Goal: Task Accomplishment & Management: Complete application form

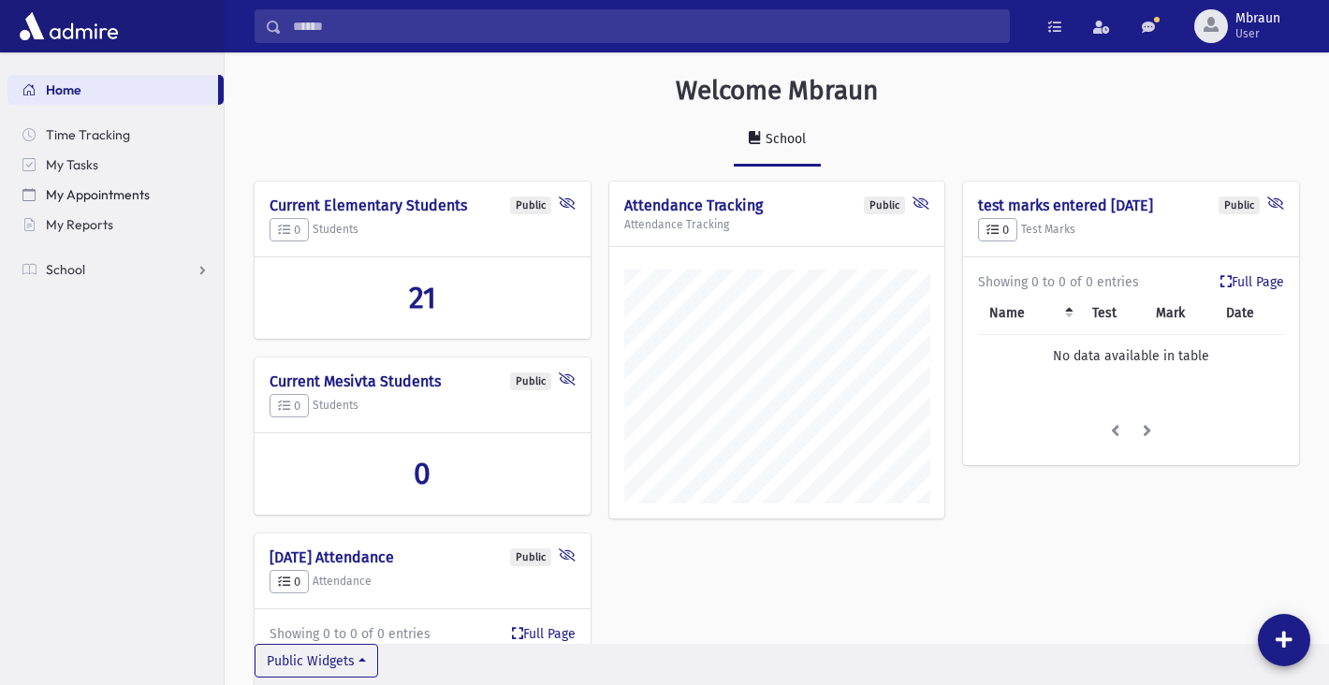
scroll to position [859, 1105]
click at [100, 227] on span "My Reports" at bounding box center [79, 224] width 67 height 17
click at [1049, 23] on span at bounding box center [1054, 27] width 13 height 13
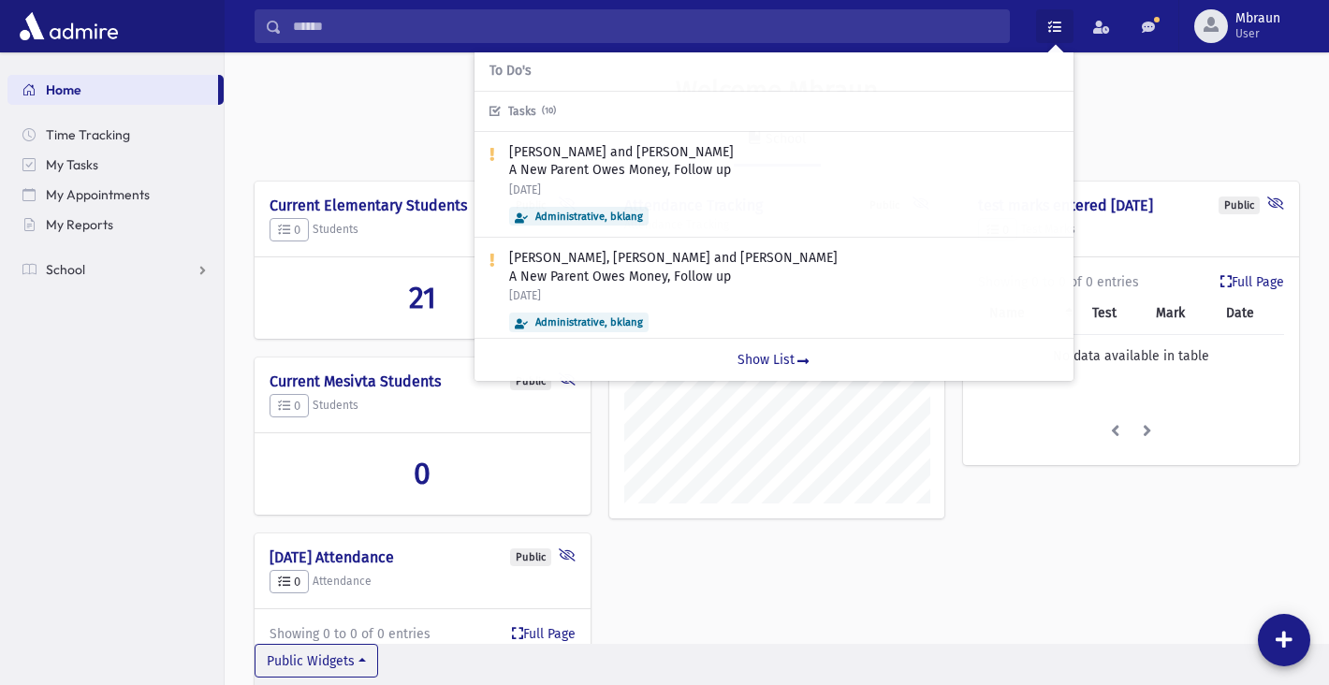
click at [1050, 23] on span at bounding box center [1054, 27] width 13 height 13
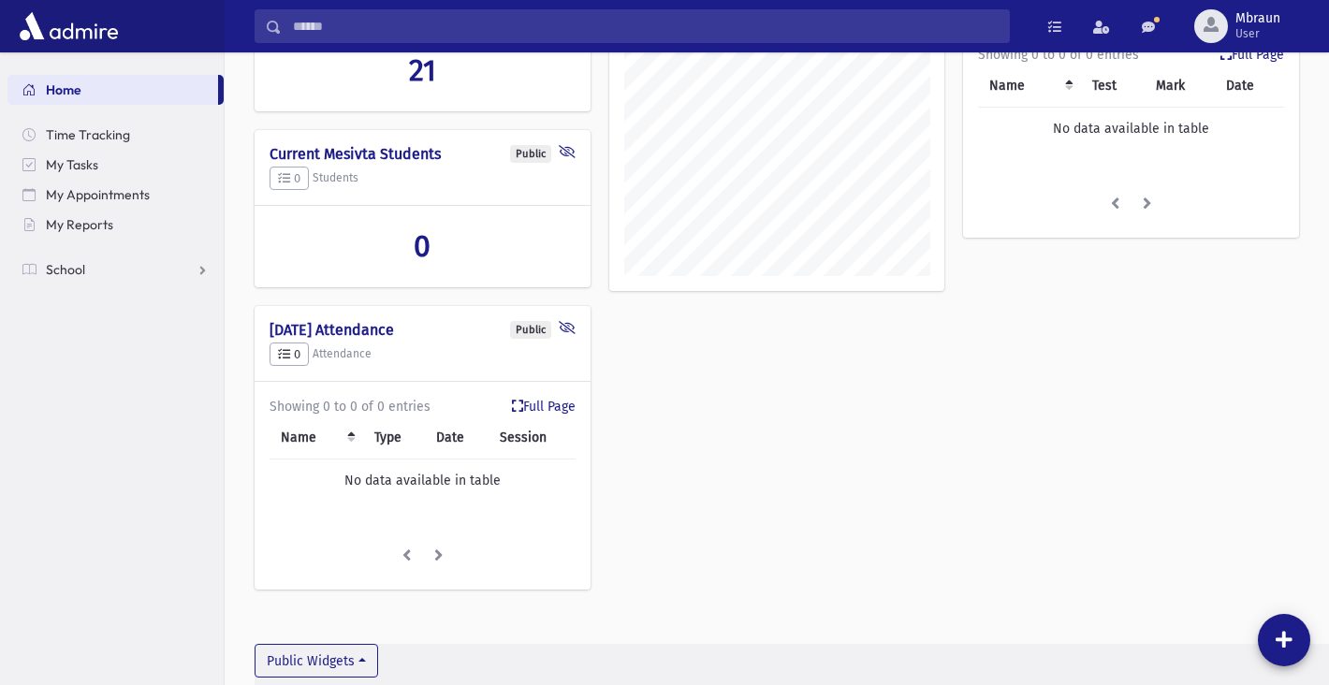
scroll to position [227, 0]
click at [365, 655] on button "Public Widgets" at bounding box center [317, 661] width 124 height 34
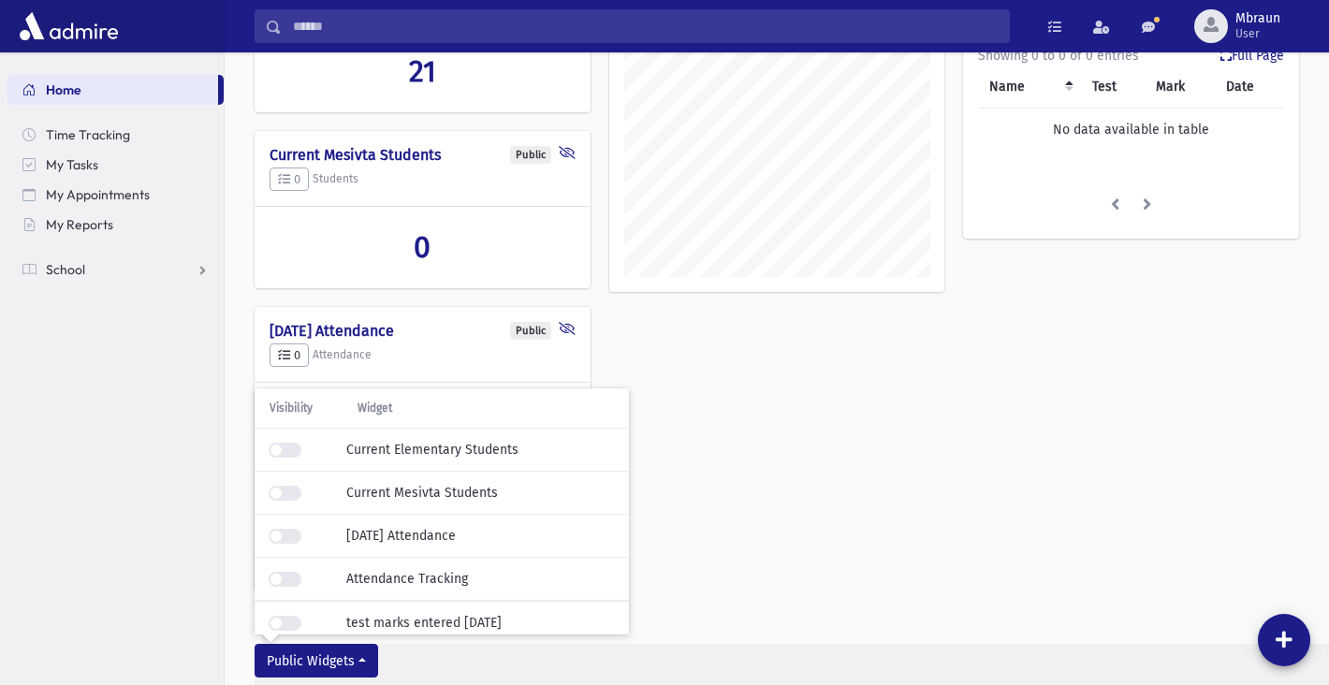
click at [365, 655] on button "Public Widgets" at bounding box center [317, 661] width 124 height 34
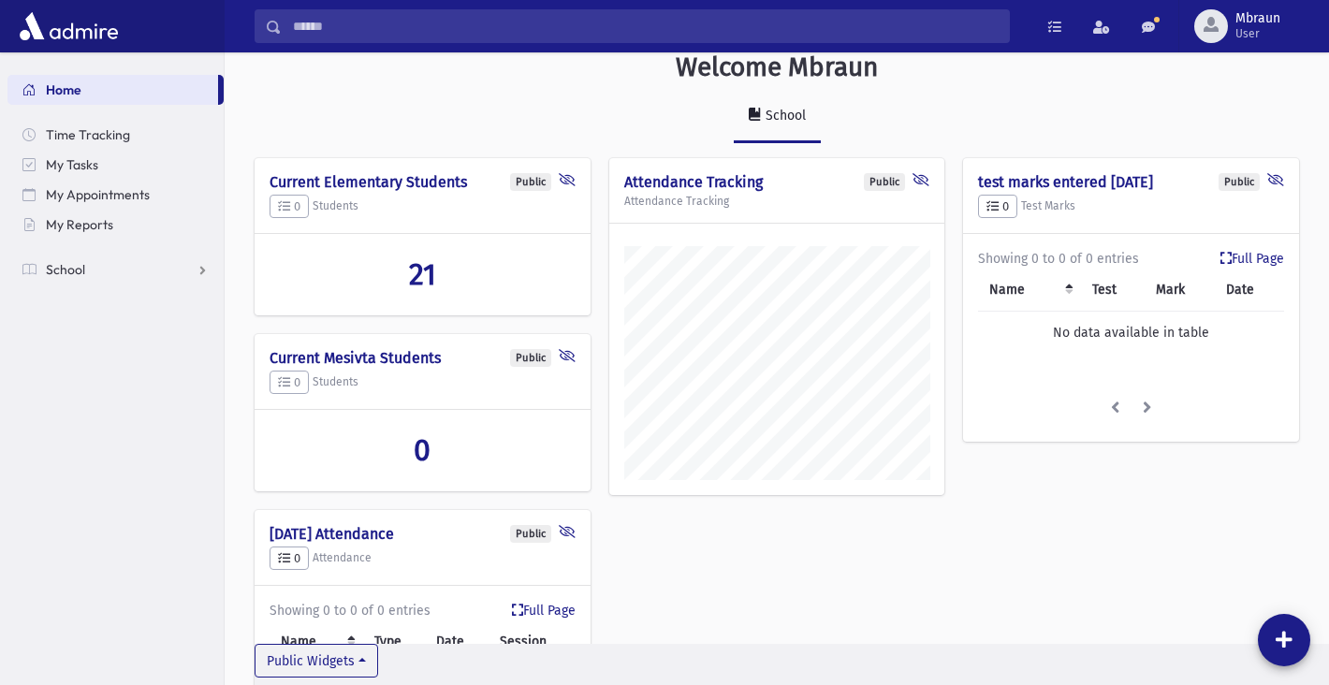
scroll to position [0, 0]
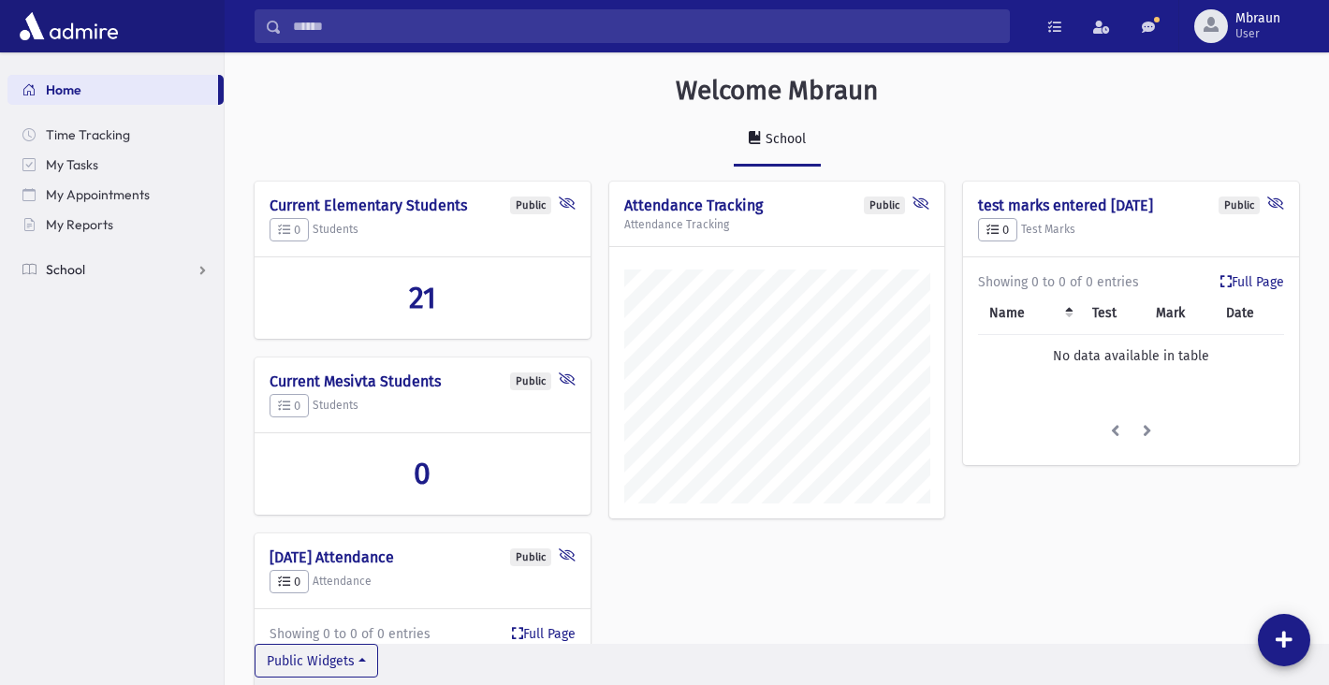
click at [56, 262] on span "School" at bounding box center [65, 269] width 39 height 17
click at [106, 450] on span "Test Marks" at bounding box center [88, 449] width 64 height 17
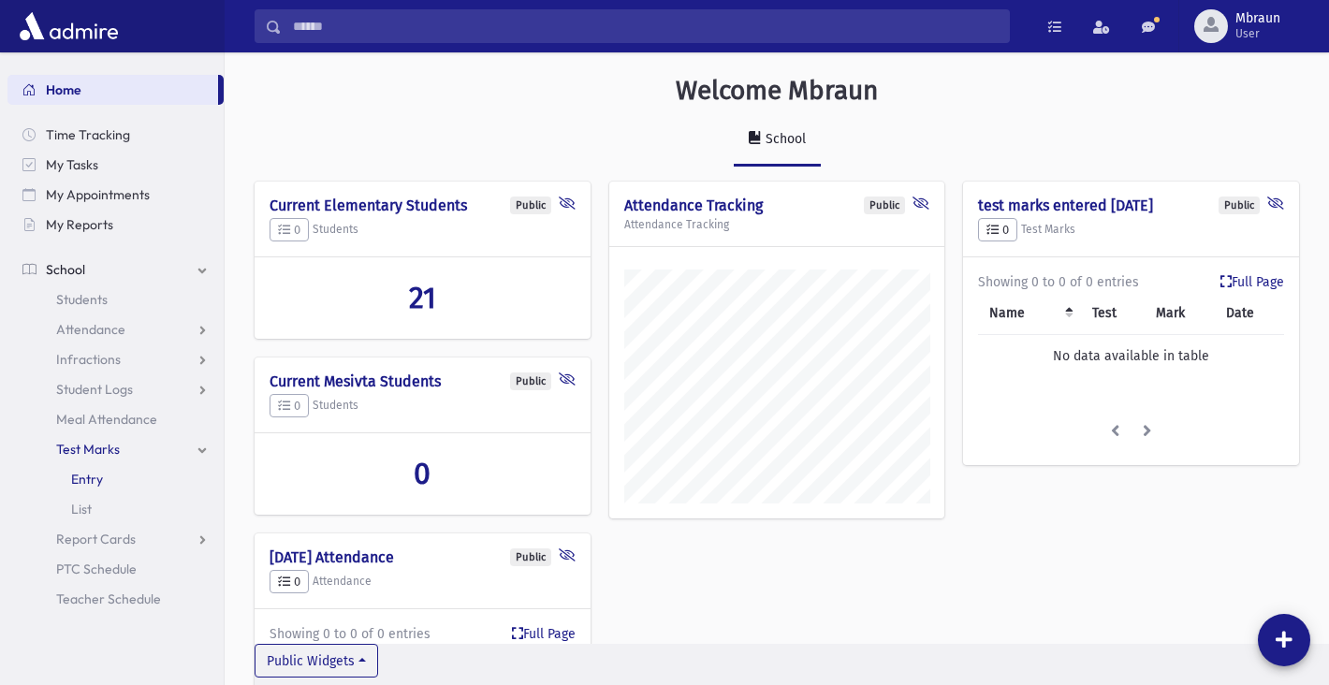
click at [101, 473] on span "Entry" at bounding box center [87, 479] width 32 height 17
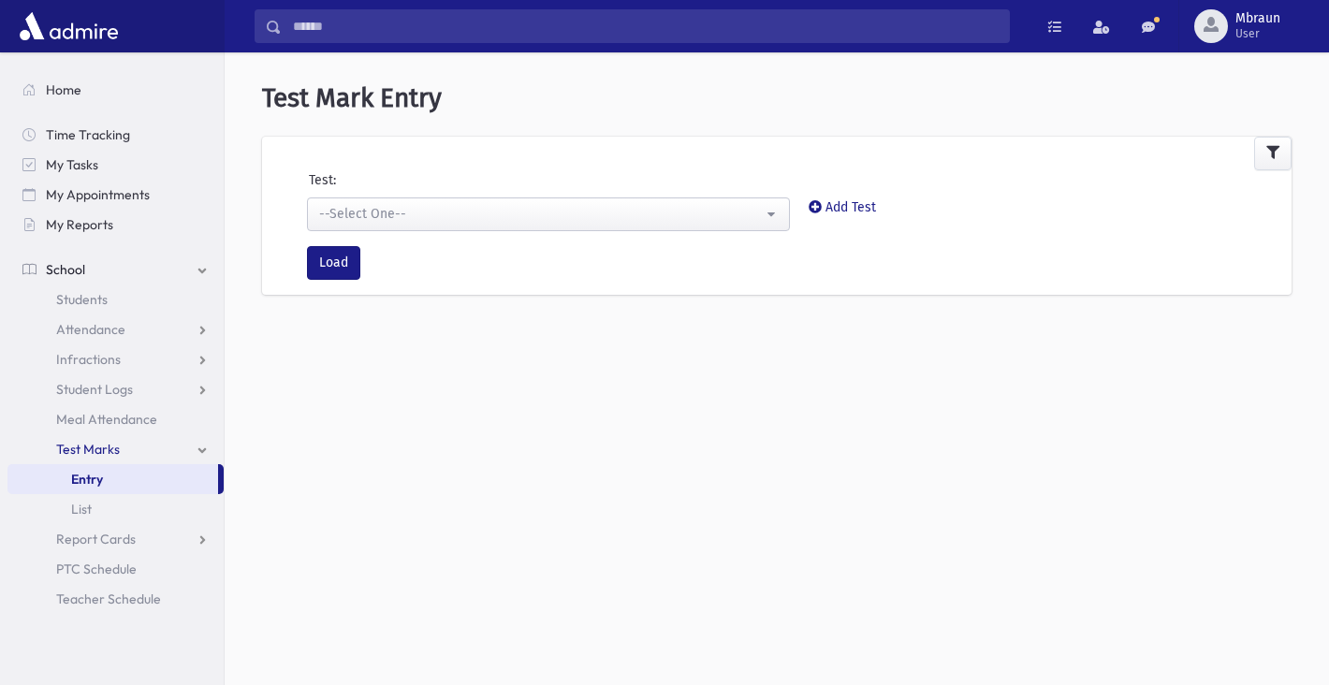
click at [551, 214] on div "--Select One--" at bounding box center [541, 214] width 444 height 20
click at [550, 214] on div "--Select One--" at bounding box center [541, 214] width 444 height 20
click at [845, 204] on link "Add Test" at bounding box center [842, 207] width 67 height 16
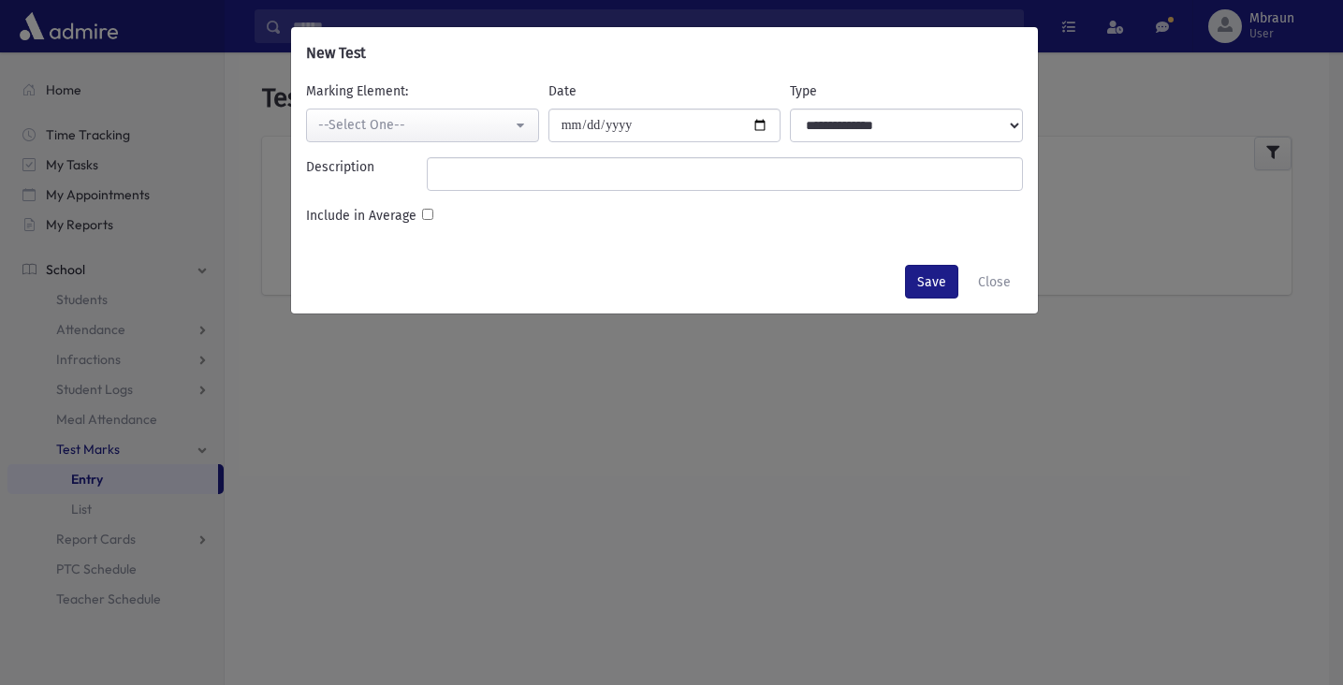
click at [466, 122] on div "--Select One--" at bounding box center [415, 125] width 194 height 20
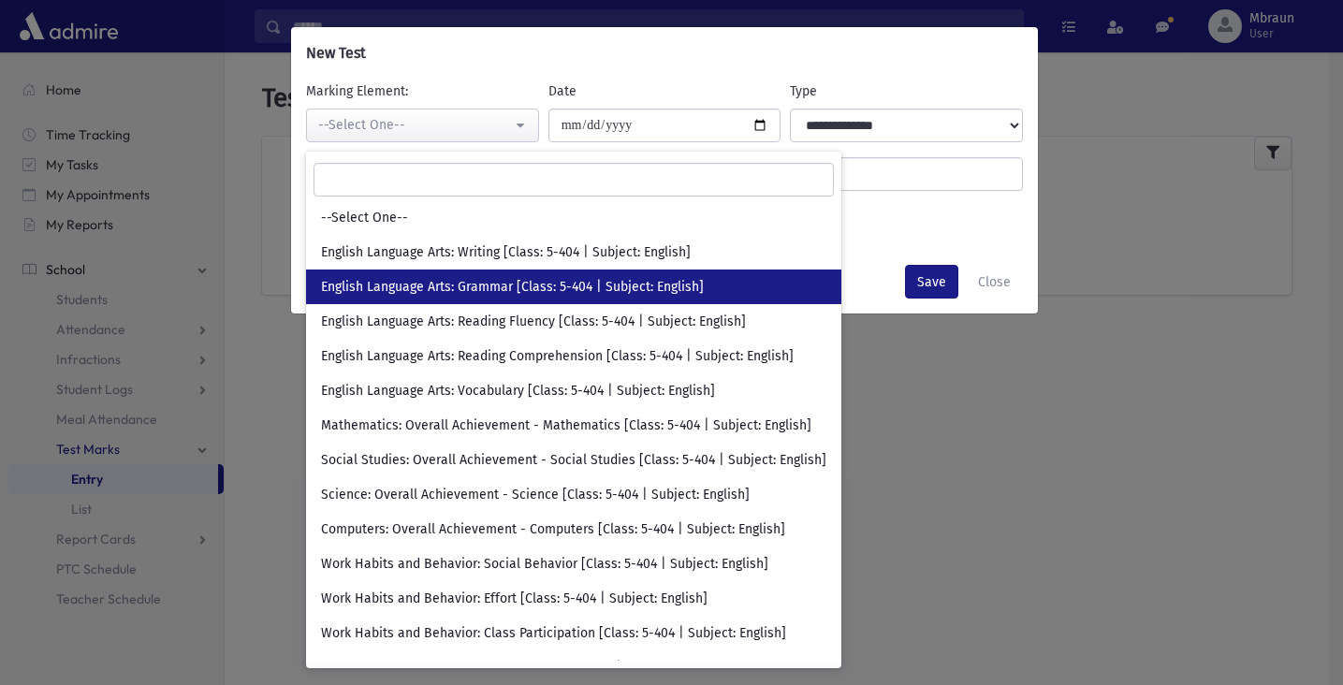
click at [573, 293] on span "English Language Arts: Grammar [Class: 5-404 | Subject: English]" at bounding box center [512, 287] width 383 height 19
select select "****"
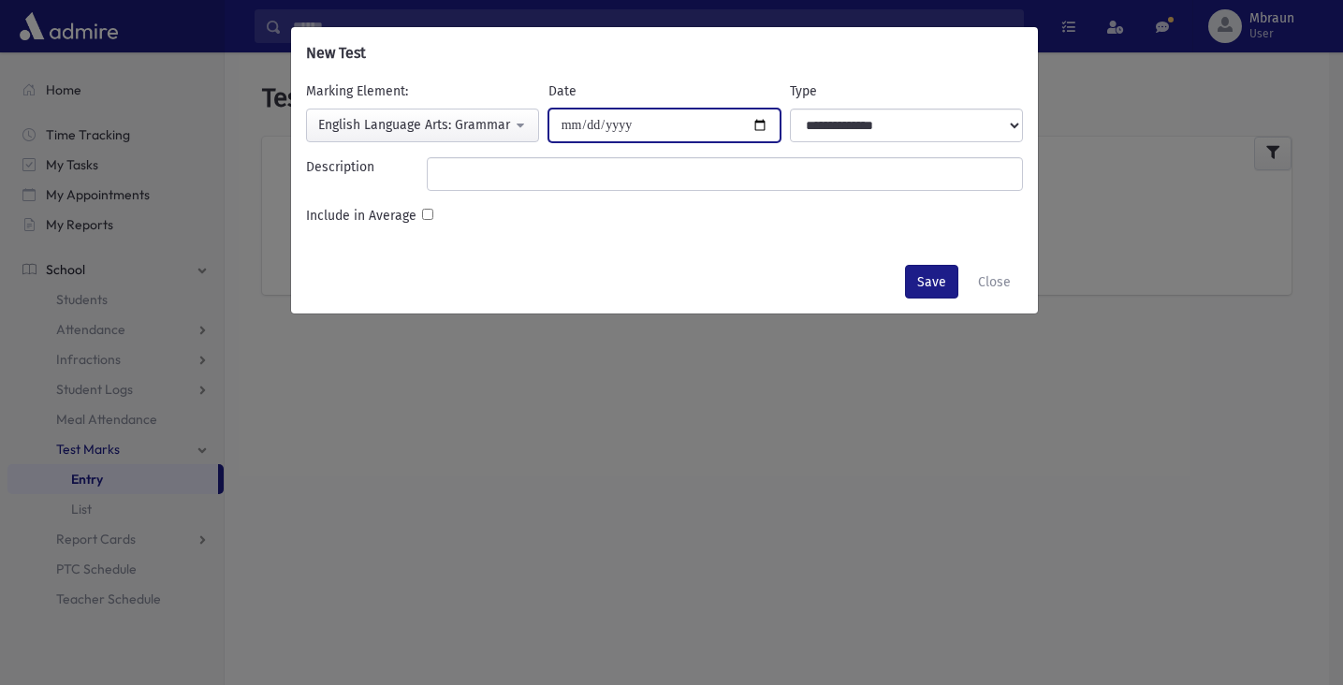
click at [645, 128] on input "Date" at bounding box center [665, 126] width 233 height 34
type input "**********"
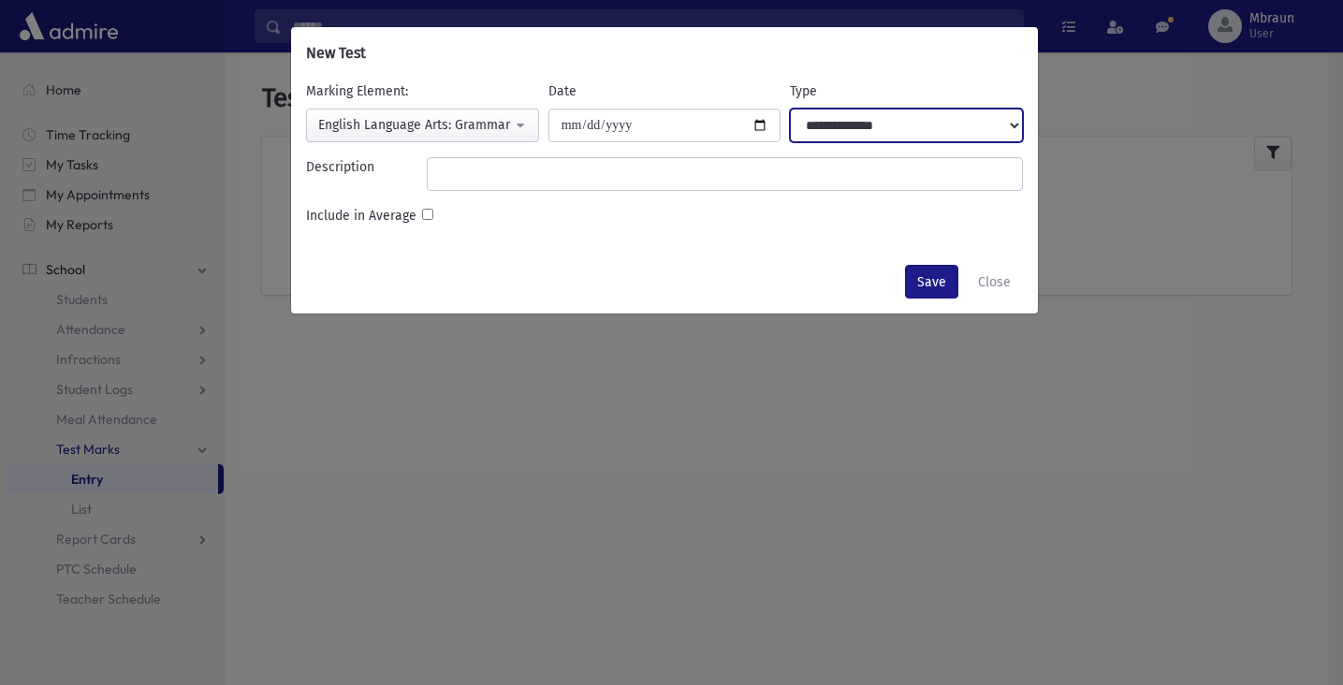
select select "**********"
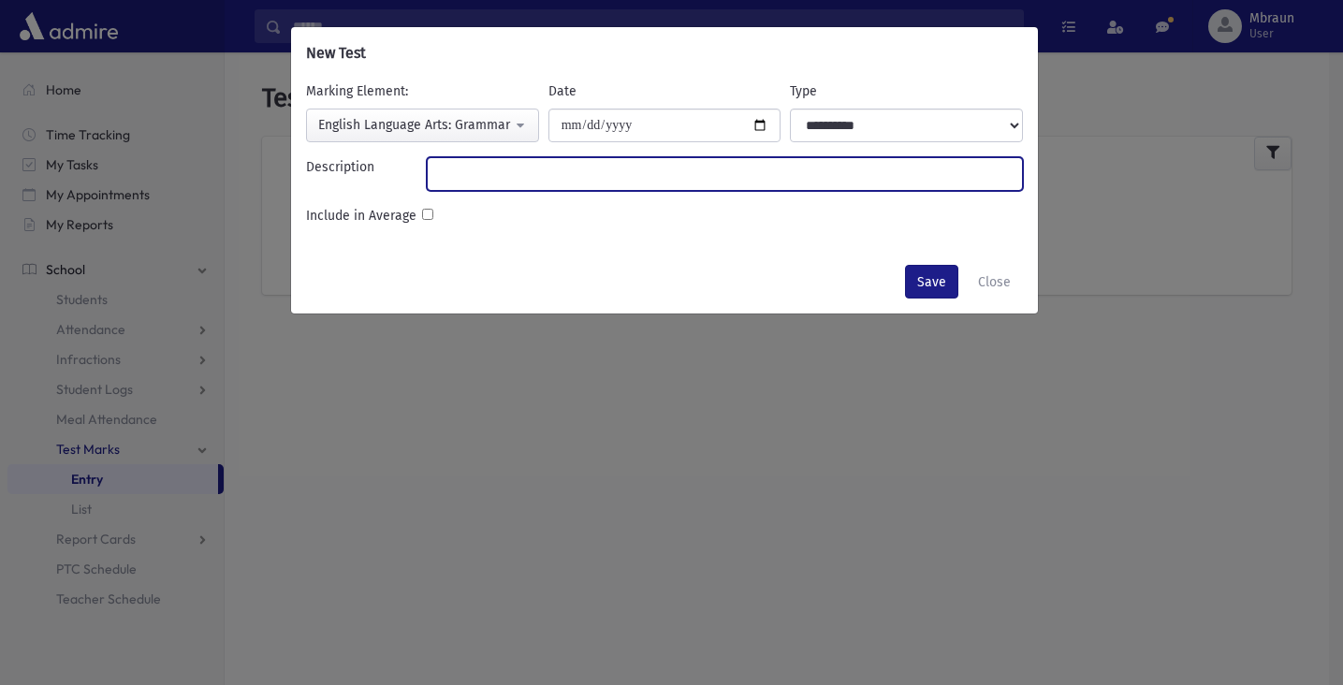
click at [605, 182] on input "Description" at bounding box center [725, 174] width 596 height 34
type input "**********"
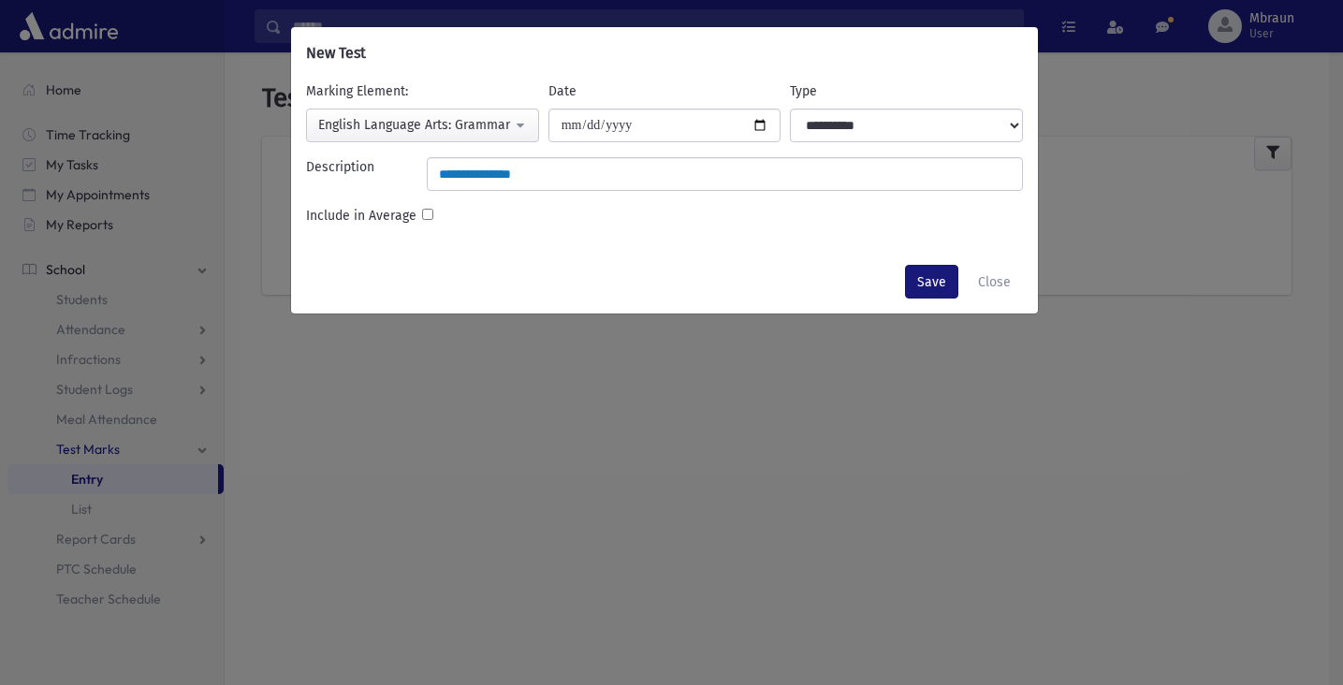
click at [918, 280] on button "Save" at bounding box center [931, 282] width 53 height 34
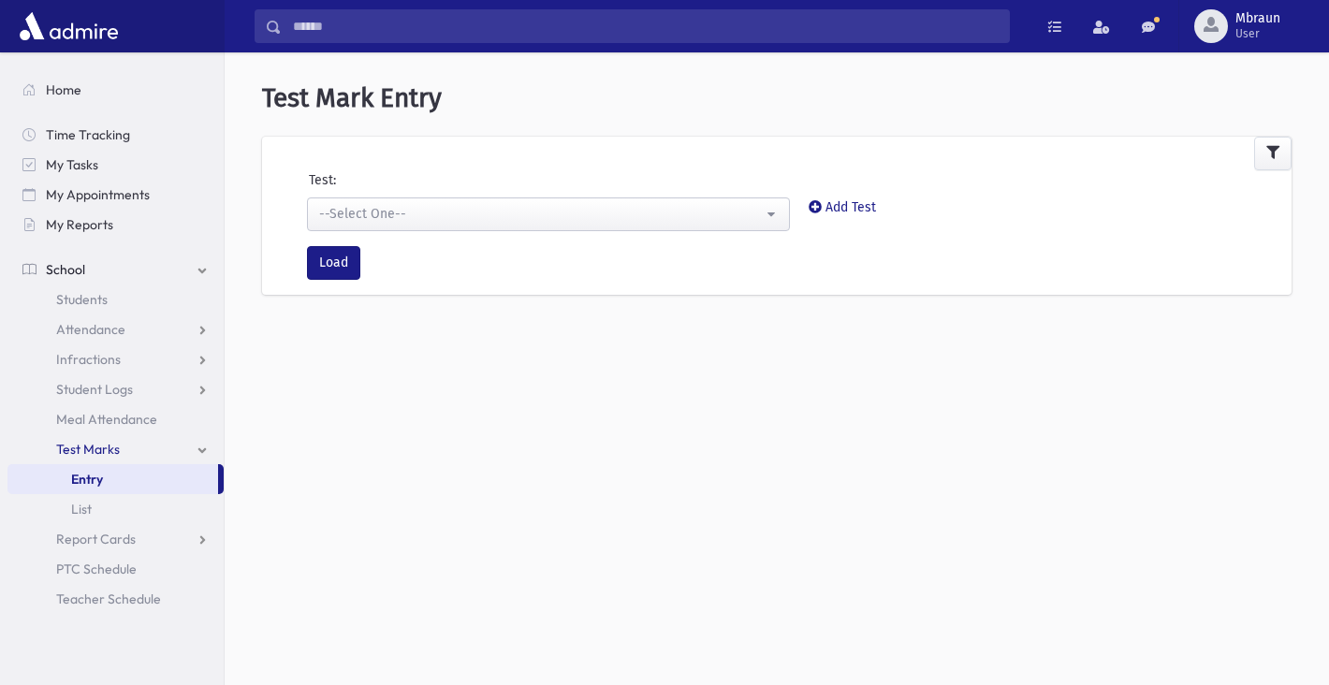
click at [402, 210] on div "--Select One--" at bounding box center [541, 214] width 444 height 20
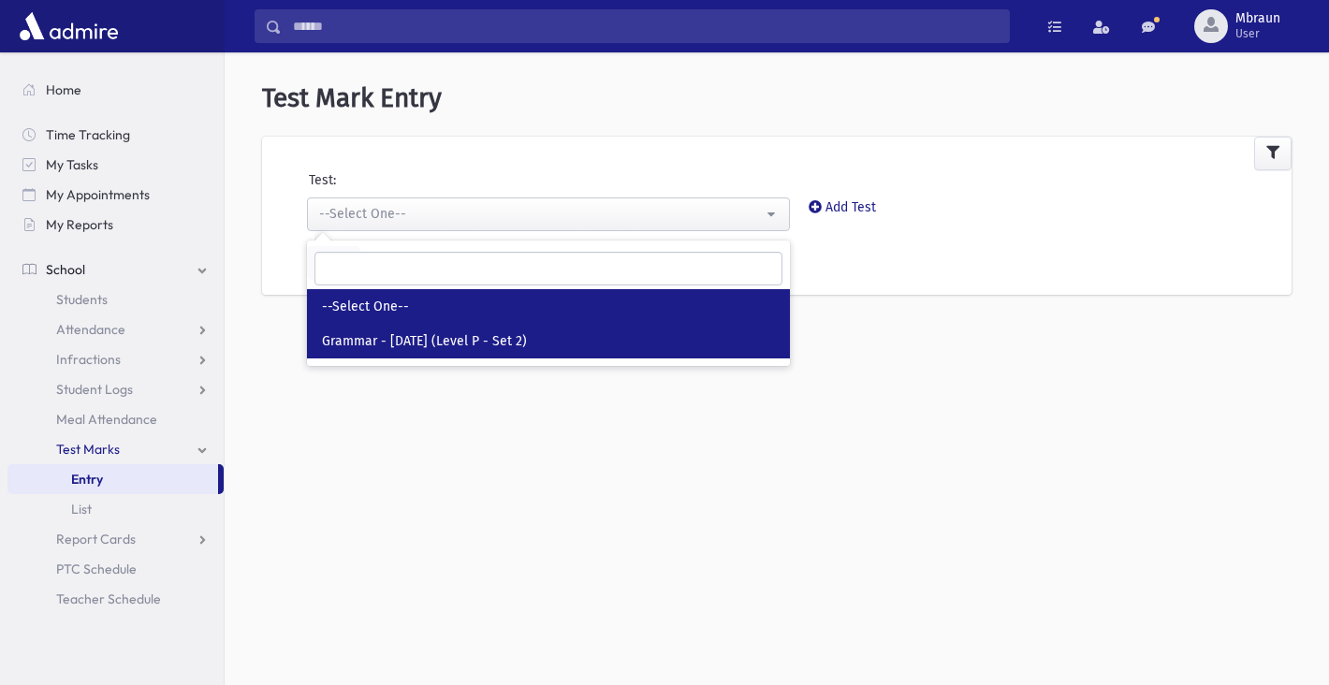
click at [446, 346] on span "Grammar - [DATE] (Level P - Set 2)" at bounding box center [424, 341] width 205 height 19
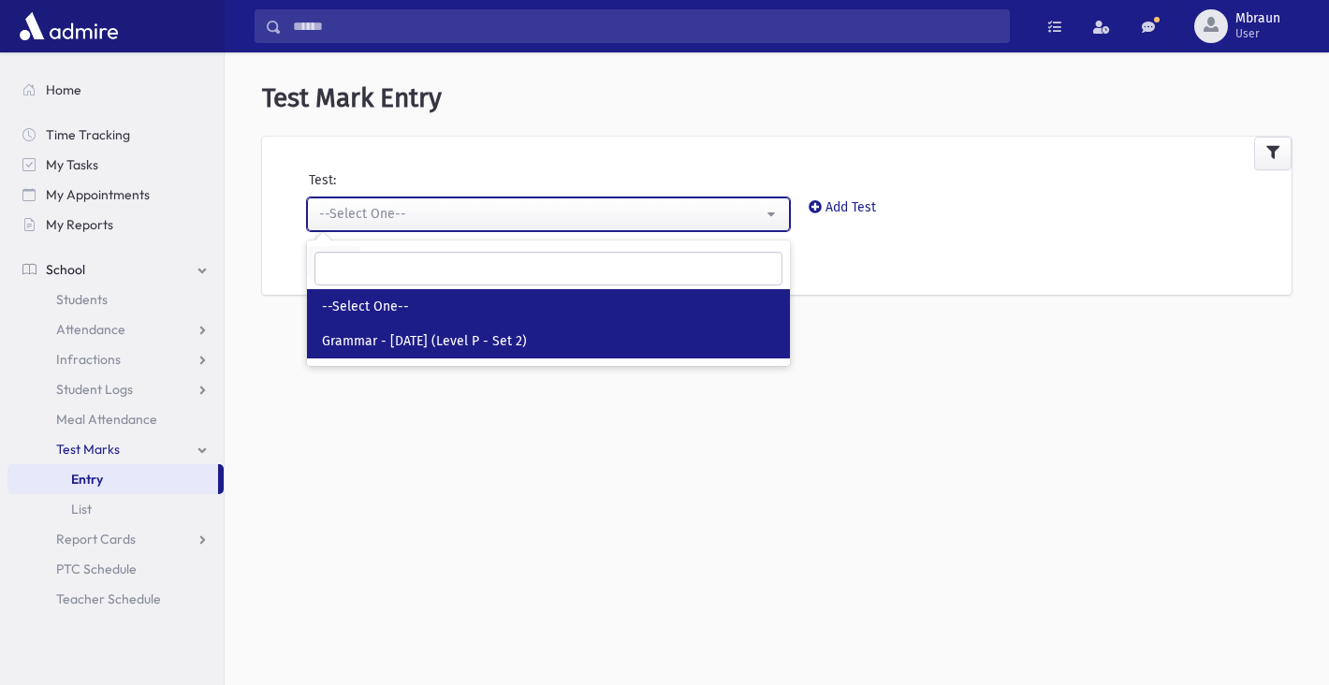
select select "***"
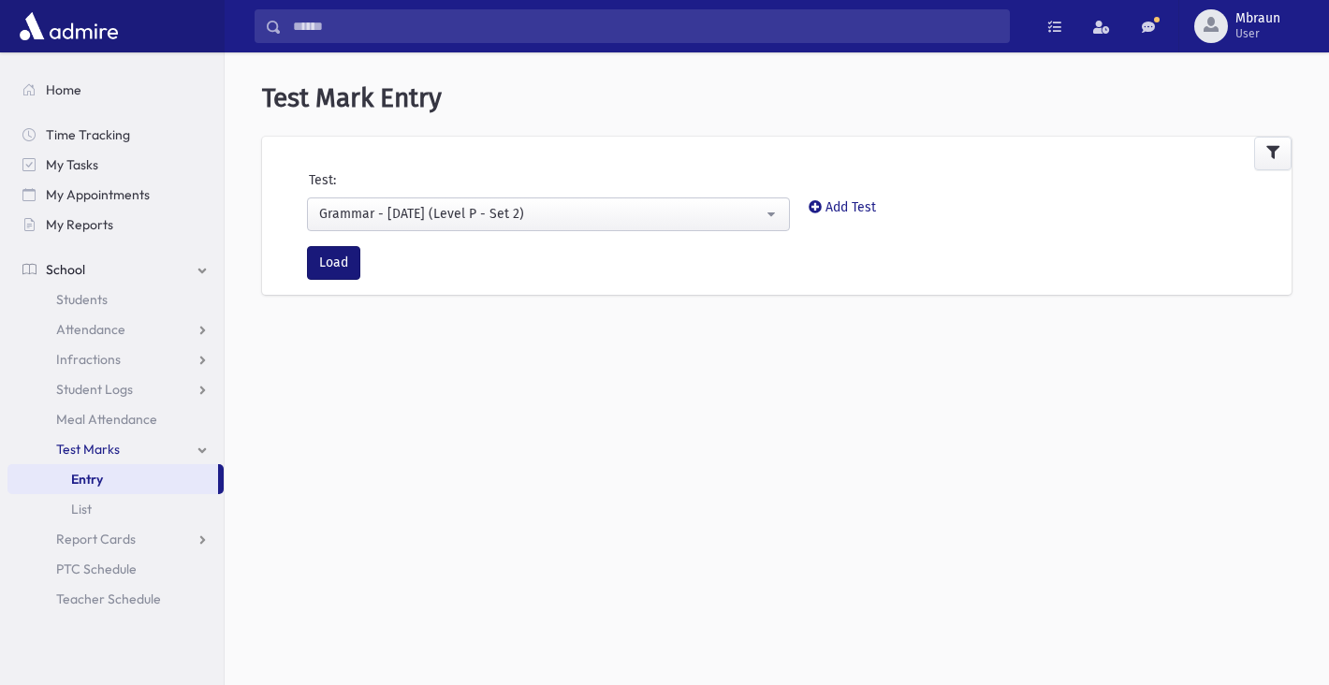
click at [345, 261] on button "Load" at bounding box center [333, 263] width 53 height 34
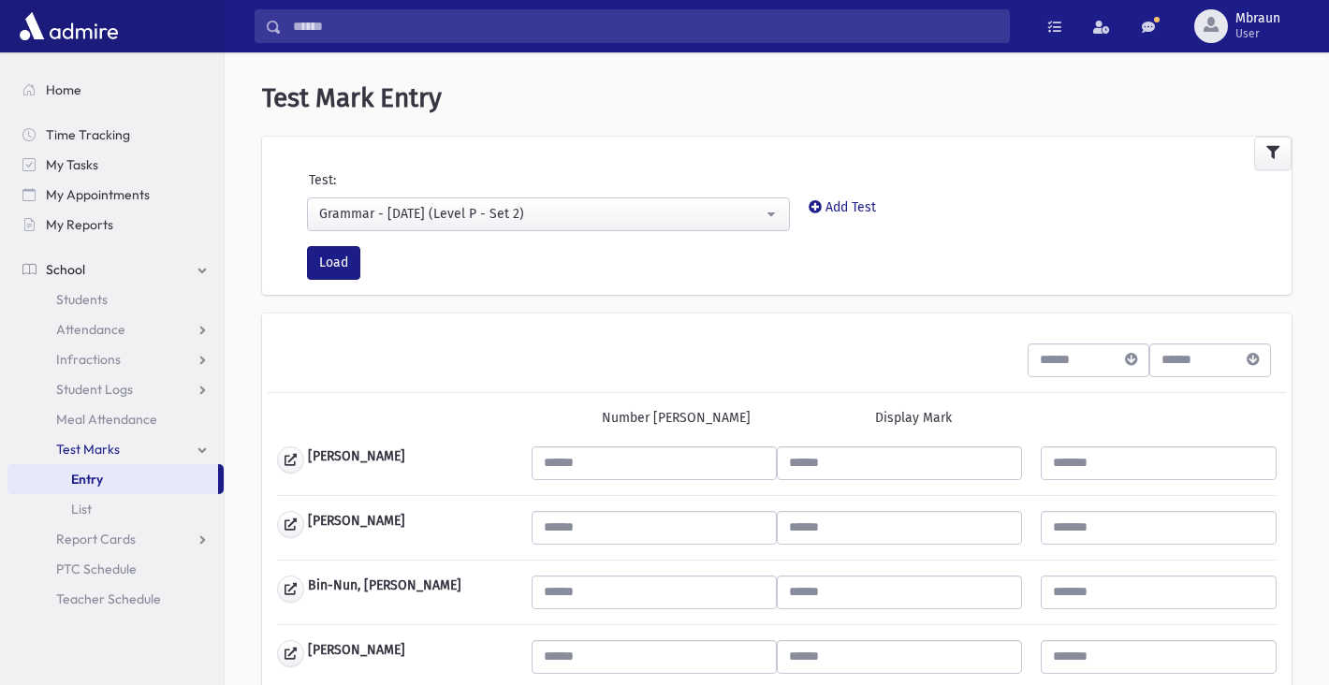
scroll to position [158, 0]
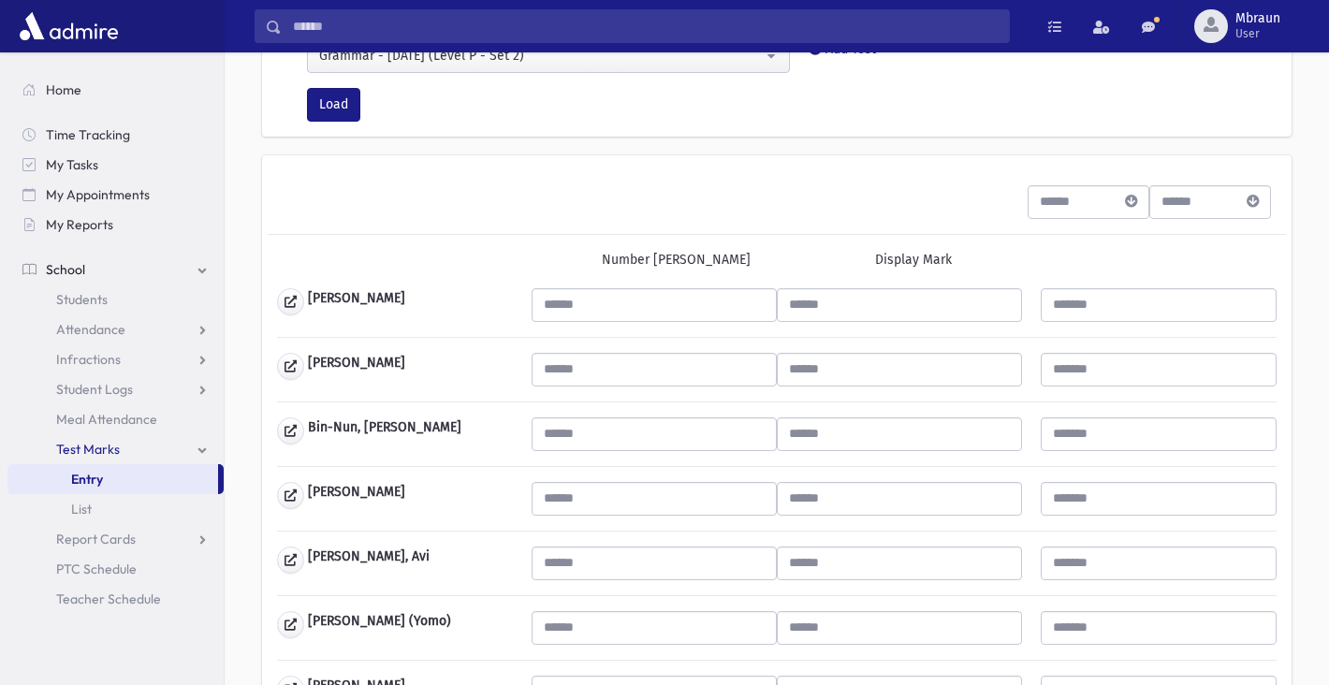
click at [890, 316] on input "text" at bounding box center [899, 305] width 245 height 34
click at [650, 288] on input "text" at bounding box center [654, 305] width 245 height 34
click at [1098, 197] on input "*" at bounding box center [1072, 202] width 87 height 34
click at [1098, 198] on input "*" at bounding box center [1072, 202] width 87 height 34
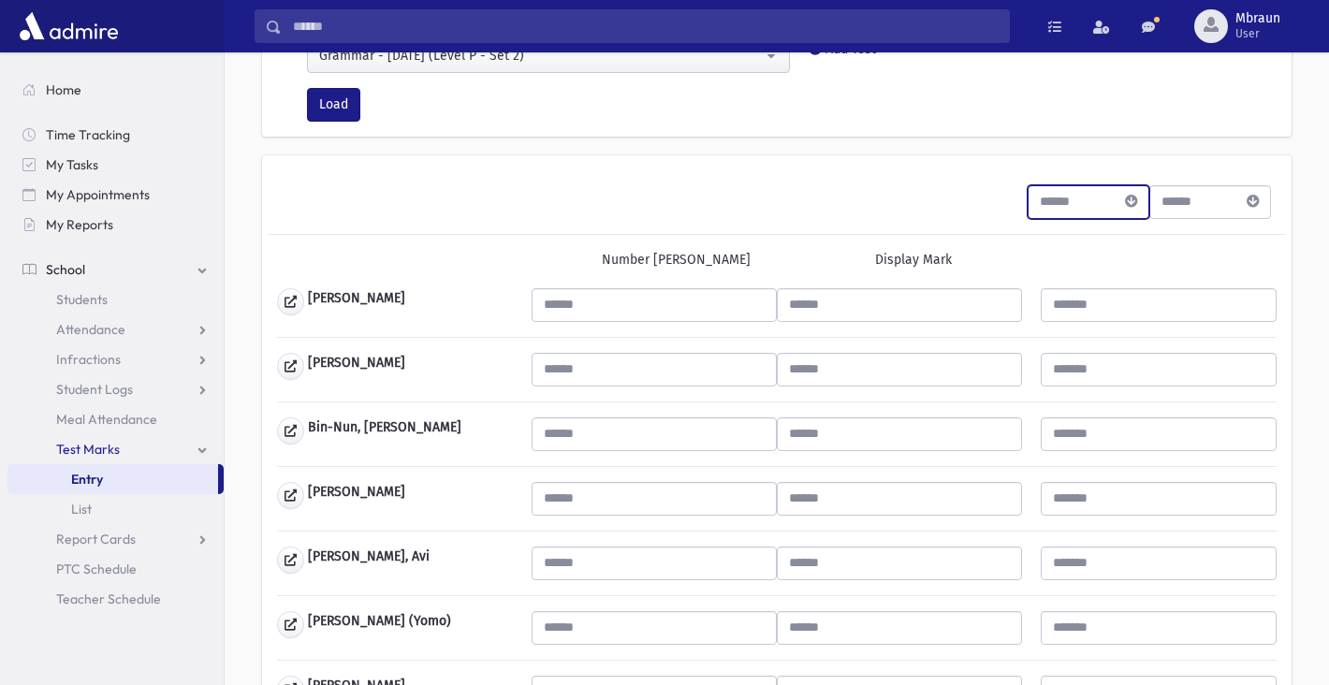
click at [1099, 207] on input "*" at bounding box center [1072, 202] width 87 height 34
type input "*"
click at [1099, 207] on input "*" at bounding box center [1072, 202] width 87 height 34
click at [1099, 245] on div "Number Mark Display Mark" at bounding box center [777, 261] width 1019 height 53
click at [1074, 204] on input "*" at bounding box center [1072, 202] width 87 height 34
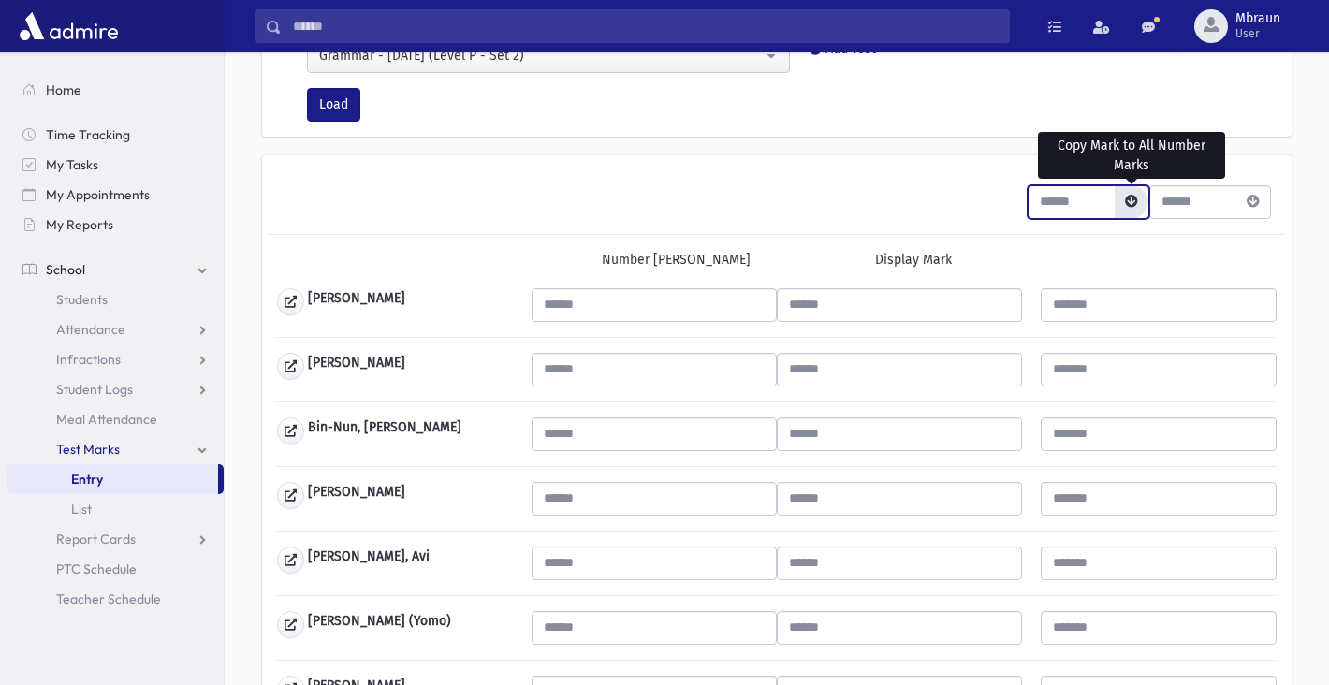
type input "***"
click at [1131, 205] on icon "button" at bounding box center [1131, 201] width 13 height 13
type input "***"
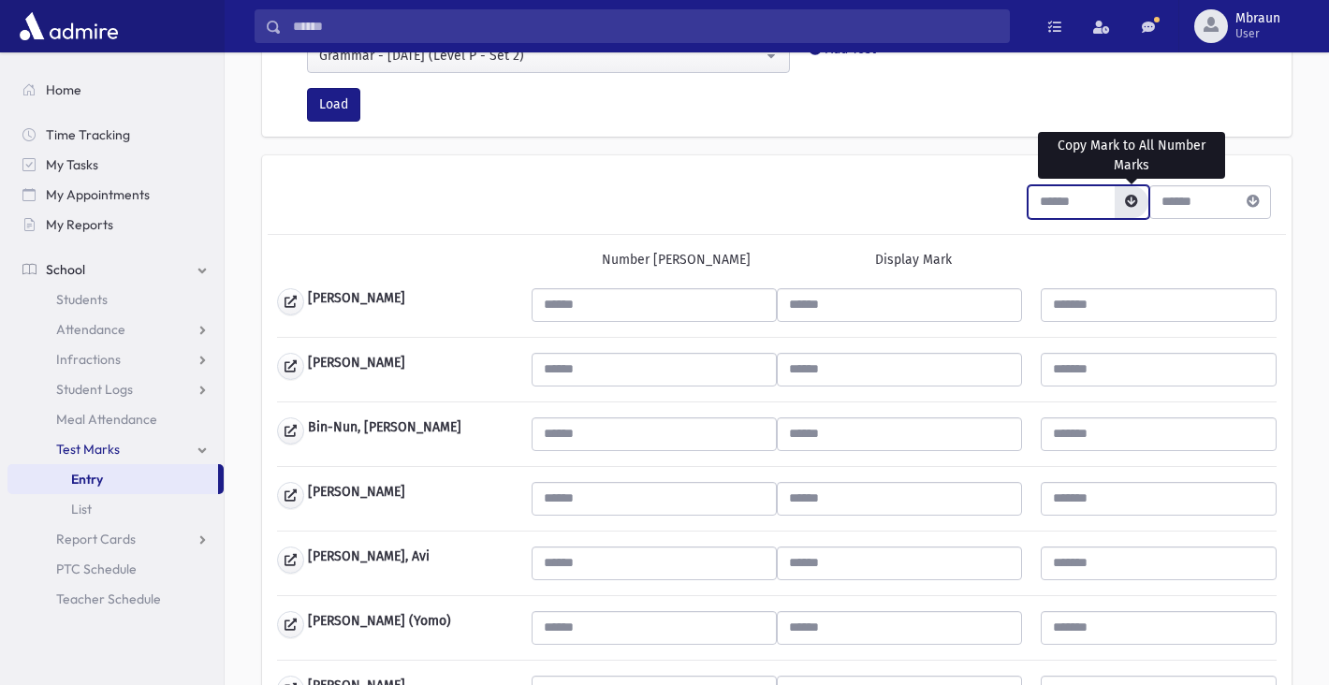
type input "***"
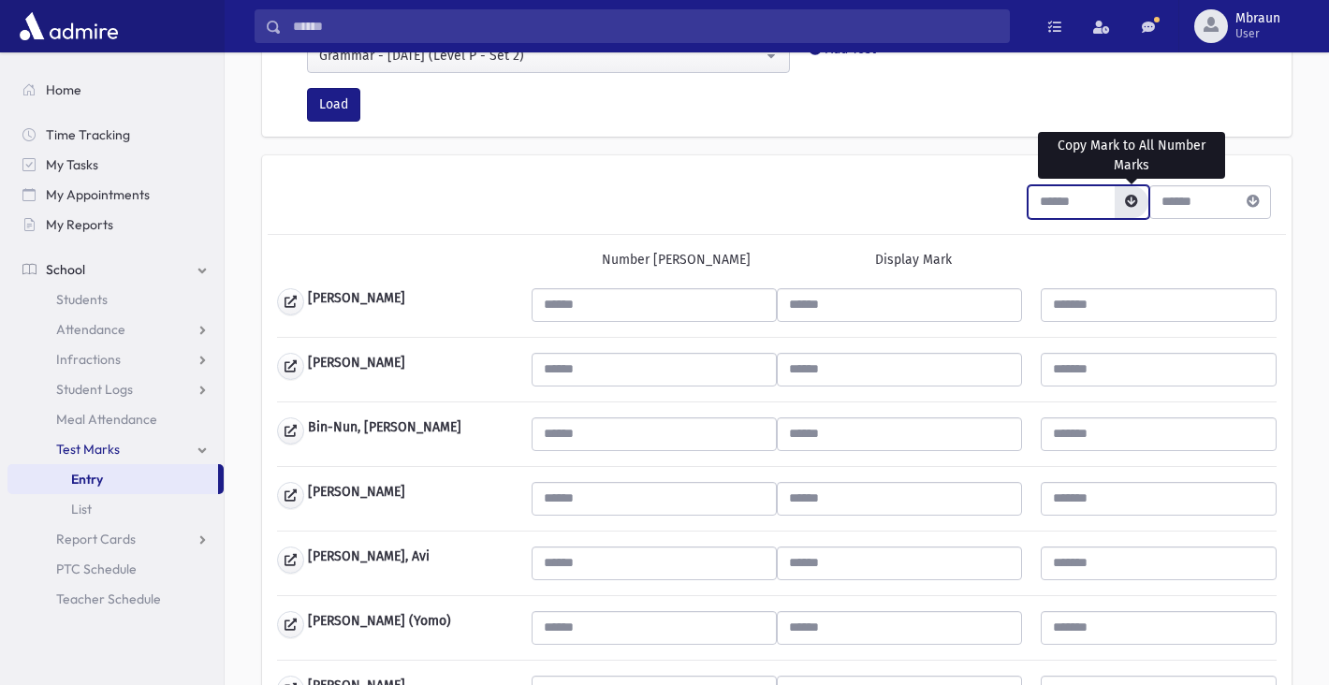
type input "***"
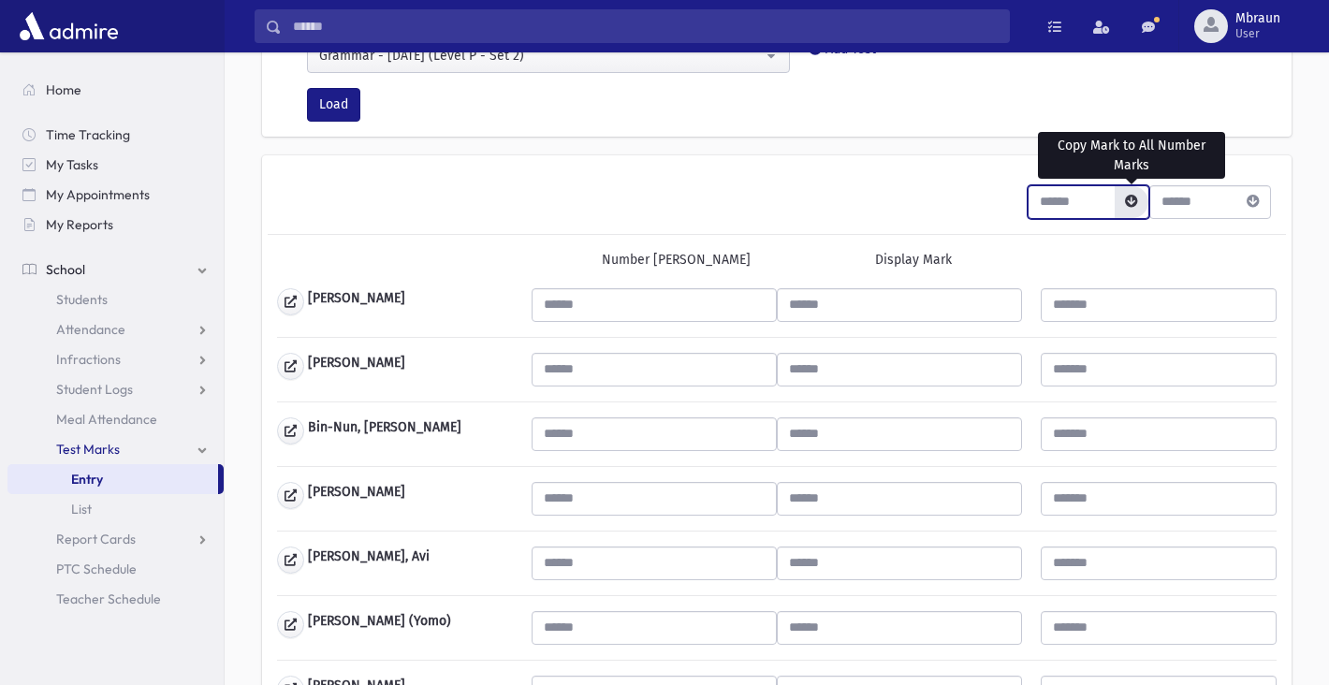
type input "***"
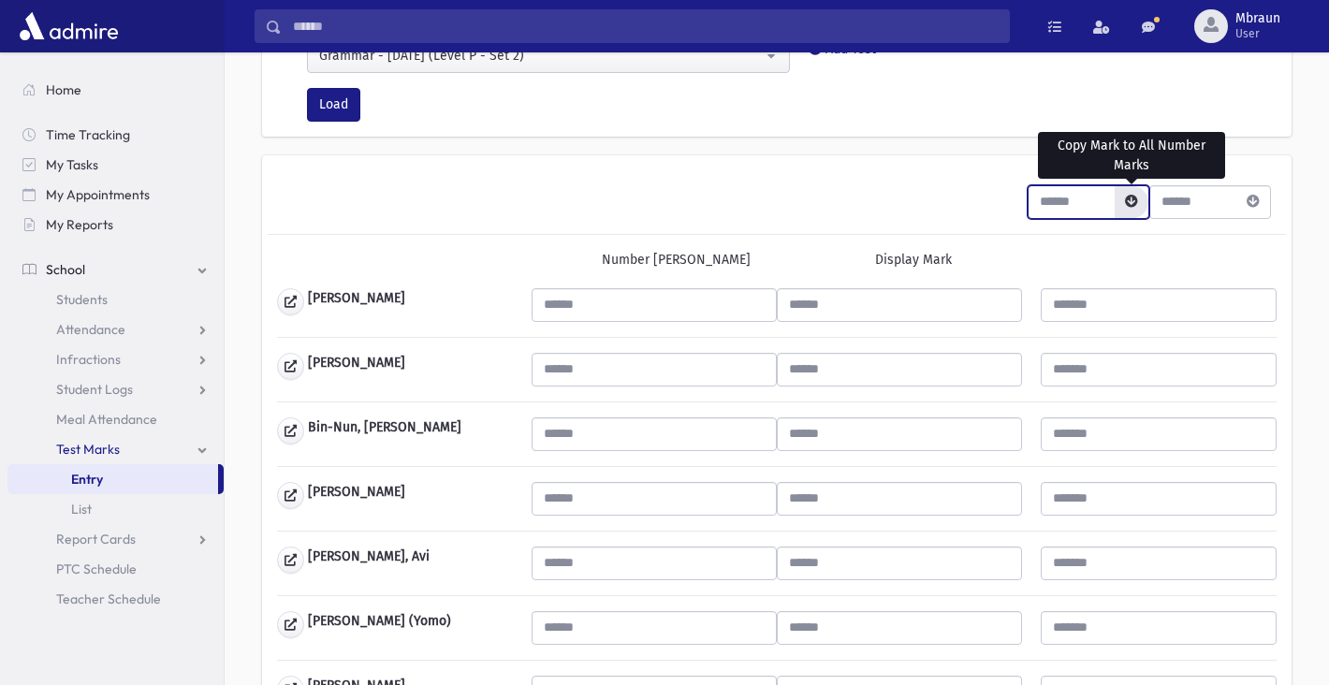
type input "***"
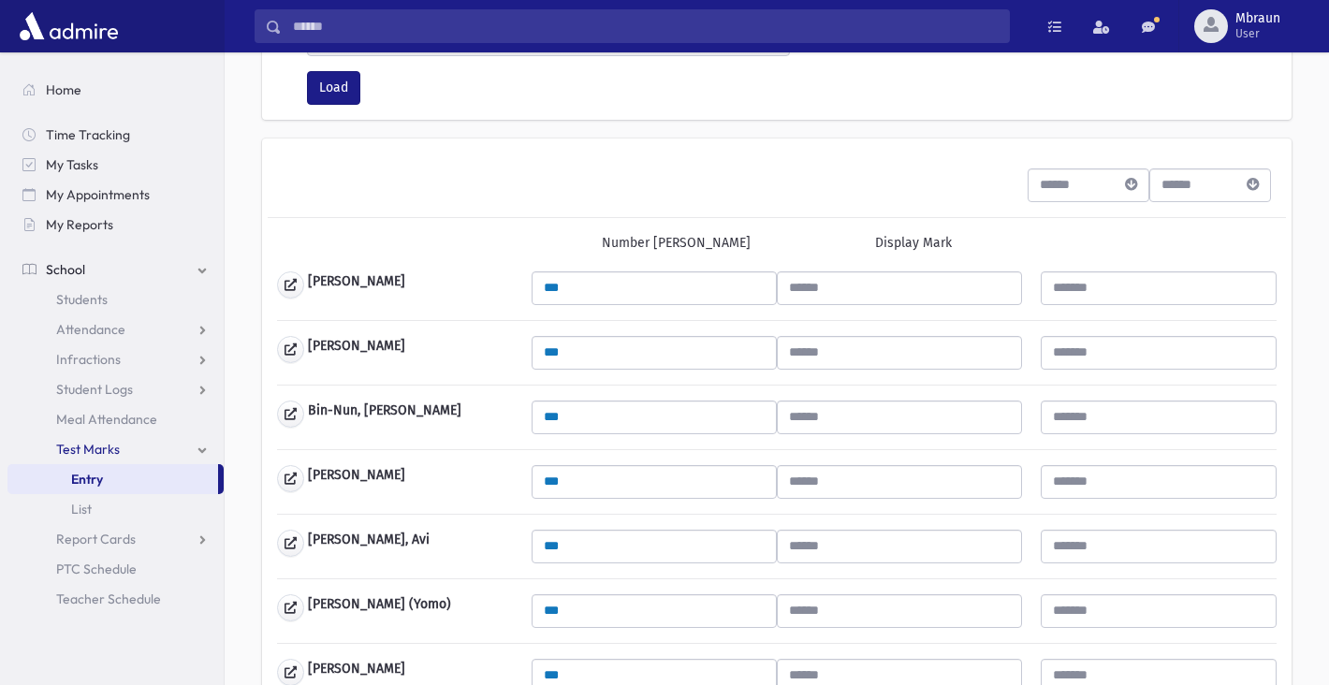
scroll to position [177, 0]
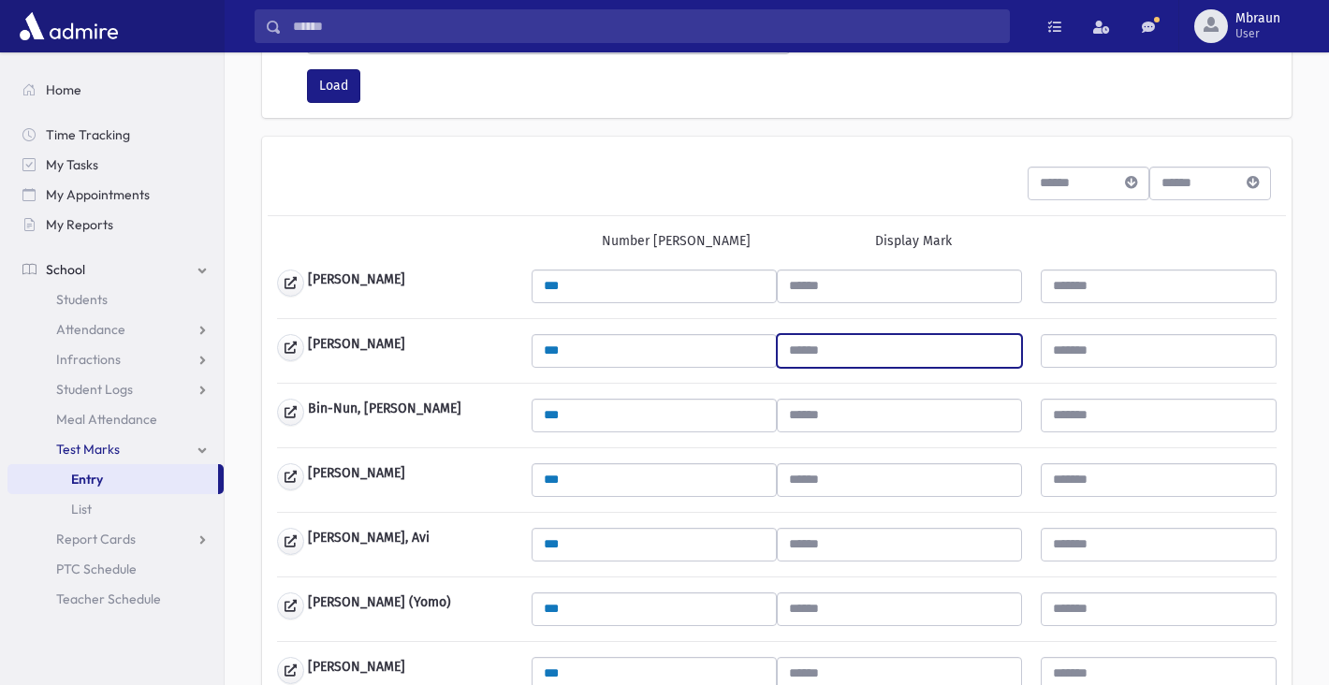
click at [851, 341] on input "text" at bounding box center [899, 351] width 245 height 34
type input "*"
drag, startPoint x: 816, startPoint y: 345, endPoint x: 722, endPoint y: 345, distance: 94.5
click at [728, 345] on div "*** *" at bounding box center [777, 351] width 491 height 34
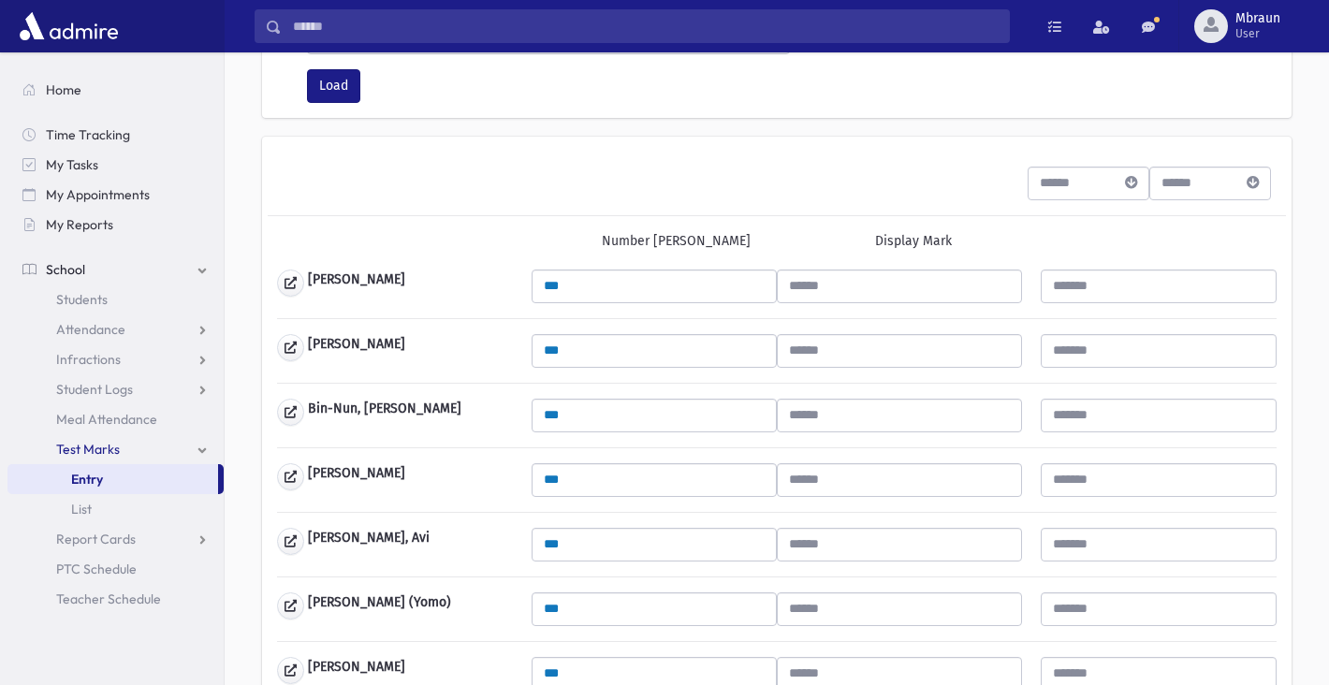
drag, startPoint x: 990, startPoint y: 169, endPoint x: 952, endPoint y: 166, distance: 38.5
click at [952, 166] on div "***" at bounding box center [777, 184] width 1019 height 65
type input "*"
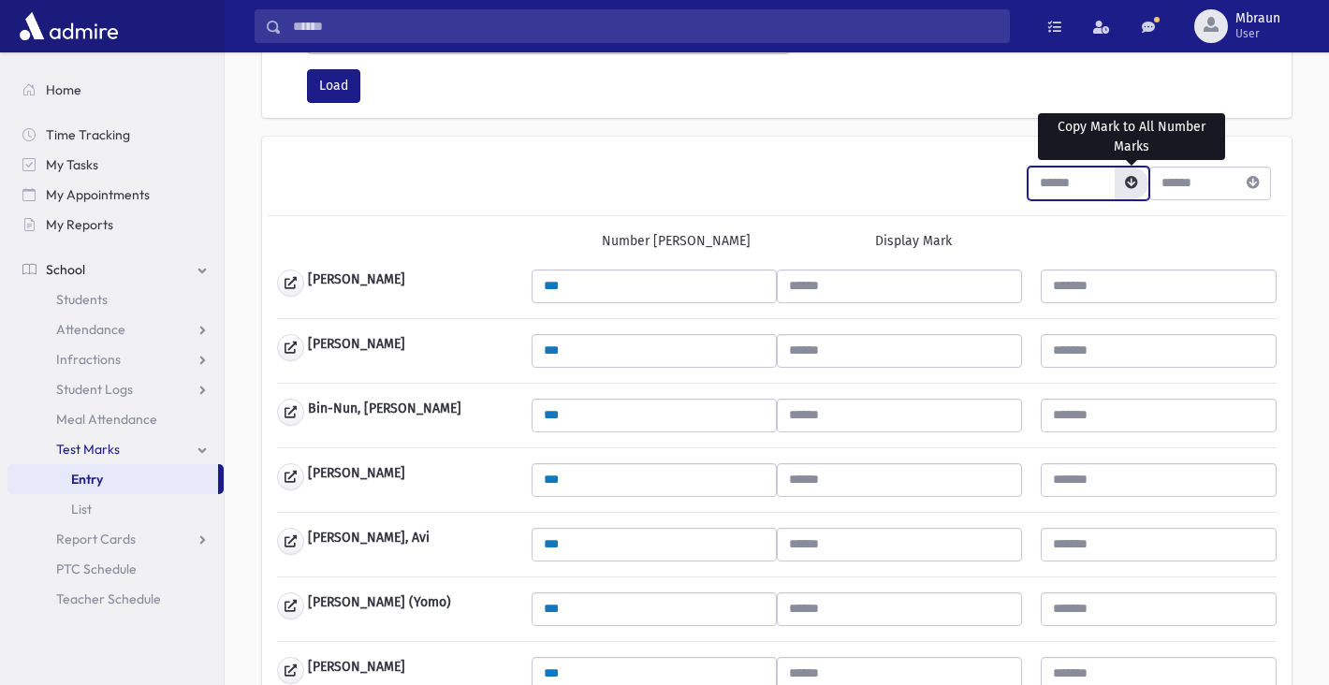
click at [1136, 171] on button "button" at bounding box center [1132, 184] width 34 height 32
type input "*"
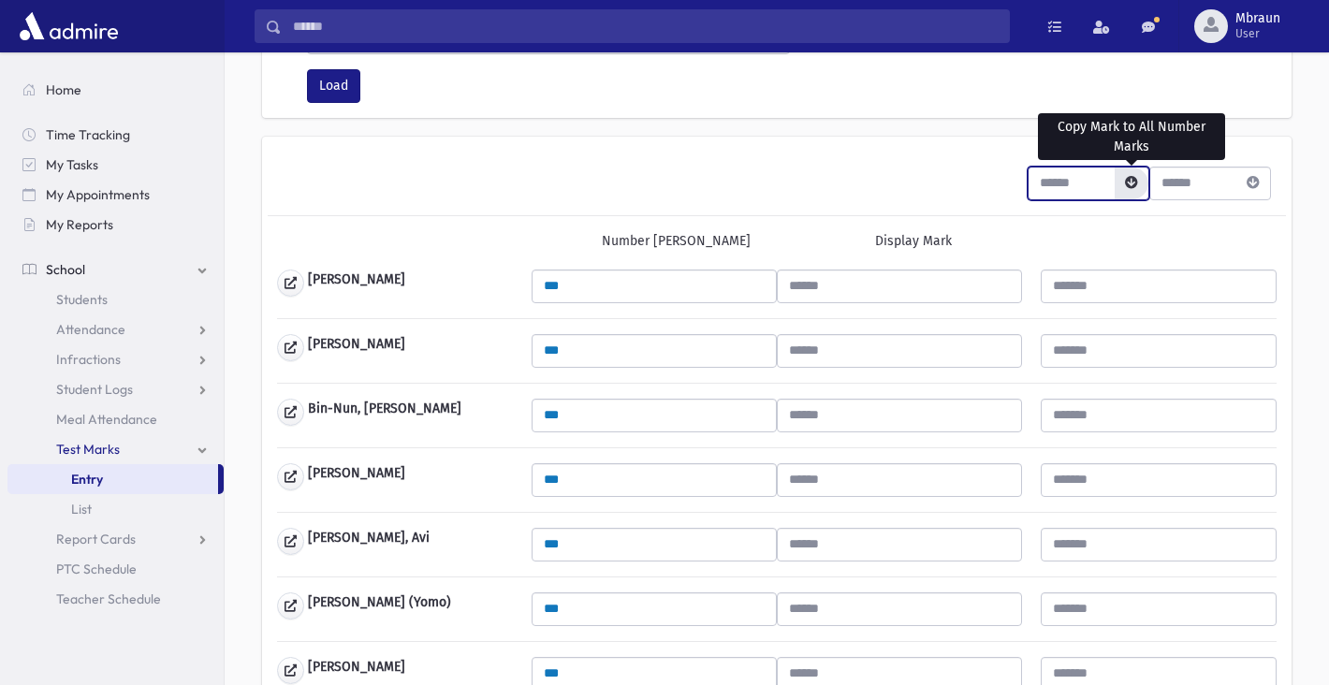
type input "*"
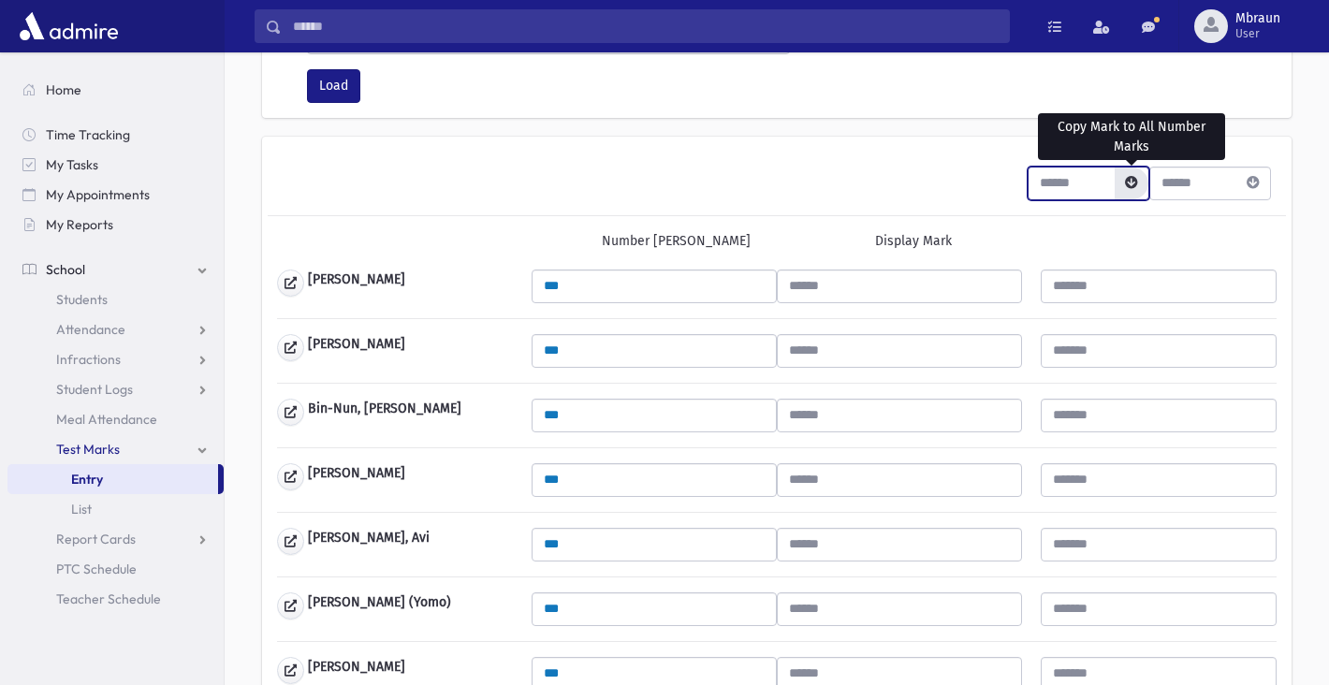
type input "*"
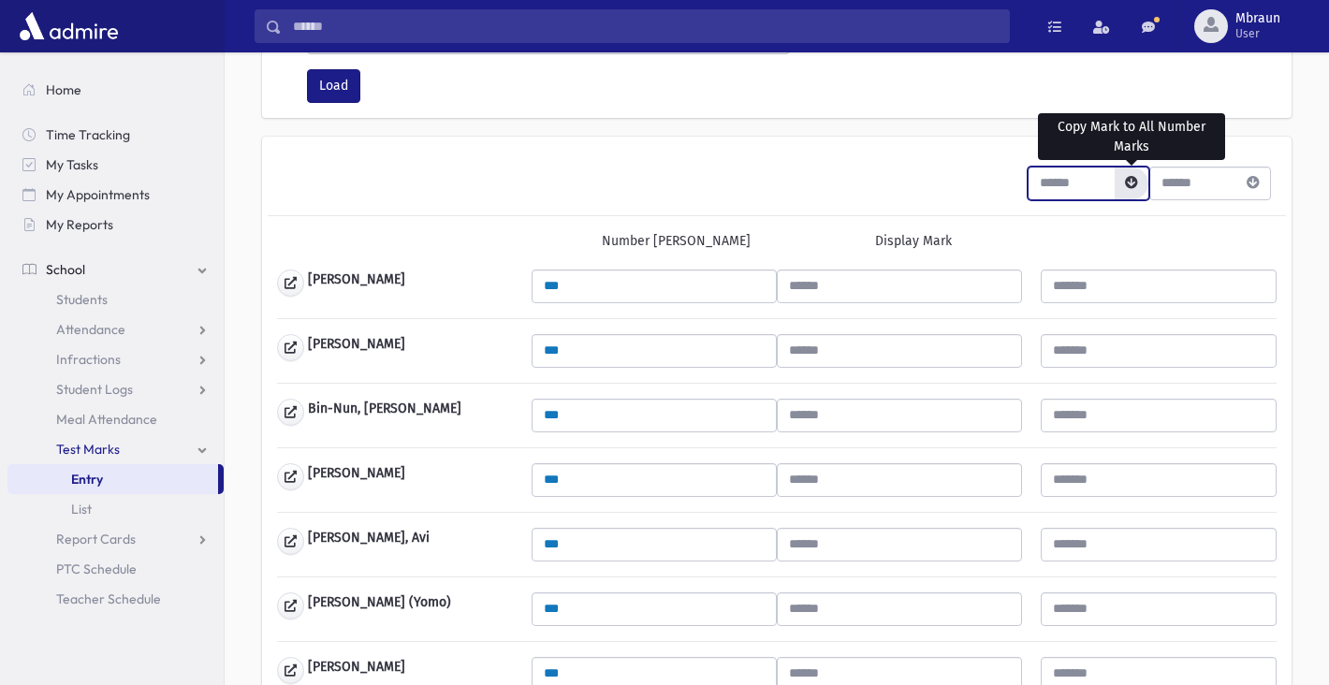
type input "*"
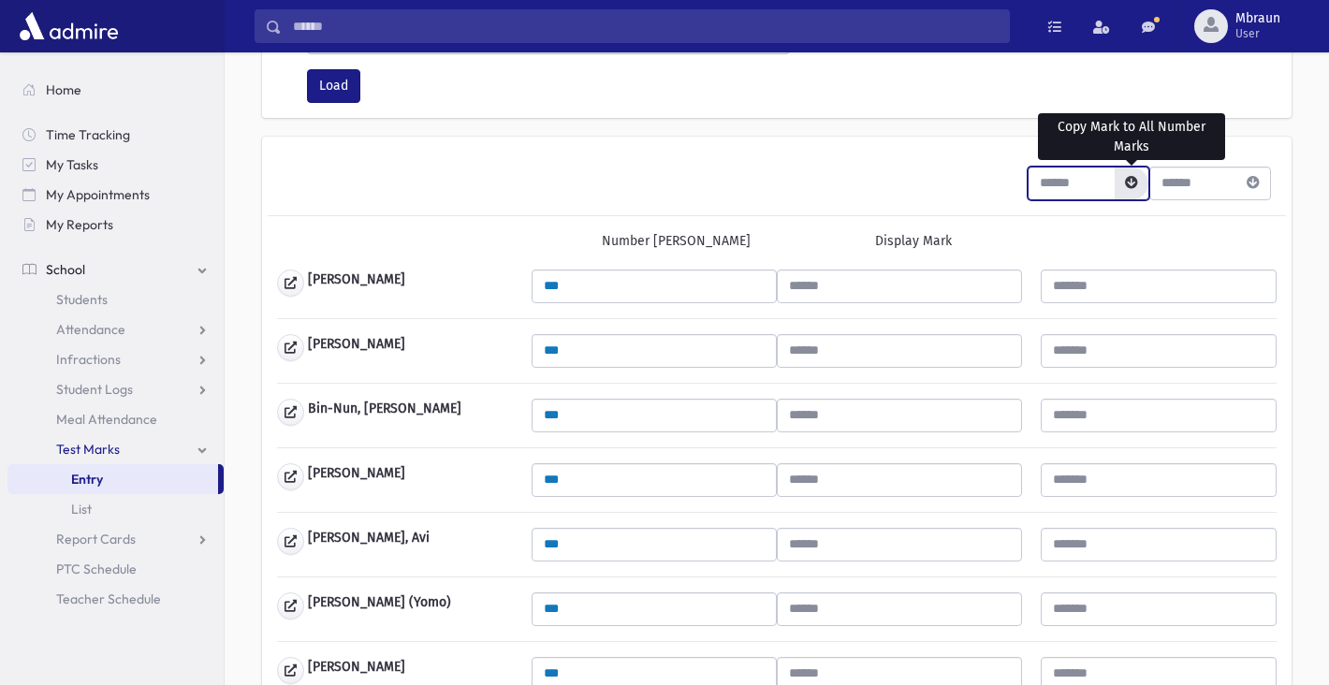
type input "*"
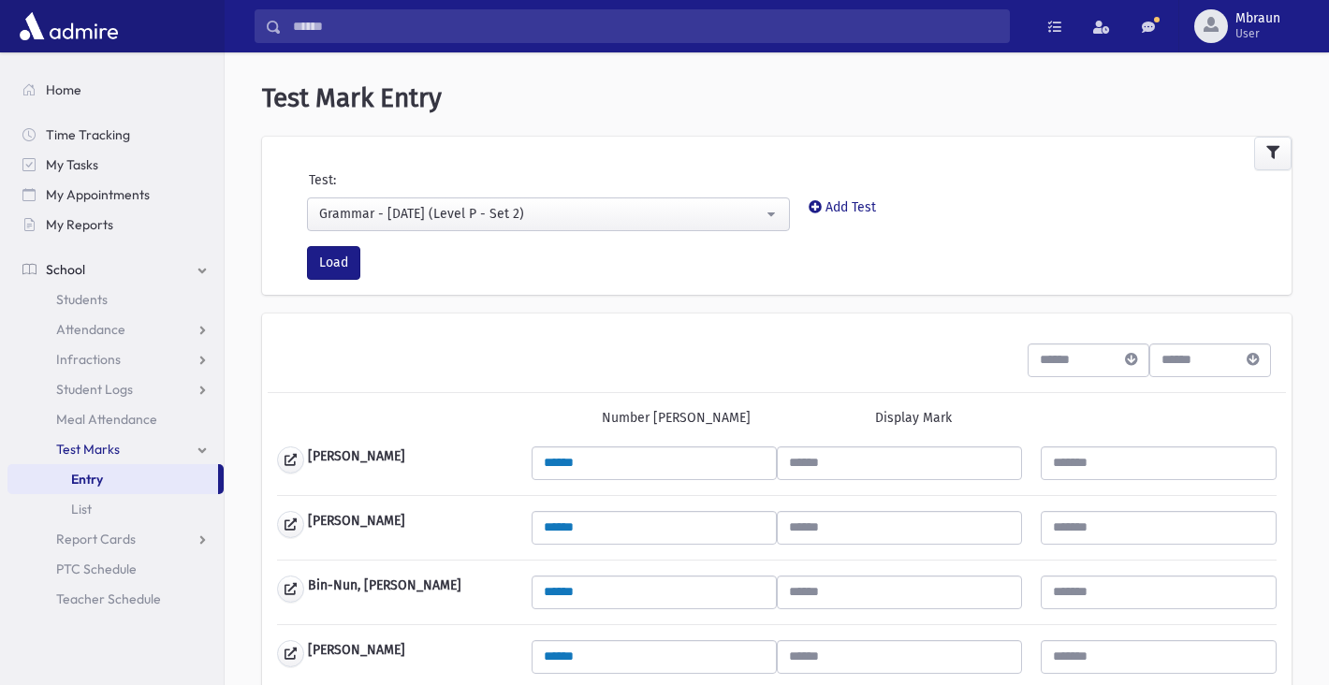
click at [1078, 355] on input "number" at bounding box center [1072, 361] width 87 height 34
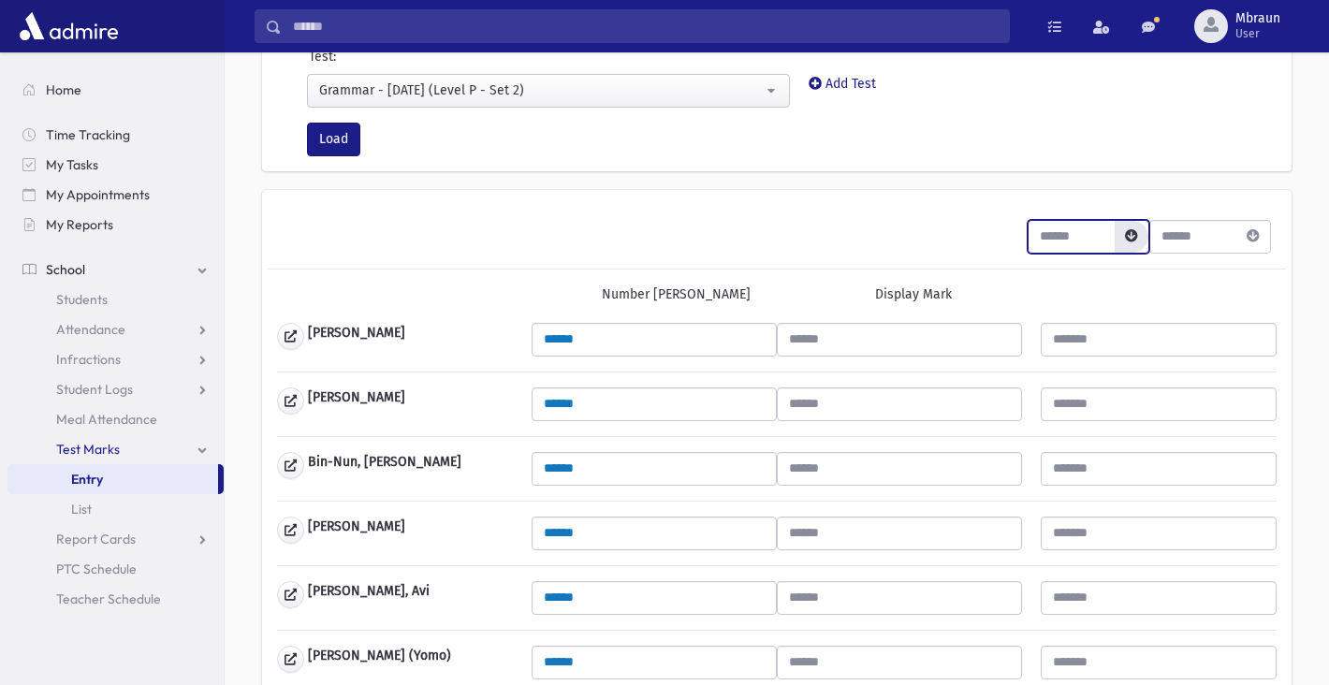
type input "*"
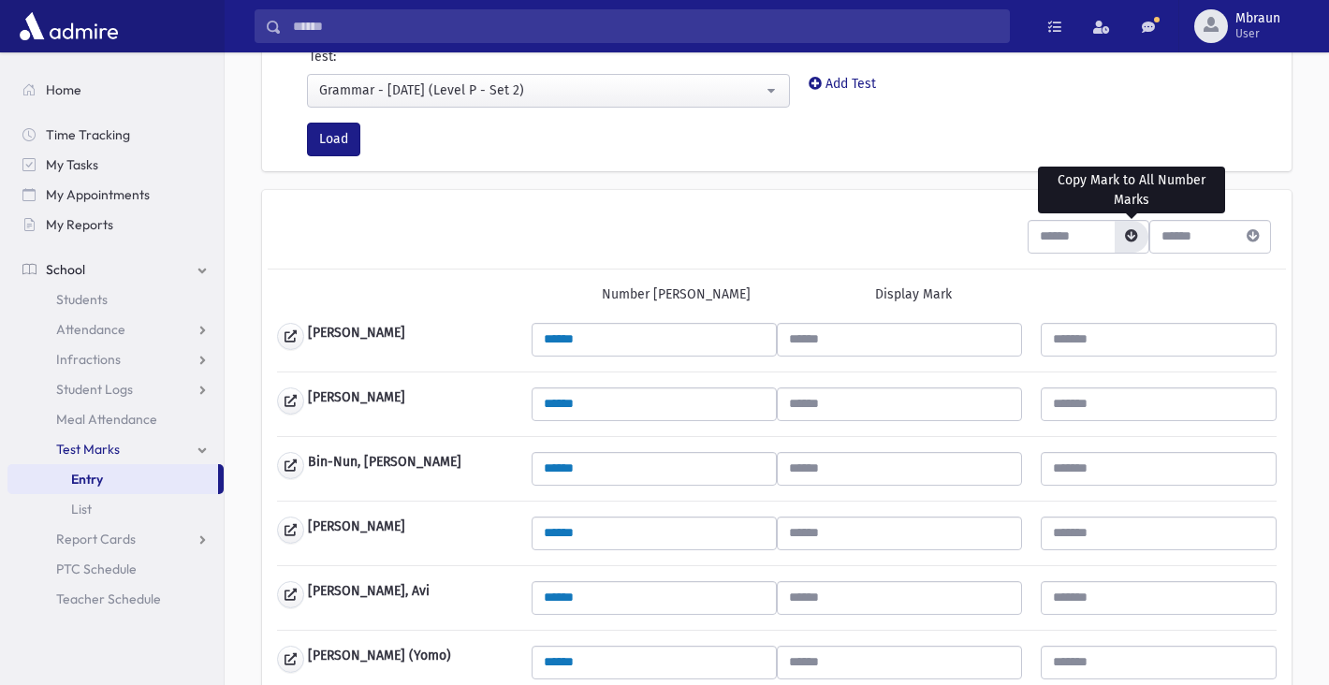
click at [1131, 236] on icon "button" at bounding box center [1131, 235] width 13 height 13
type input "*"
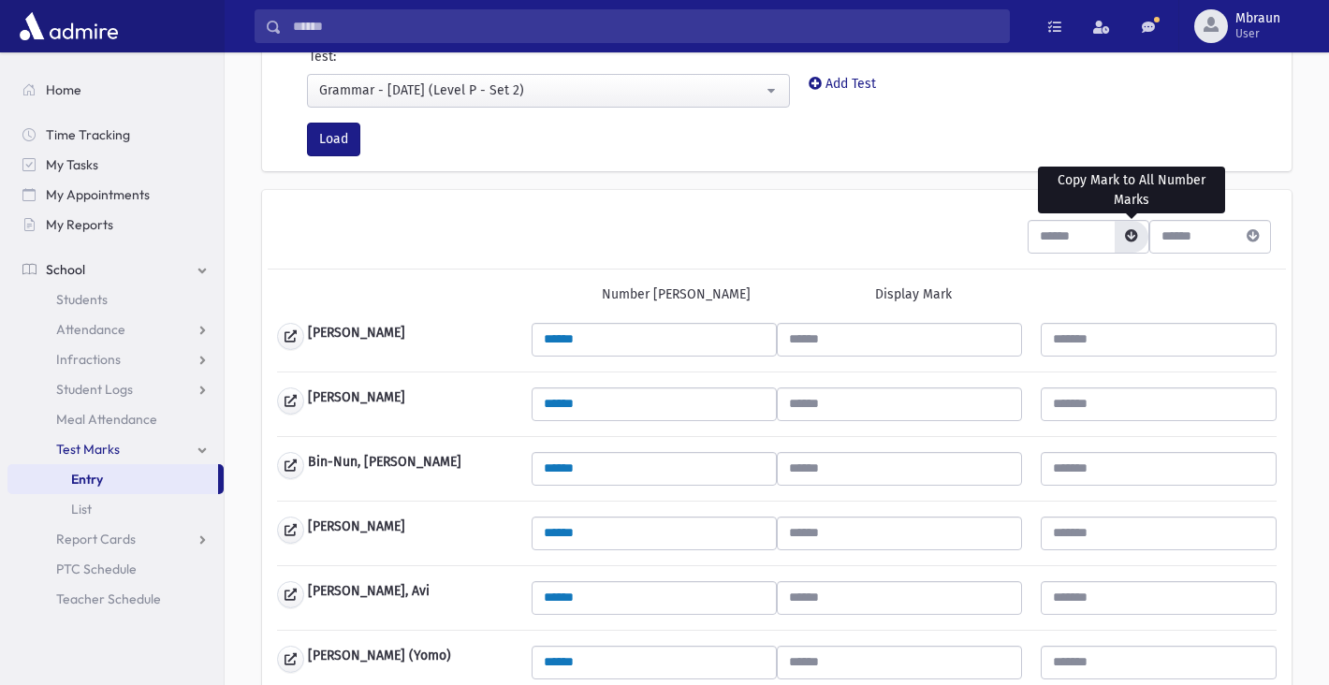
type input "*"
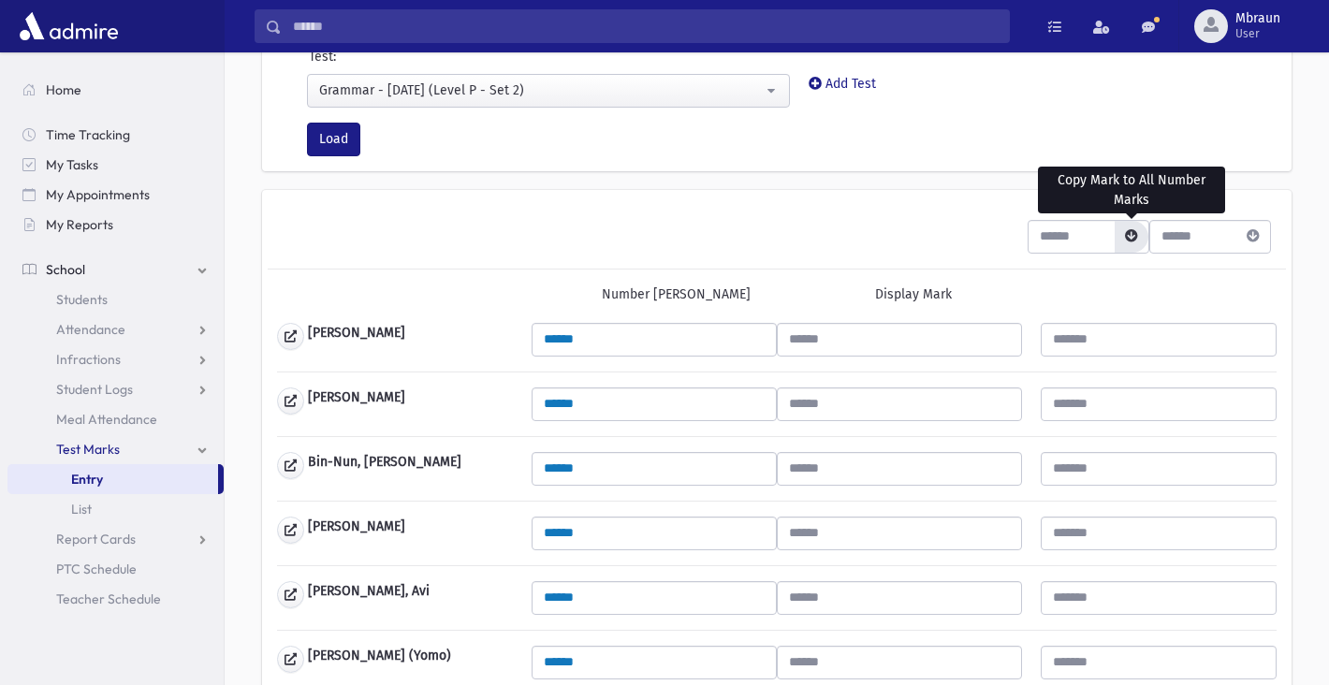
type input "*"
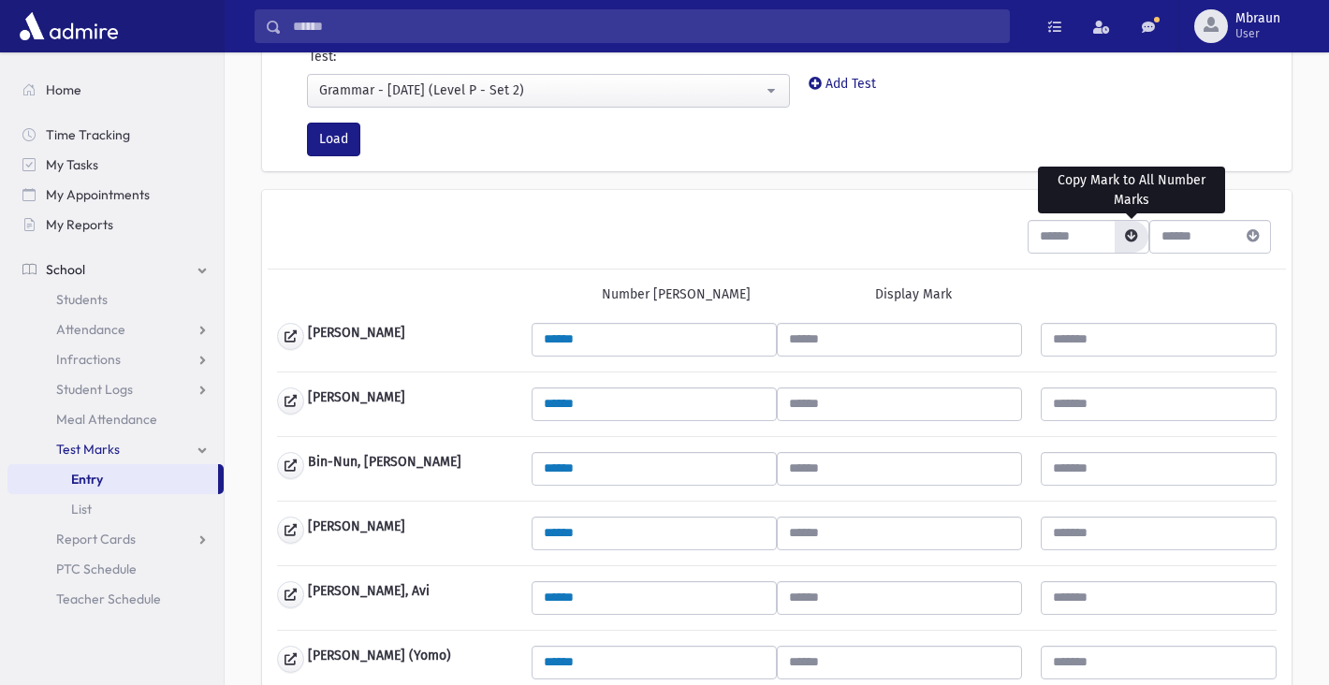
type input "*"
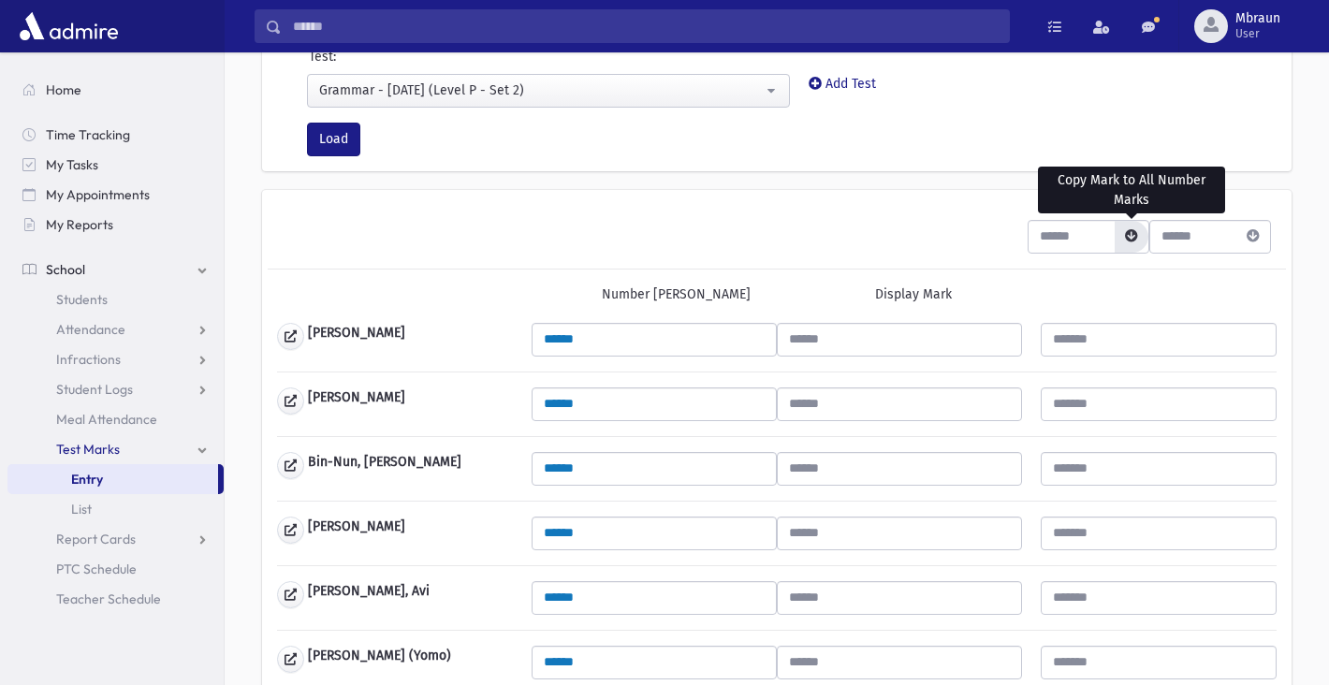
type input "*"
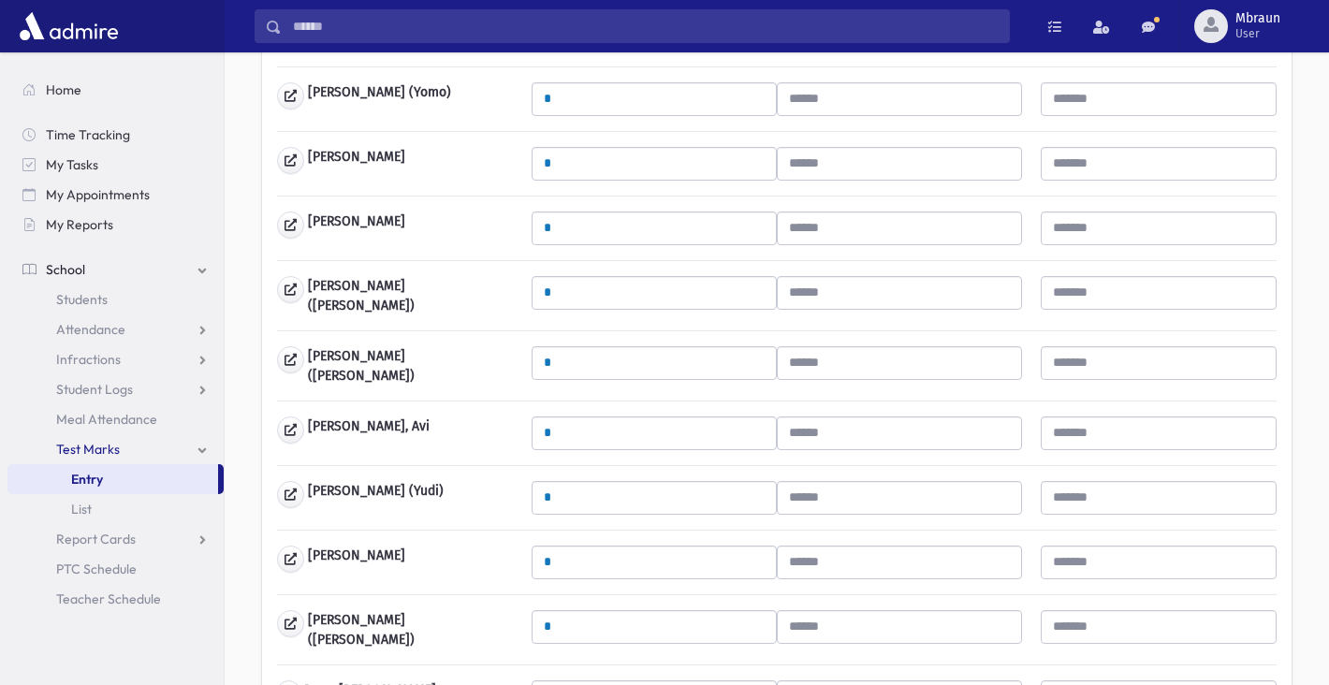
scroll to position [690, 0]
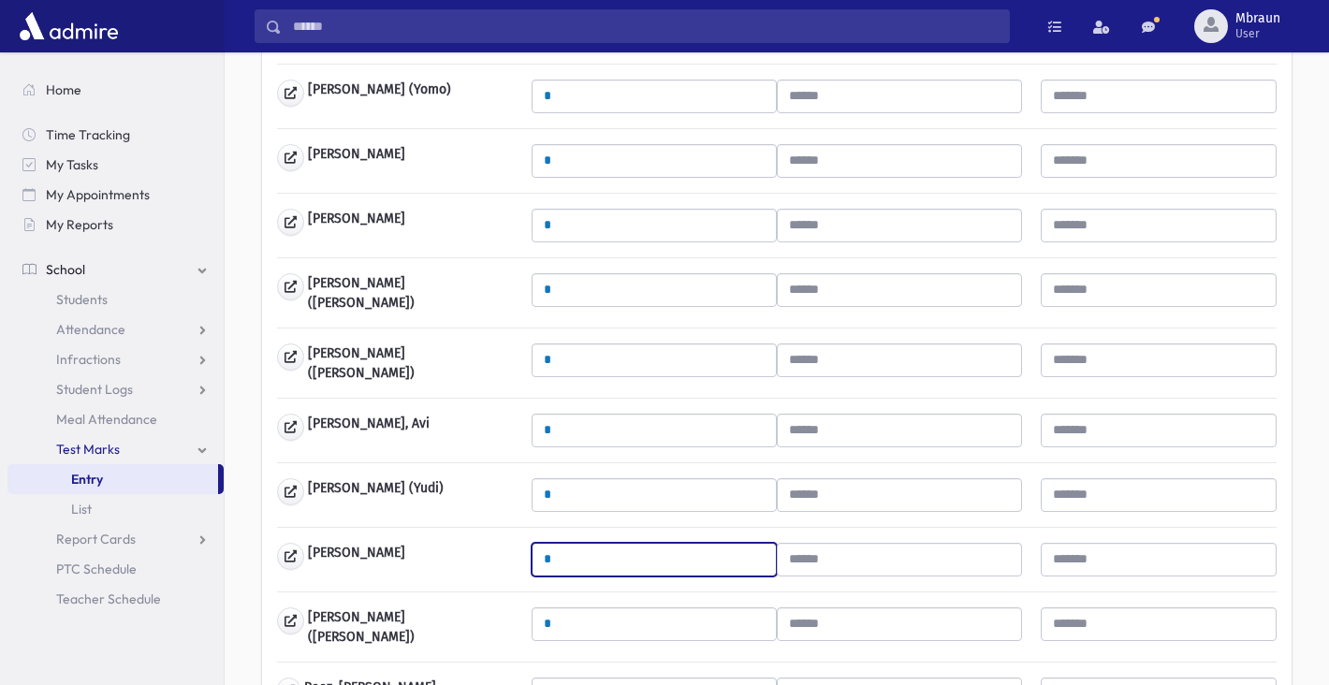
click at [669, 543] on input "*" at bounding box center [654, 560] width 245 height 34
type input "***"
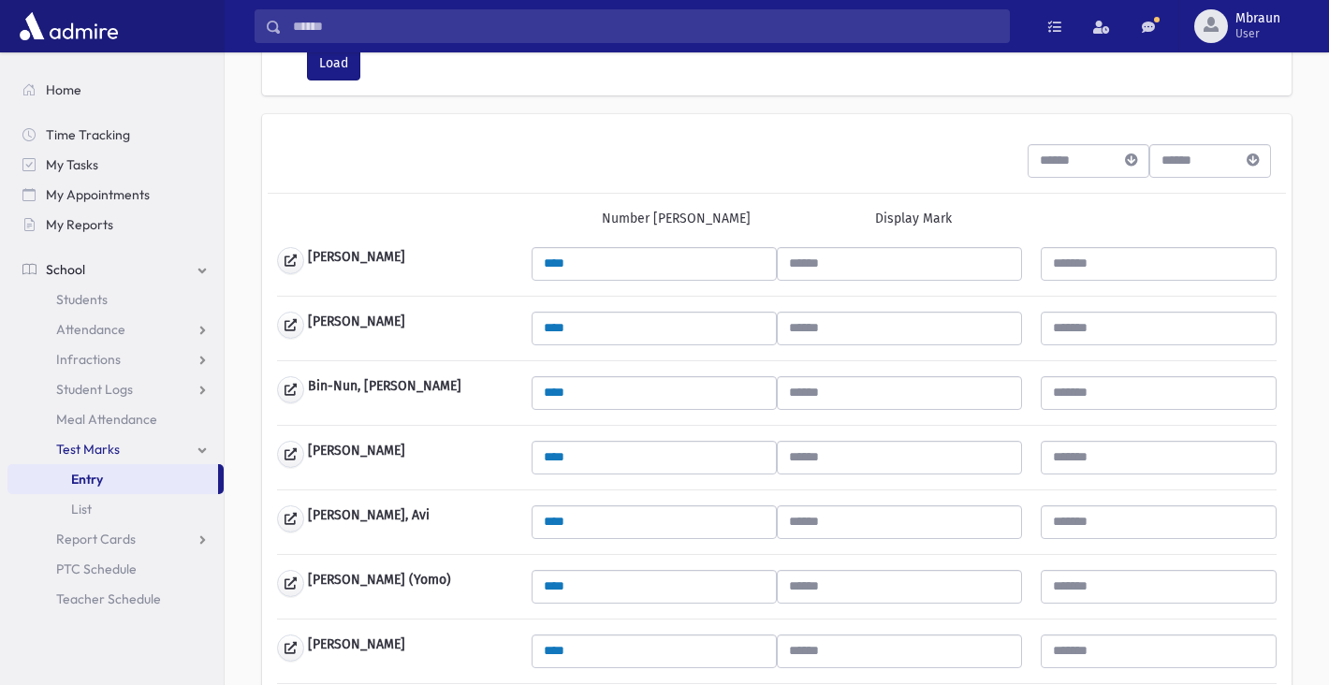
scroll to position [218, 0]
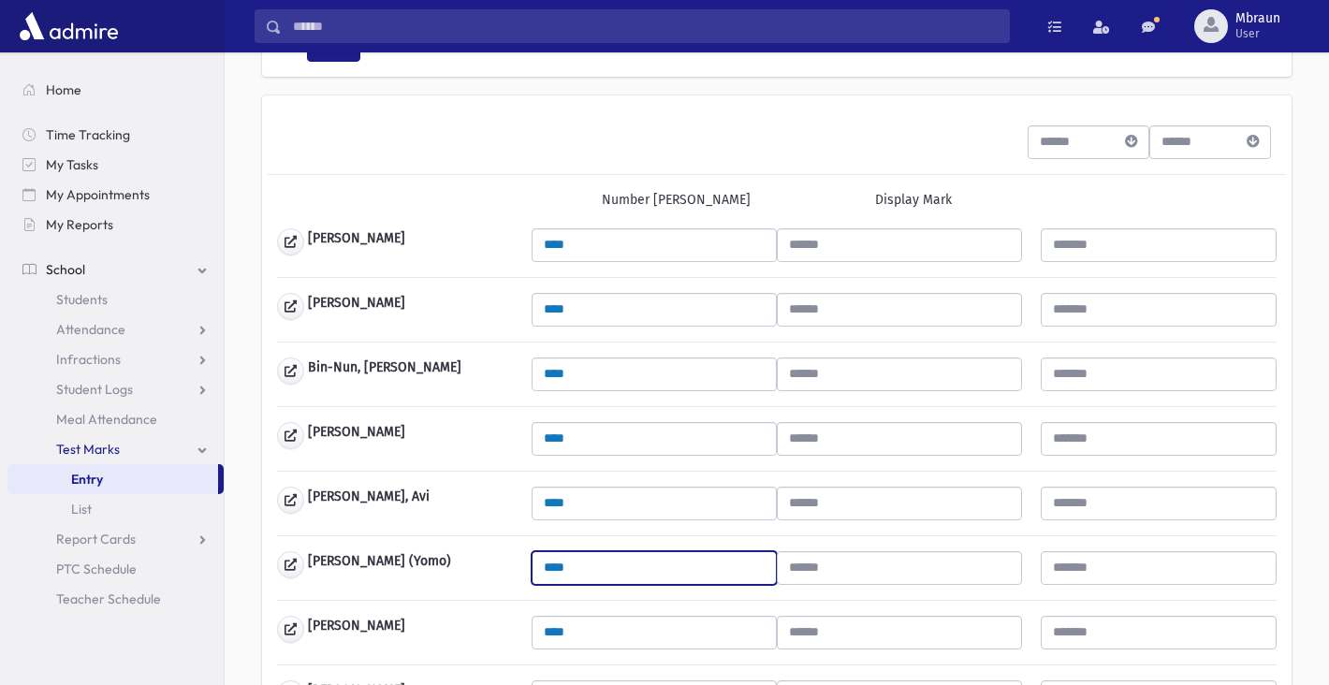
click at [712, 564] on input "****" at bounding box center [654, 568] width 245 height 34
type input "*"
type input "***"
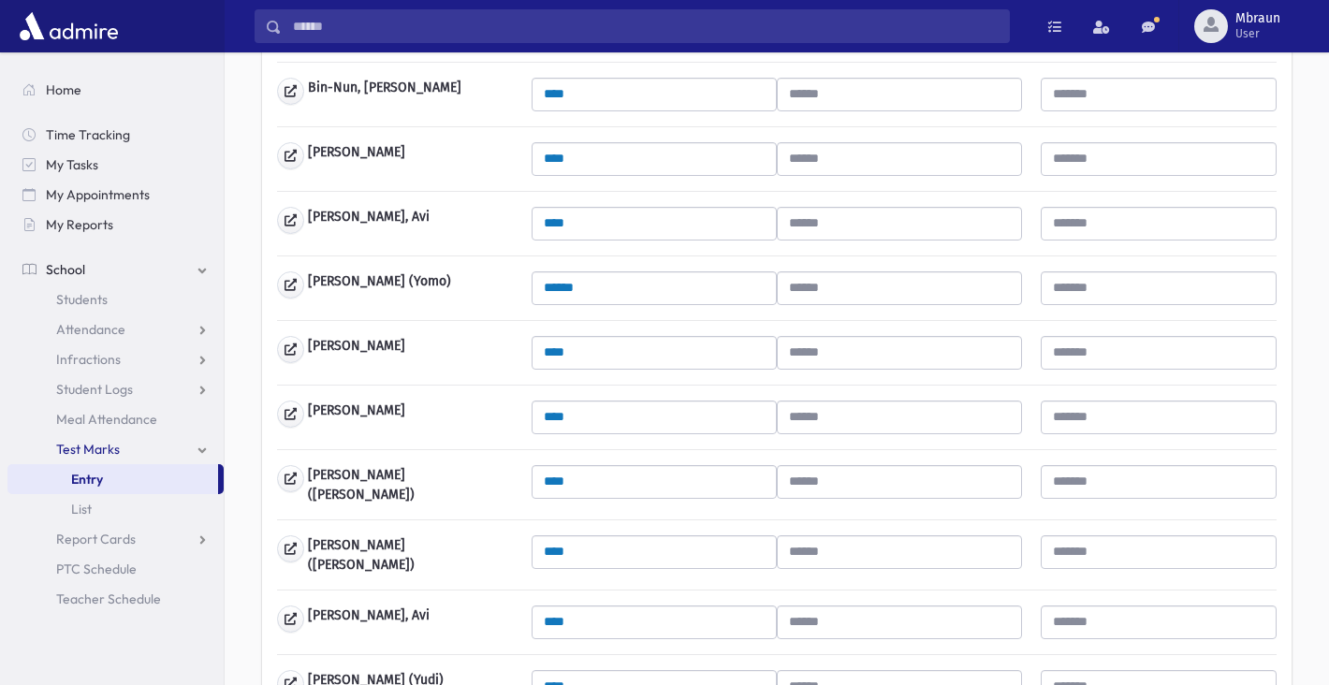
scroll to position [498, 0]
drag, startPoint x: 617, startPoint y: 538, endPoint x: 402, endPoint y: 504, distance: 218.1
click at [402, 504] on div "Abraham, Yaakov **** Bikov, Aharon **** Bin-Nun, Yaakov ****" at bounding box center [777, 631] width 1000 height 1364
type input "***"
click at [520, 520] on hr at bounding box center [777, 520] width 1000 height 1
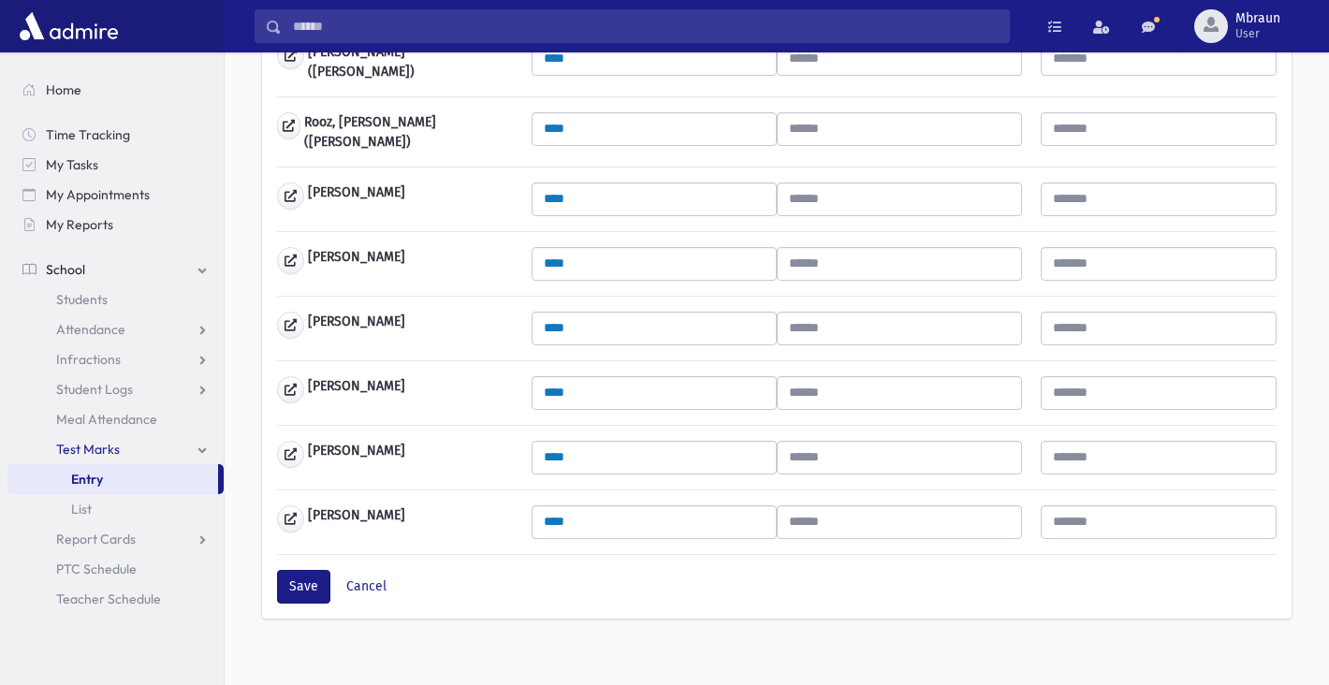
scroll to position [1254, 0]
drag, startPoint x: 591, startPoint y: 518, endPoint x: 444, endPoint y: 495, distance: 148.7
click at [444, 506] on div "Zaurov, David ****" at bounding box center [777, 523] width 1019 height 34
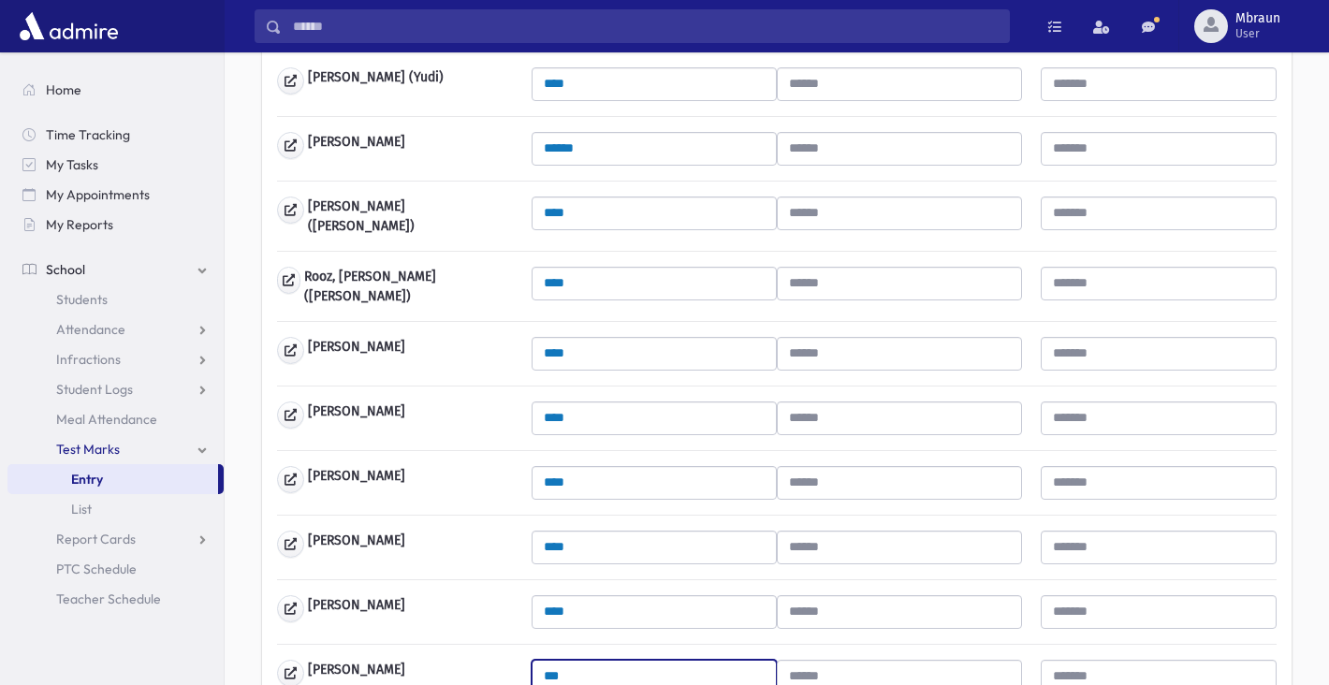
scroll to position [1100, 0]
type input "***"
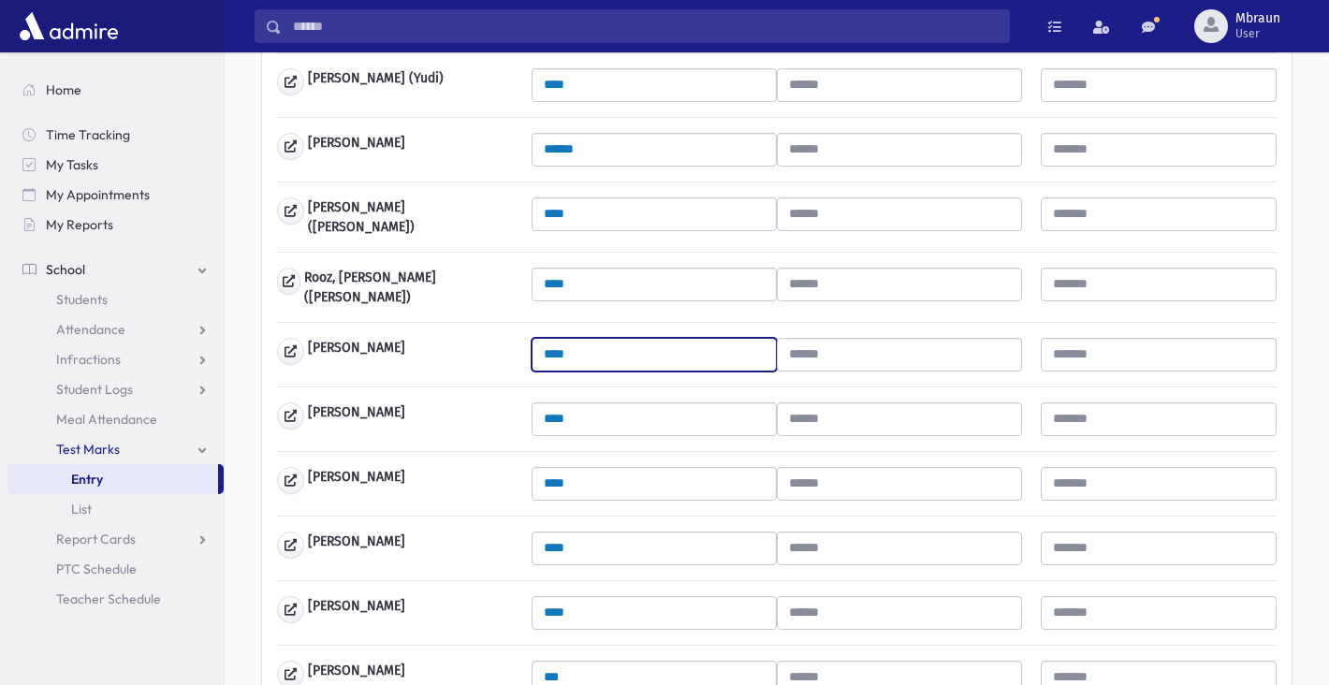
drag, startPoint x: 573, startPoint y: 344, endPoint x: 487, endPoint y: 322, distance: 88.8
click at [487, 338] on div "Schnall, Tzvi ****" at bounding box center [777, 355] width 1019 height 34
type input "***"
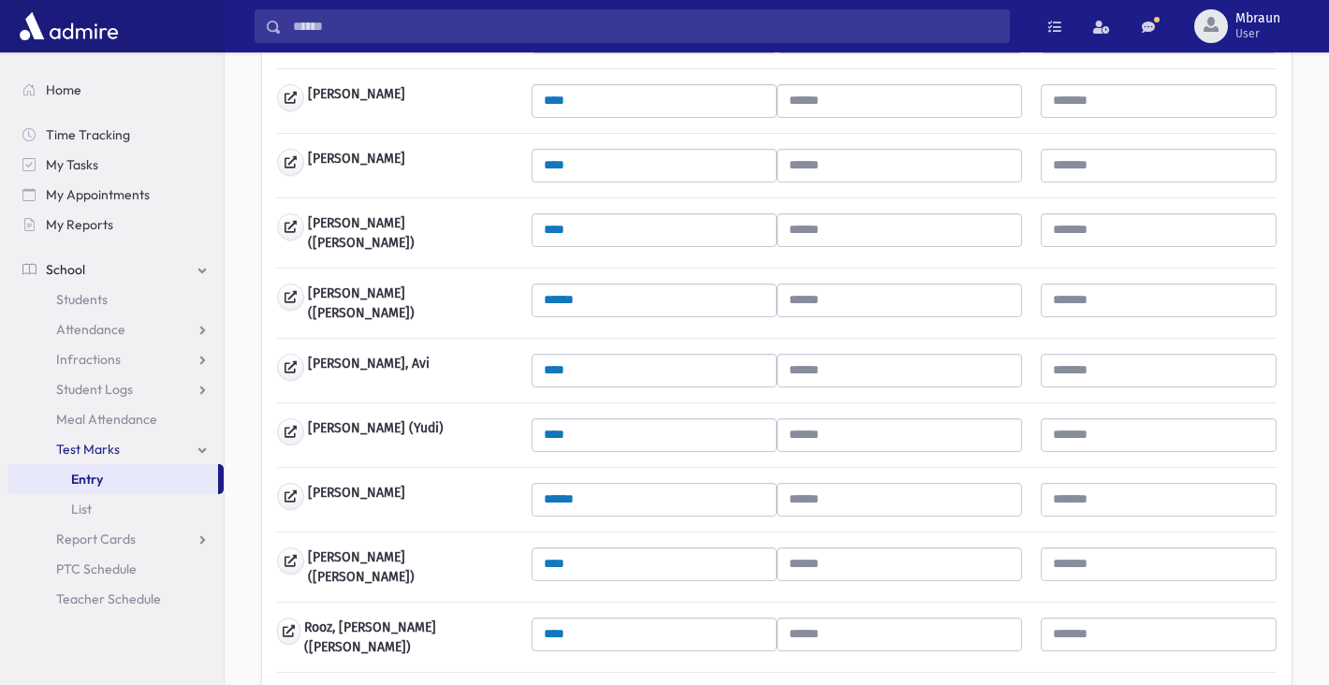
scroll to position [887, 0]
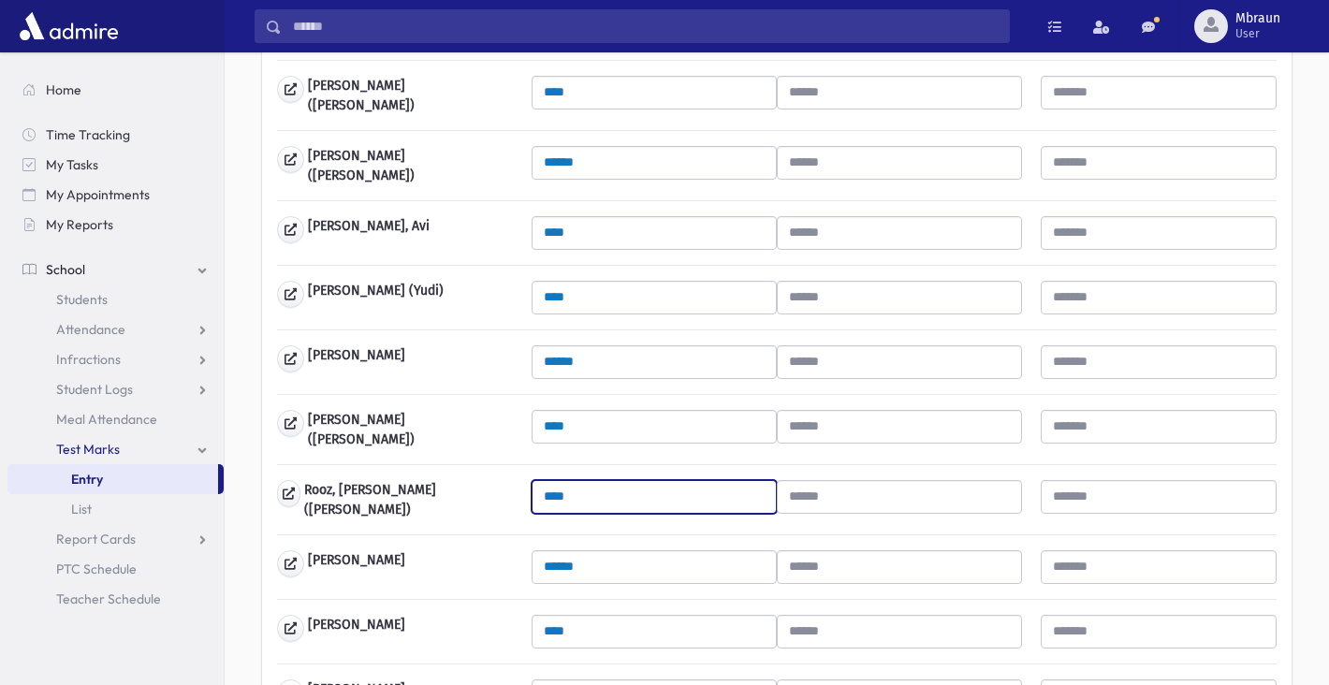
drag, startPoint x: 579, startPoint y: 490, endPoint x: 492, endPoint y: 487, distance: 86.2
click at [492, 488] on div "Rooz, Levi Yitzchok (Levi) ****" at bounding box center [777, 499] width 1019 height 39
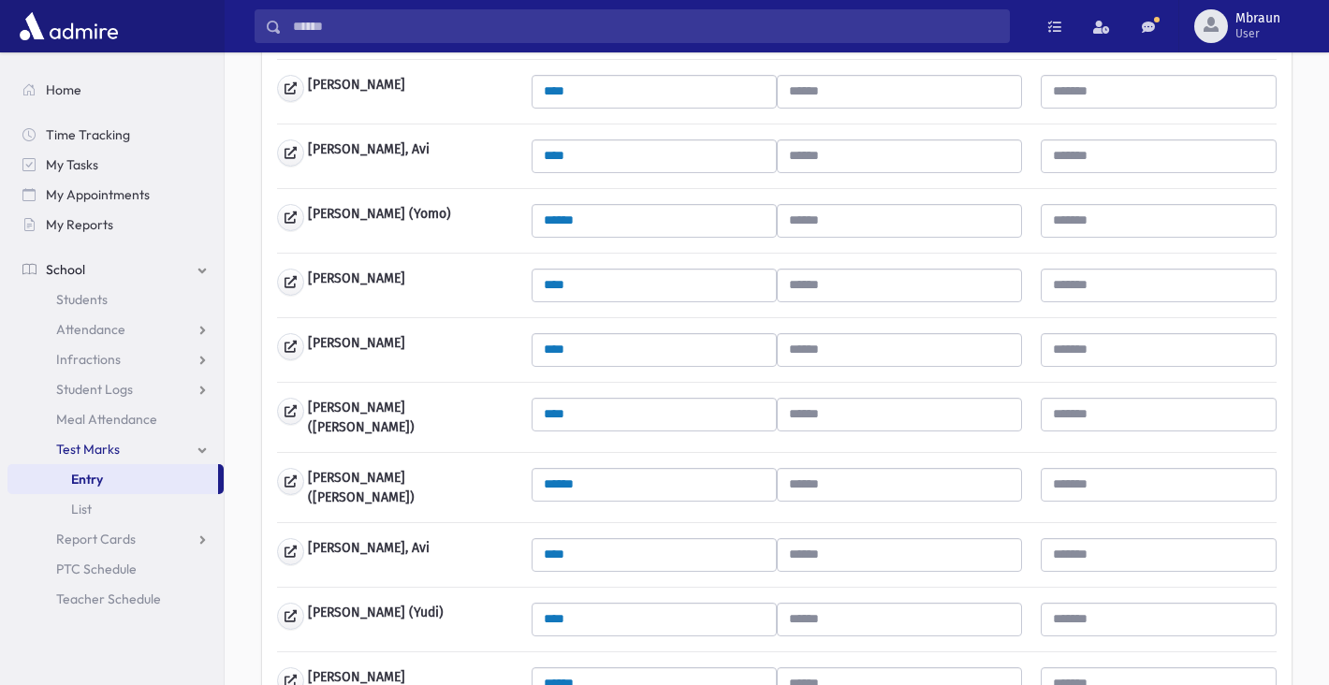
scroll to position [410, 0]
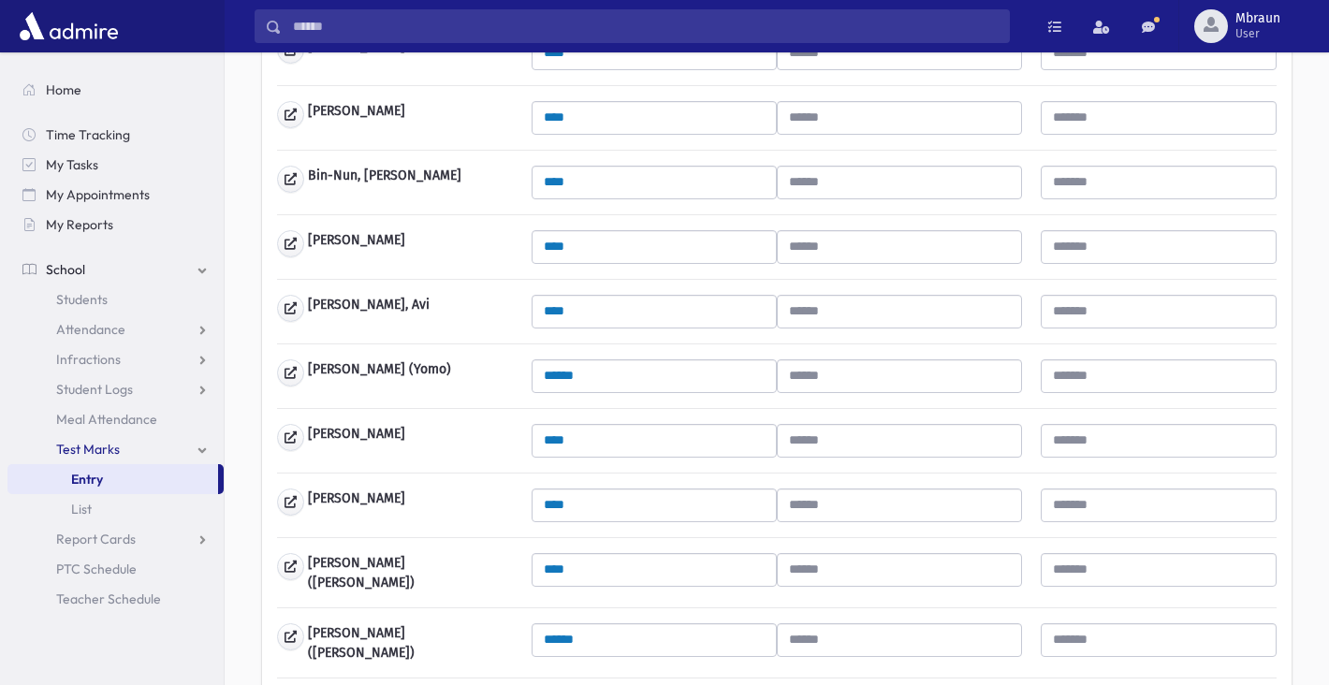
type input "***"
click at [605, 190] on input "****" at bounding box center [654, 183] width 245 height 34
type input "*"
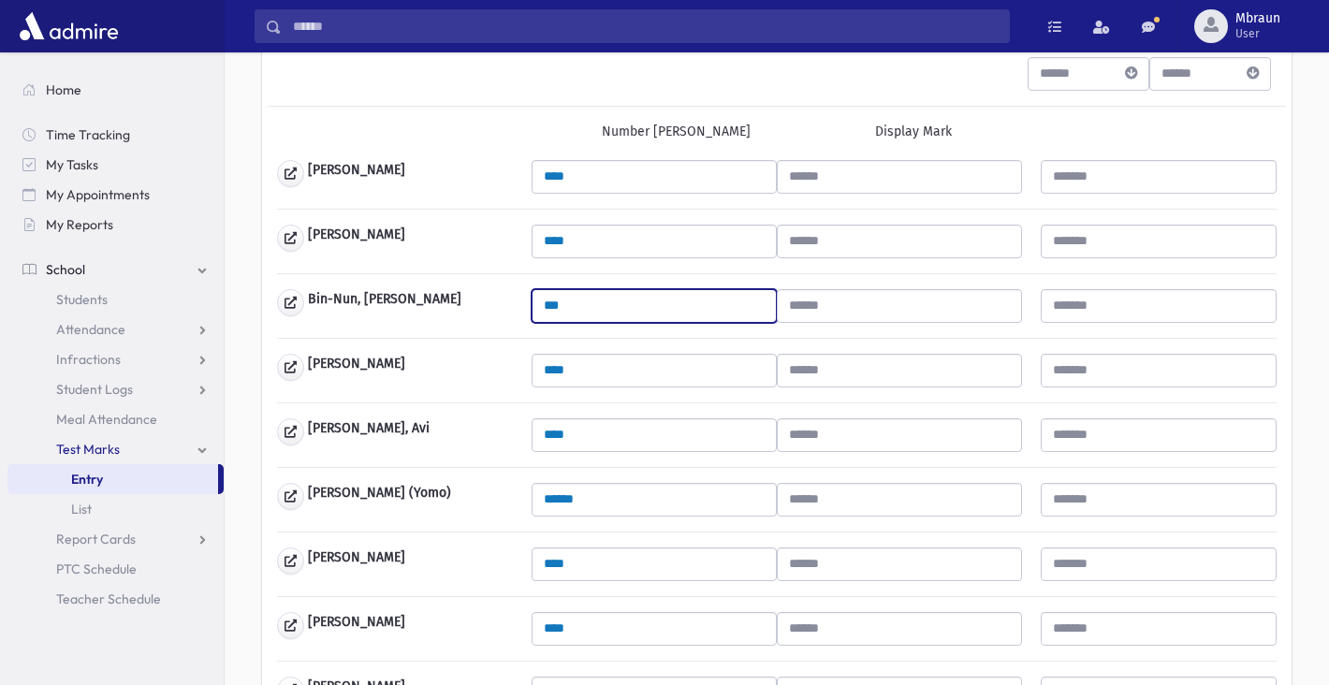
scroll to position [282, 0]
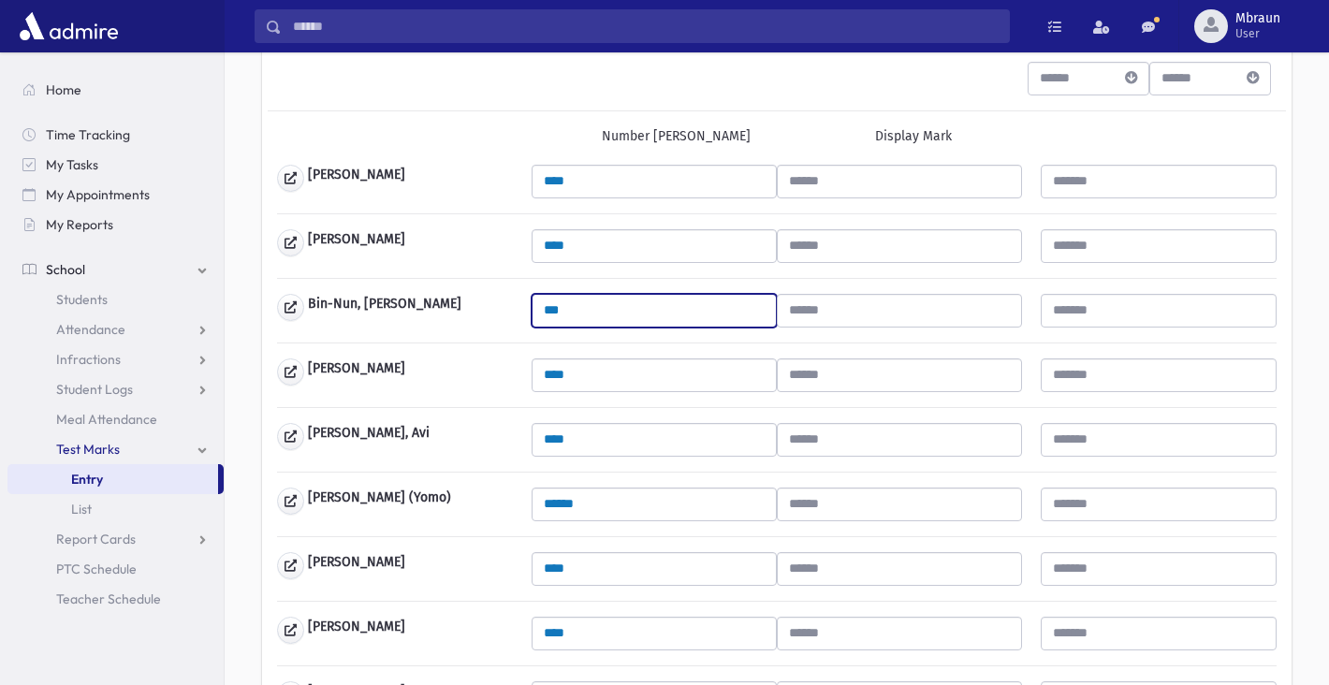
type input "***"
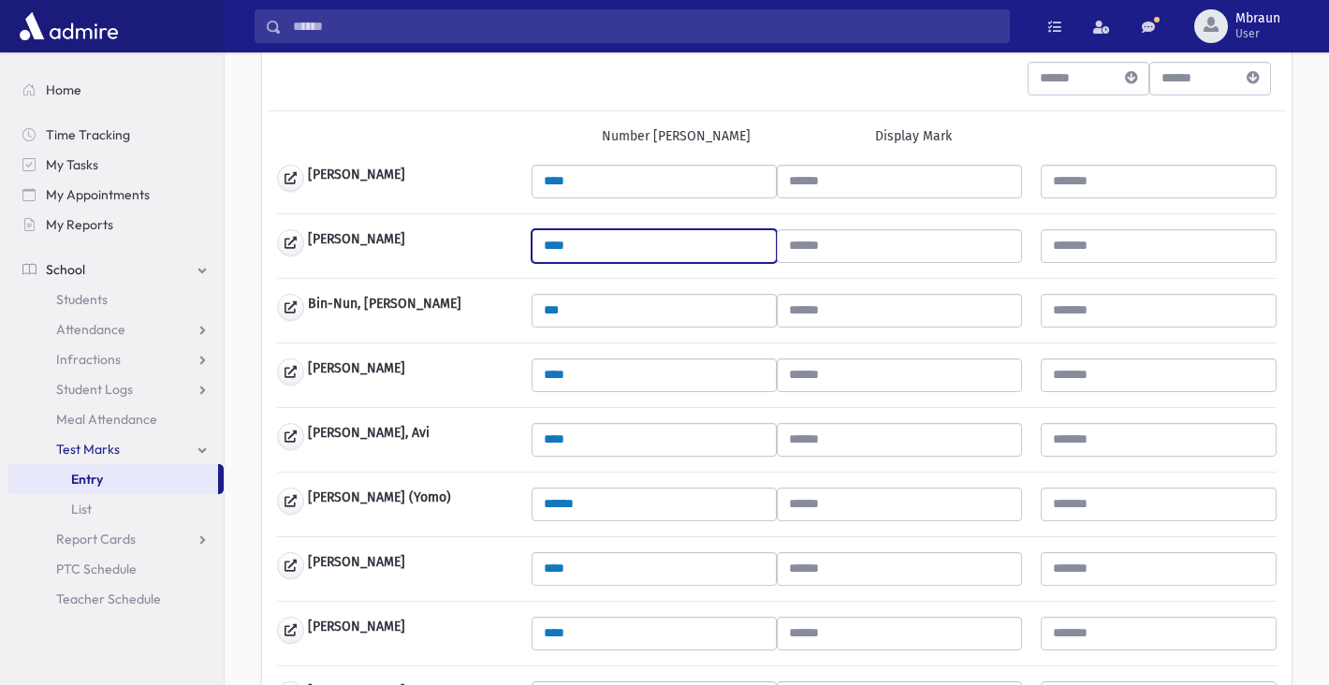
drag, startPoint x: 579, startPoint y: 250, endPoint x: 420, endPoint y: 207, distance: 164.9
type input "***"
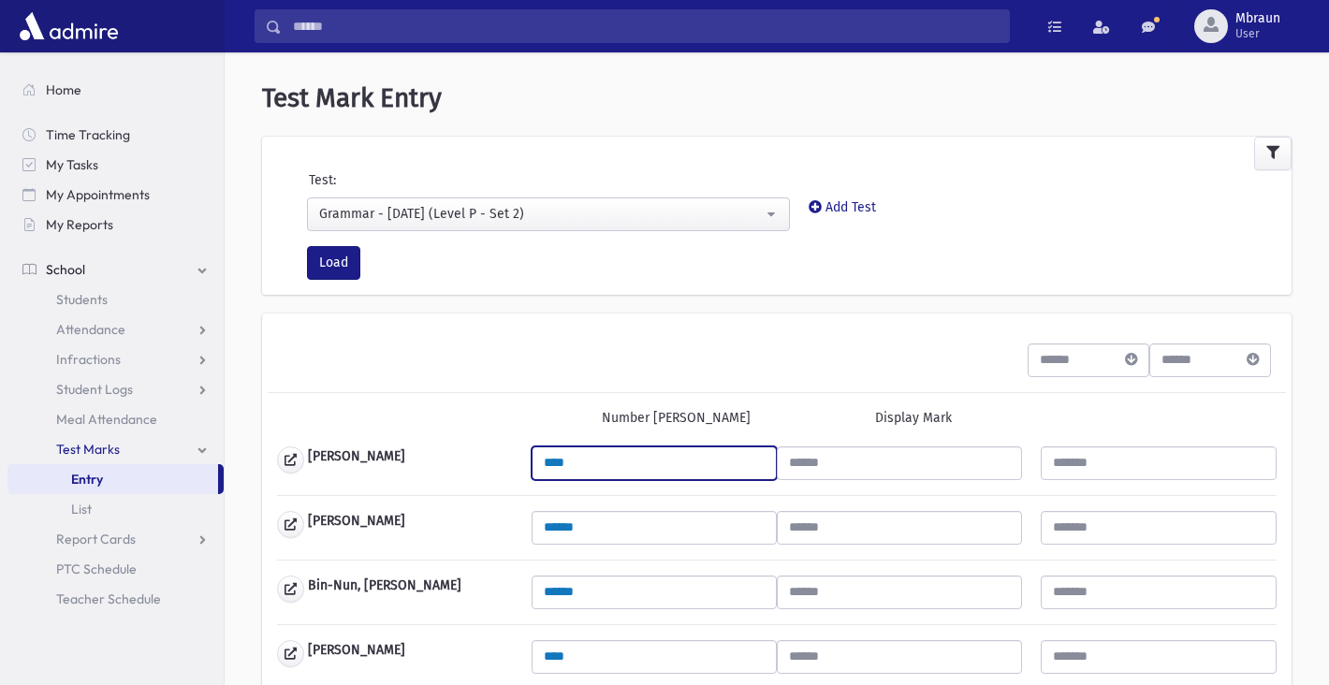
drag, startPoint x: 584, startPoint y: 462, endPoint x: 490, endPoint y: 455, distance: 94.8
click at [490, 455] on div "Abraham, Yaakov ****" at bounding box center [777, 464] width 1019 height 34
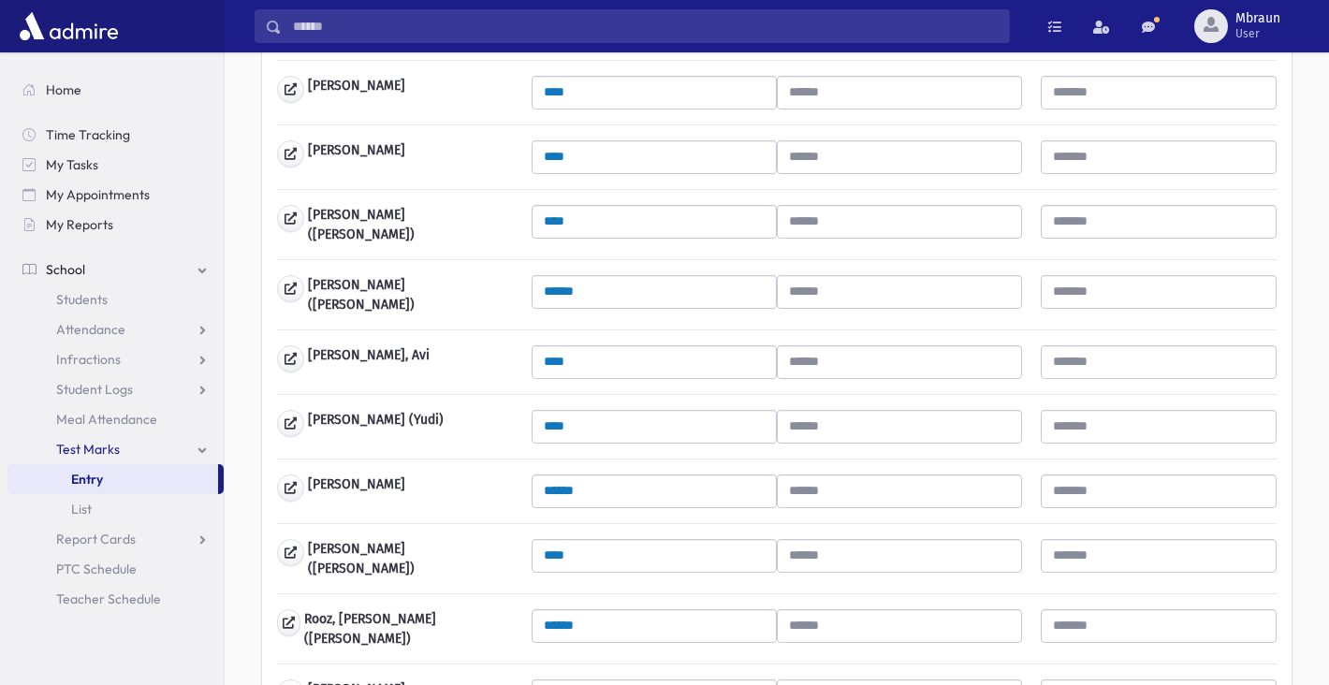
scroll to position [766, 0]
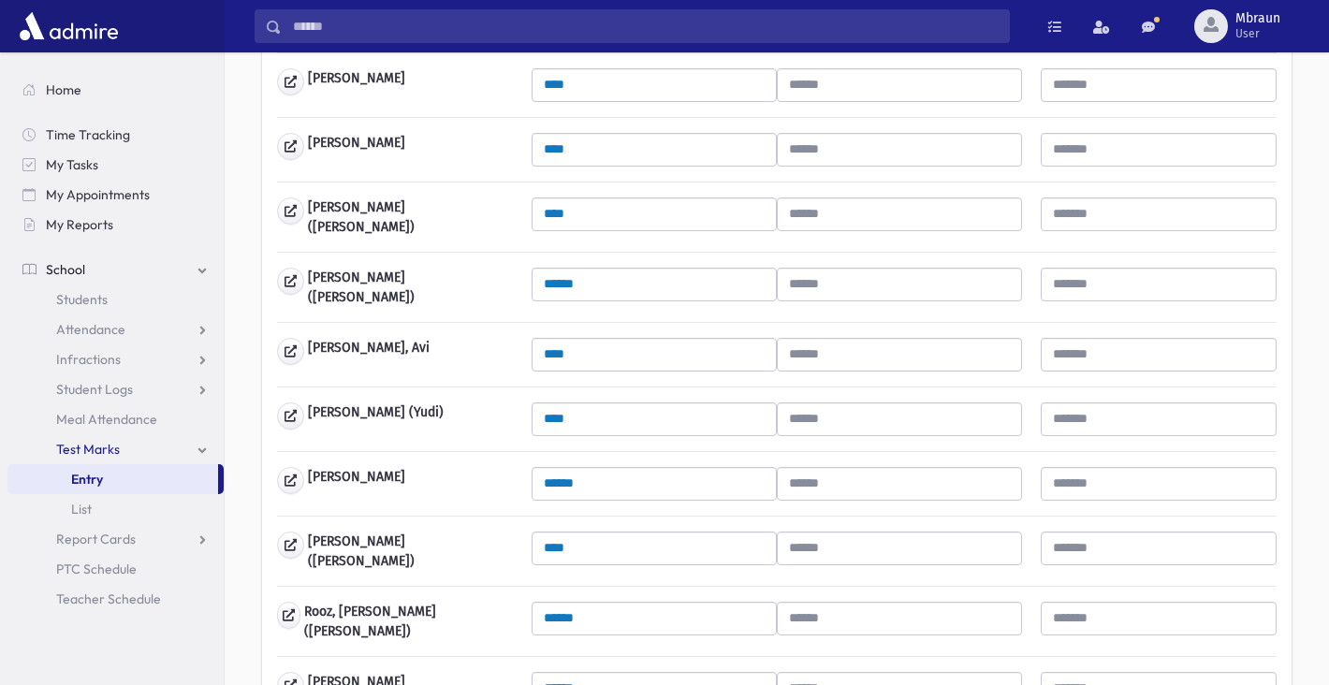
type input "***"
drag, startPoint x: 577, startPoint y: 534, endPoint x: 476, endPoint y: 512, distance: 102.5
click at [478, 512] on div "Abraham, Yaakov *** Bikov, Aharon ****** Bin-Nun, Yaakov ******" at bounding box center [777, 363] width 1000 height 1364
type input "***"
click at [594, 561] on div "Abraham, Yaakov *** Bikov, Aharon ****** Bin-Nun, Yaakov ******" at bounding box center [777, 363] width 1000 height 1364
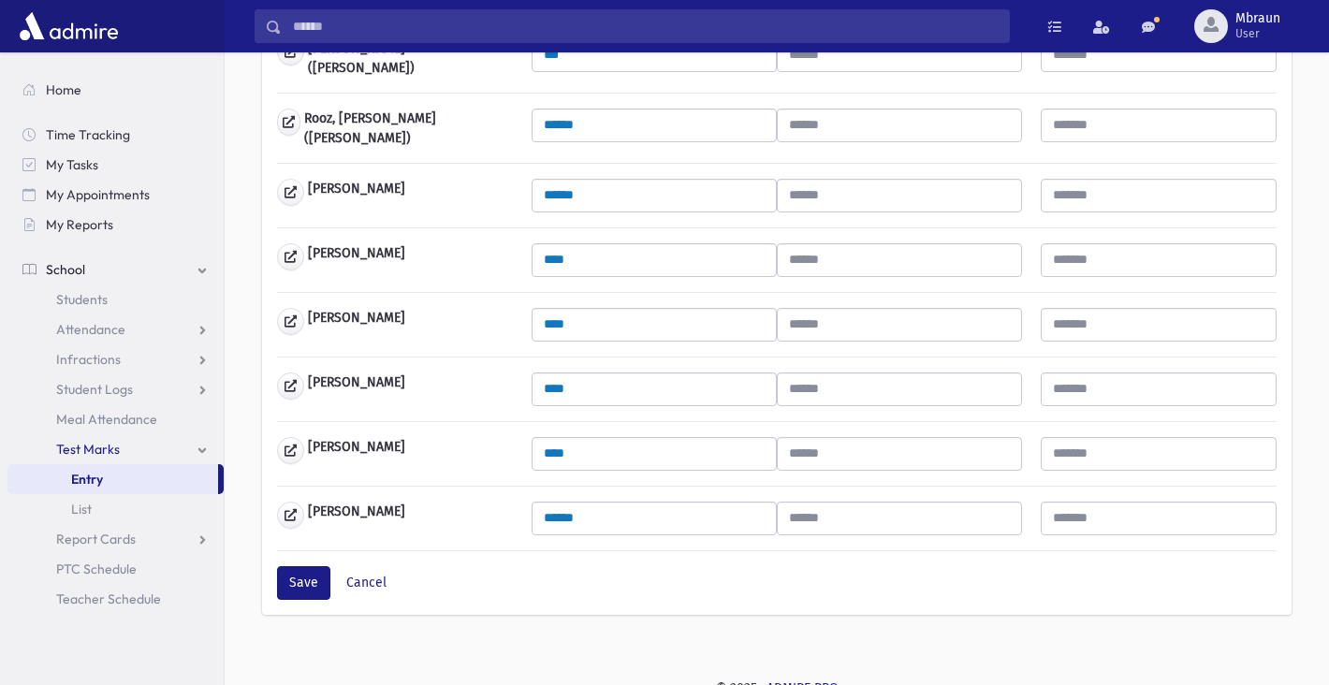
scroll to position [1254, 0]
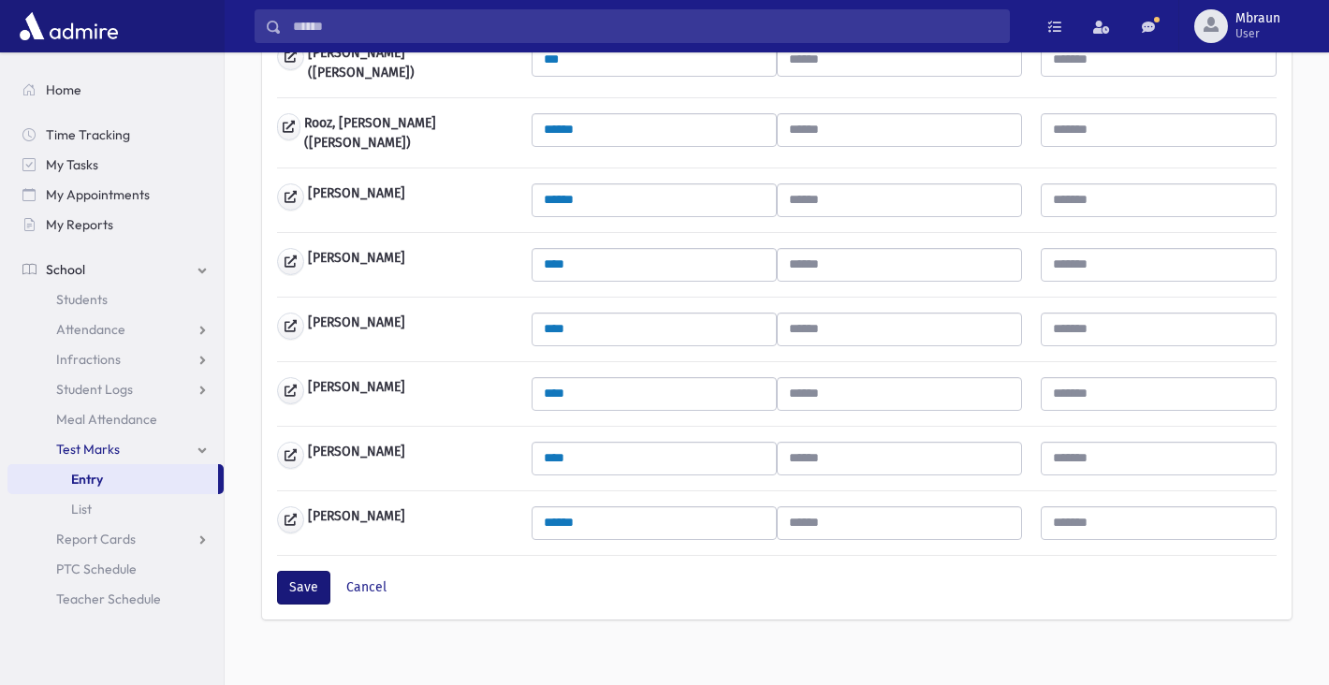
click at [299, 573] on button "Save" at bounding box center [303, 588] width 53 height 34
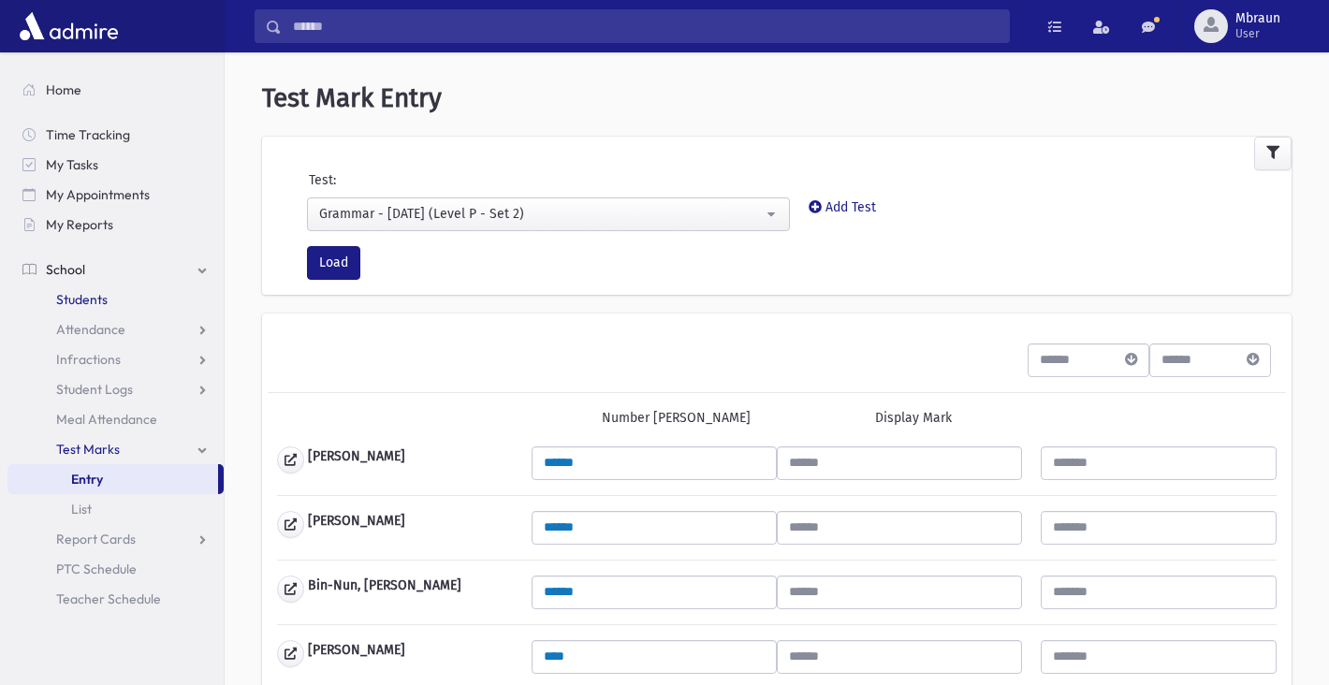
click at [95, 304] on span "Students" at bounding box center [81, 299] width 51 height 17
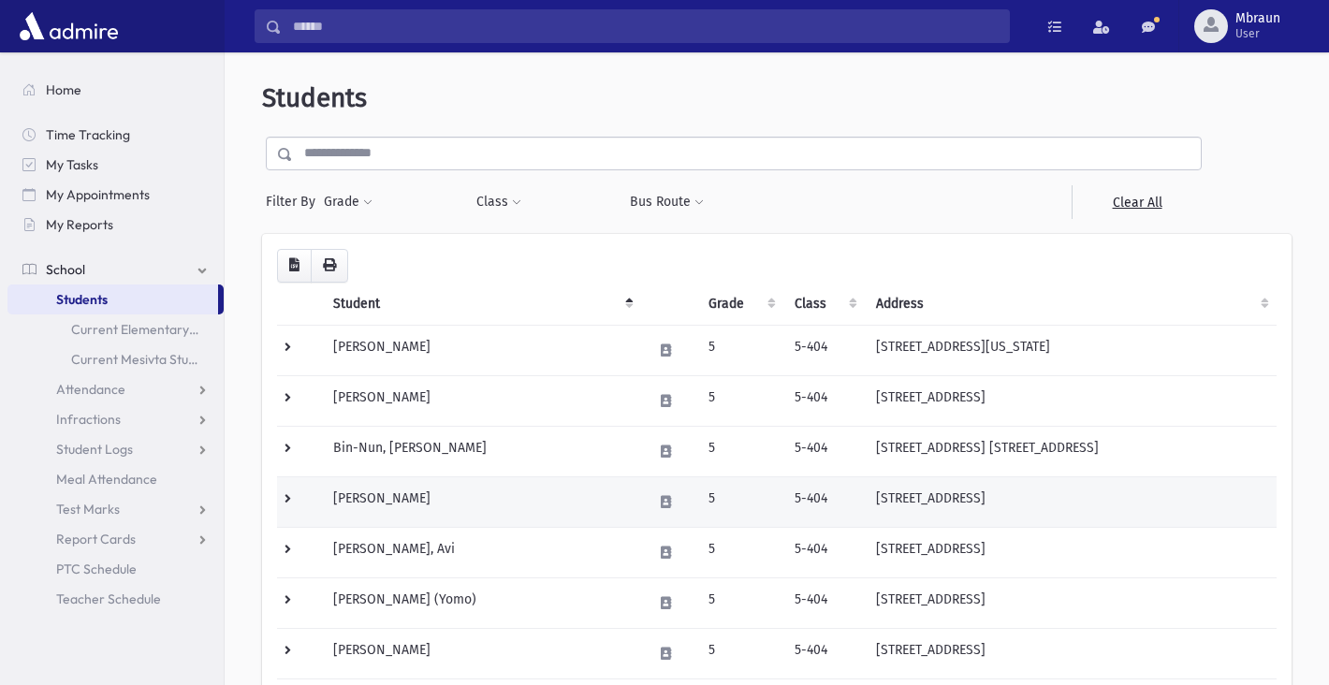
click at [371, 497] on td "Dembitzer, Yossi" at bounding box center [481, 501] width 319 height 51
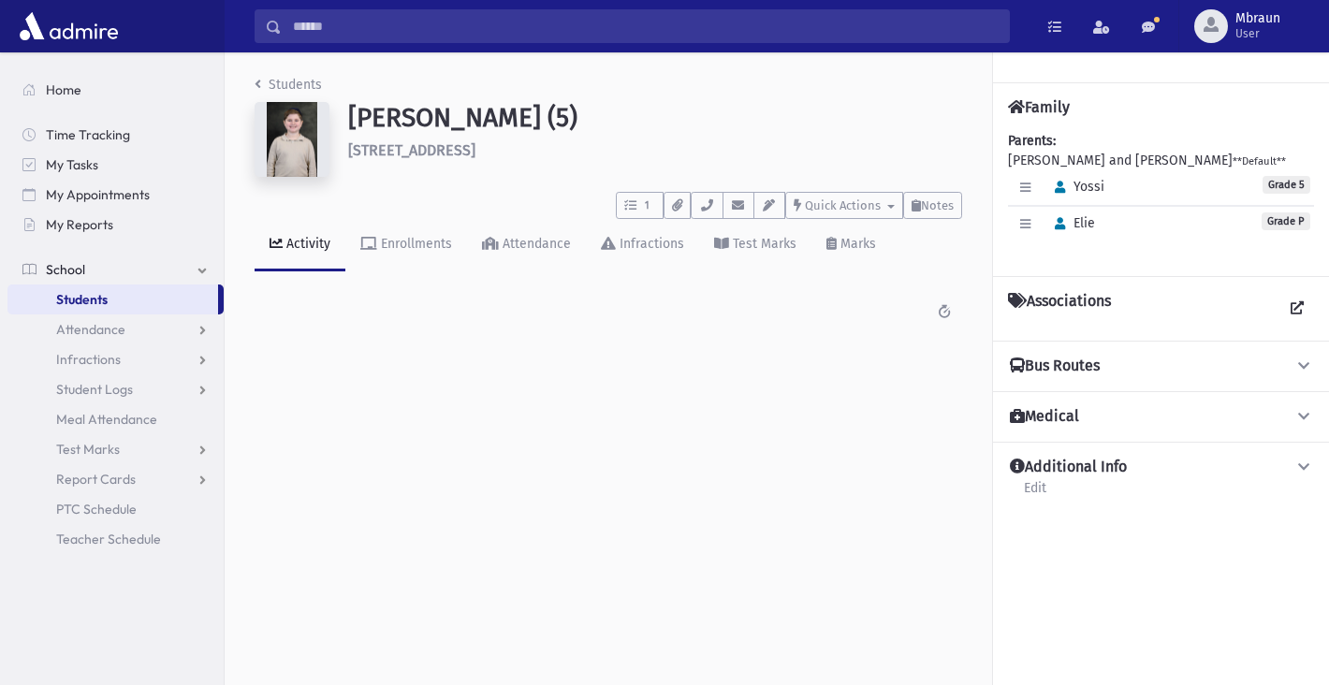
scroll to position [27, 0]
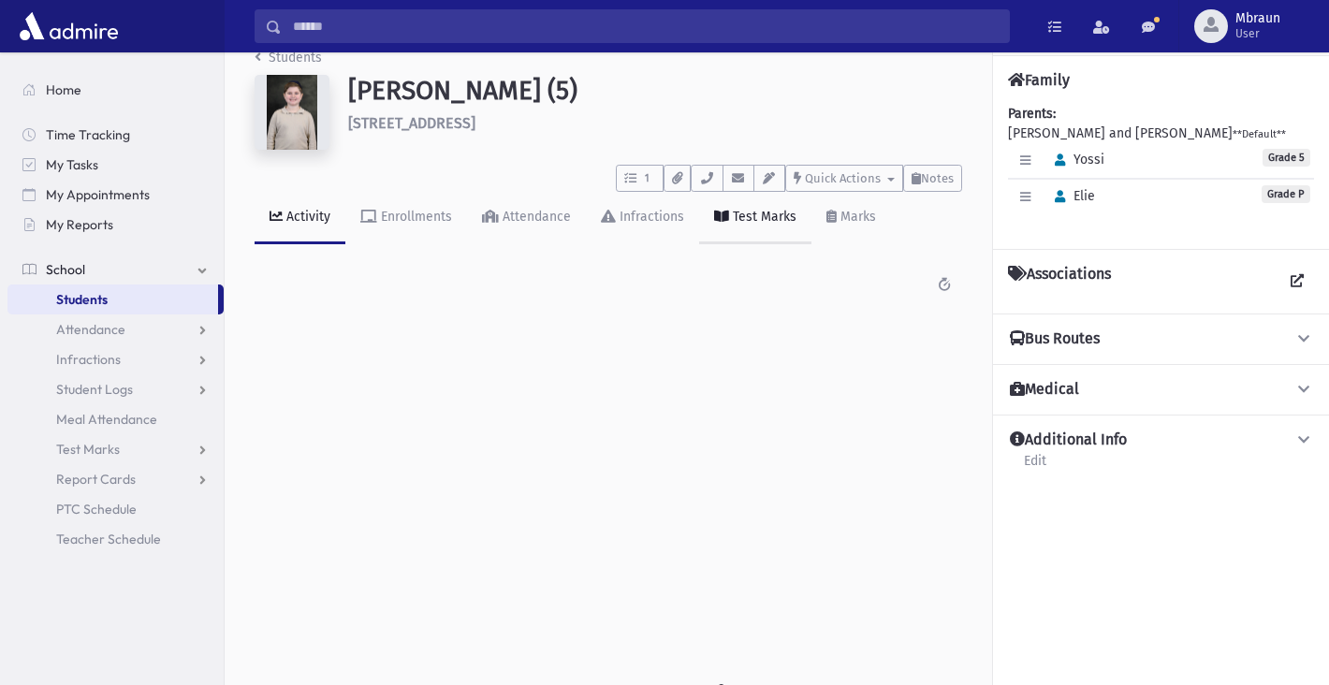
click at [771, 217] on div "Test Marks" at bounding box center [762, 217] width 67 height 16
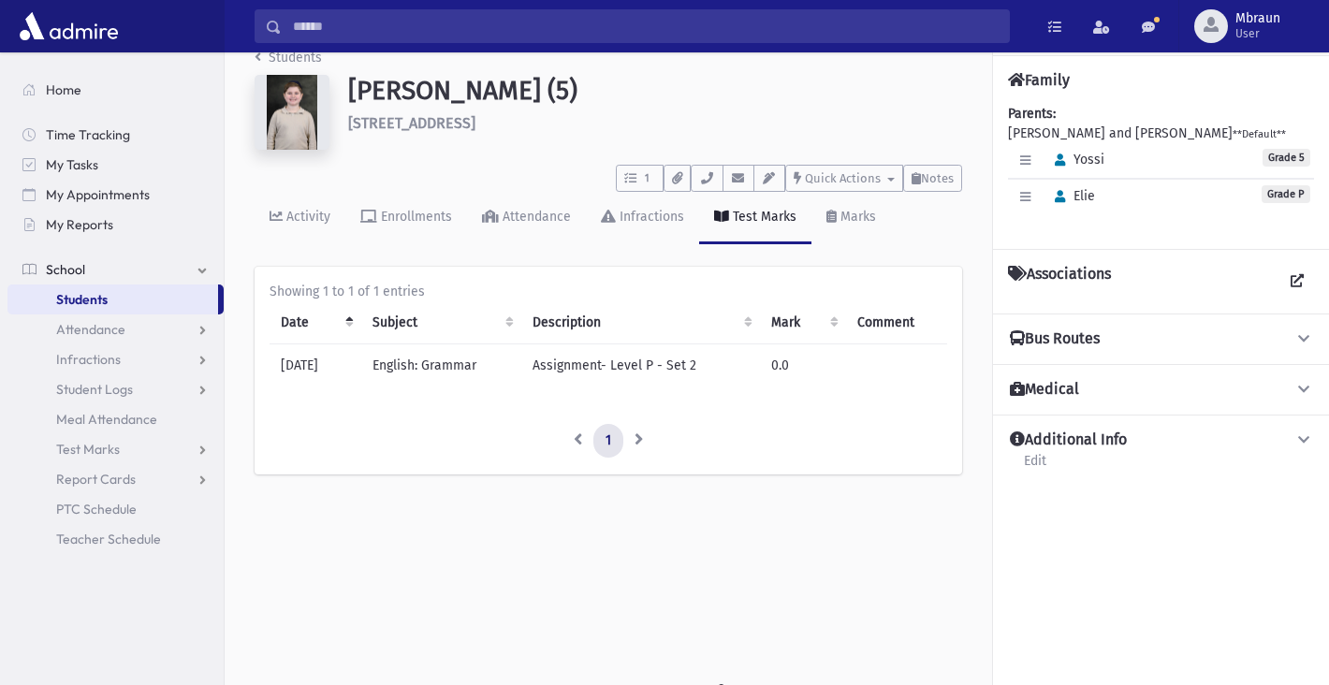
click at [330, 318] on th "Date" at bounding box center [316, 322] width 92 height 43
click at [93, 454] on span "Test Marks" at bounding box center [88, 449] width 64 height 17
click at [77, 488] on link "Entry" at bounding box center [115, 479] width 216 height 30
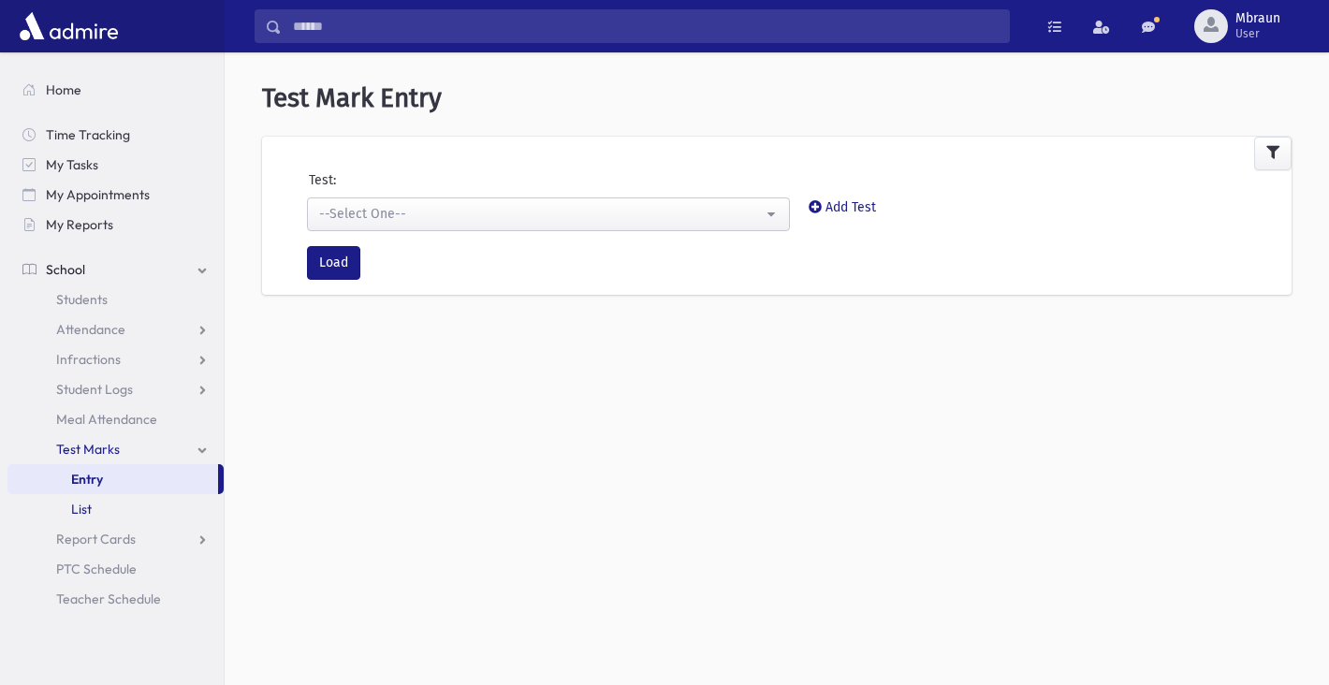
click at [90, 508] on span "List" at bounding box center [81, 509] width 21 height 17
click at [84, 509] on span "List" at bounding box center [81, 509] width 21 height 17
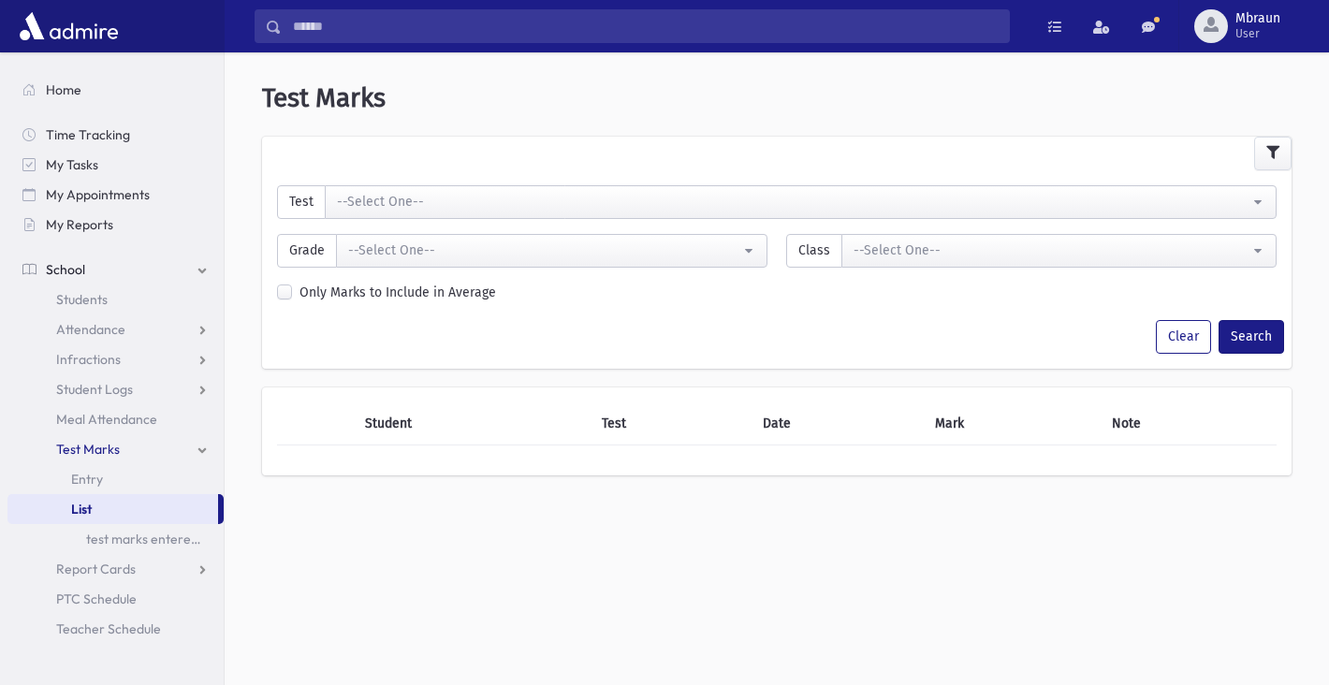
click at [488, 198] on div "--Select One--" at bounding box center [793, 202] width 913 height 20
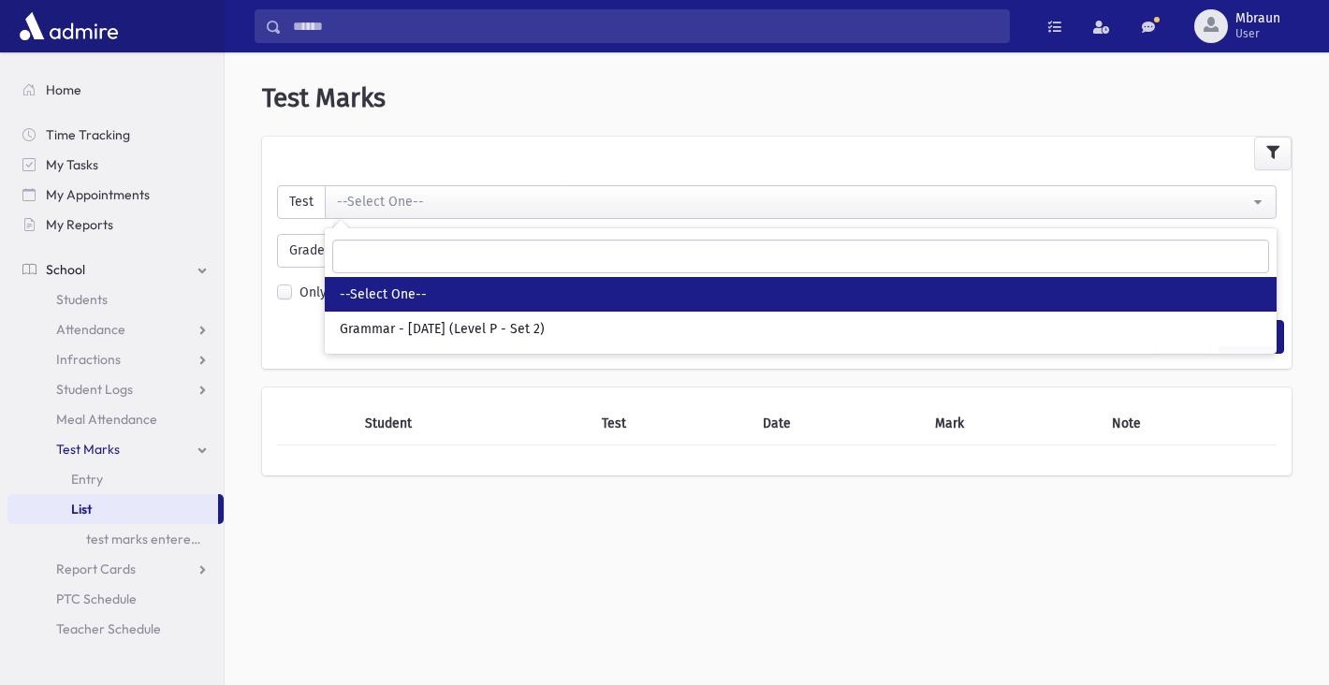
drag, startPoint x: 481, startPoint y: 198, endPoint x: 490, endPoint y: 245, distance: 47.6
click at [481, 199] on div "--Select One--" at bounding box center [793, 202] width 913 height 20
click at [492, 200] on div "--Select One--" at bounding box center [793, 202] width 913 height 20
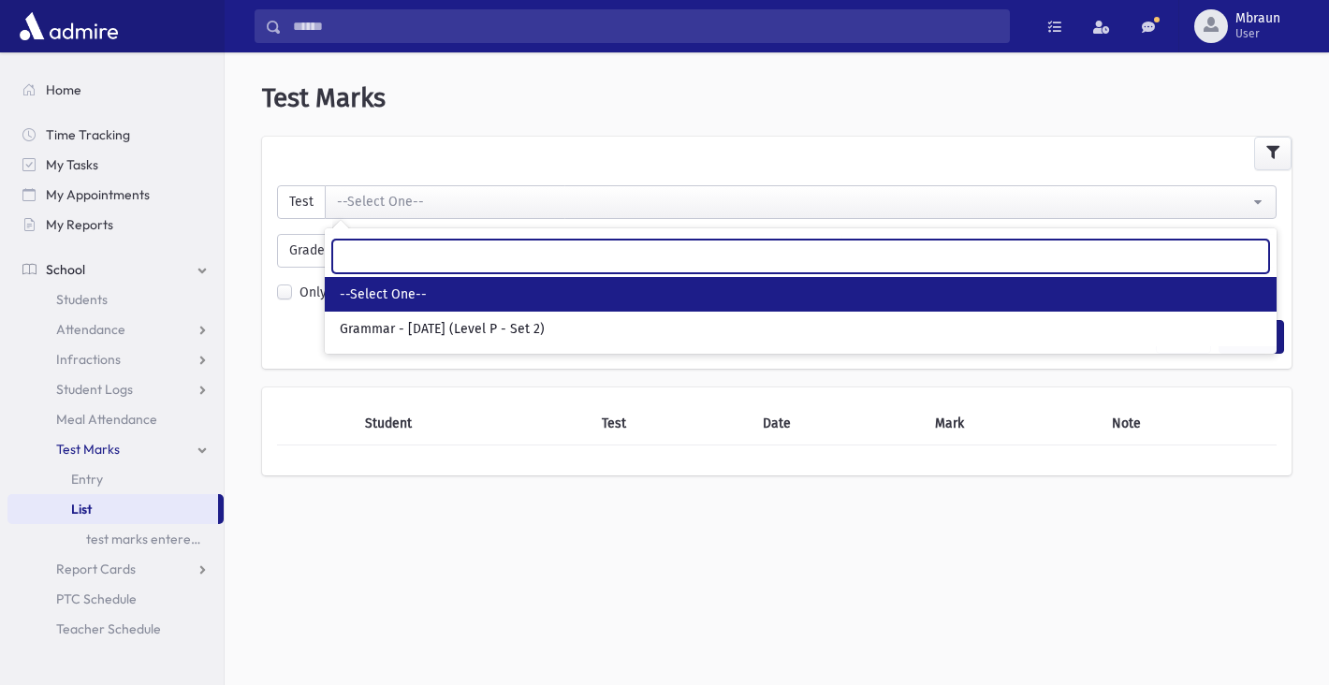
click at [490, 245] on div at bounding box center [801, 256] width 952 height 41
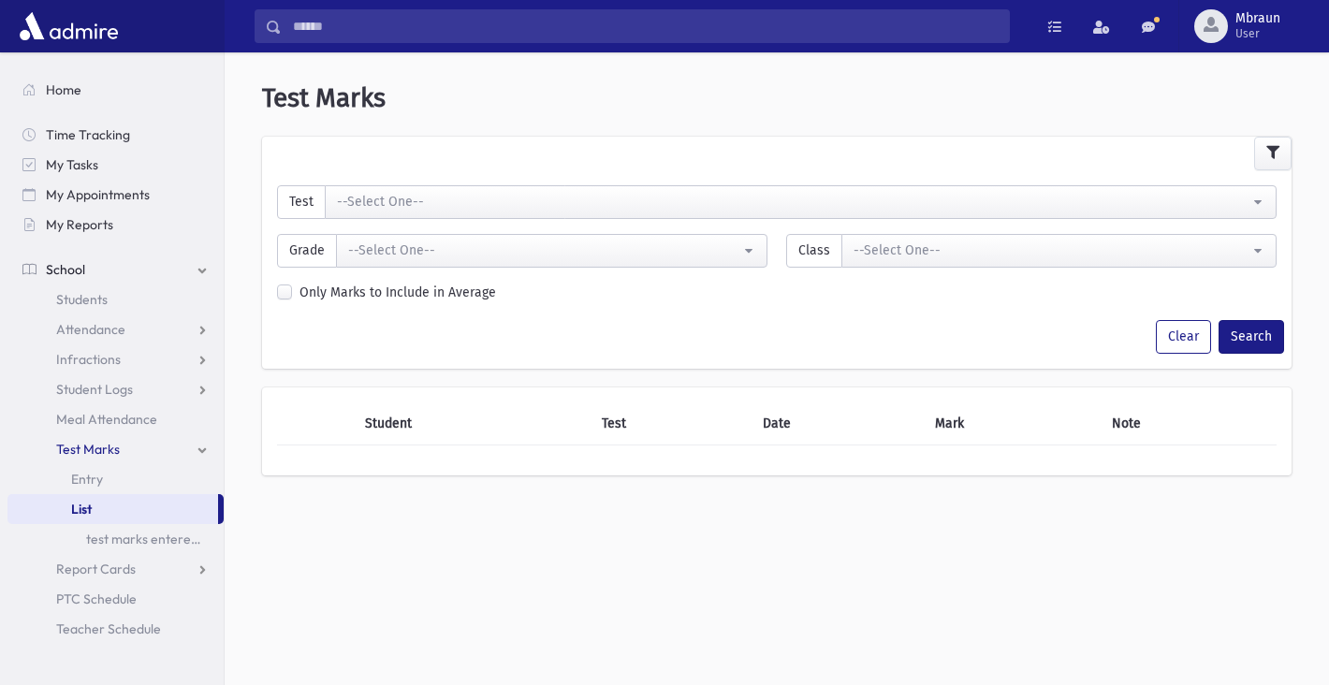
click at [499, 153] on div at bounding box center [777, 154] width 1030 height 34
click at [500, 190] on button "--Select One--" at bounding box center [801, 202] width 952 height 34
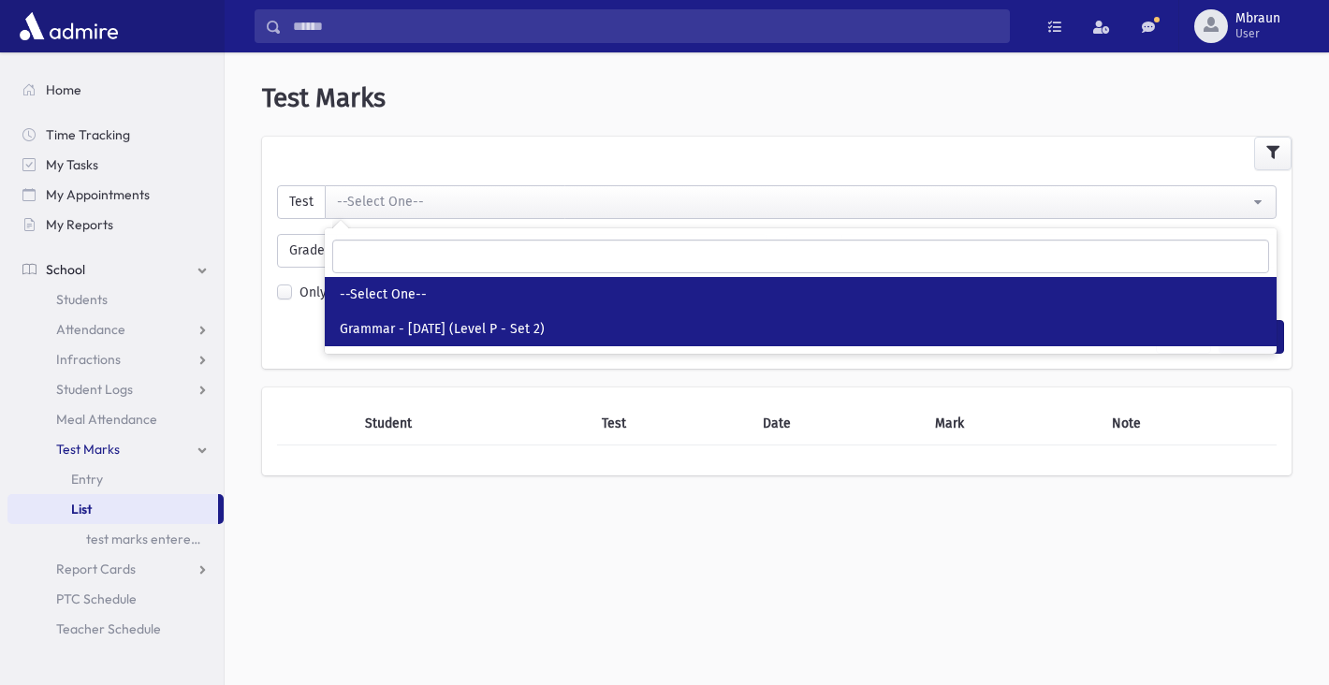
click at [461, 330] on span "Grammar - [DATE] (Level P - Set 2)" at bounding box center [442, 329] width 205 height 19
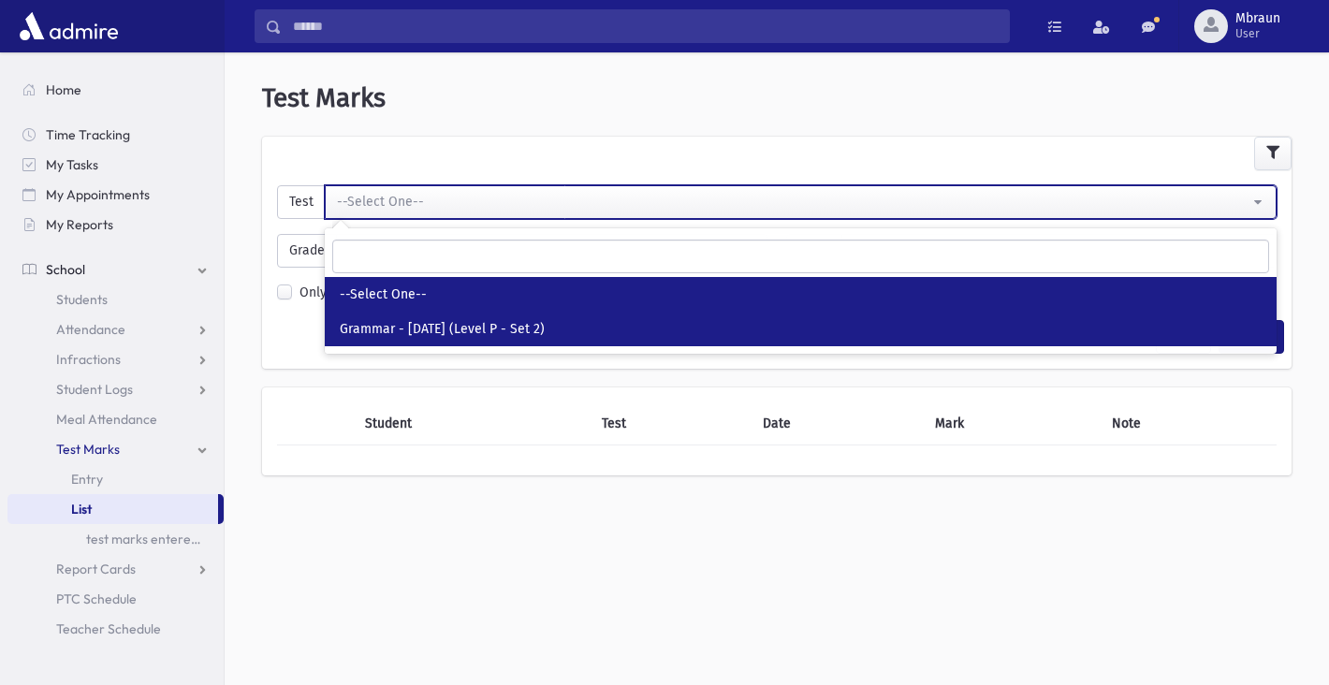
select select "***"
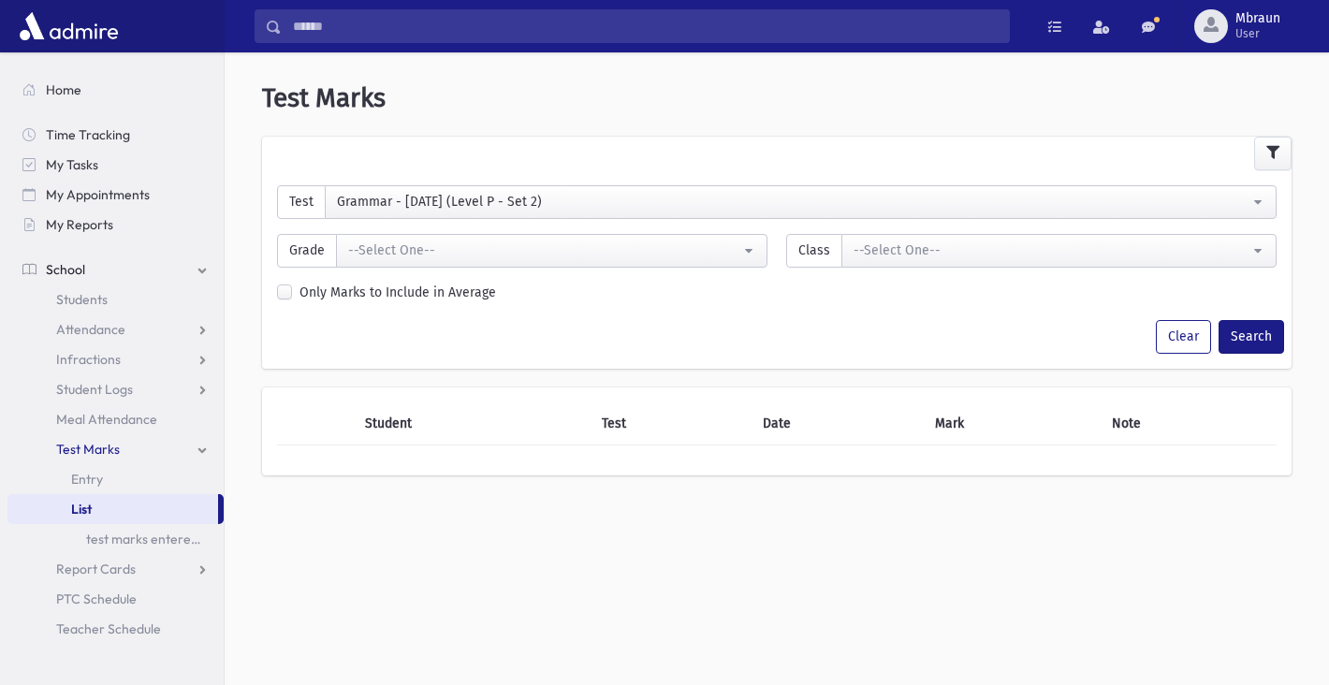
click at [471, 257] on div "--Select One--" at bounding box center [544, 251] width 392 height 20
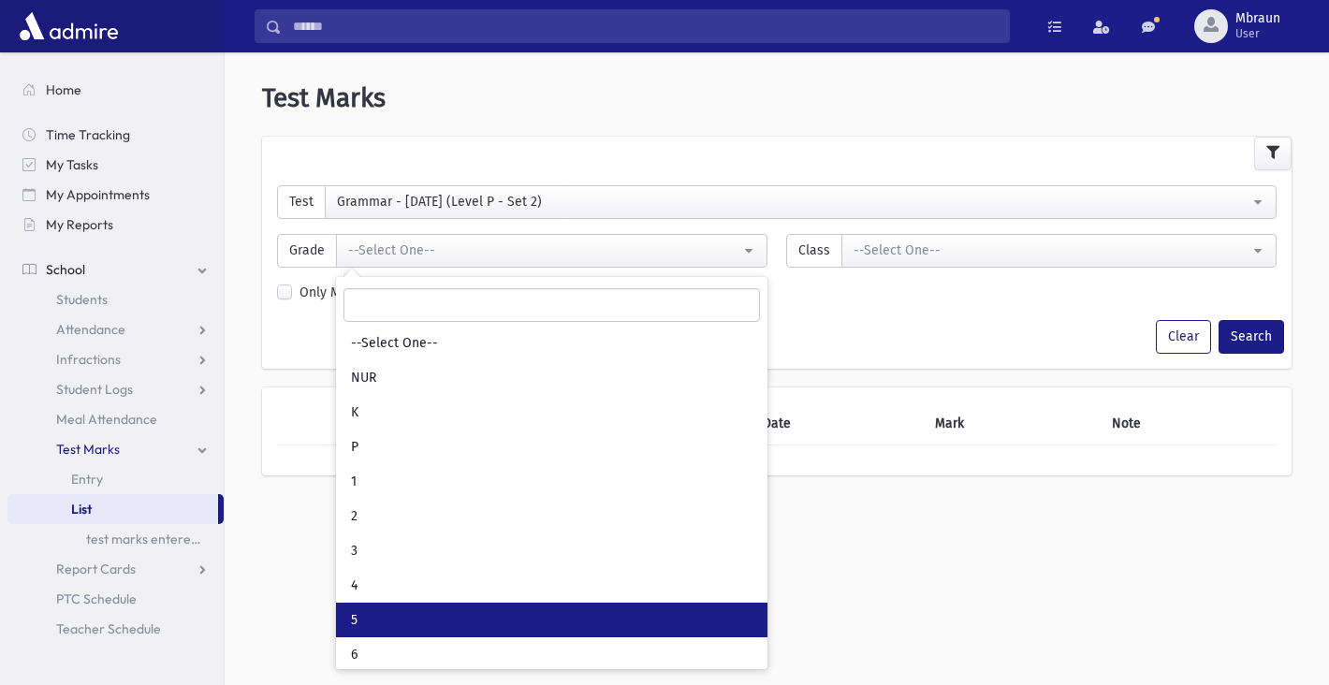
click at [450, 619] on link "5" at bounding box center [552, 620] width 432 height 35
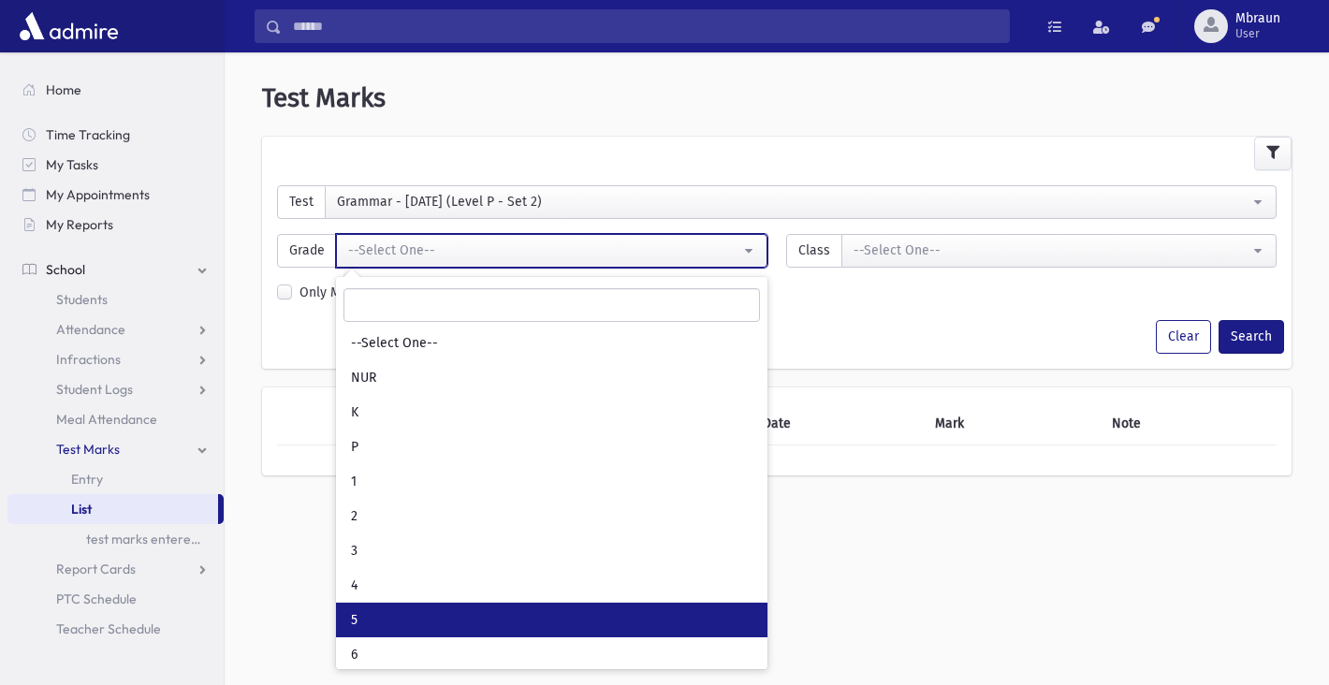
select select "*"
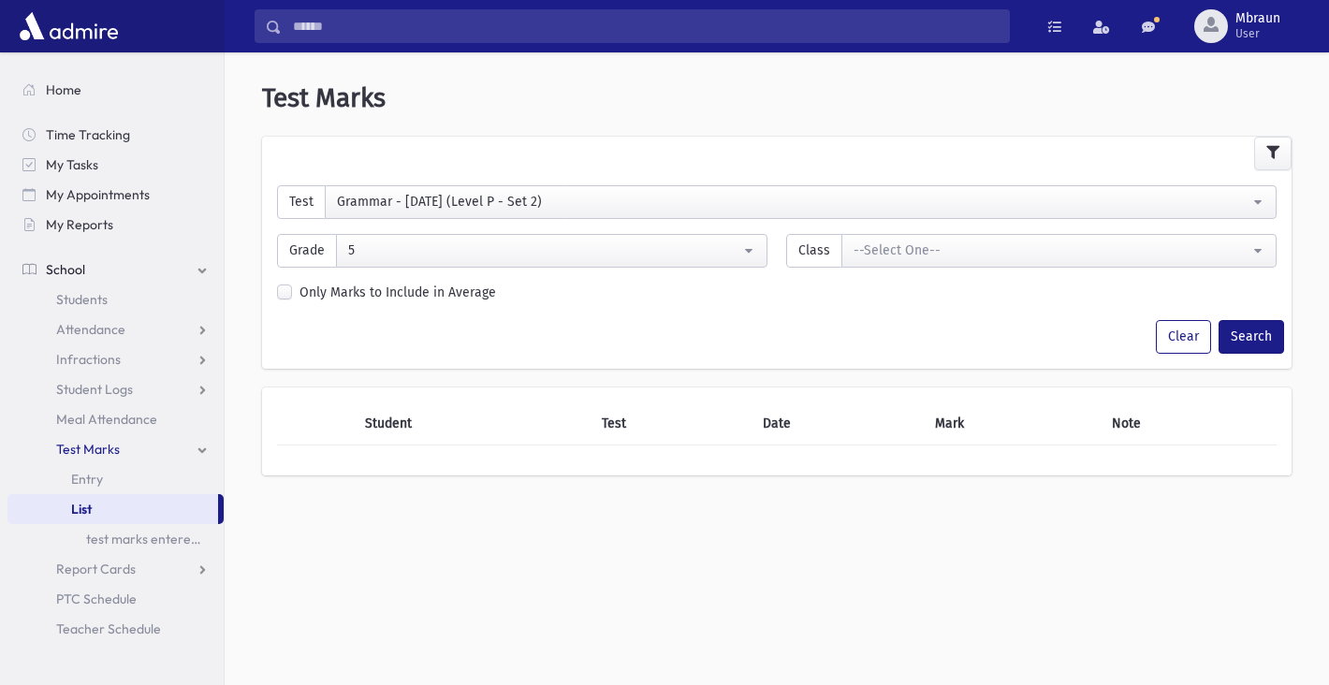
click at [930, 251] on div "--Select One--" at bounding box center [1052, 251] width 396 height 20
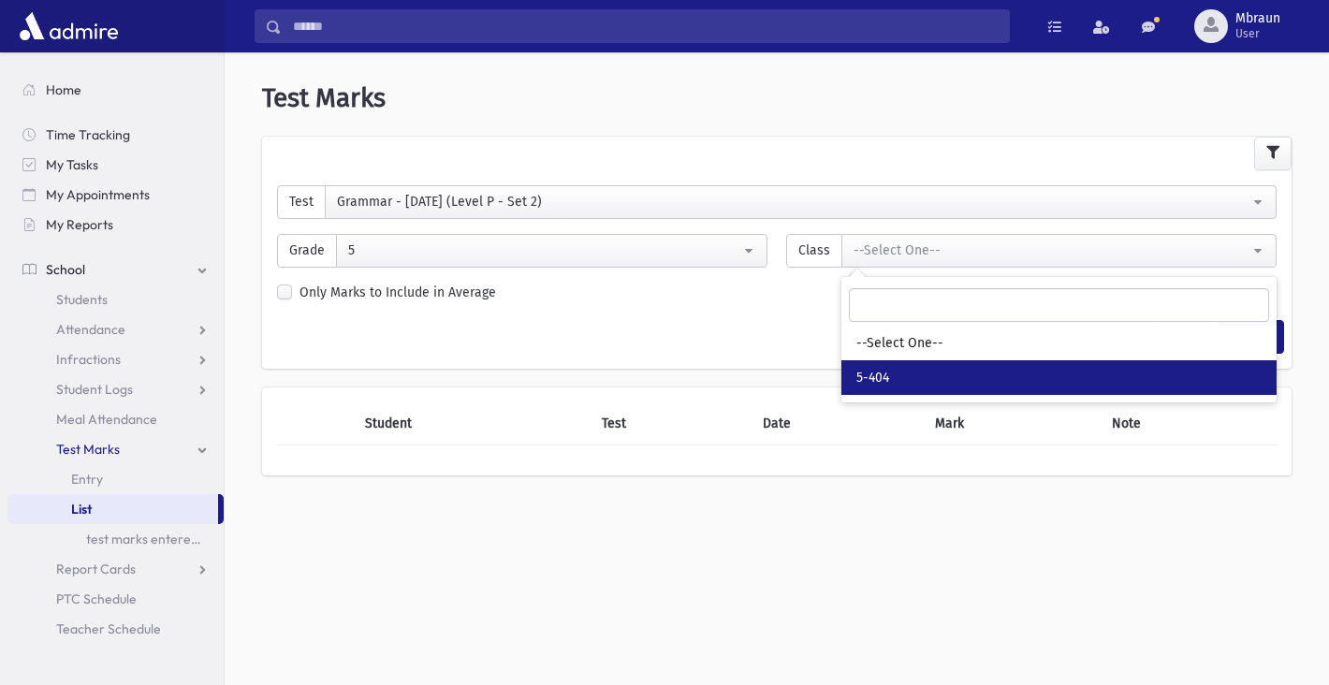
click at [904, 370] on link "5-404" at bounding box center [1059, 377] width 435 height 35
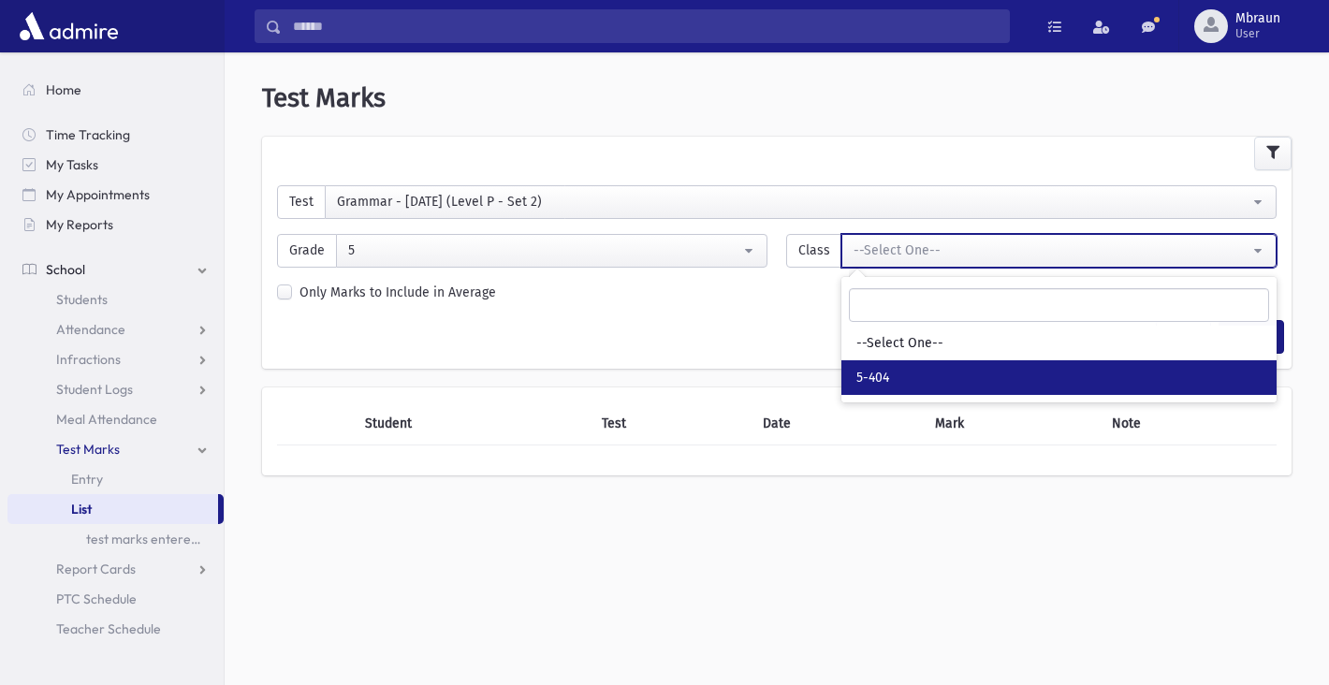
select select "**"
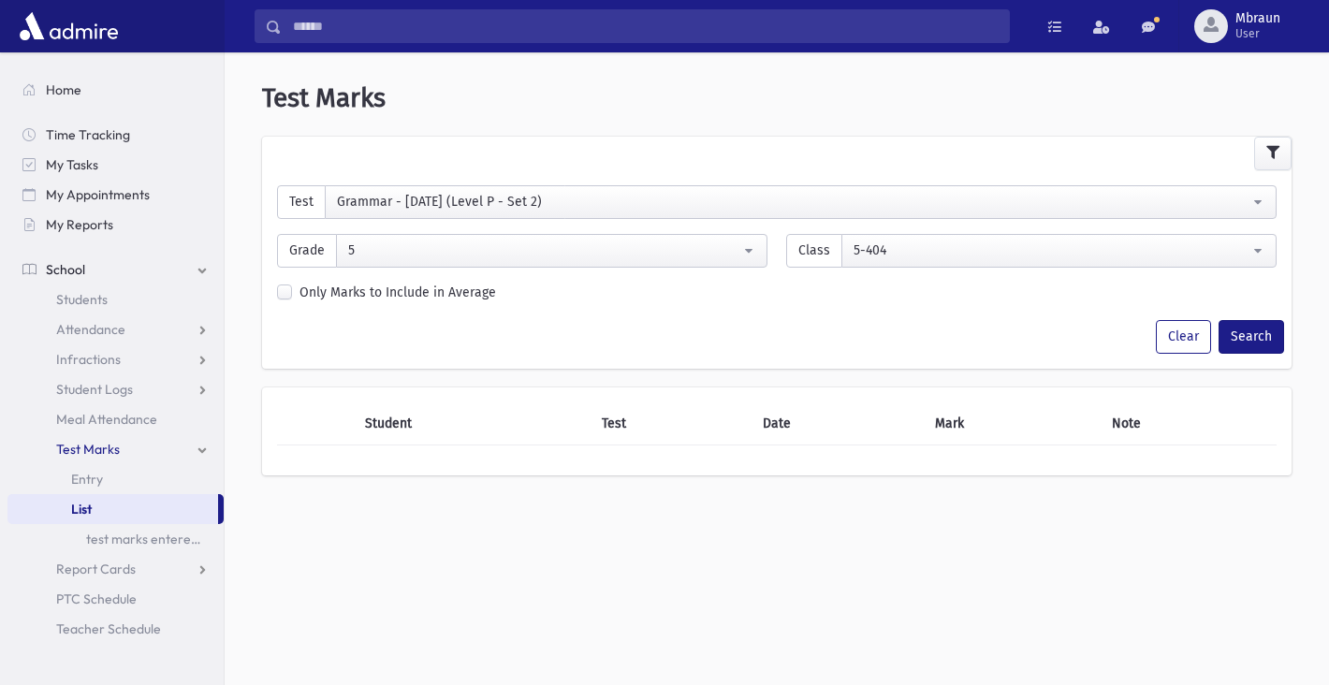
click at [815, 321] on div "Clear Search" at bounding box center [777, 337] width 1030 height 34
click at [1235, 337] on button "Search" at bounding box center [1252, 337] width 66 height 34
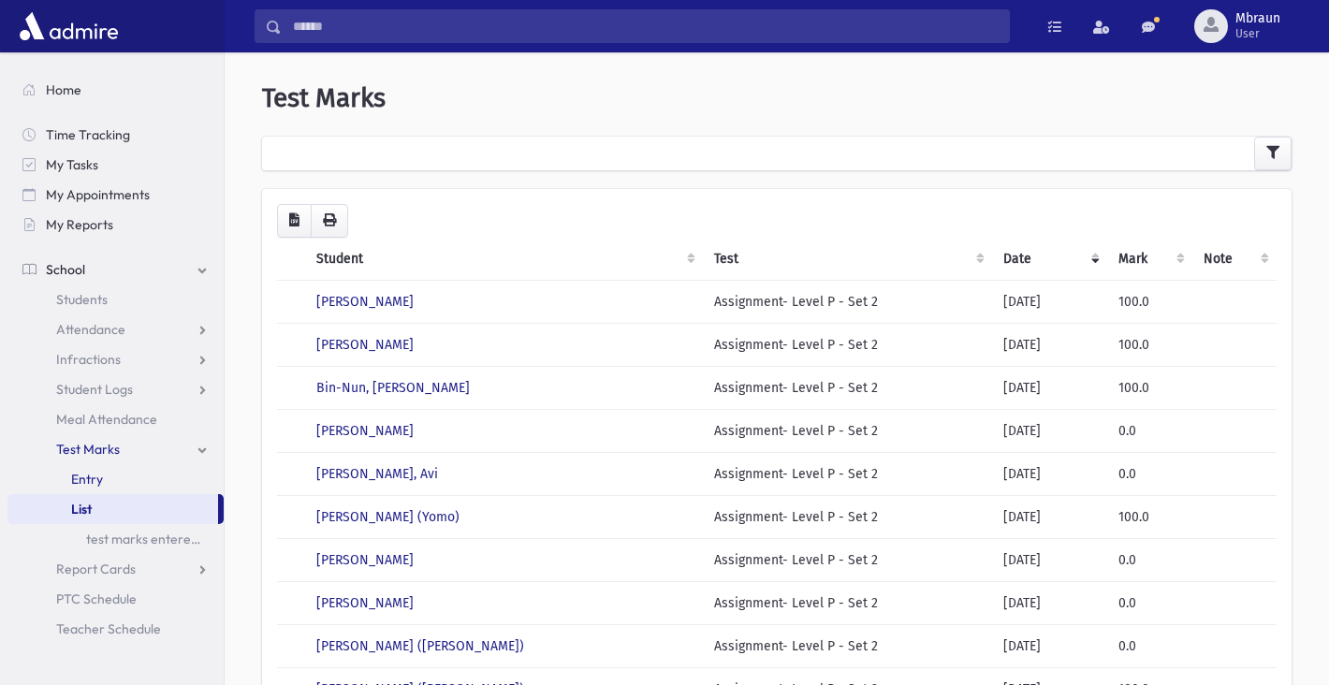
click at [110, 485] on link "Entry" at bounding box center [115, 479] width 216 height 30
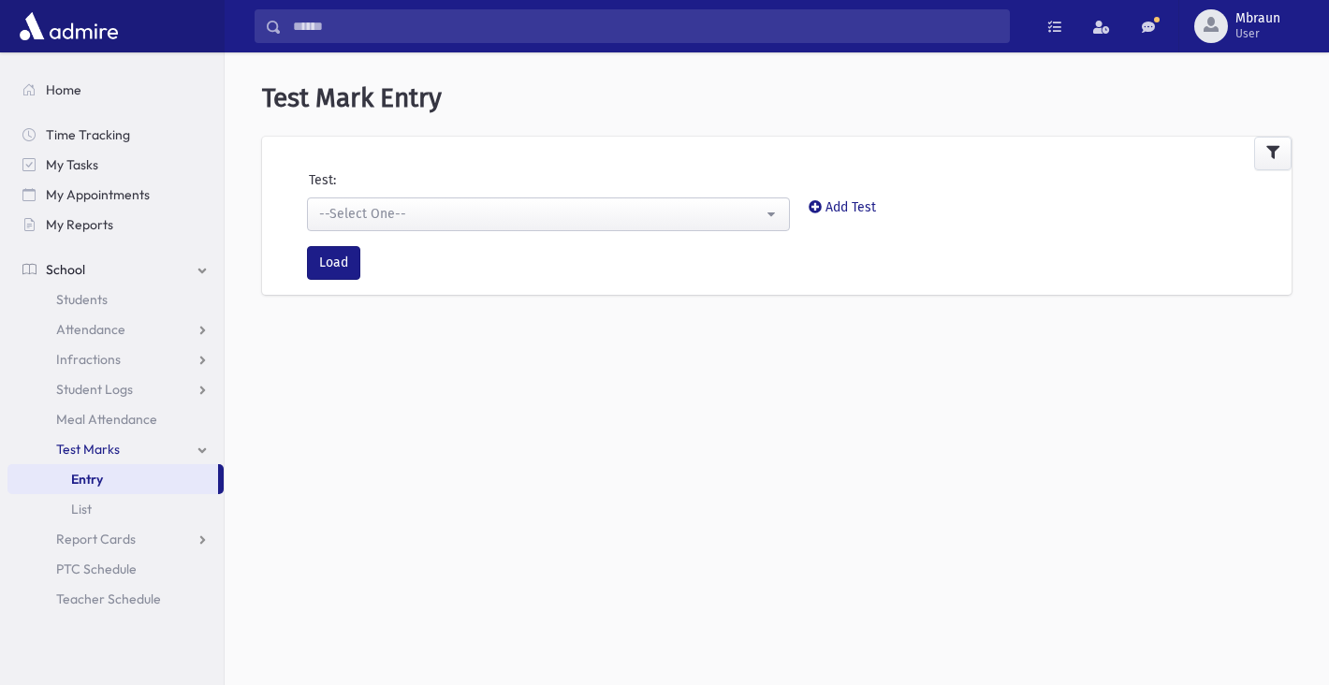
click at [451, 226] on button "--Select One--" at bounding box center [548, 215] width 483 height 34
click at [530, 215] on div "--Select One--" at bounding box center [541, 214] width 444 height 20
click at [538, 216] on div "--Select One--" at bounding box center [541, 214] width 444 height 20
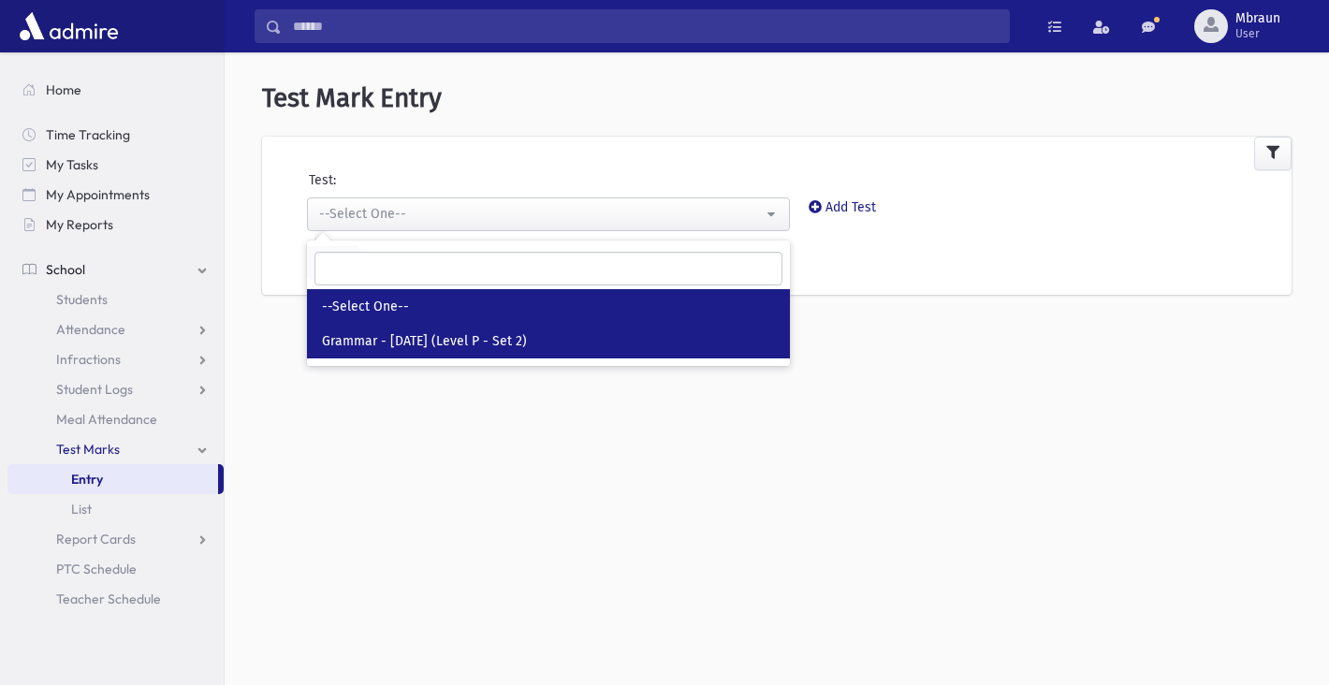
click at [492, 339] on span "Grammar - [DATE] (Level P - Set 2)" at bounding box center [424, 341] width 205 height 19
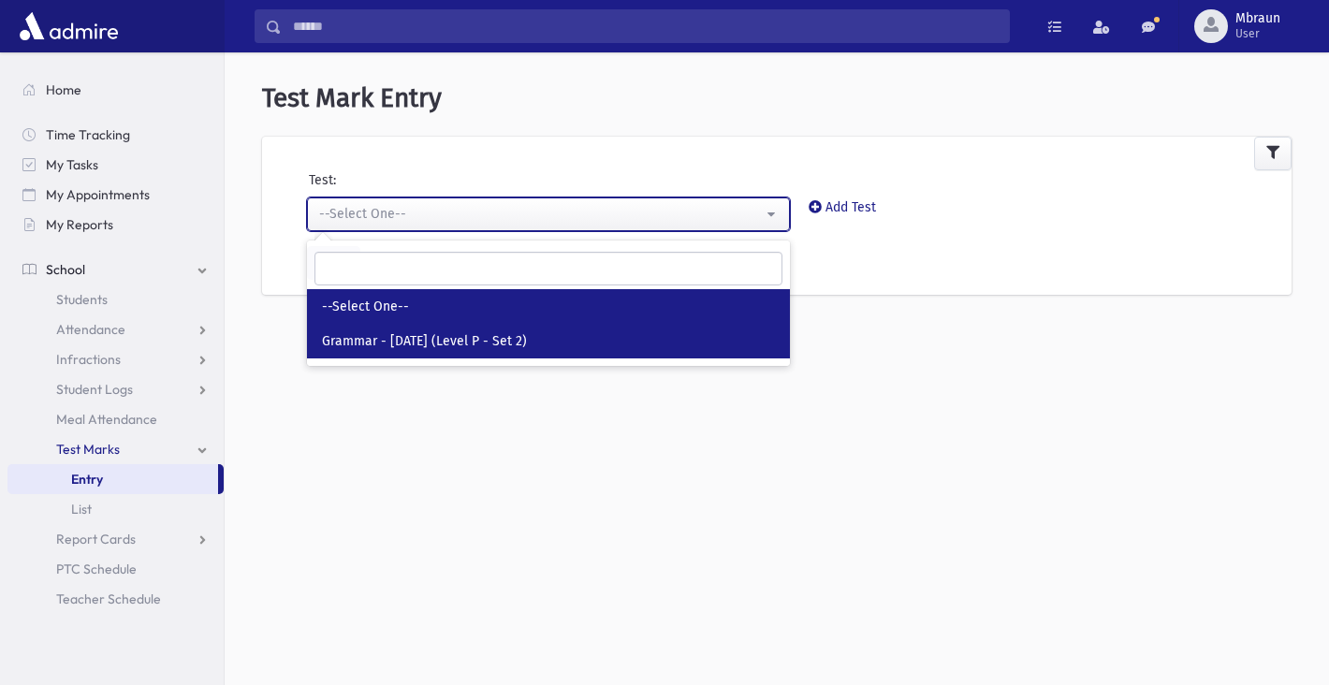
select select "***"
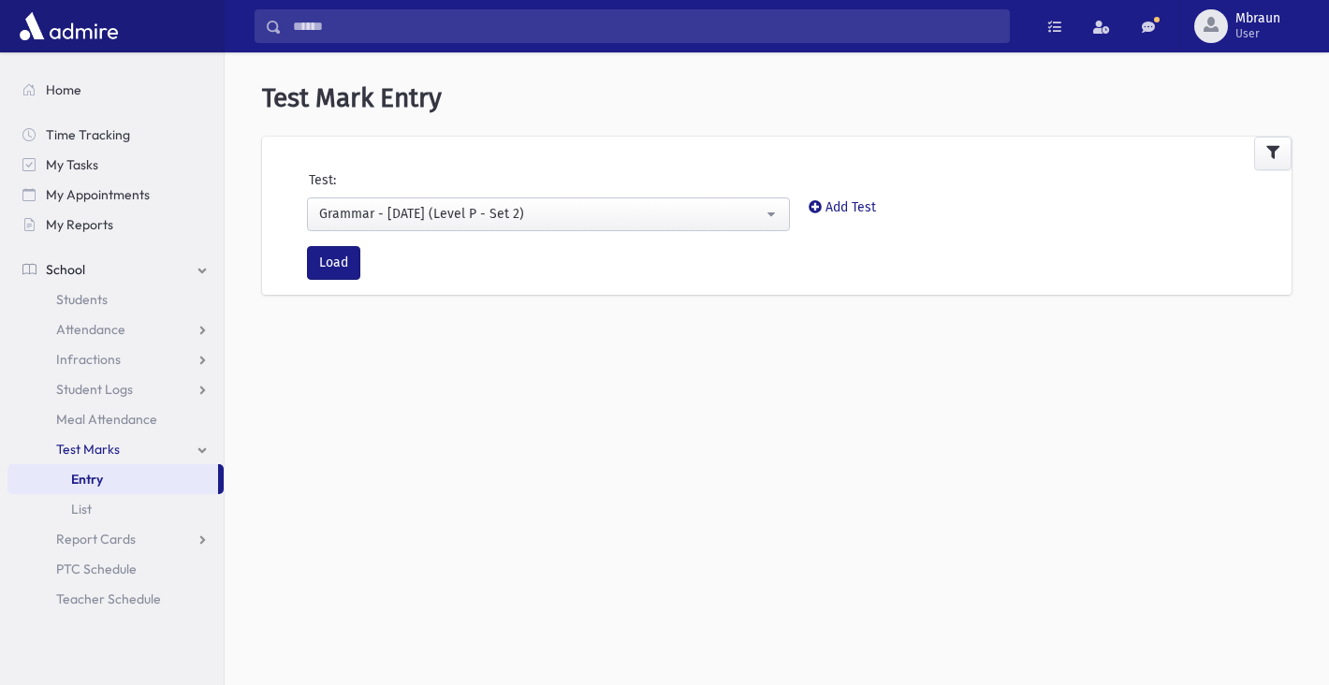
click at [343, 281] on div "Load" at bounding box center [800, 270] width 1004 height 49
click at [341, 264] on button "Load" at bounding box center [333, 263] width 53 height 34
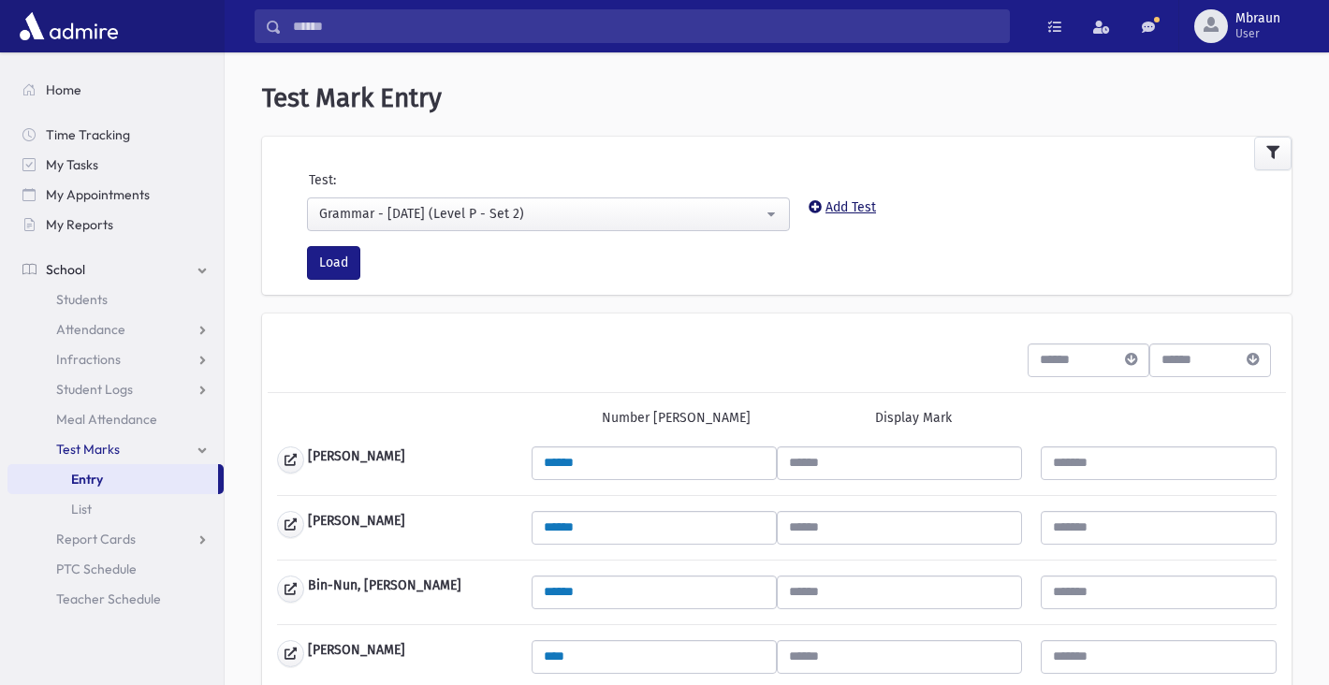
click at [861, 207] on link "Add Test" at bounding box center [842, 207] width 67 height 16
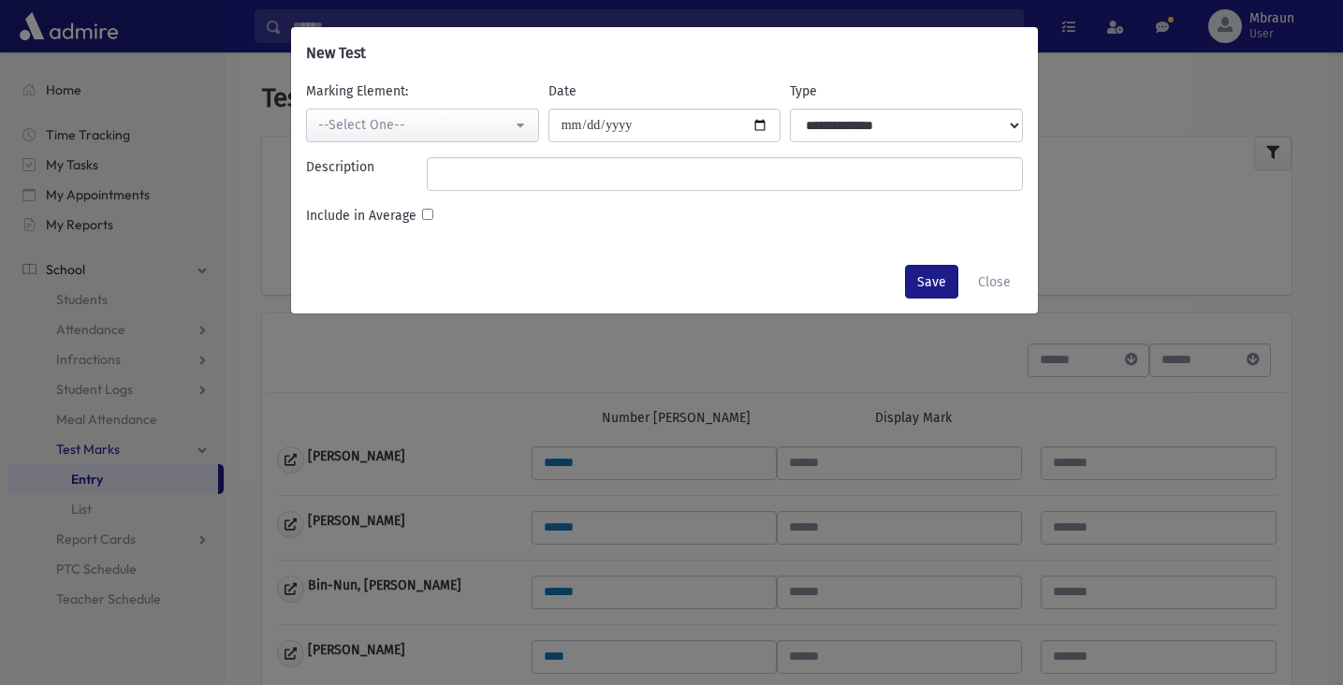
click at [450, 109] on button "--Select One--" at bounding box center [422, 126] width 233 height 34
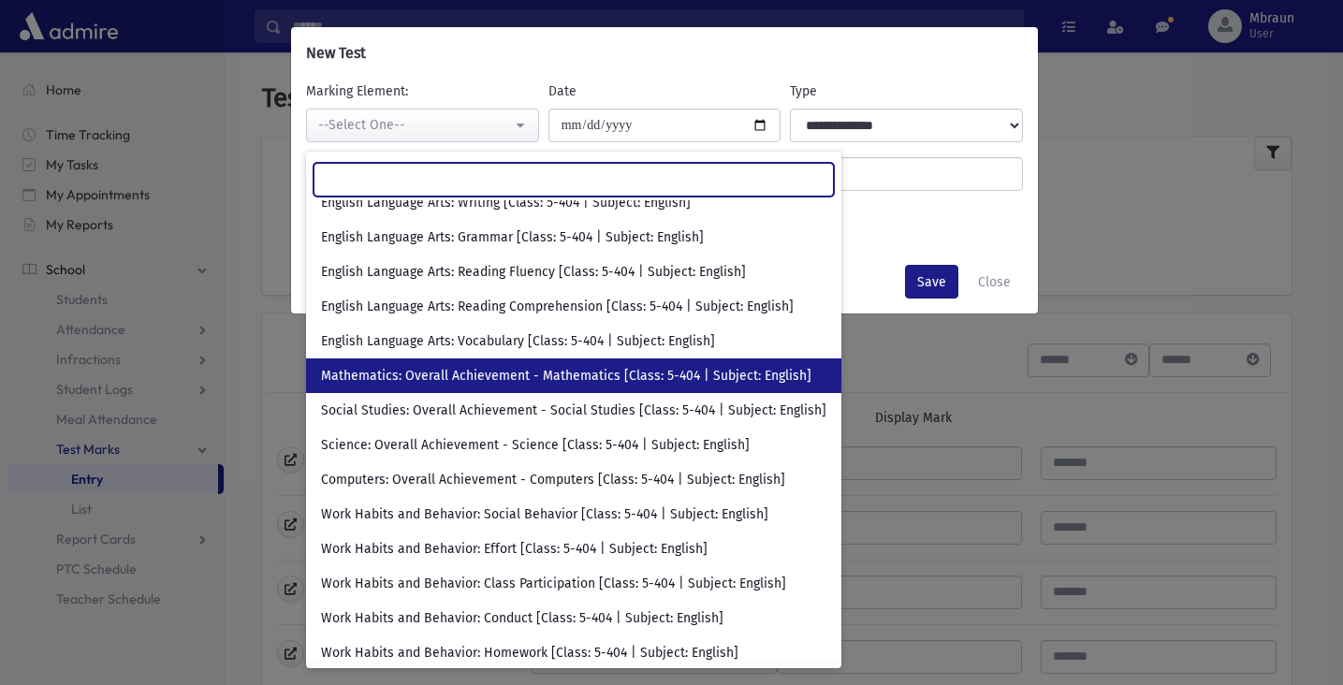
scroll to position [49, 0]
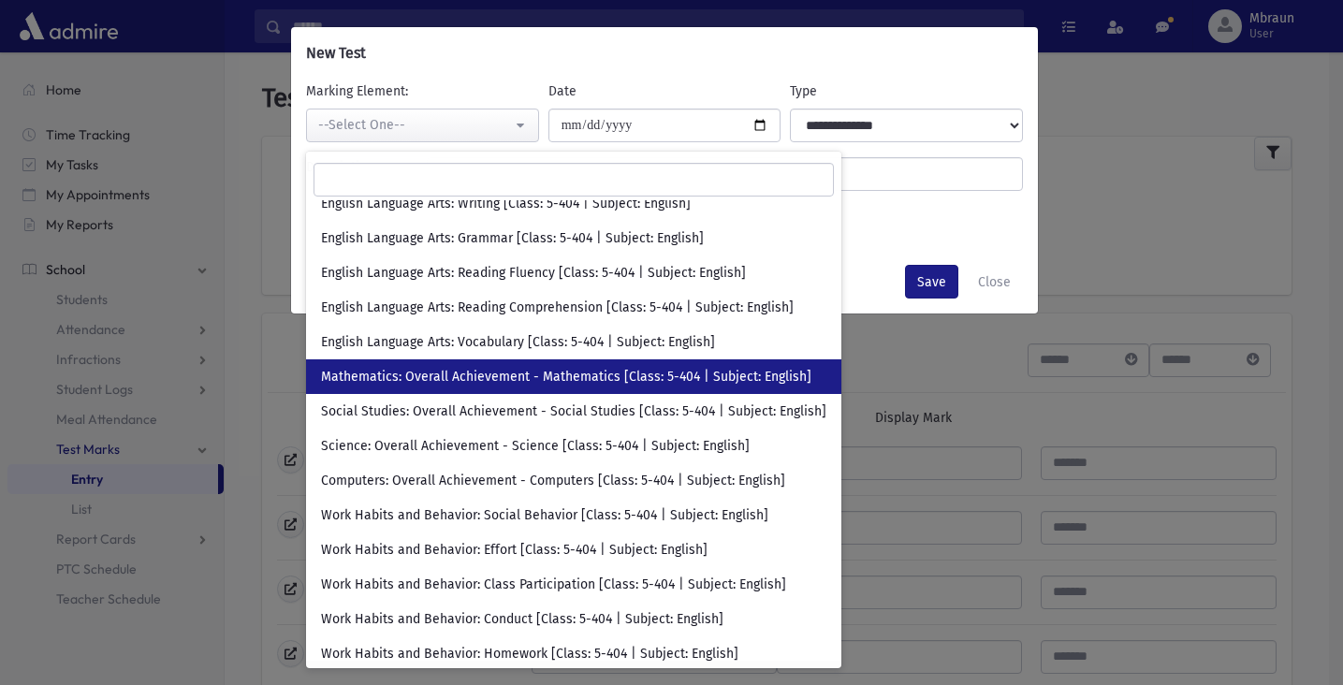
click at [491, 379] on span "Mathematics: Overall Achievement - Mathematics [Class: 5-404 | Subject: English]" at bounding box center [566, 377] width 491 height 19
select select "****"
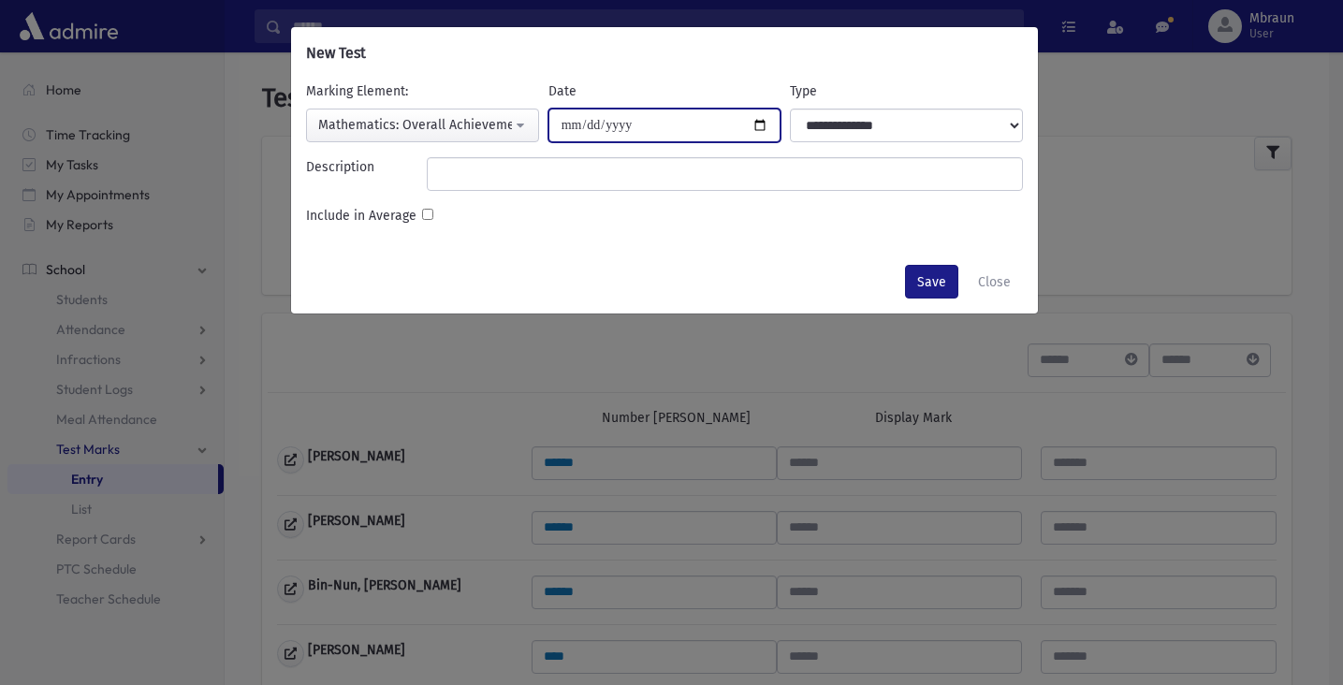
click at [671, 125] on input "Date" at bounding box center [665, 126] width 233 height 34
type input "**********"
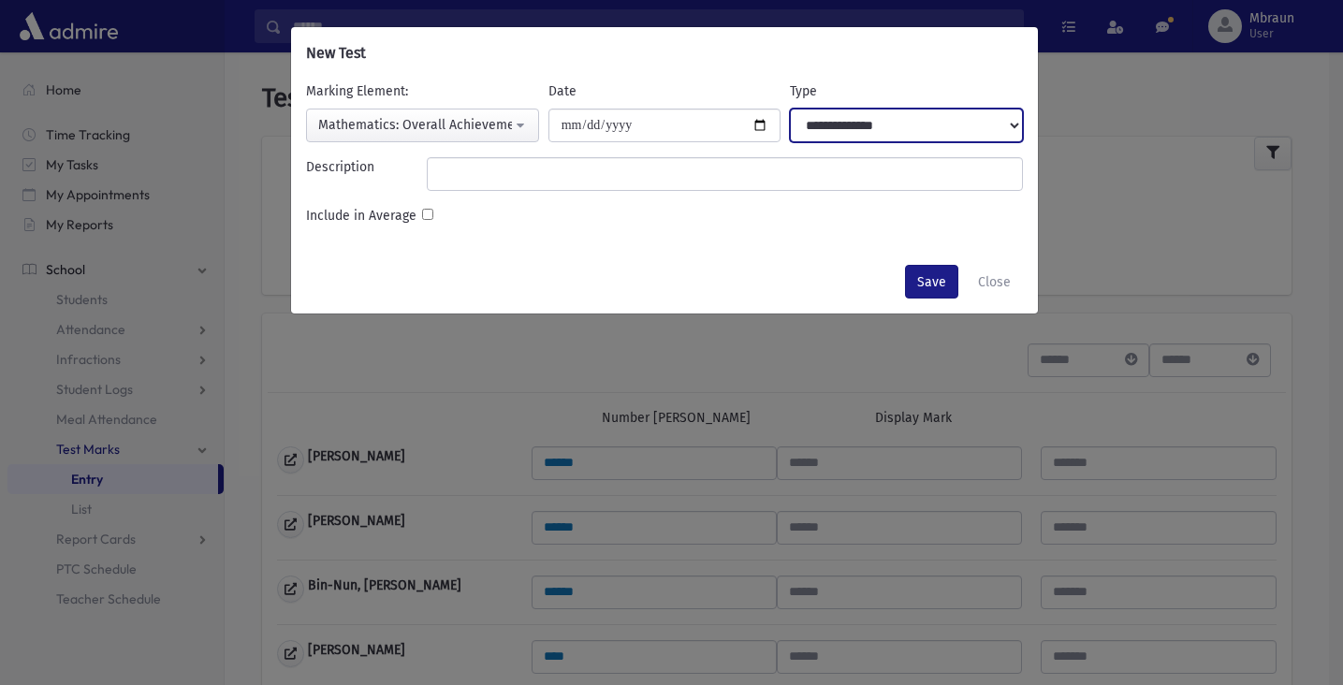
select select "**********"
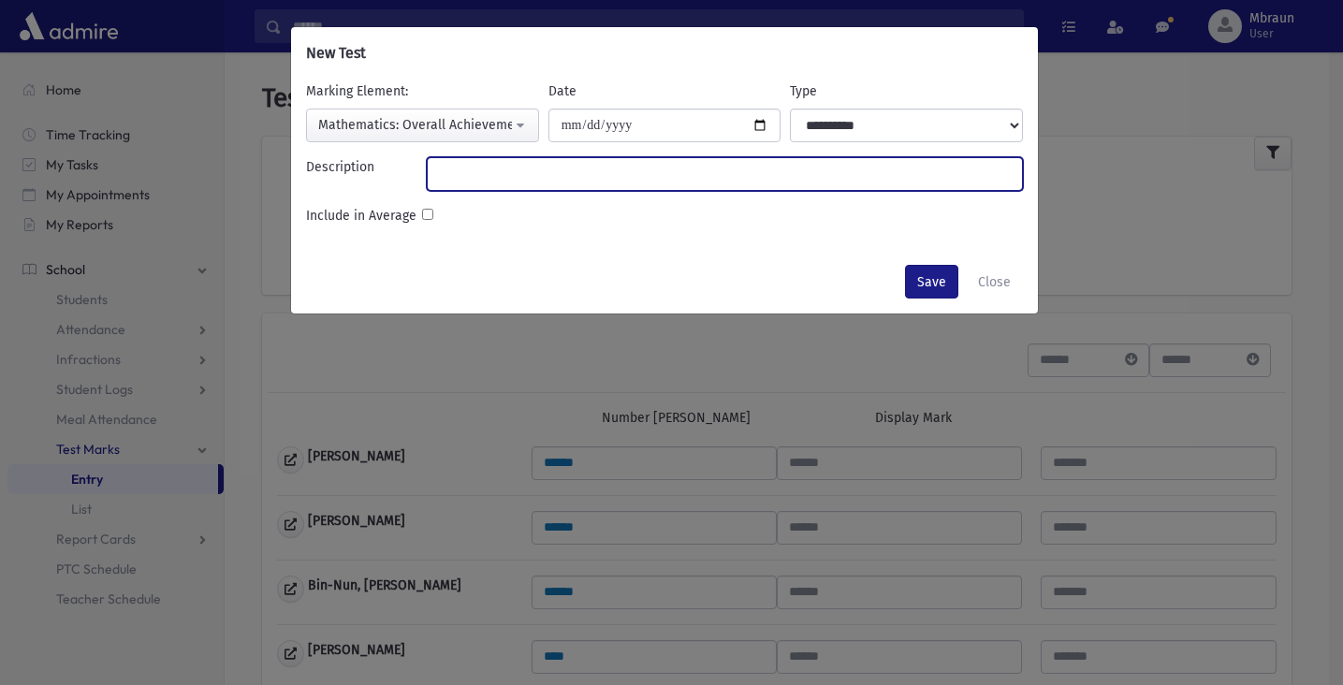
click at [727, 178] on input "Description" at bounding box center [725, 174] width 596 height 34
type input "**********"
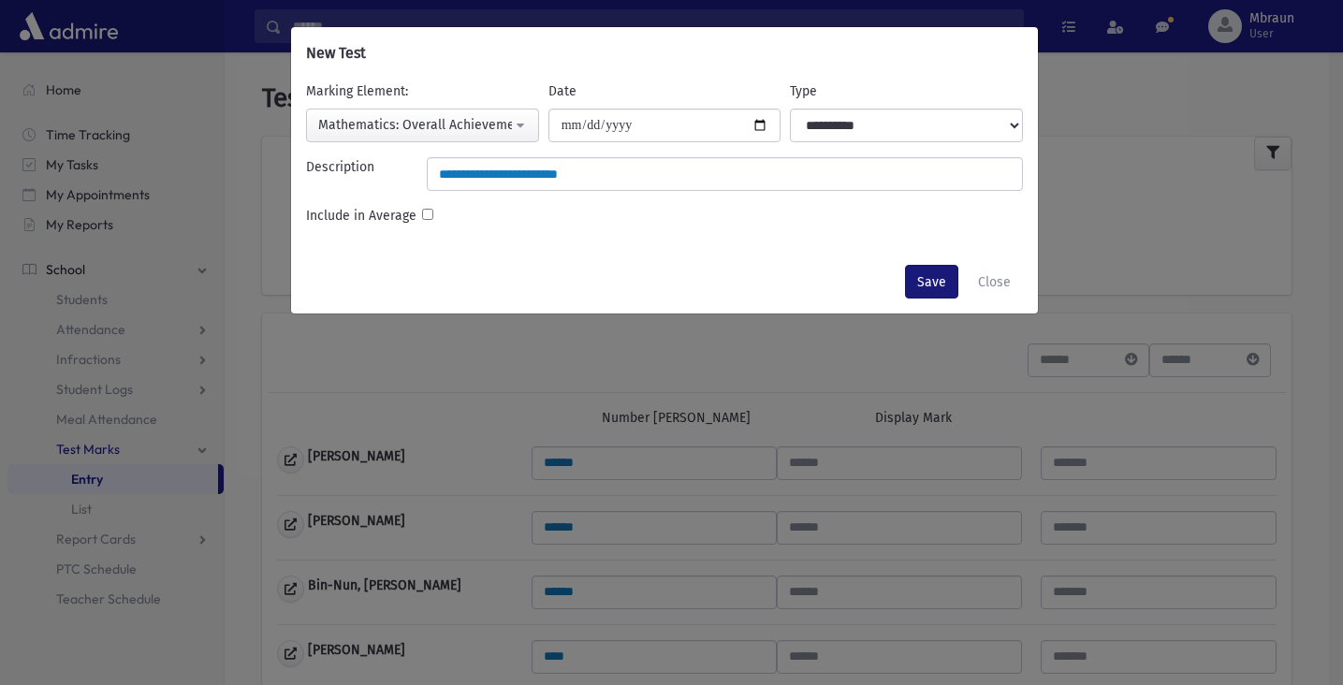
click at [934, 289] on button "Save" at bounding box center [931, 282] width 53 height 34
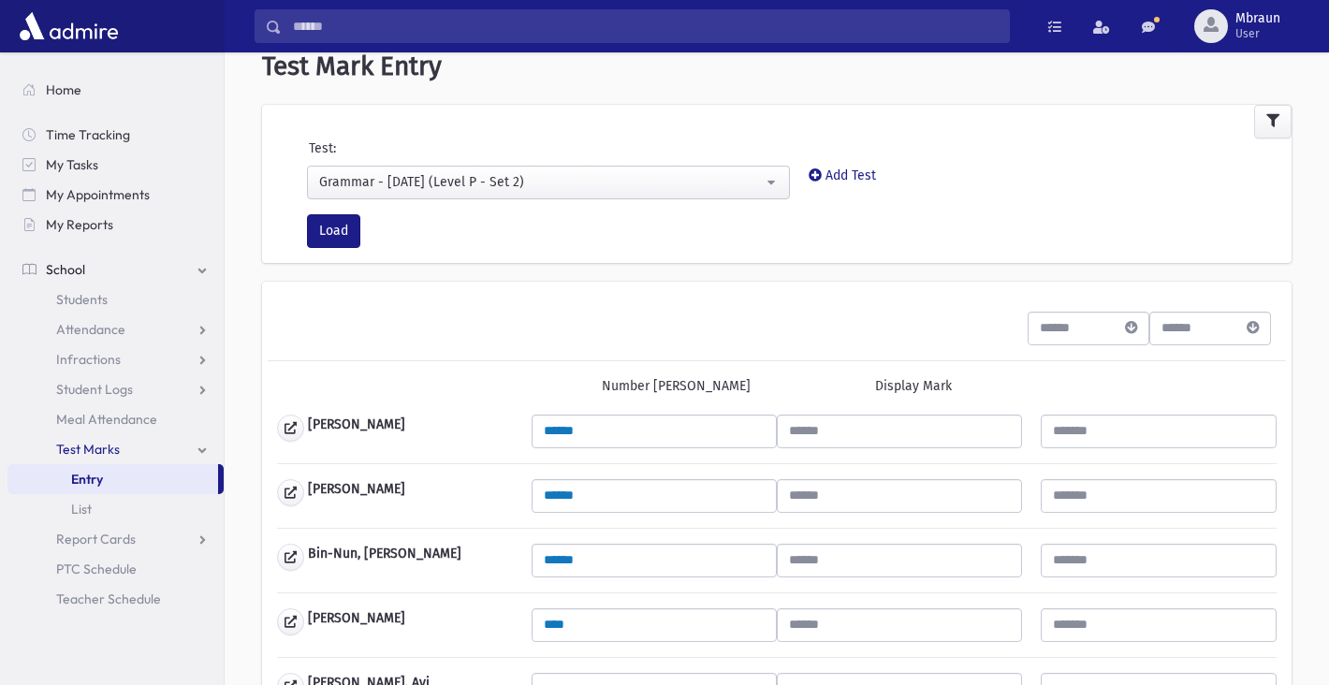
scroll to position [33, 0]
click at [640, 182] on div "Grammar - [DATE] (Level P - Set 2)" at bounding box center [541, 181] width 444 height 20
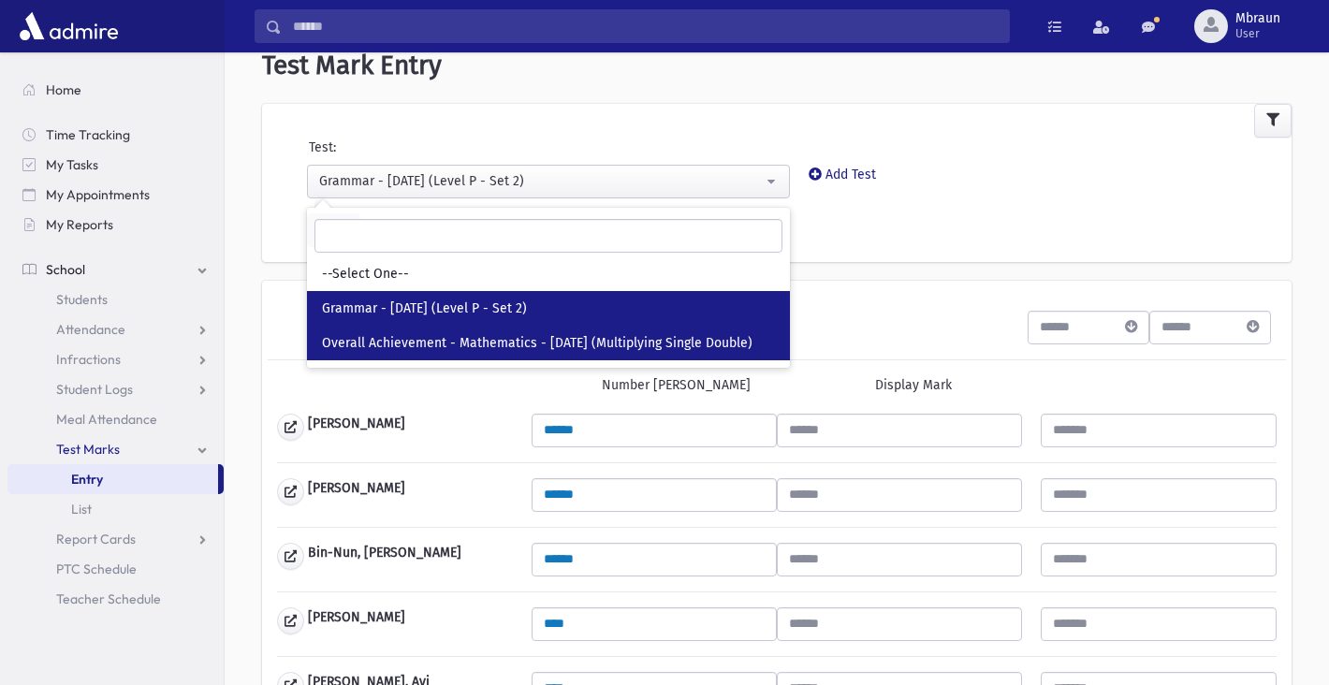
click at [535, 341] on span "Overall Achievement - Mathematics - 09/08/25 (Multiplying Single Double)" at bounding box center [537, 343] width 431 height 19
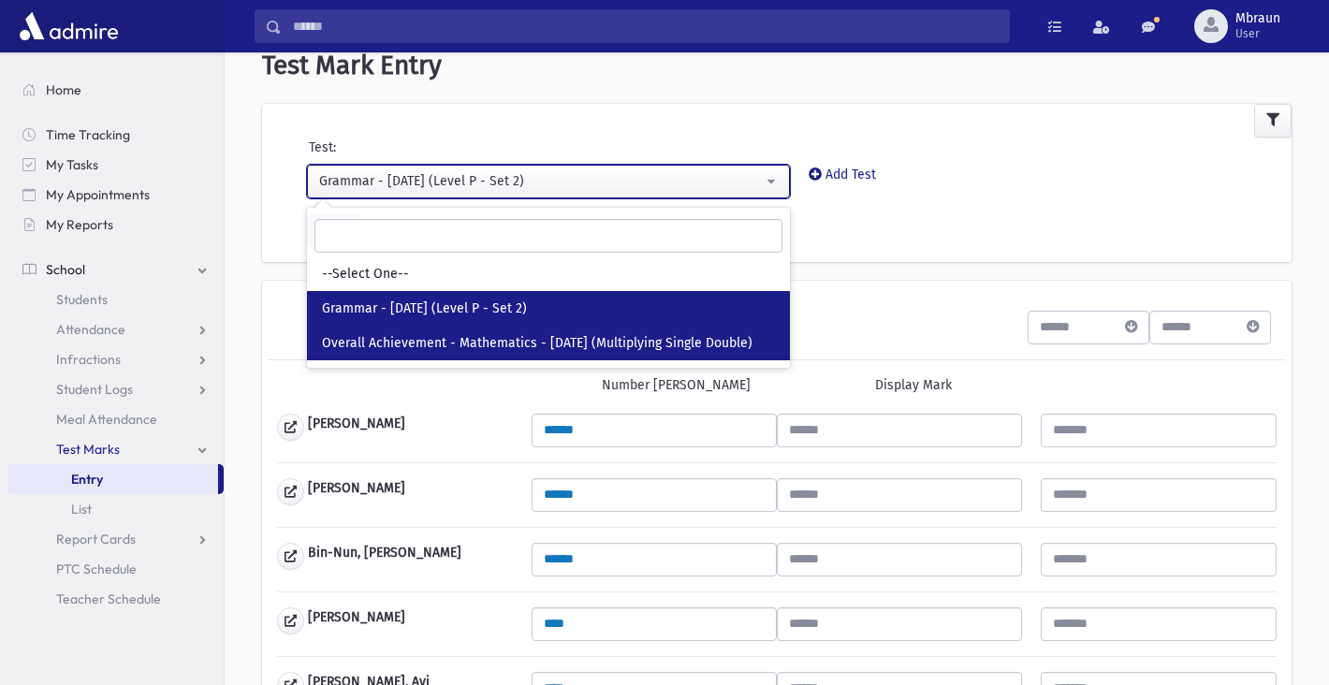
select select "***"
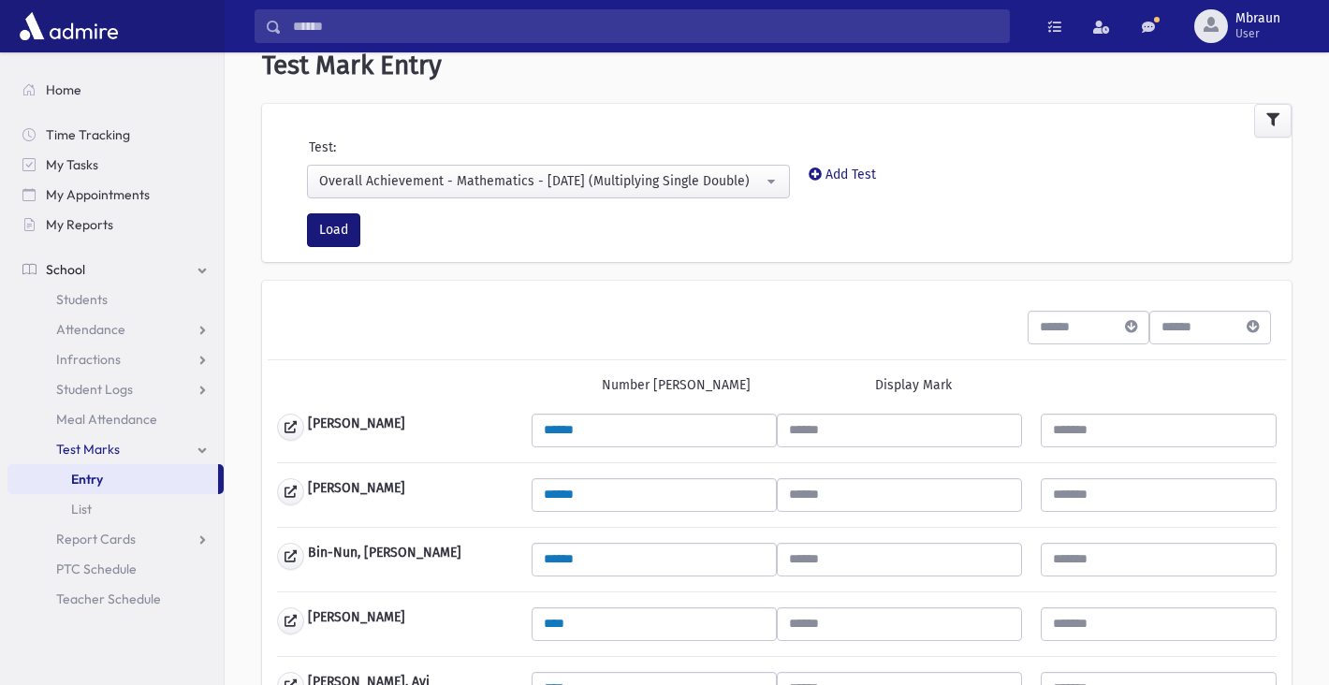
click at [330, 227] on button "Load" at bounding box center [333, 230] width 53 height 34
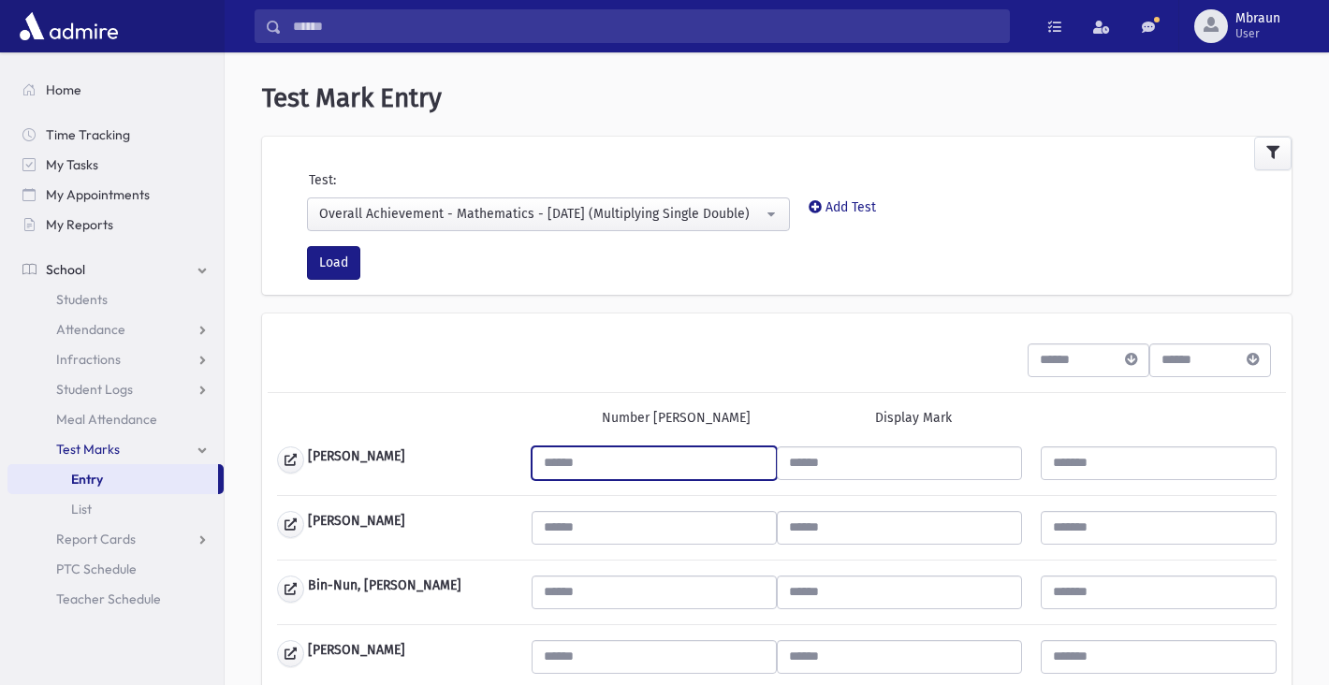
scroll to position [138, 0]
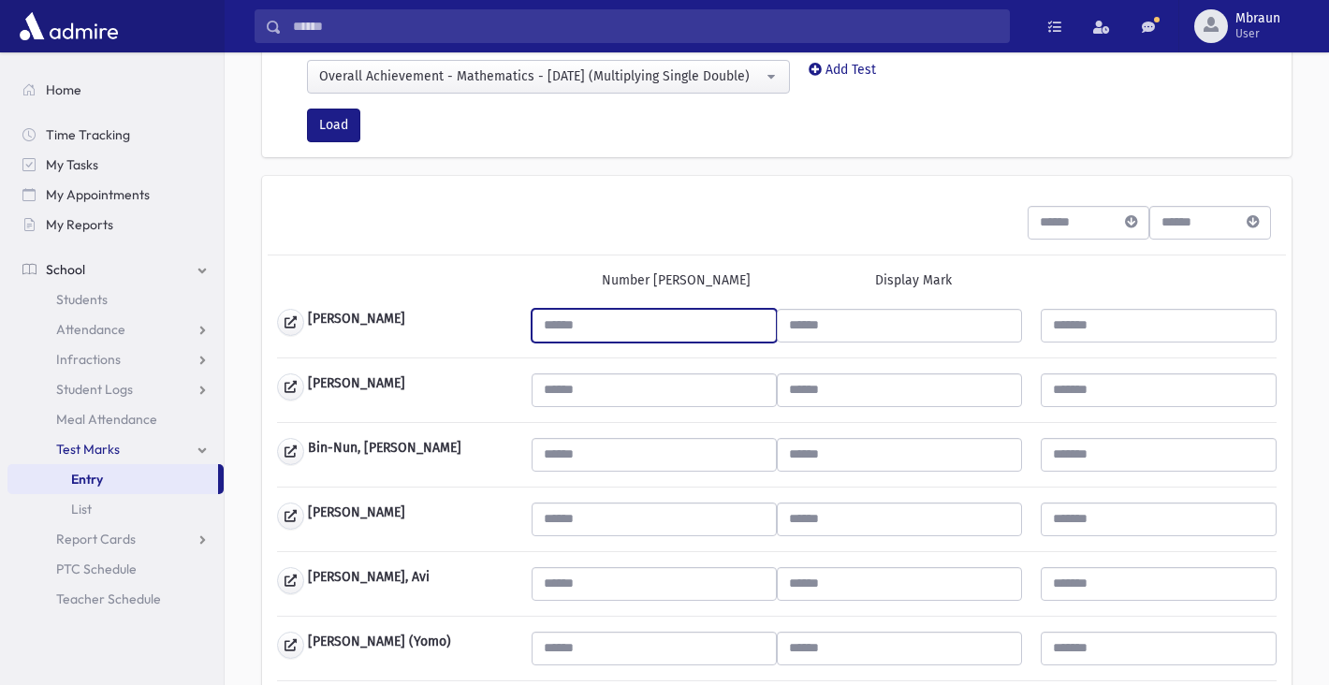
click at [604, 324] on input "text" at bounding box center [654, 326] width 245 height 34
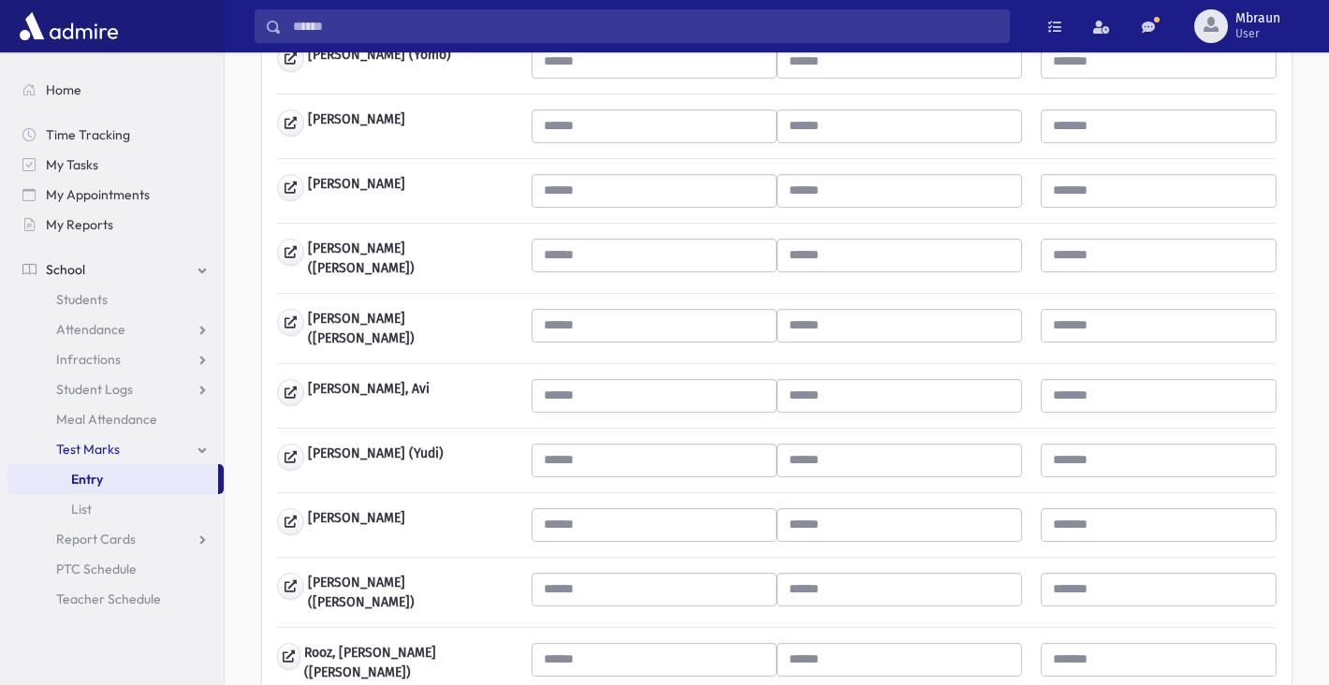
scroll to position [760, 0]
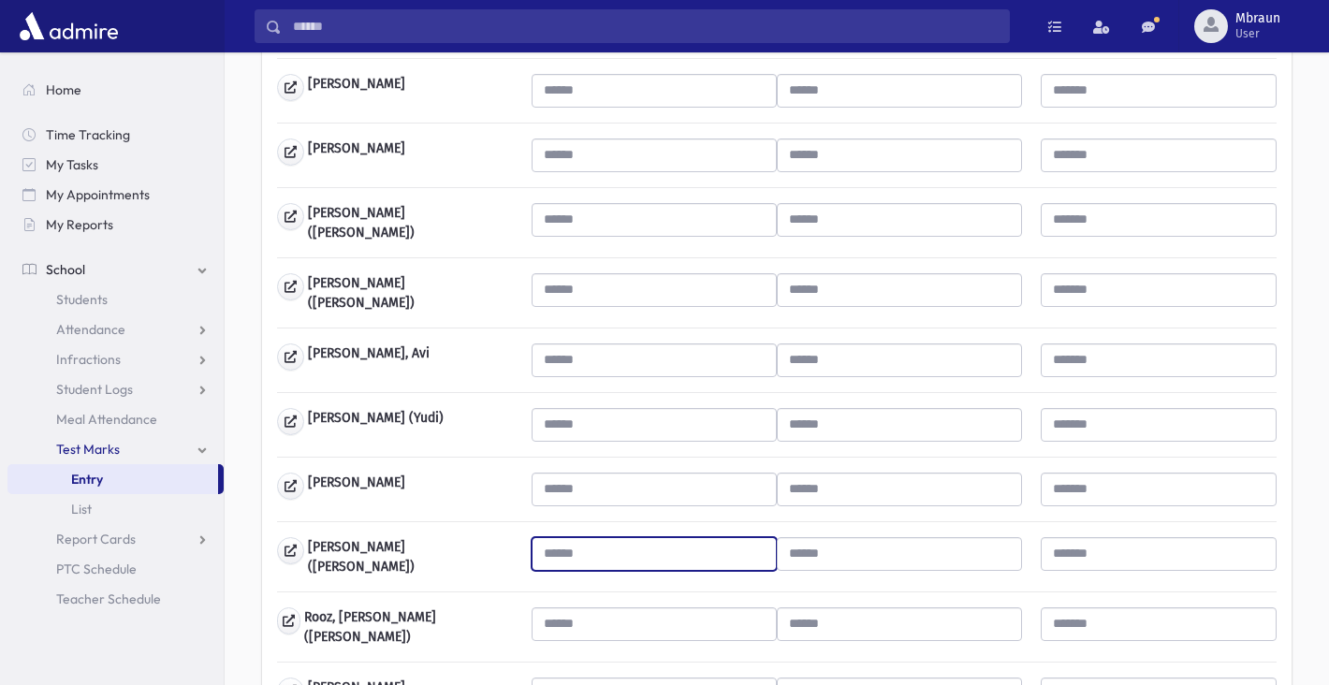
click at [603, 545] on input "text" at bounding box center [654, 554] width 245 height 34
type input "***"
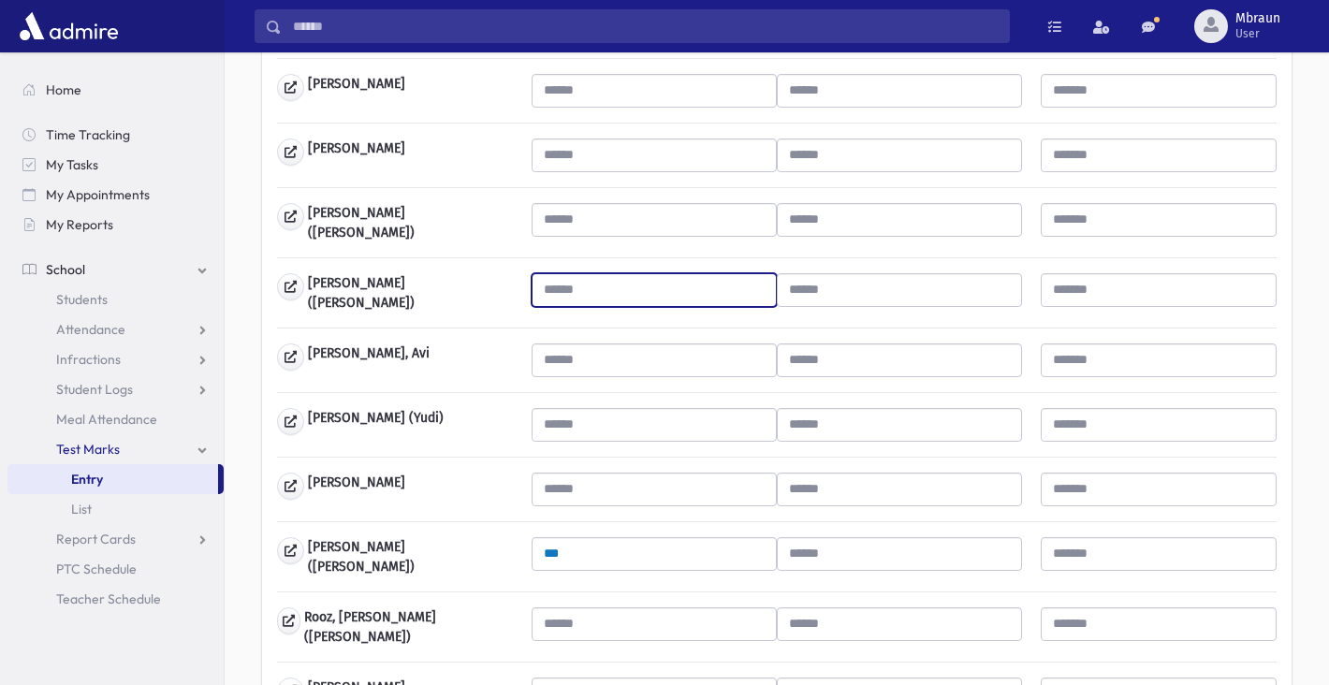
click at [617, 287] on input "text" at bounding box center [654, 290] width 245 height 34
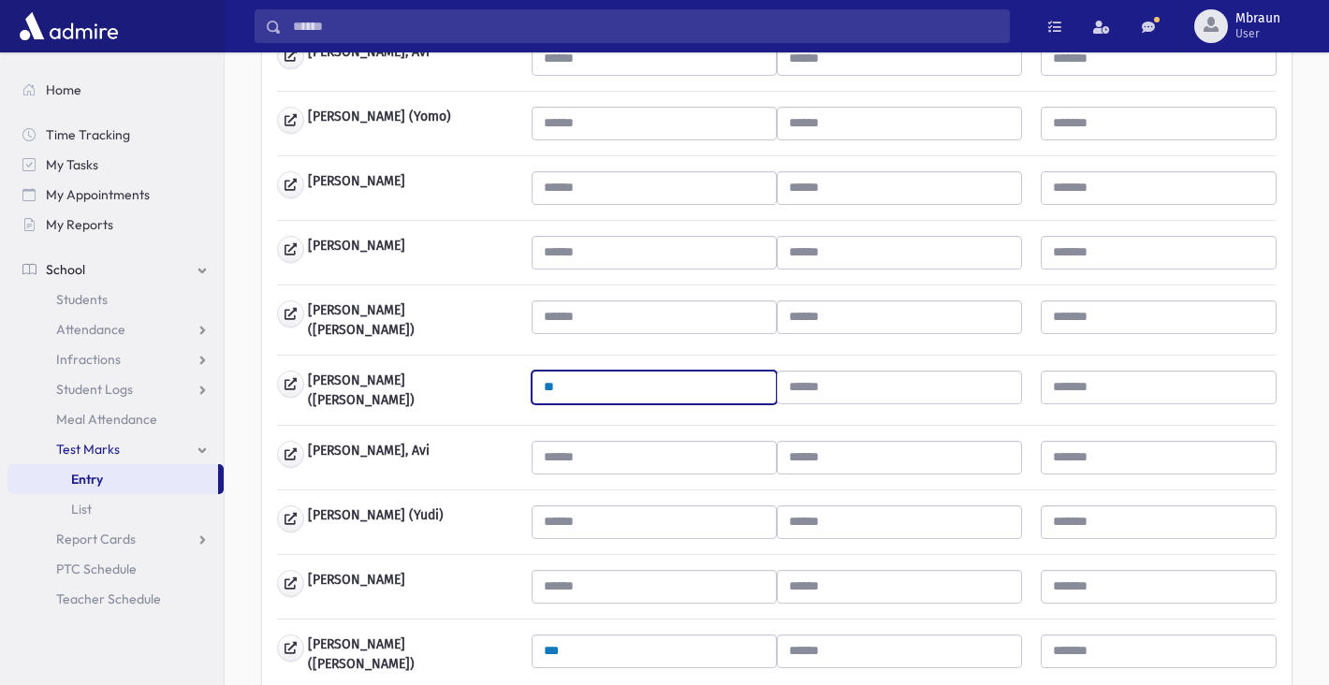
type input "**"
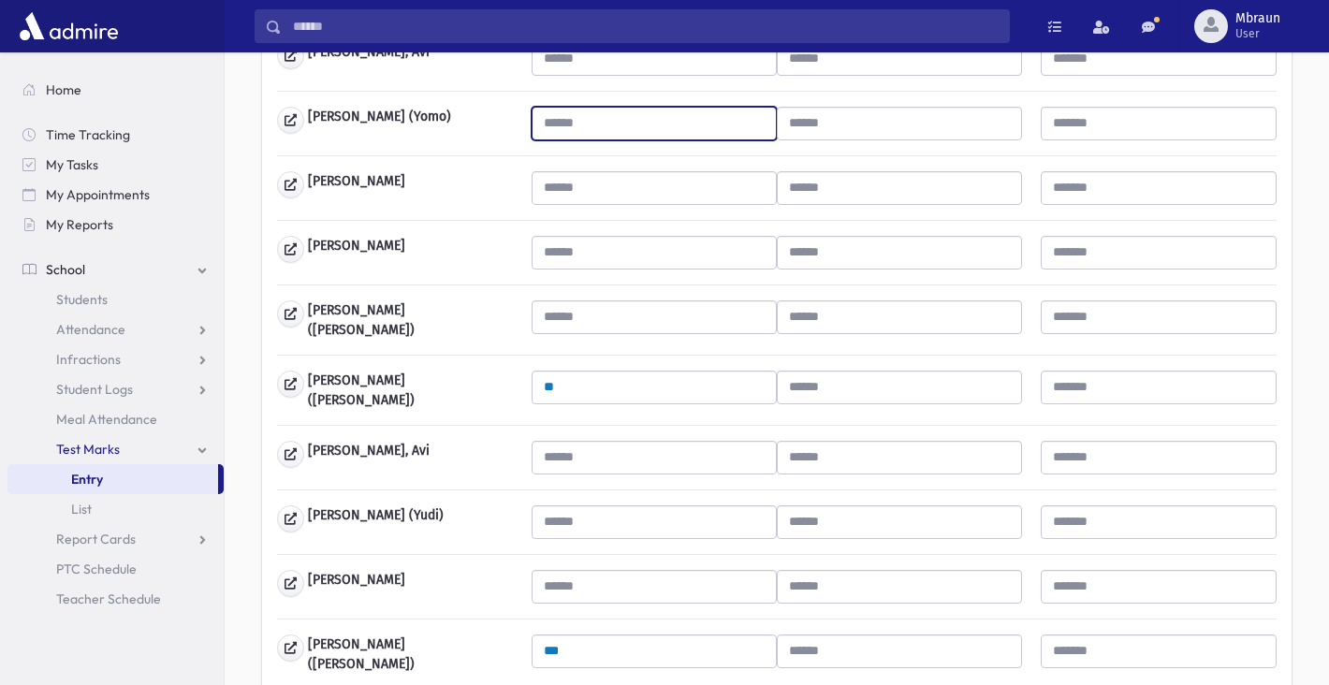
click at [589, 137] on input "text" at bounding box center [654, 124] width 245 height 34
type input "***"
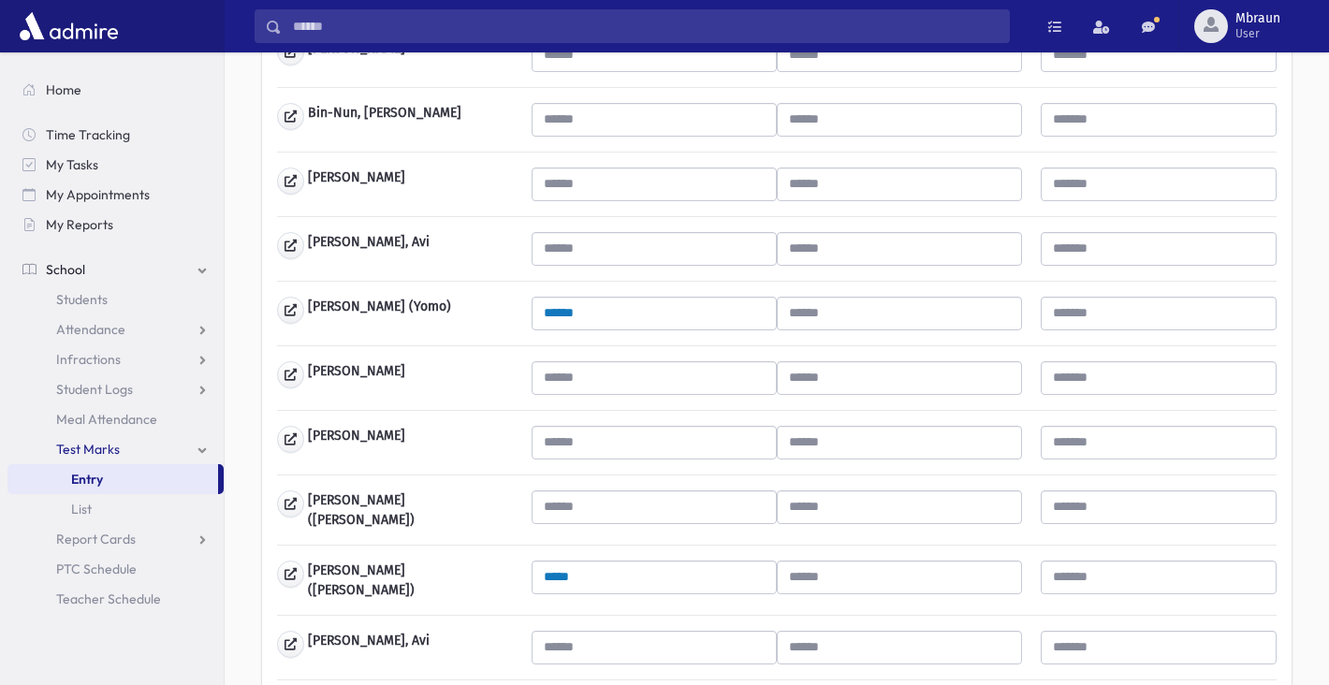
scroll to position [333, 0]
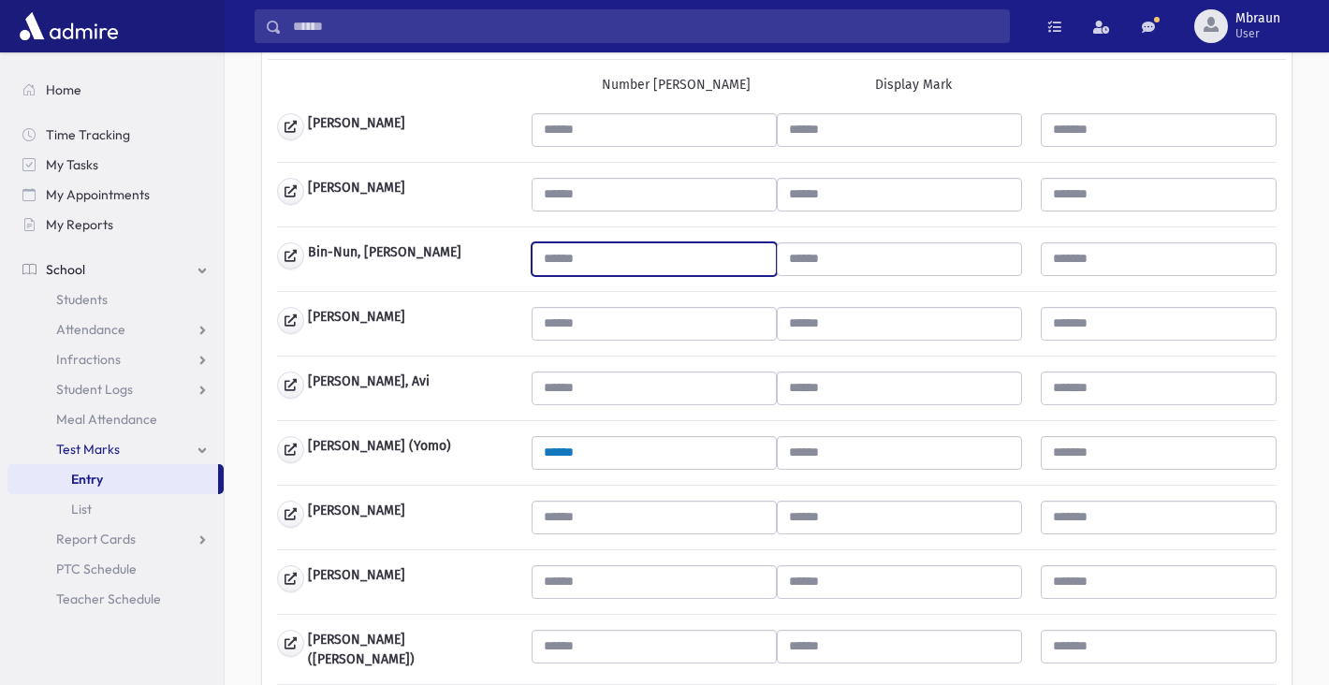
click at [592, 245] on input "text" at bounding box center [654, 259] width 245 height 34
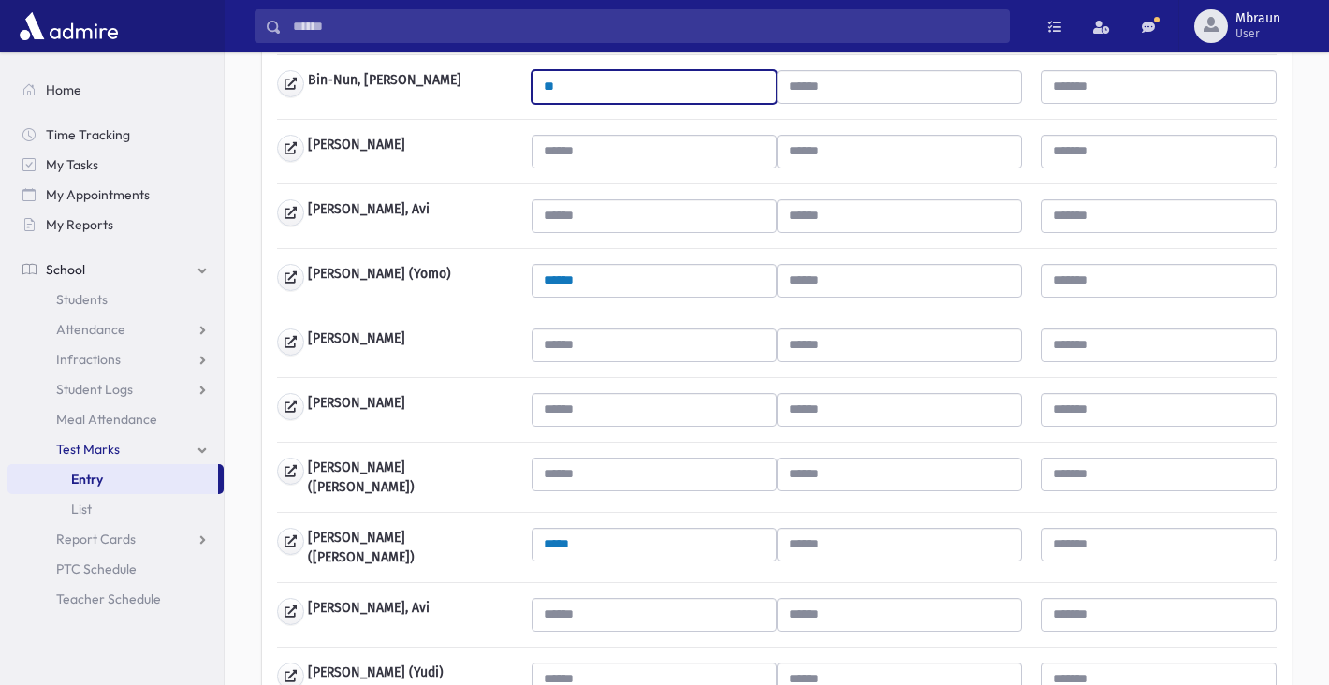
scroll to position [506, 0]
type input "**"
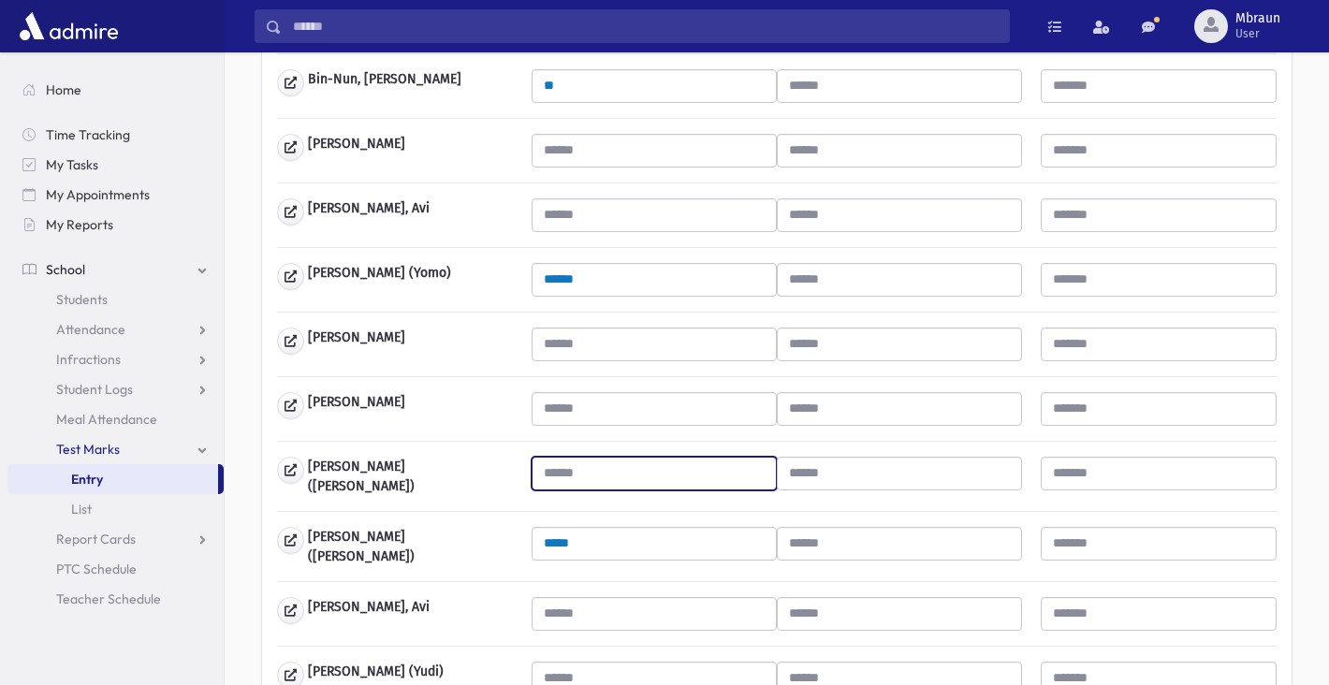
click at [631, 464] on input "text" at bounding box center [654, 474] width 245 height 34
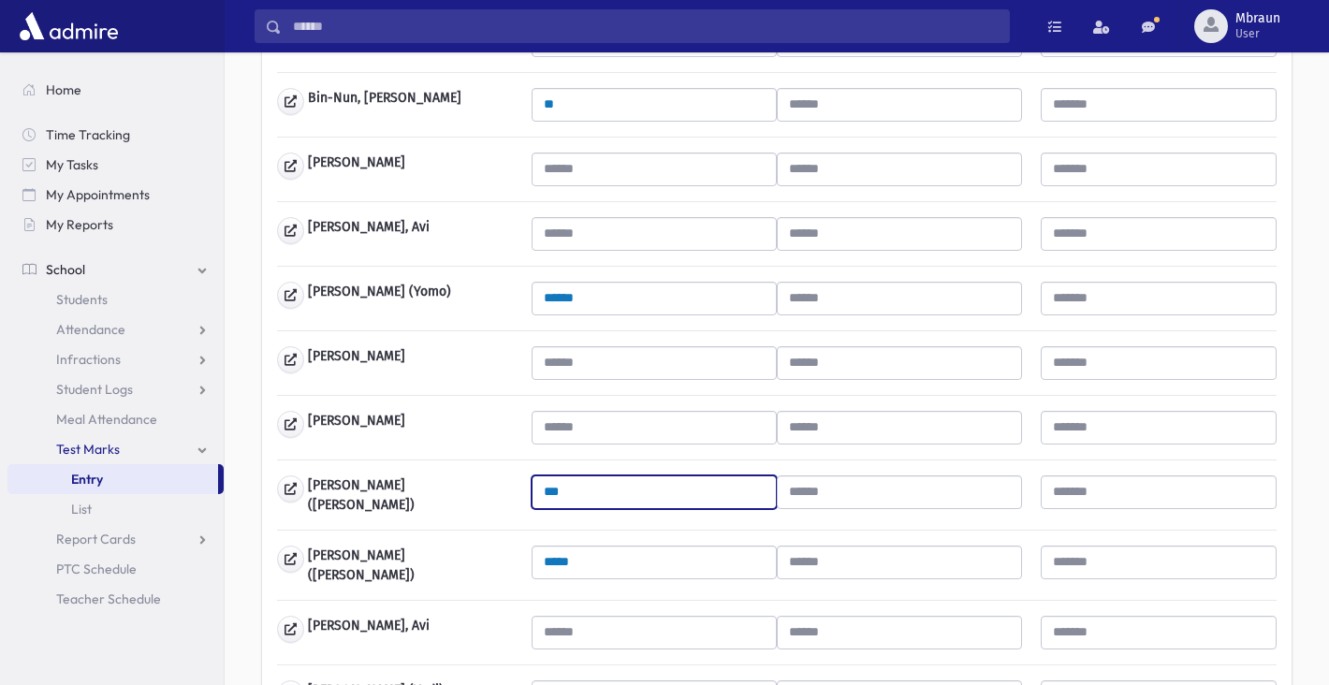
scroll to position [482, 0]
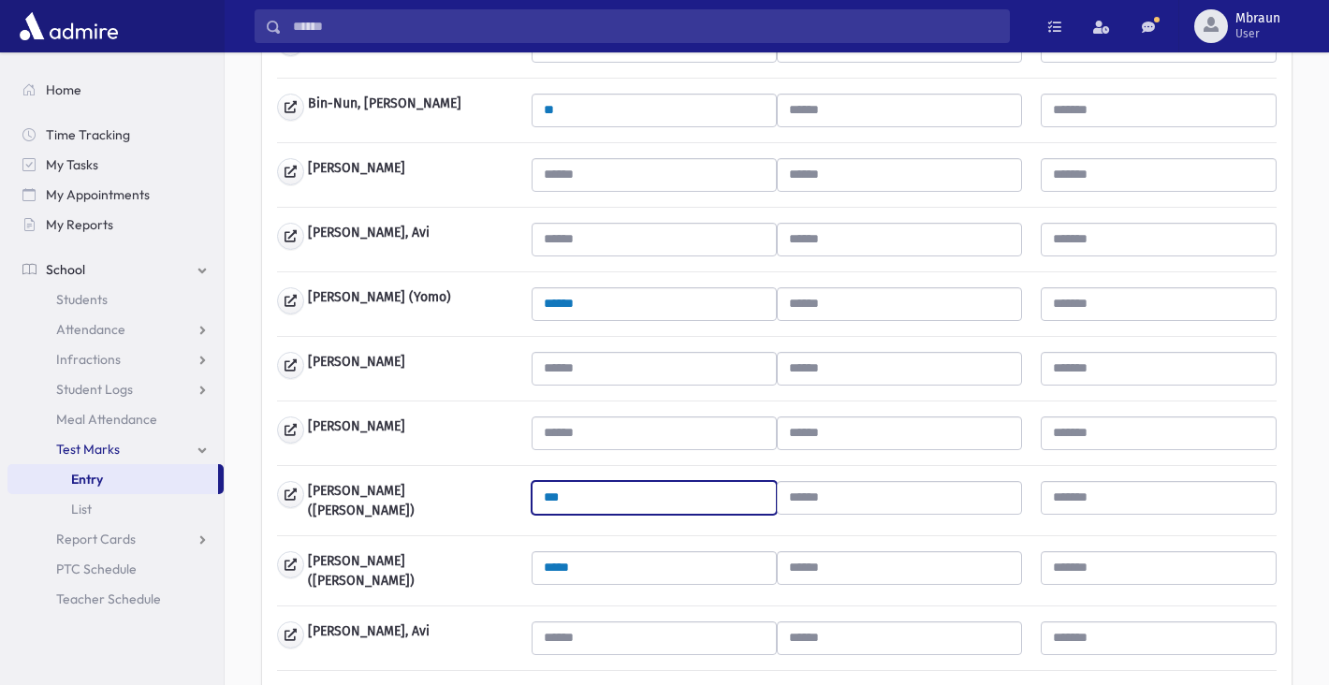
type input "***"
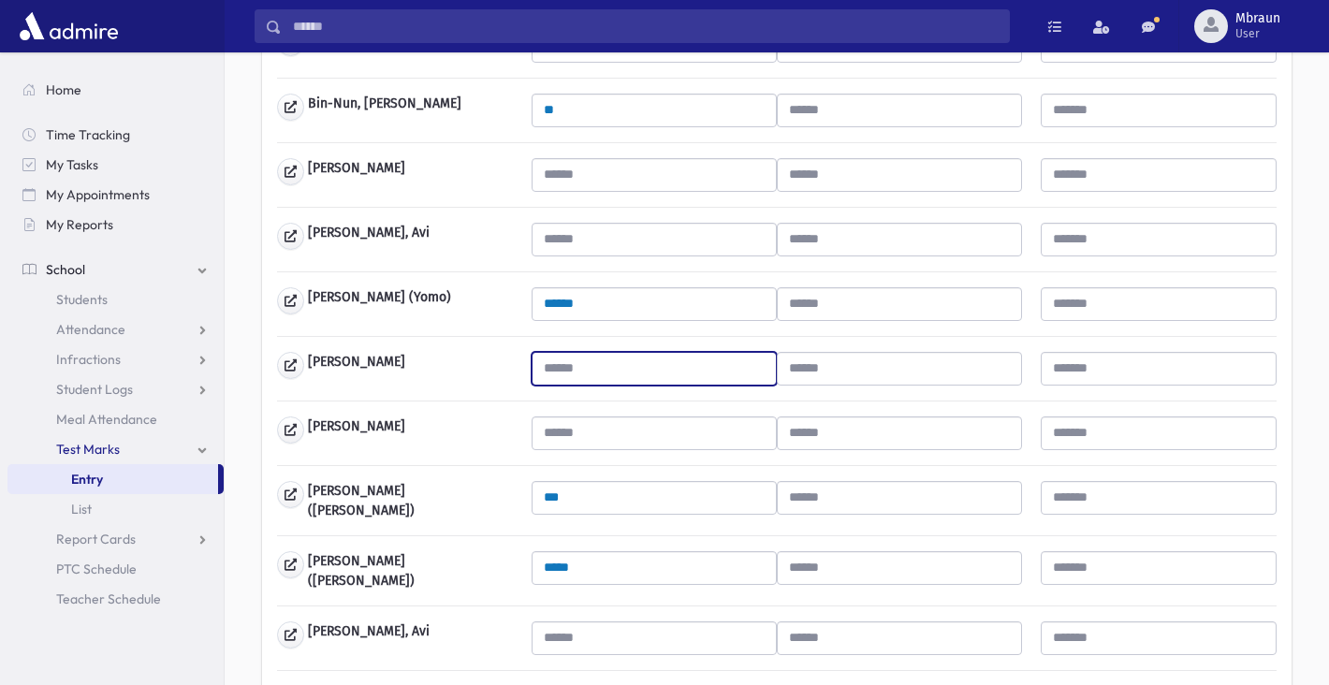
click at [618, 376] on input "text" at bounding box center [654, 369] width 245 height 34
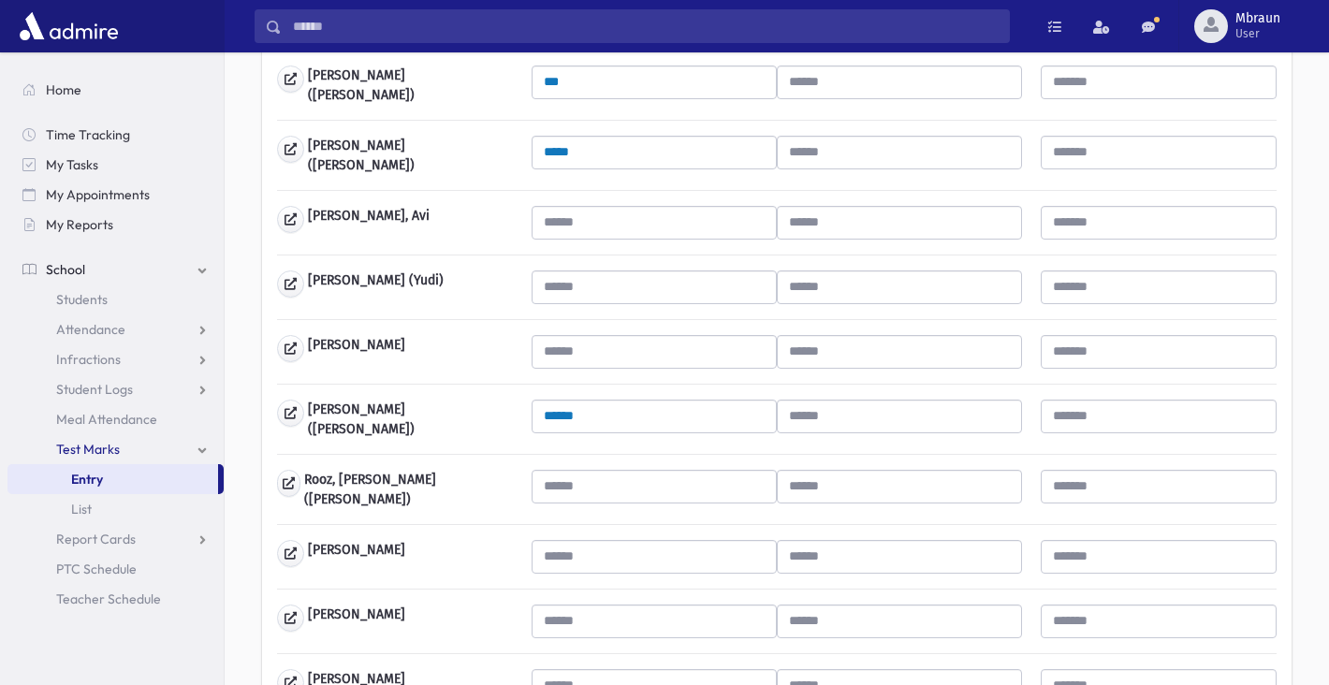
scroll to position [903, 0]
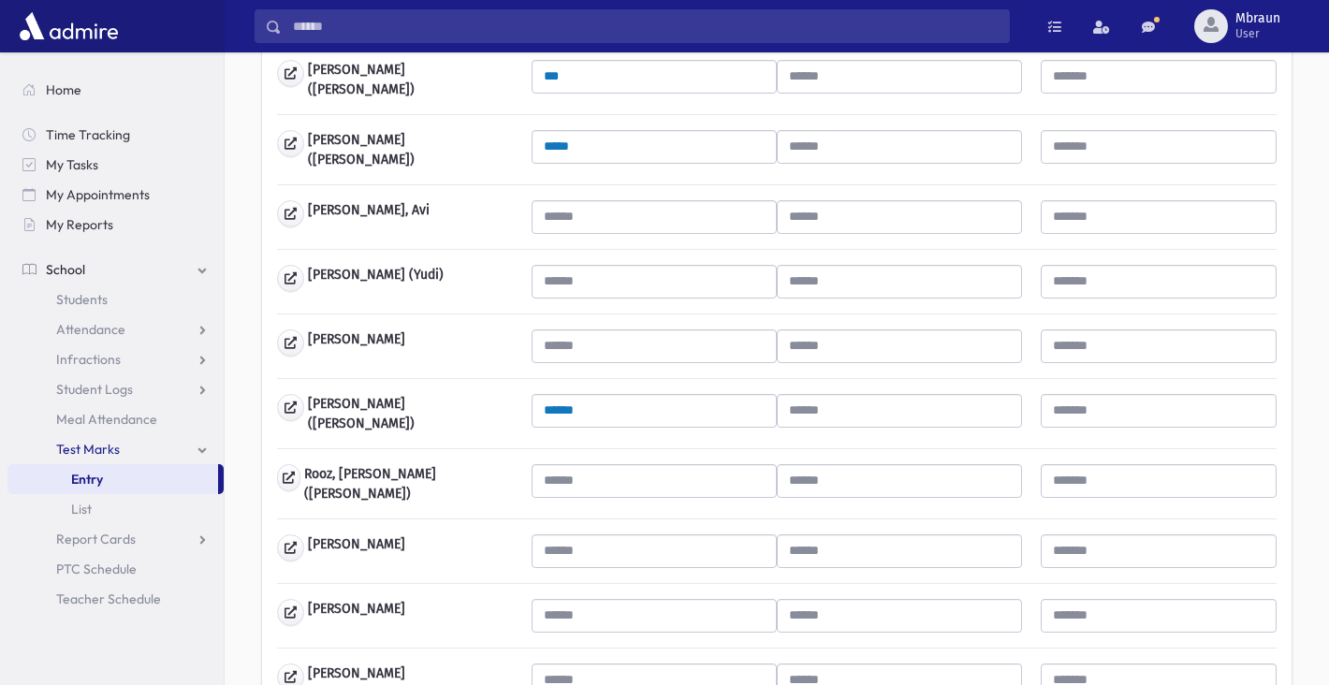
type input "***"
click at [623, 599] on input "text" at bounding box center [654, 616] width 245 height 34
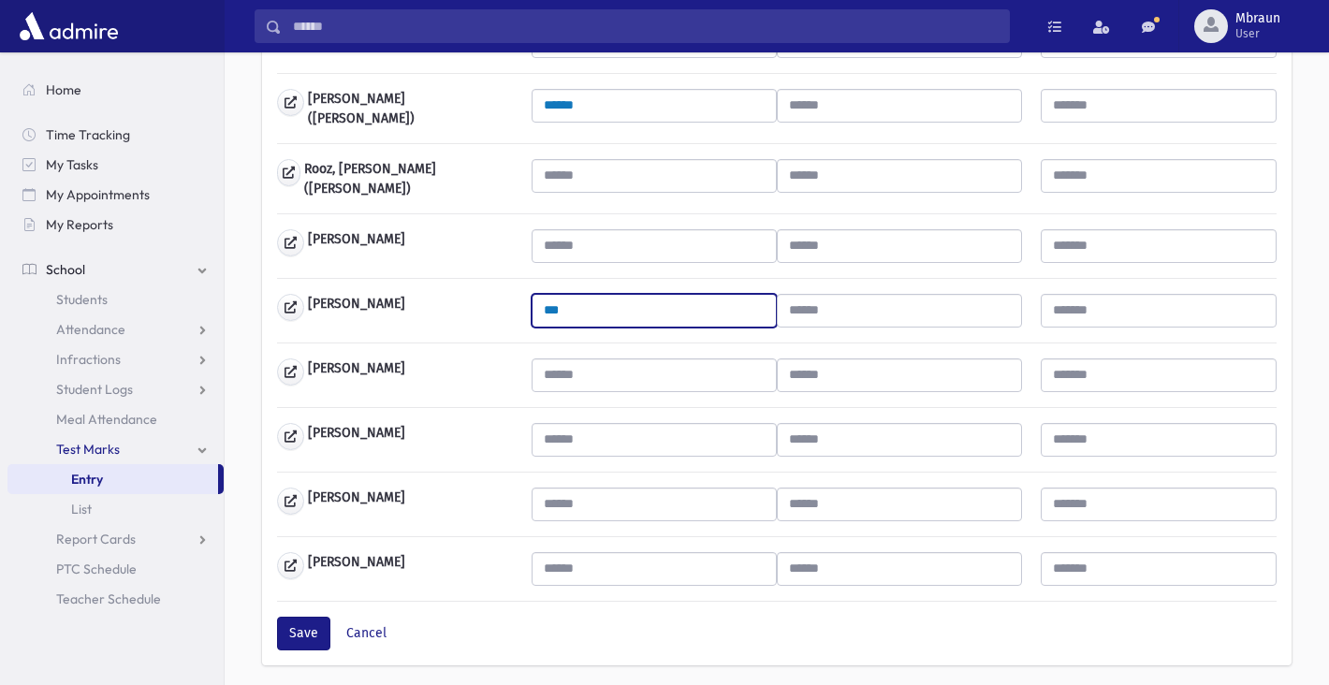
scroll to position [1243, 0]
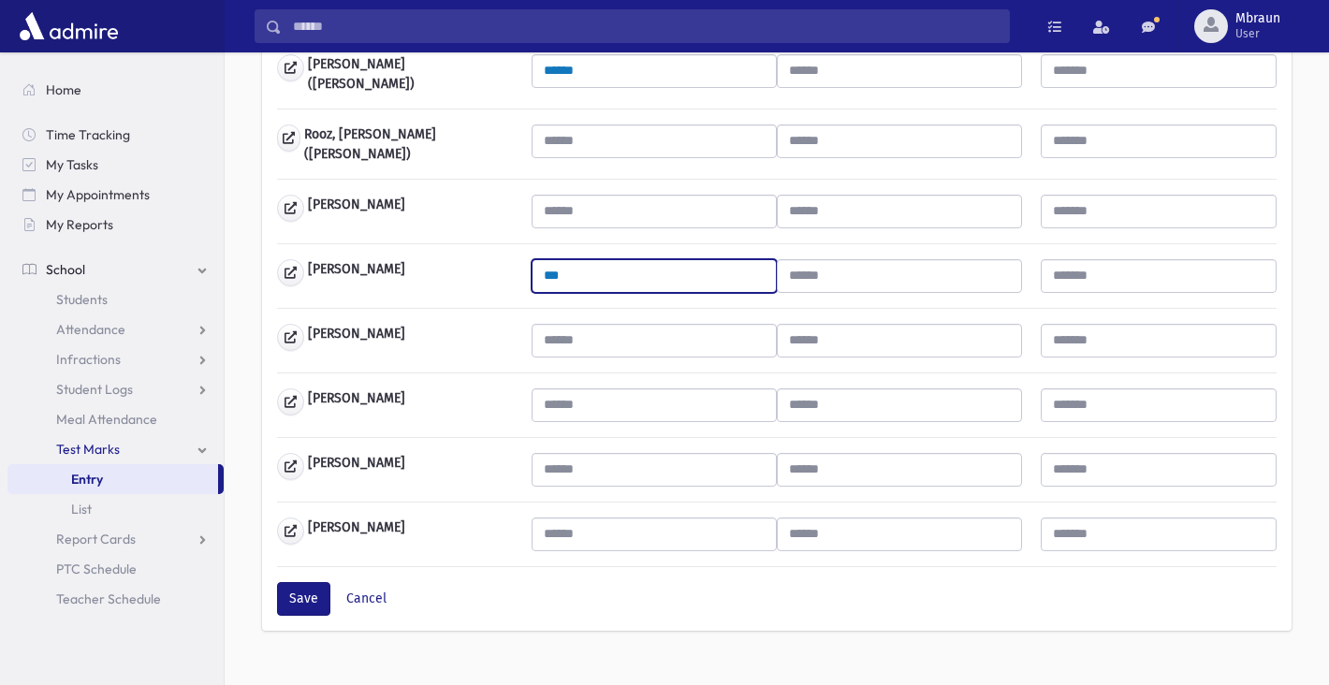
type input "***"
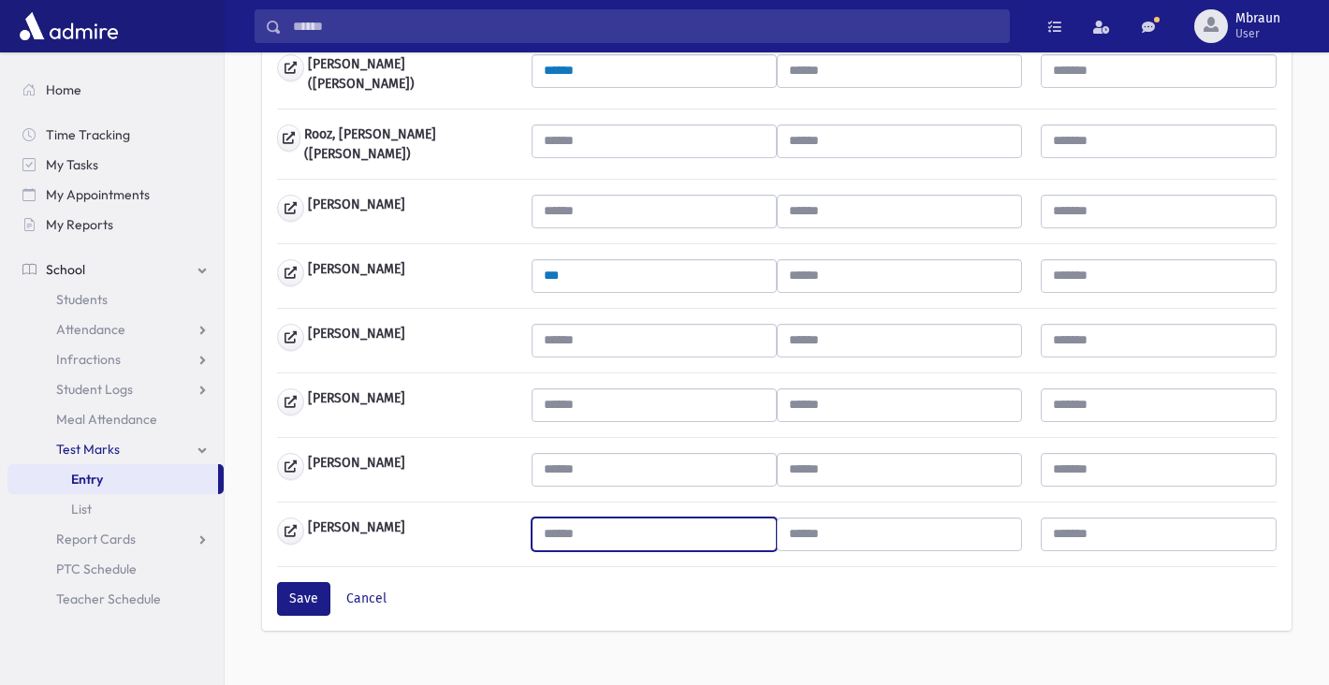
click at [607, 518] on input "text" at bounding box center [654, 535] width 245 height 34
type input "*"
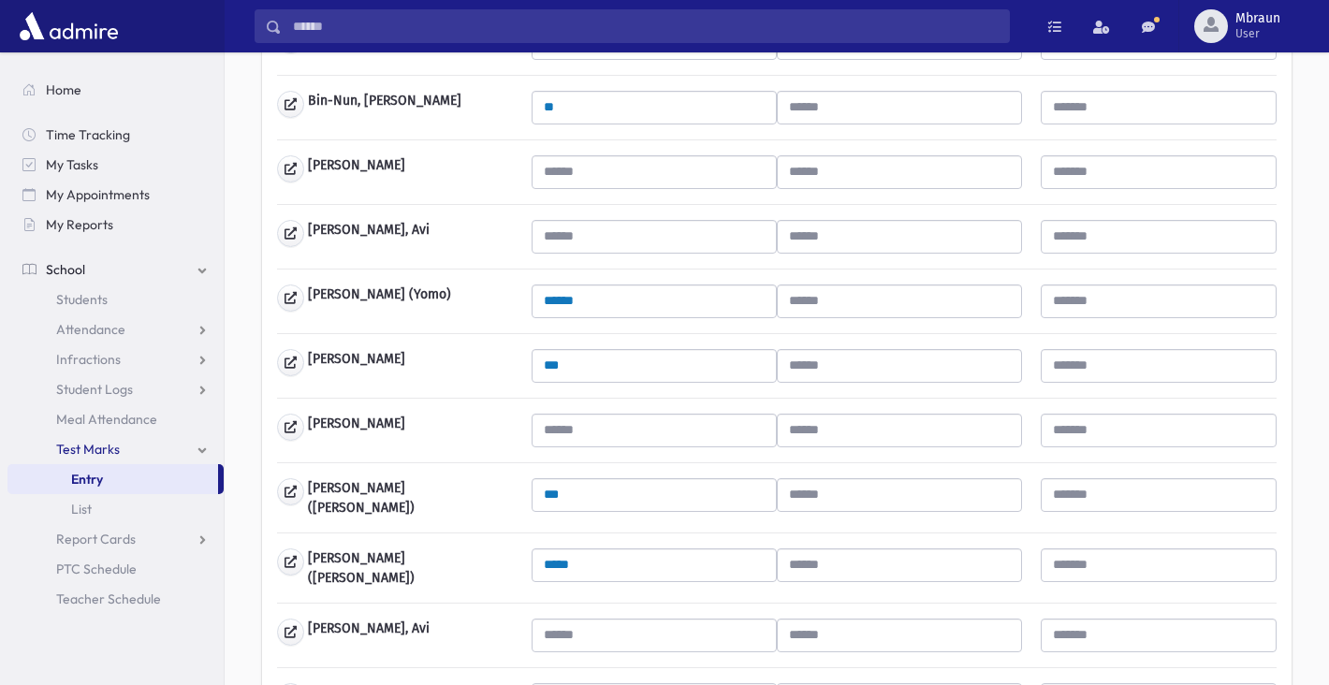
scroll to position [462, 0]
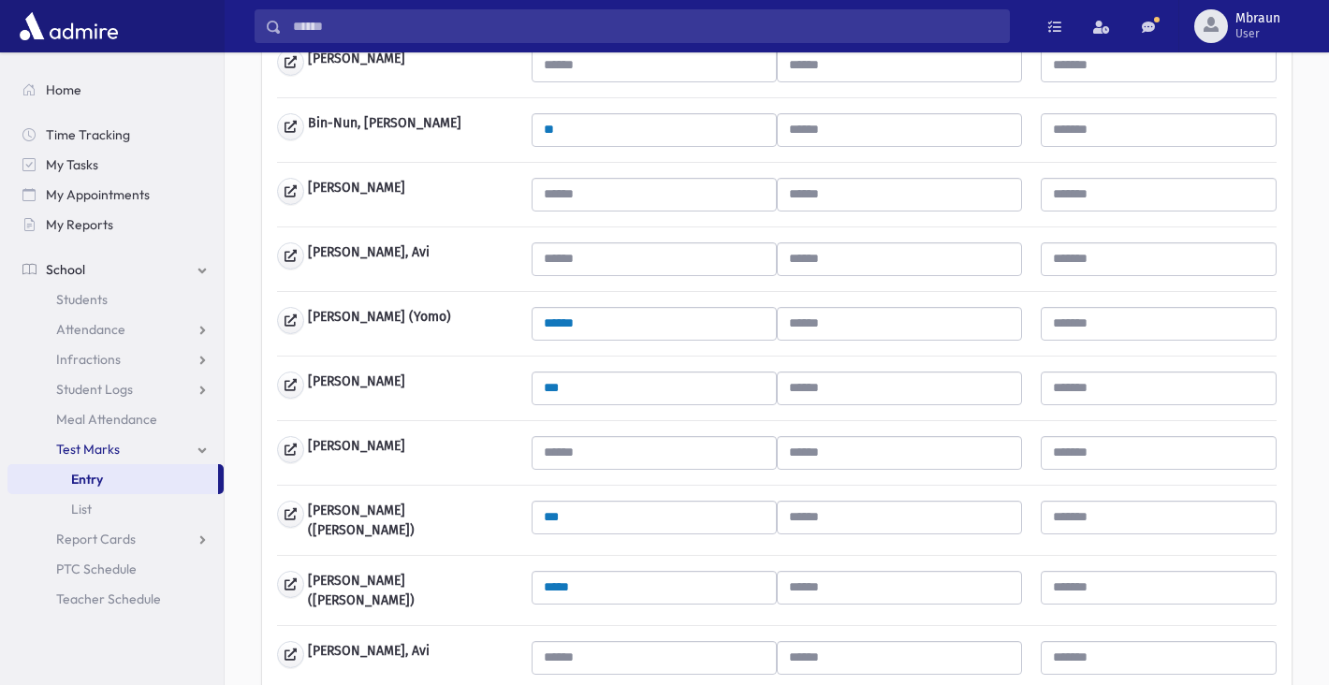
type input "**"
click at [608, 190] on input "text" at bounding box center [654, 195] width 245 height 34
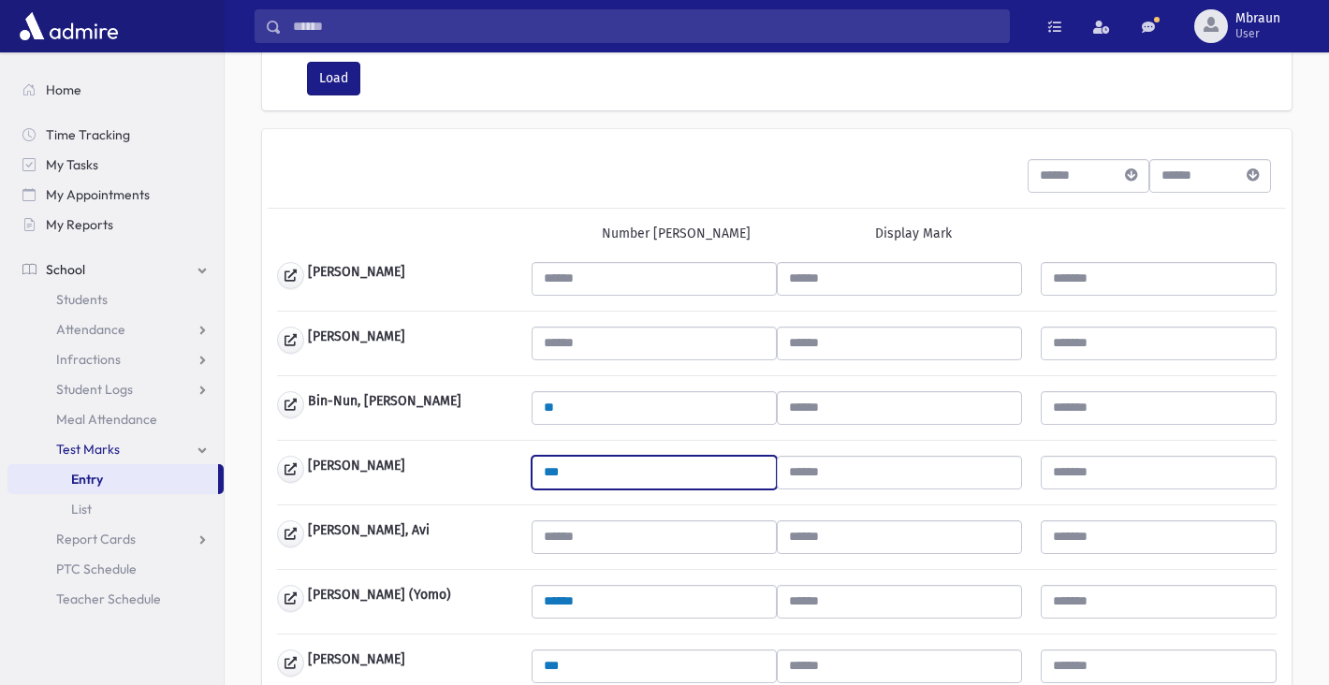
scroll to position [186, 0]
type input "***"
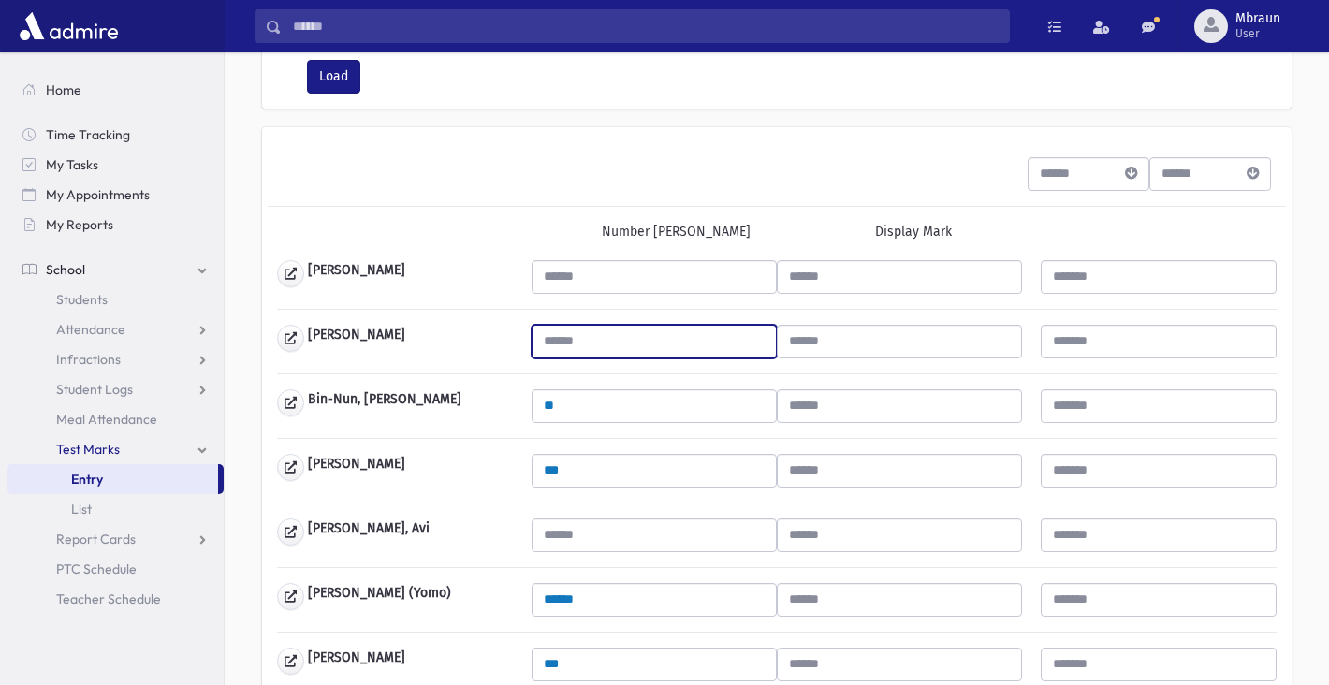
click at [590, 334] on input "text" at bounding box center [654, 342] width 245 height 34
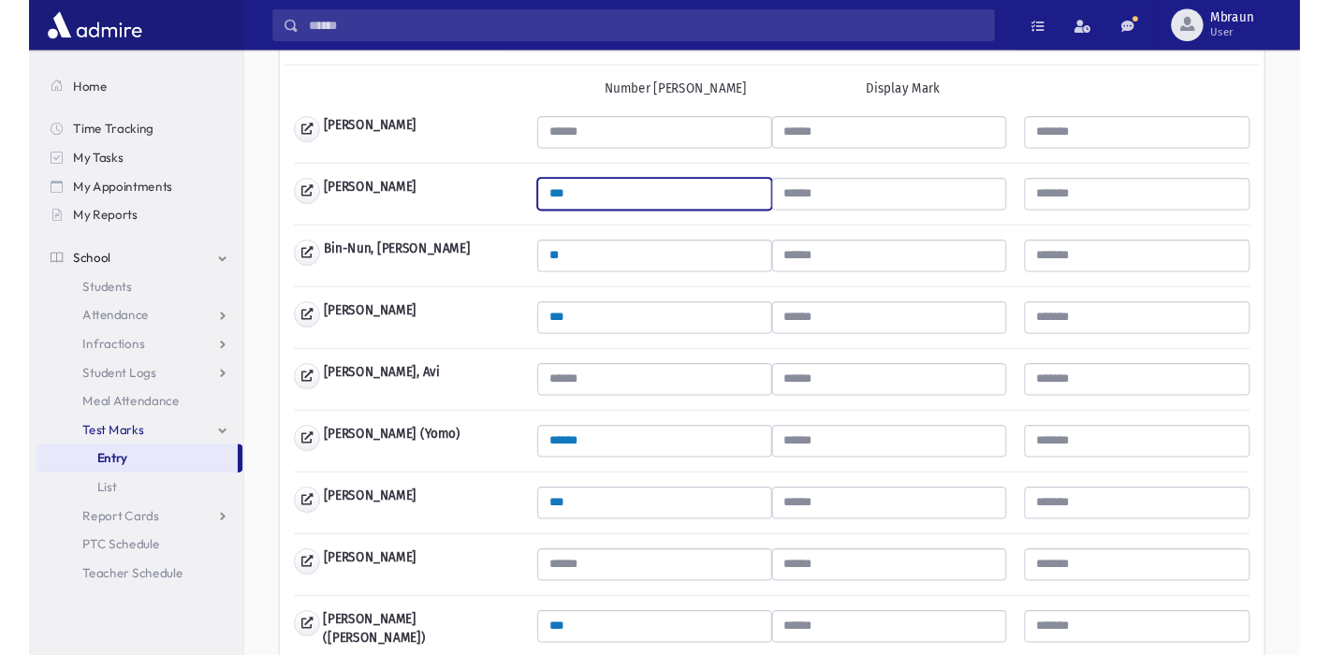
scroll to position [343, 0]
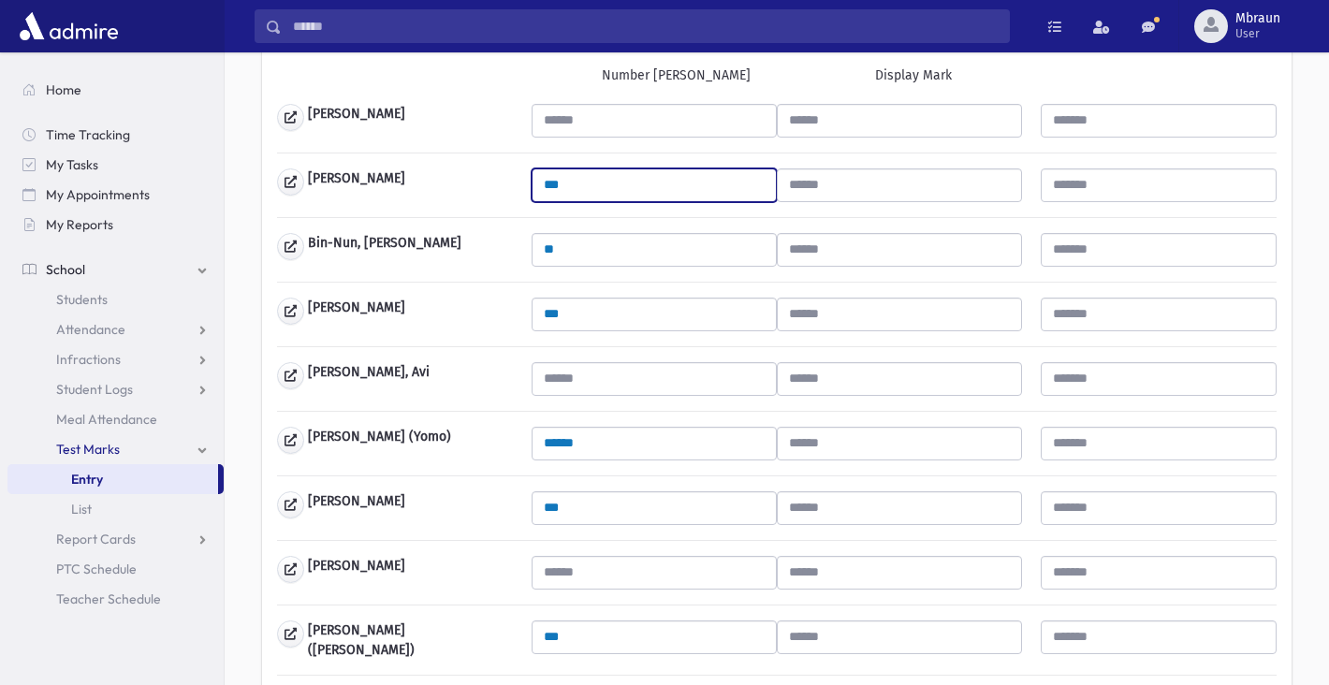
type input "***"
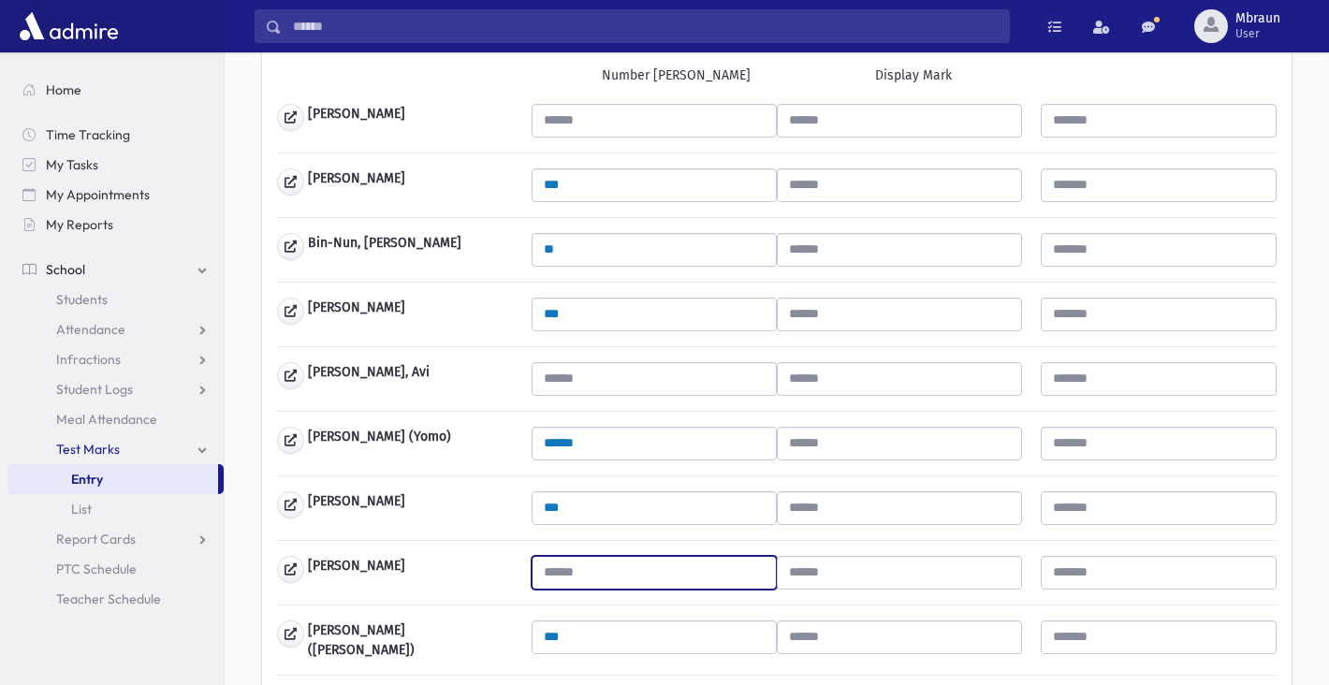
click at [618, 568] on input "text" at bounding box center [654, 573] width 245 height 34
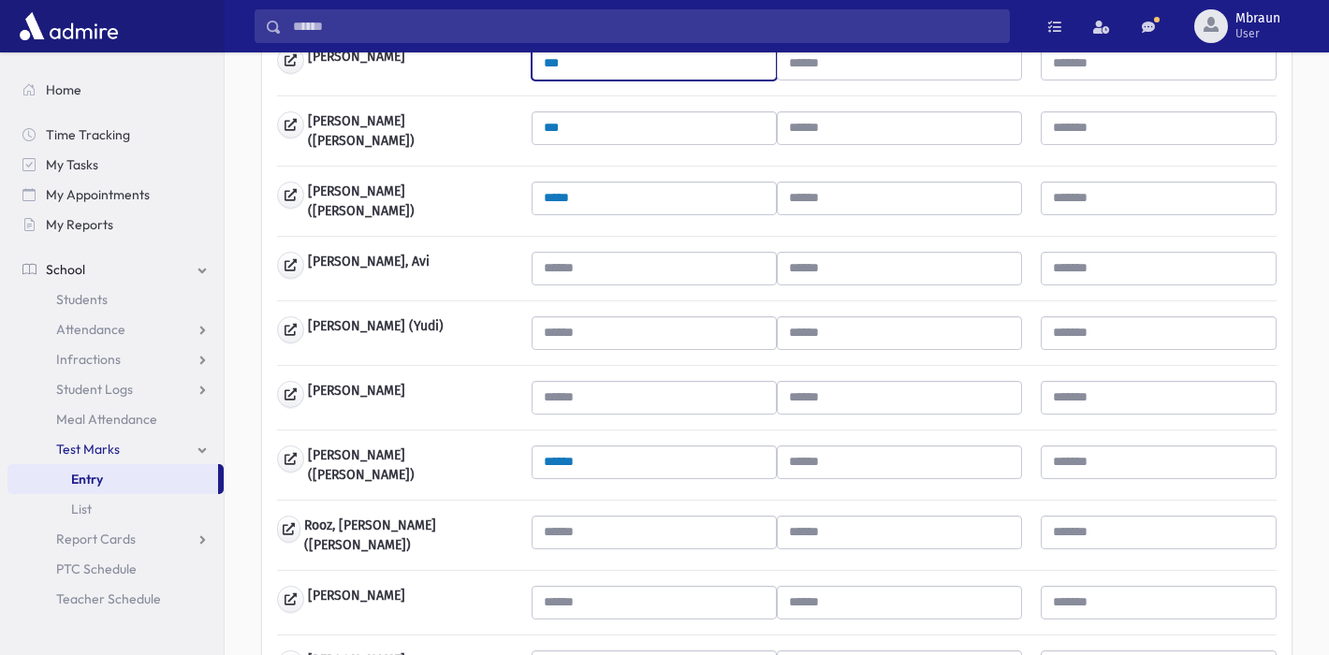
scroll to position [967, 0]
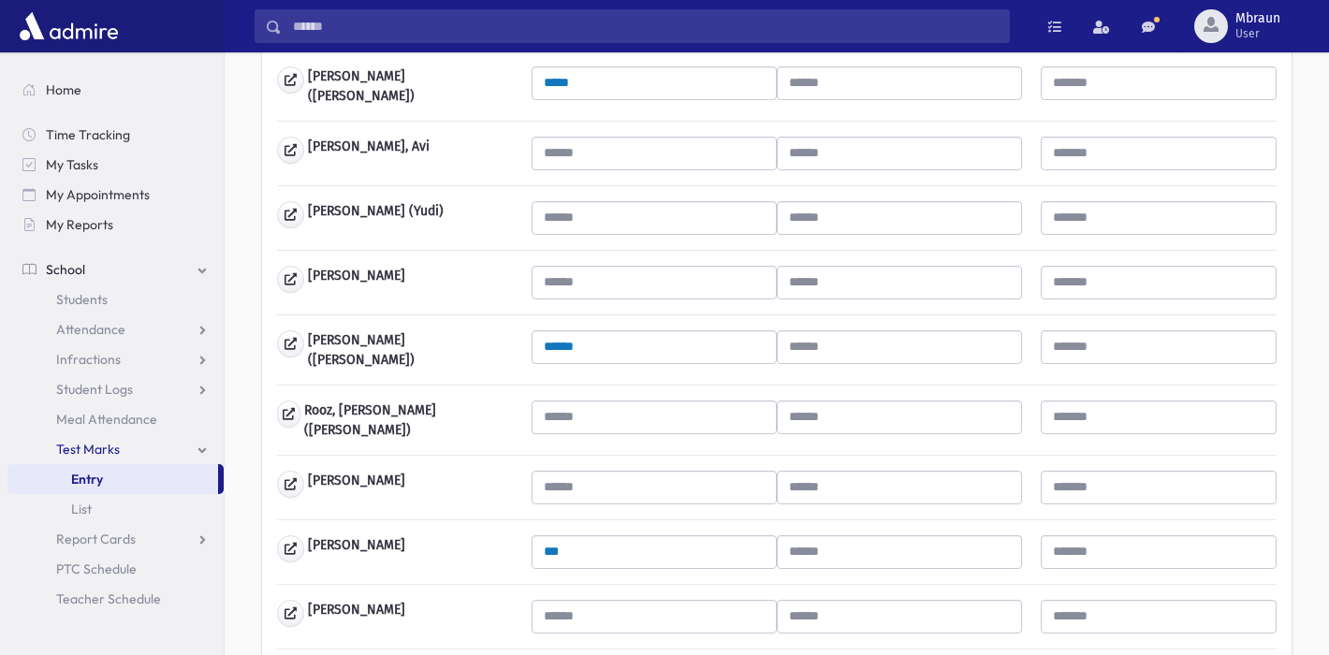
type input "***"
click at [630, 471] on input "text" at bounding box center [654, 488] width 245 height 34
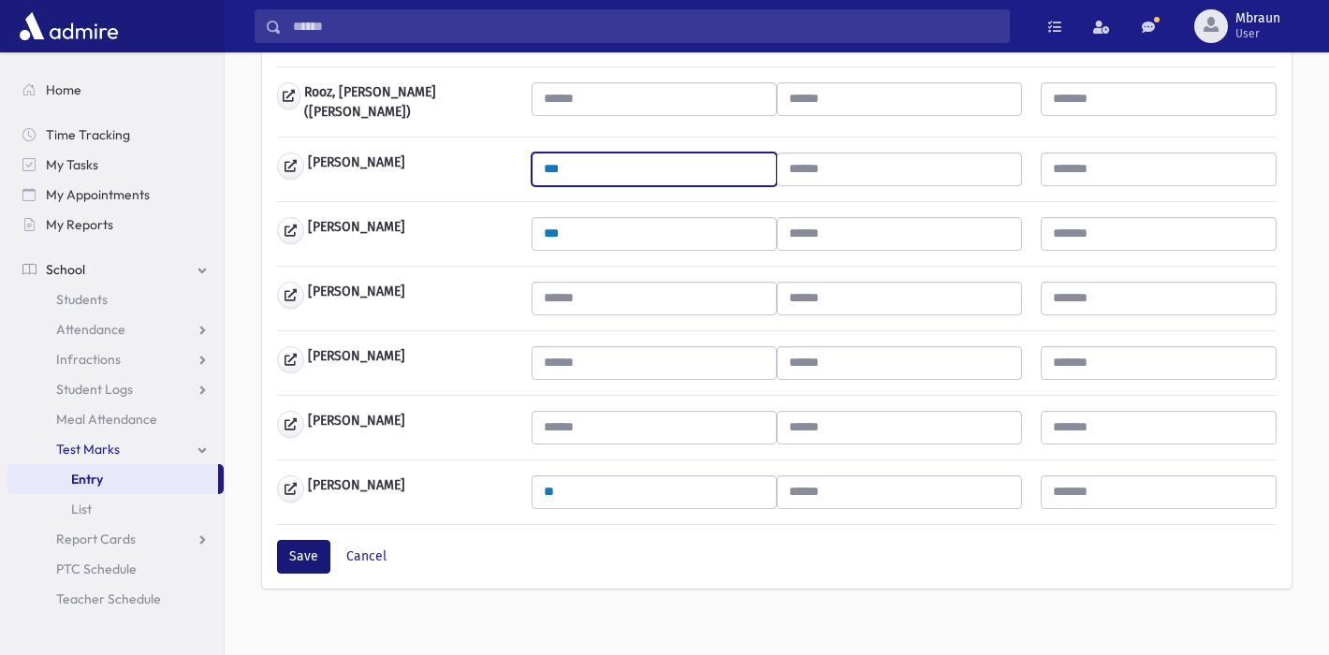
scroll to position [1284, 0]
type input "***"
click at [313, 541] on button "Save" at bounding box center [303, 558] width 53 height 34
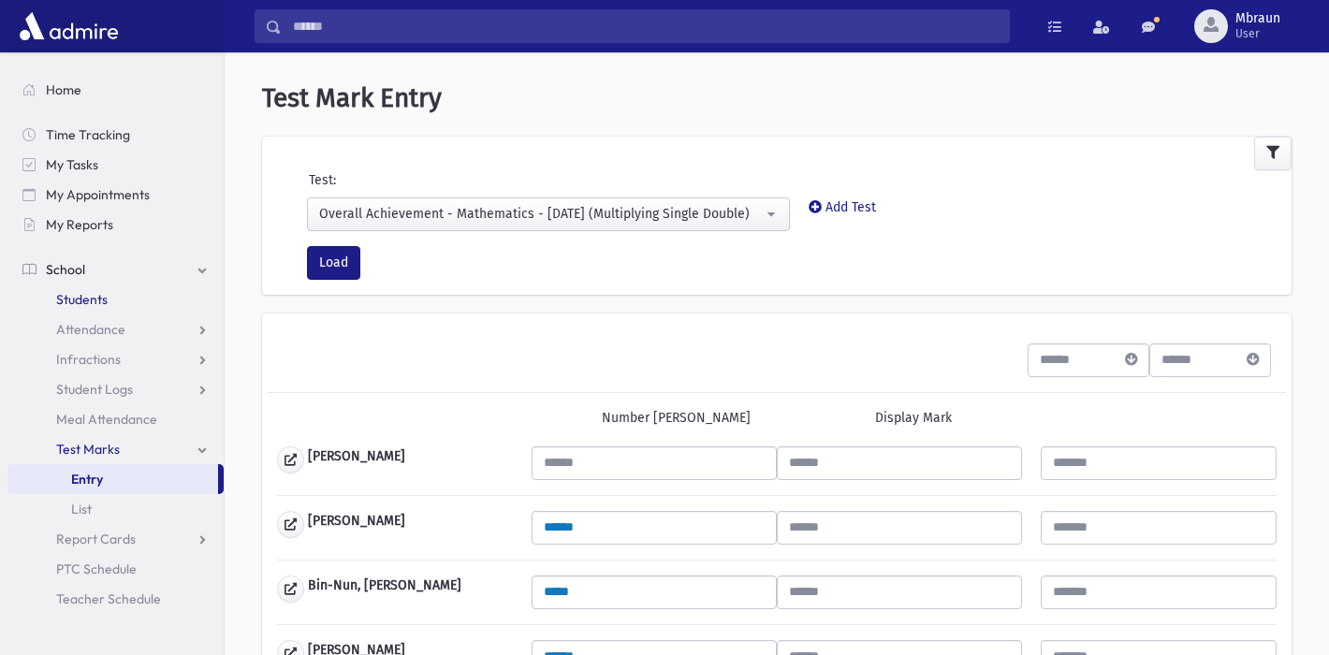
click at [91, 302] on span "Students" at bounding box center [81, 299] width 51 height 17
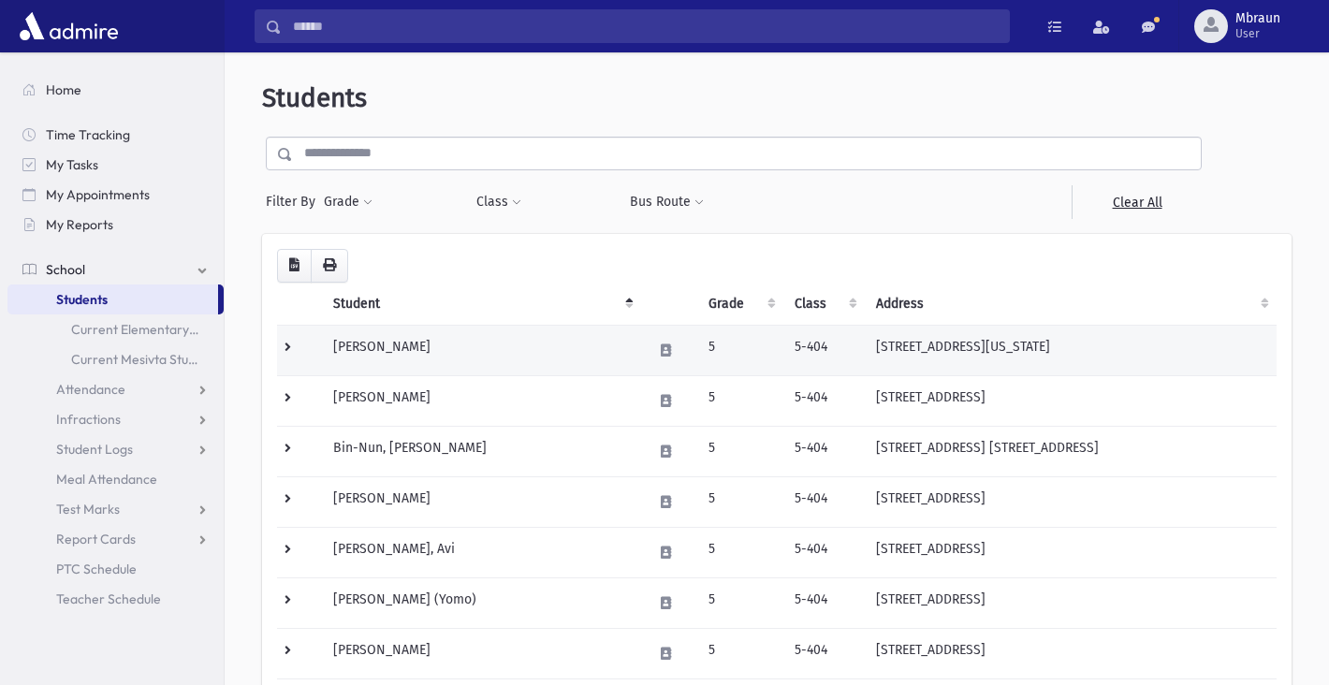
click at [387, 354] on td "[PERSON_NAME]" at bounding box center [481, 350] width 319 height 51
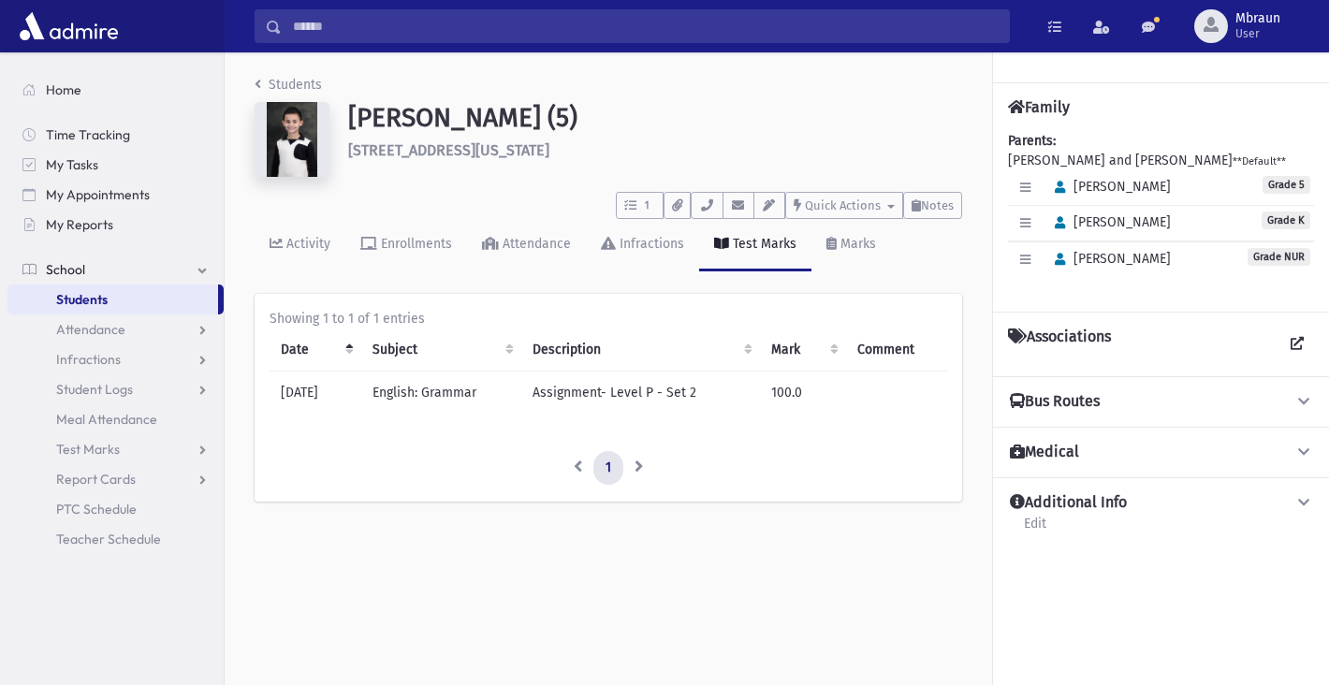
click at [745, 249] on div "Test Marks" at bounding box center [762, 244] width 67 height 16
click at [106, 447] on span "Test Marks" at bounding box center [88, 449] width 64 height 17
click at [98, 485] on span "Entry" at bounding box center [87, 479] width 32 height 17
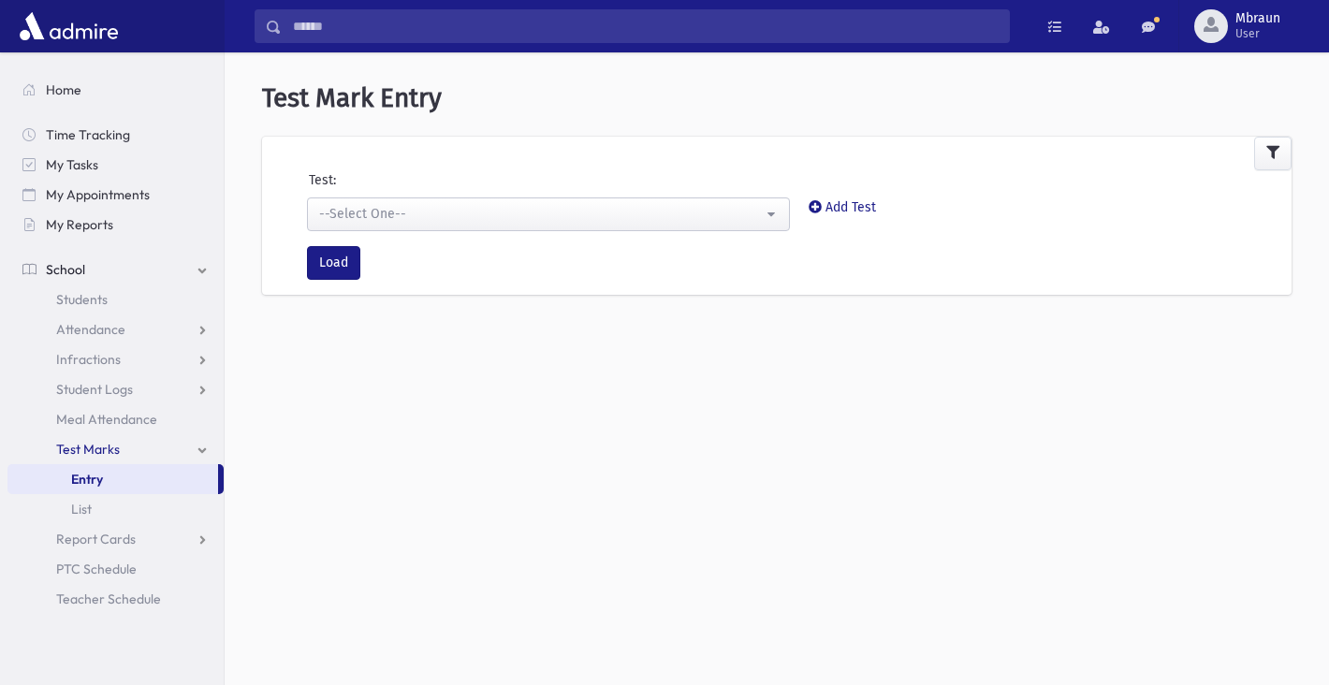
click at [428, 213] on div "--Select One--" at bounding box center [541, 214] width 444 height 20
click at [435, 213] on div "--Select One--" at bounding box center [541, 214] width 444 height 20
click at [437, 215] on div "--Select One--" at bounding box center [541, 214] width 444 height 20
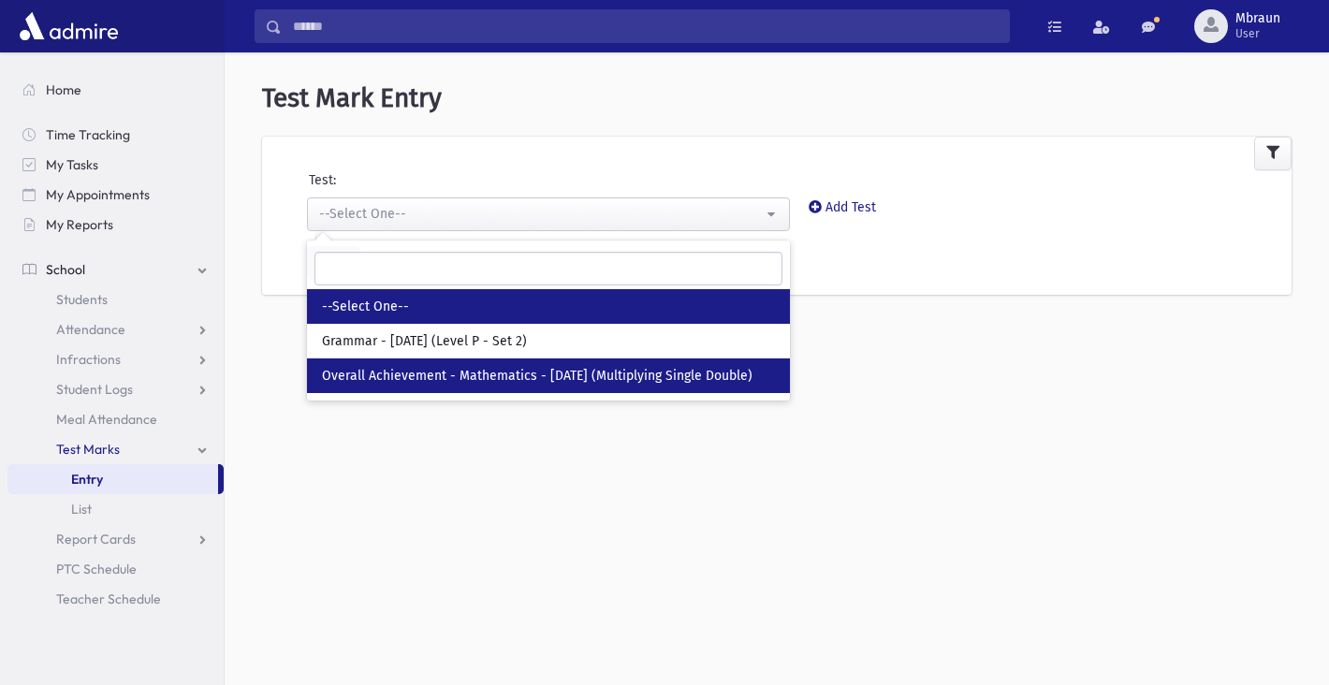
click at [451, 367] on span "Overall Achievement - Mathematics - [DATE] (Multiplying Single Double)" at bounding box center [537, 376] width 431 height 19
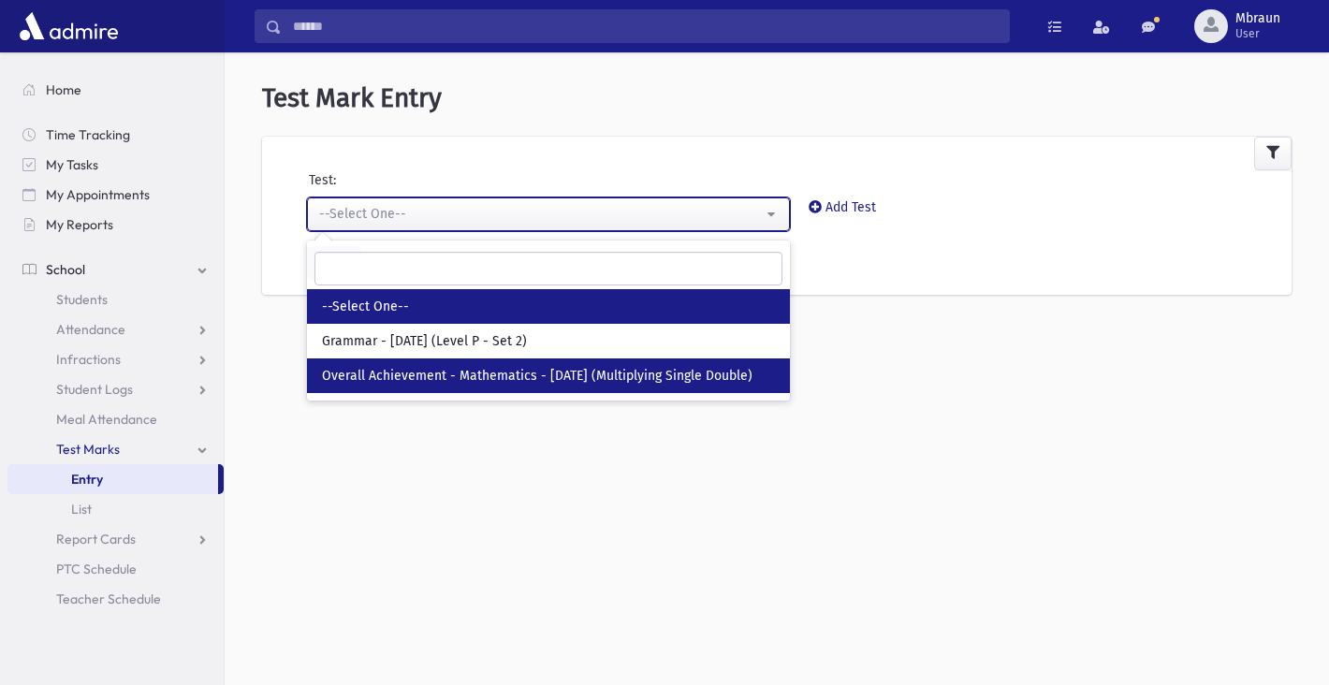
select select "***"
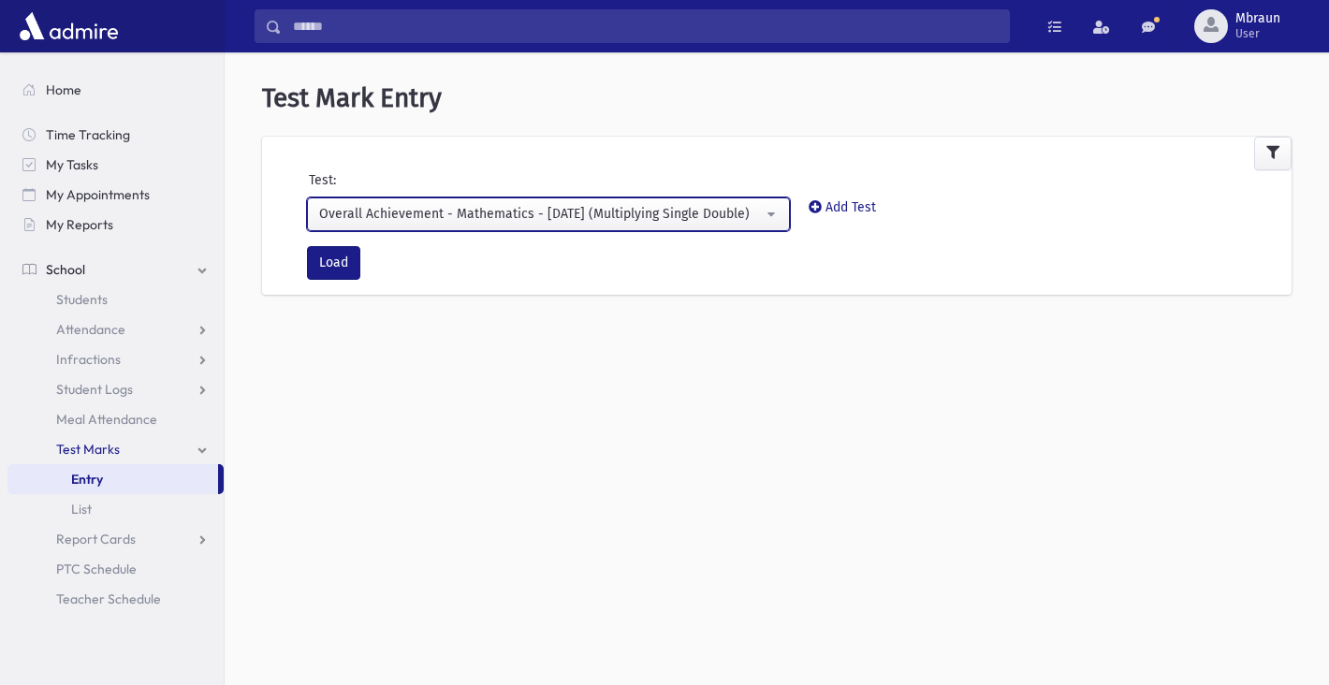
scroll to position [3, 0]
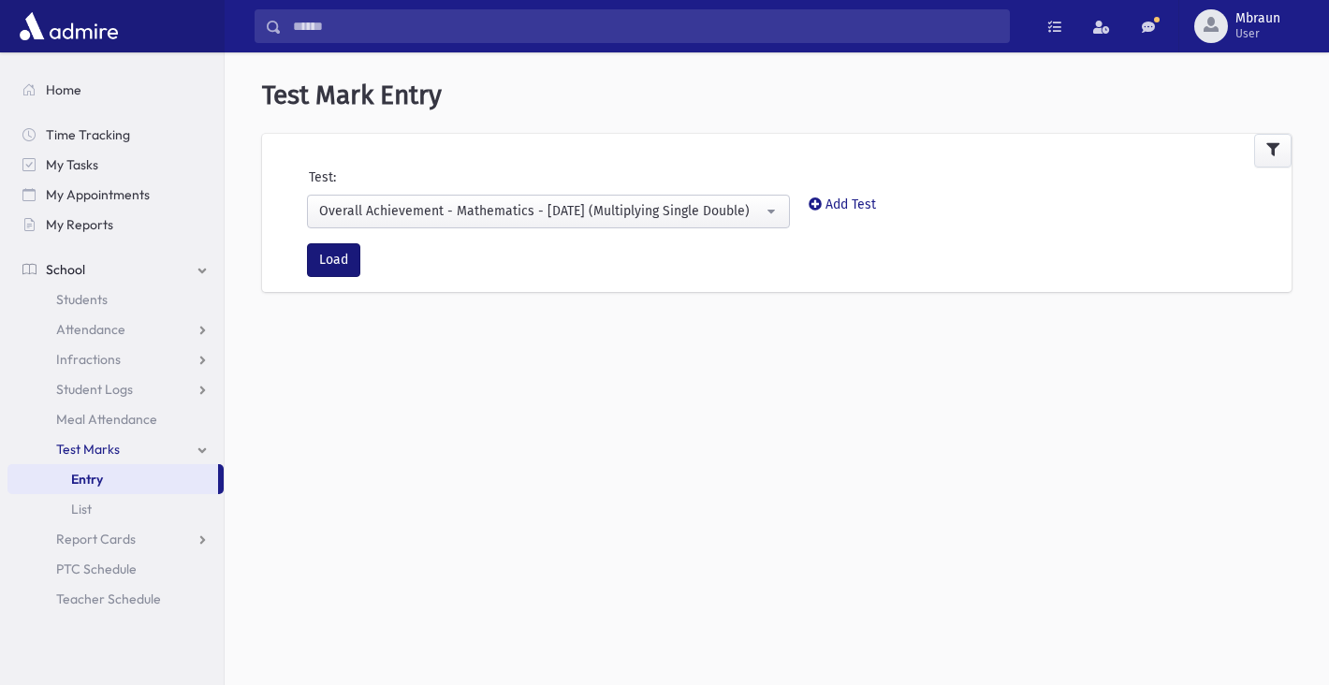
click at [336, 266] on button "Load" at bounding box center [333, 260] width 53 height 34
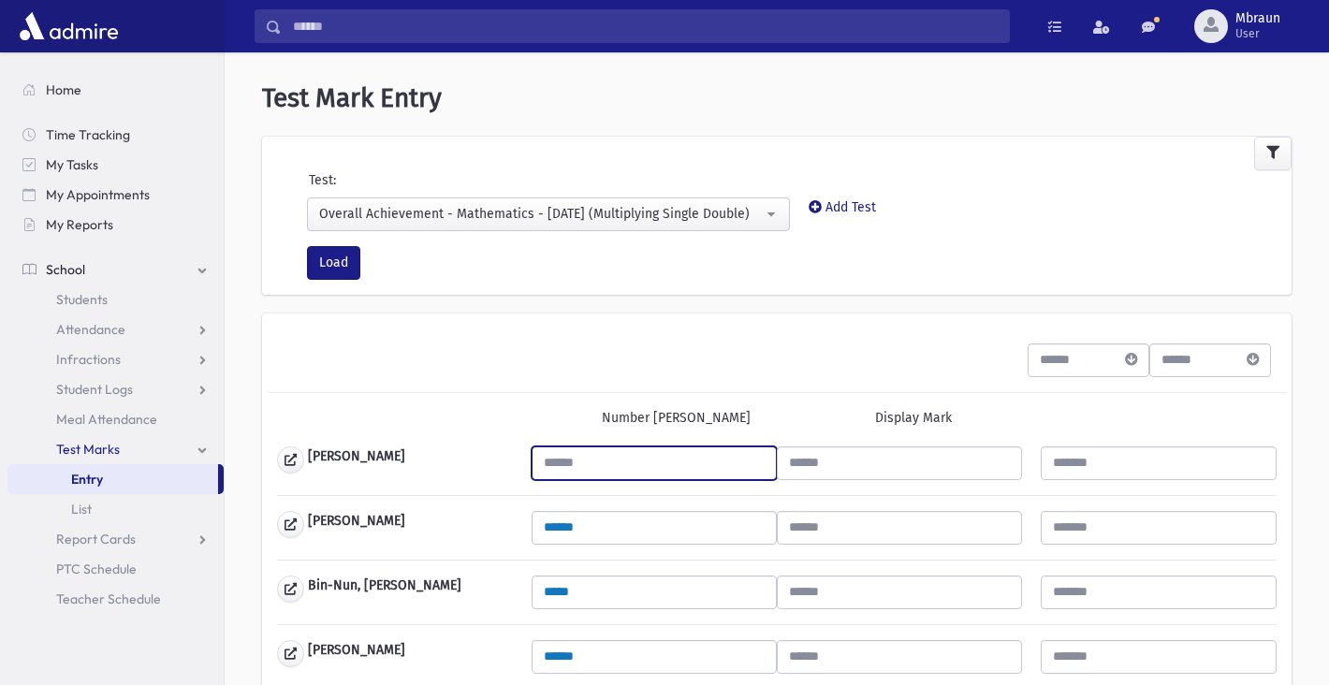
click at [580, 447] on input "text" at bounding box center [654, 464] width 245 height 34
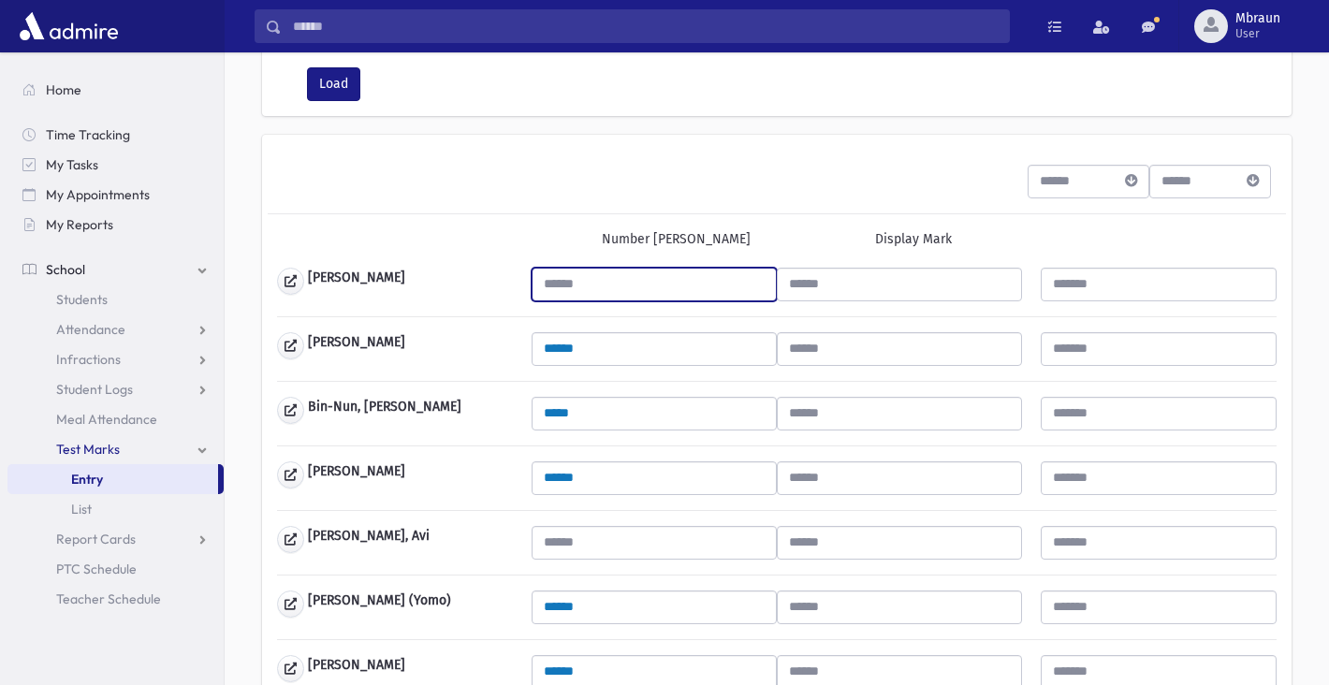
click at [580, 286] on input "text" at bounding box center [654, 285] width 245 height 34
type input "*"
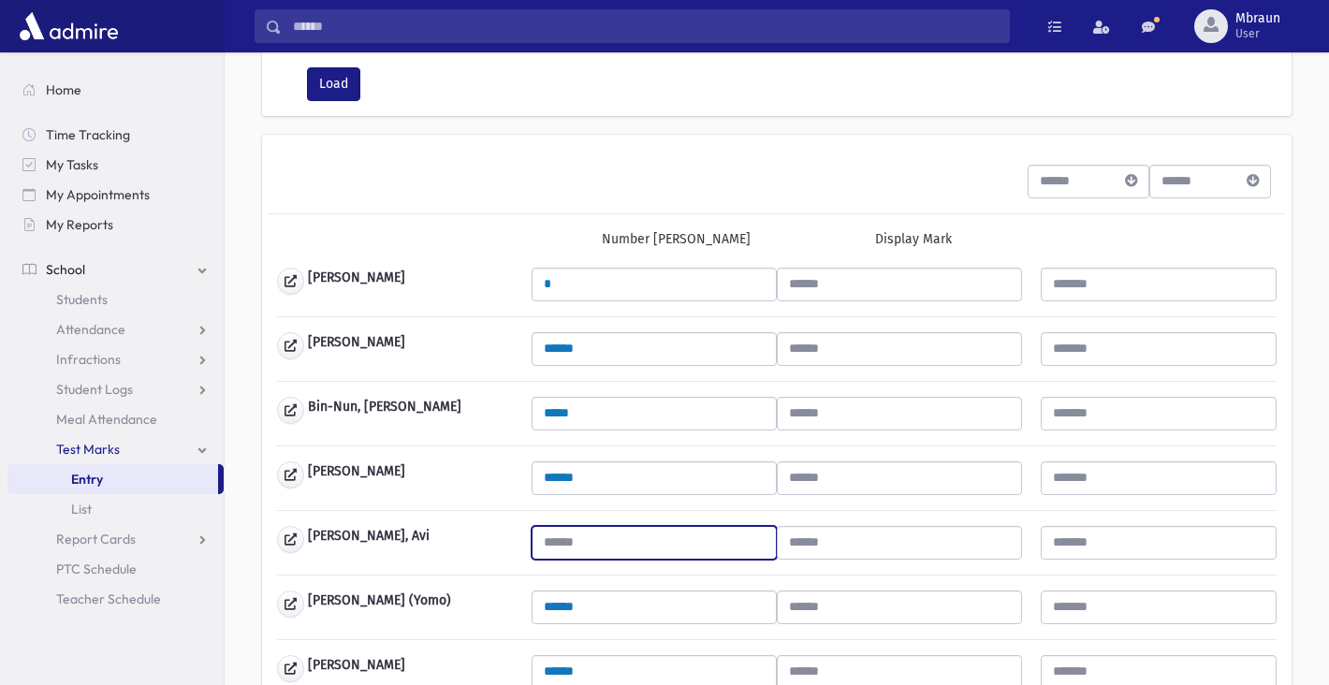
click at [580, 546] on input "text" at bounding box center [654, 543] width 245 height 34
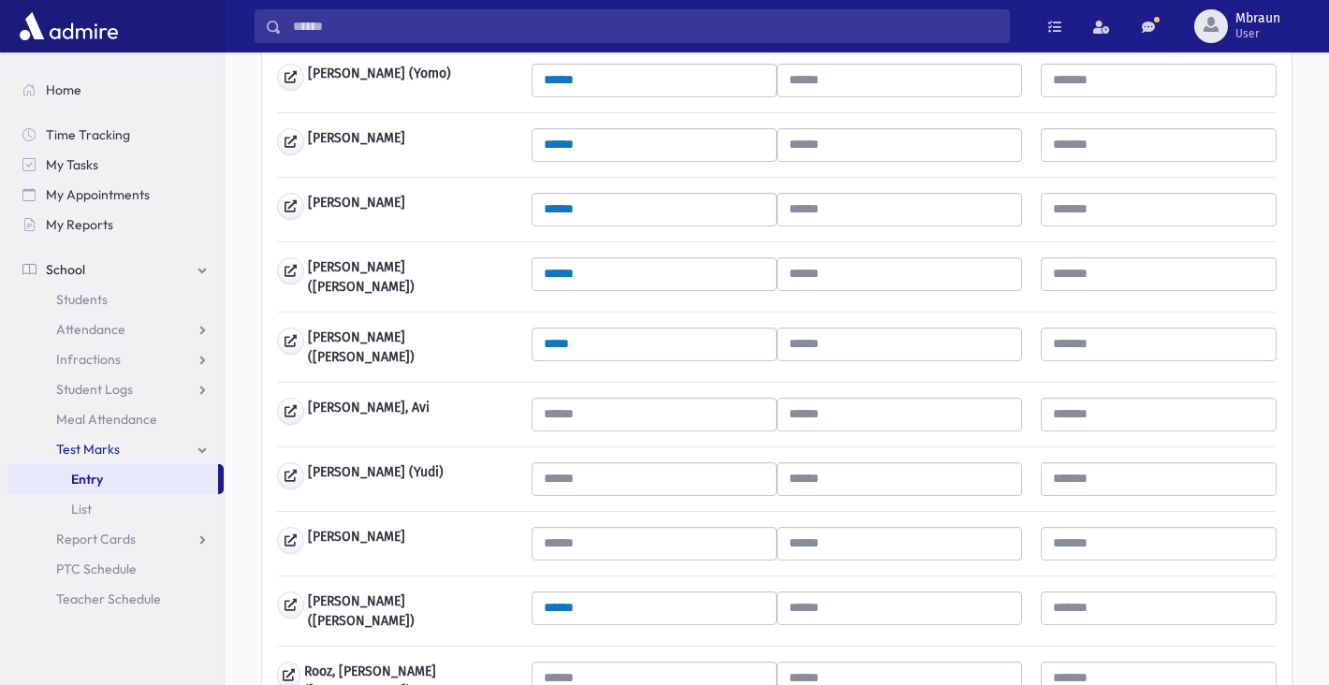
scroll to position [705, 0]
type input "*"
click at [601, 405] on input "text" at bounding box center [654, 416] width 245 height 34
type input "*"
click at [600, 464] on input "text" at bounding box center [654, 480] width 245 height 34
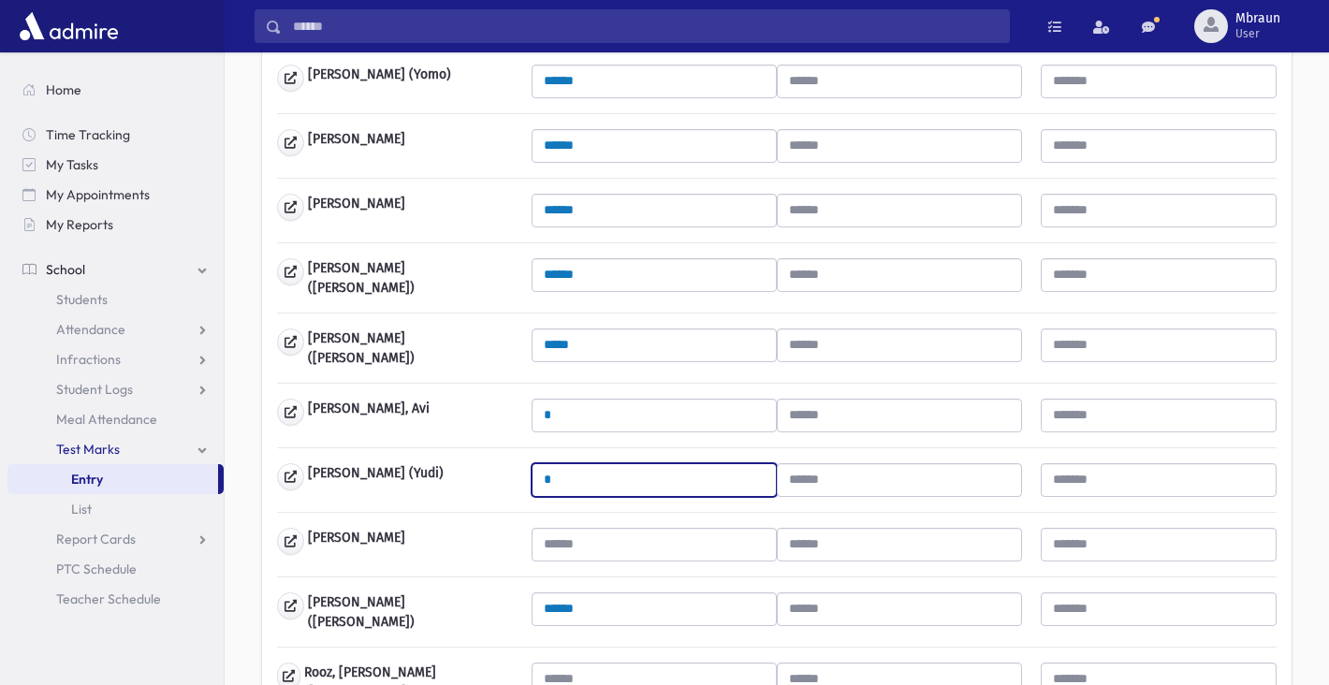
type input "*"
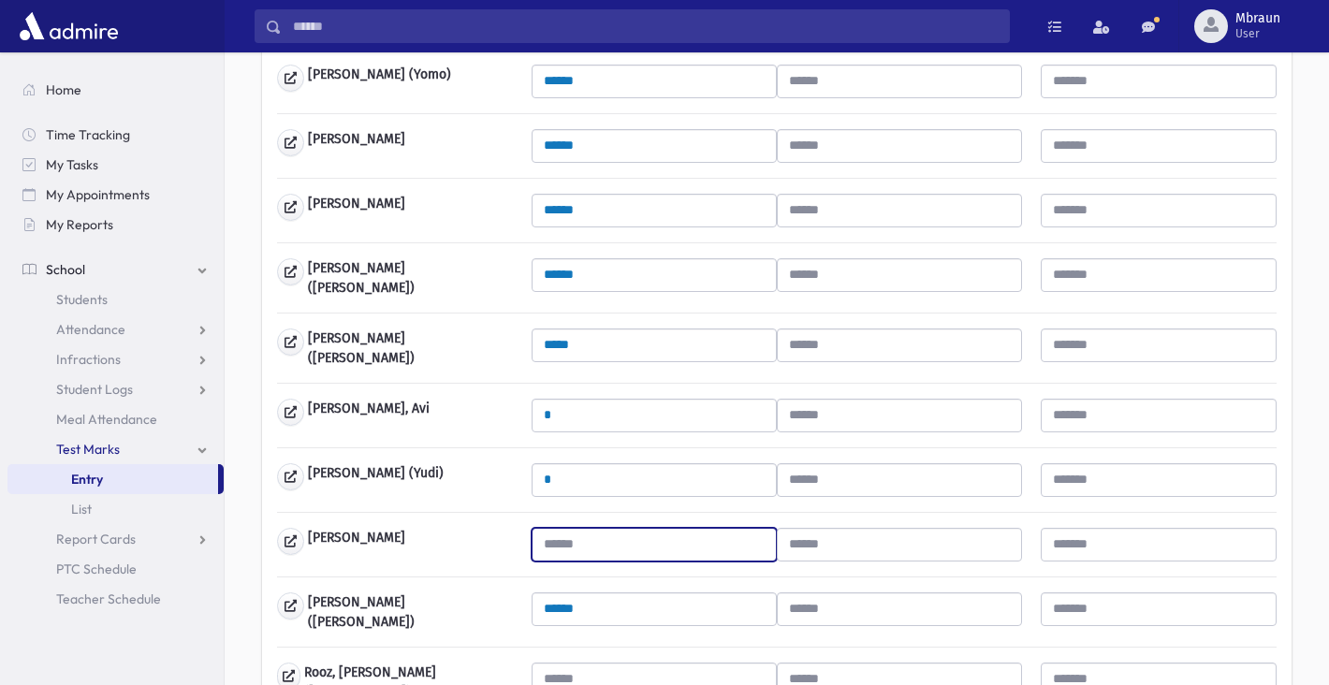
click at [587, 539] on input "text" at bounding box center [654, 545] width 245 height 34
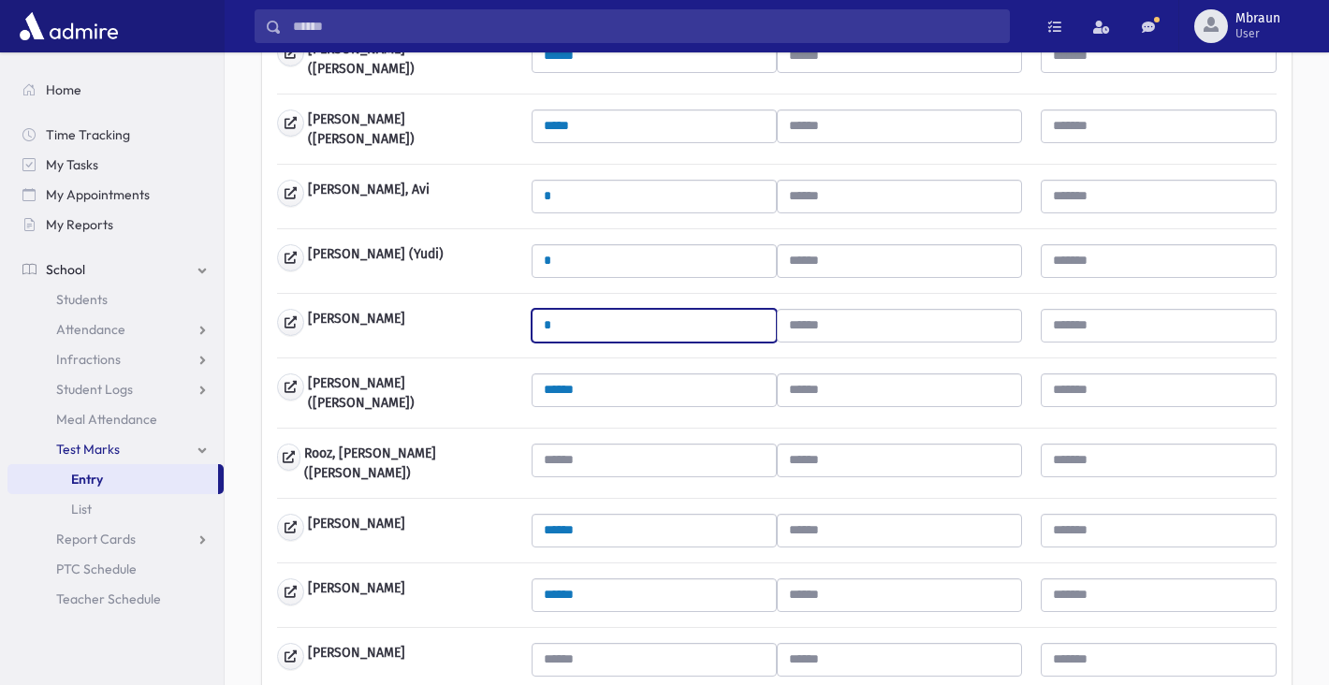
type input "*"
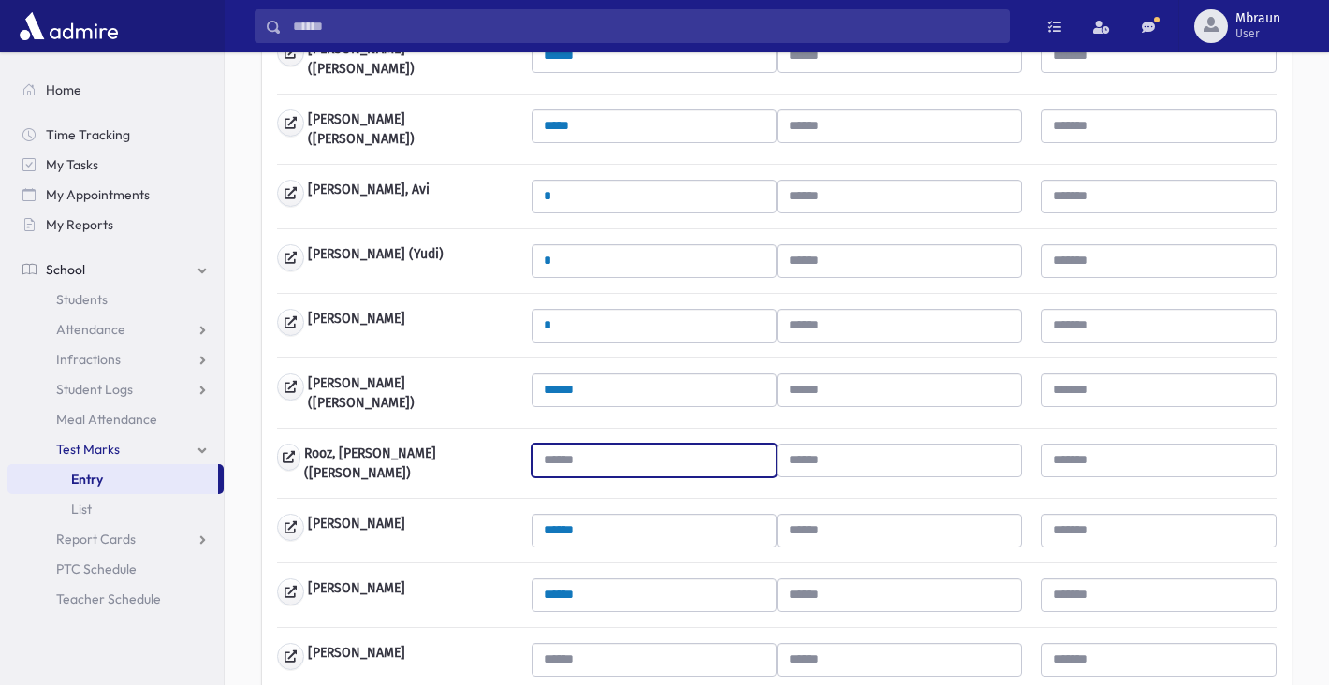
click at [598, 446] on input "text" at bounding box center [654, 461] width 245 height 34
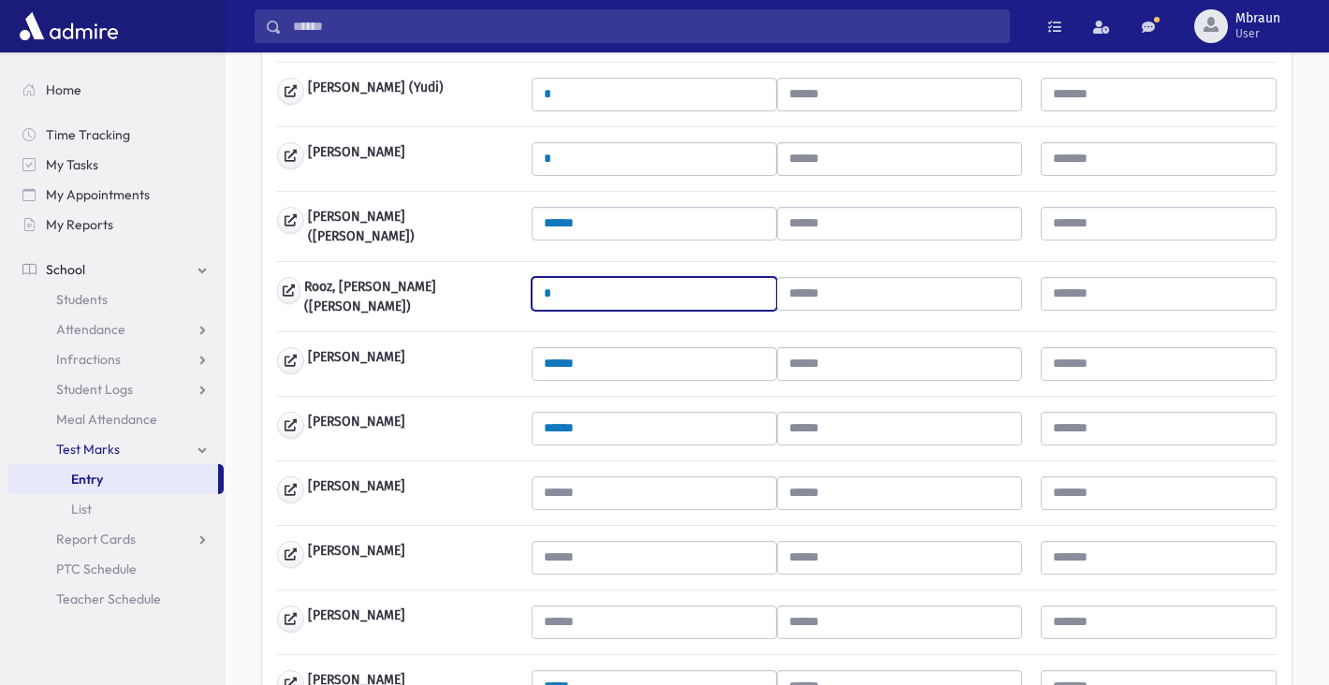
scroll to position [1107, 0]
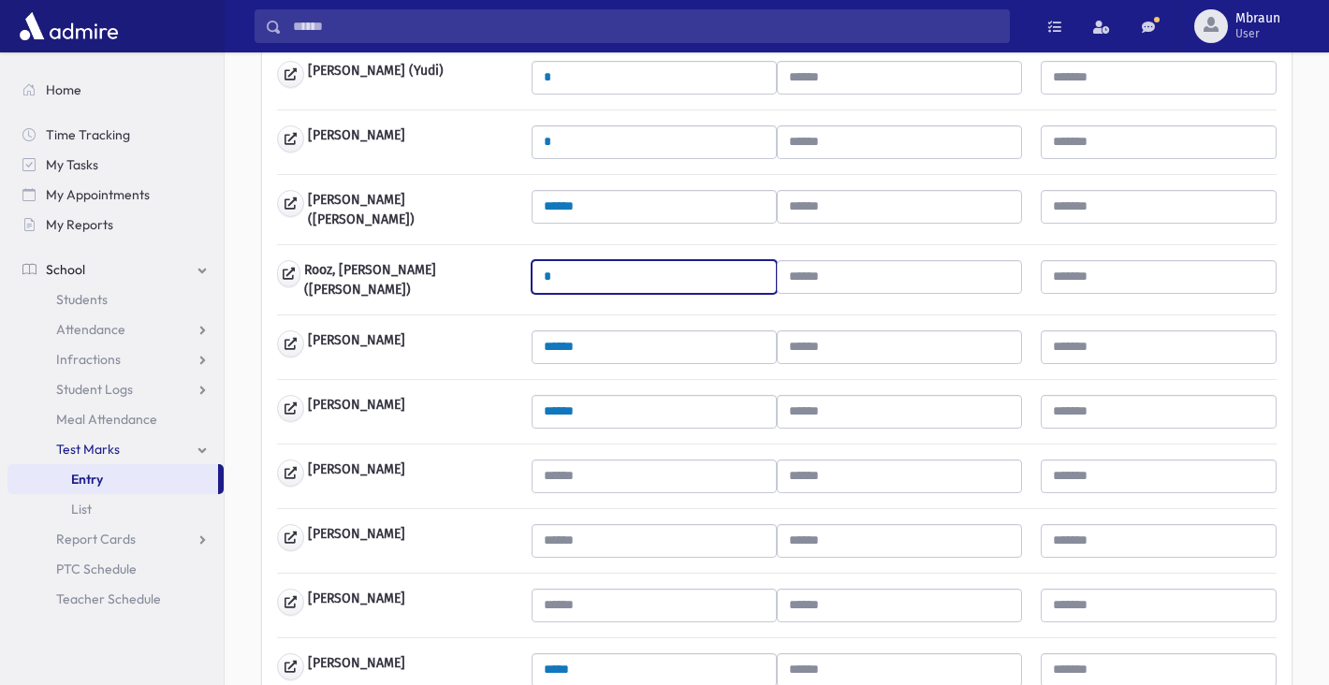
type input "*"
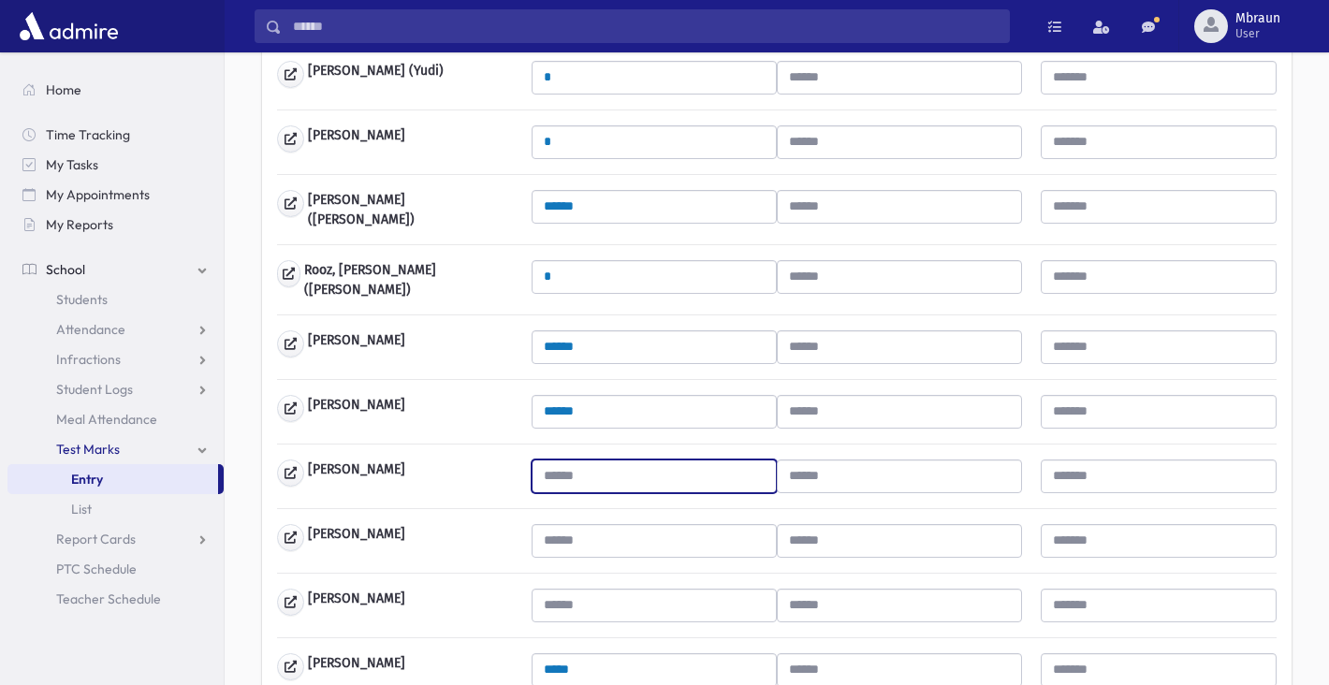
click at [574, 460] on input "text" at bounding box center [654, 477] width 245 height 34
type input "*"
click at [559, 541] on div "Abraham, Yaakov * Bikov, Aharon ****** Bin-Nun, Yaakov *****" at bounding box center [777, 21] width 1000 height 1364
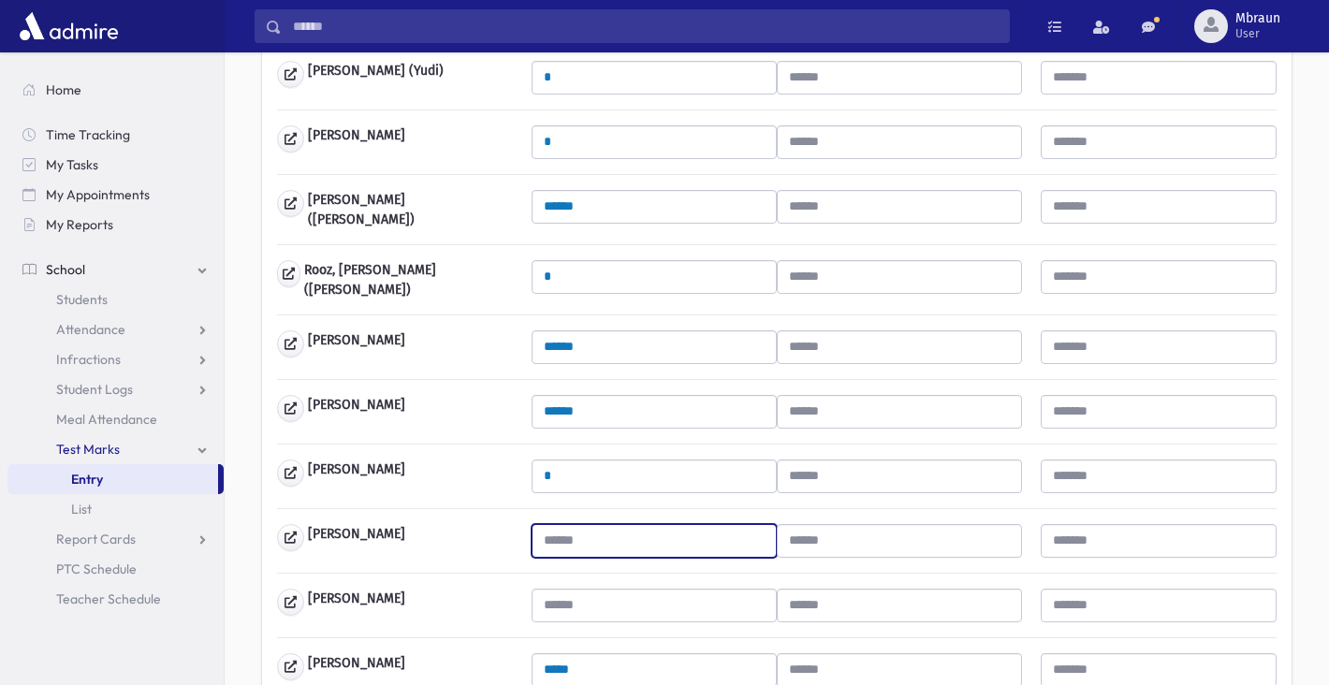
click at [559, 524] on input "text" at bounding box center [654, 541] width 245 height 34
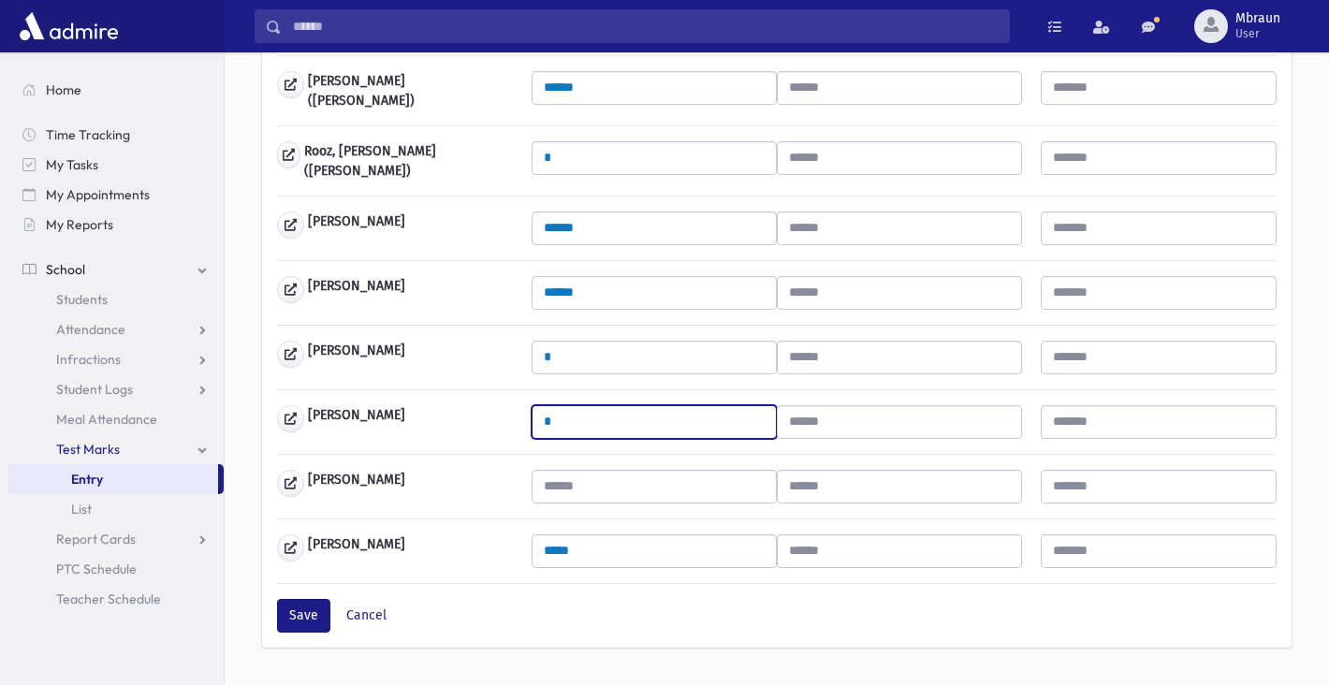
type input "*"
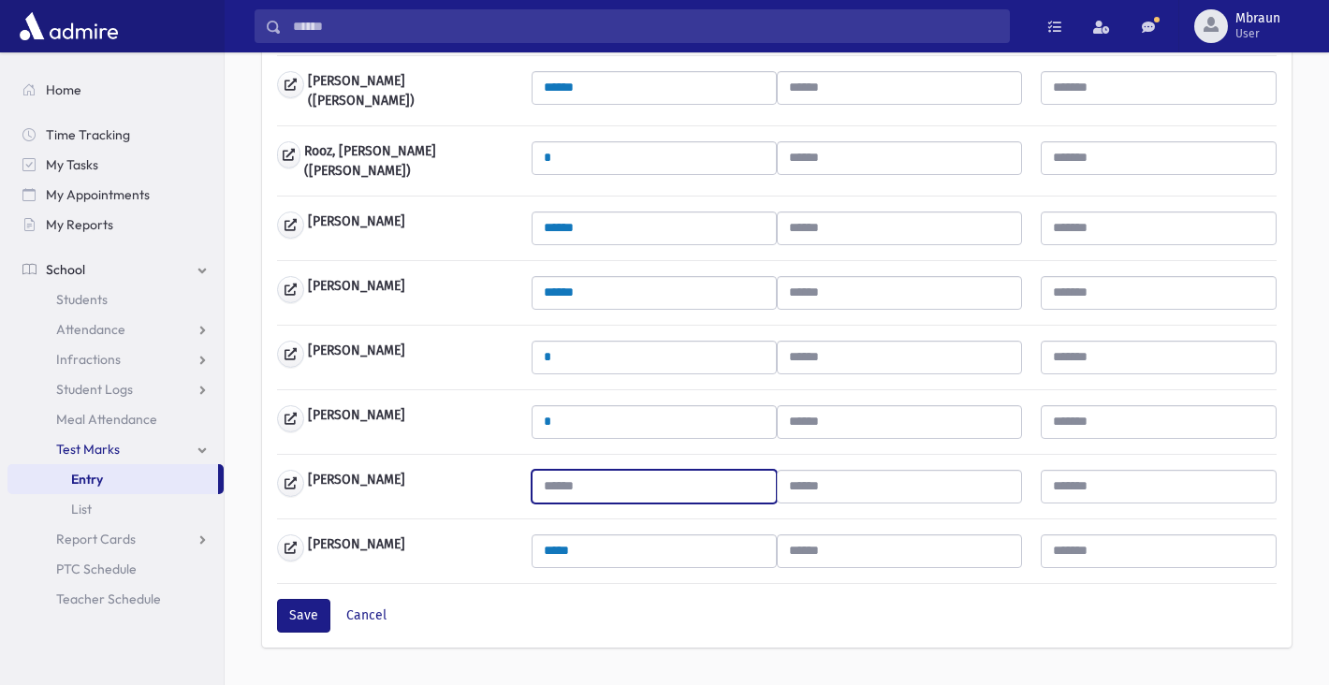
click at [567, 470] on input "text" at bounding box center [654, 487] width 245 height 34
type input "*"
click at [314, 599] on button "Save" at bounding box center [303, 616] width 53 height 34
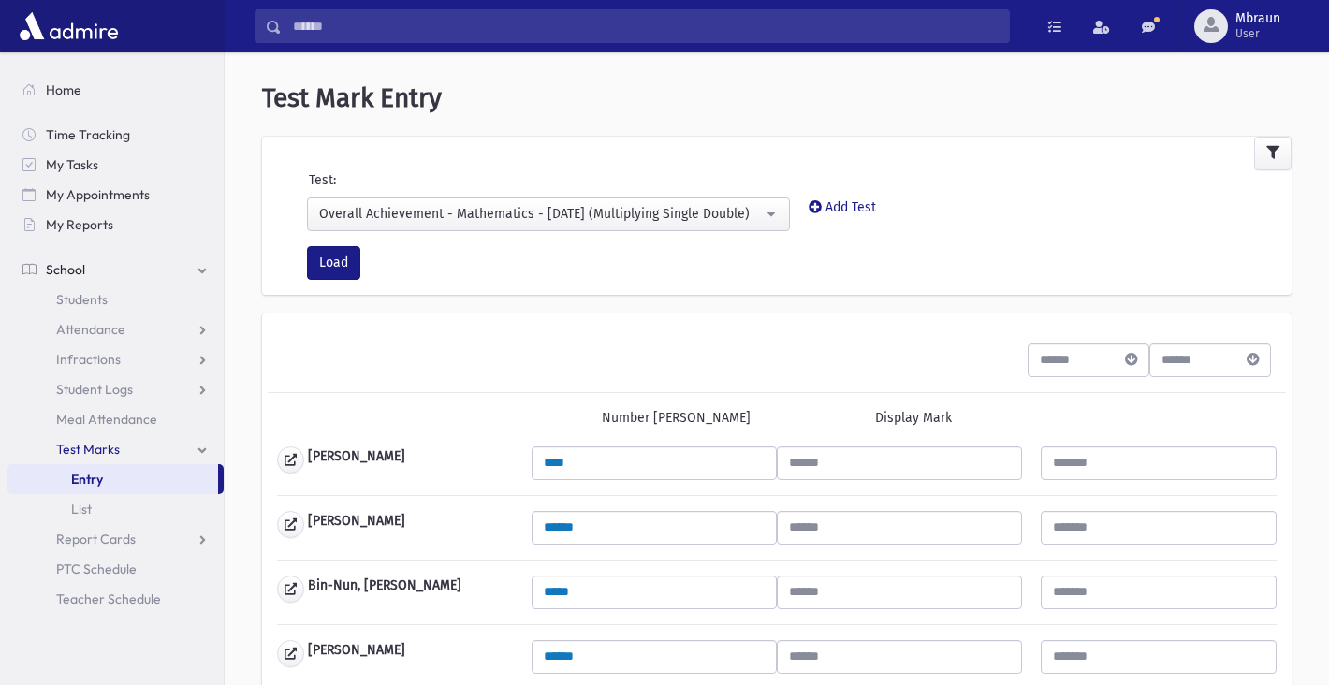
click at [374, 212] on div "Overall Achievement - Mathematics - [DATE] (Multiplying Single Double)" at bounding box center [541, 214] width 444 height 20
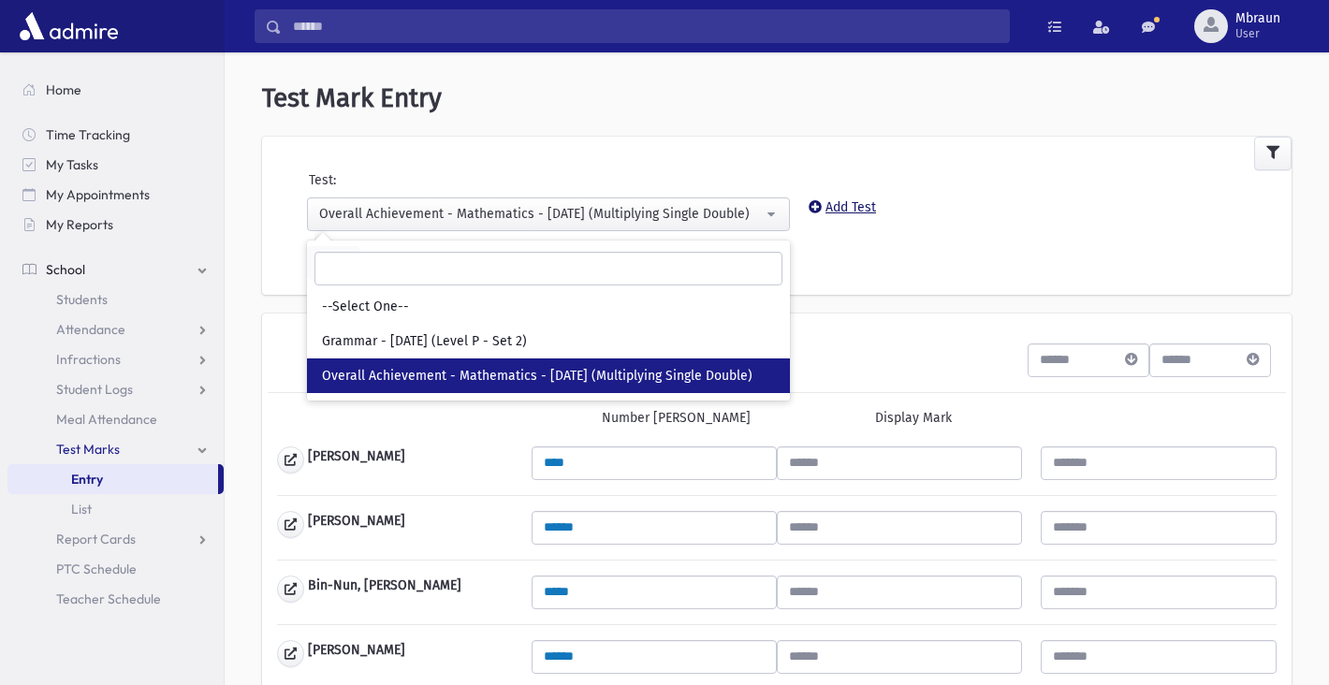
click at [845, 213] on link "Add Test" at bounding box center [842, 207] width 67 height 16
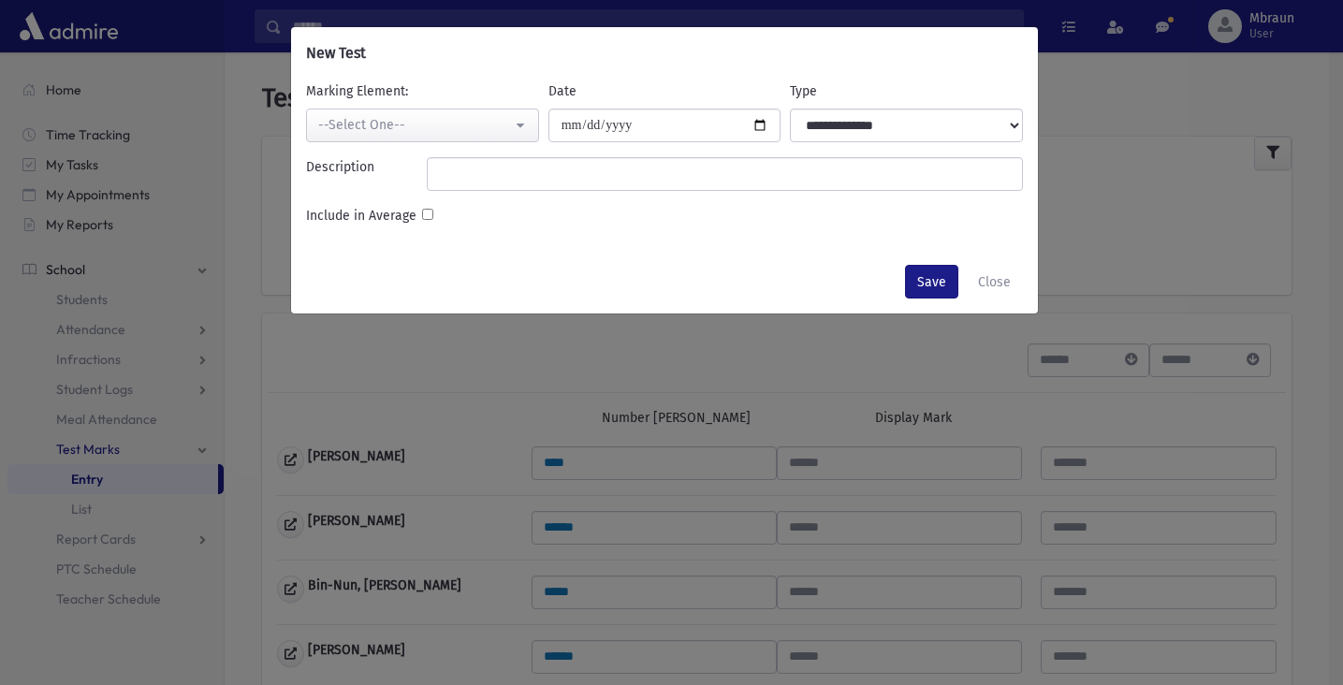
click at [485, 138] on button "--Select One--" at bounding box center [422, 126] width 233 height 34
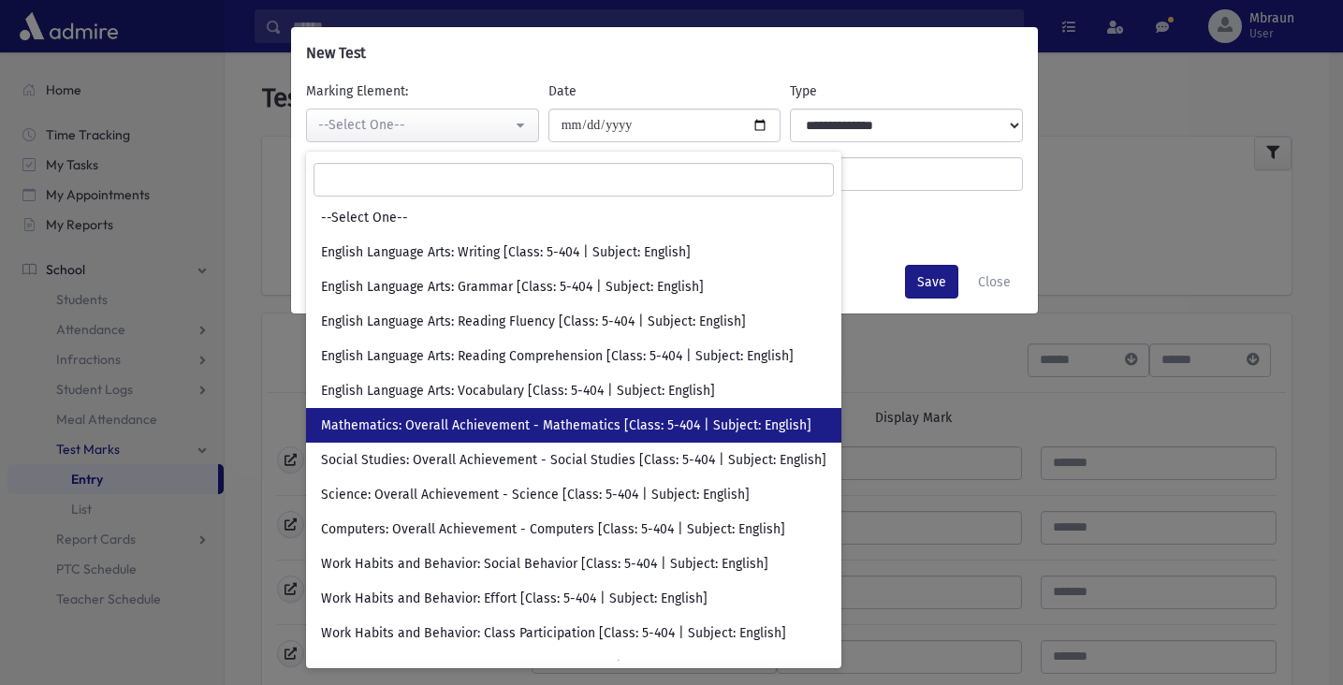
click at [533, 417] on link "Mathematics: Overall Achievement - Mathematics [Class: 5-404 | Subject: English]" at bounding box center [573, 425] width 535 height 35
select select "****"
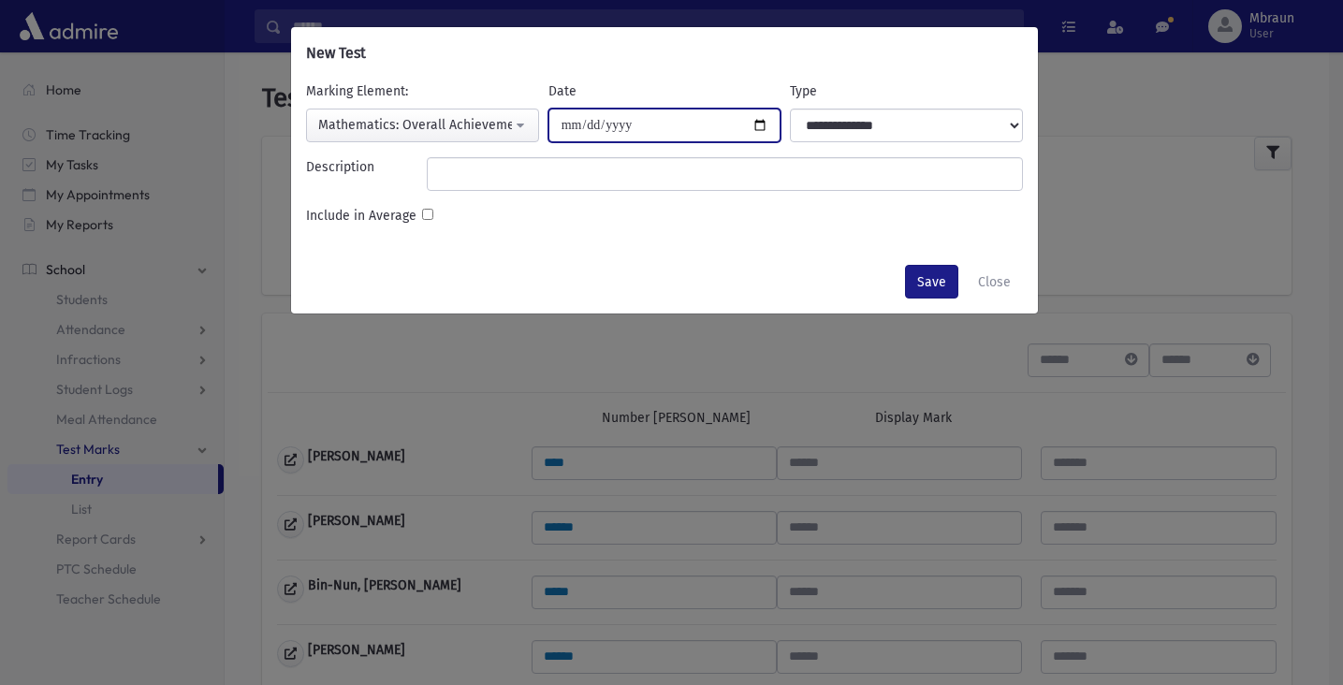
click at [614, 127] on input "Date" at bounding box center [665, 126] width 233 height 34
type input "**********"
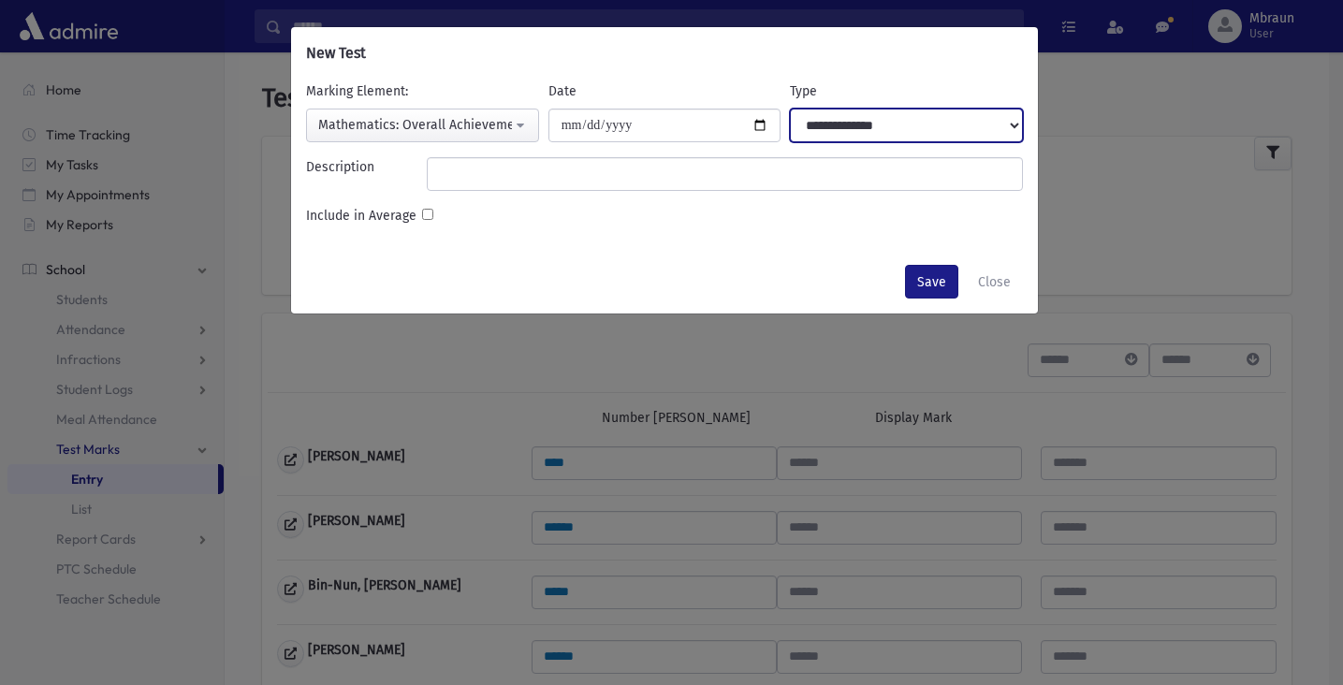
select select "**********"
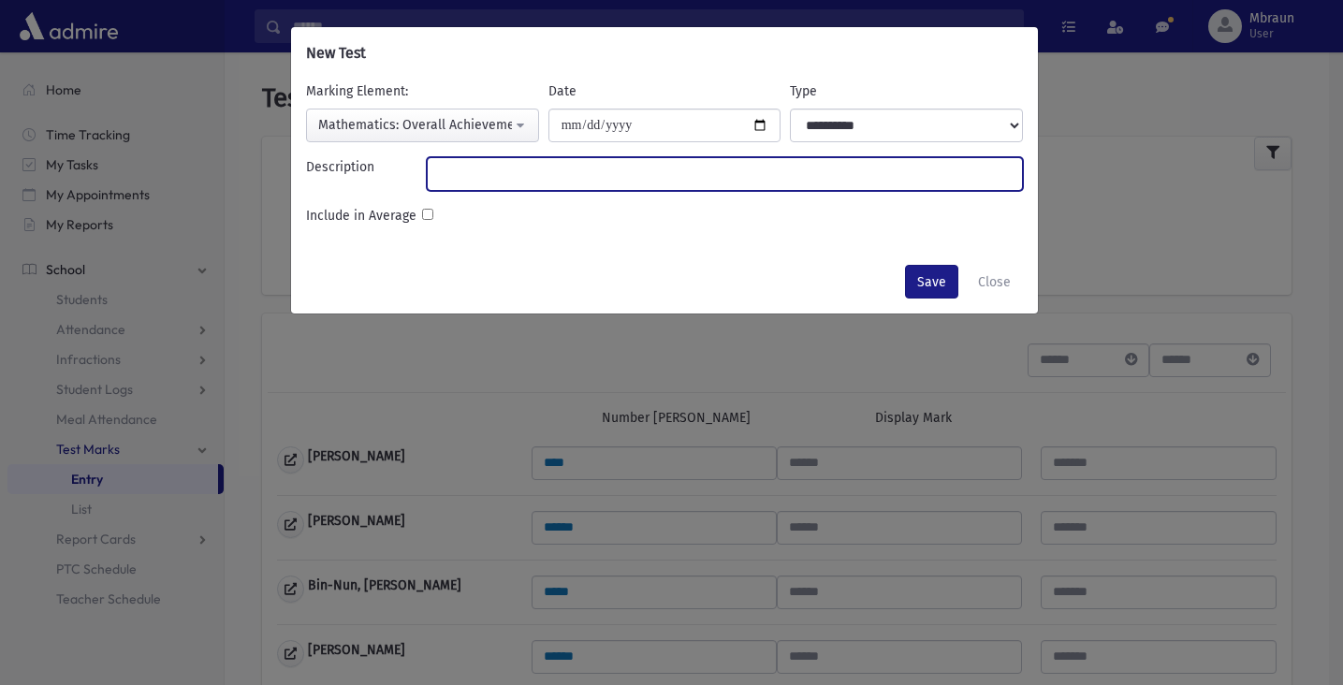
click at [665, 173] on input "Description" at bounding box center [725, 174] width 596 height 34
type input "**********"
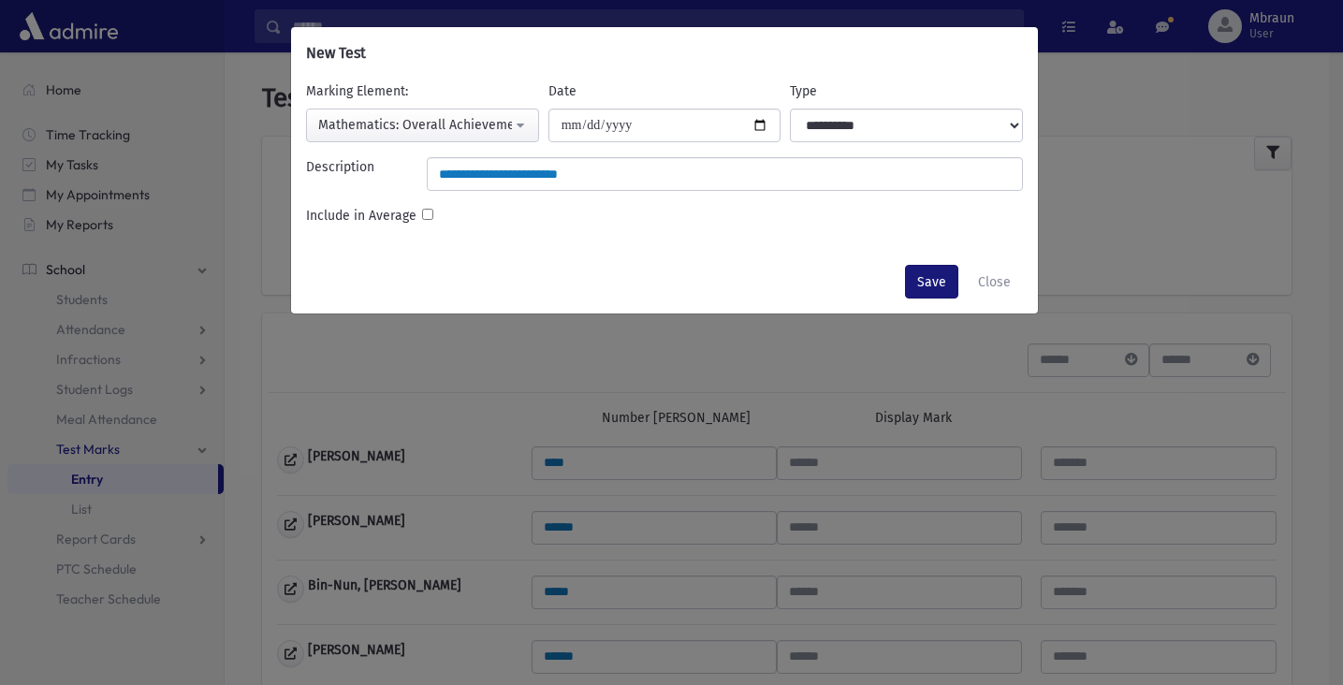
click at [930, 283] on button "Save" at bounding box center [931, 282] width 53 height 34
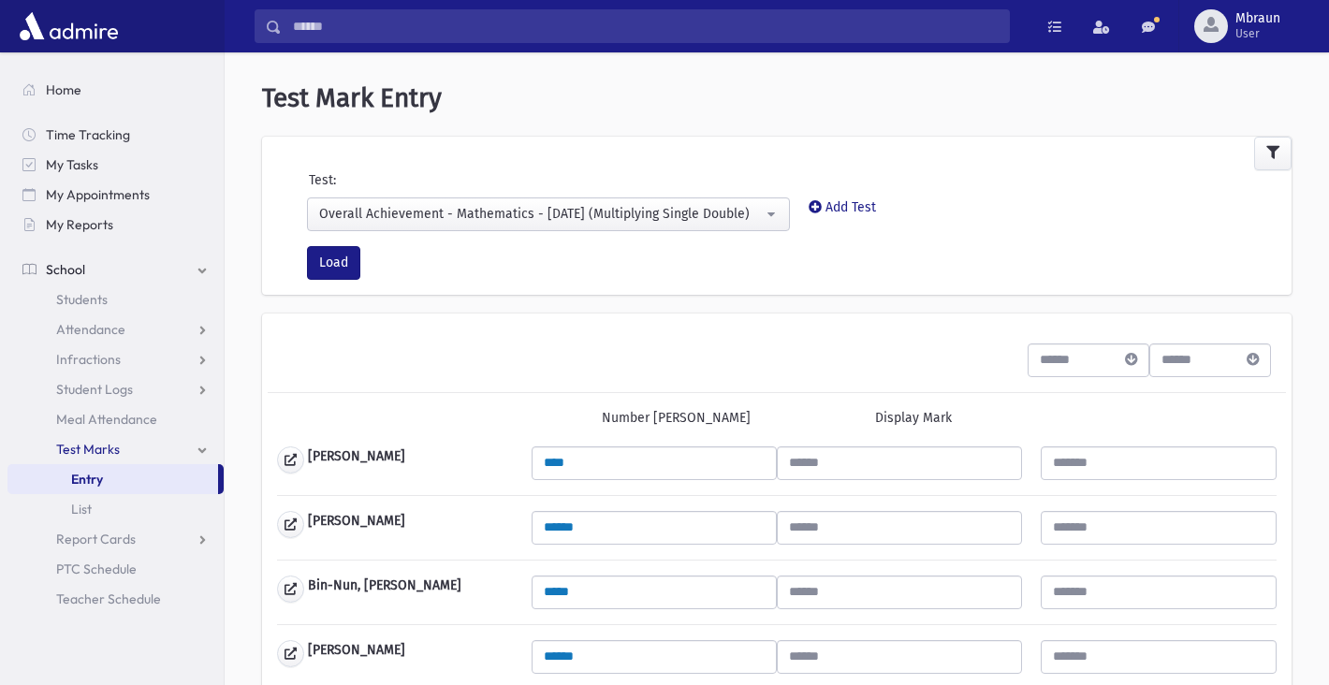
click at [566, 218] on div "Overall Achievement - Mathematics - [DATE] (Multiplying Single Double)" at bounding box center [541, 214] width 444 height 20
click at [561, 215] on div "Overall Achievement - Mathematics - [DATE] (Multiplying Single Double)" at bounding box center [541, 214] width 444 height 20
click at [581, 215] on div "Overall Achievement - Mathematics - 09/08/25 (Multiplying Single Double)" at bounding box center [541, 214] width 444 height 20
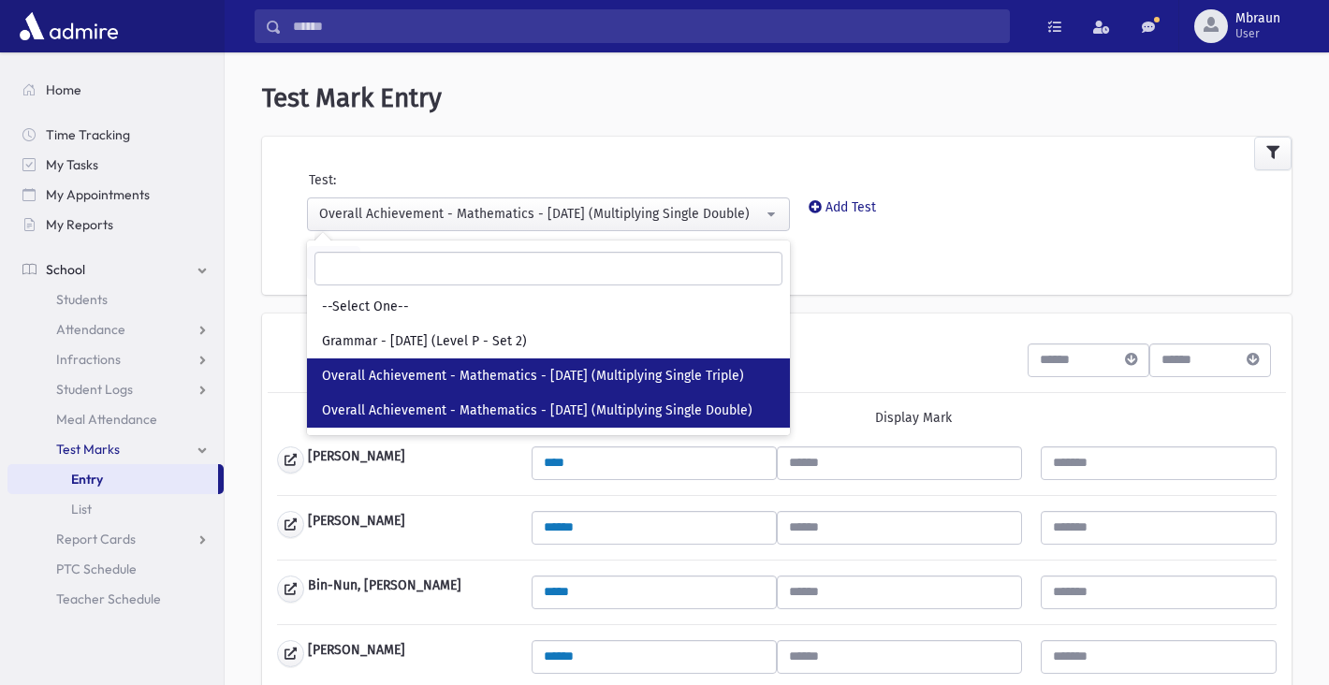
click at [537, 373] on span "Overall Achievement - Mathematics - [DATE] (Multiplying Single Triple)" at bounding box center [533, 376] width 422 height 19
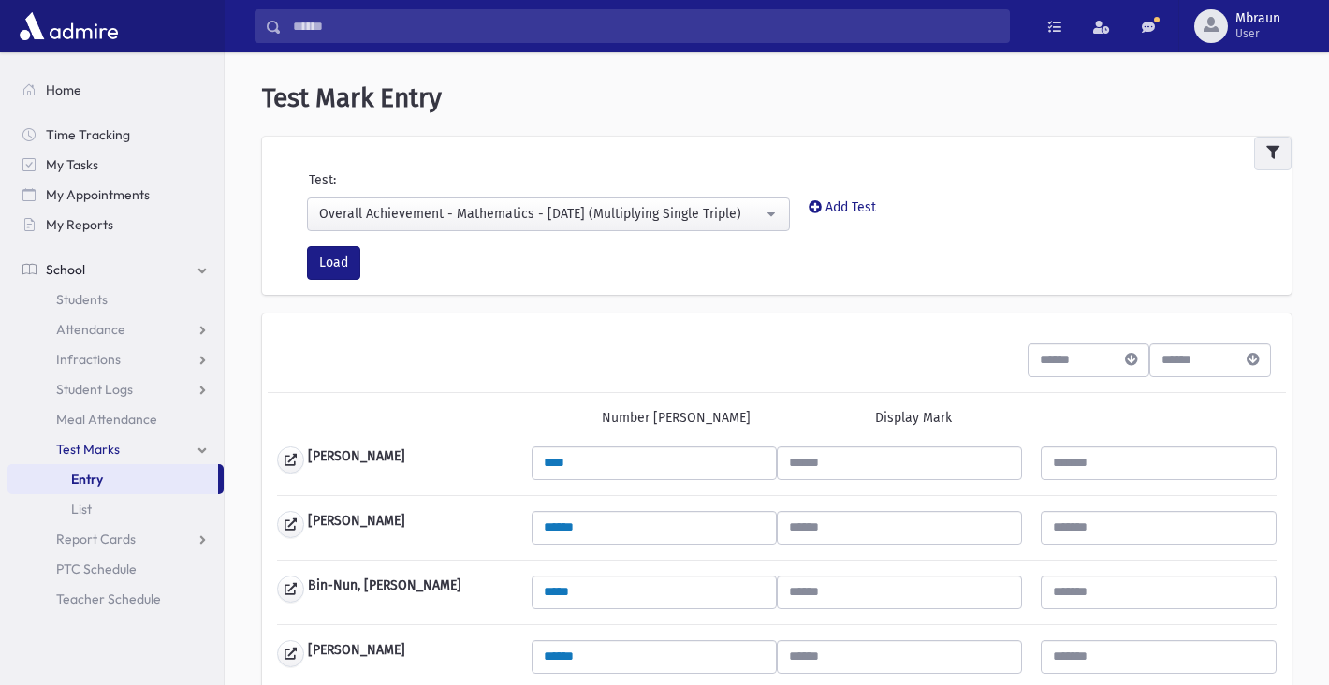
click at [1281, 143] on button "button" at bounding box center [1272, 154] width 37 height 34
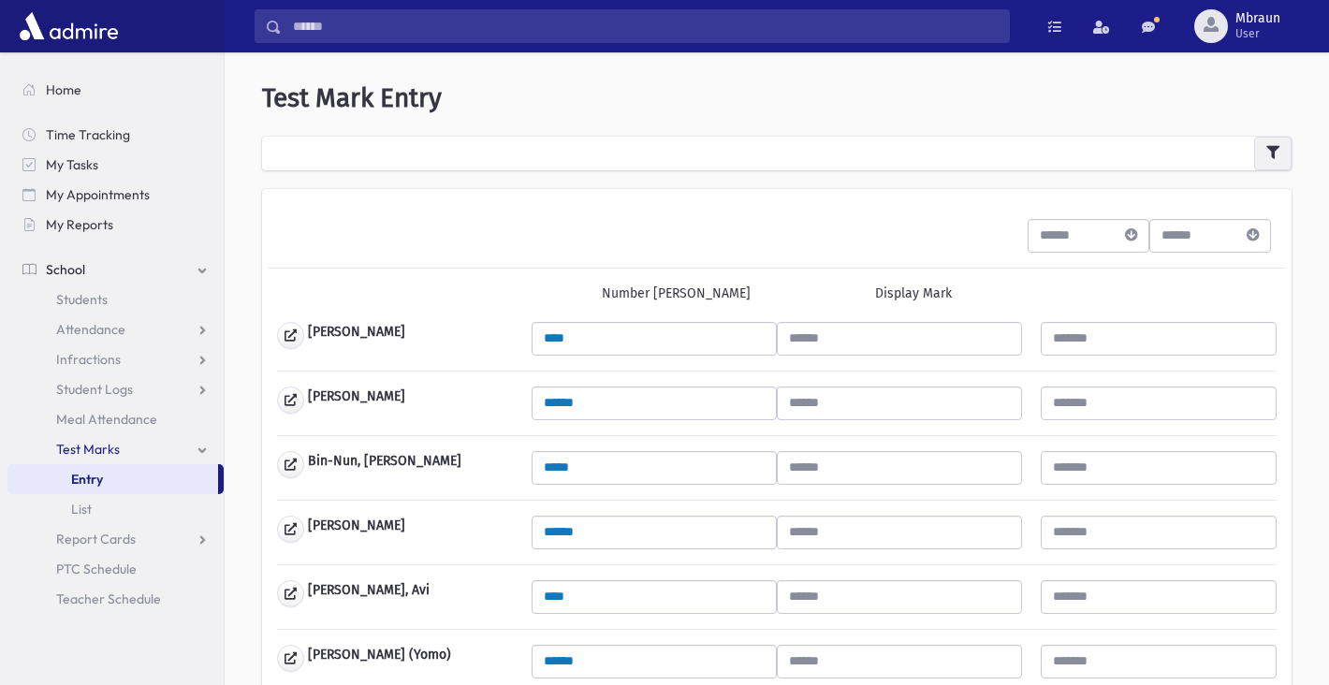
click at [1281, 143] on button "button" at bounding box center [1272, 154] width 37 height 34
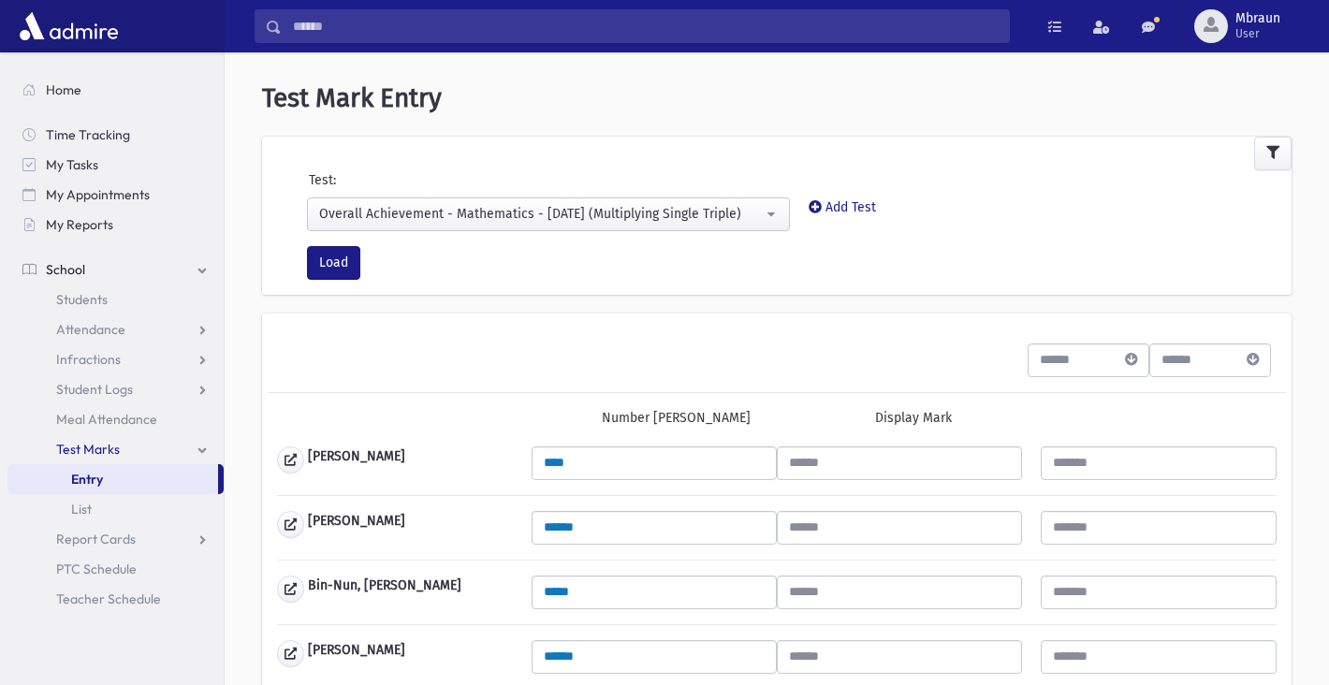
click at [442, 211] on div "Overall Achievement - Mathematics - [DATE] (Multiplying Single Triple)" at bounding box center [541, 214] width 444 height 20
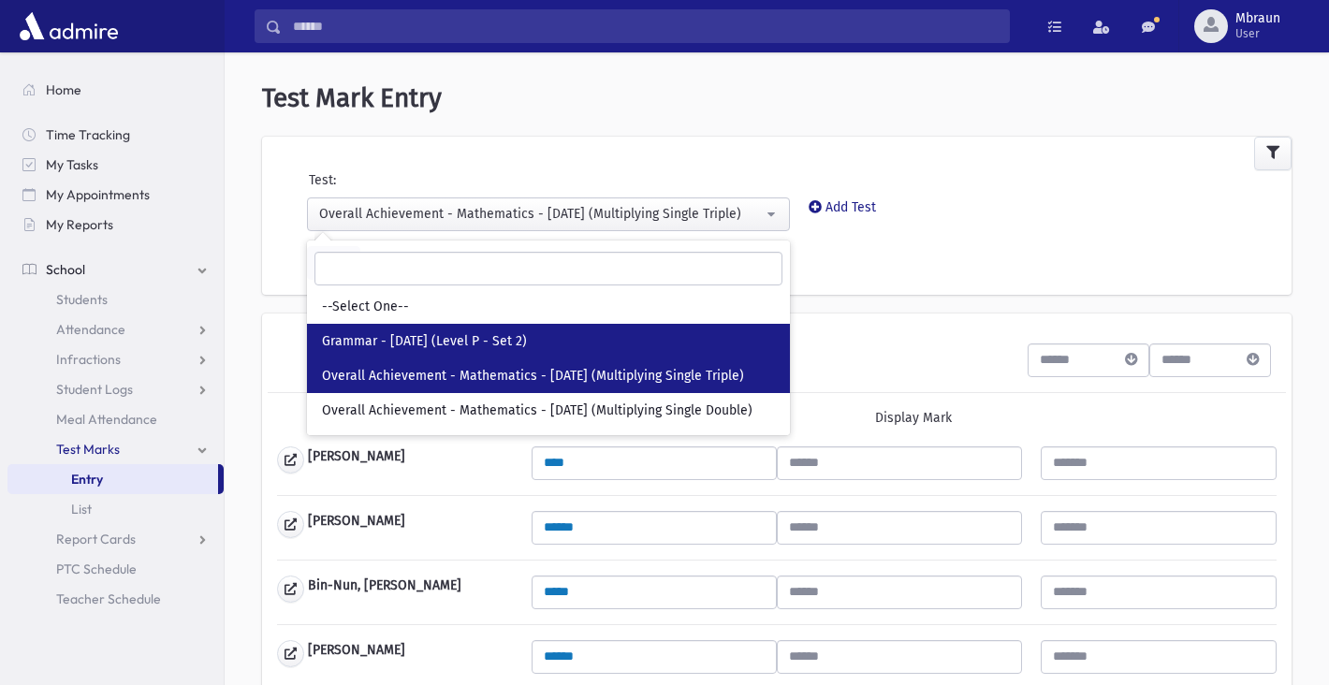
click at [514, 350] on link "Grammar - [DATE] (Level P - Set 2)" at bounding box center [548, 341] width 483 height 35
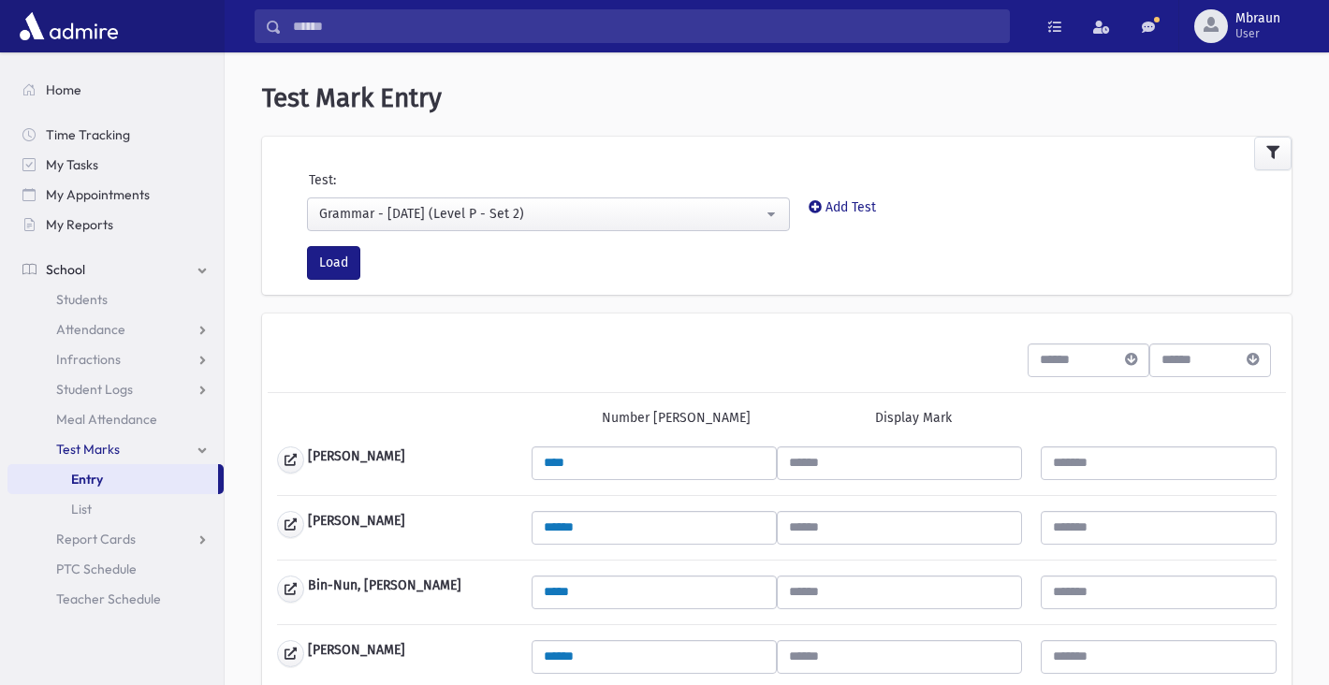
click at [505, 223] on div "Grammar - [DATE] (Level P - Set 2)" at bounding box center [541, 214] width 444 height 21
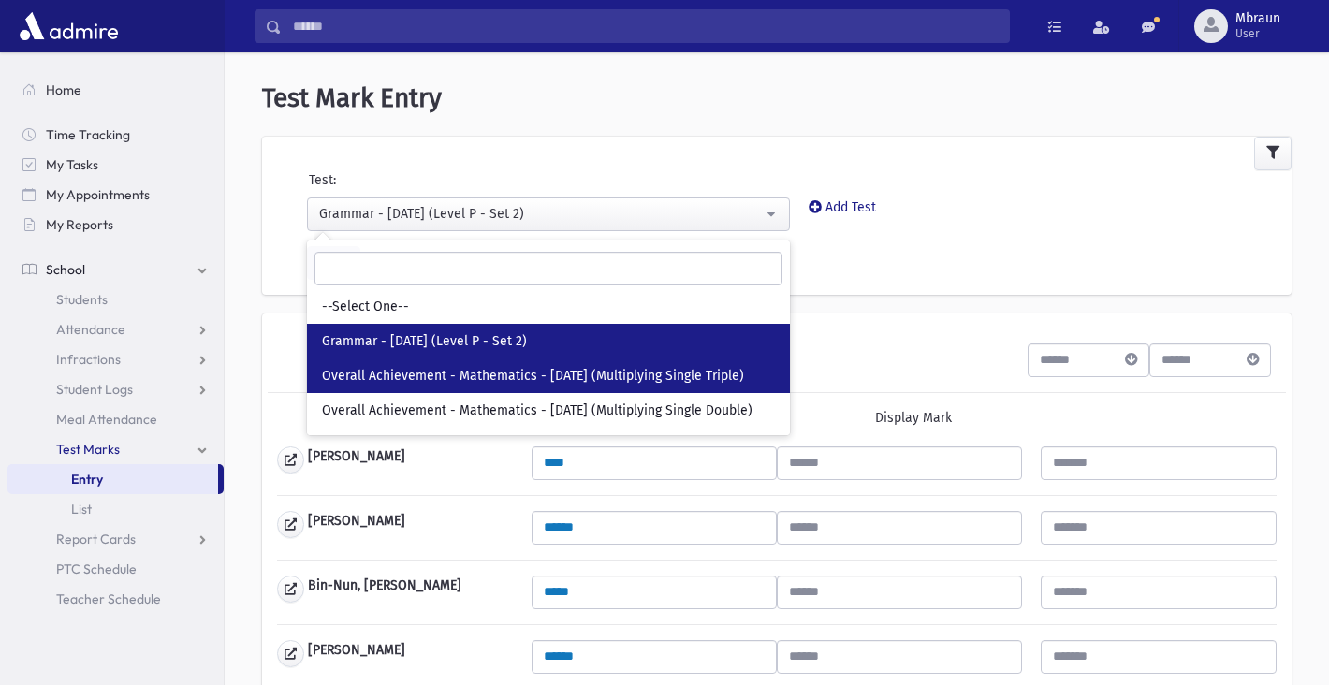
click at [510, 372] on span "Overall Achievement - Mathematics - 09/09/25 (Multiplying Single Triple)" at bounding box center [533, 376] width 422 height 19
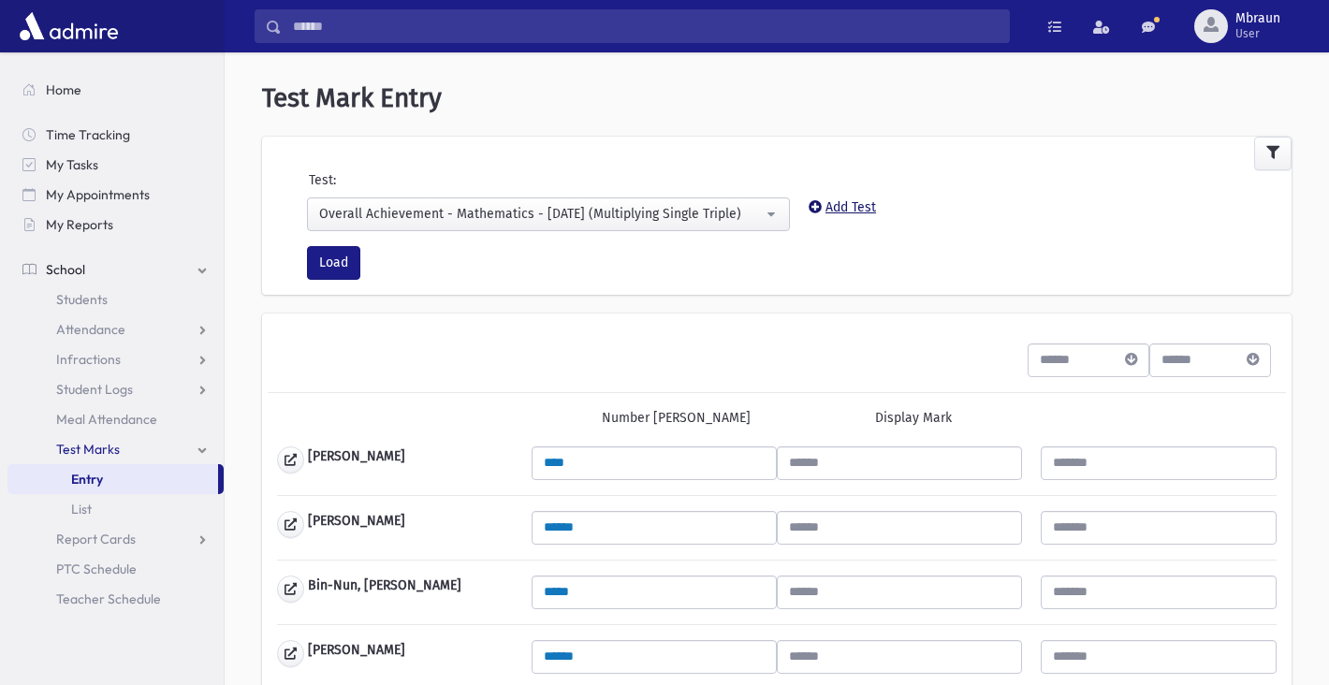
click at [836, 207] on link "Add Test" at bounding box center [842, 207] width 67 height 16
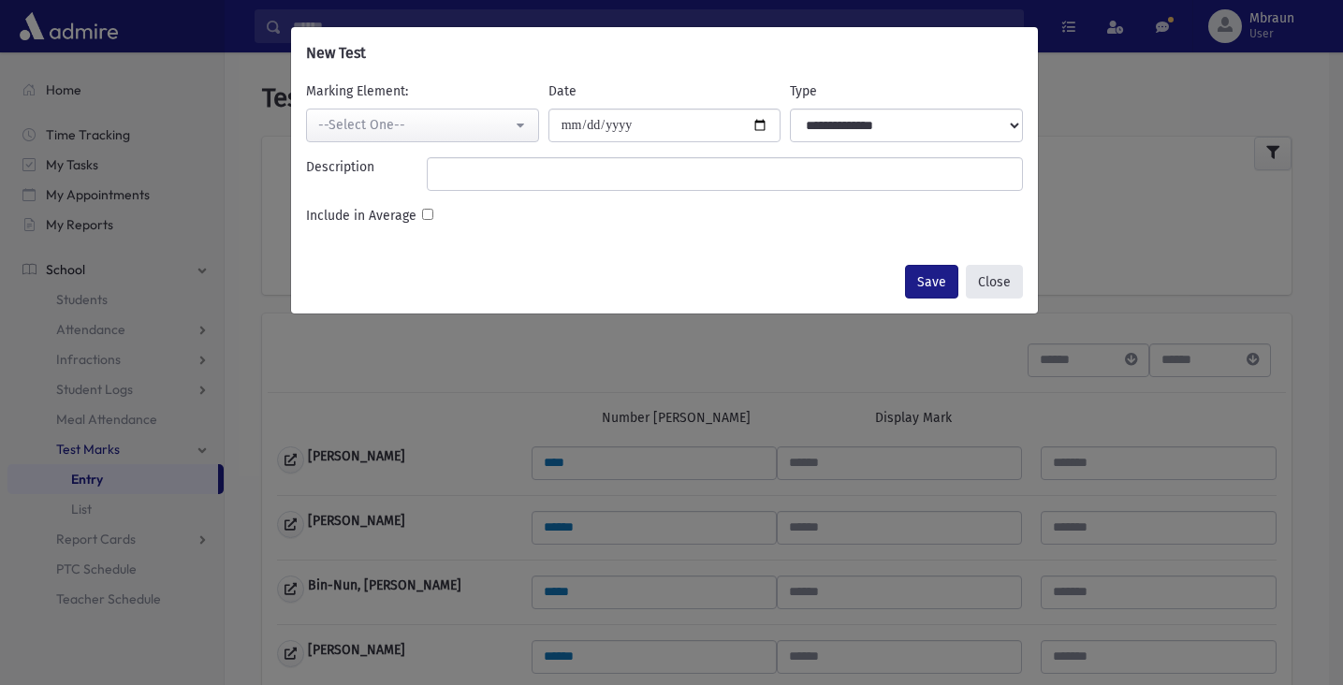
click at [1000, 270] on button "Close" at bounding box center [994, 282] width 57 height 34
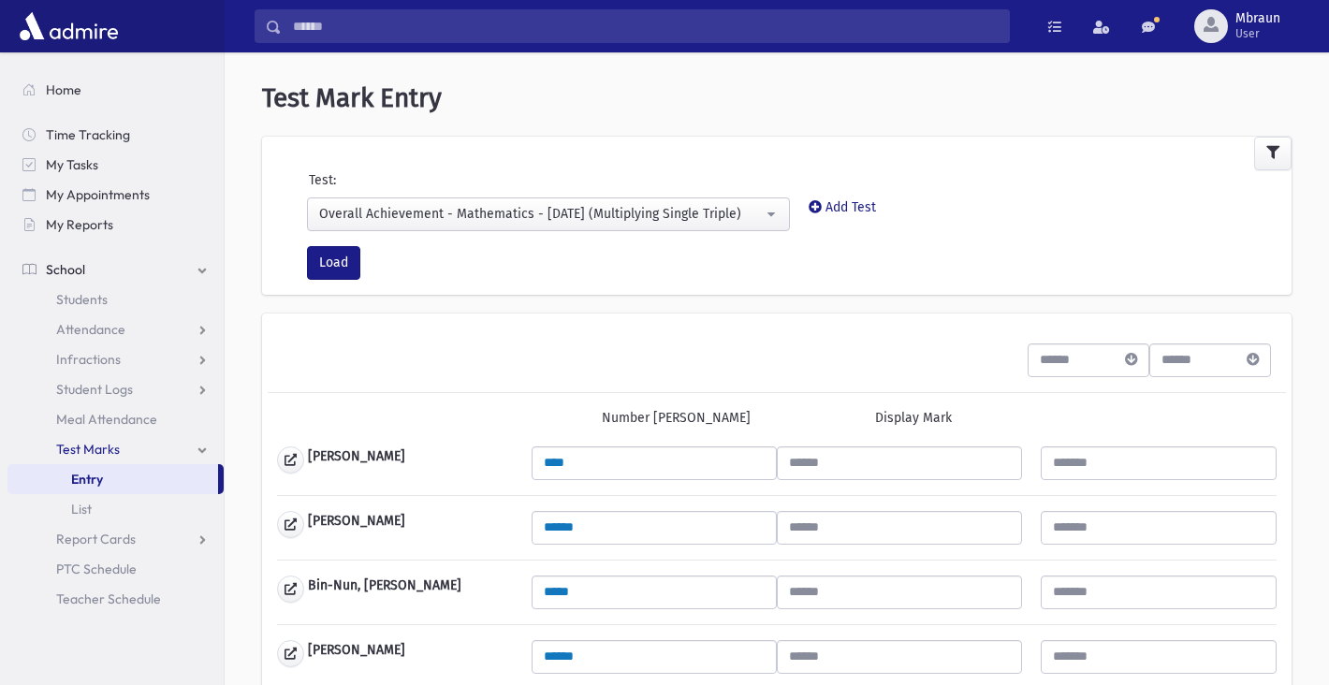
click at [690, 201] on button "Overall Achievement - Mathematics - [DATE] (Multiplying Single Triple)" at bounding box center [548, 215] width 483 height 34
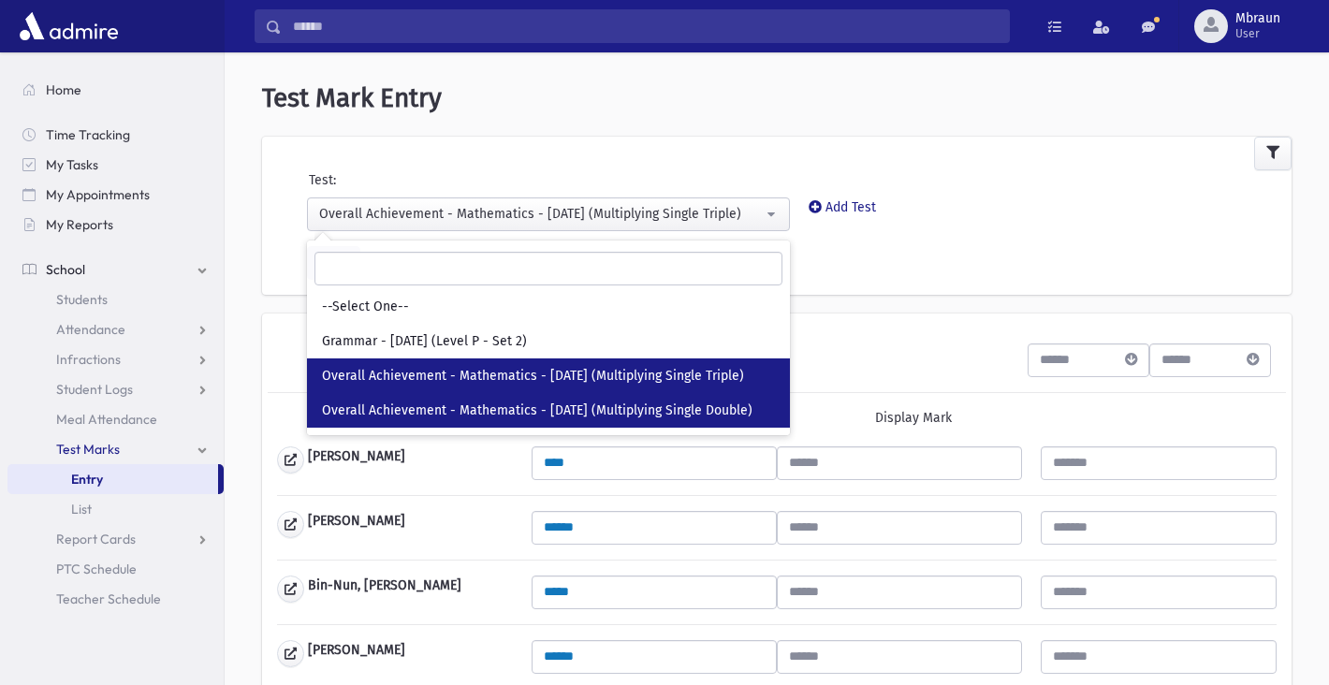
click at [619, 409] on span "Overall Achievement - Mathematics - [DATE] (Multiplying Single Double)" at bounding box center [537, 411] width 431 height 19
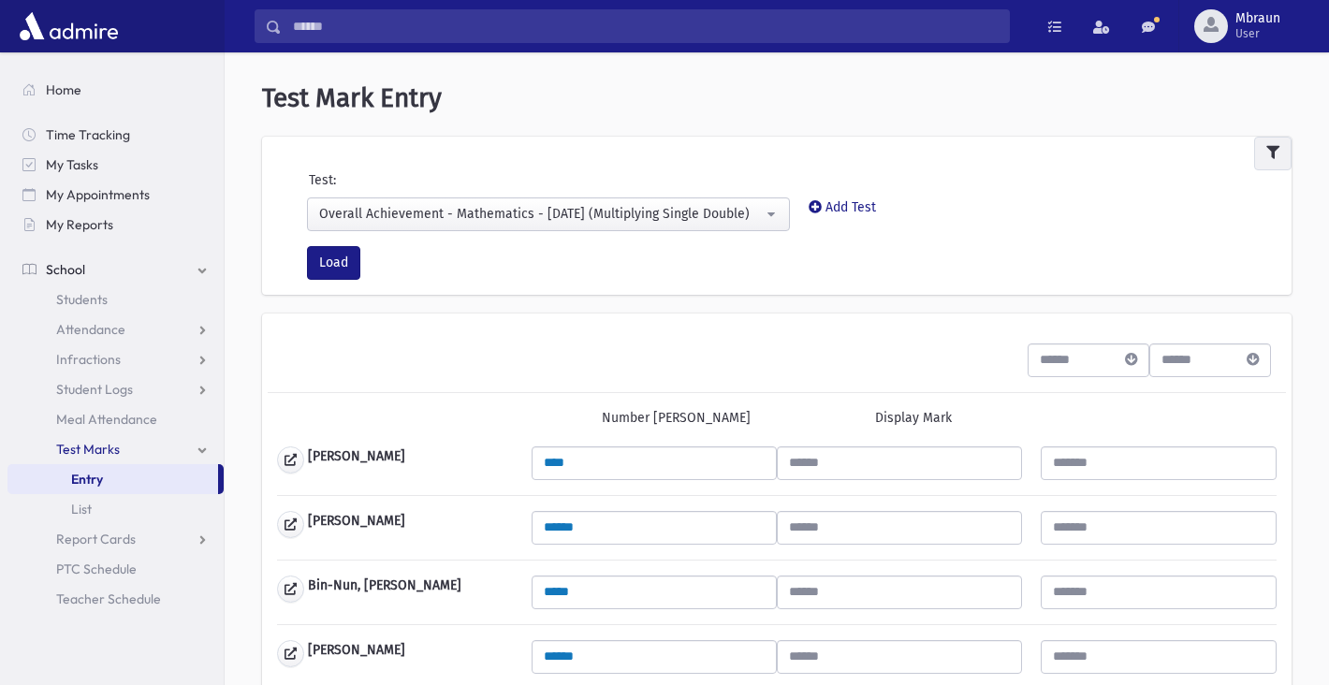
click at [1275, 163] on button "button" at bounding box center [1272, 154] width 37 height 34
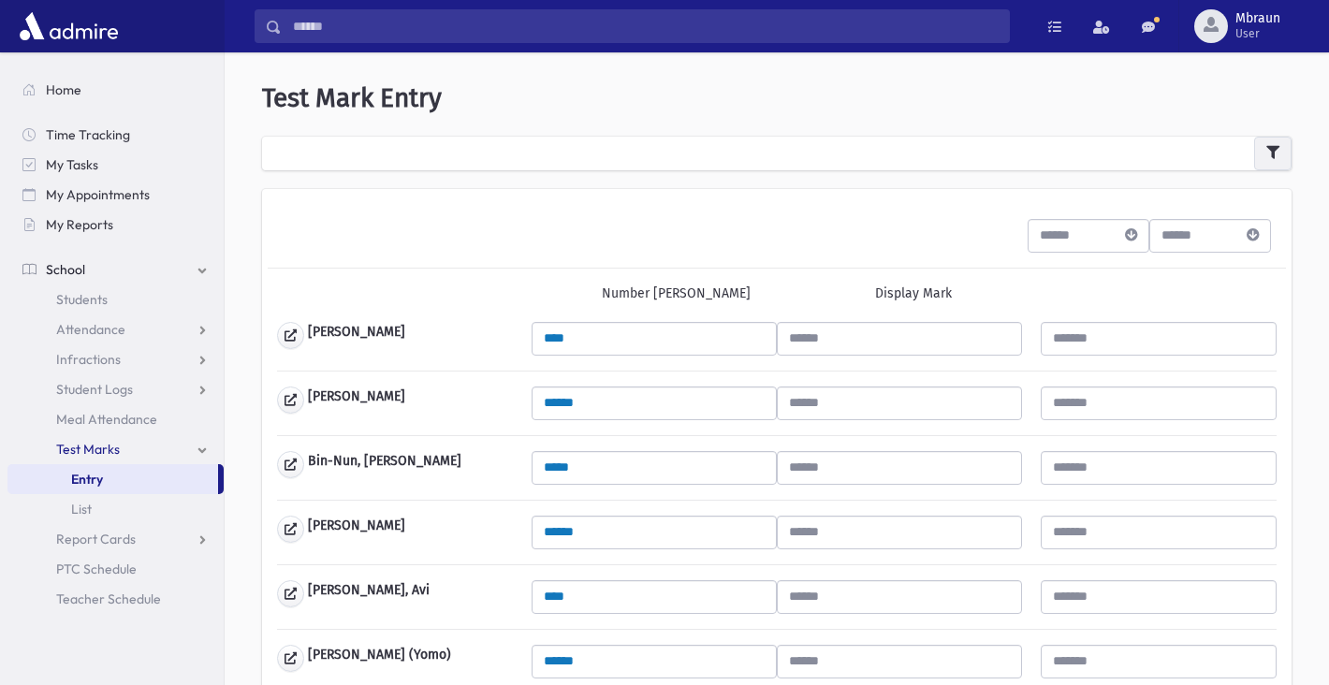
click at [1275, 162] on button "button" at bounding box center [1272, 154] width 37 height 34
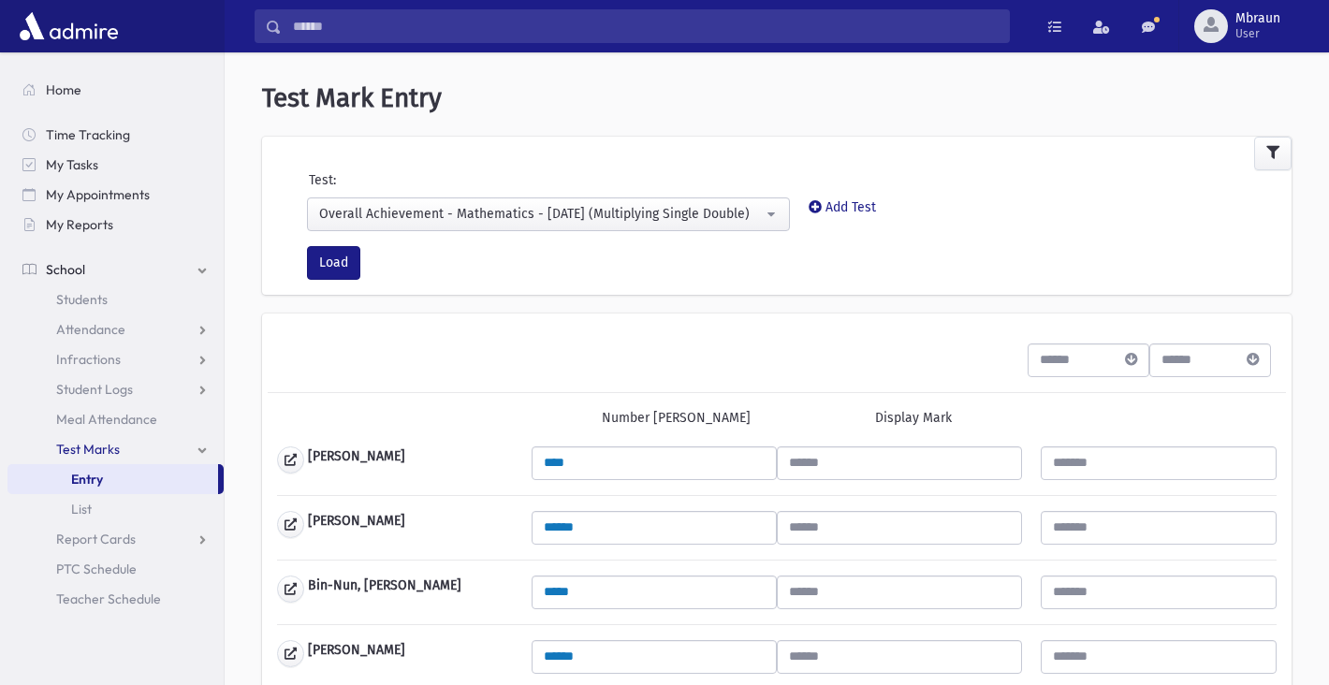
click at [622, 213] on div "Overall Achievement - Mathematics - [DATE] (Multiplying Single Double)" at bounding box center [541, 214] width 444 height 20
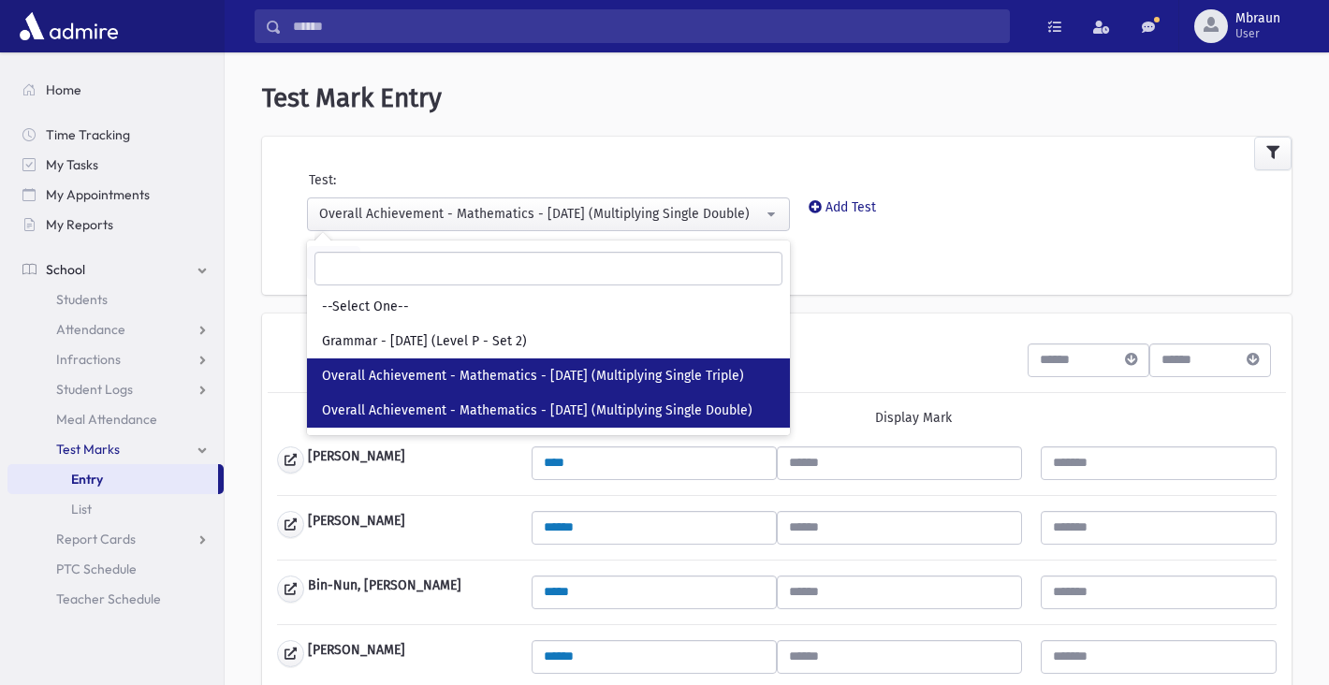
click at [628, 381] on span "Overall Achievement - Mathematics - 09/09/25 (Multiplying Single Triple)" at bounding box center [533, 376] width 422 height 19
select select "***"
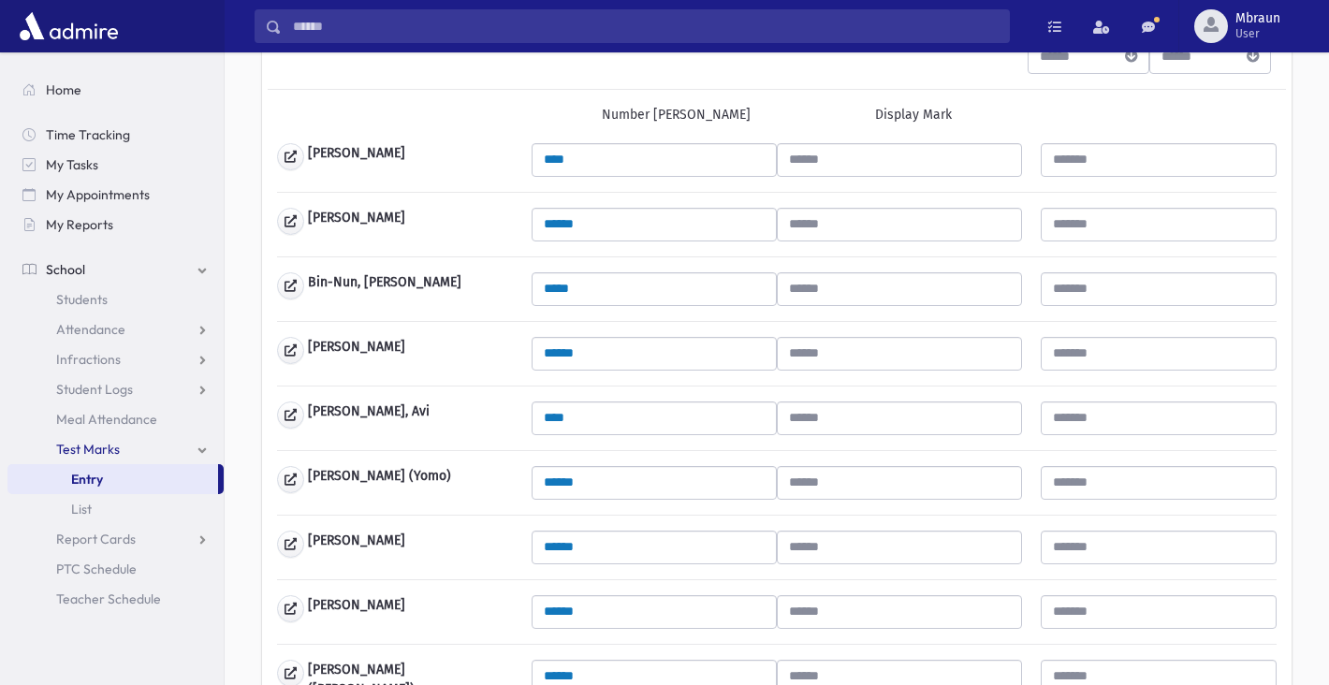
scroll to position [695, 0]
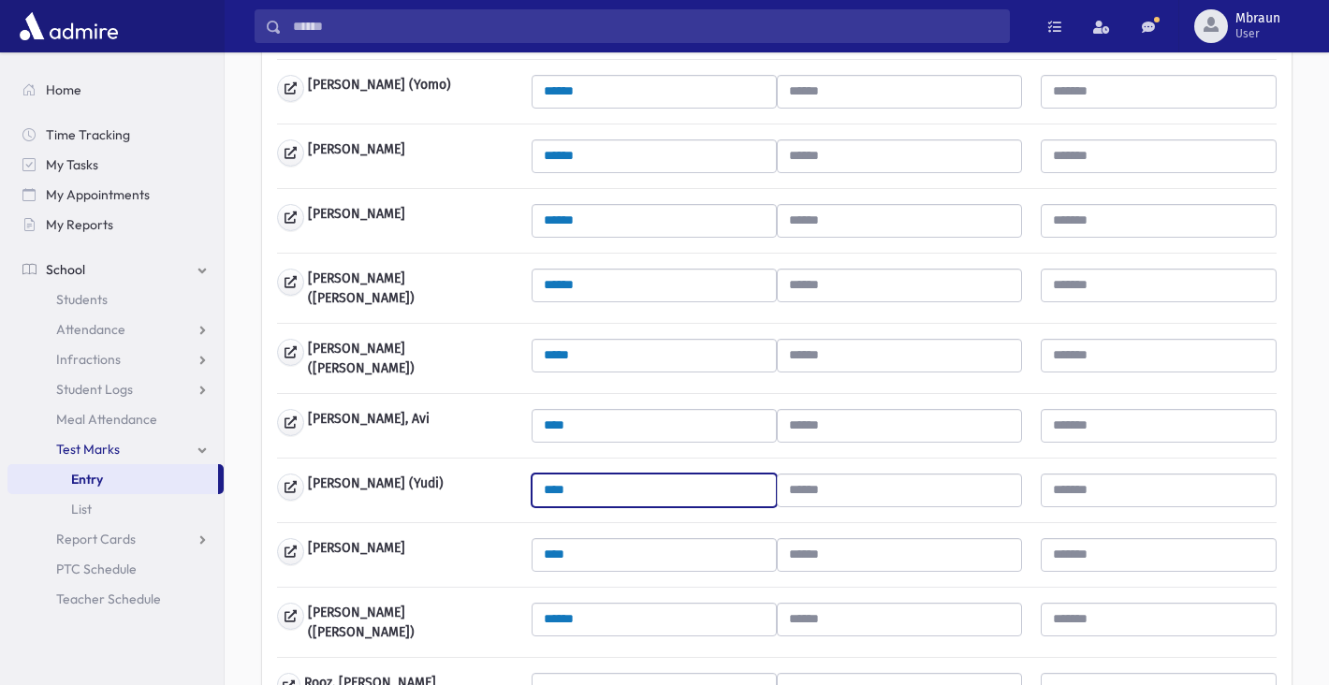
click at [648, 478] on input "****" at bounding box center [654, 491] width 245 height 34
type input "*"
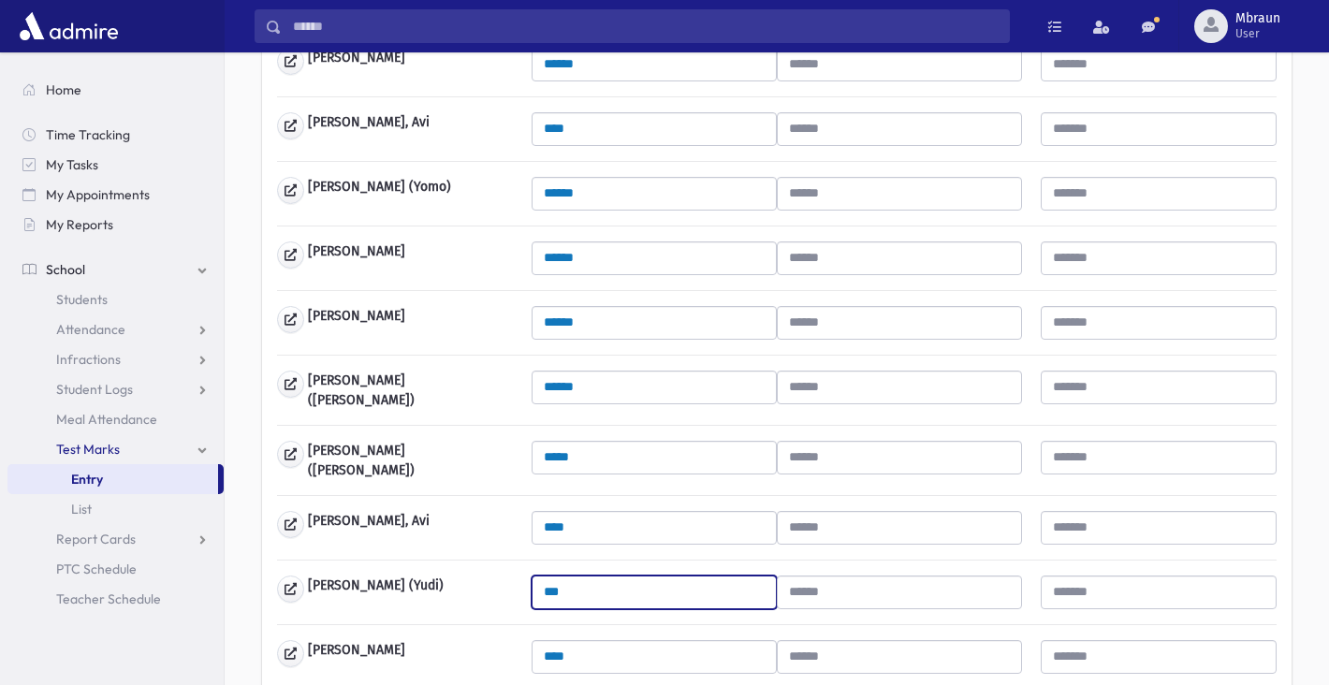
scroll to position [590, 0]
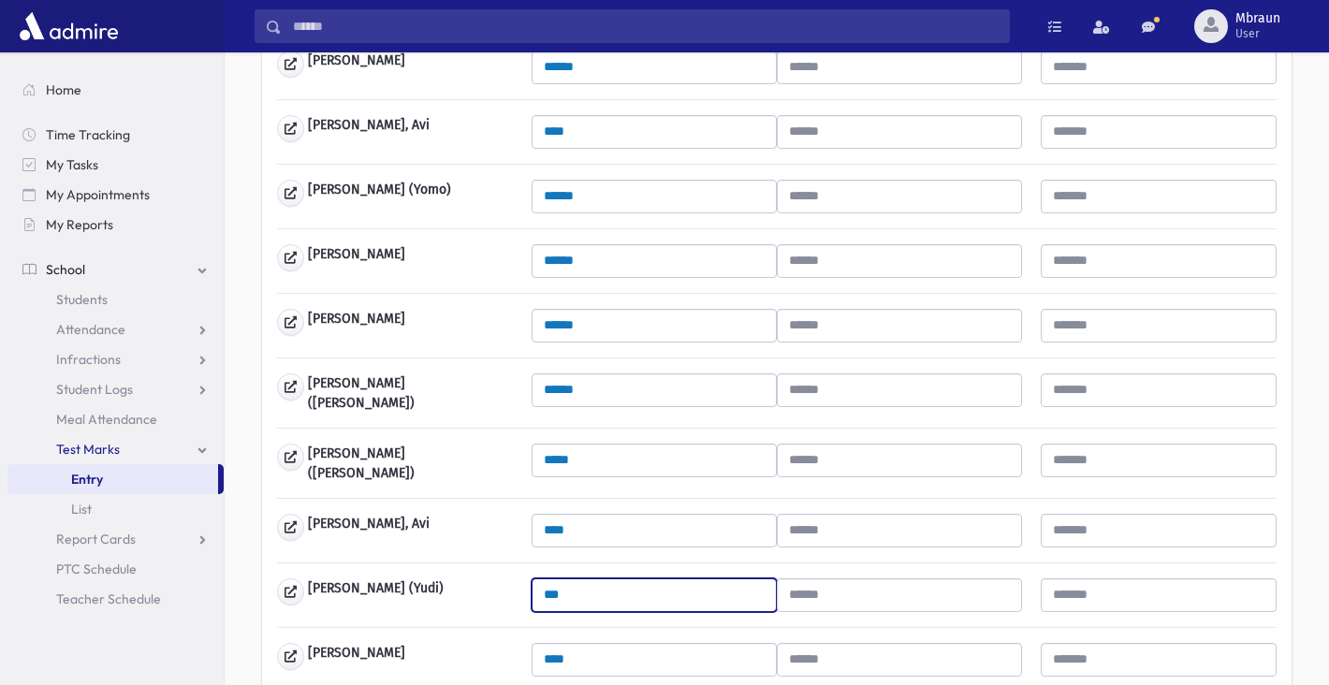
type input "***"
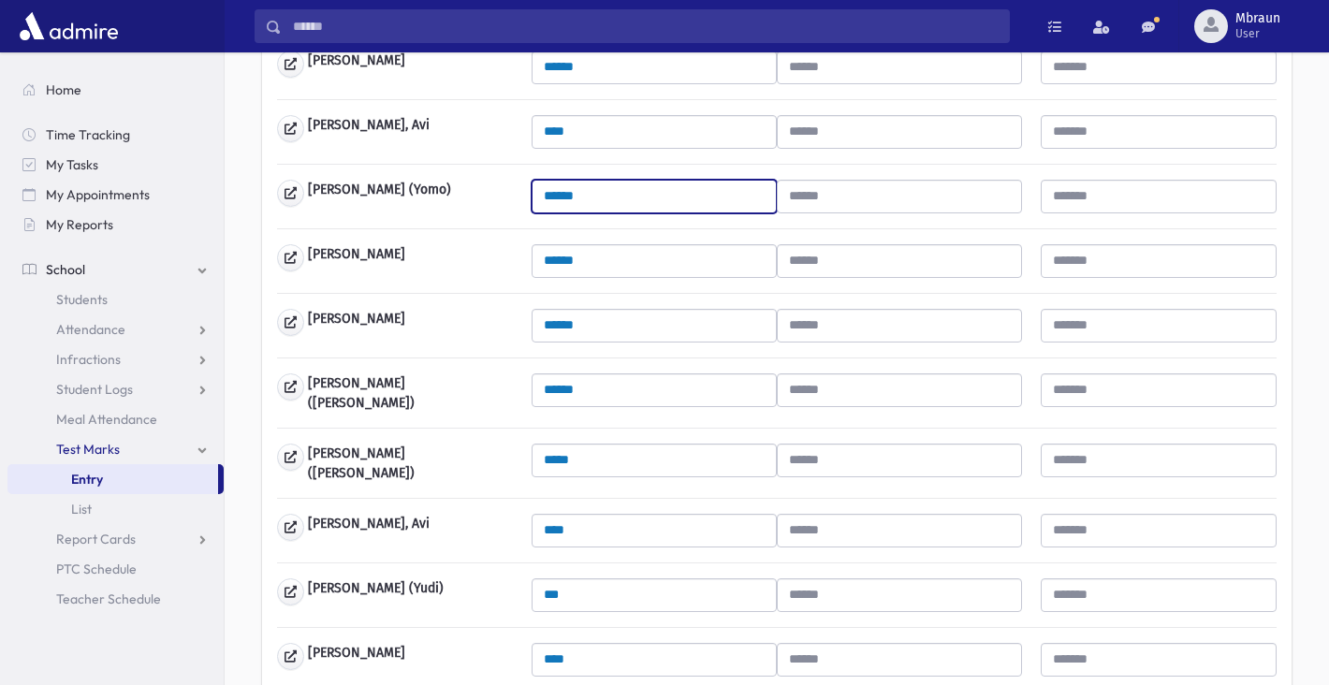
click at [615, 198] on input "******" at bounding box center [654, 197] width 245 height 34
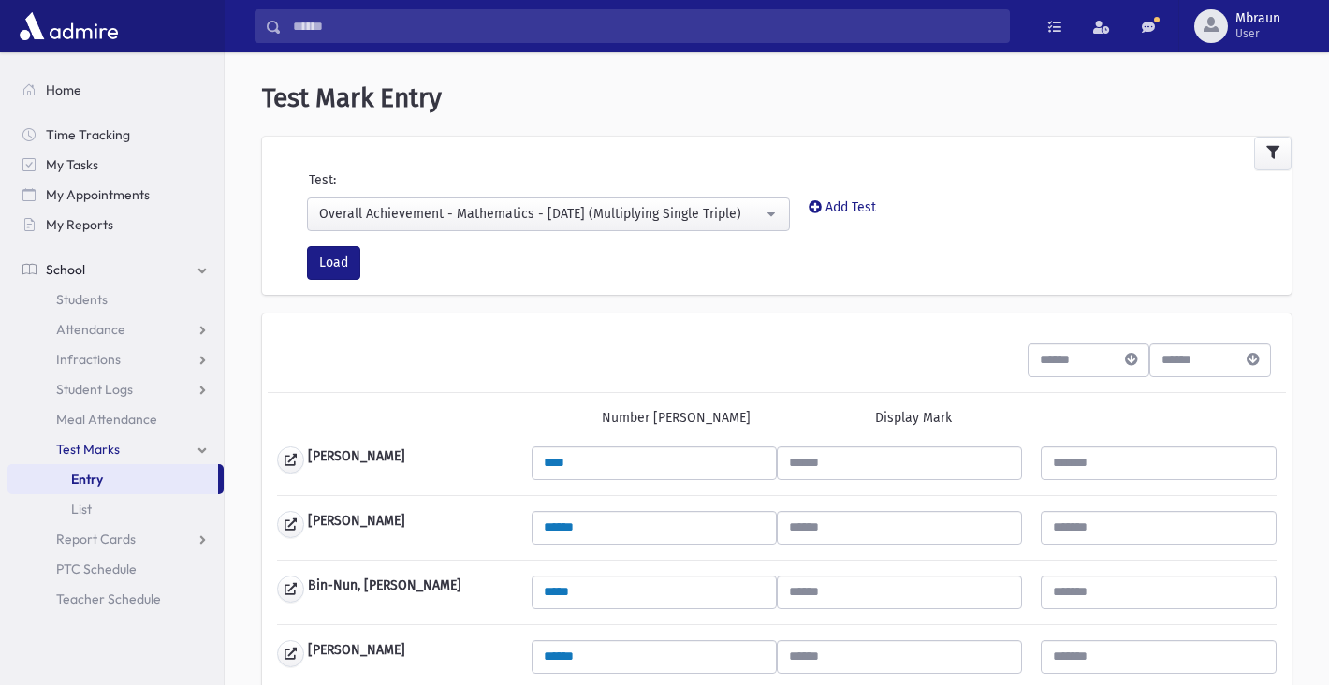
scroll to position [0, 0]
click at [614, 213] on div "Overall Achievement - Mathematics - [DATE] (Multiplying Single Triple)" at bounding box center [541, 214] width 444 height 20
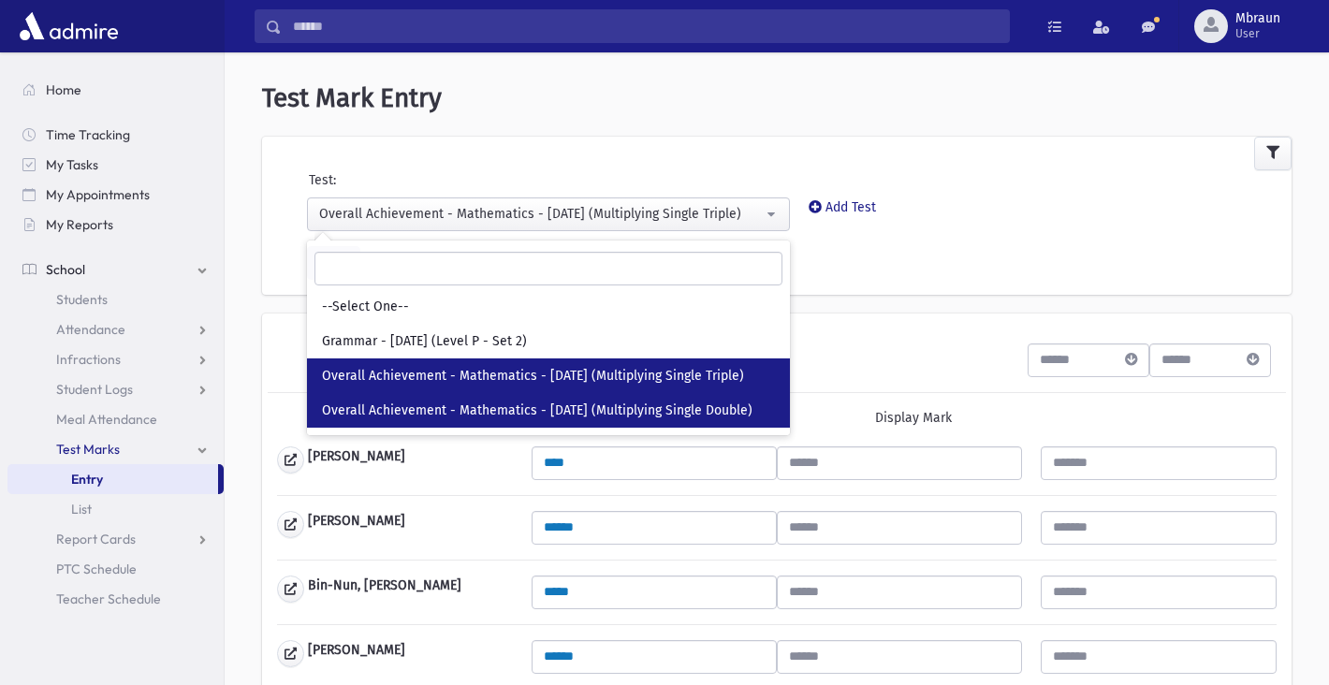
click at [623, 409] on span "Overall Achievement - Mathematics - 09/08/25 (Multiplying Single Double)" at bounding box center [537, 411] width 431 height 19
select select "***"
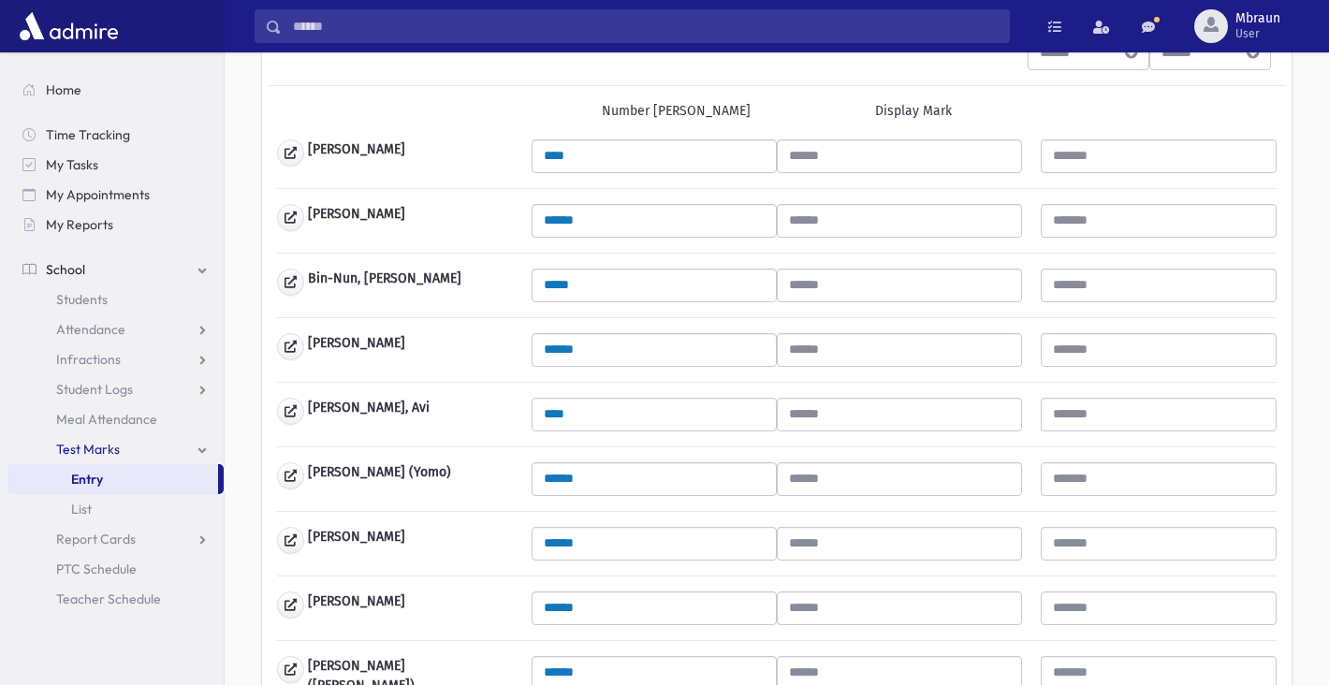
scroll to position [622, 0]
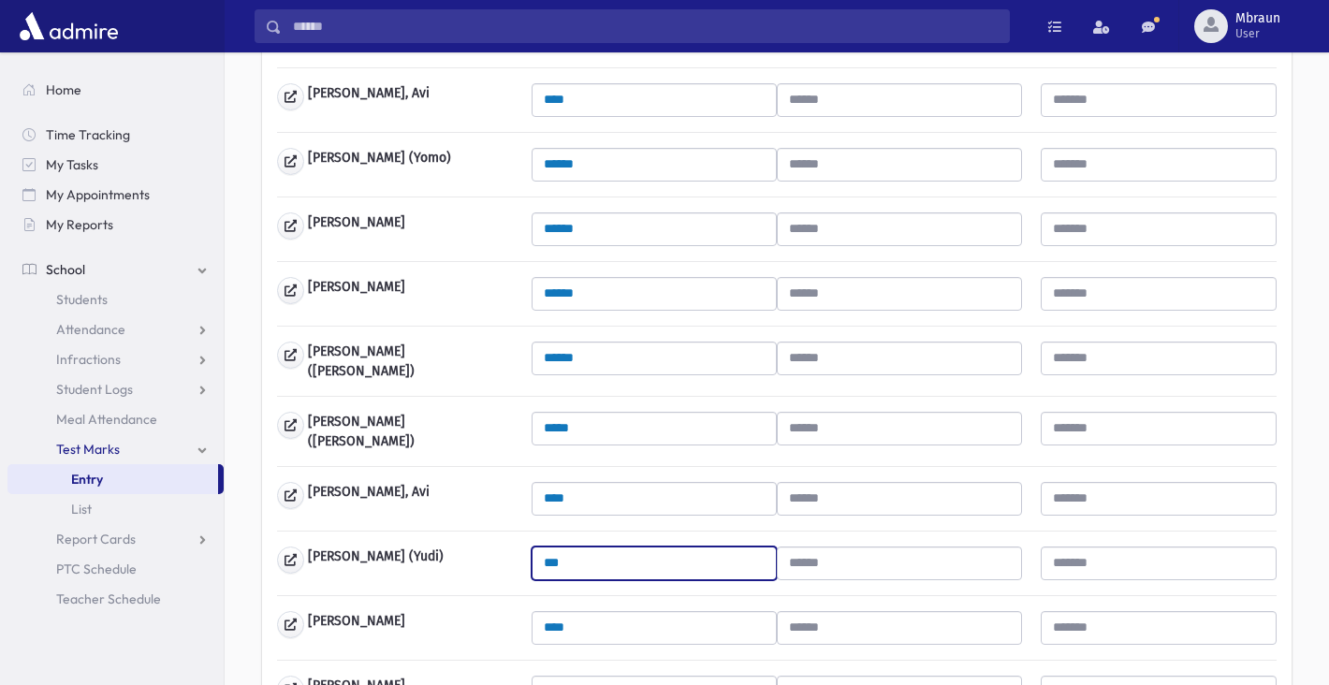
drag, startPoint x: 595, startPoint y: 554, endPoint x: 461, endPoint y: 535, distance: 136.1
click at [461, 547] on div "Mostofsky, Yudi (Yudi) ***" at bounding box center [777, 564] width 1019 height 34
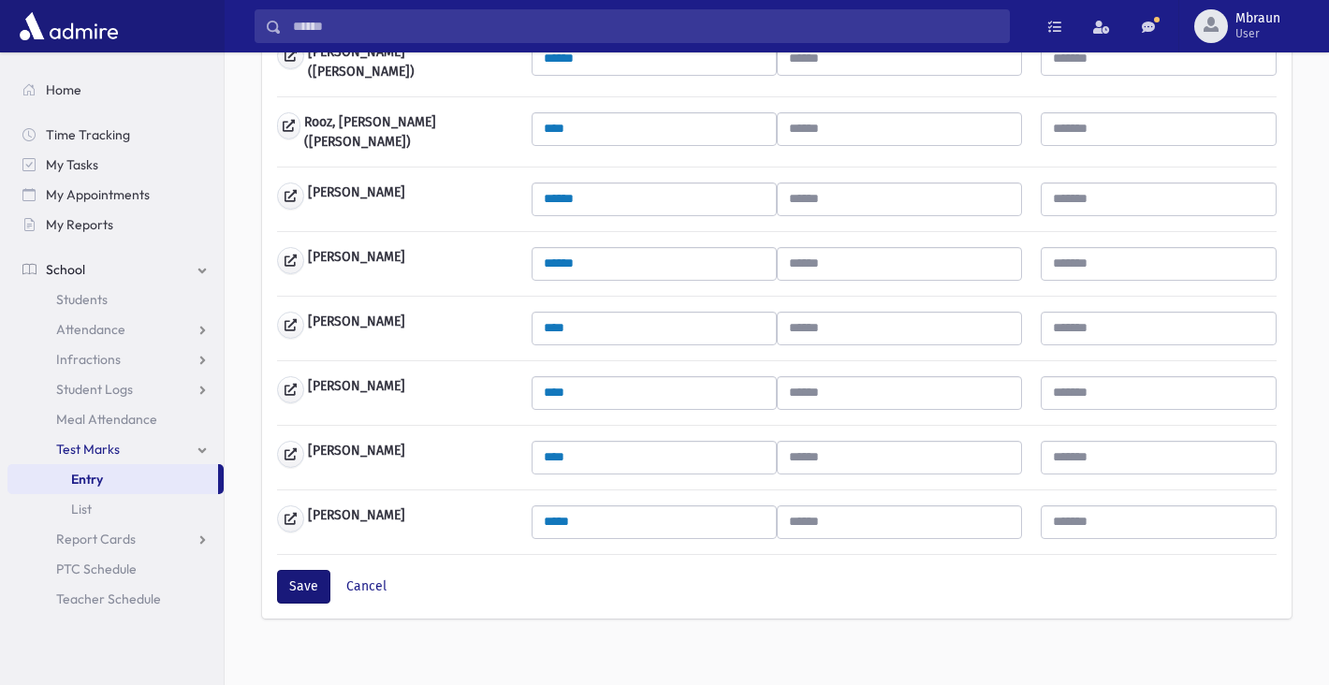
scroll to position [1254, 0]
click at [309, 579] on button "Save" at bounding box center [303, 588] width 53 height 34
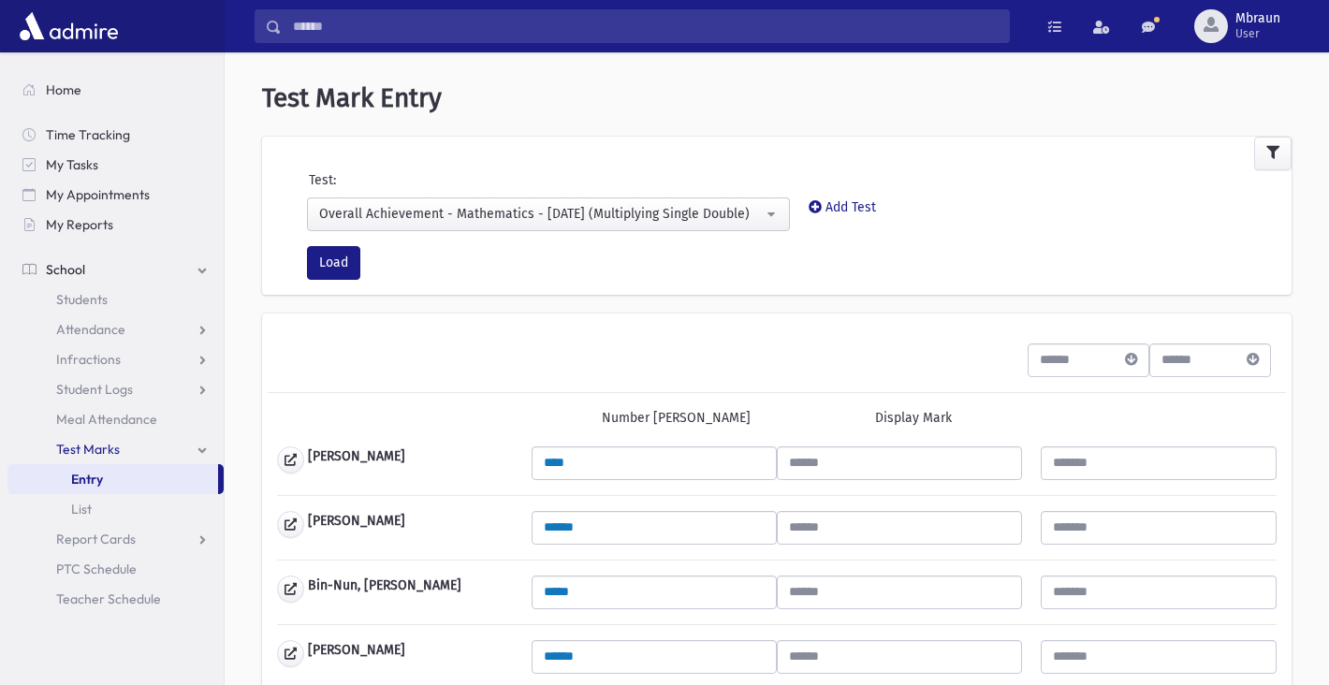
click at [503, 219] on div "Overall Achievement - Mathematics - [DATE] (Multiplying Single Double)" at bounding box center [541, 214] width 444 height 20
click at [512, 225] on button "Overall Achievement - Mathematics - [DATE] (Multiplying Single Double)" at bounding box center [548, 215] width 483 height 34
click at [523, 227] on button "Overall Achievement - Mathematics - 09/08/25 (Multiplying Single Double)" at bounding box center [548, 215] width 483 height 34
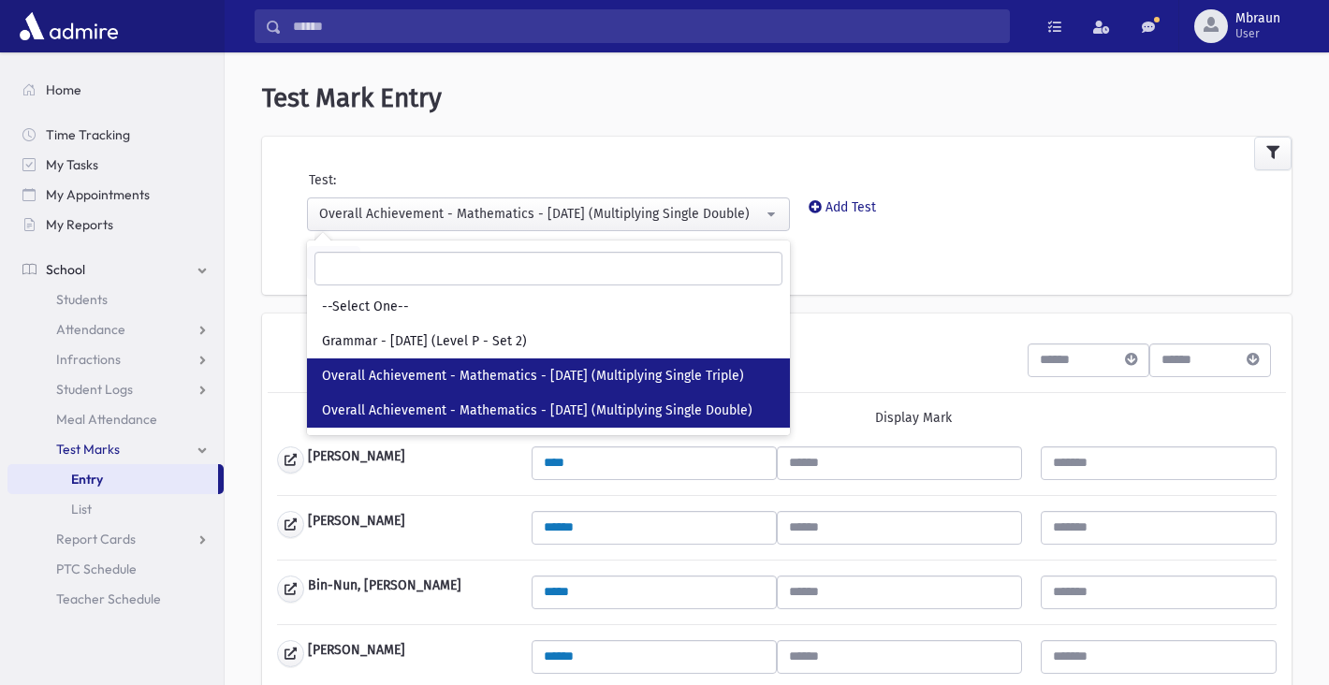
click at [489, 361] on link "Overall Achievement - Mathematics - [DATE] (Multiplying Single Triple)" at bounding box center [548, 376] width 483 height 35
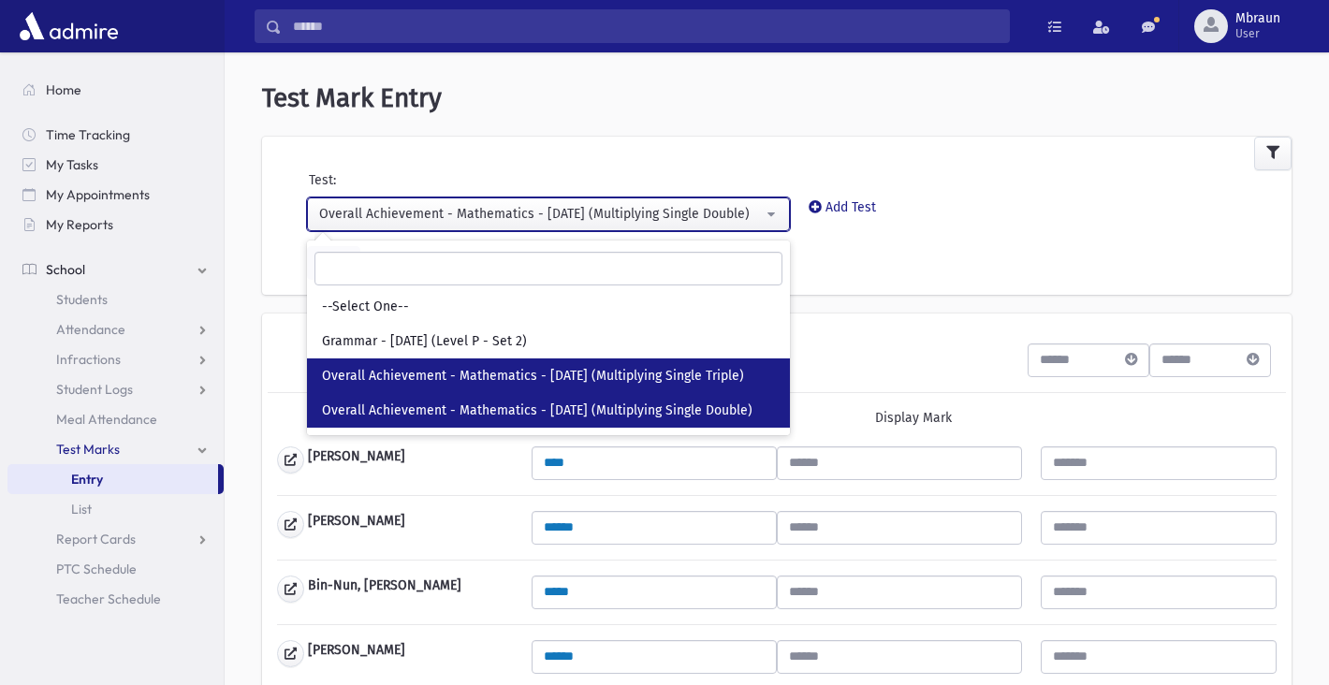
select select "***"
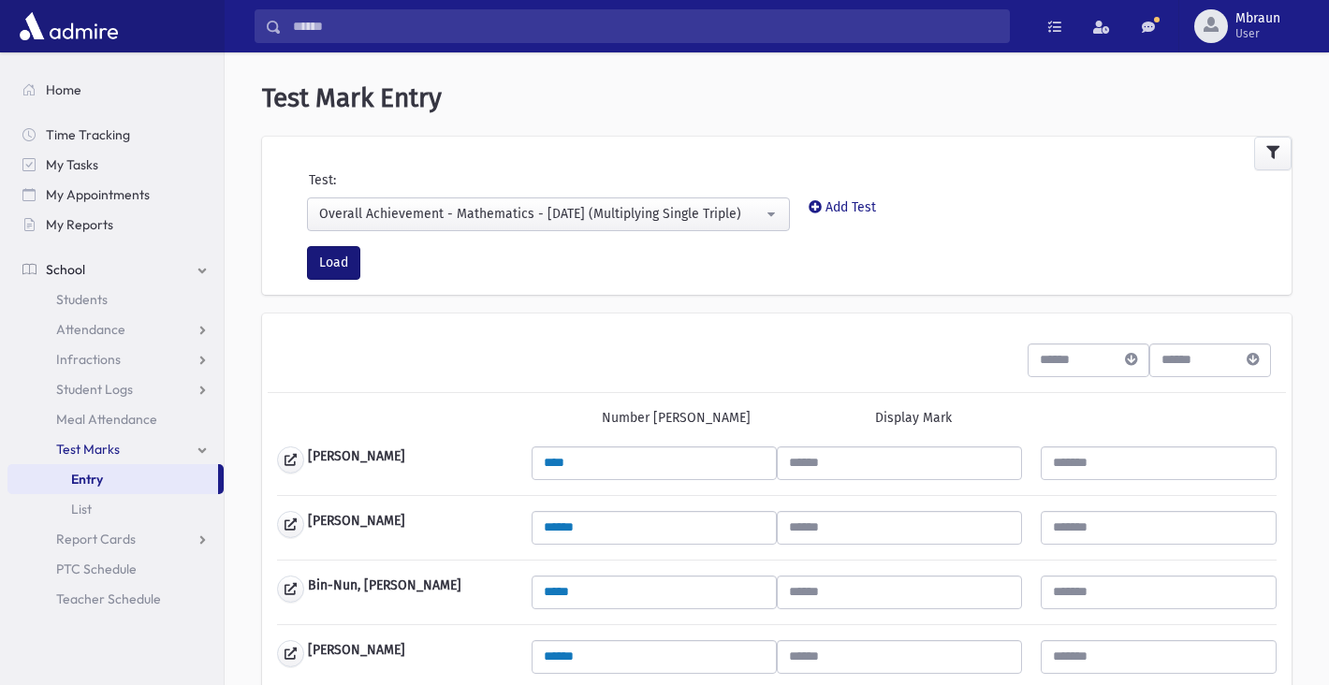
click at [332, 259] on button "Load" at bounding box center [333, 263] width 53 height 34
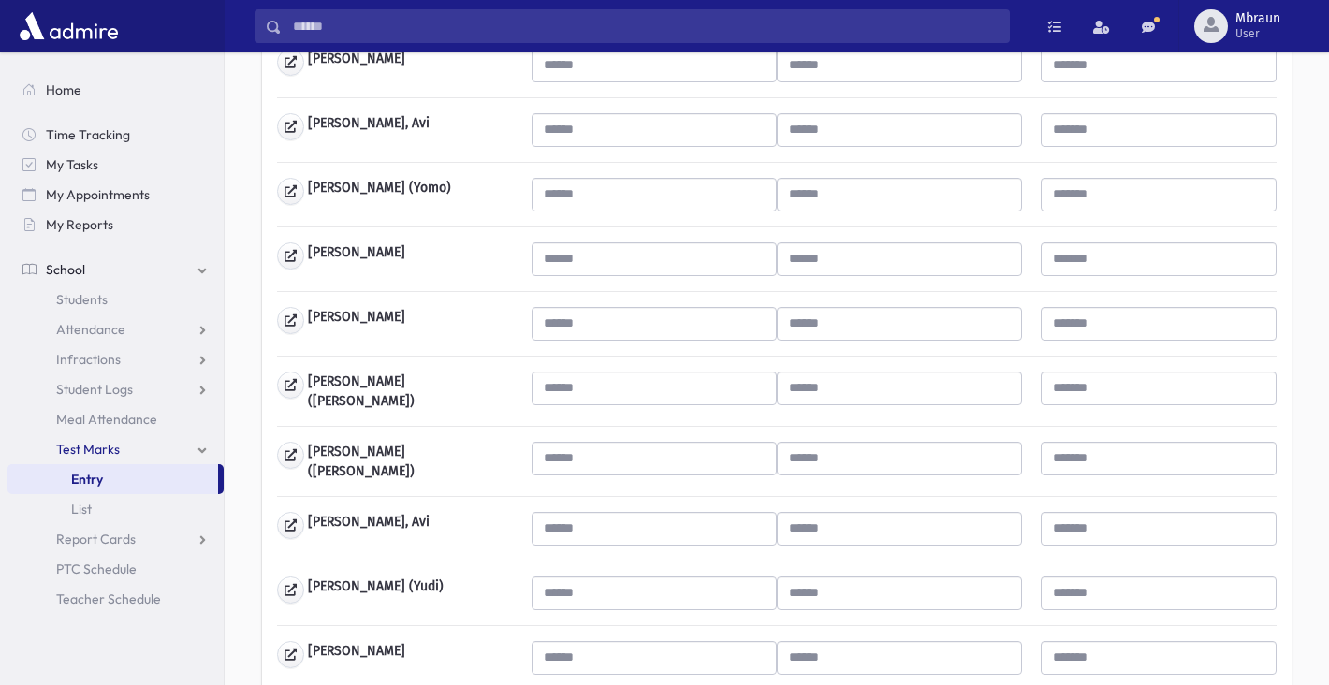
scroll to position [594, 0]
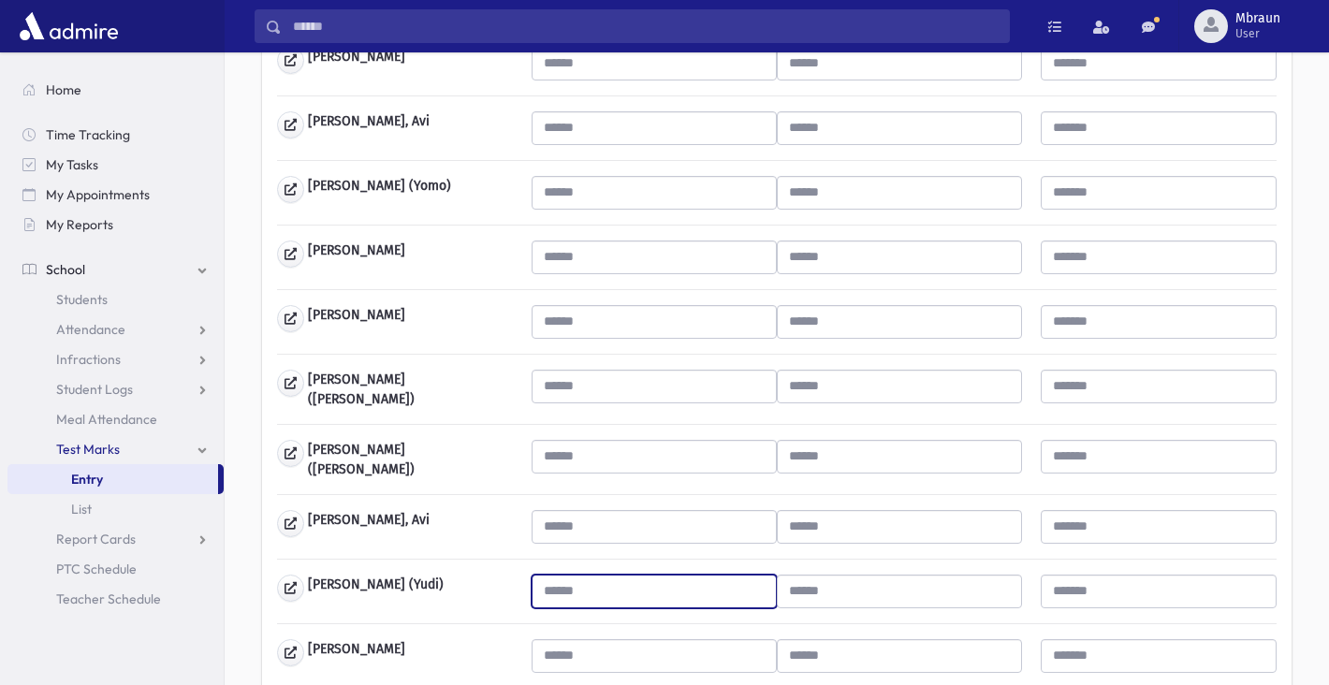
click at [660, 581] on input "text" at bounding box center [654, 592] width 245 height 34
type input "***"
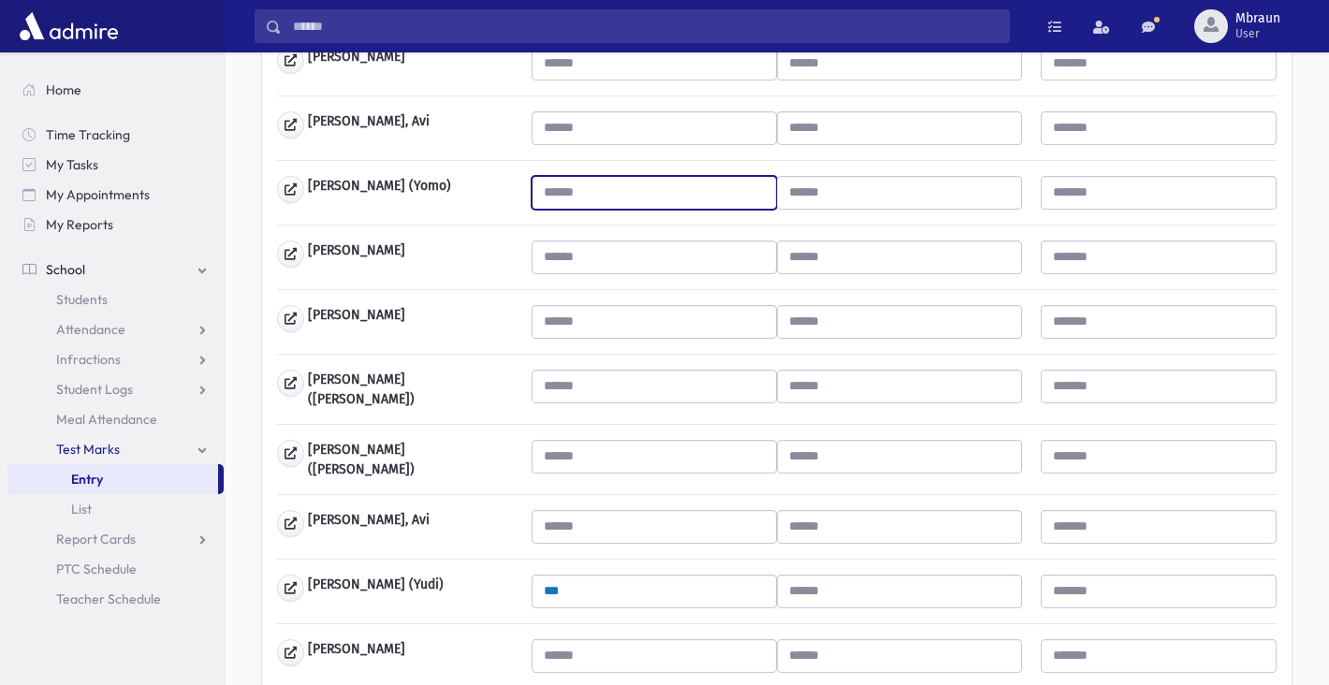
click at [623, 197] on input "text" at bounding box center [654, 193] width 245 height 34
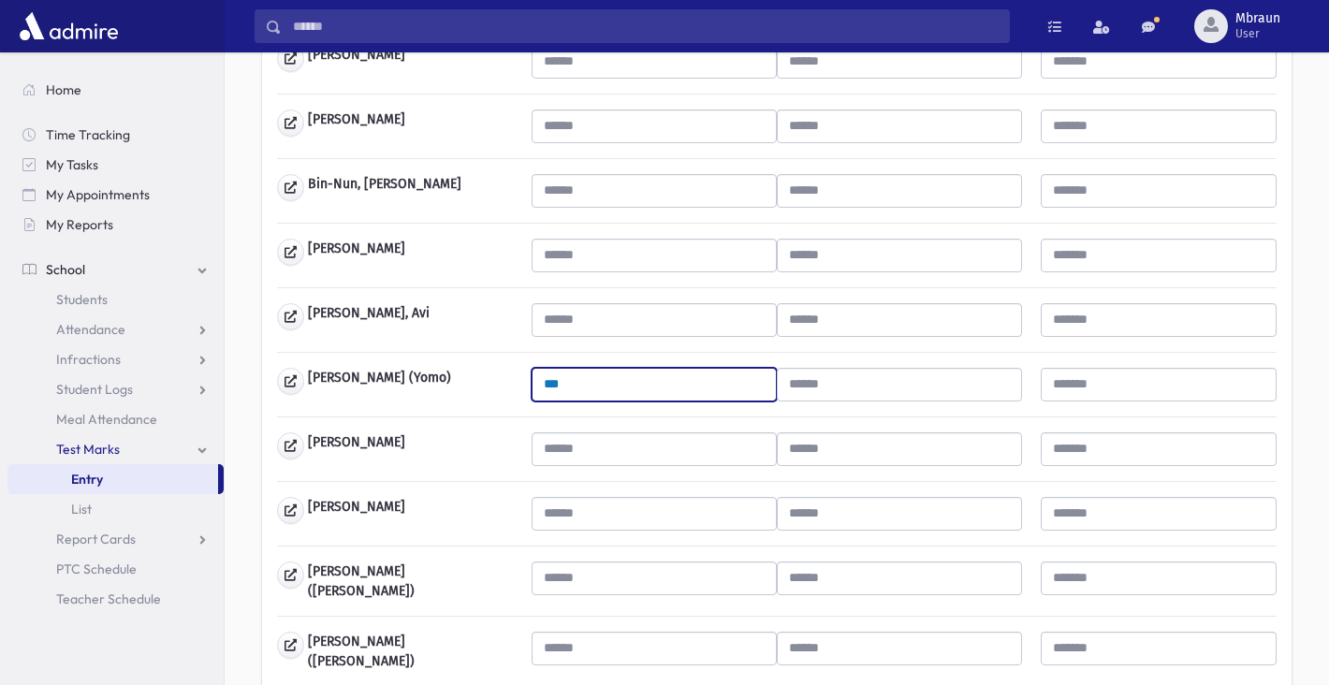
scroll to position [396, 0]
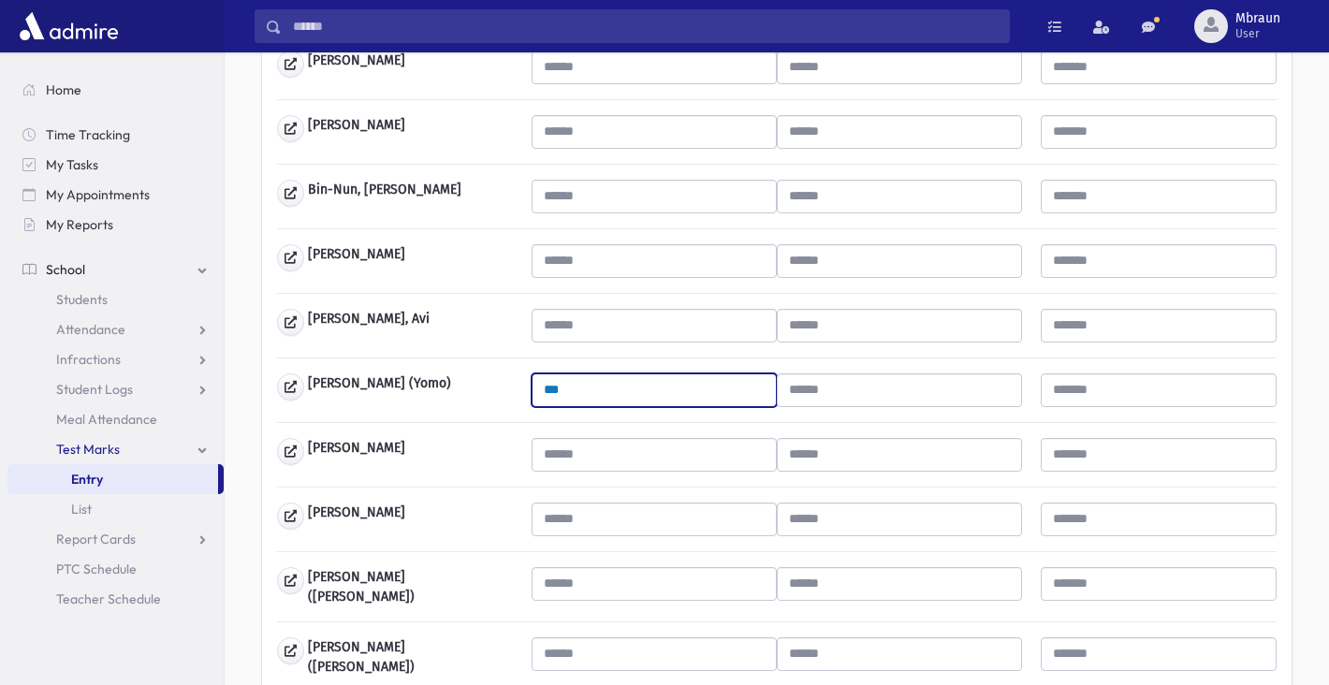
type input "***"
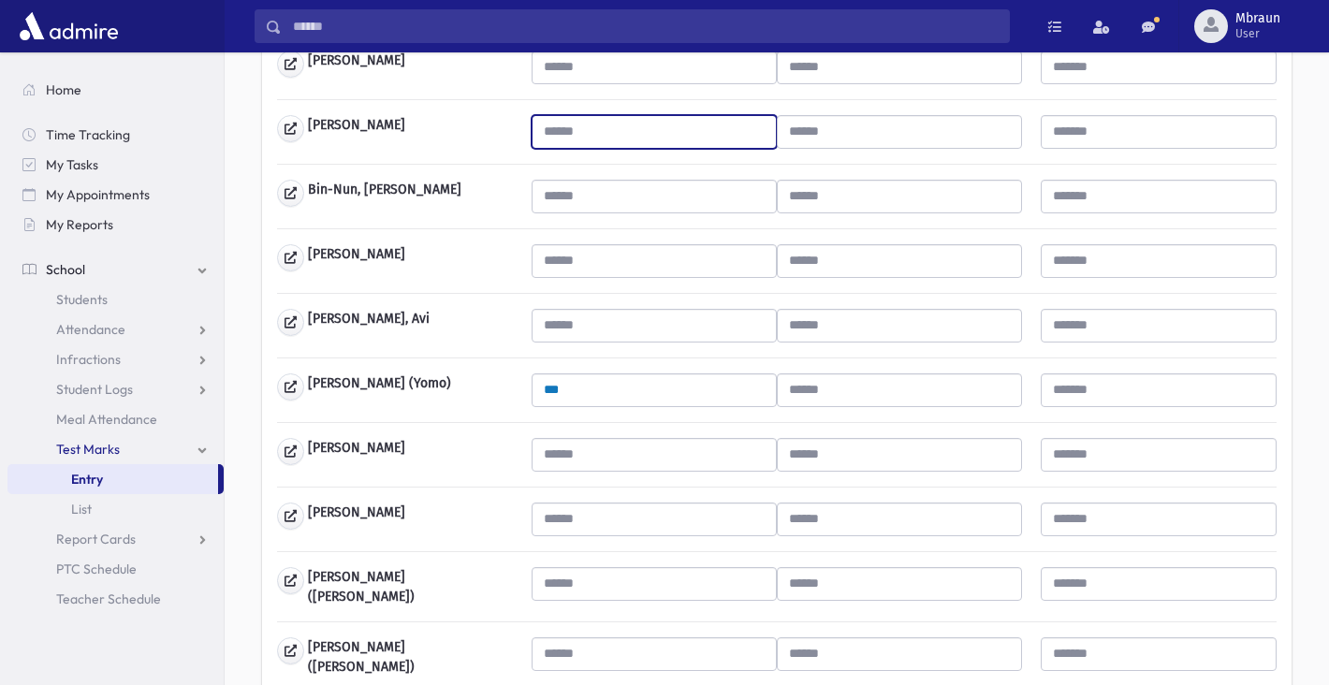
click at [627, 131] on input "text" at bounding box center [654, 132] width 245 height 34
type input "***"
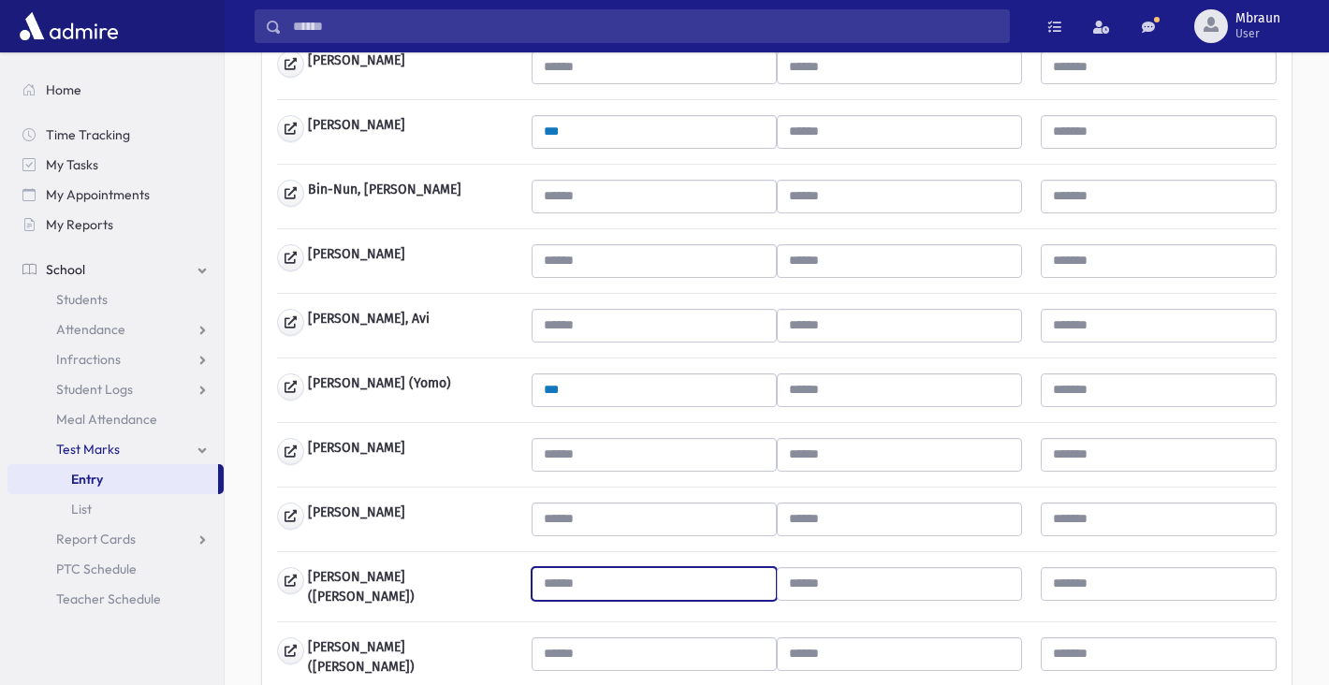
click at [618, 568] on input "text" at bounding box center [654, 584] width 245 height 34
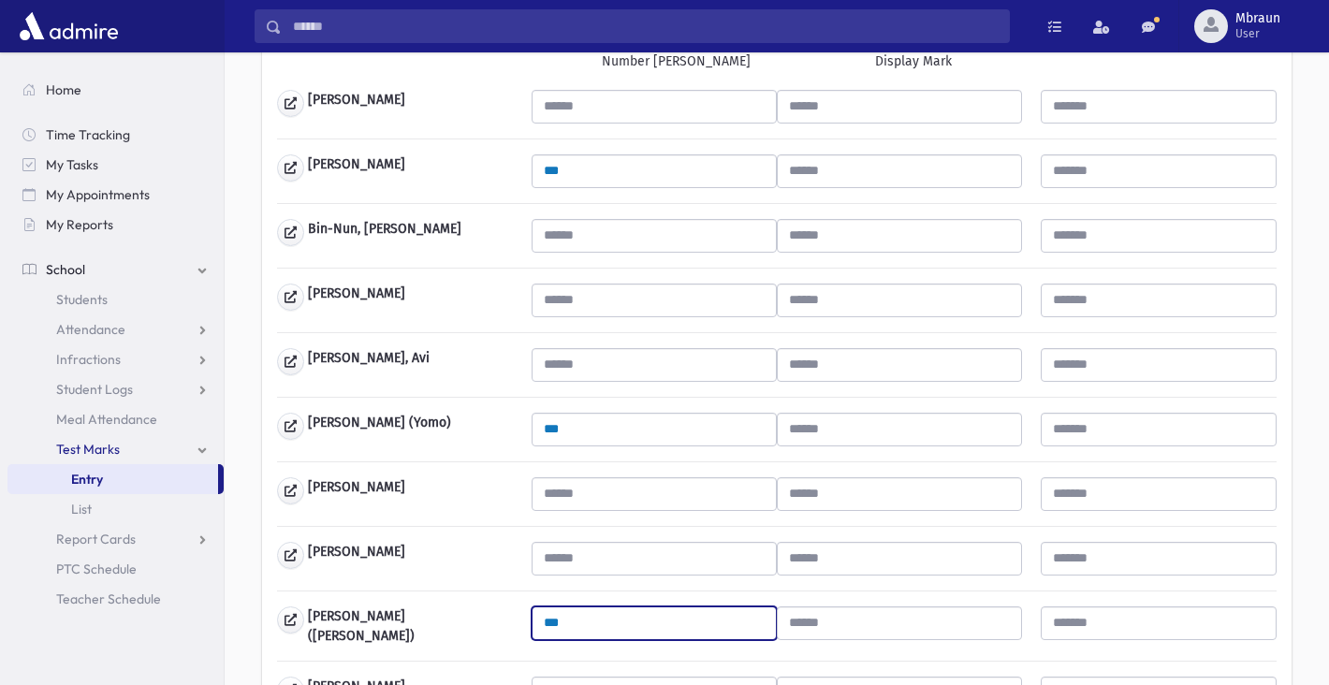
scroll to position [344, 0]
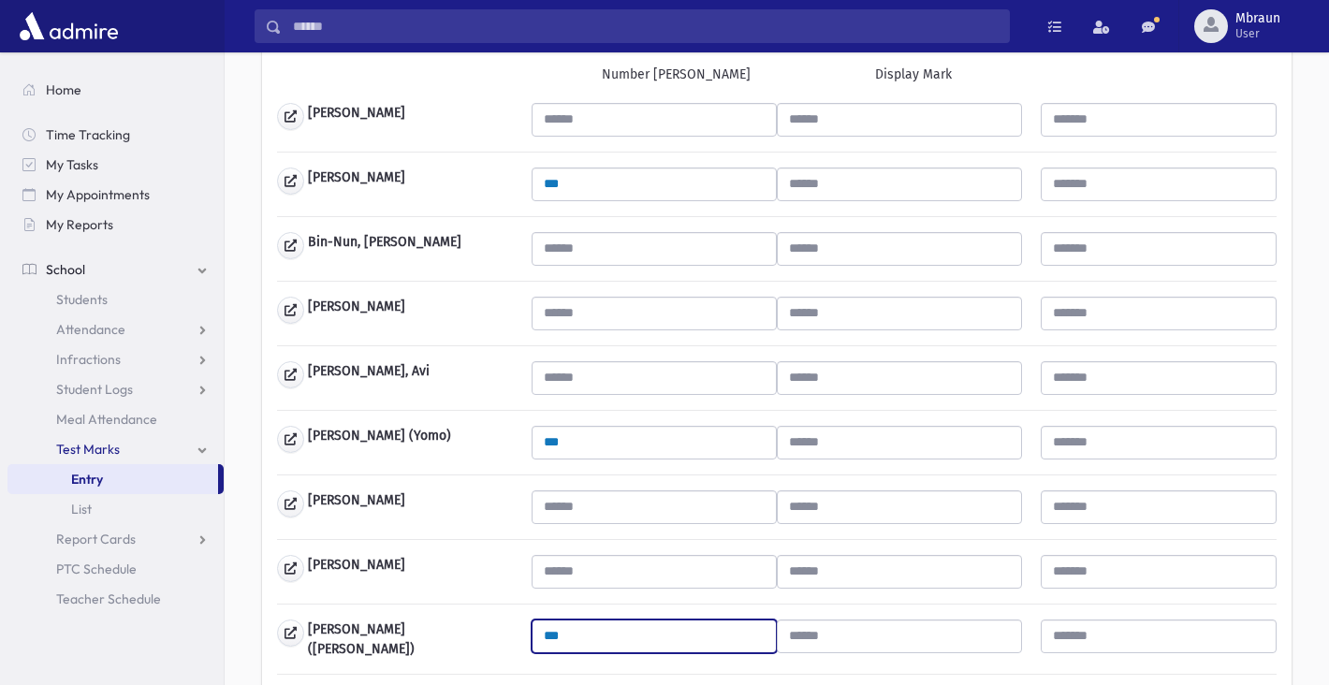
type input "***"
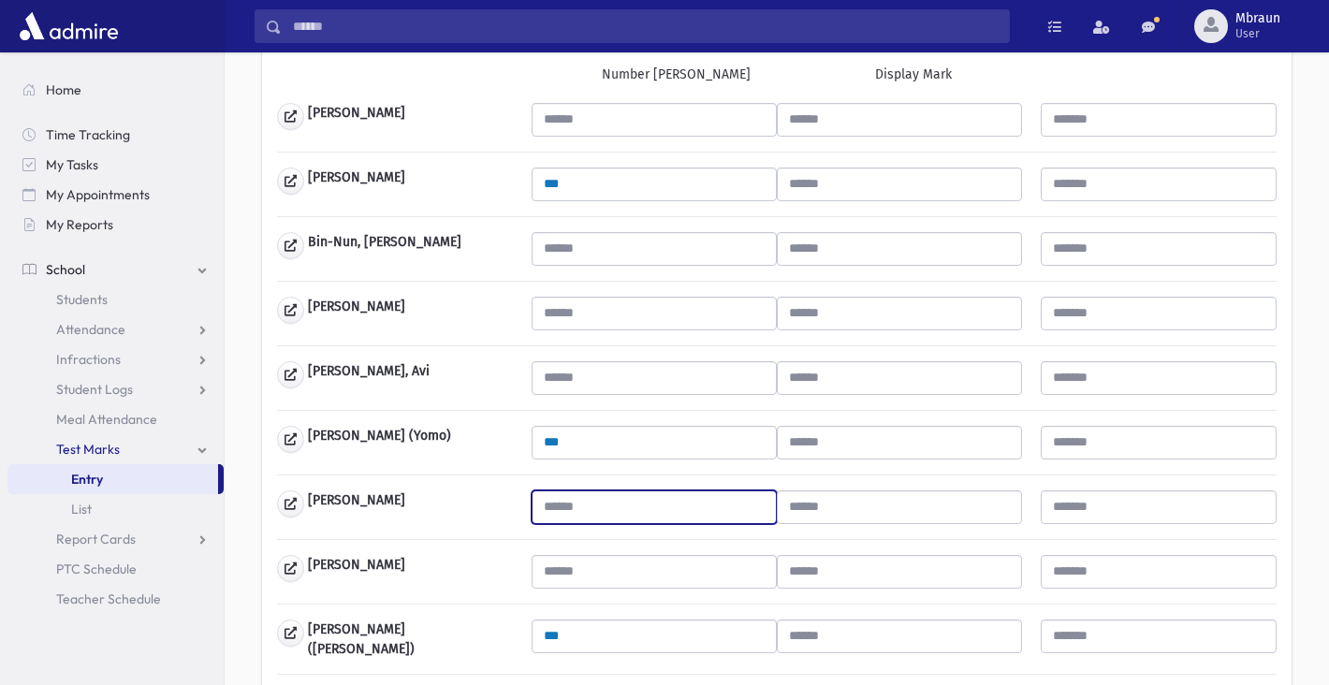
click at [597, 506] on input "text" at bounding box center [654, 508] width 245 height 34
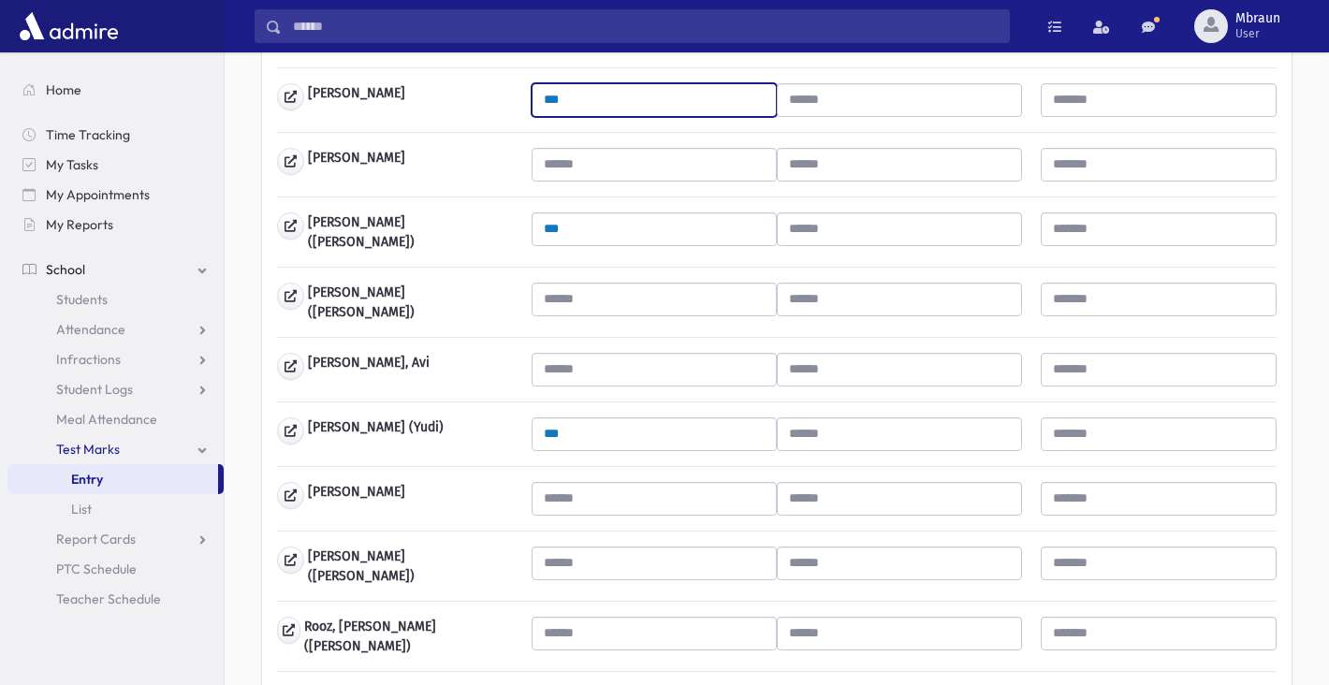
scroll to position [704, 0]
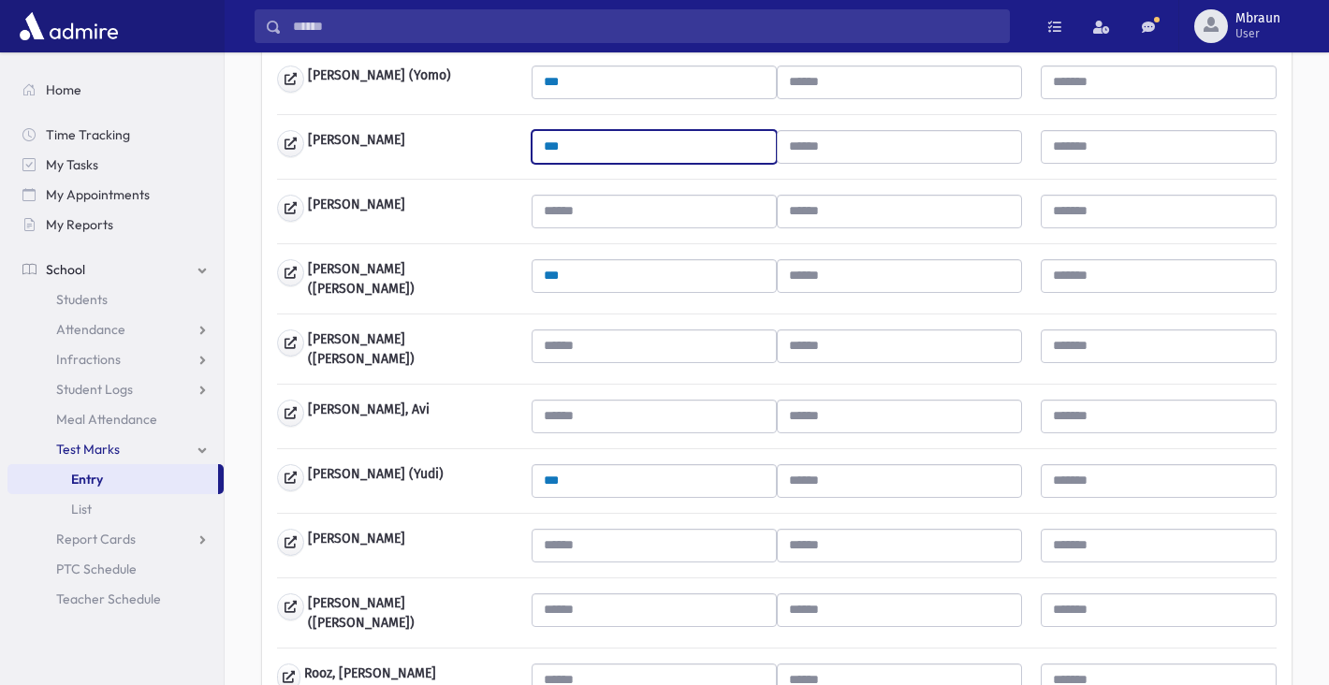
type input "***"
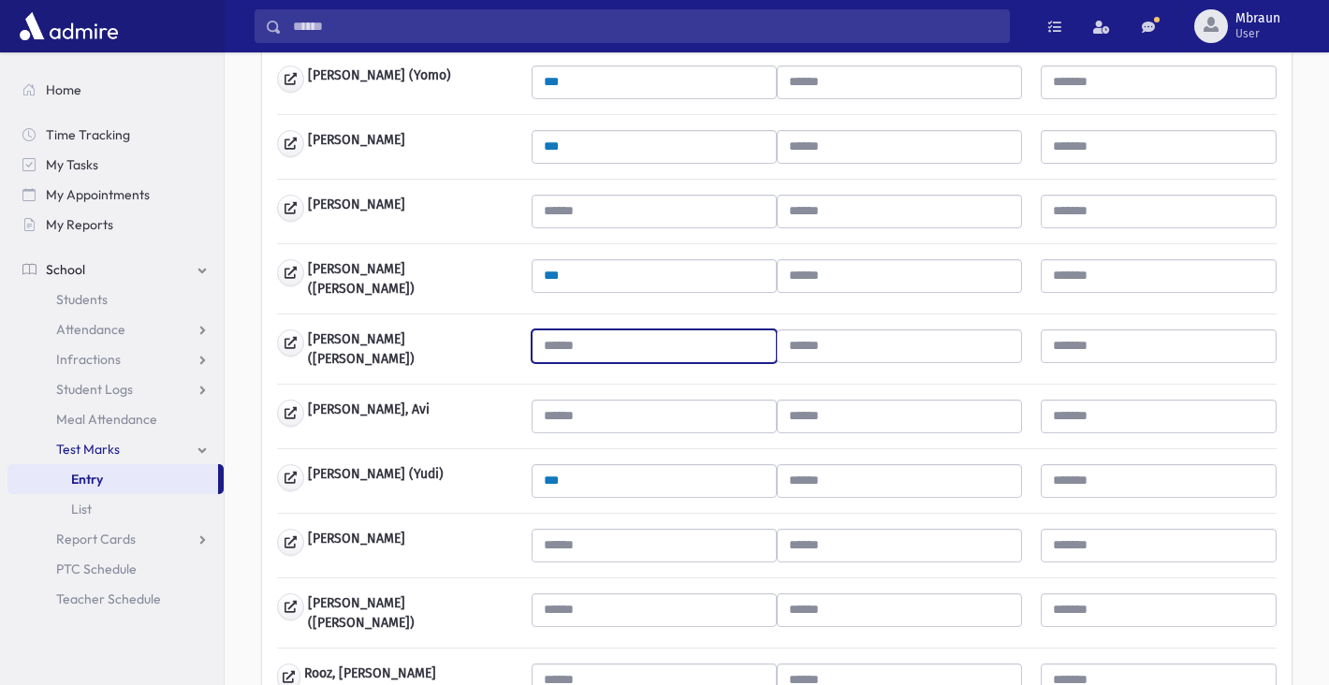
click at [642, 336] on input "text" at bounding box center [654, 347] width 245 height 34
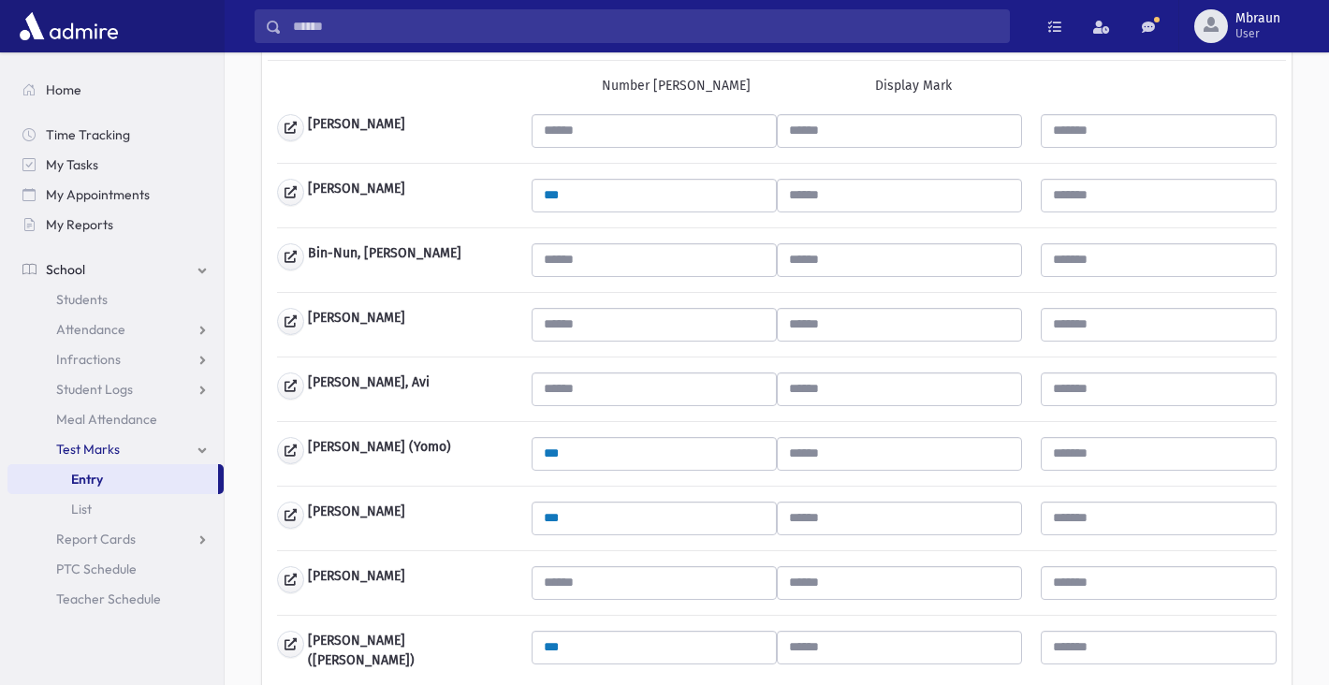
scroll to position [327, 0]
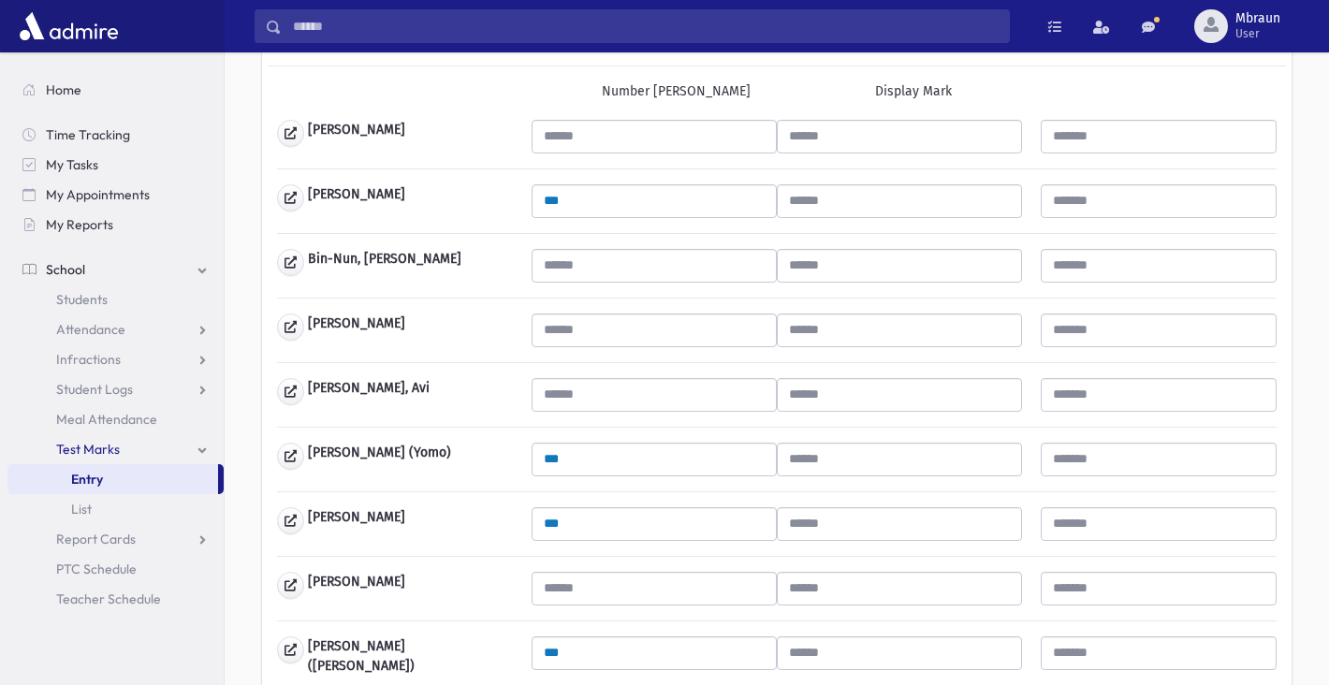
type input "***"
click at [639, 330] on input "text" at bounding box center [654, 331] width 245 height 34
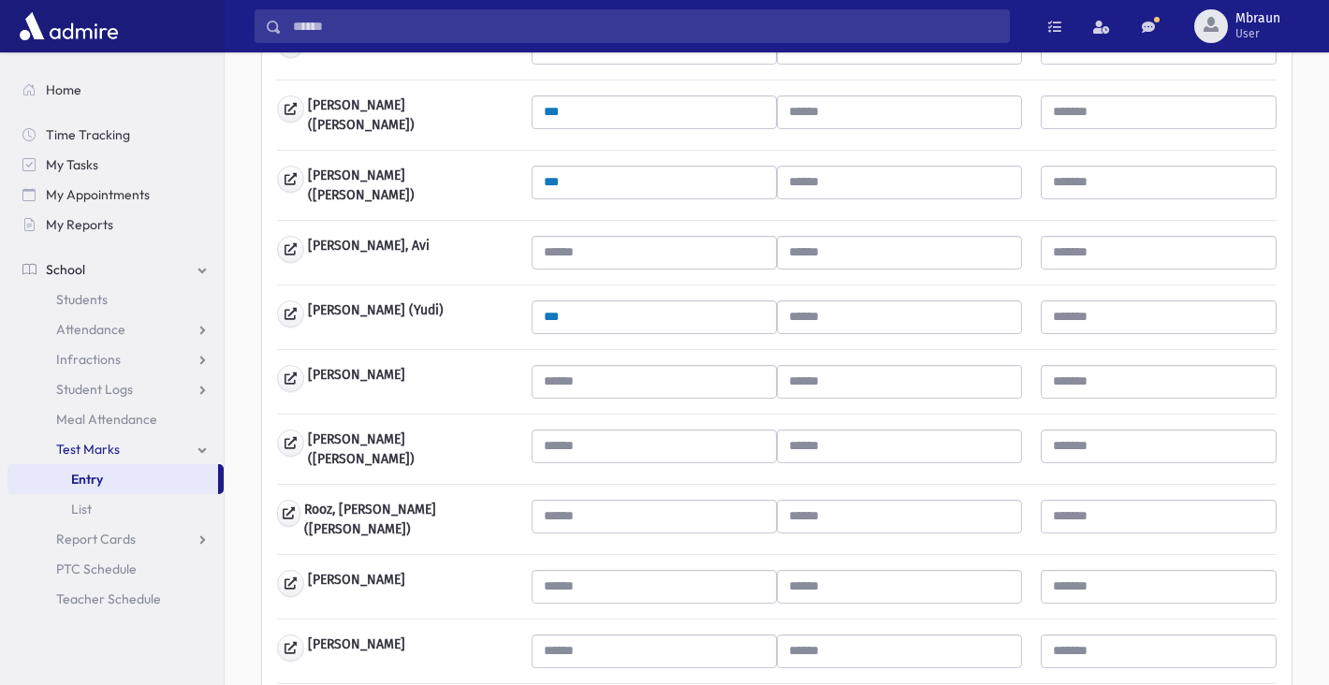
scroll to position [894, 0]
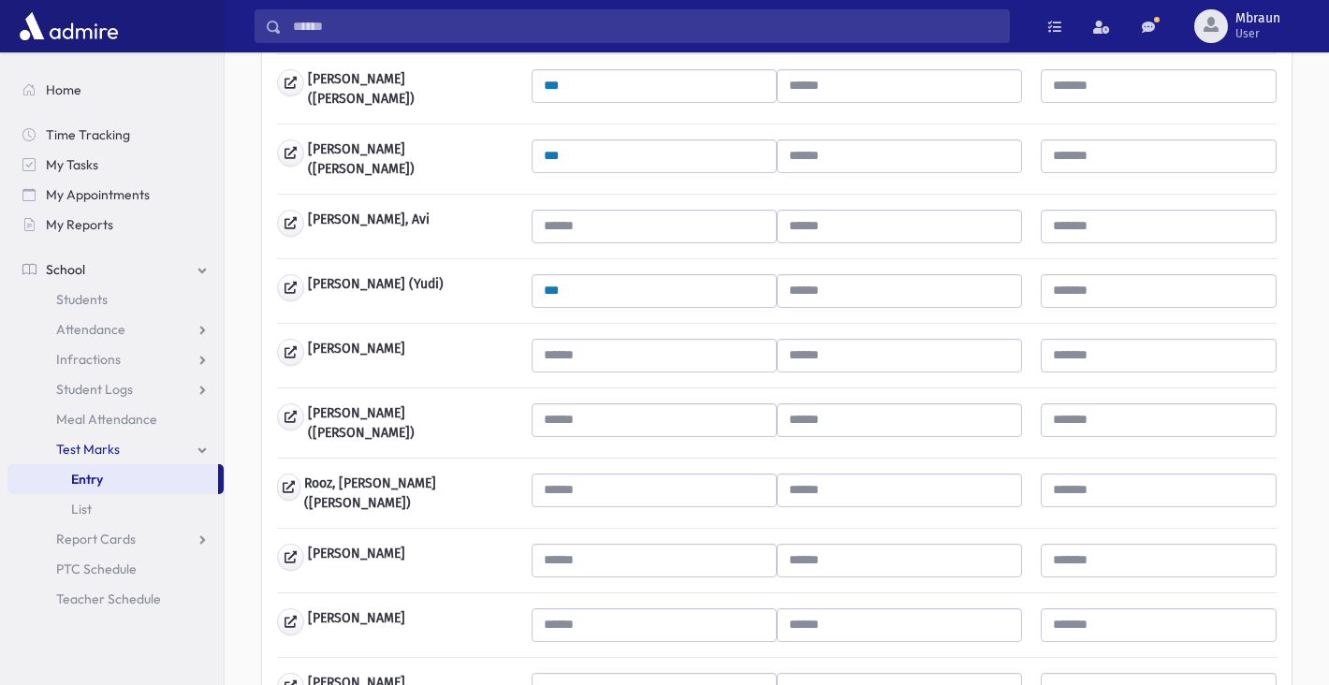
type input "**"
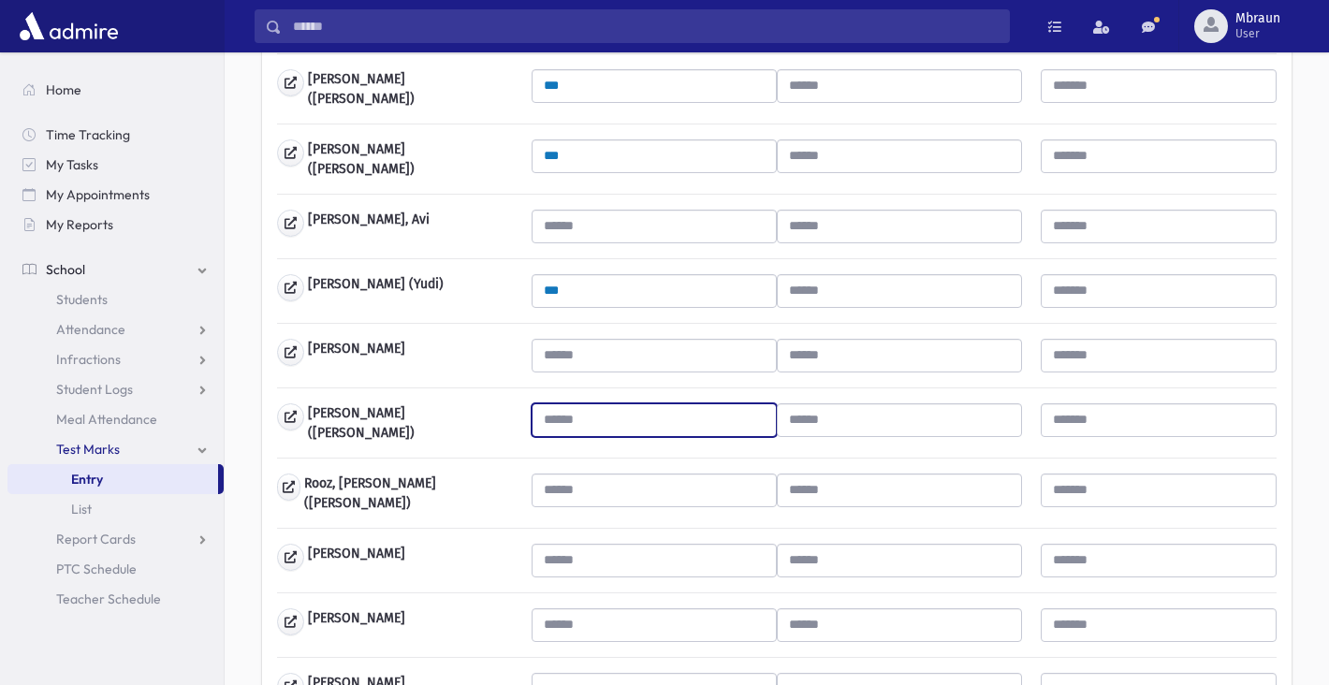
click at [623, 413] on input "text" at bounding box center [654, 420] width 245 height 34
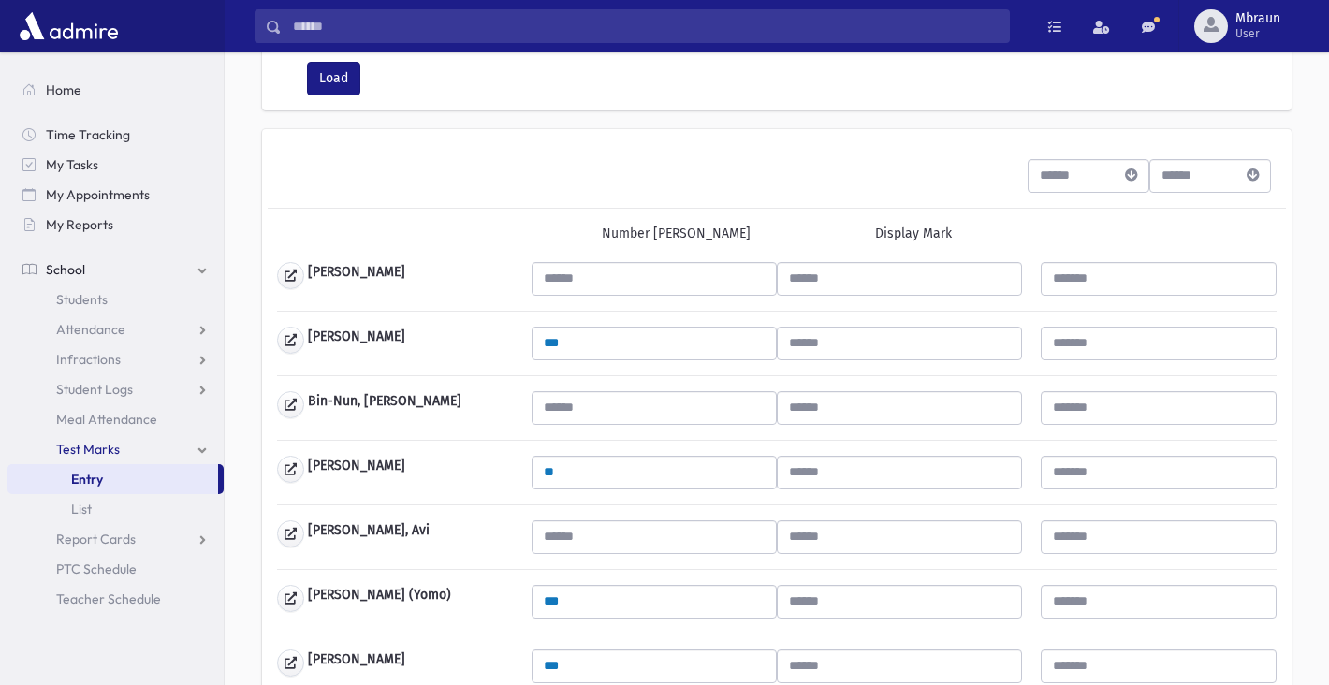
scroll to position [70, 0]
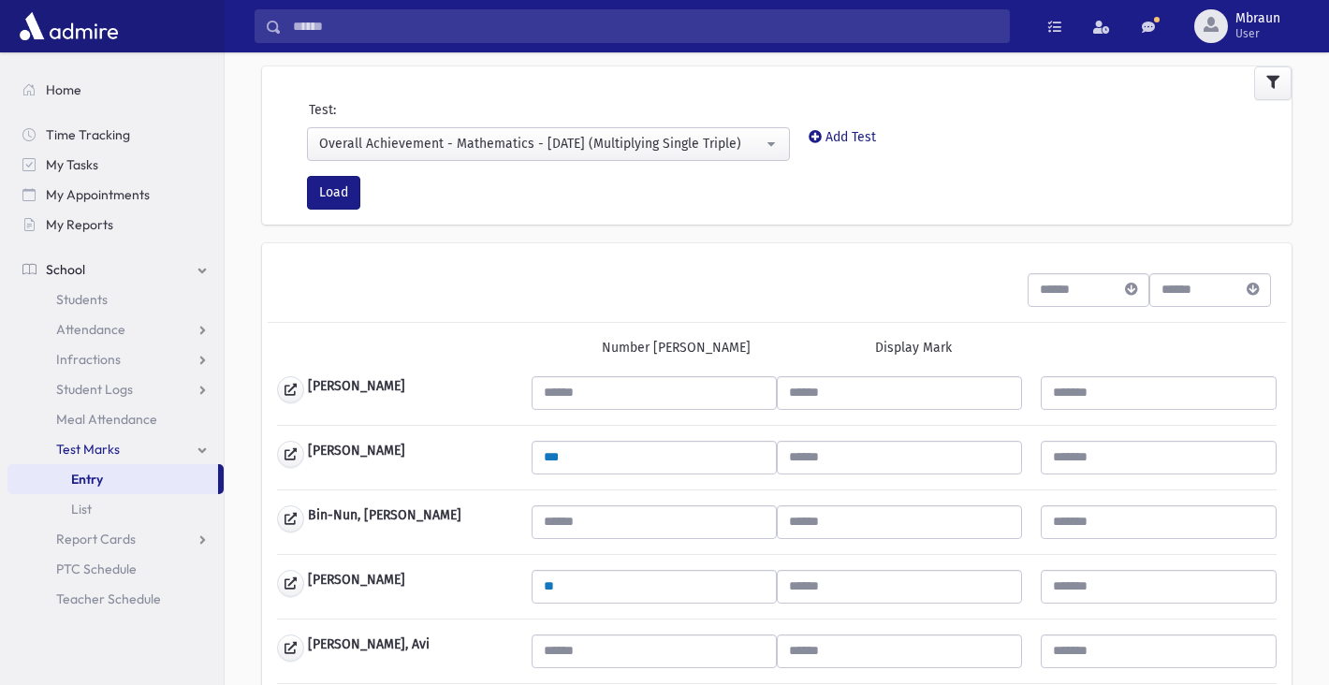
type input "***"
click at [589, 516] on input "text" at bounding box center [654, 523] width 245 height 34
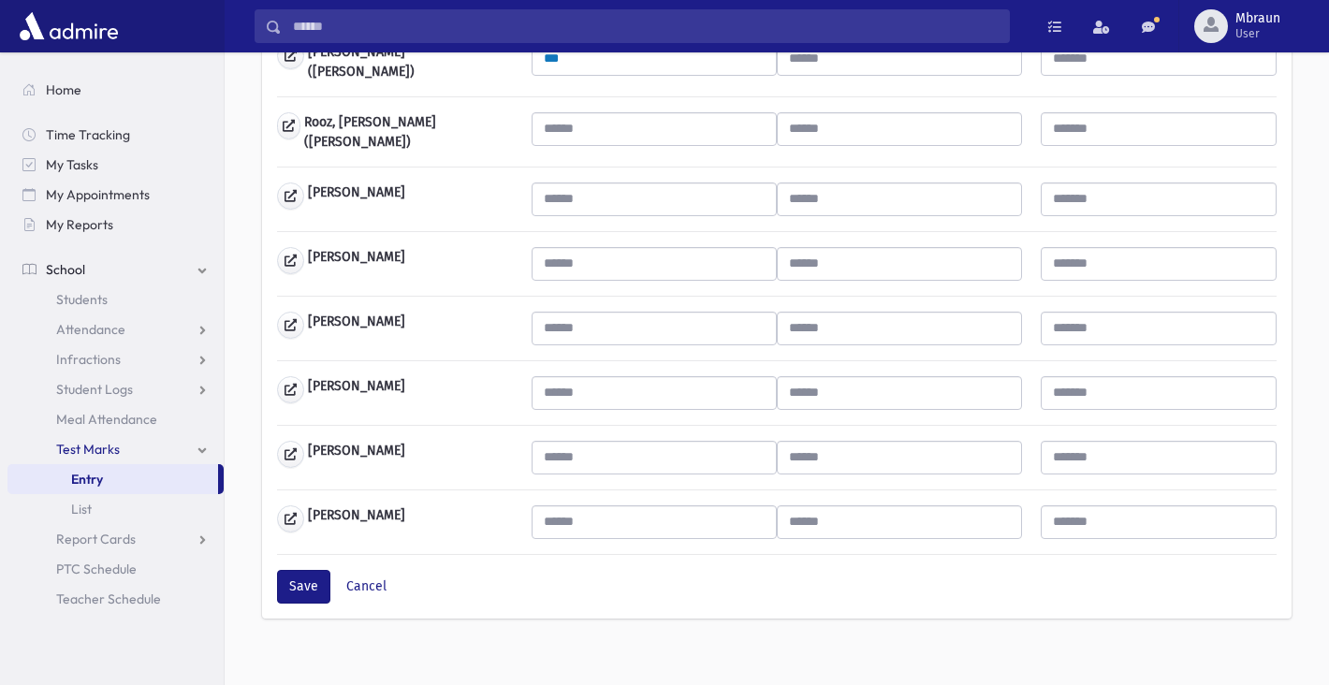
scroll to position [1254, 0]
type input "**"
click at [680, 257] on input "text" at bounding box center [654, 265] width 245 height 34
type input "**"
click at [299, 571] on button "Save" at bounding box center [303, 588] width 53 height 34
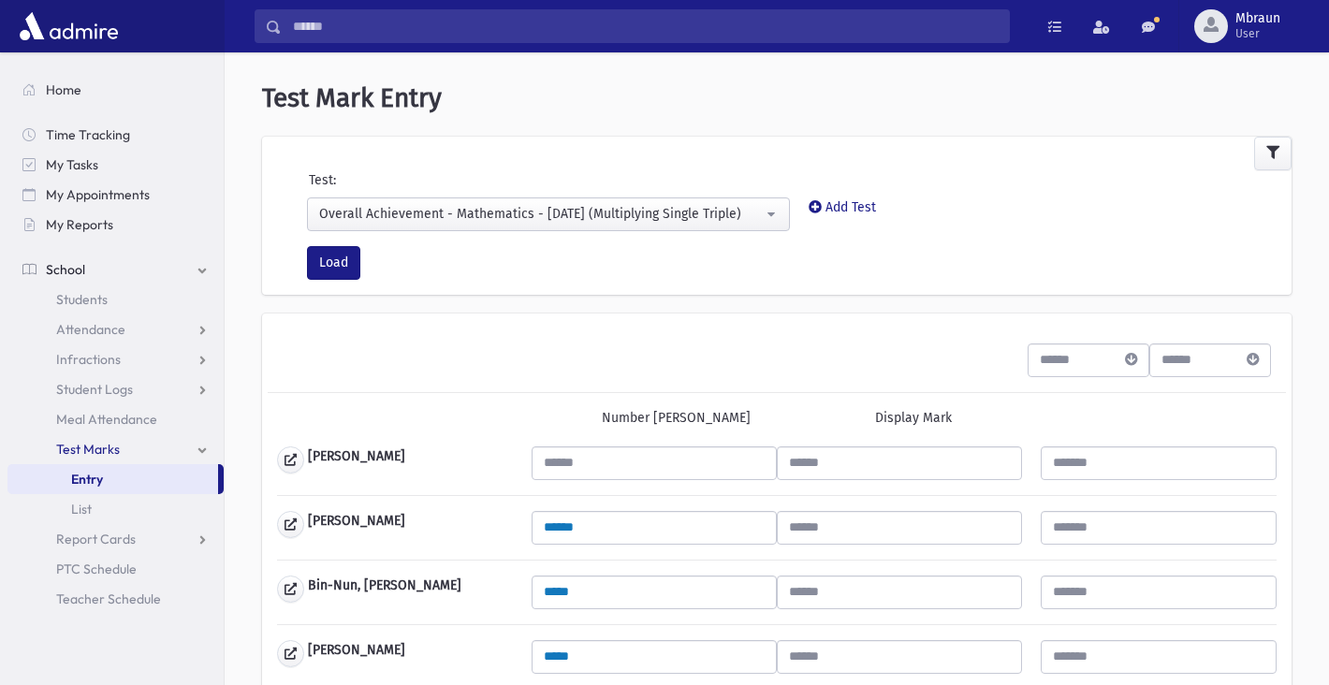
click at [448, 175] on form "**********" at bounding box center [777, 232] width 1030 height 125
click at [455, 183] on div "Test:" at bounding box center [777, 183] width 1048 height 27
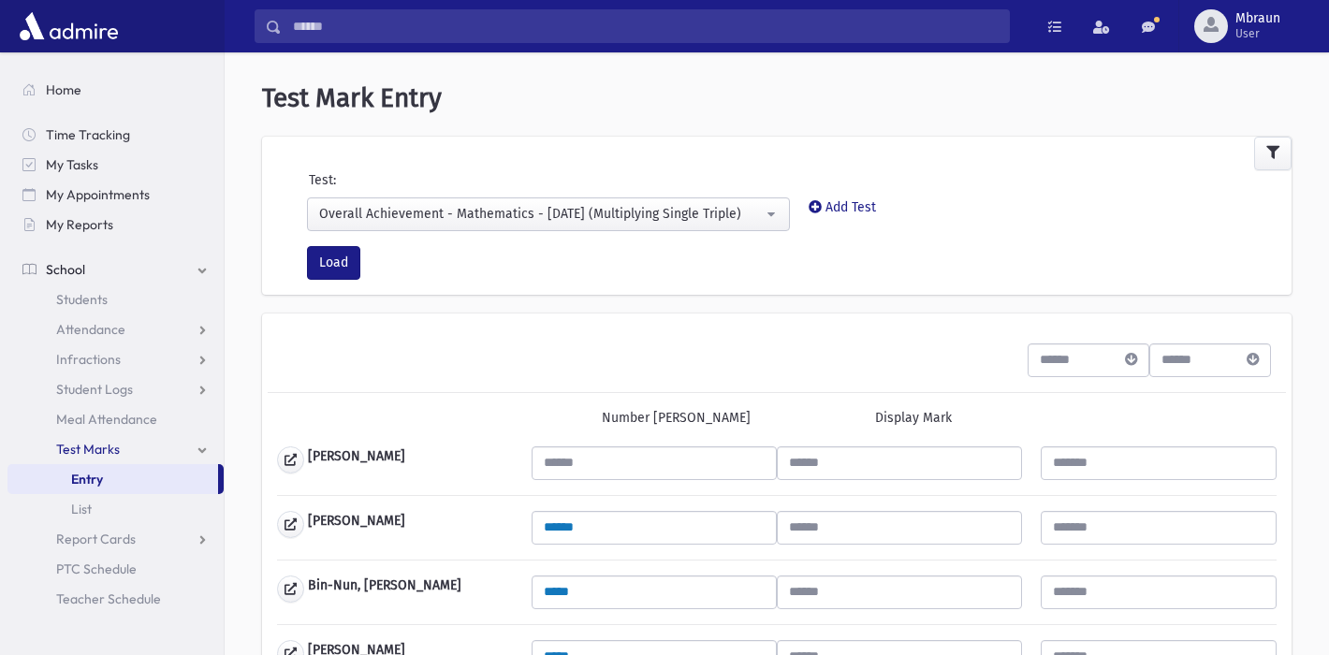
click at [461, 211] on div "Overall Achievement - Mathematics - [DATE] (Multiplying Single Triple)" at bounding box center [541, 214] width 444 height 20
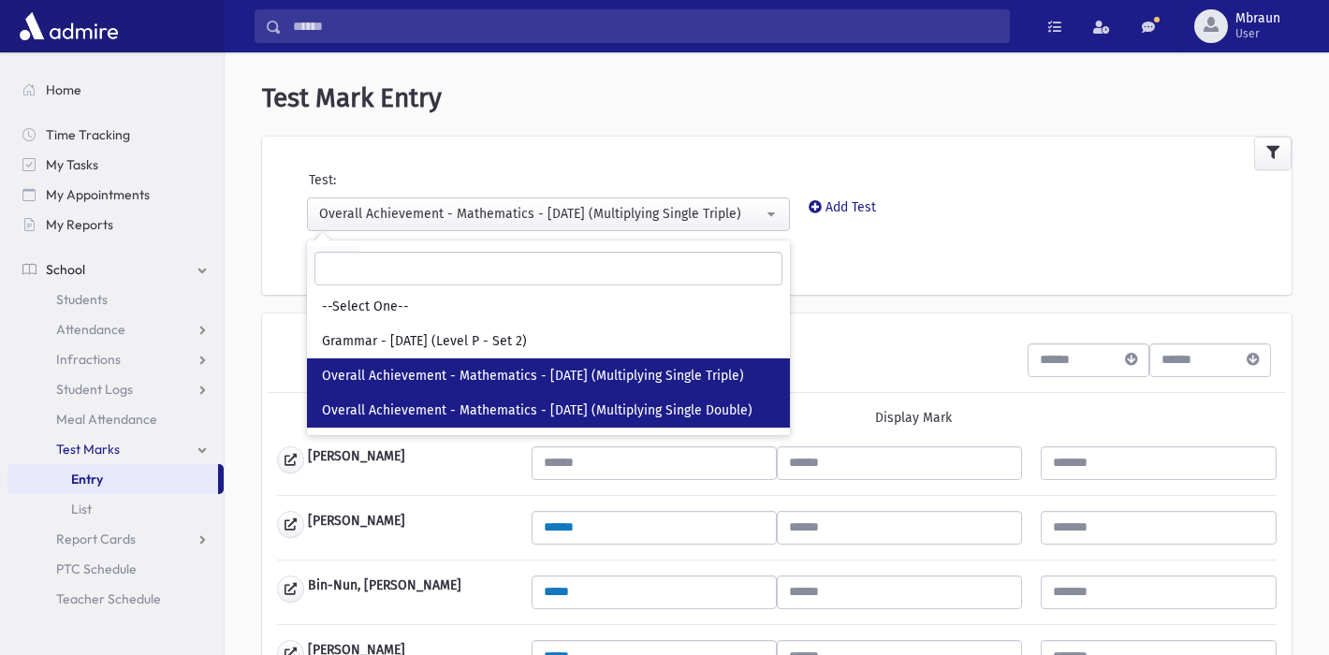
click at [490, 399] on link "Overall Achievement - Mathematics - [DATE] (Multiplying Single Double)" at bounding box center [548, 410] width 483 height 35
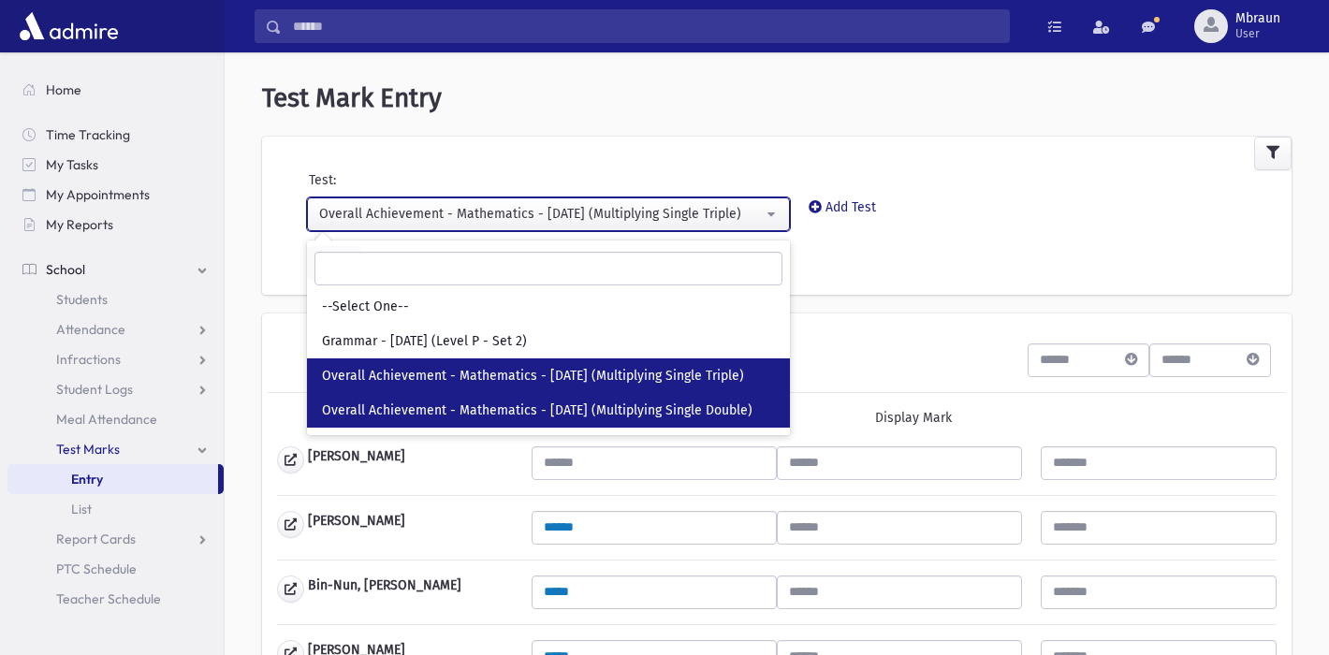
select select "***"
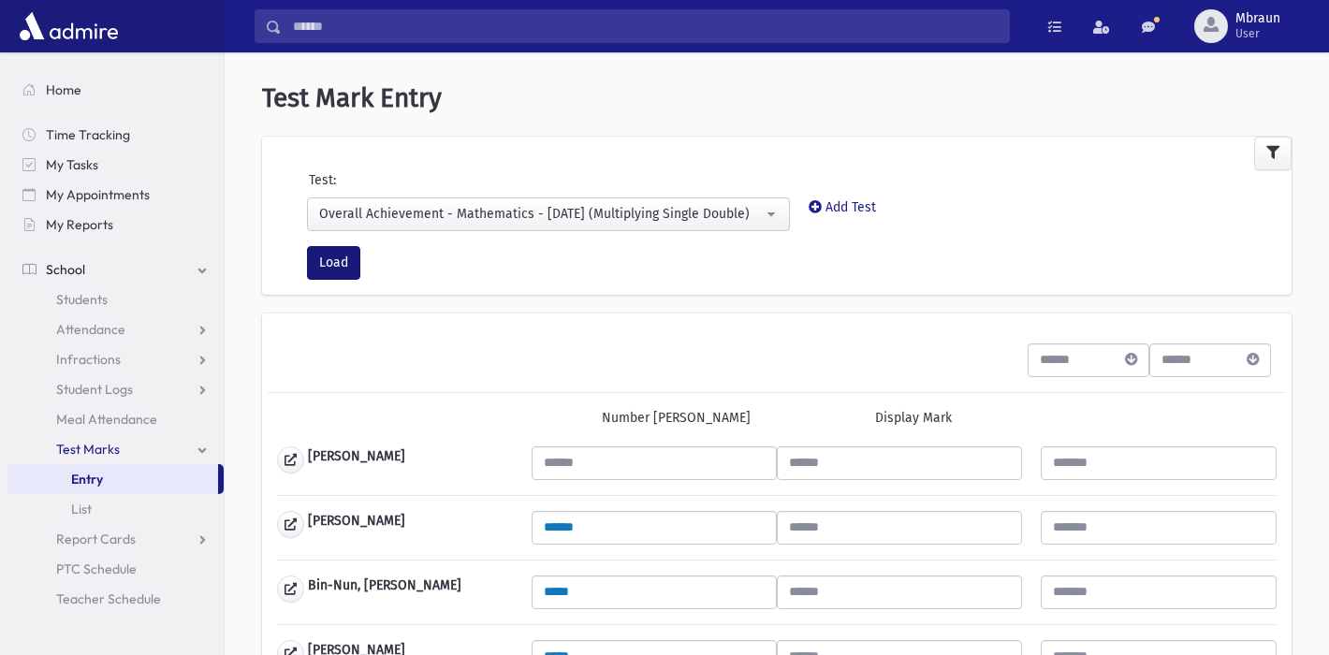
click at [352, 272] on button "Load" at bounding box center [333, 263] width 53 height 34
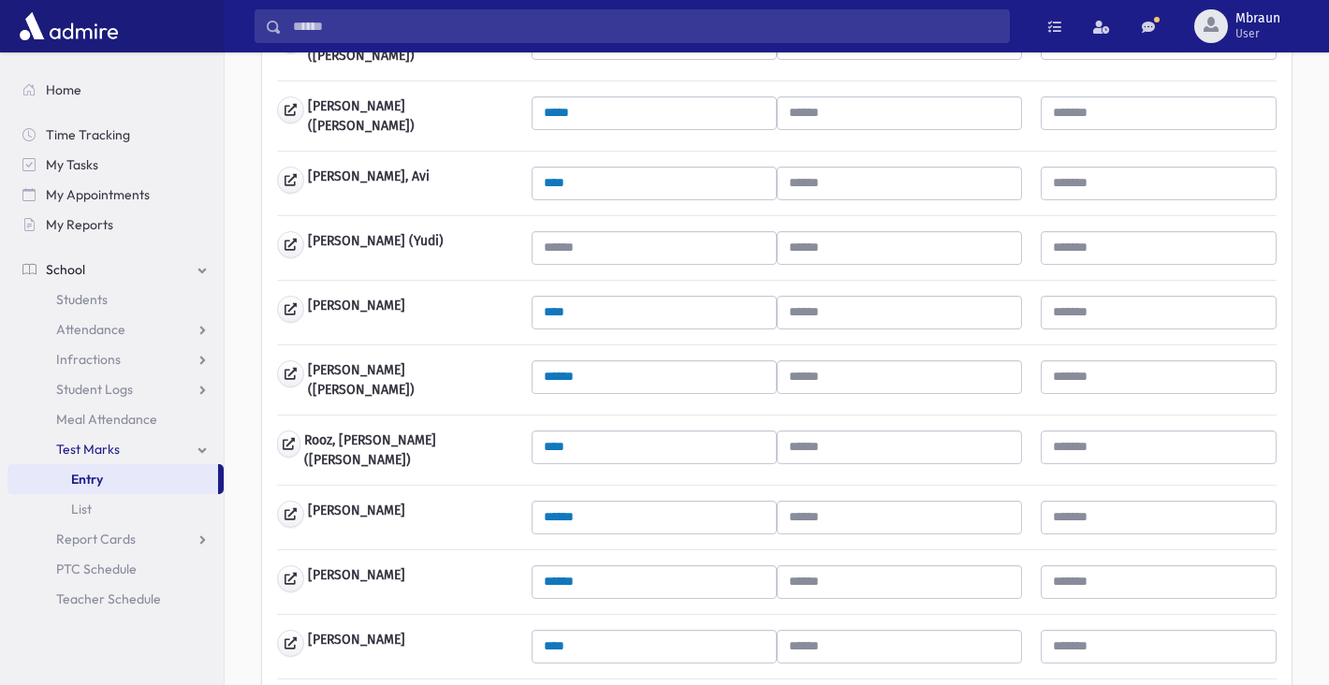
scroll to position [931, 0]
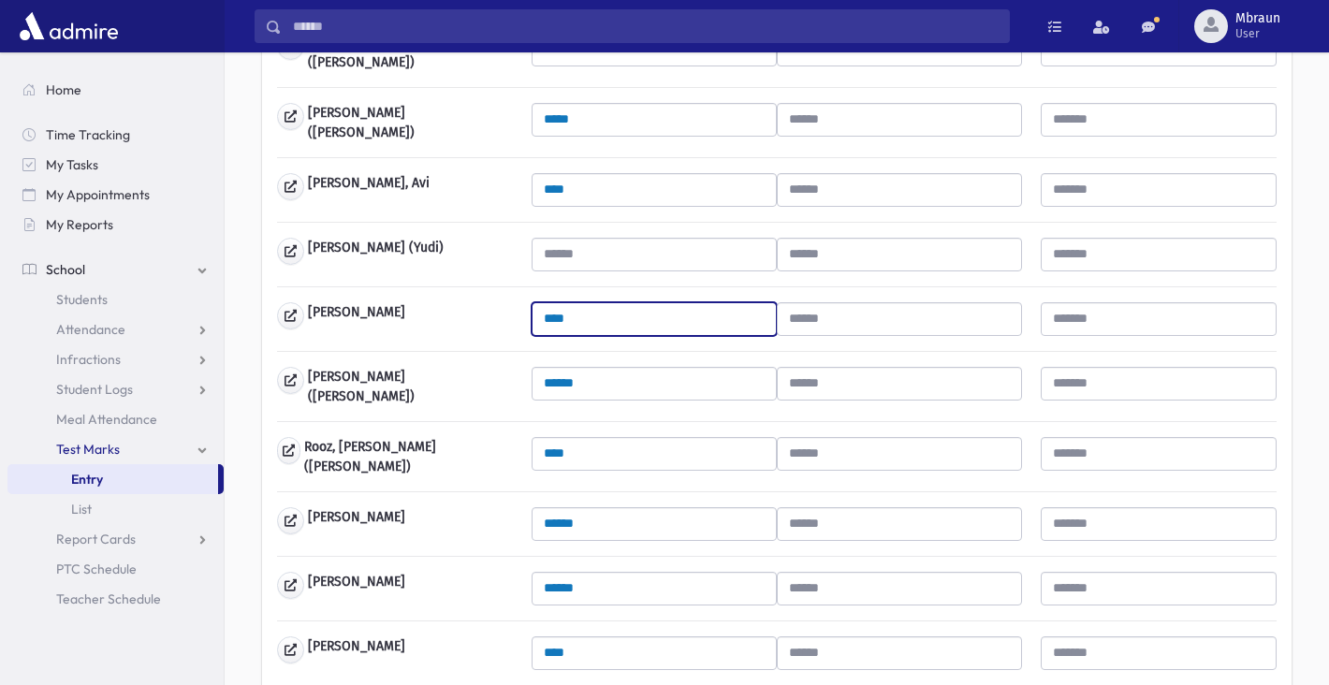
drag, startPoint x: 632, startPoint y: 312, endPoint x: 462, endPoint y: 298, distance: 170.0
click at [462, 302] on div "[PERSON_NAME] ****" at bounding box center [777, 319] width 1019 height 34
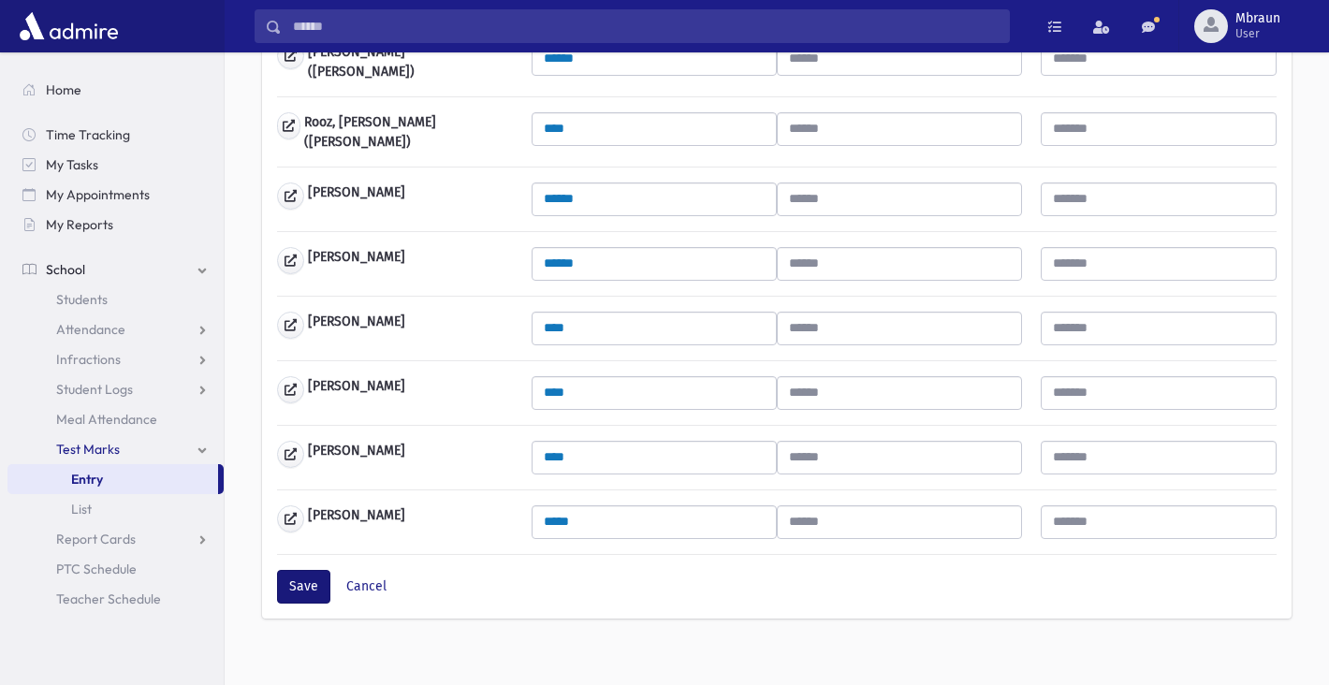
scroll to position [1254, 0]
type input "**"
click at [294, 579] on button "Save" at bounding box center [303, 588] width 53 height 34
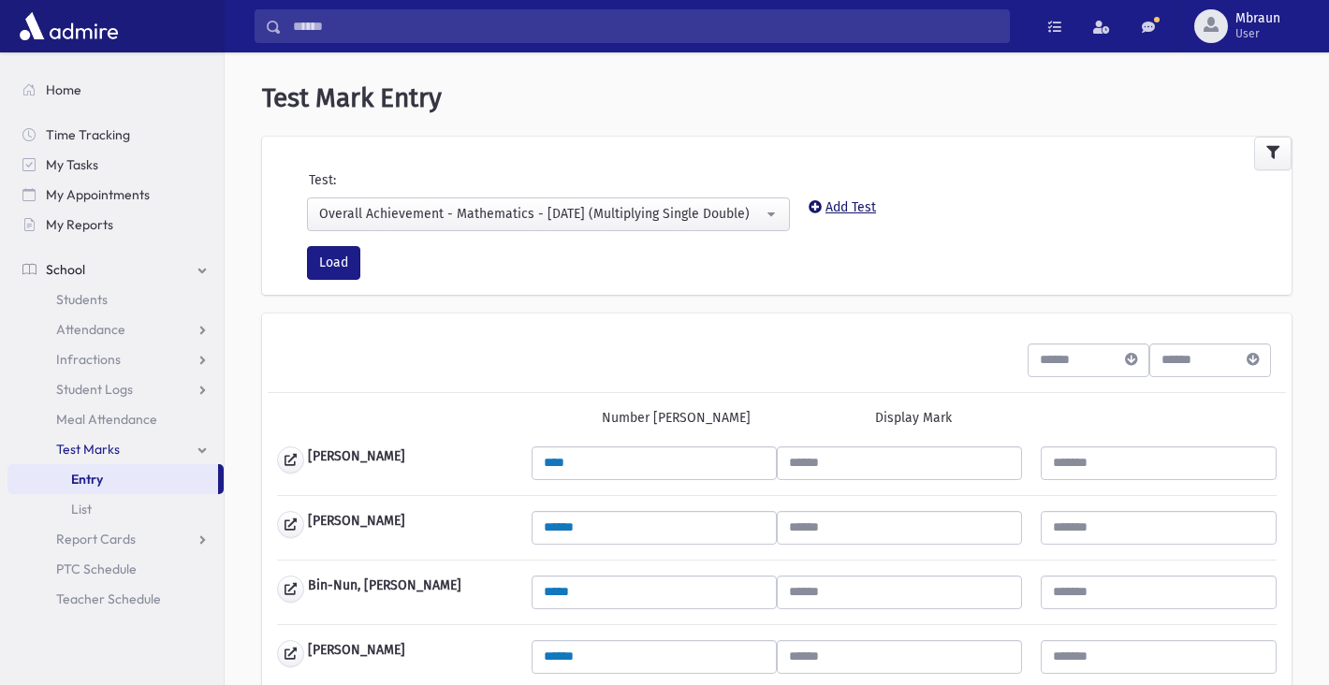
click at [840, 207] on link "Add Test" at bounding box center [842, 207] width 67 height 16
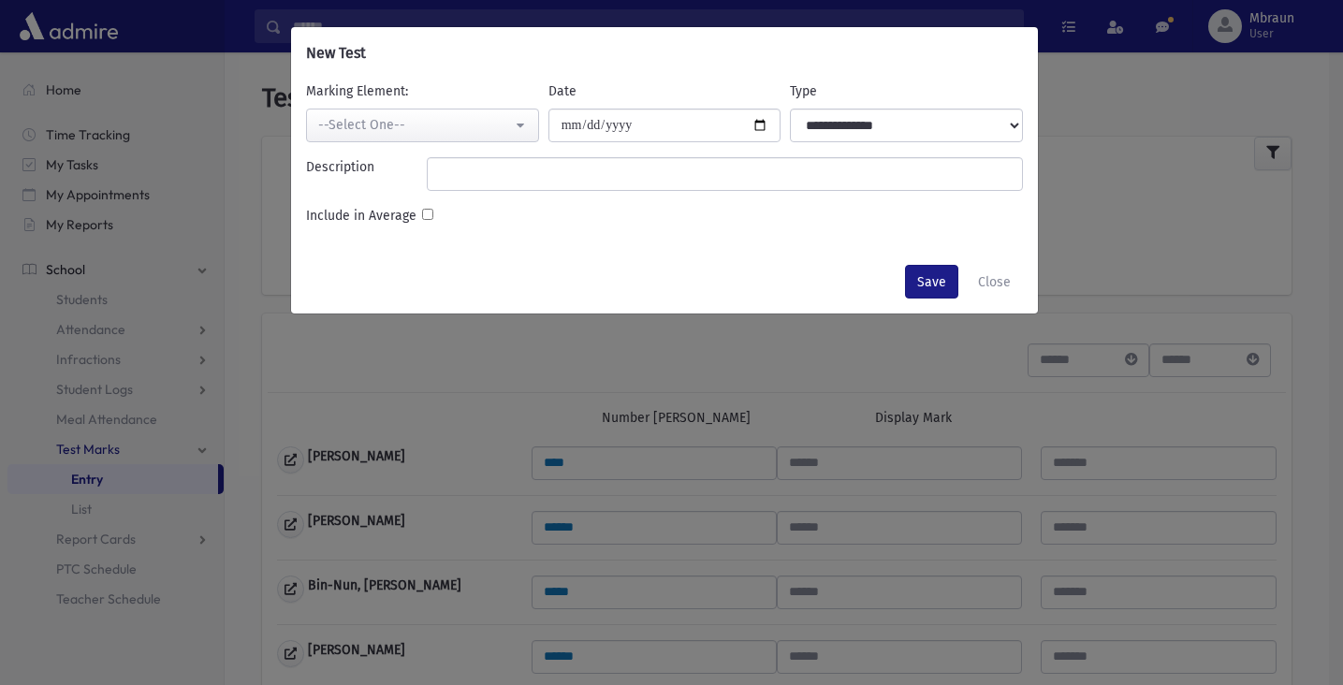
click at [470, 125] on div "--Select One--" at bounding box center [415, 125] width 194 height 20
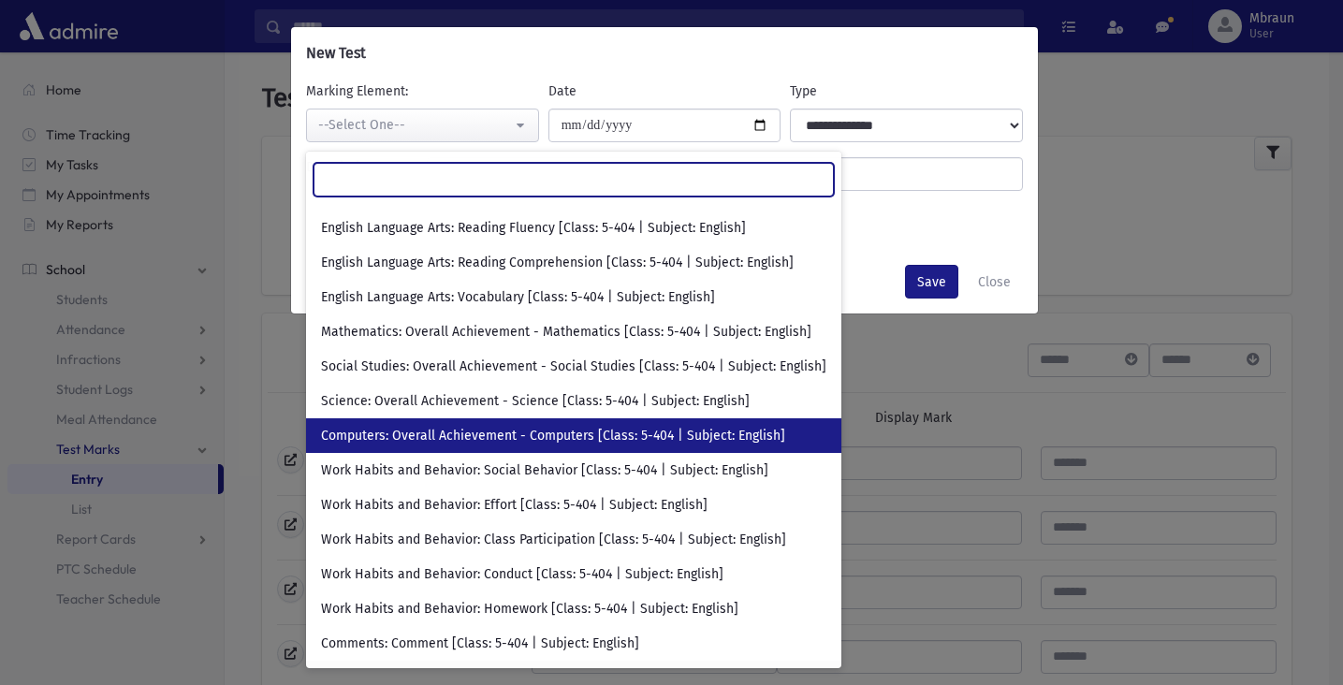
scroll to position [94, 0]
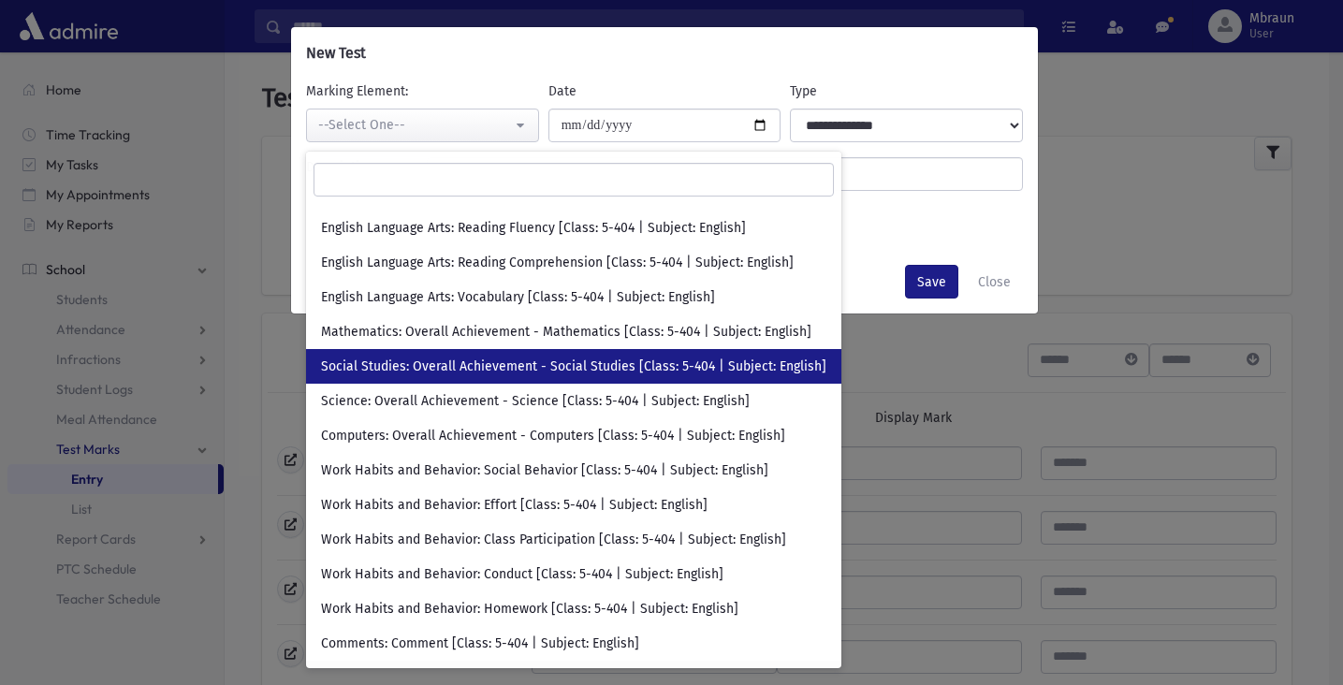
click at [525, 363] on span "Social Studies: Overall Achievement - Social Studies [Class: 5-404 | Subject: E…" at bounding box center [574, 367] width 506 height 19
select select "****"
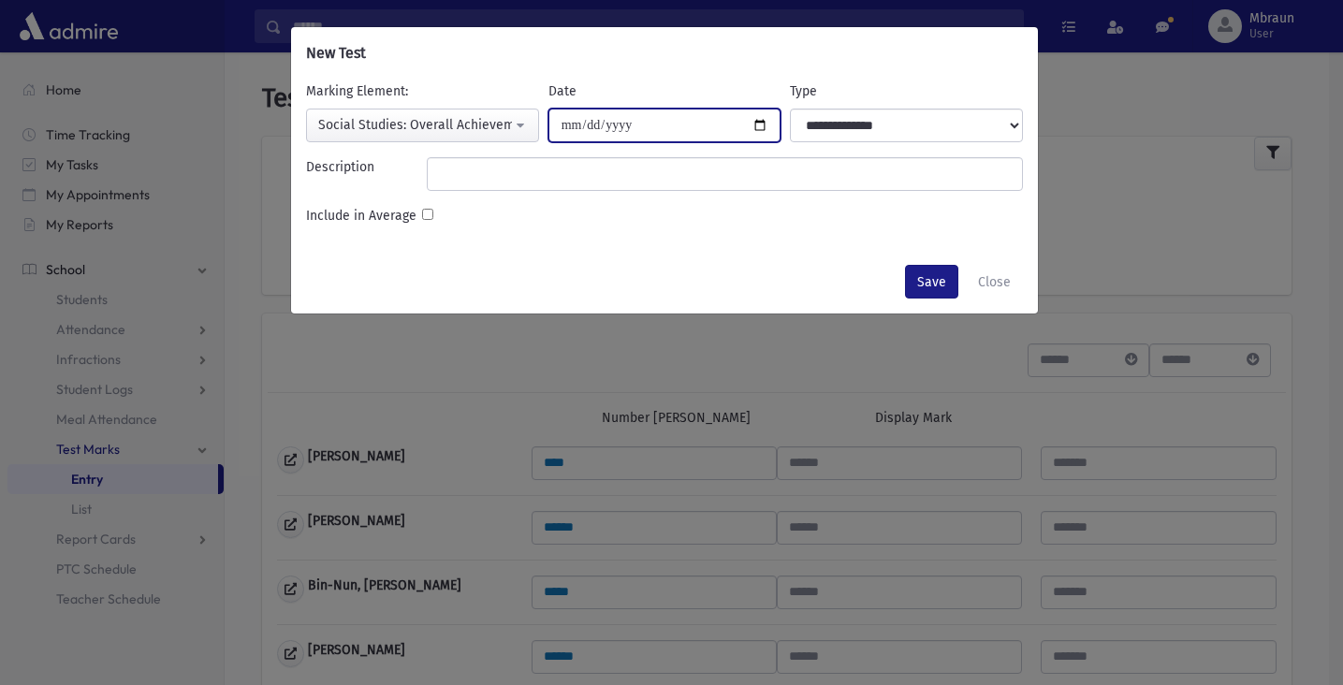
click at [641, 129] on input "Date" at bounding box center [665, 126] width 233 height 34
type input "**********"
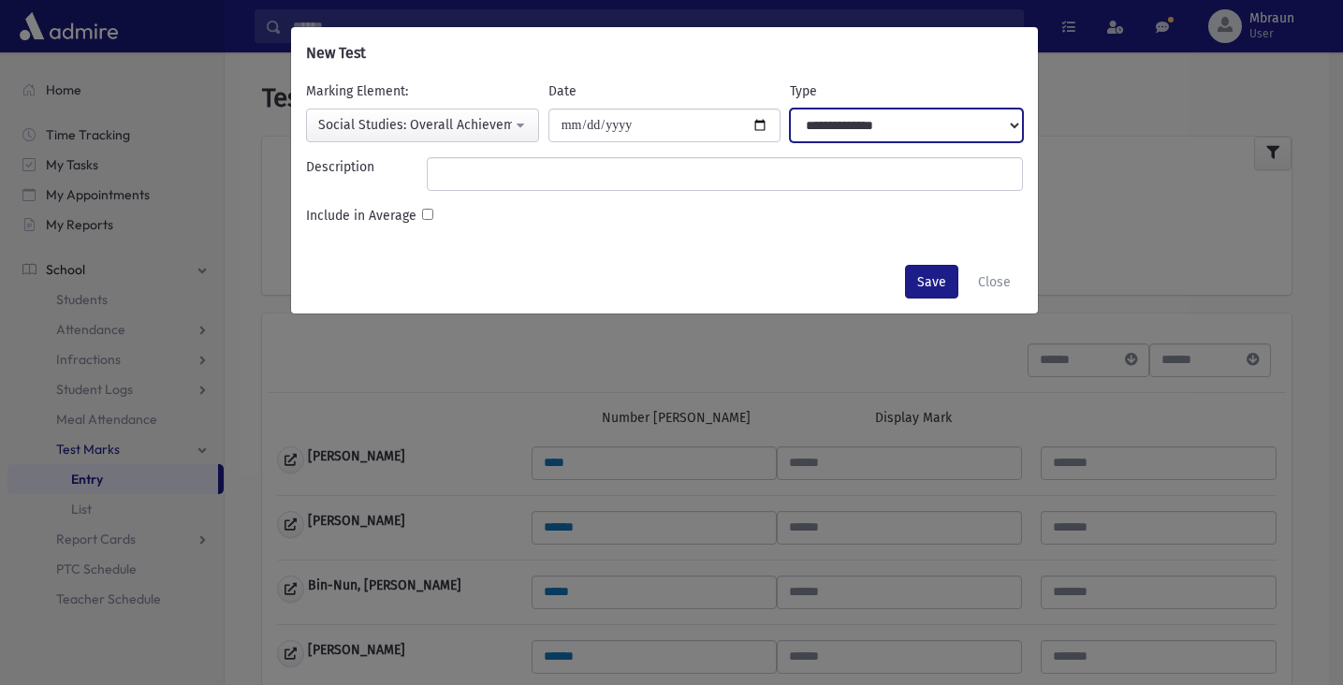
select select "**********"
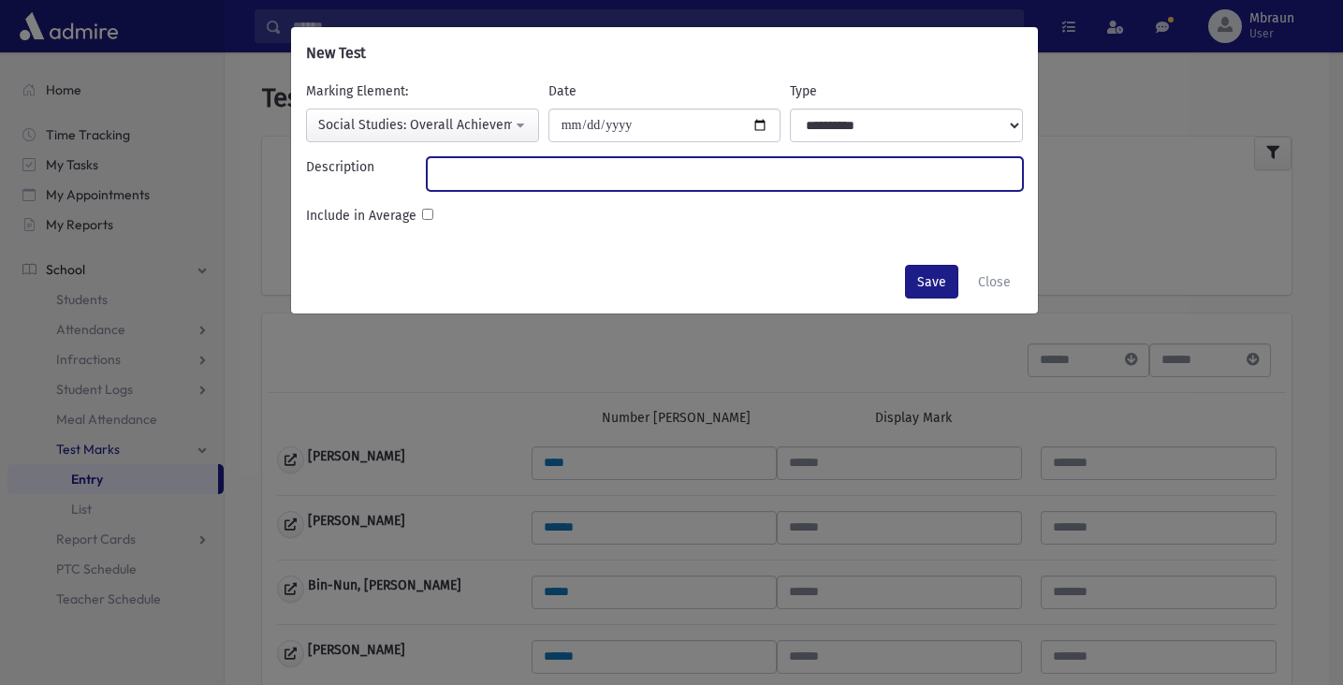
click at [616, 164] on input "Description" at bounding box center [725, 174] width 596 height 34
type input "**********"
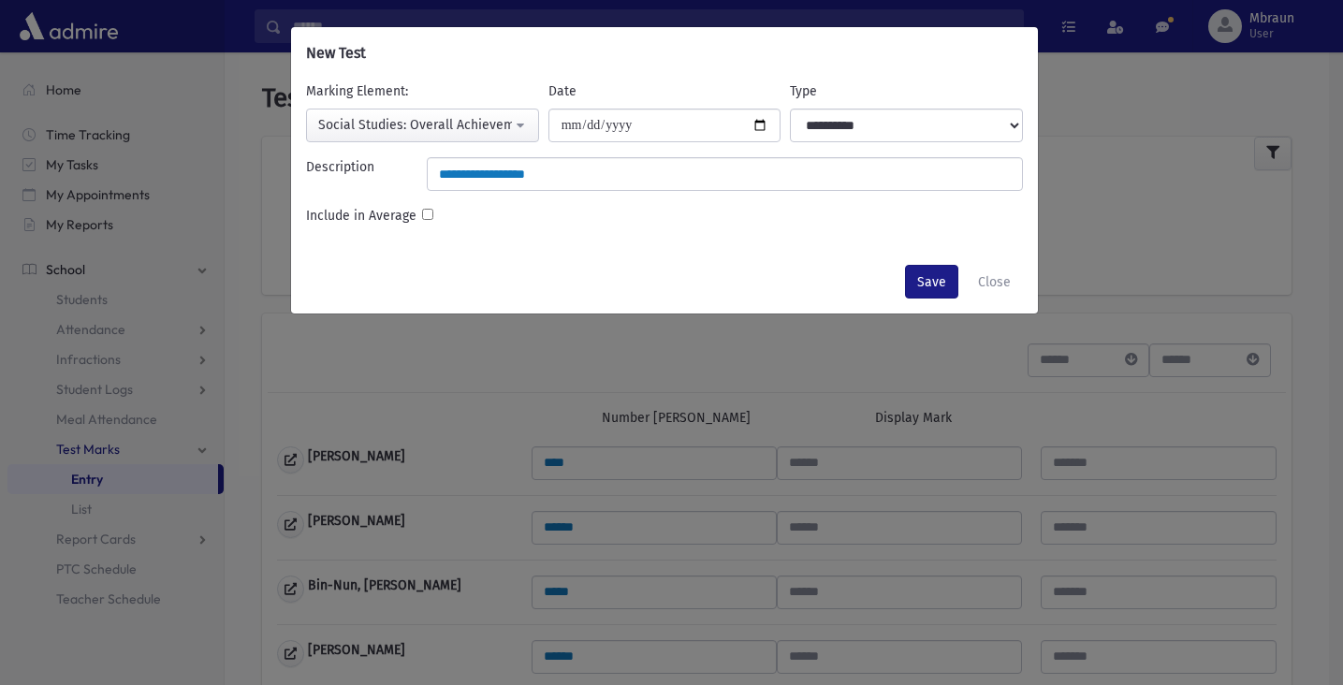
click at [426, 223] on div at bounding box center [427, 216] width 11 height 20
click at [927, 281] on button "Save" at bounding box center [931, 282] width 53 height 34
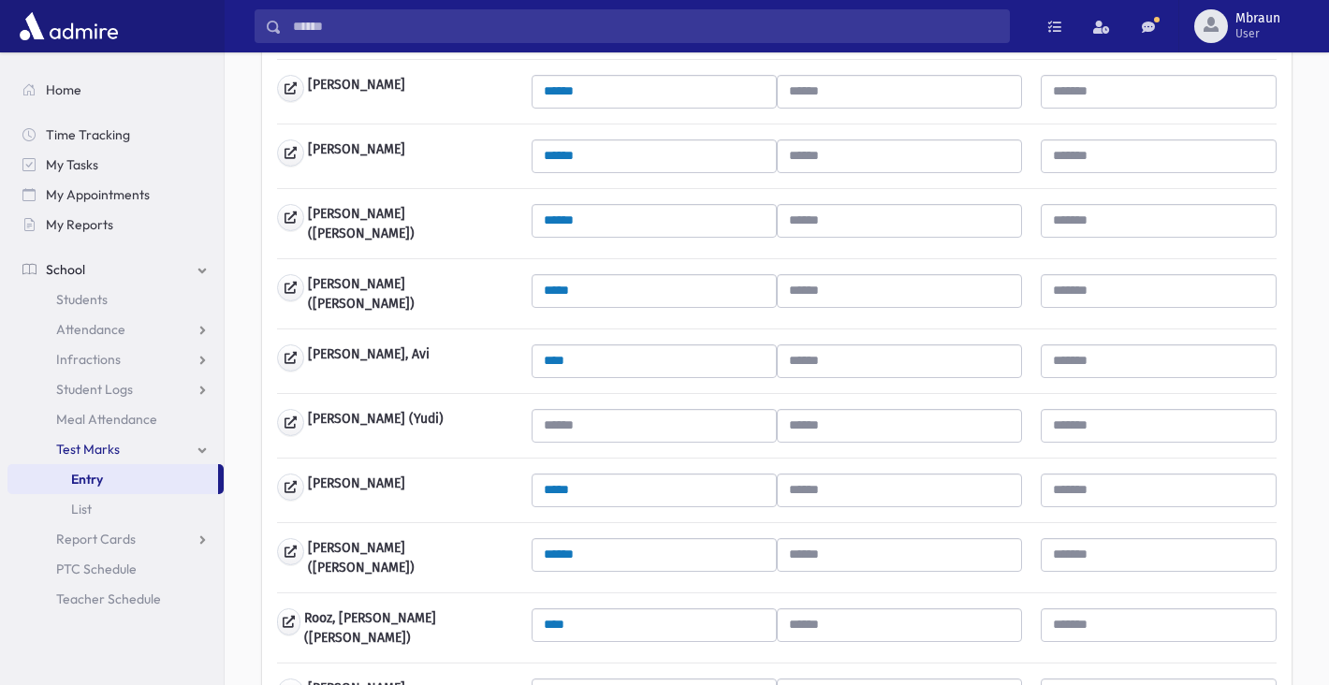
scroll to position [760, 0]
click at [696, 551] on input "******" at bounding box center [654, 554] width 245 height 34
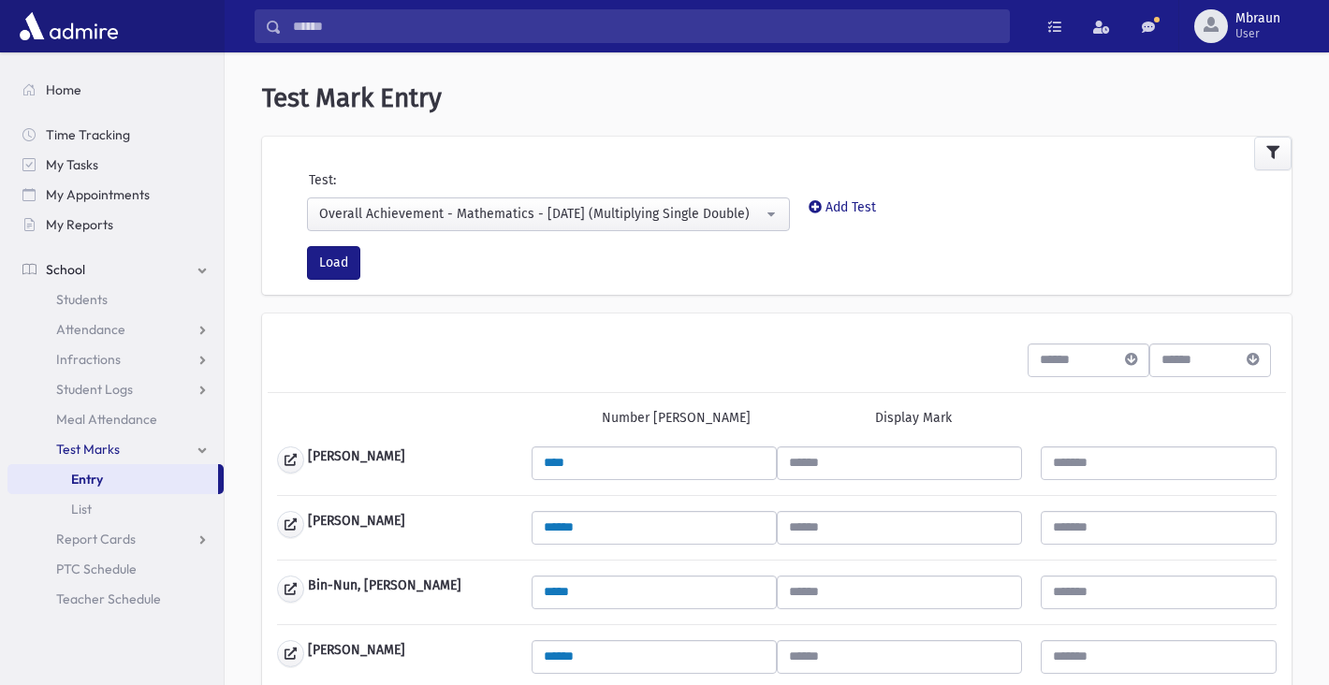
scroll to position [0, 0]
click at [455, 212] on div "Overall Achievement - Mathematics - [DATE] (Multiplying Single Double)" at bounding box center [541, 214] width 444 height 20
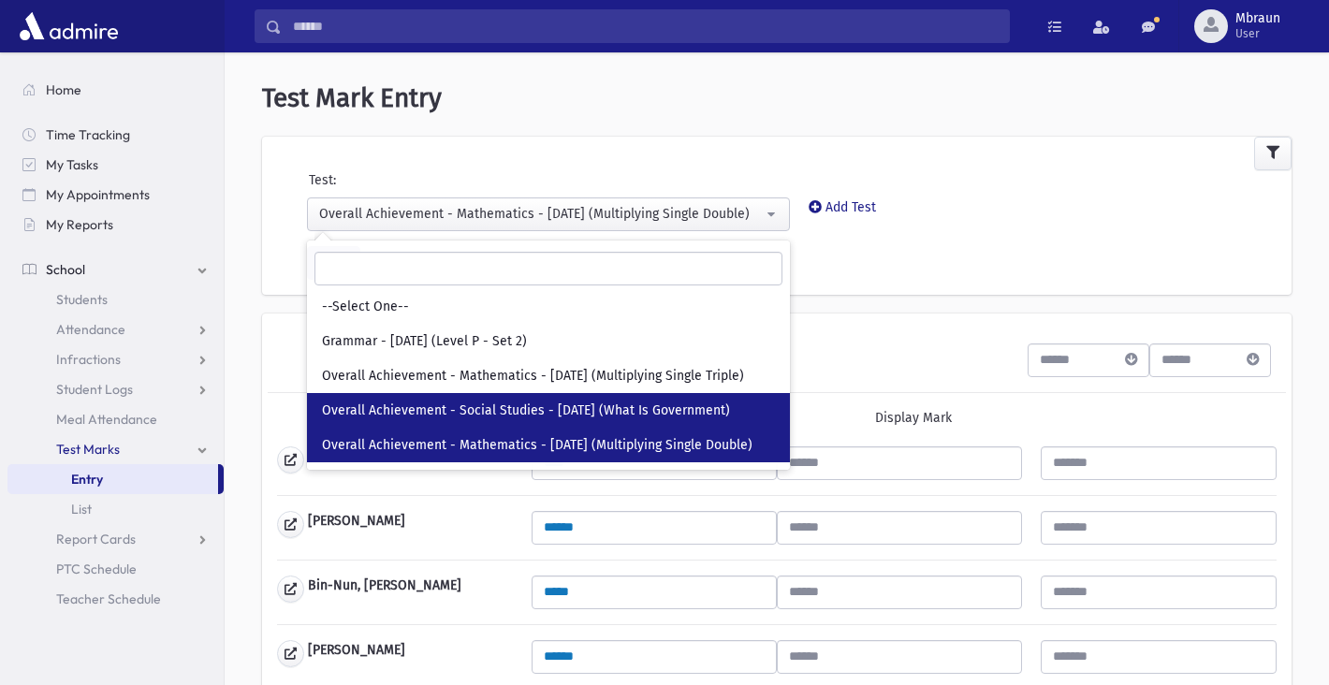
click at [474, 411] on span "Overall Achievement - Social Studies - [DATE] (What Is Government)" at bounding box center [526, 411] width 408 height 19
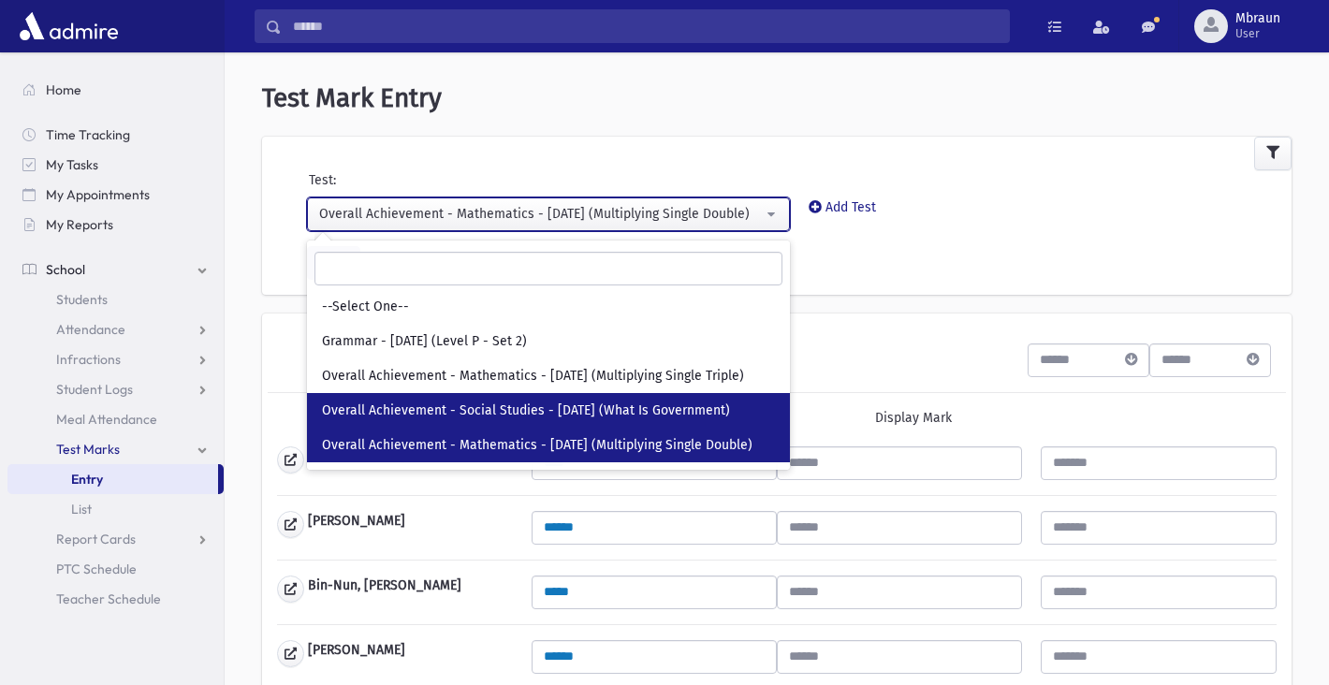
select select "***"
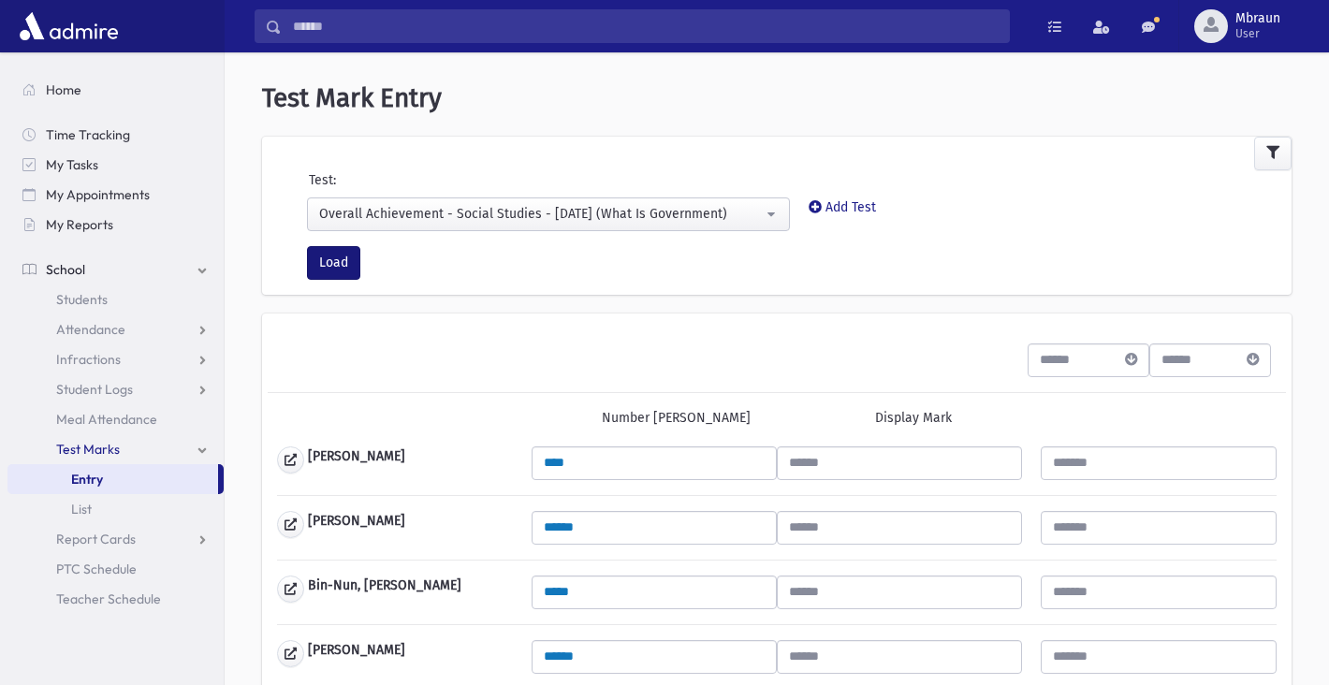
click at [328, 254] on button "Load" at bounding box center [333, 263] width 53 height 34
click at [487, 219] on div "Overall Achievement - Social Studies - [DATE] (What Is Government)" at bounding box center [541, 214] width 444 height 20
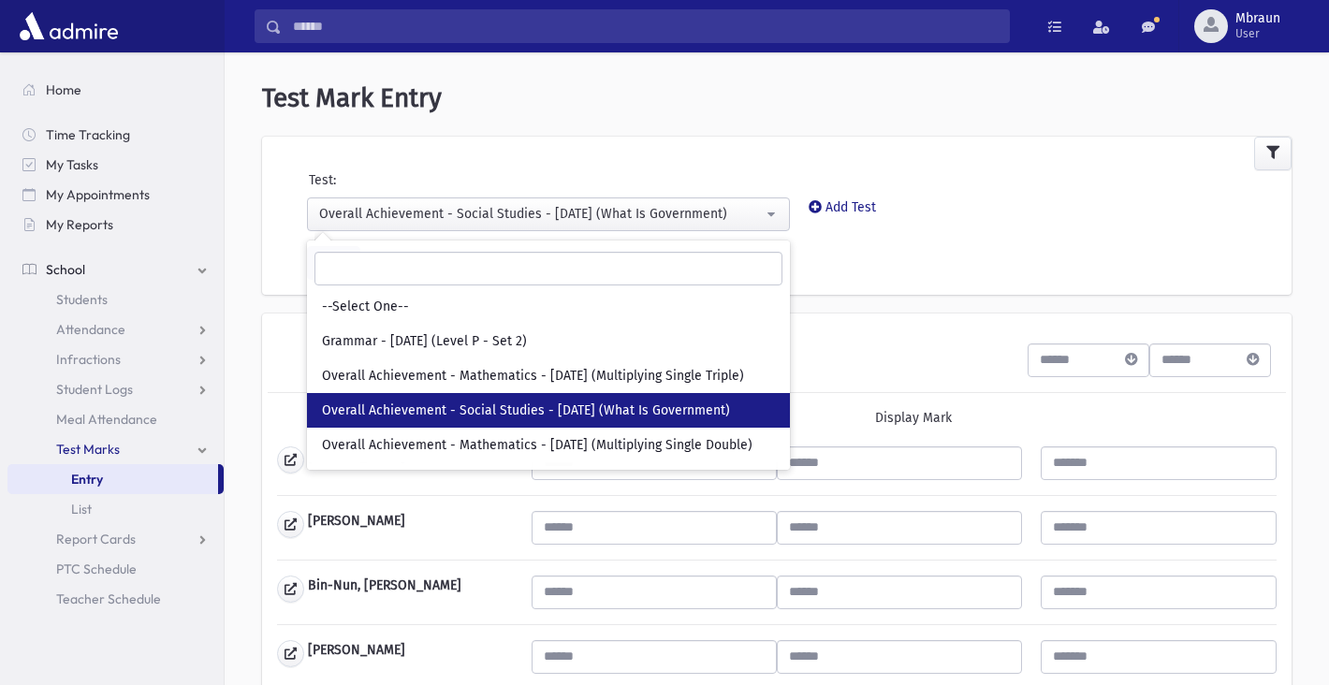
click at [873, 290] on div "Load" at bounding box center [800, 270] width 1004 height 49
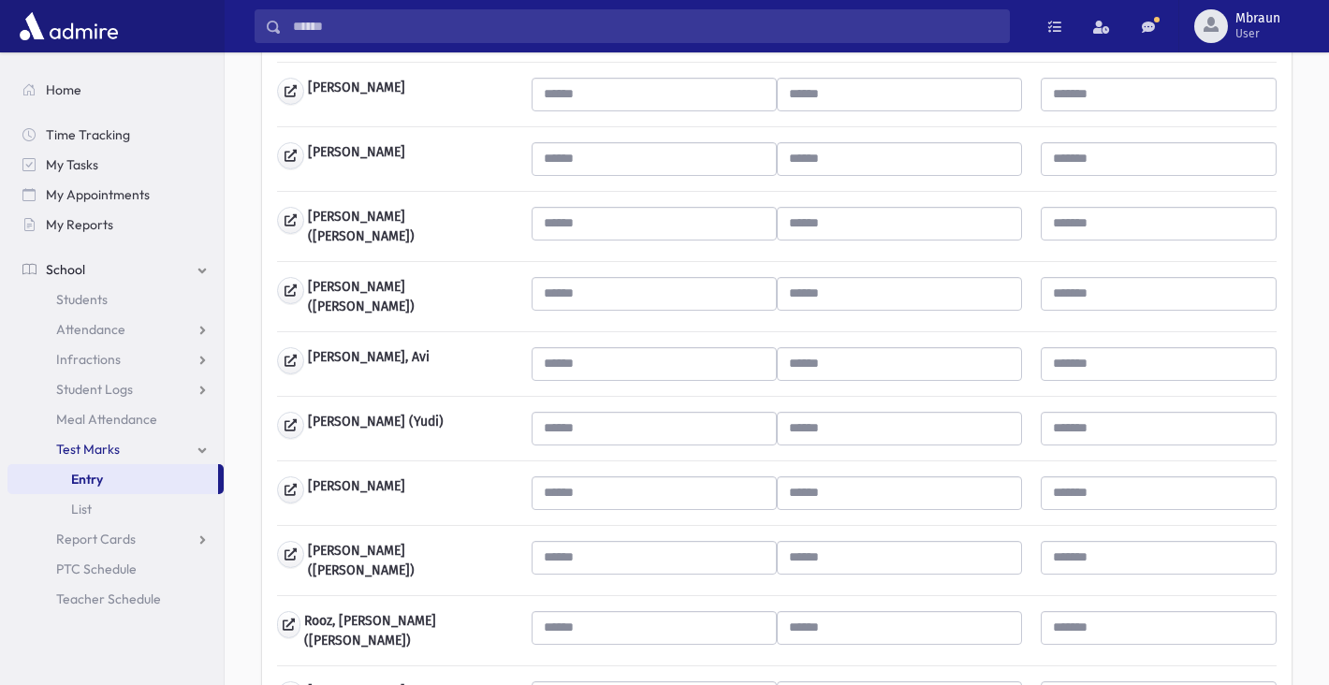
scroll to position [759, 0]
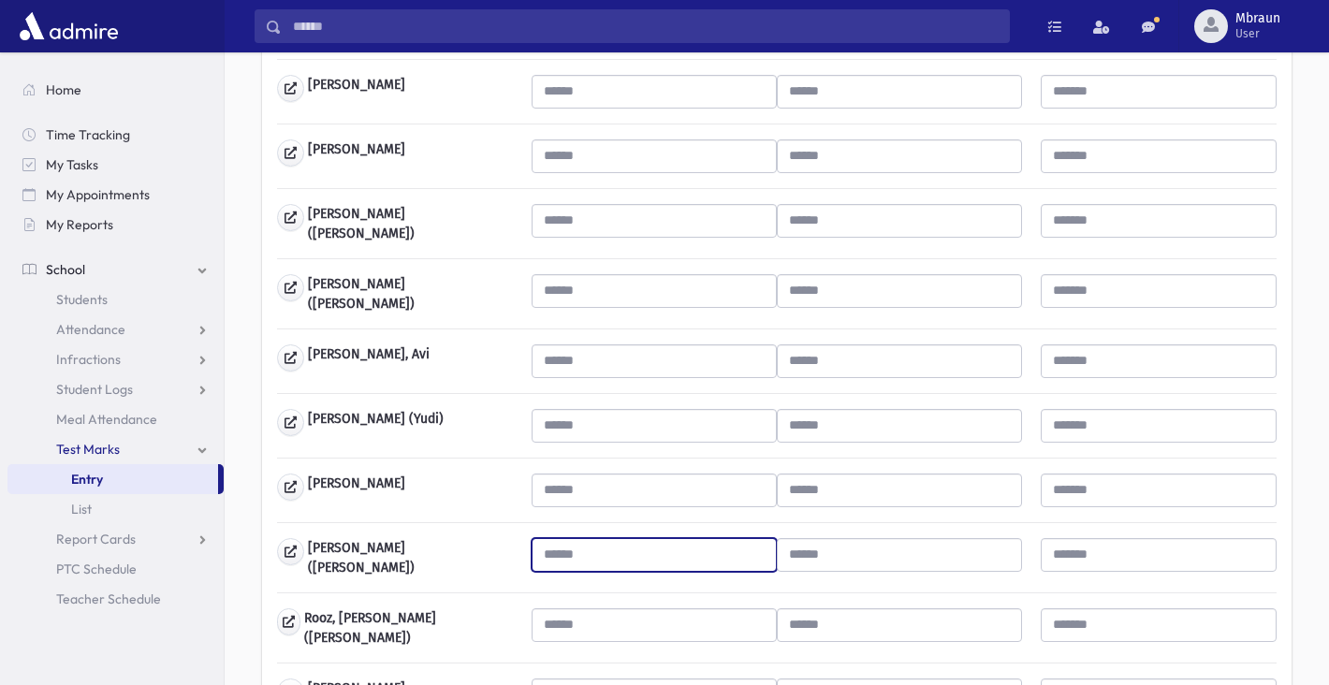
click at [624, 557] on input "text" at bounding box center [654, 555] width 245 height 34
type input "**"
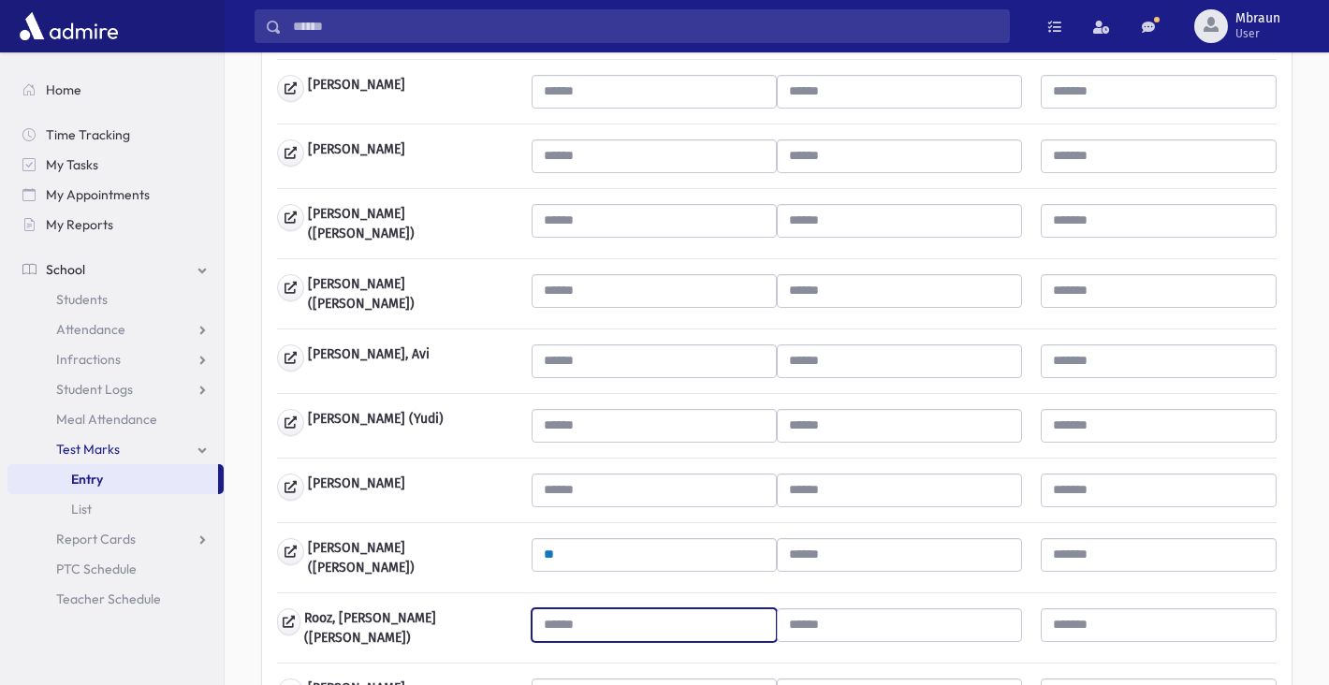
click at [671, 616] on input "text" at bounding box center [654, 625] width 245 height 34
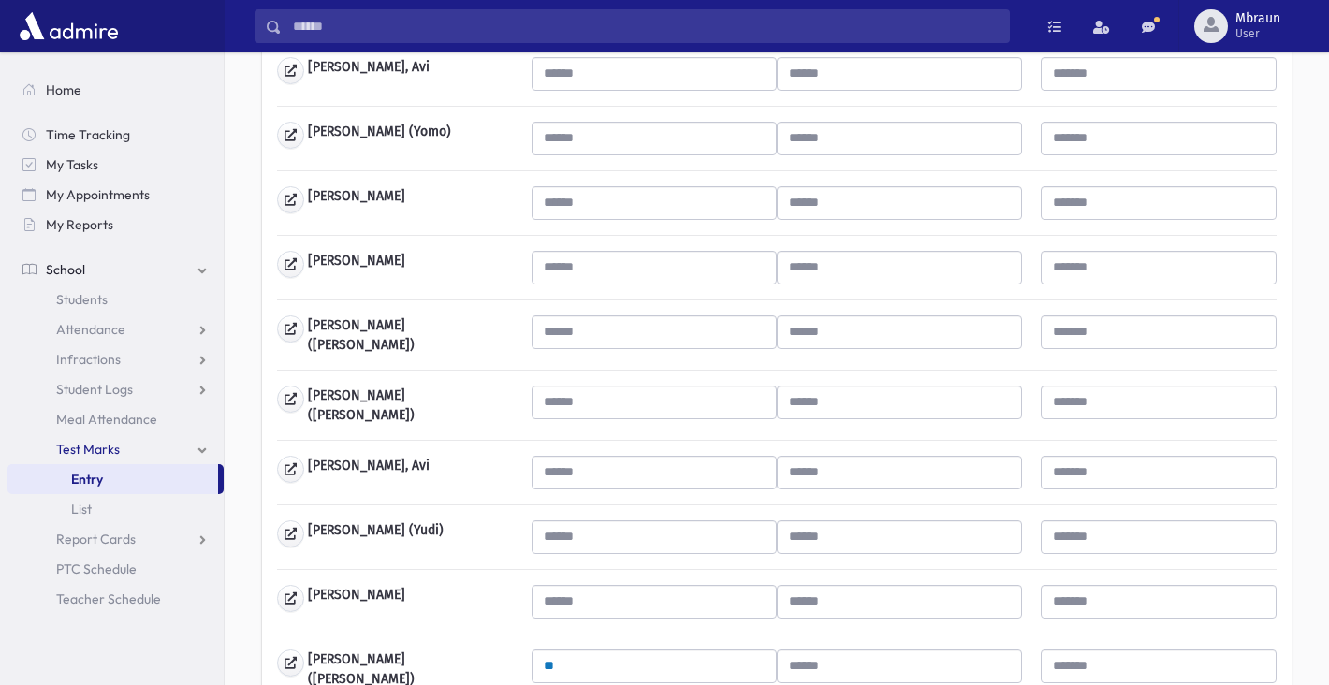
scroll to position [643, 0]
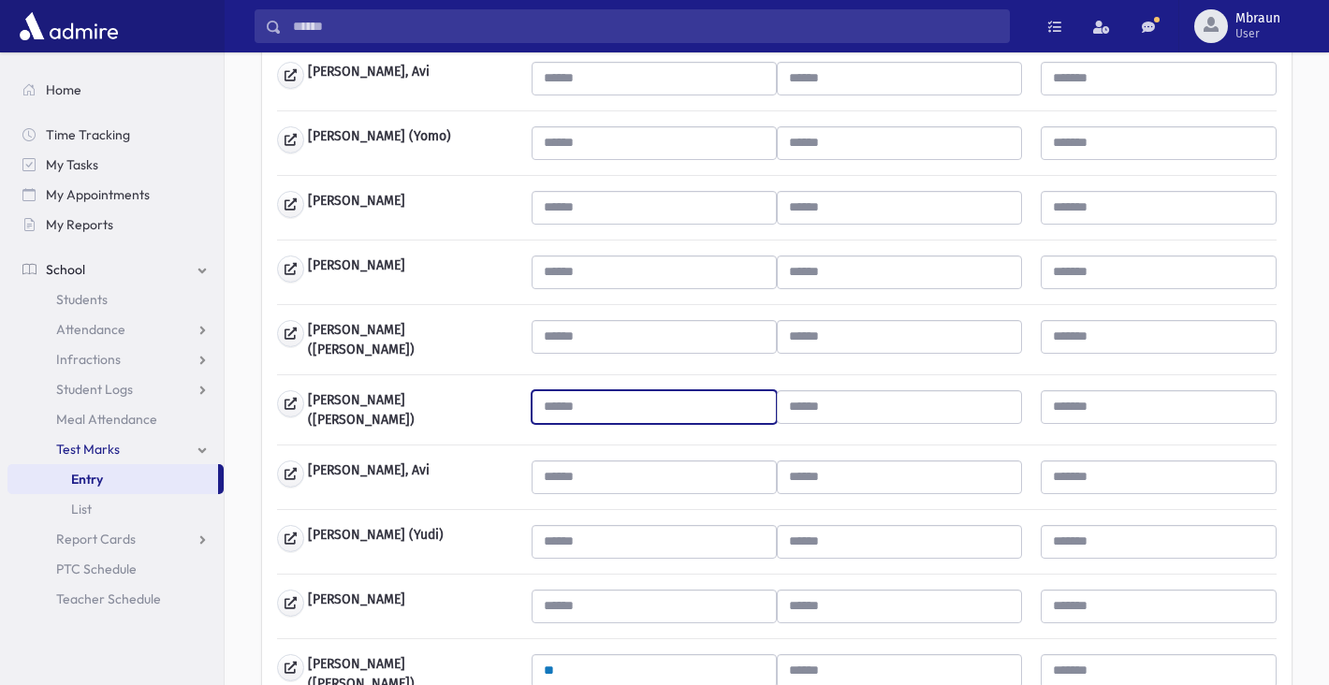
click at [593, 403] on input "text" at bounding box center [654, 407] width 245 height 34
type input "**"
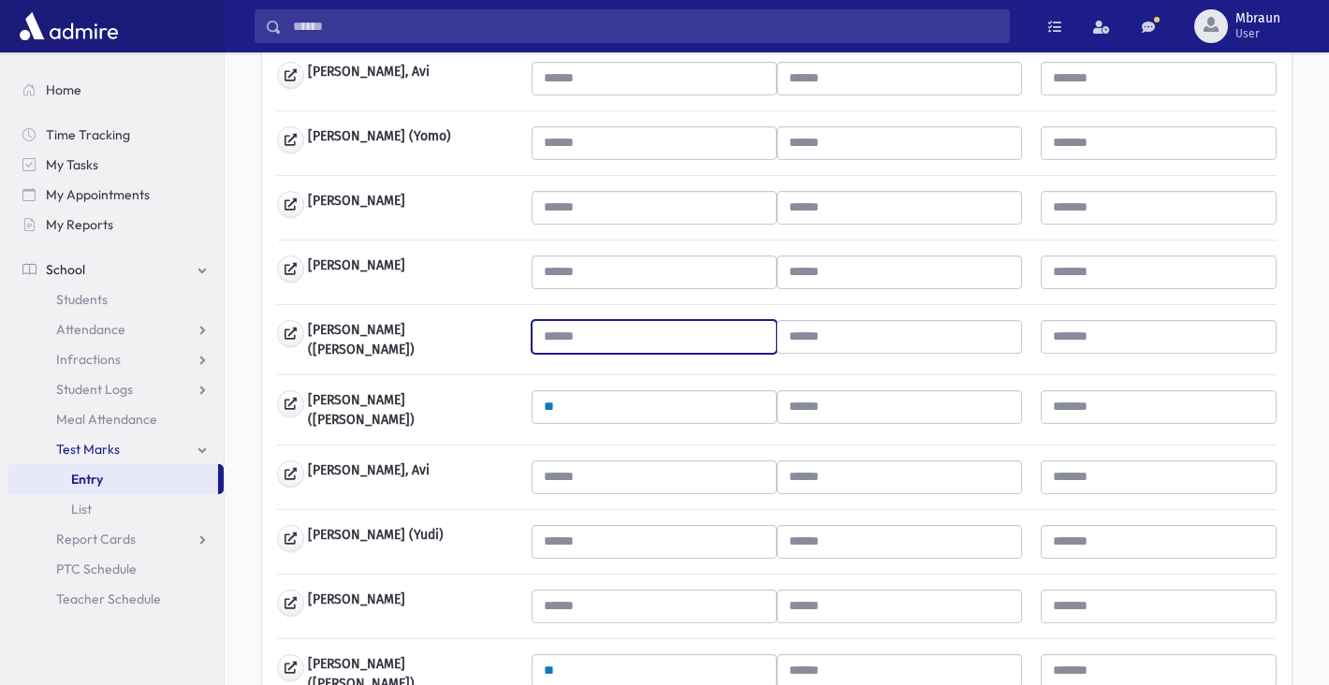
click at [586, 339] on input "text" at bounding box center [654, 337] width 245 height 34
type input "**"
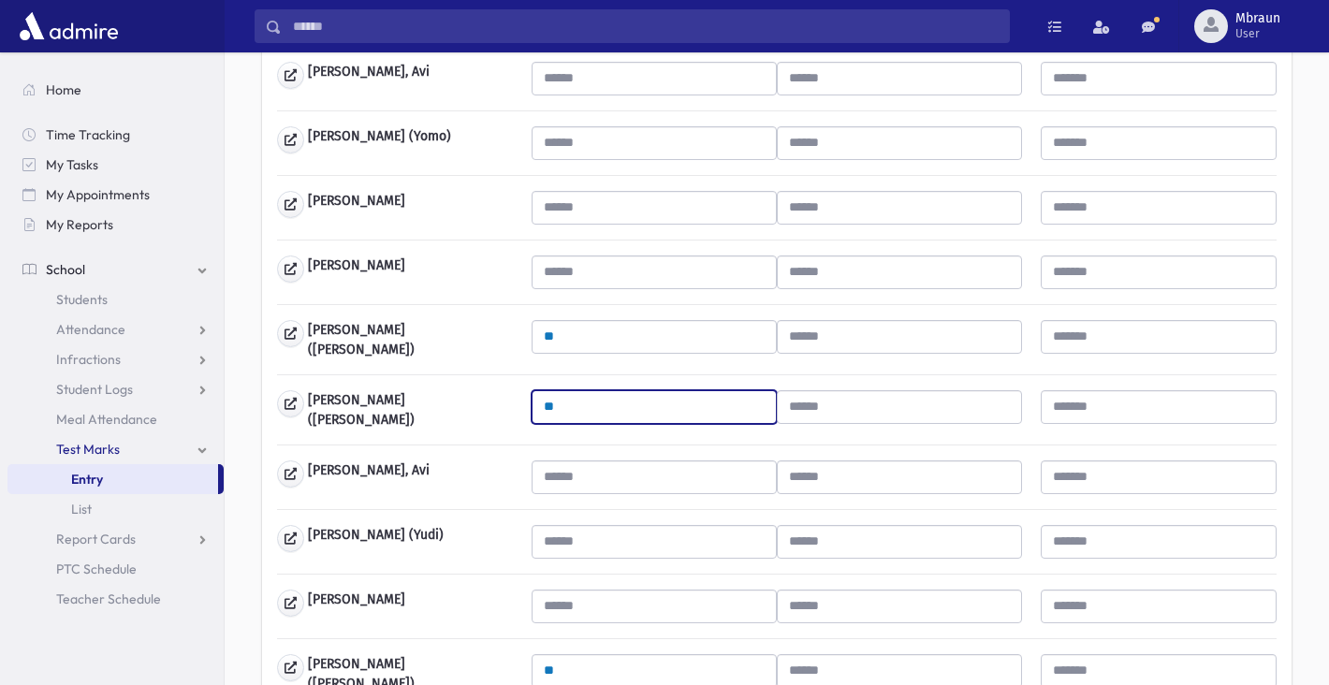
drag, startPoint x: 608, startPoint y: 414, endPoint x: 430, endPoint y: 383, distance: 180.5
click at [430, 383] on div "Abraham, Yaakov Bikov, Aharon Bin-Nun, Yaakov" at bounding box center [777, 485] width 1000 height 1364
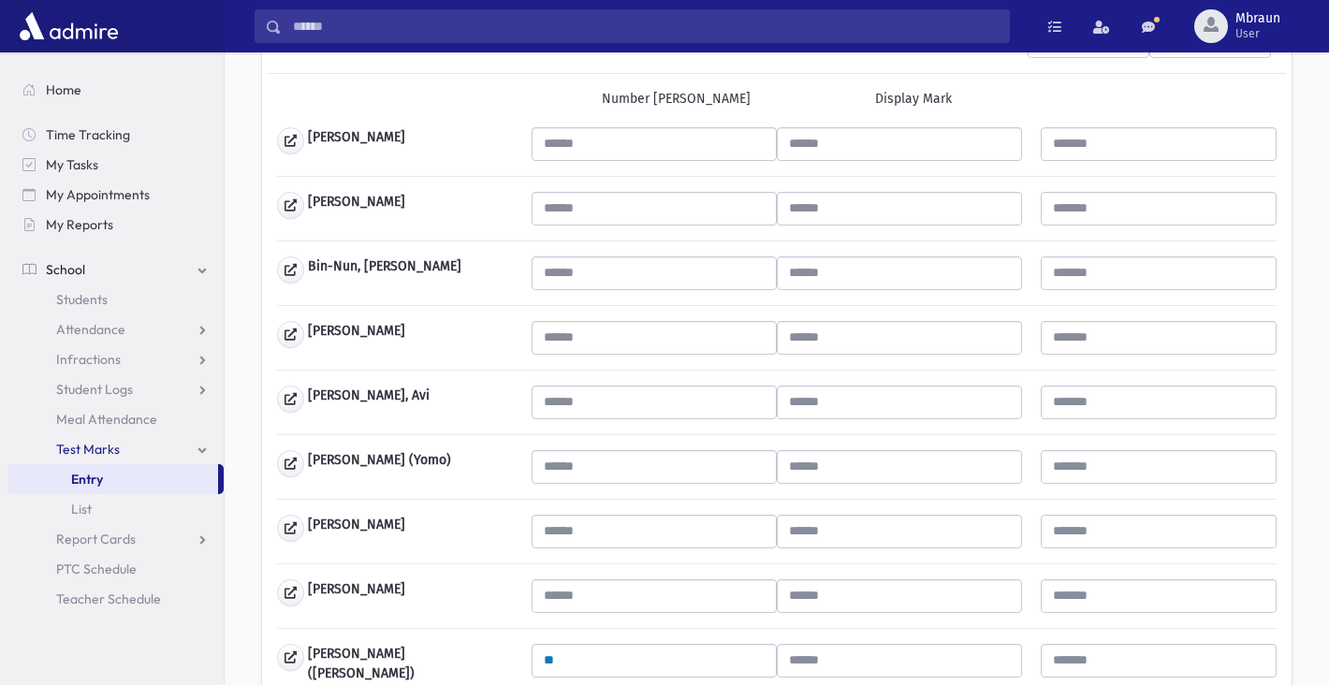
type input "**"
click at [597, 344] on input "text" at bounding box center [654, 338] width 245 height 34
type input "***"
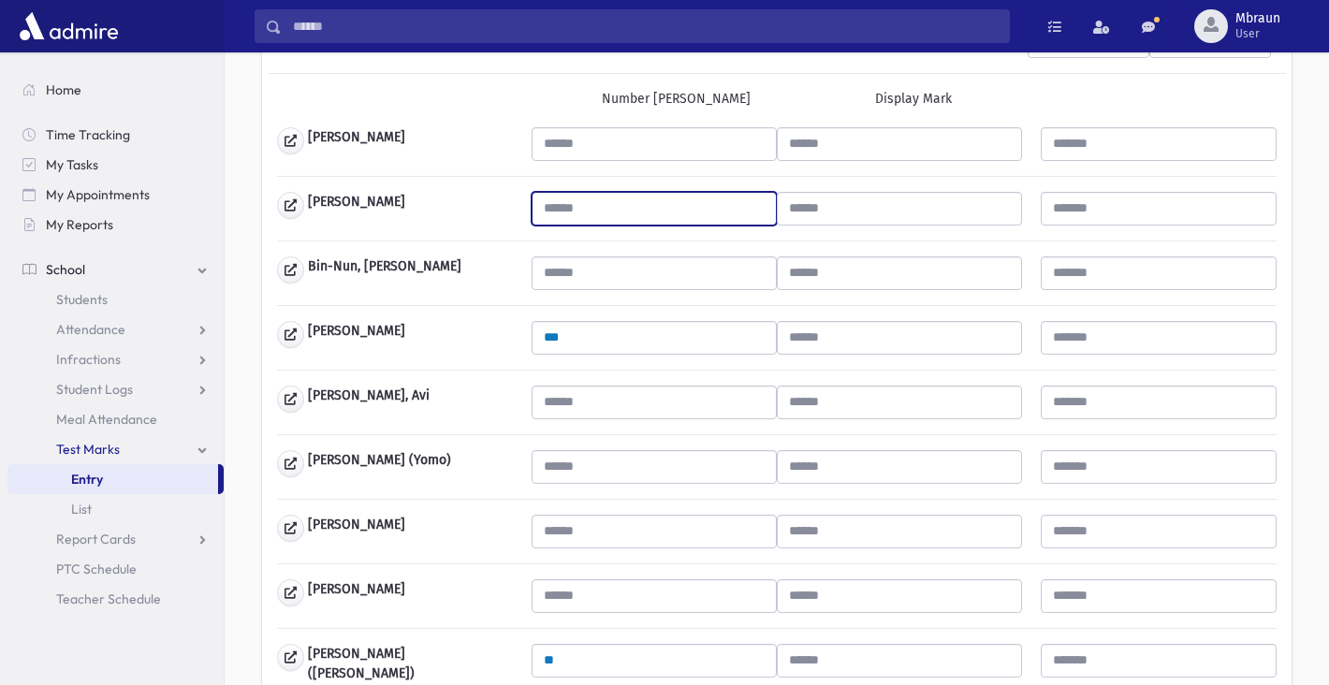
click at [601, 212] on input "text" at bounding box center [654, 209] width 245 height 34
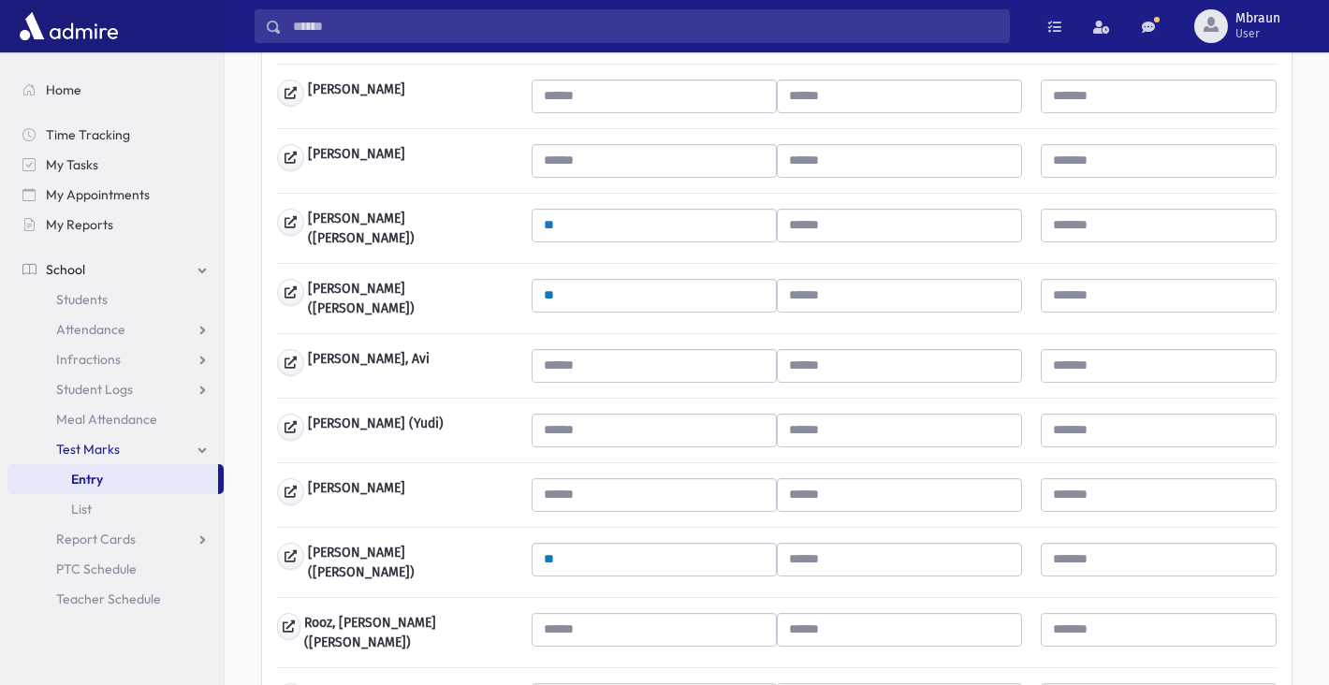
scroll to position [1254, 0]
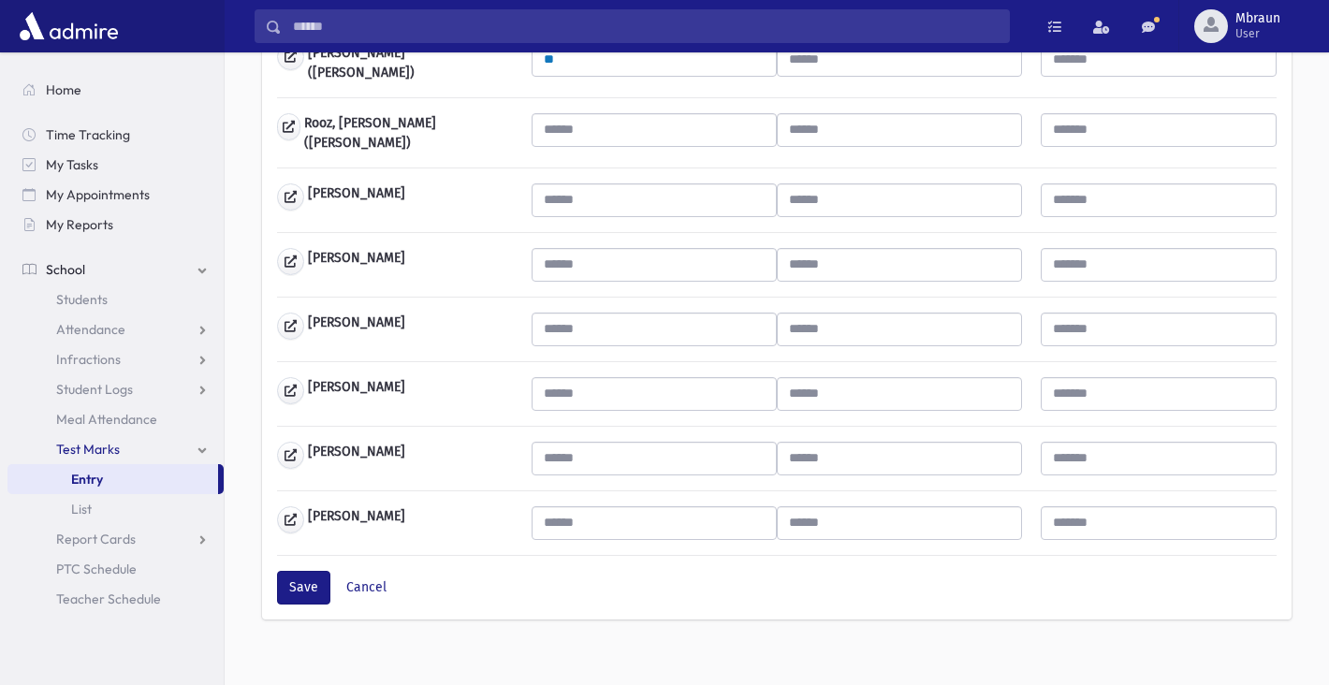
type input "**"
click at [585, 507] on input "text" at bounding box center [654, 523] width 245 height 34
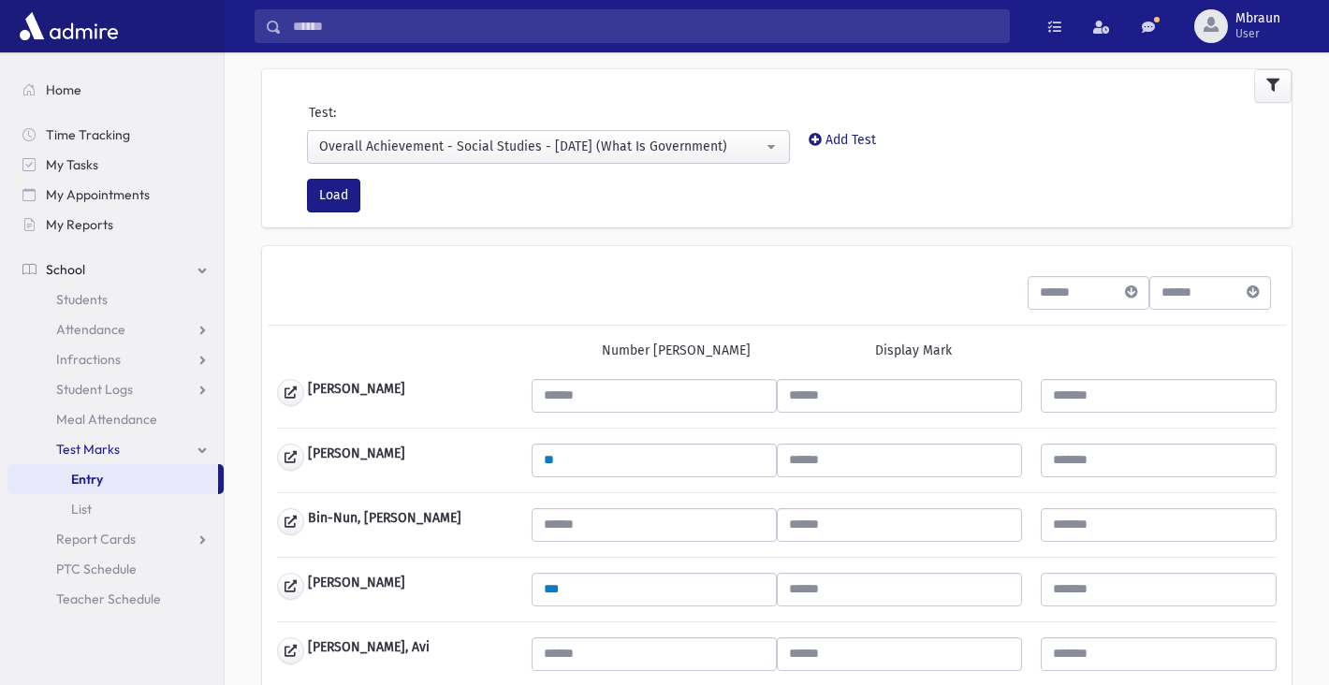
type input "***"
click at [594, 523] on input "text" at bounding box center [654, 525] width 245 height 34
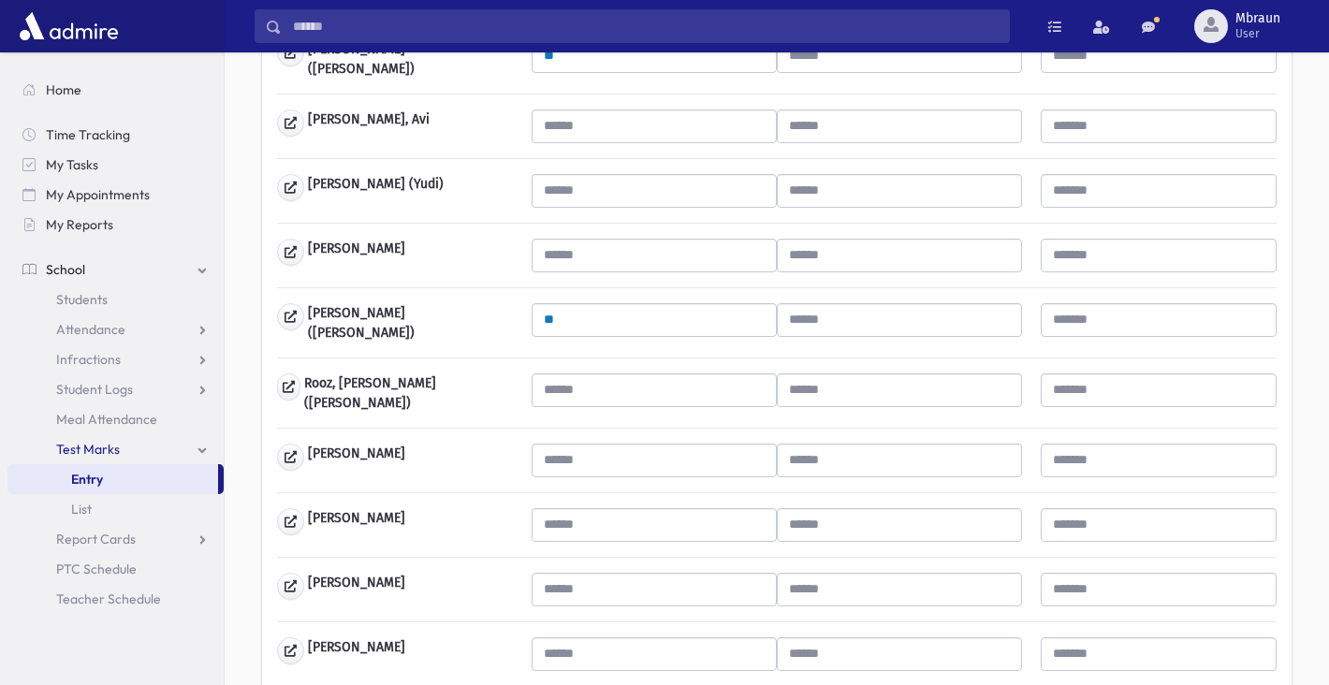
scroll to position [1020, 0]
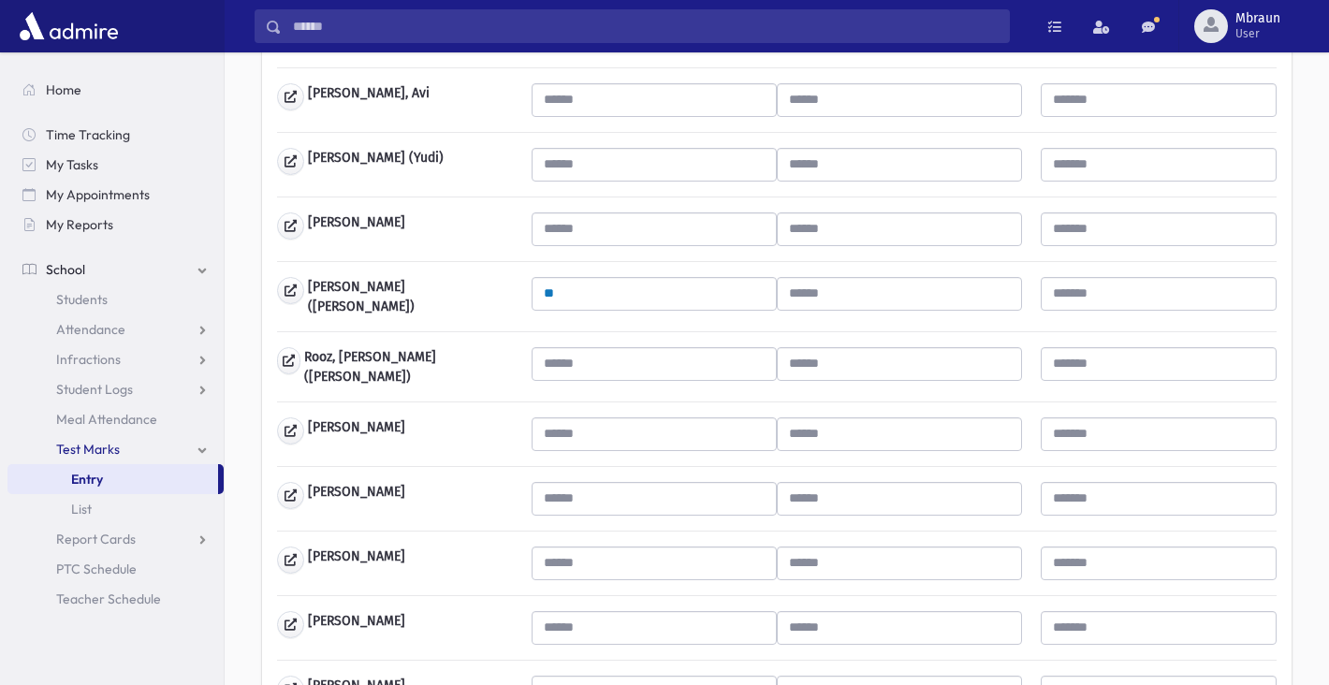
type input "**"
click at [590, 490] on input "text" at bounding box center [654, 499] width 245 height 34
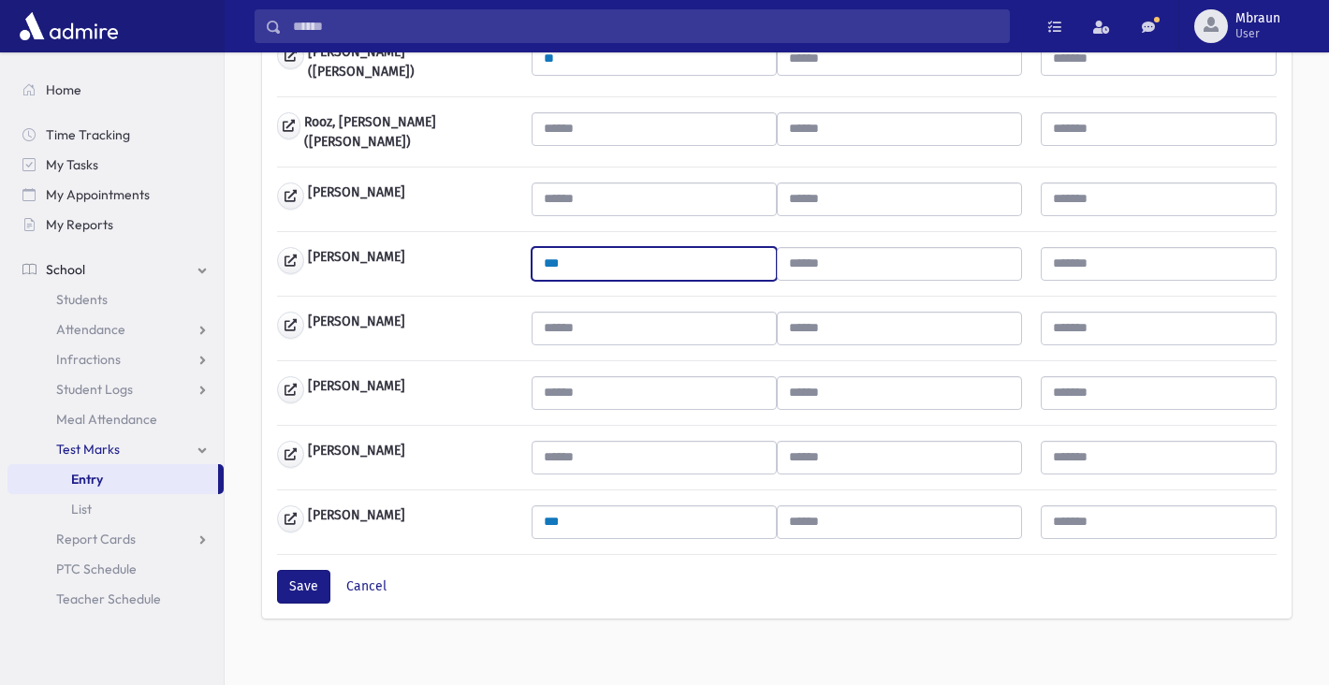
scroll to position [1254, 0]
type input "***"
click at [317, 571] on button "Save" at bounding box center [303, 588] width 53 height 34
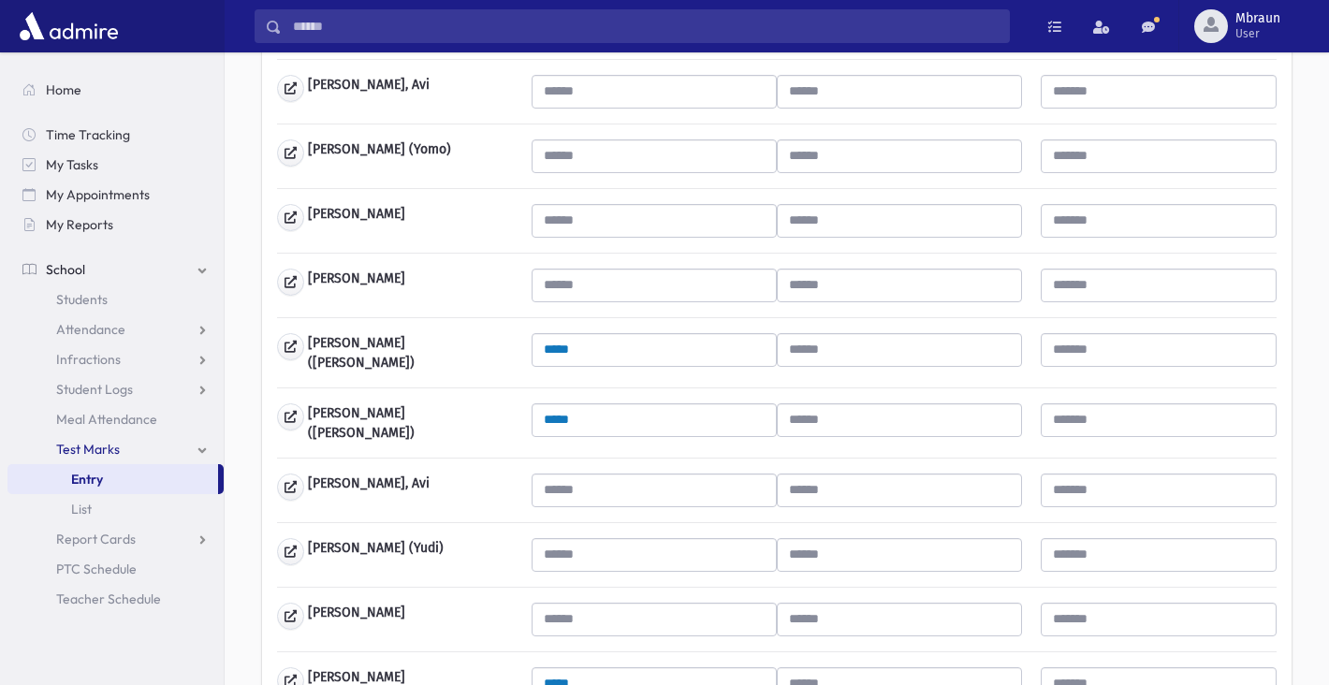
scroll to position [1254, 0]
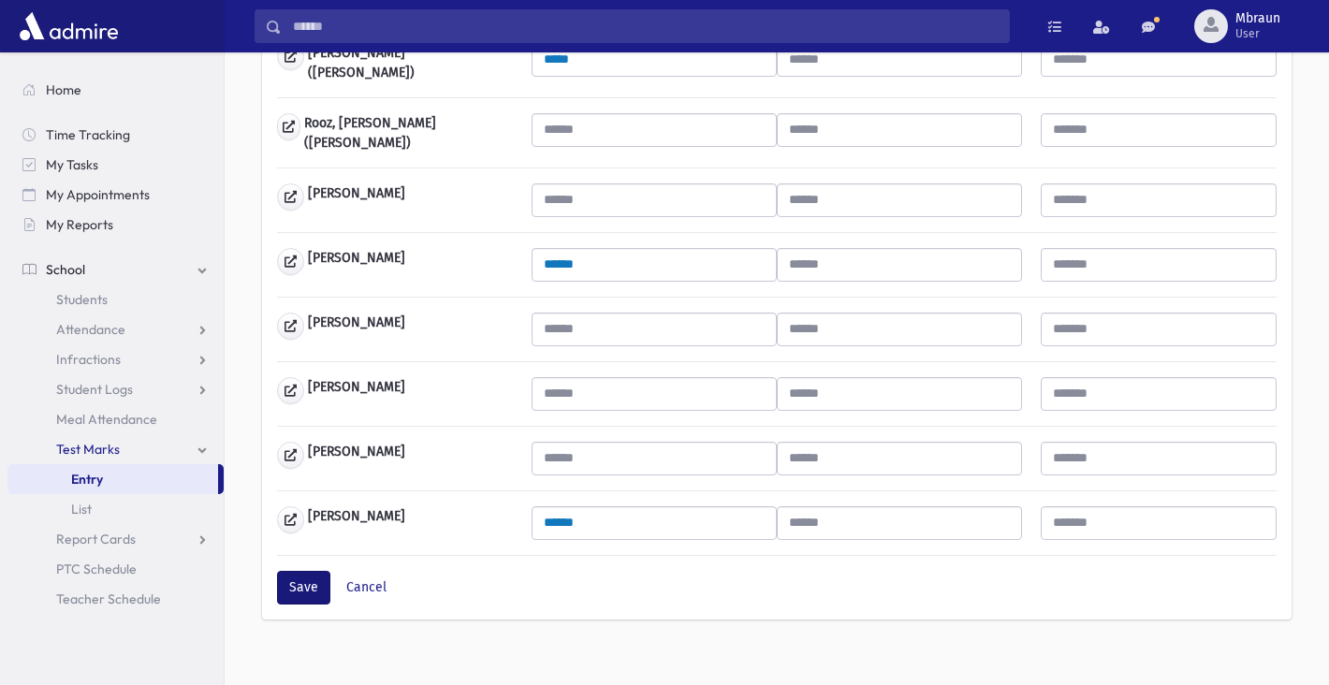
click at [298, 574] on button "Save" at bounding box center [303, 588] width 53 height 34
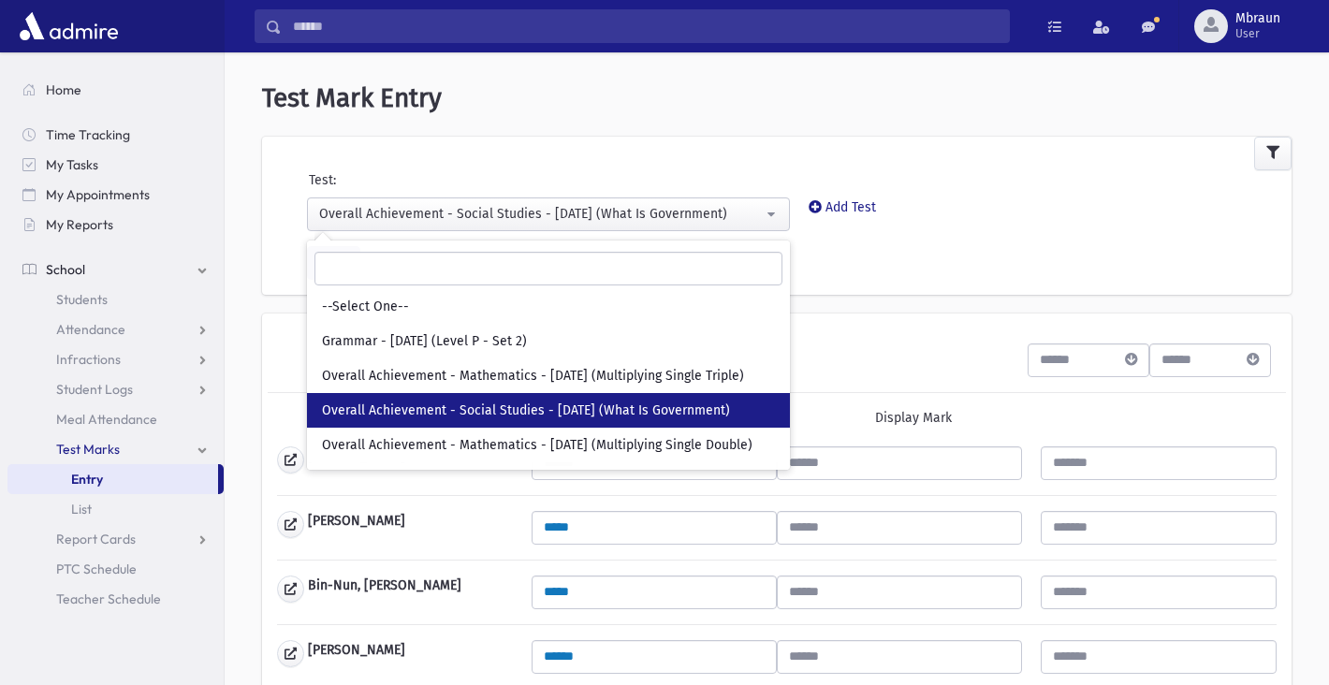
click at [506, 216] on div "Overall Achievement - Social Studies - [DATE] (What Is Government)" at bounding box center [541, 214] width 444 height 20
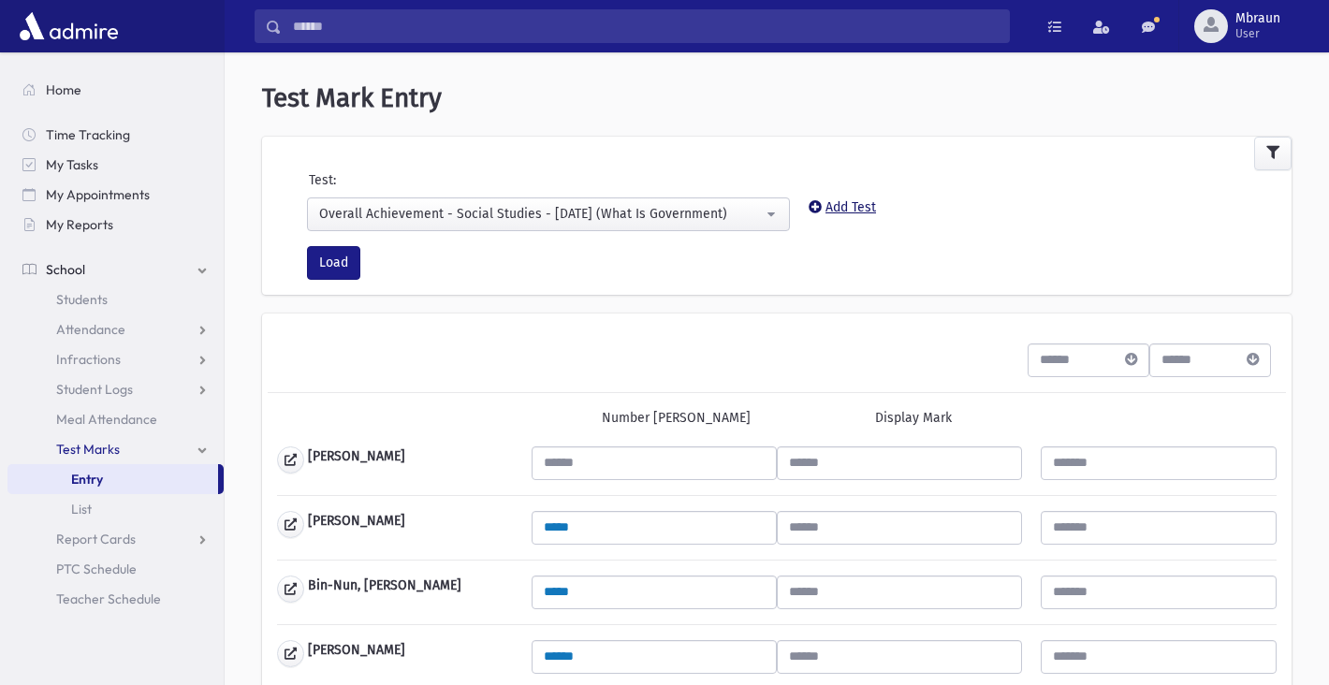
click at [843, 205] on link "Add Test" at bounding box center [842, 207] width 67 height 16
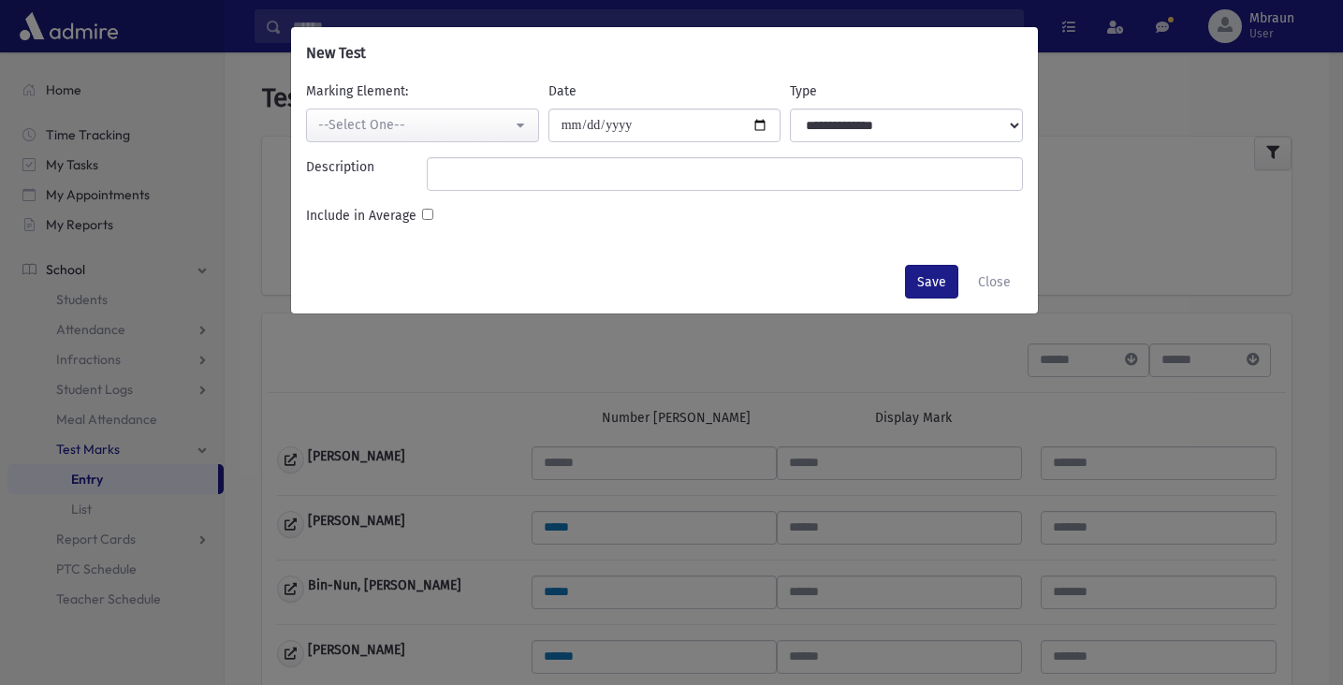
click at [488, 120] on div "--Select One--" at bounding box center [415, 125] width 194 height 20
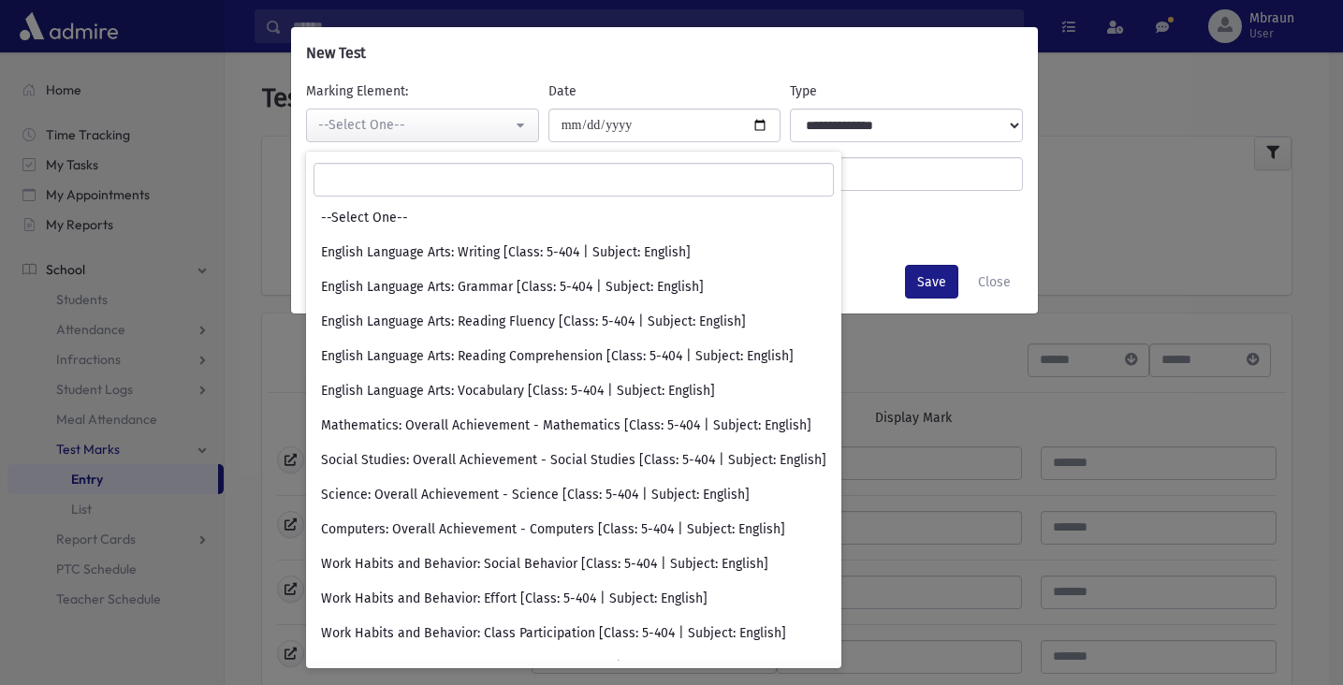
click at [916, 197] on div "**********" at bounding box center [664, 165] width 747 height 170
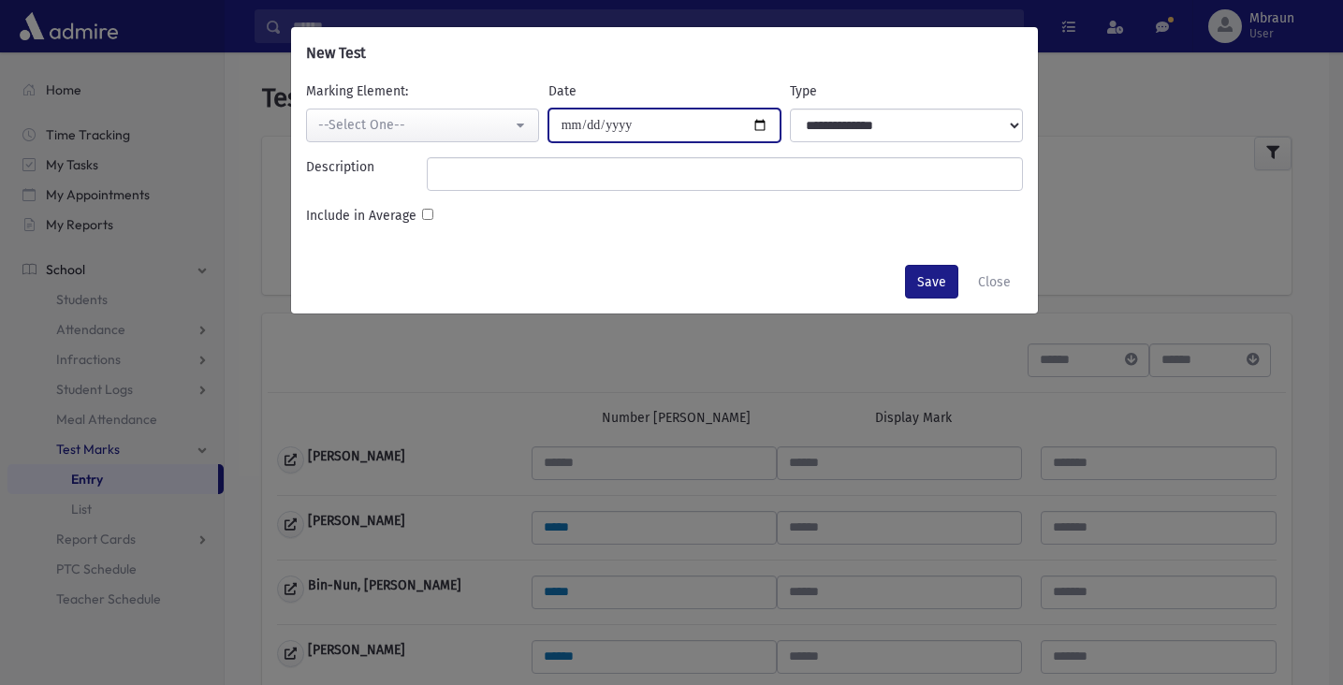
click at [666, 131] on input "Date" at bounding box center [665, 126] width 233 height 34
type input "**********"
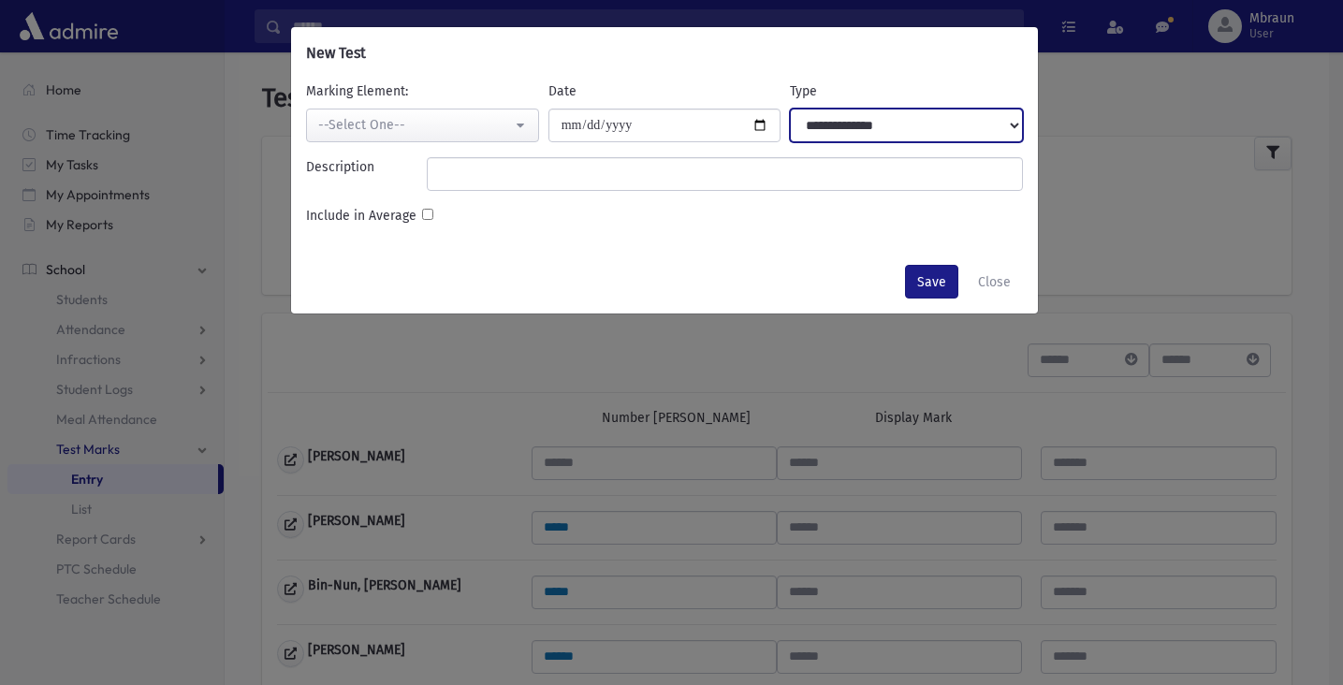
select select "****"
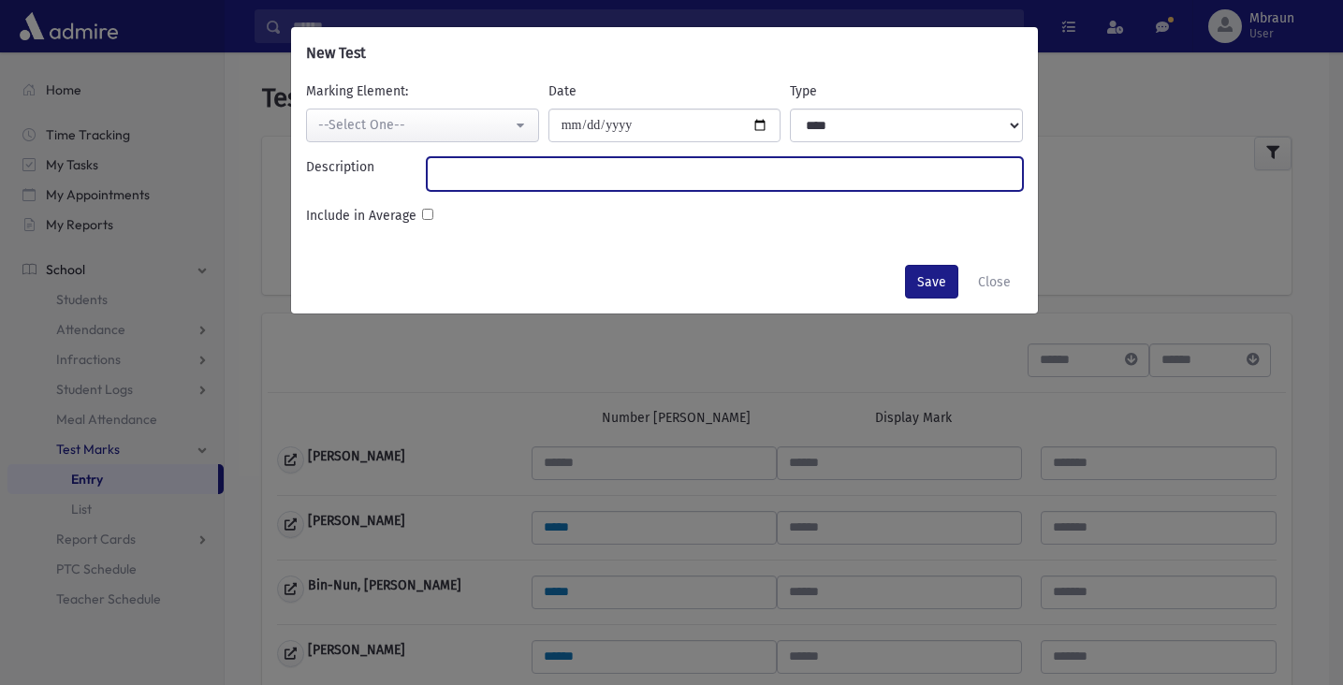
click at [840, 178] on input "Description" at bounding box center [725, 174] width 596 height 34
type input "*"
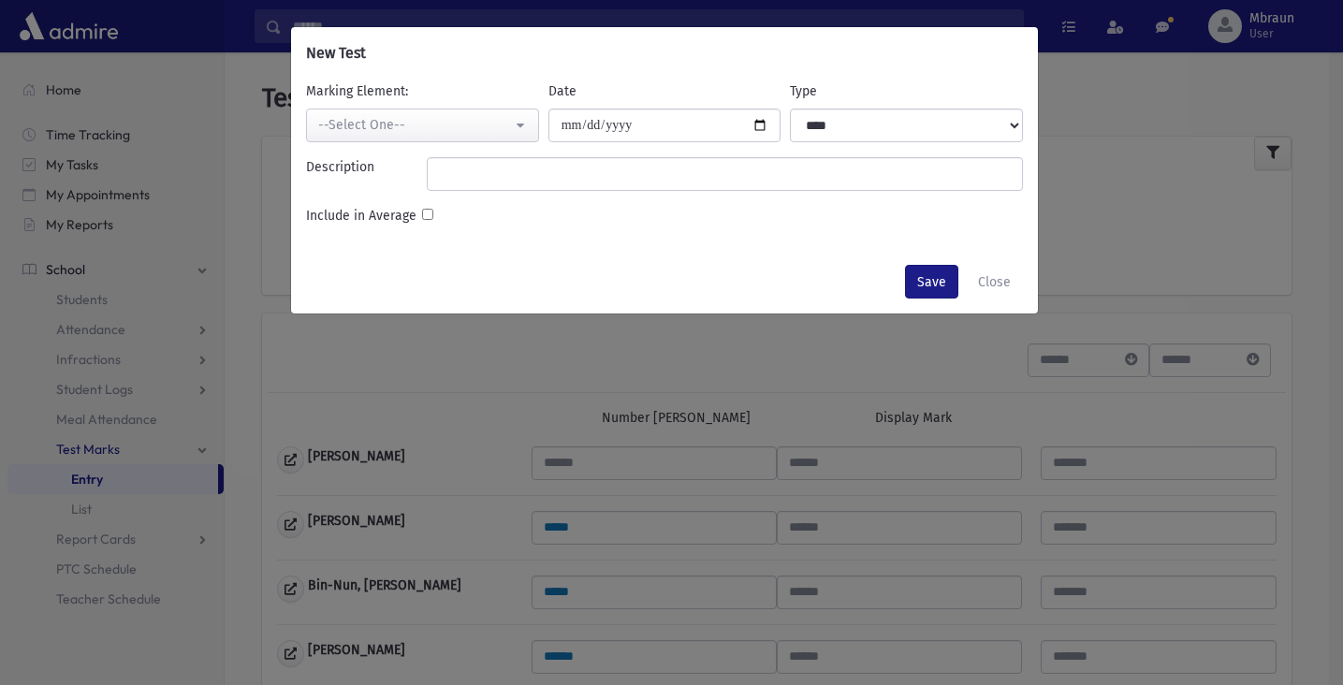
click at [408, 117] on div "--Select One--" at bounding box center [415, 125] width 194 height 20
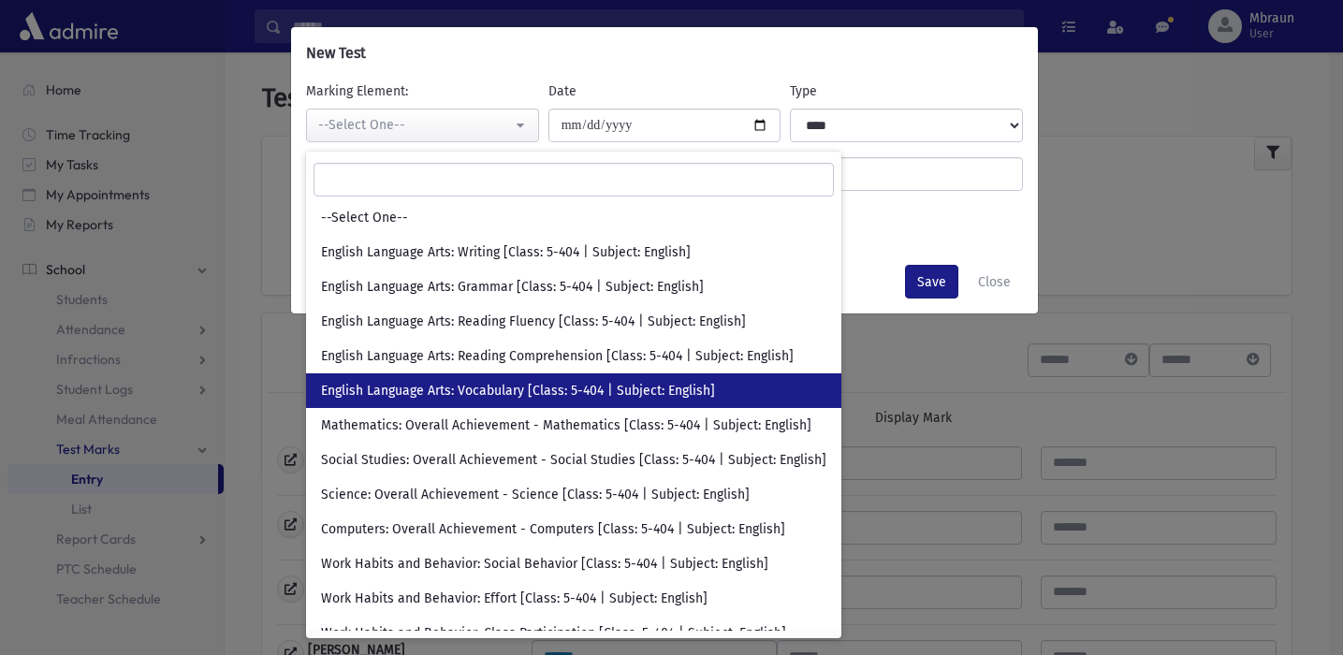
click at [596, 388] on span "English Language Arts: Vocabulary [Class: 5-404 | Subject: English]" at bounding box center [518, 391] width 394 height 19
select select "****"
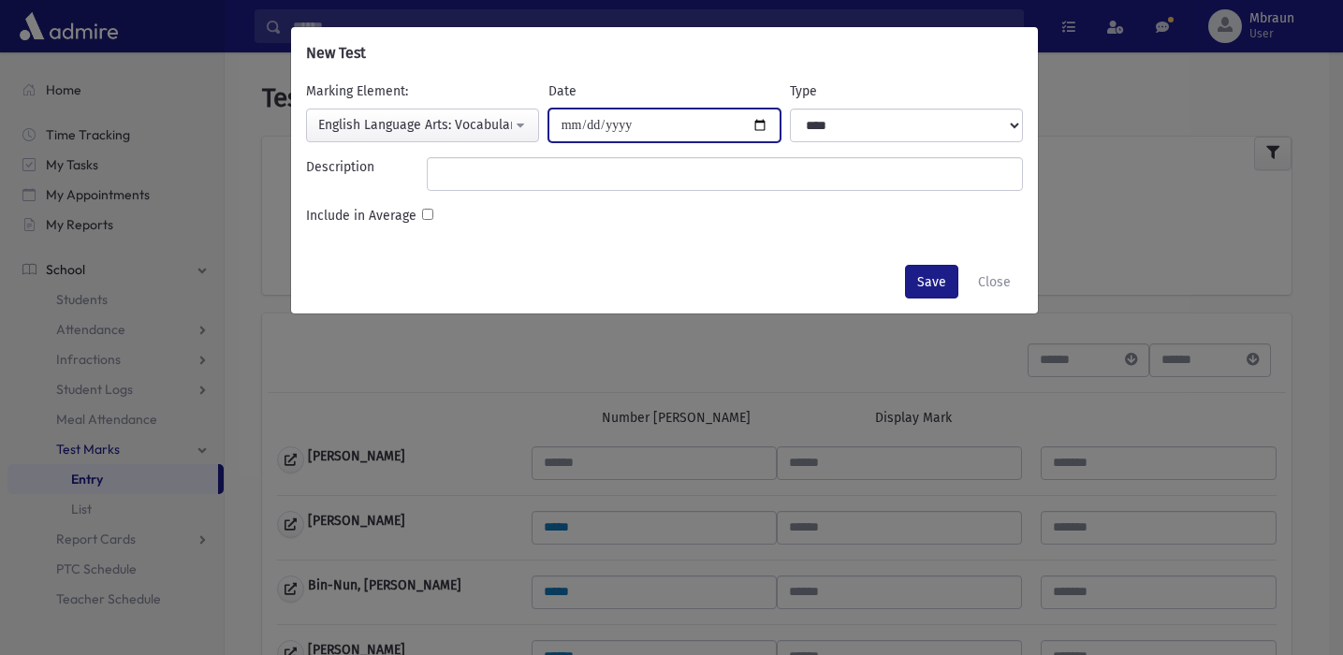
click at [616, 140] on input "**********" at bounding box center [665, 126] width 233 height 34
click at [649, 67] on div "New Test" at bounding box center [664, 53] width 747 height 52
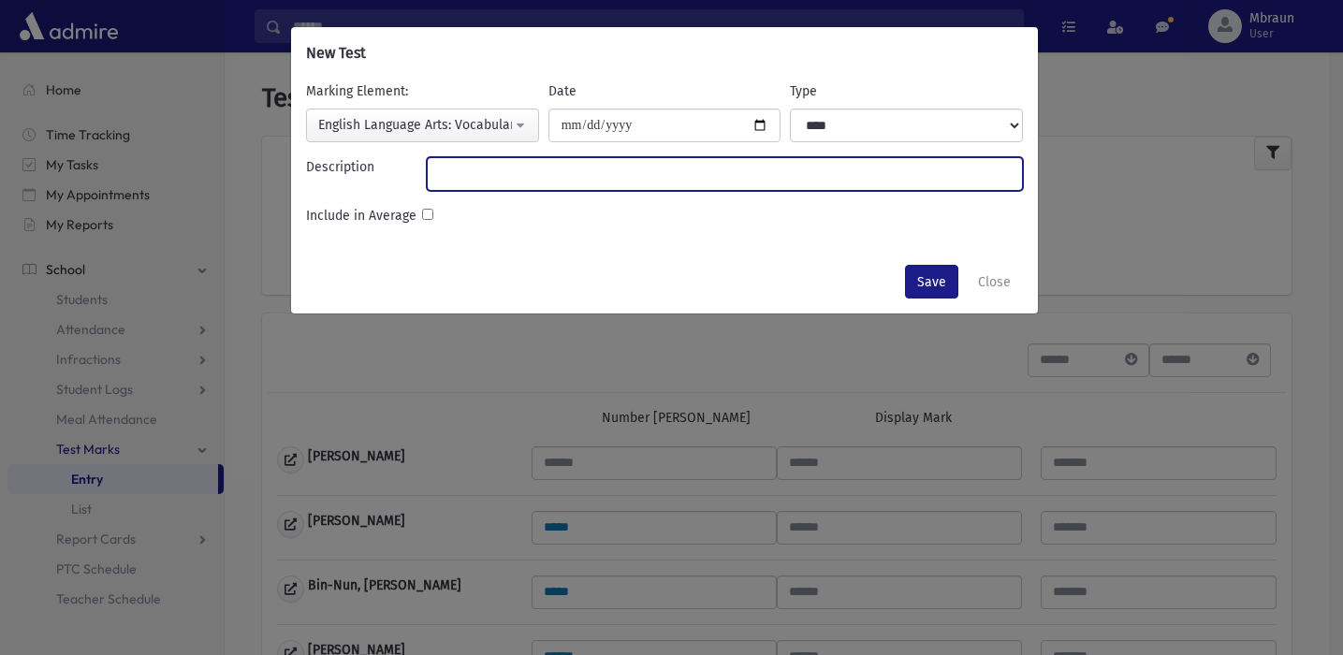
click at [690, 187] on input "Description" at bounding box center [725, 174] width 596 height 34
type input "******"
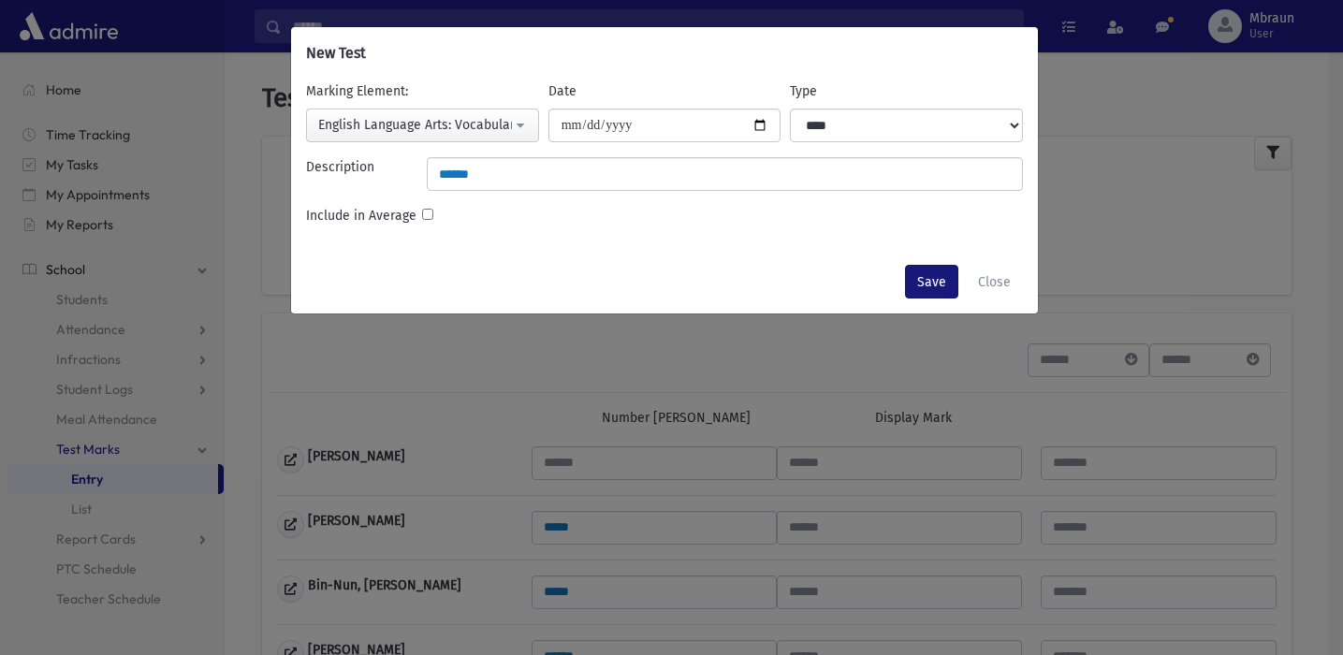
click at [932, 282] on button "Save" at bounding box center [931, 282] width 53 height 34
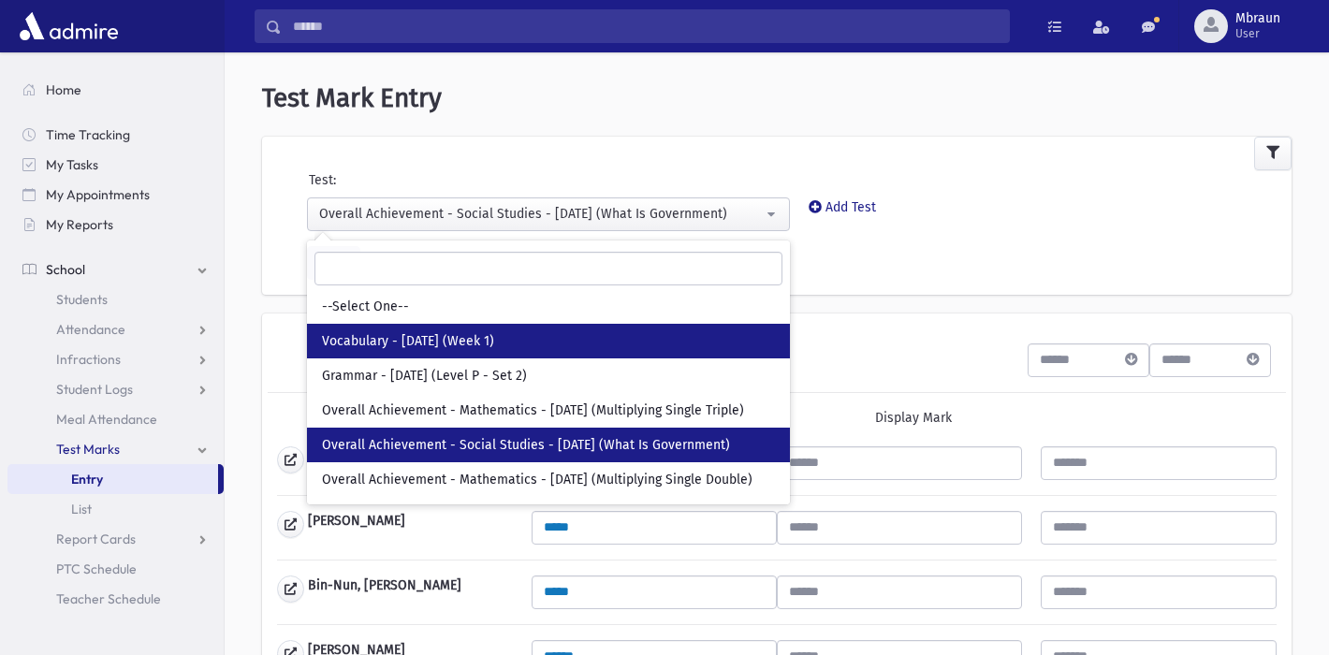
scroll to position [76, 0]
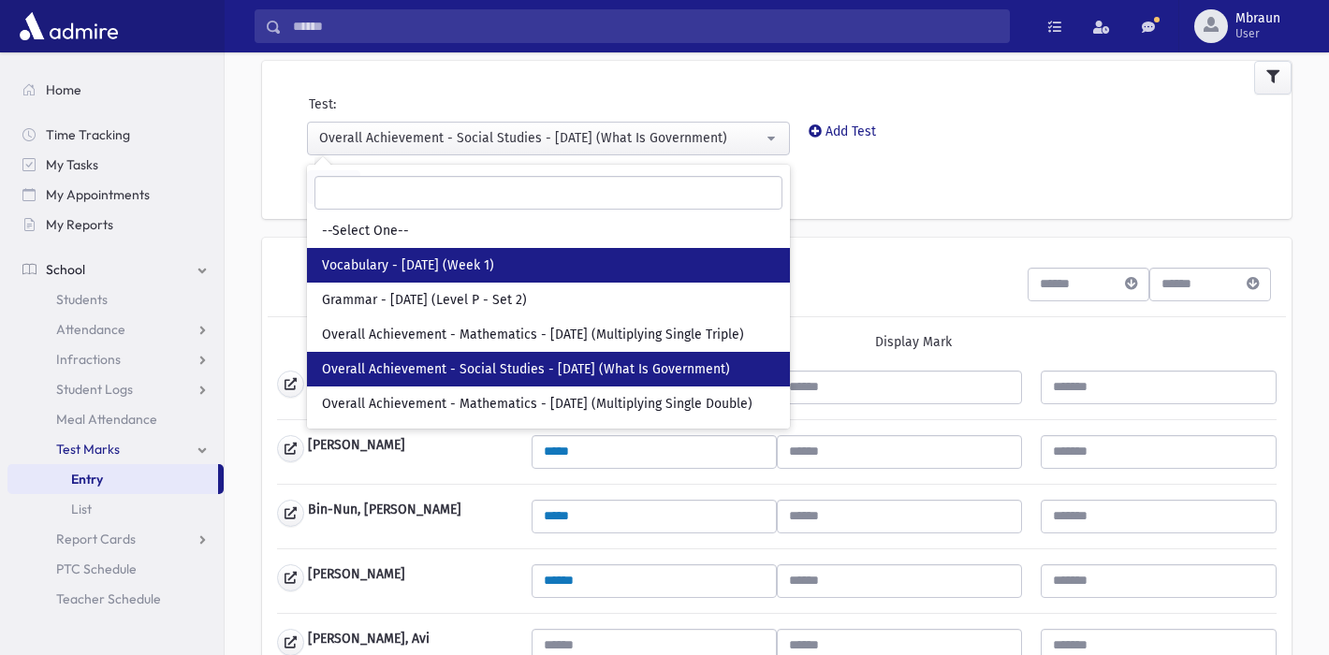
click at [476, 269] on span "Vocabulary - [DATE] (Week 1)" at bounding box center [408, 265] width 172 height 19
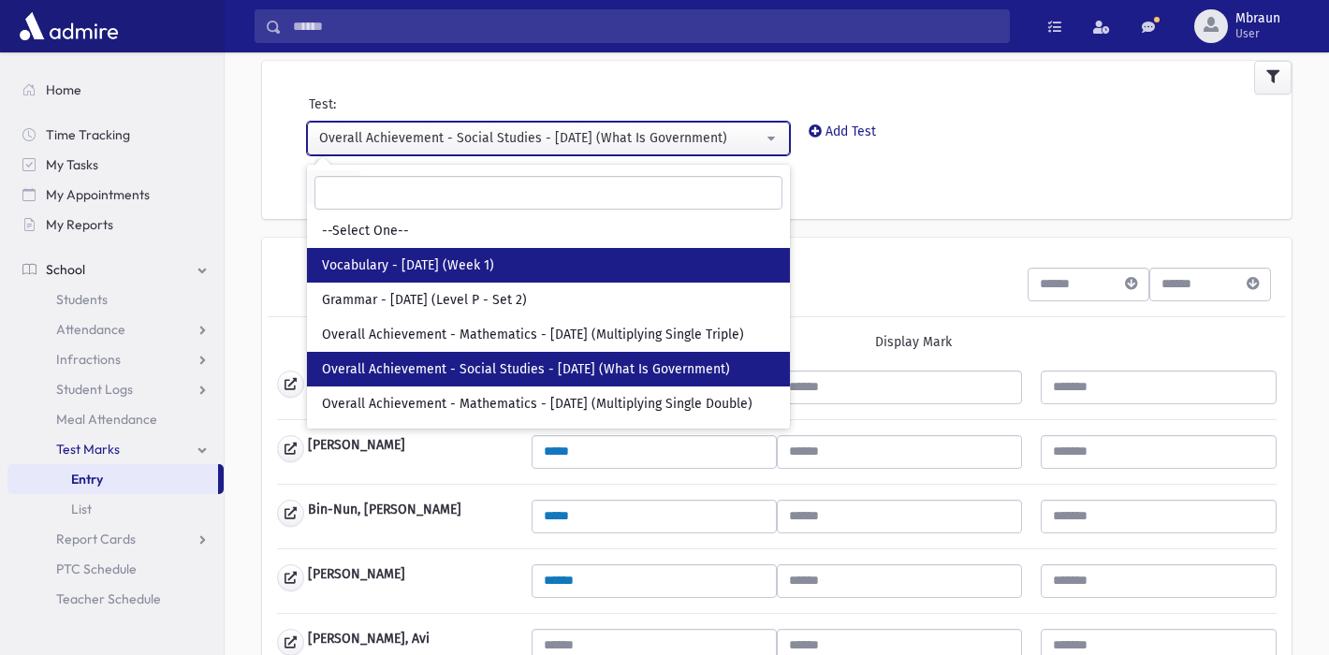
select select "***"
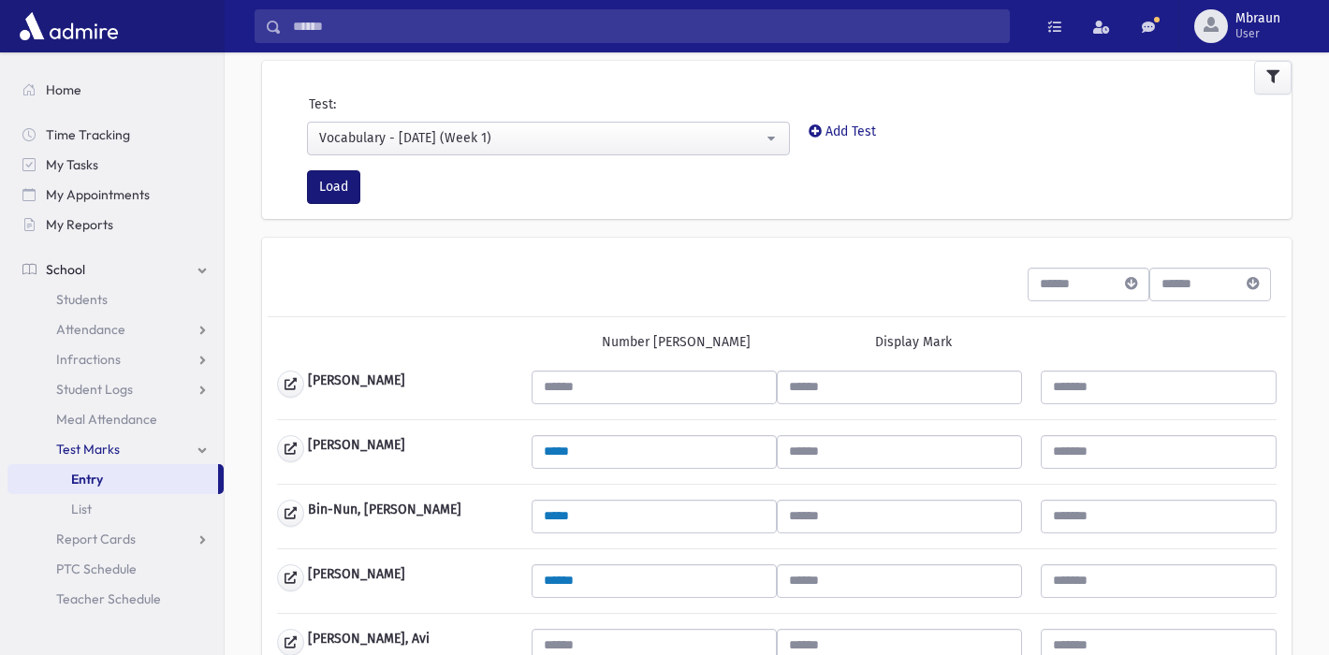
click at [329, 190] on button "Load" at bounding box center [333, 187] width 53 height 34
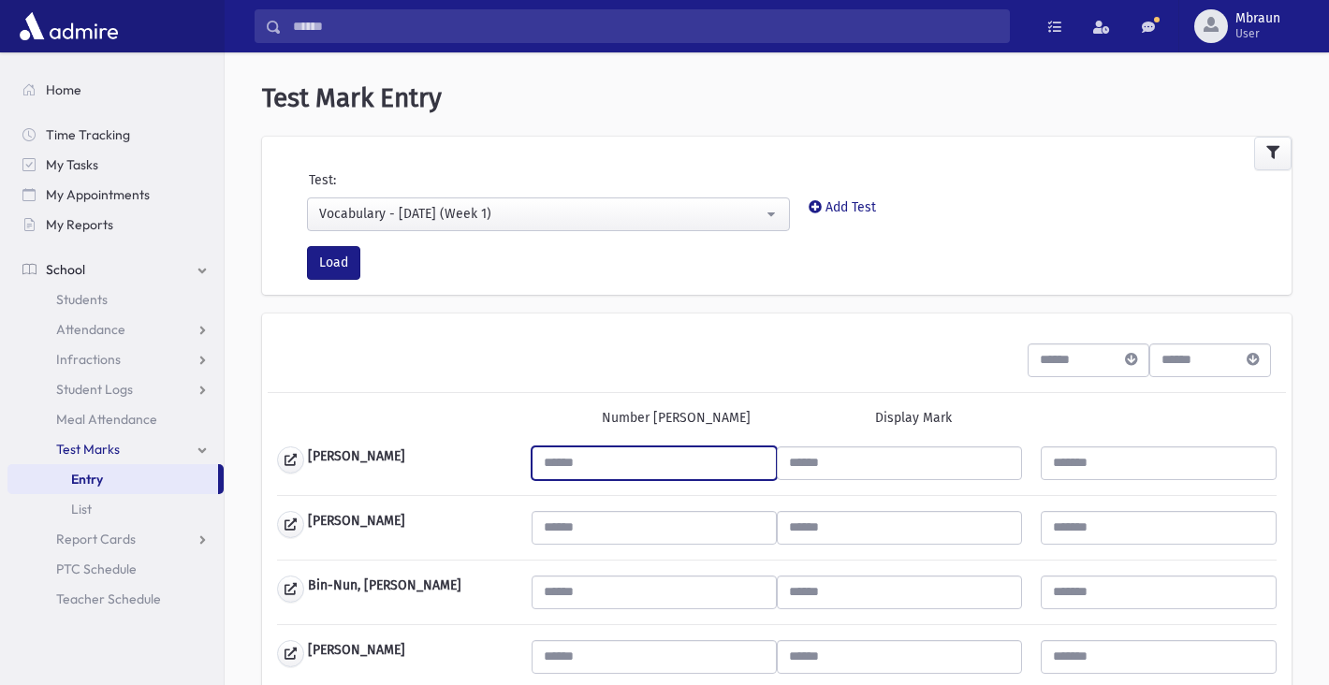
click at [596, 466] on input "text" at bounding box center [654, 464] width 245 height 34
click at [585, 462] on input "text" at bounding box center [654, 464] width 245 height 34
click at [568, 462] on input "text" at bounding box center [654, 464] width 245 height 34
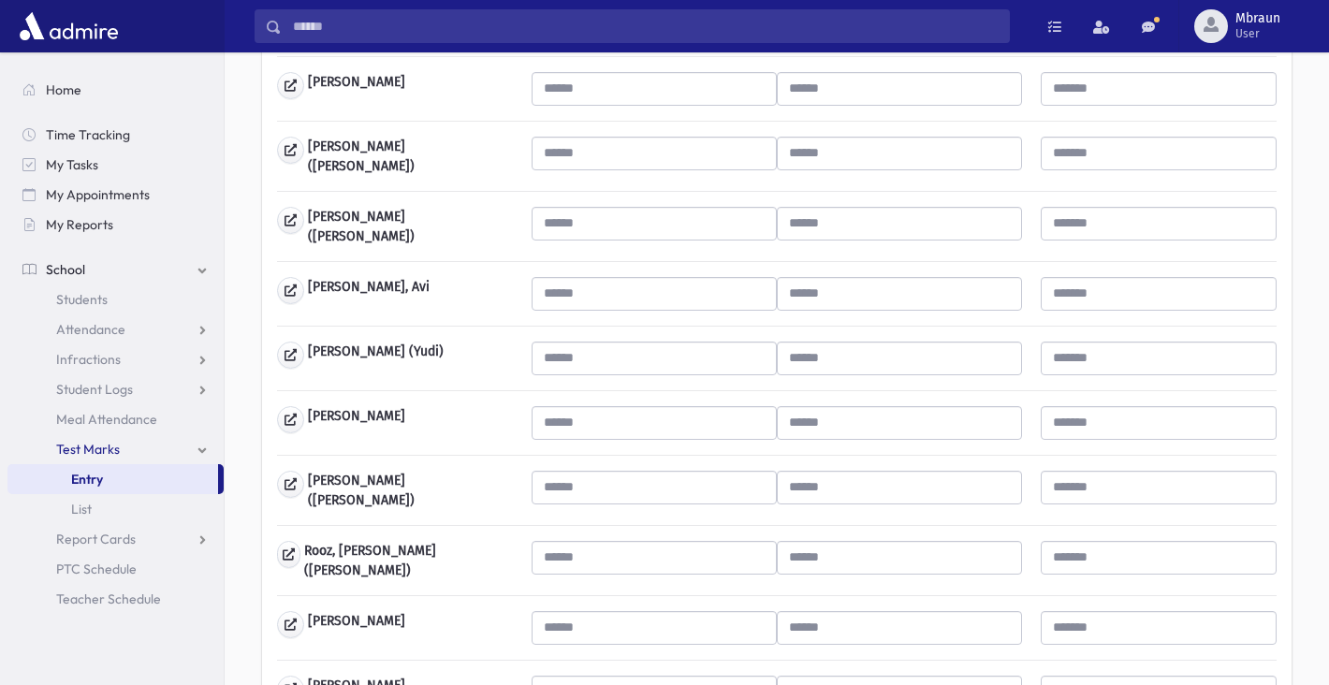
scroll to position [828, 0]
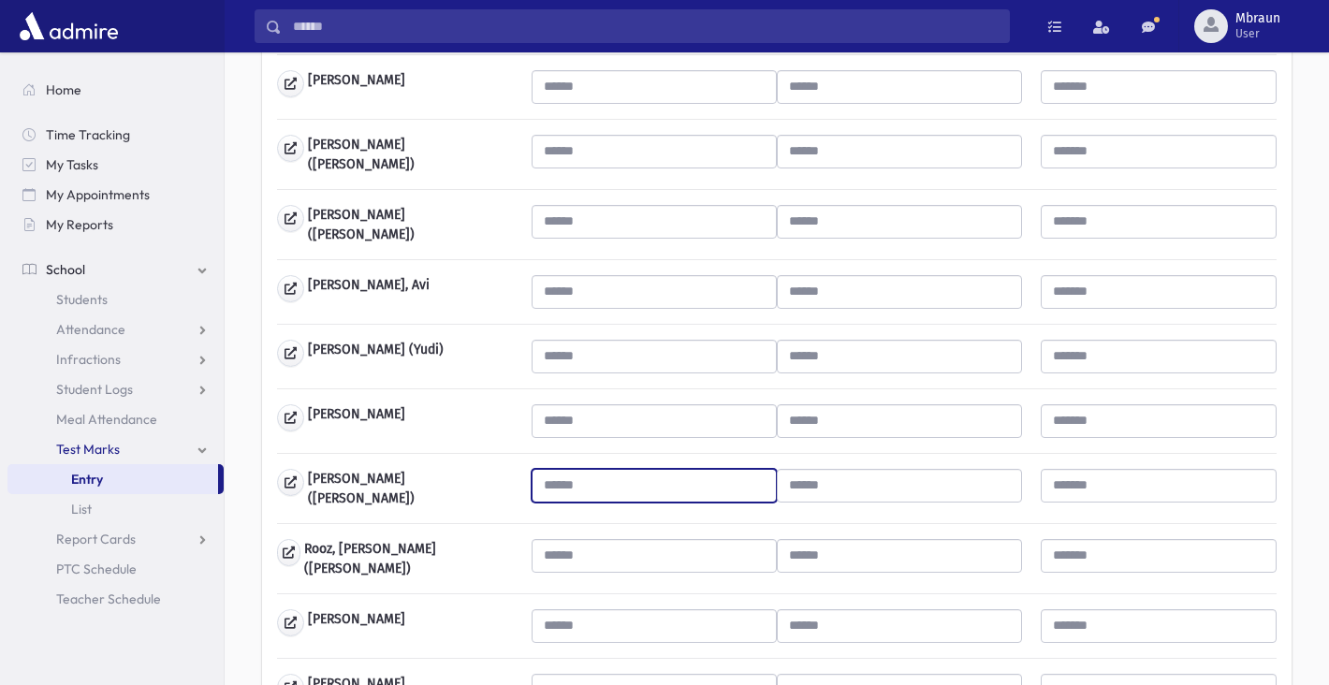
click at [577, 474] on input "text" at bounding box center [654, 486] width 245 height 34
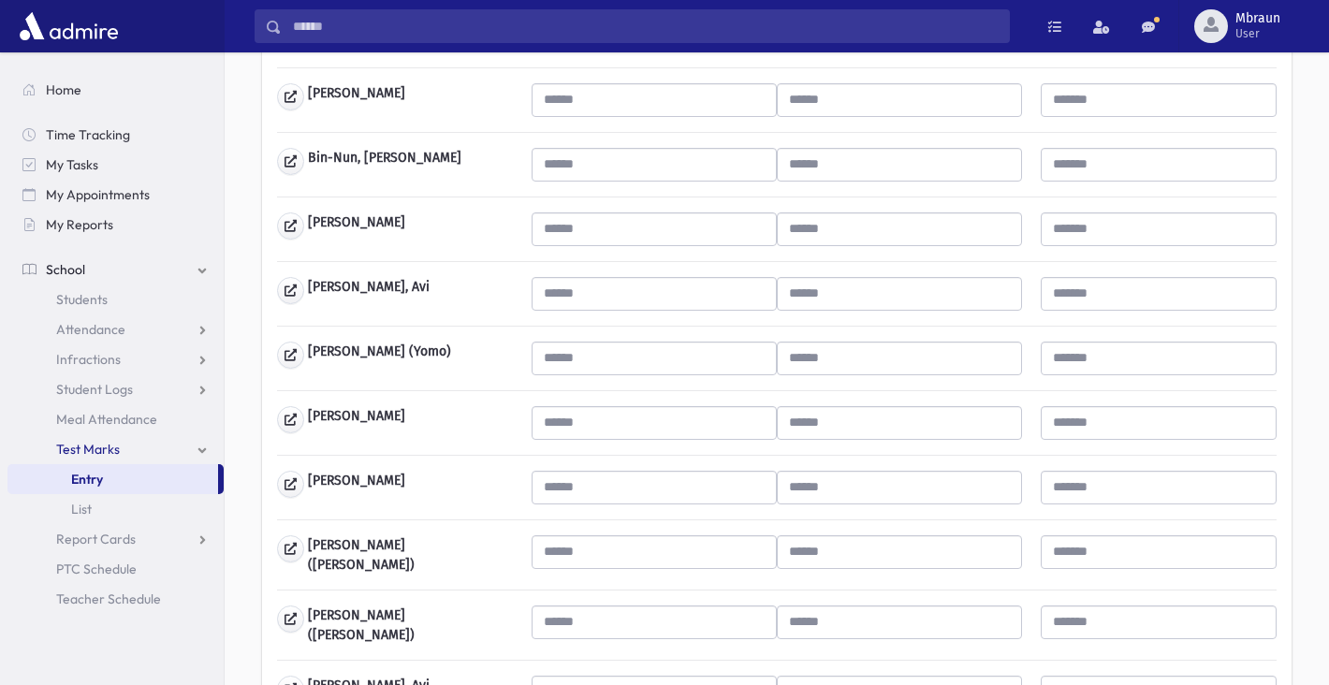
scroll to position [394, 0]
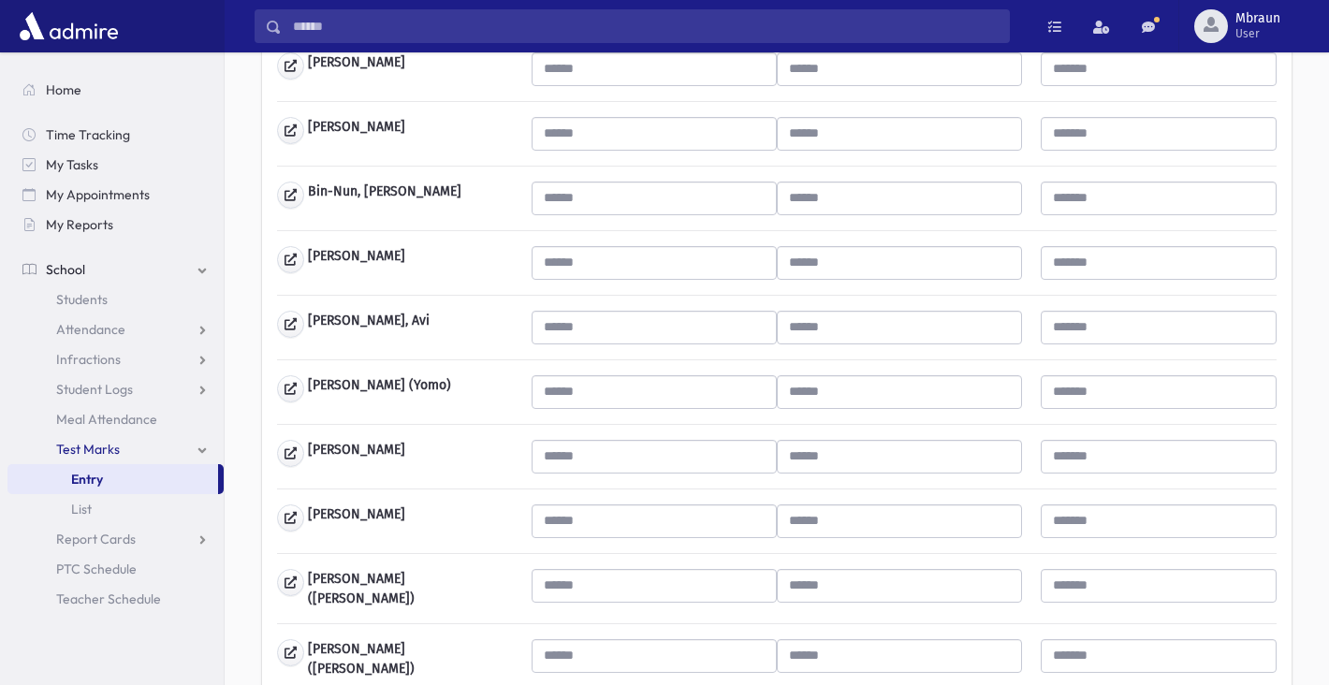
type input "***"
click at [609, 271] on input "text" at bounding box center [654, 263] width 245 height 34
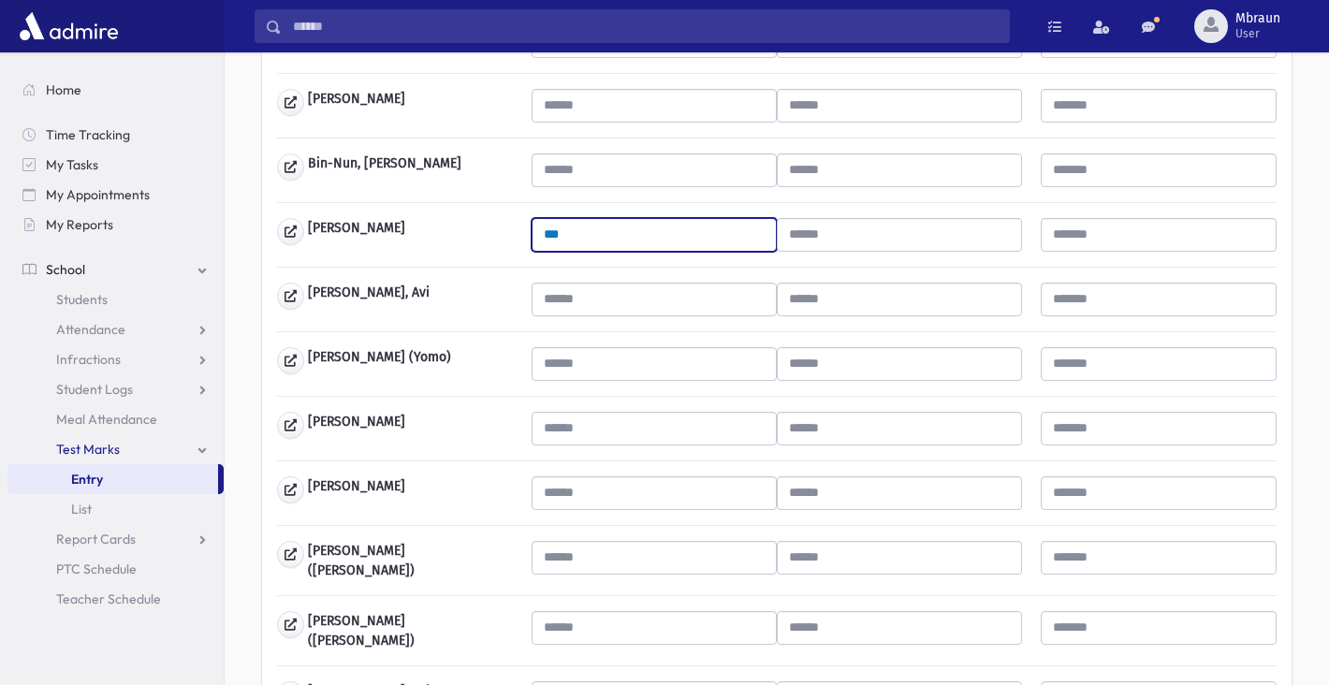
scroll to position [427, 0]
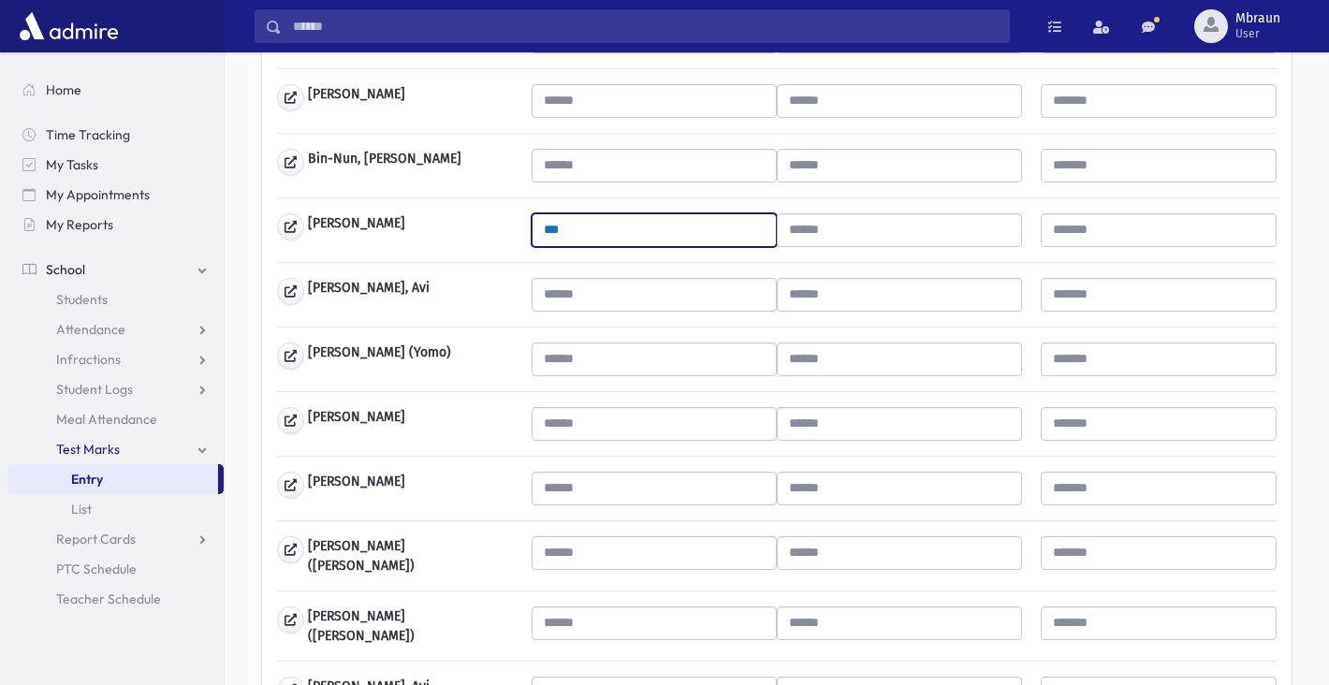
type input "***"
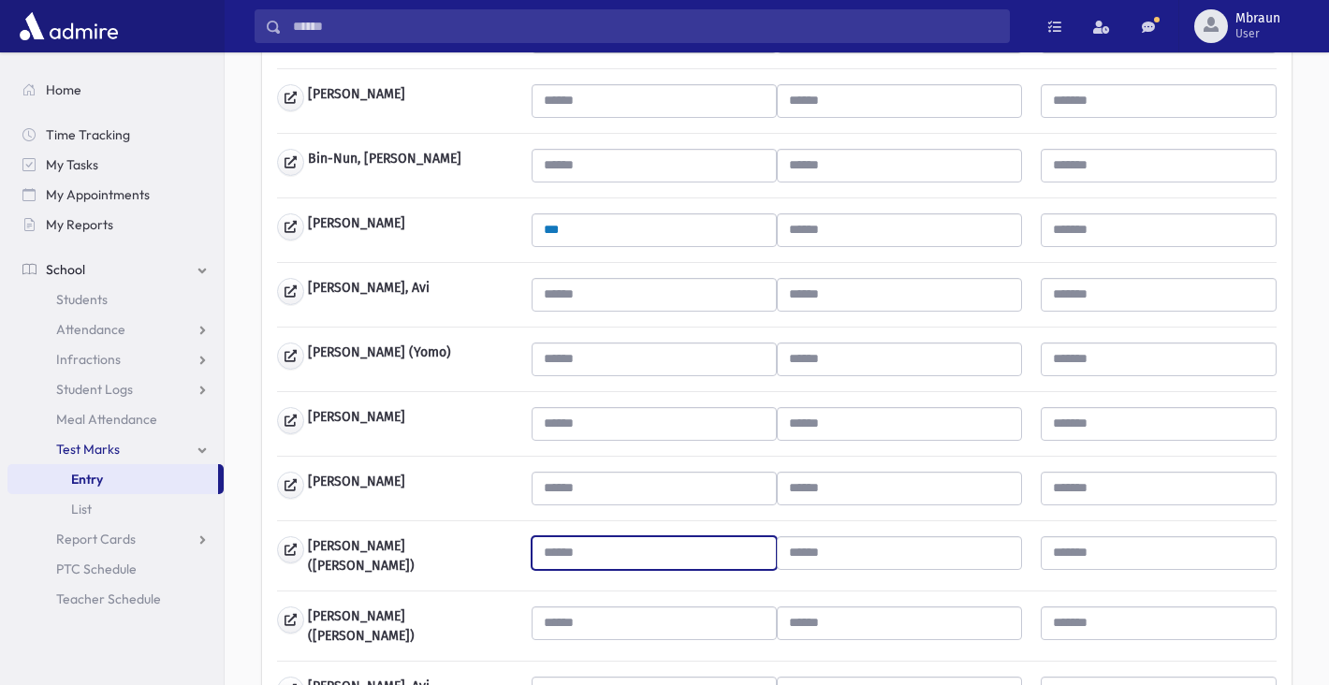
click at [590, 544] on input "text" at bounding box center [654, 553] width 245 height 34
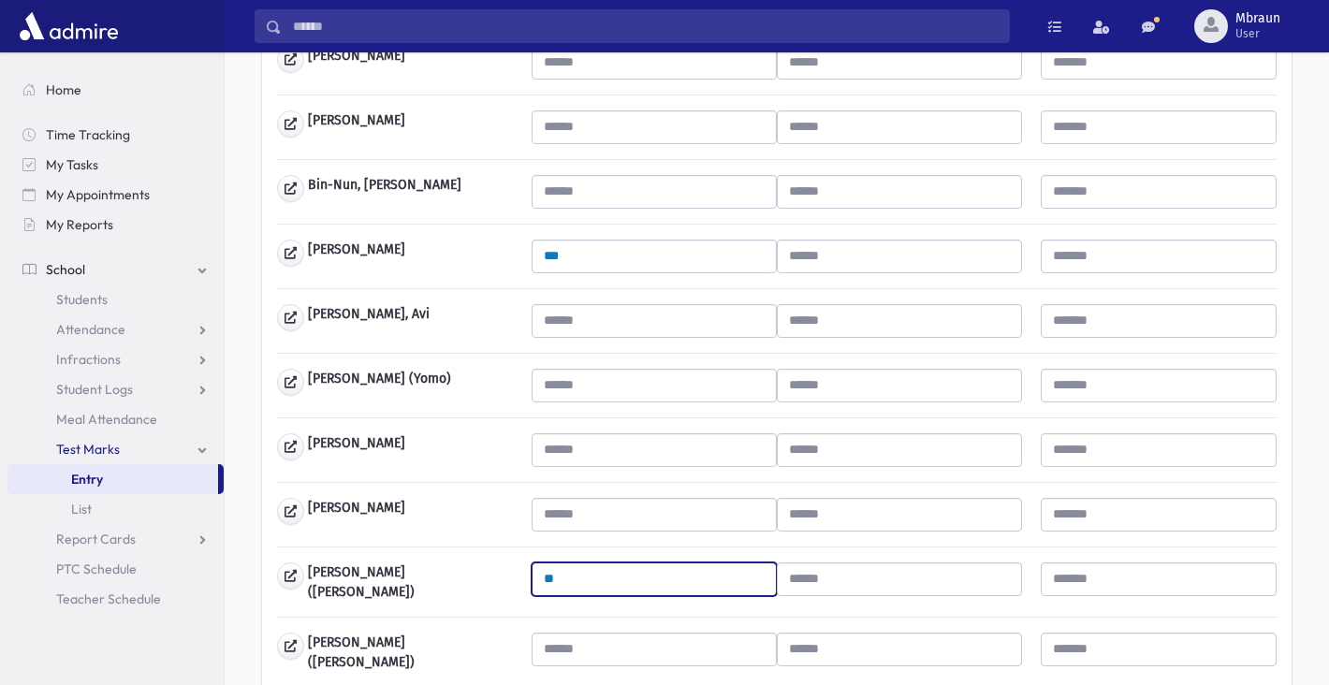
scroll to position [400, 0]
type input "**"
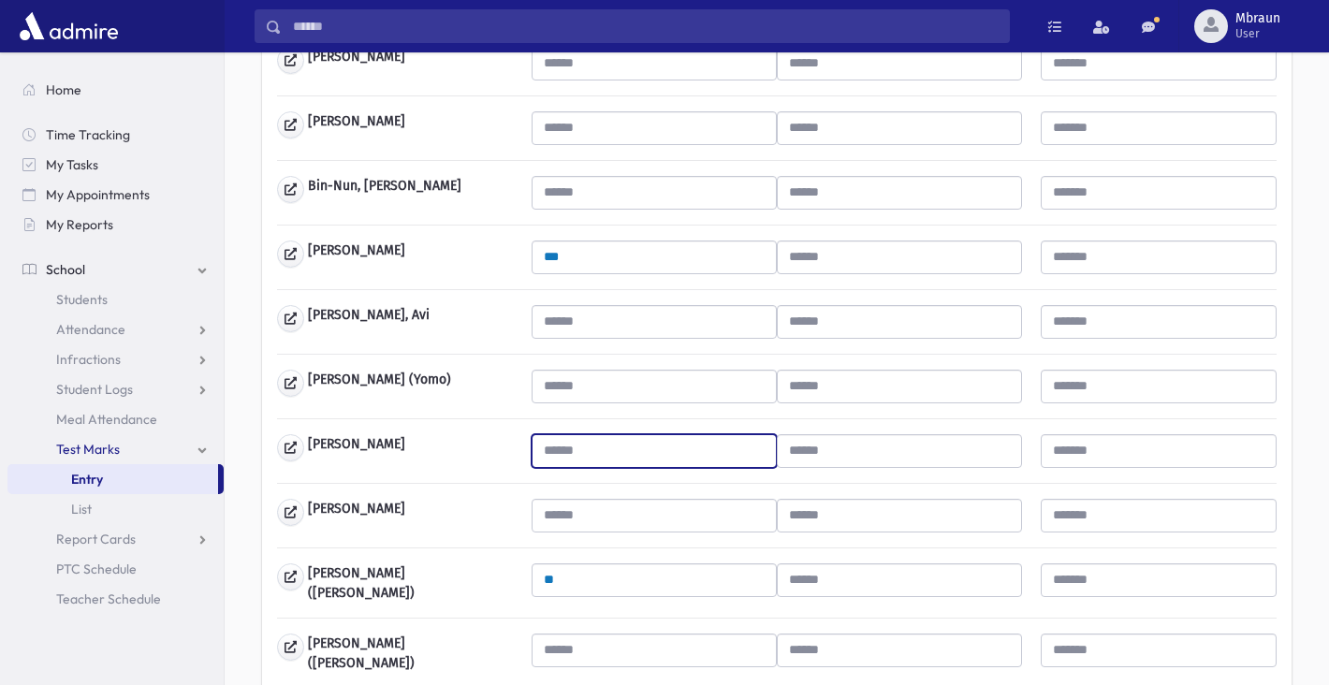
click at [567, 456] on input "text" at bounding box center [654, 451] width 245 height 34
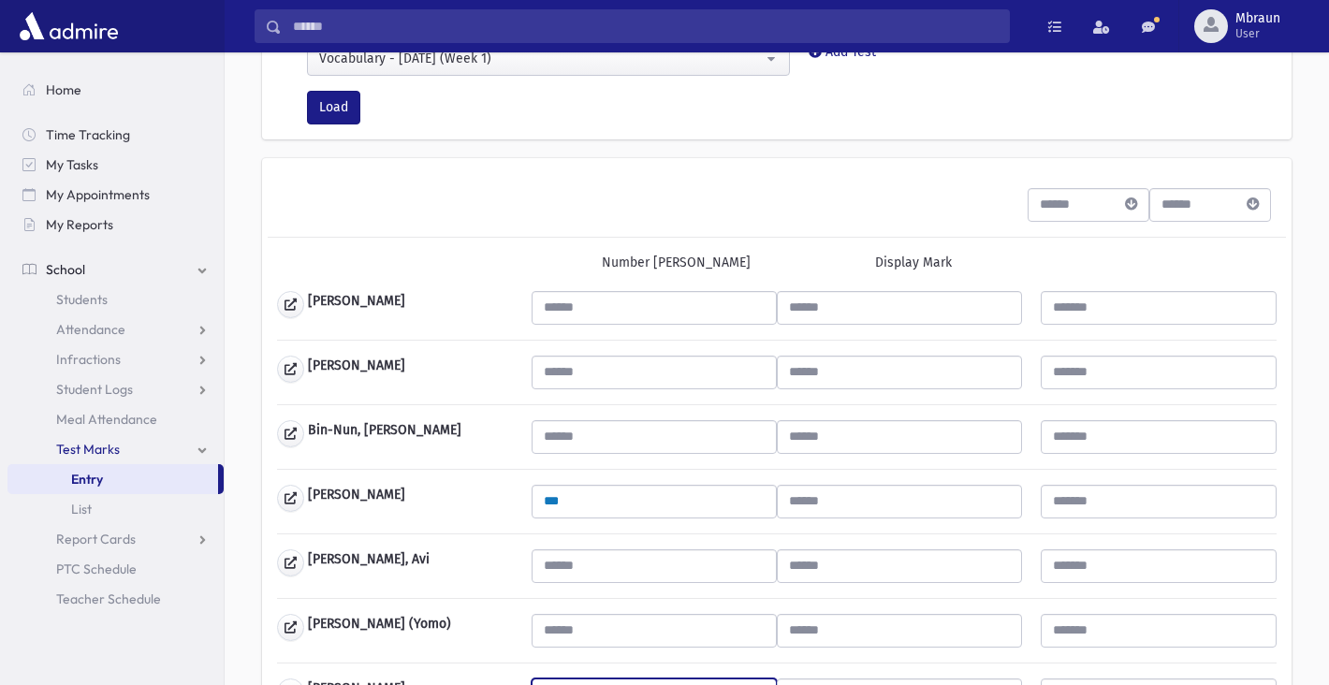
scroll to position [147, 0]
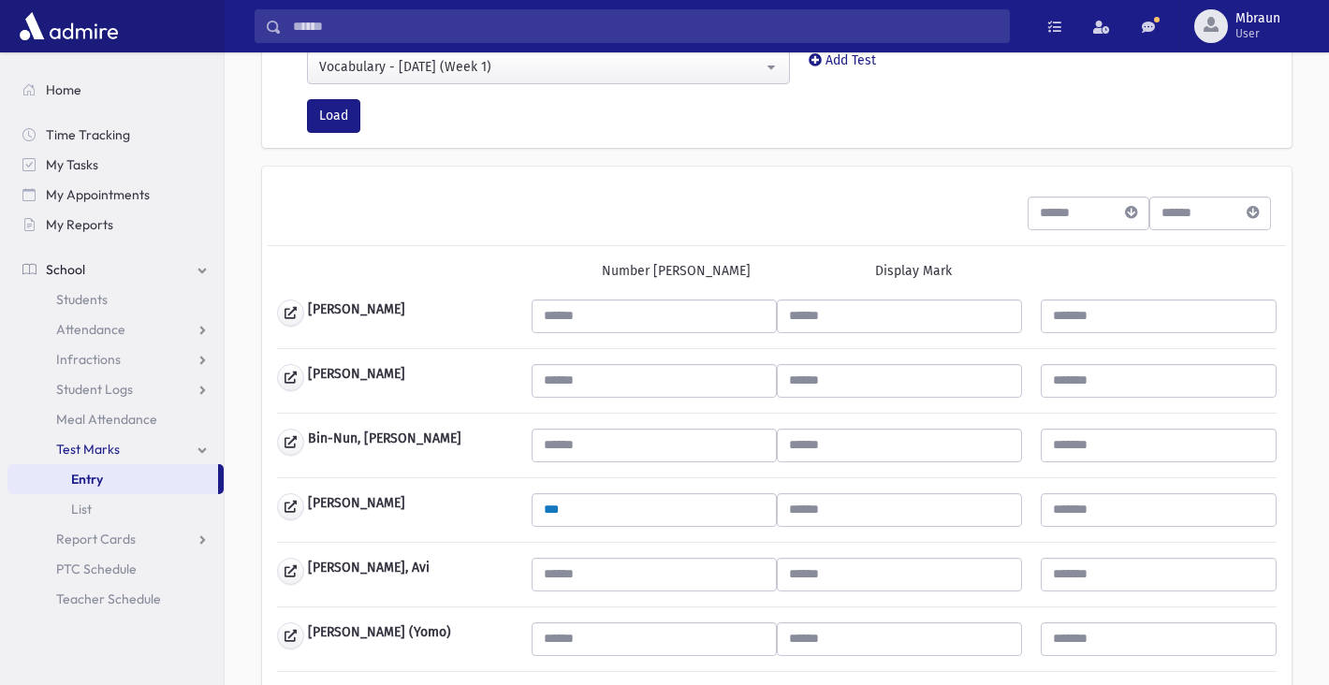
type input "***"
click at [598, 390] on input "text" at bounding box center [654, 381] width 245 height 34
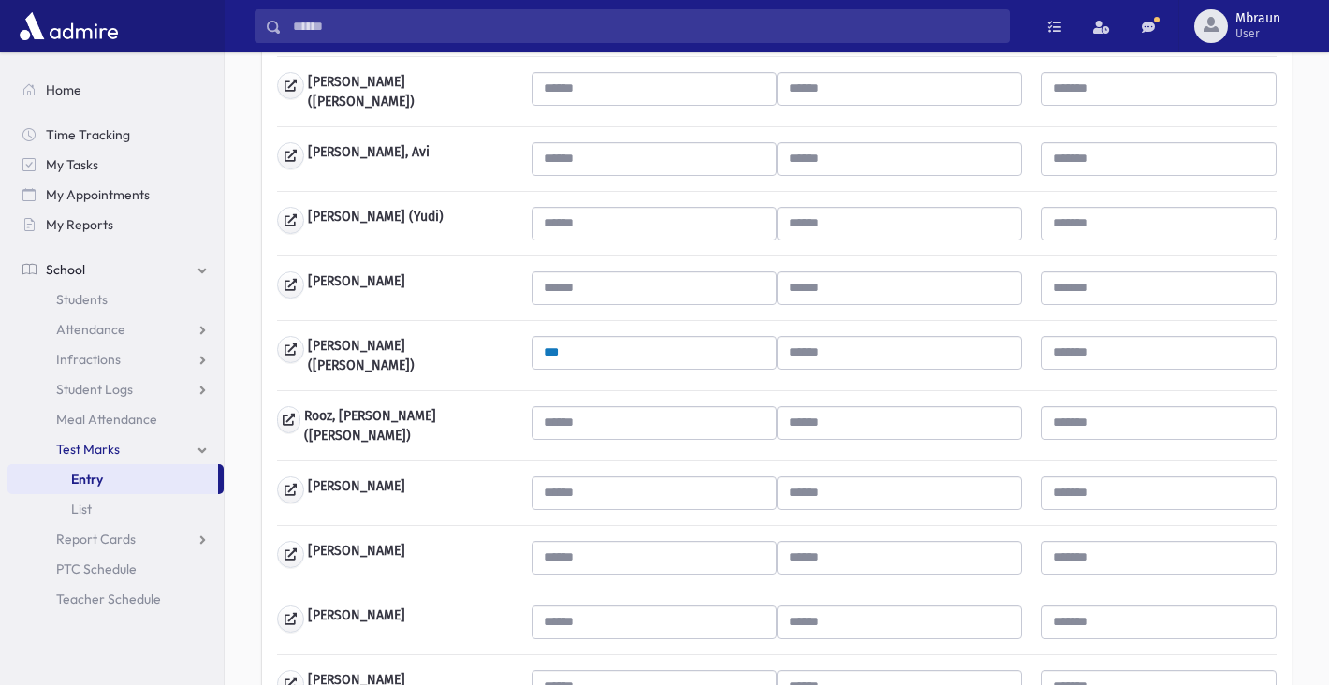
scroll to position [943, 0]
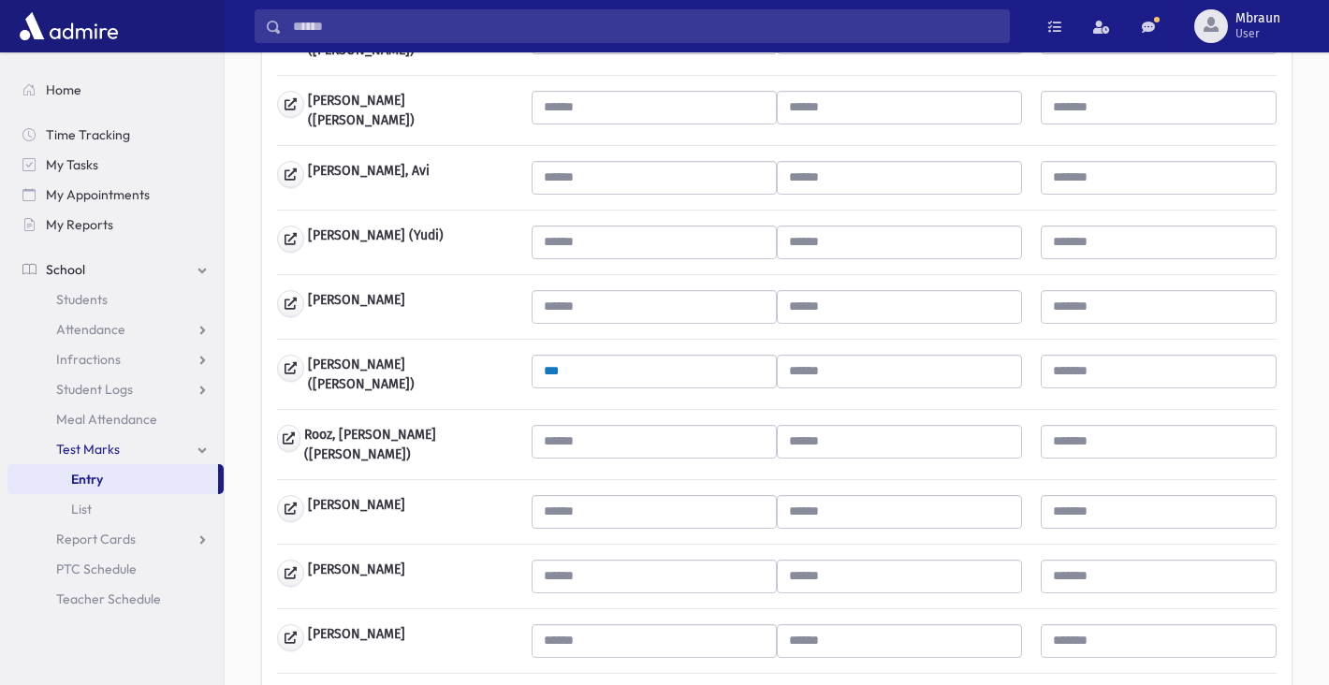
type input "**"
click at [628, 437] on input "text" at bounding box center [654, 442] width 245 height 34
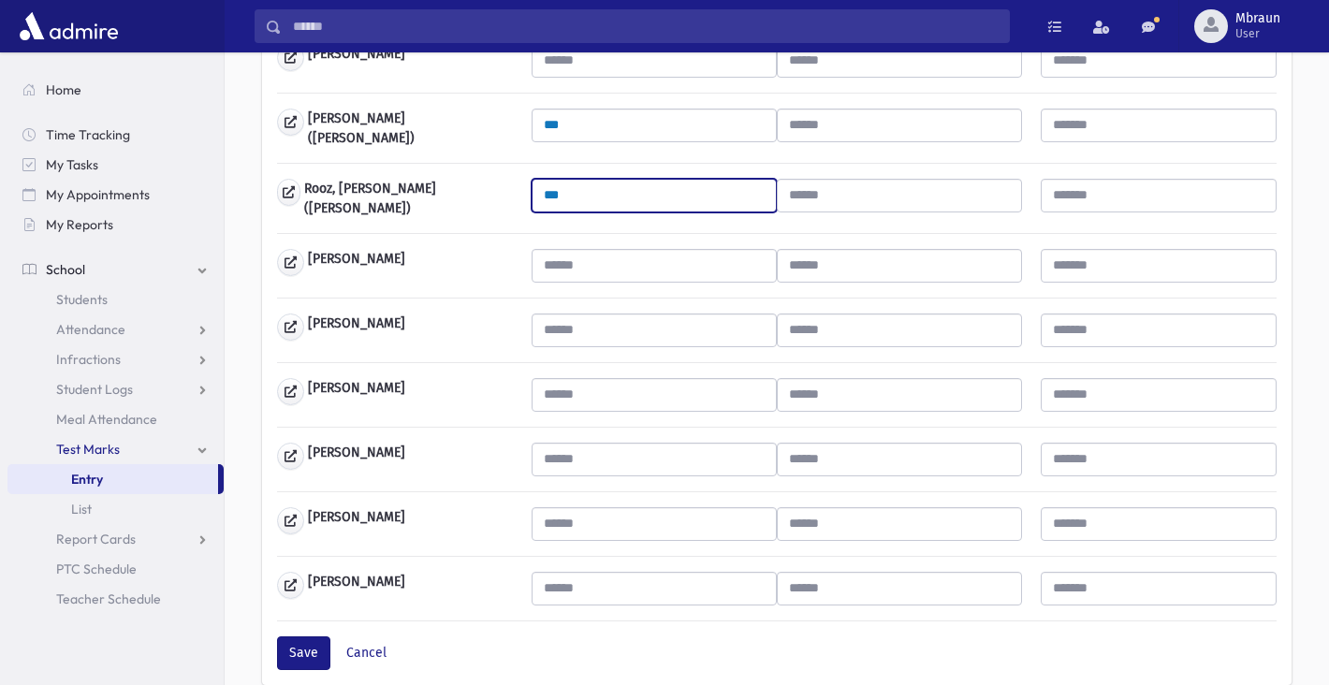
scroll to position [1190, 0]
type input "***"
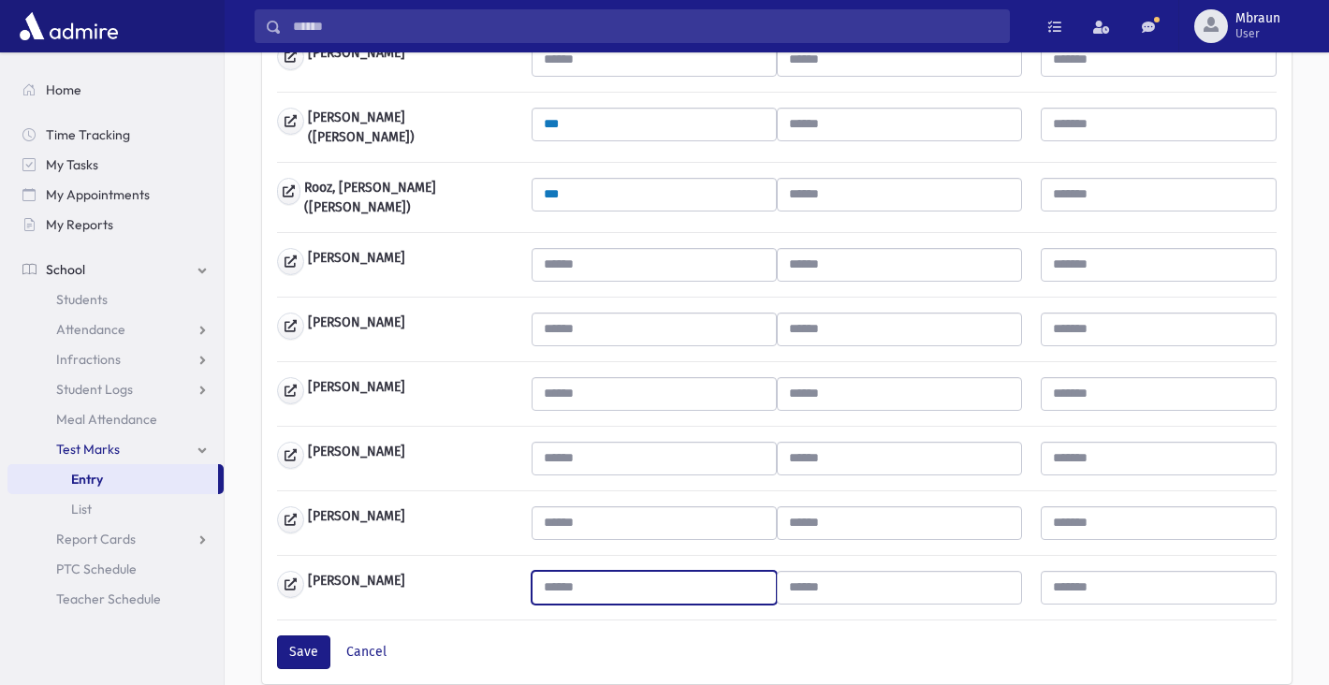
click at [599, 571] on input "text" at bounding box center [654, 588] width 245 height 34
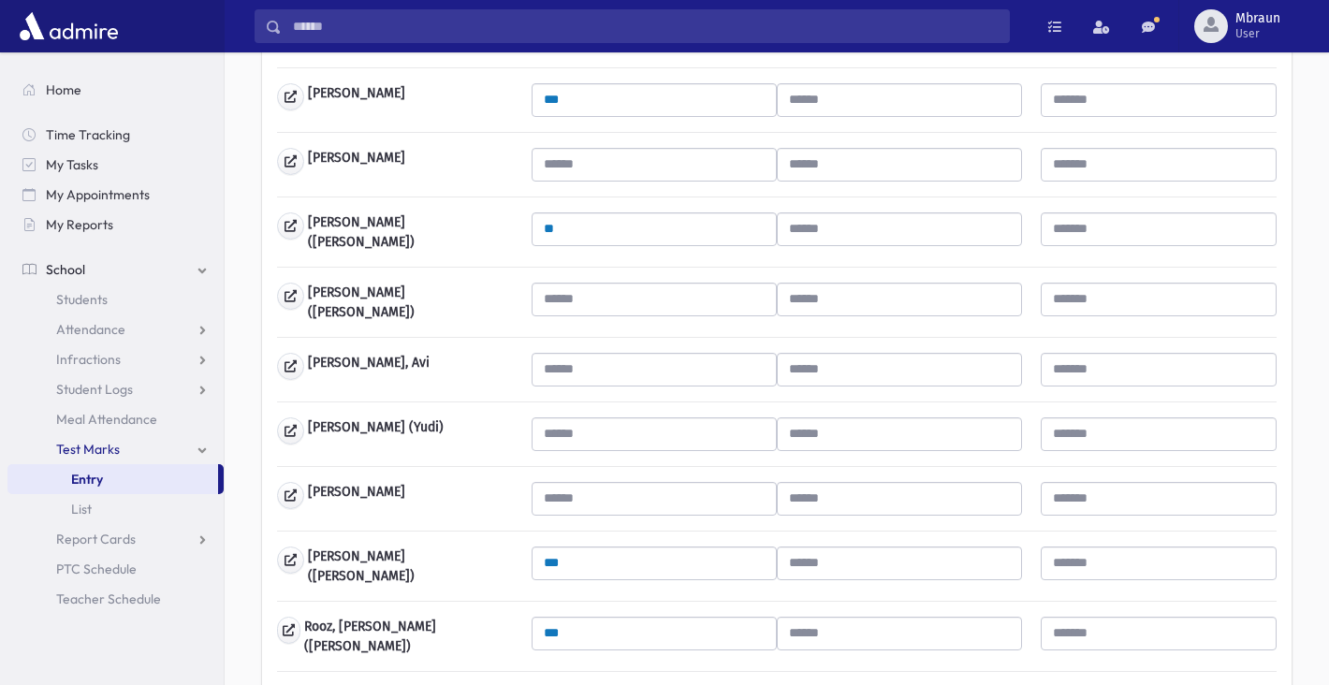
scroll to position [753, 0]
type input "**"
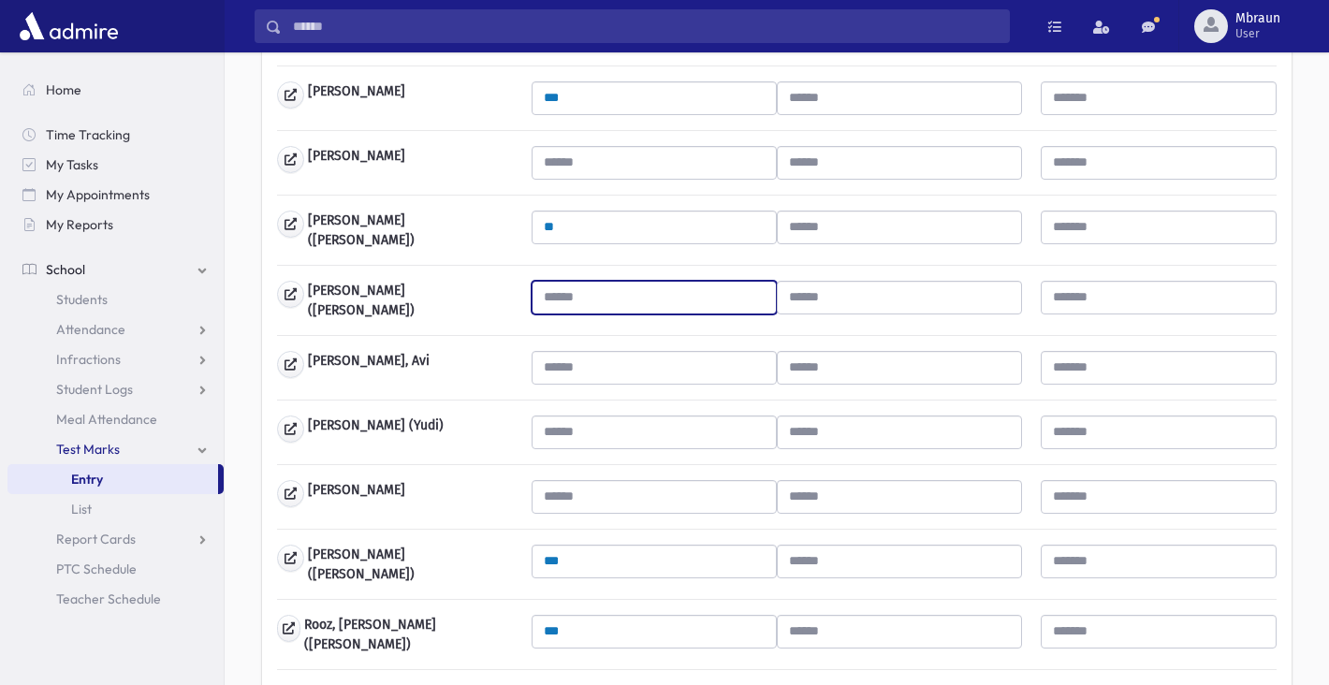
click at [615, 298] on input "text" at bounding box center [654, 298] width 245 height 34
type input "**"
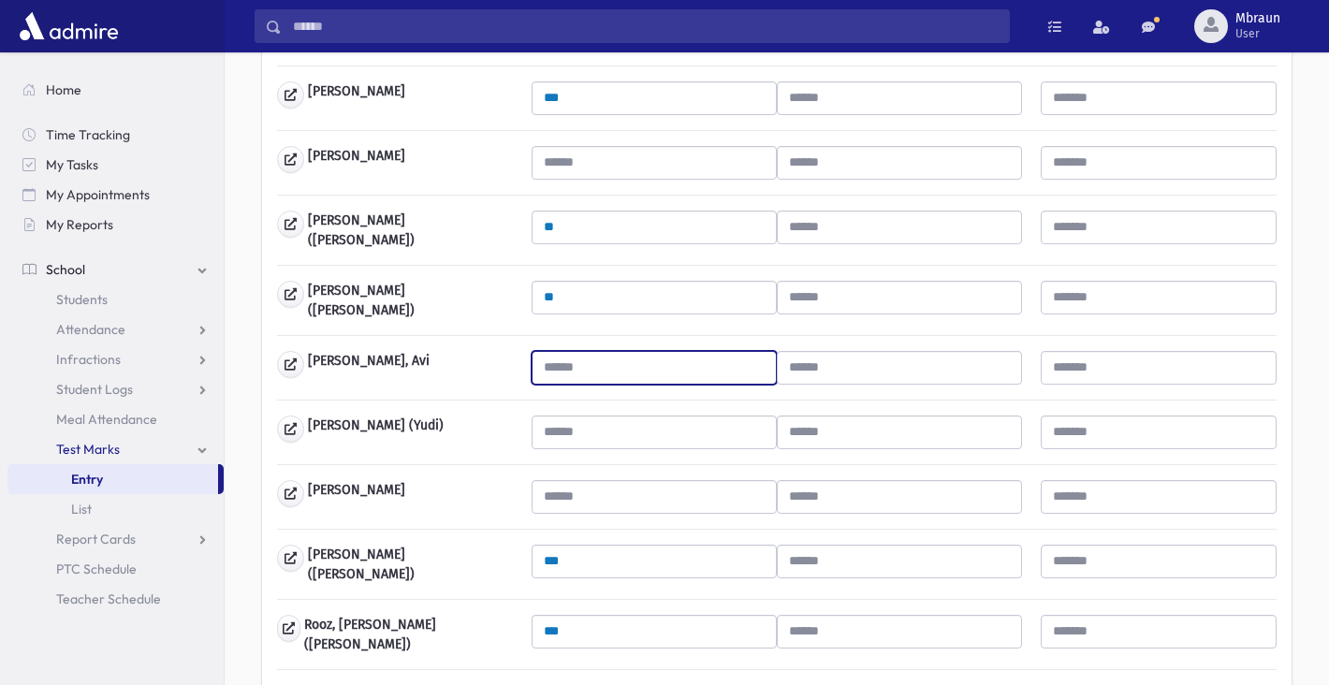
click at [636, 363] on input "text" at bounding box center [654, 368] width 245 height 34
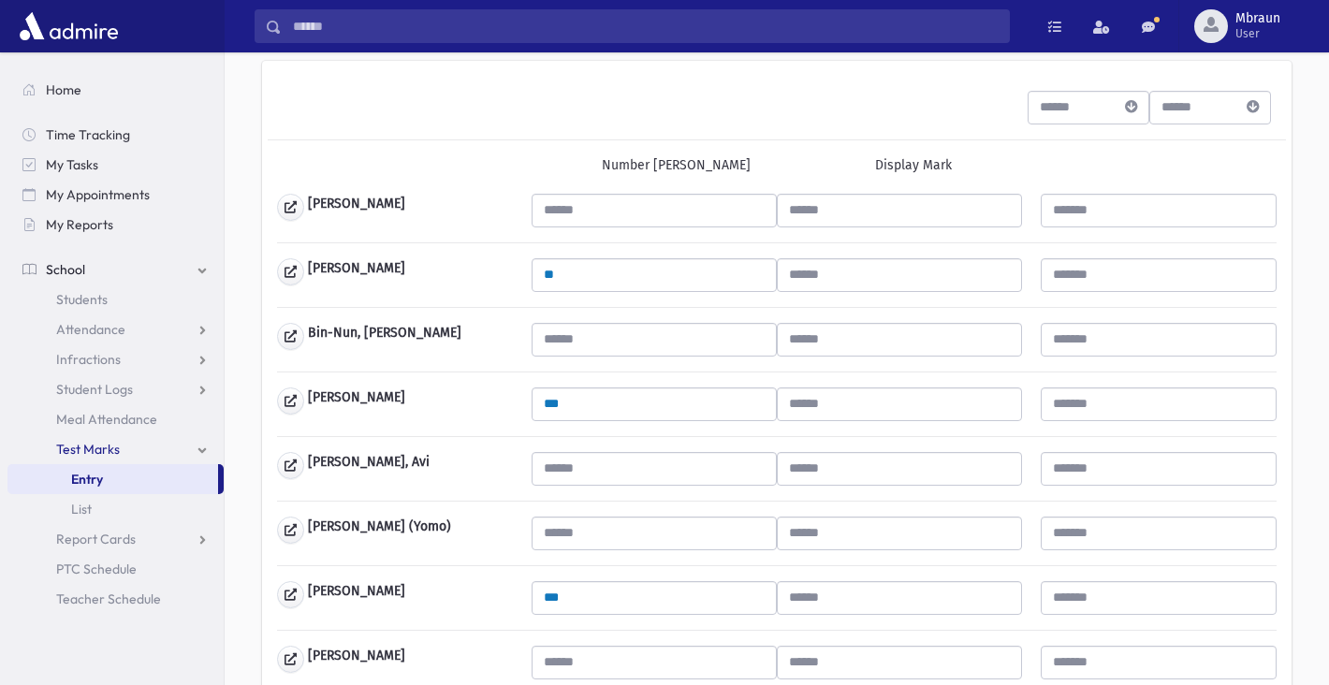
scroll to position [188, 0]
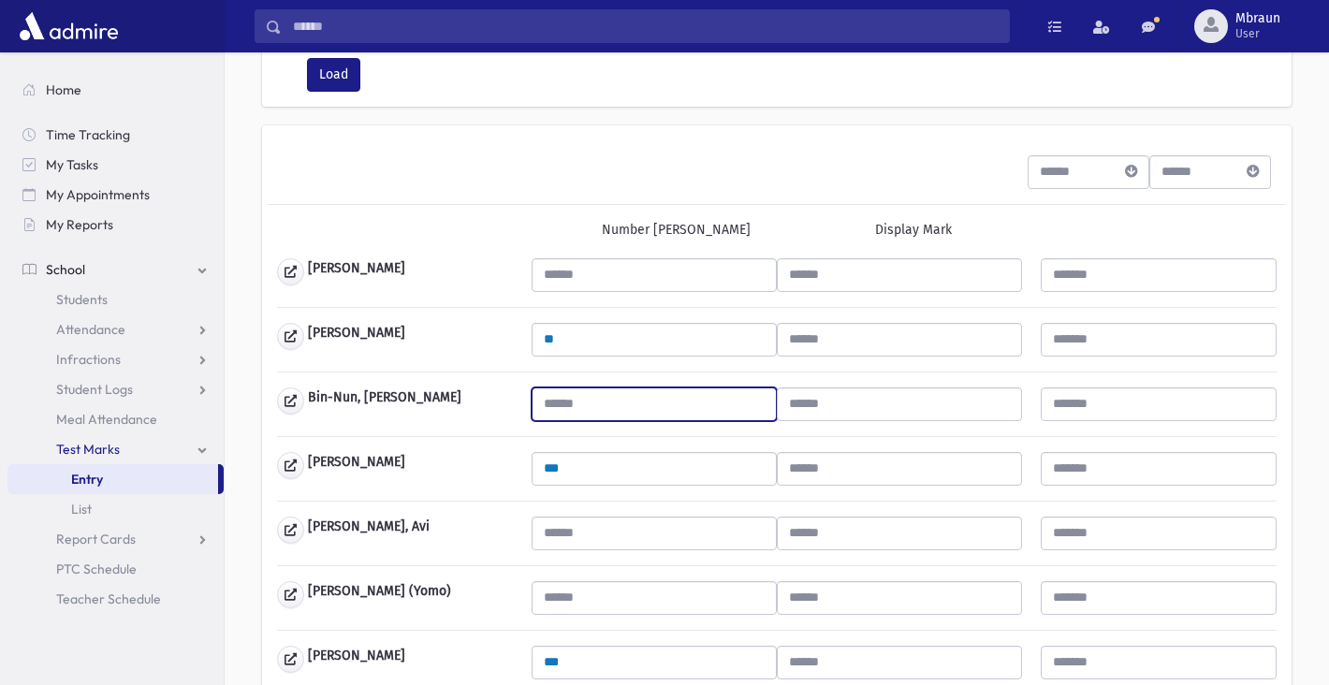
click at [621, 418] on input "text" at bounding box center [654, 405] width 245 height 34
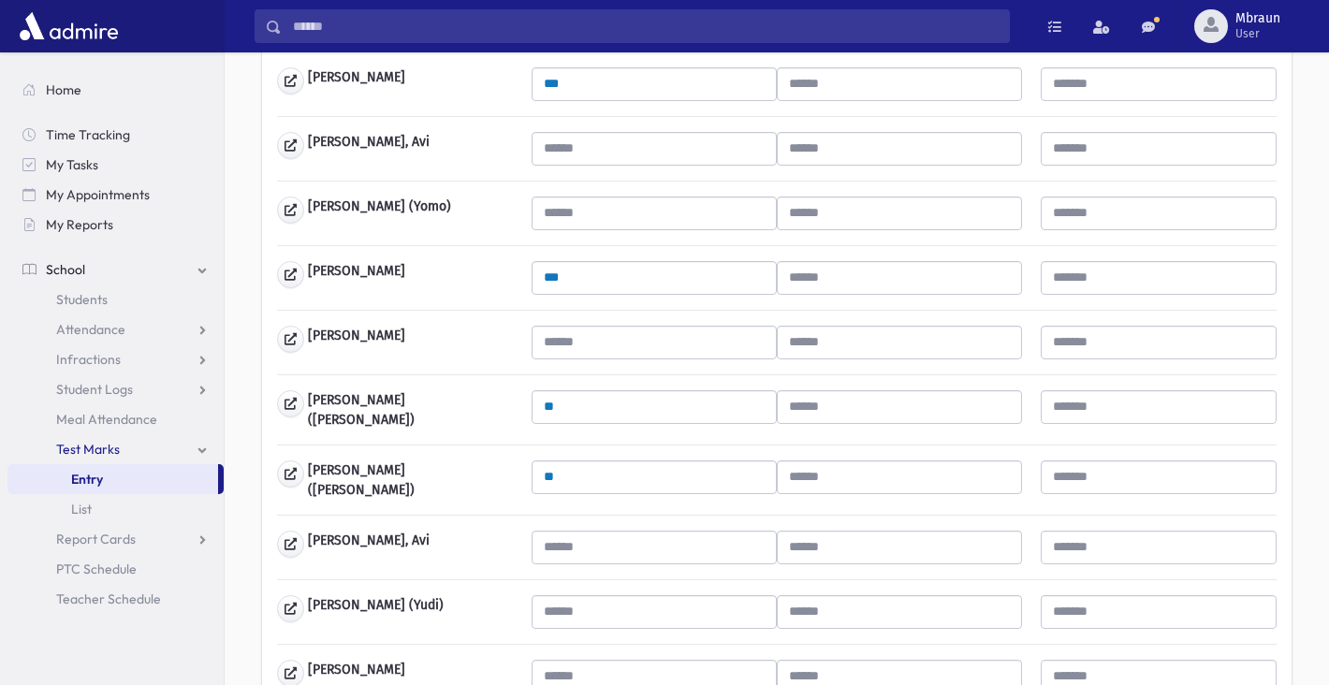
scroll to position [739, 0]
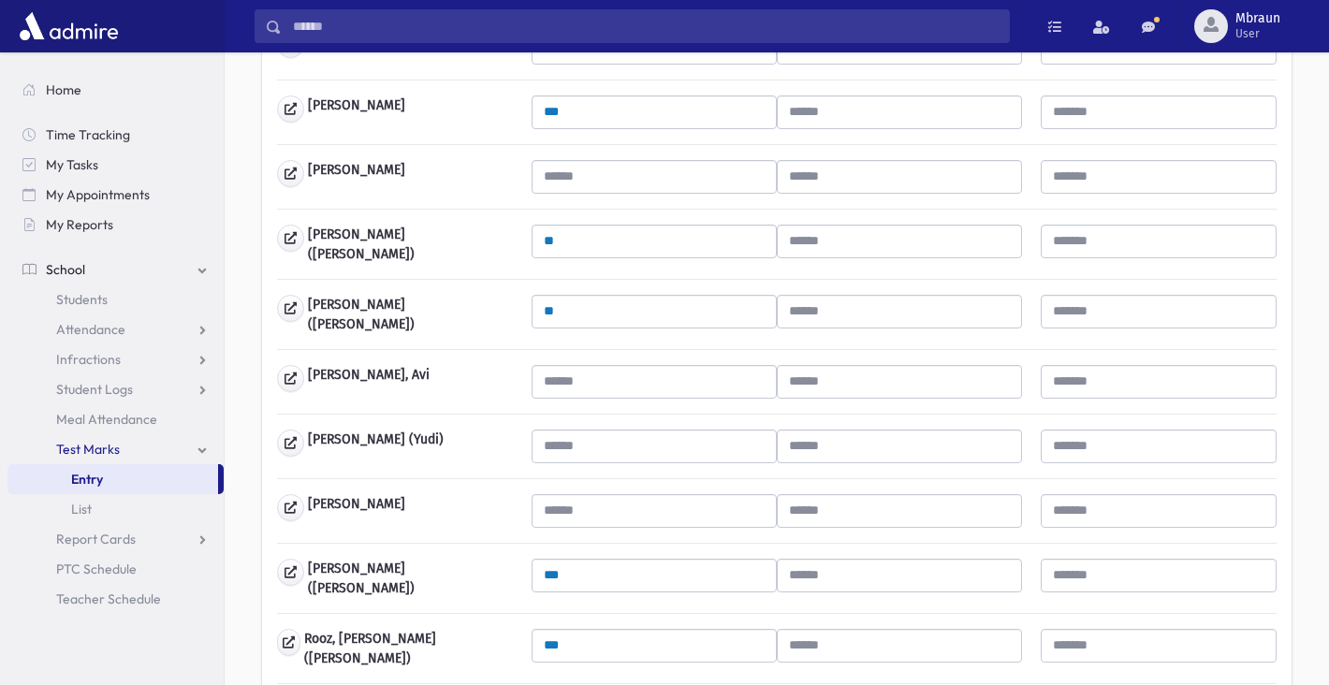
type input "**"
click at [617, 506] on input "text" at bounding box center [654, 511] width 245 height 34
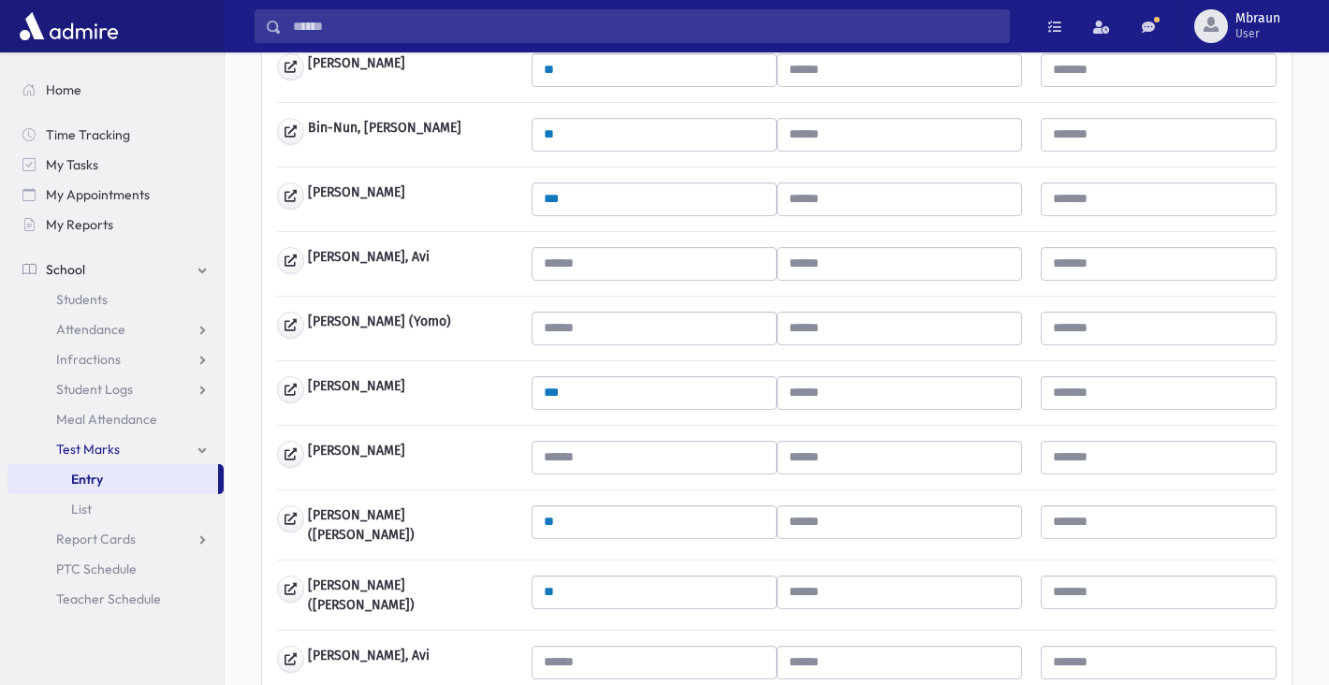
scroll to position [431, 0]
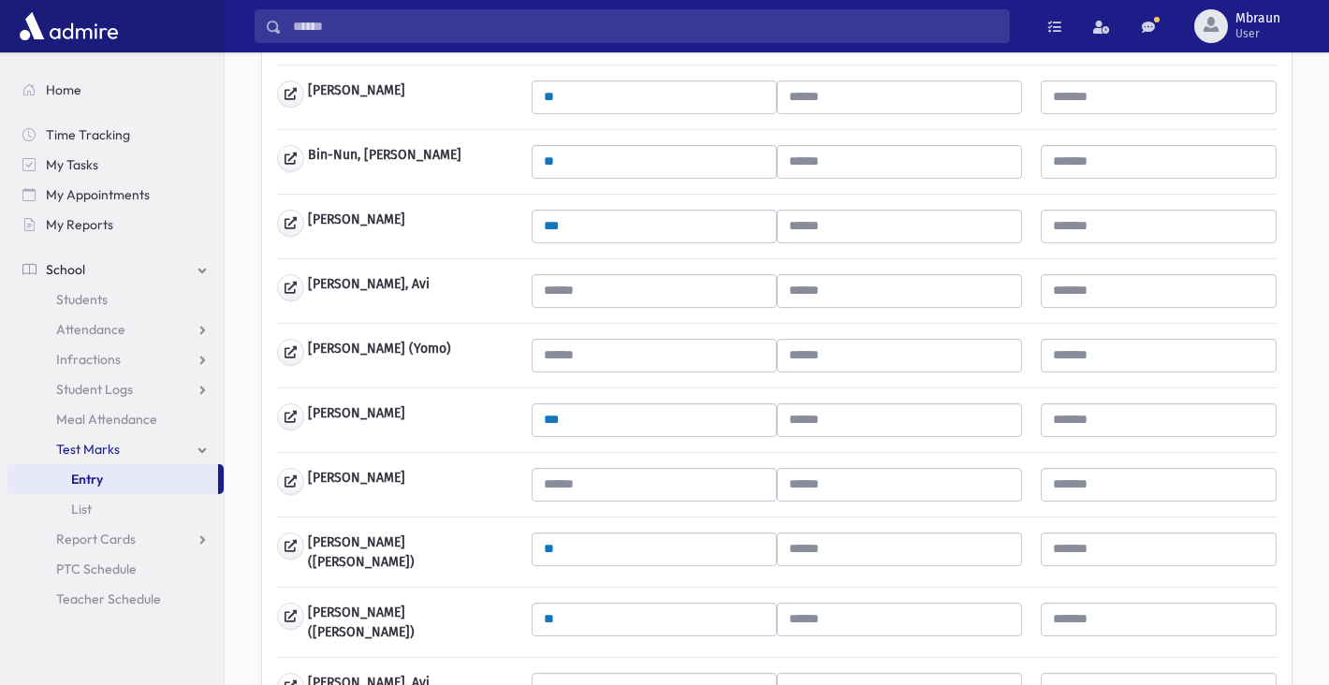
type input "**"
click at [604, 473] on input "text" at bounding box center [654, 485] width 245 height 34
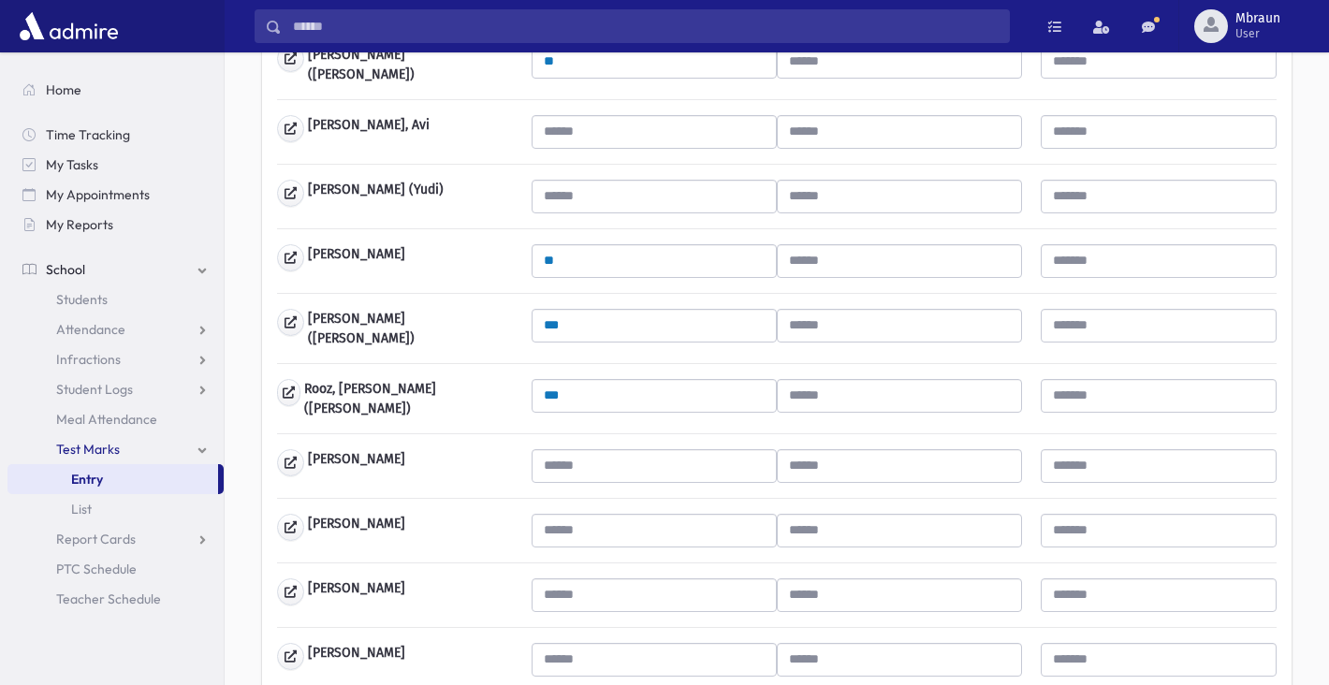
scroll to position [992, 0]
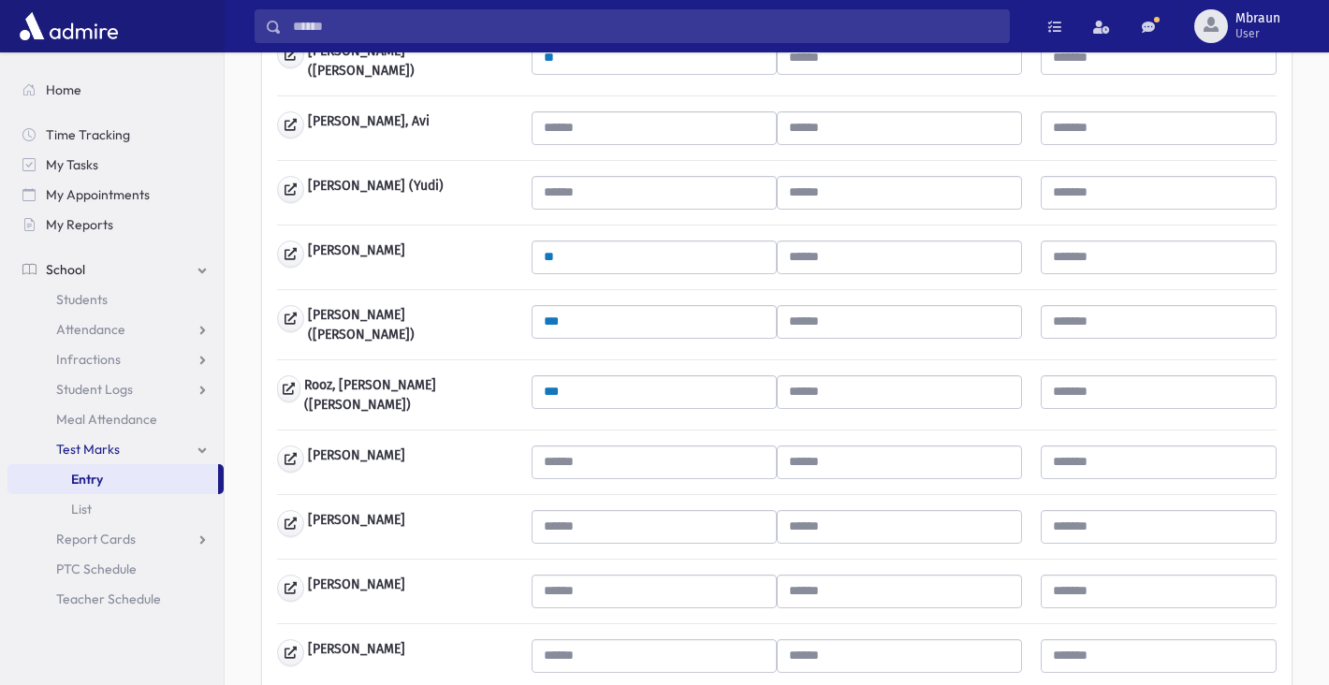
type input "***"
click at [608, 447] on input "text" at bounding box center [654, 463] width 245 height 34
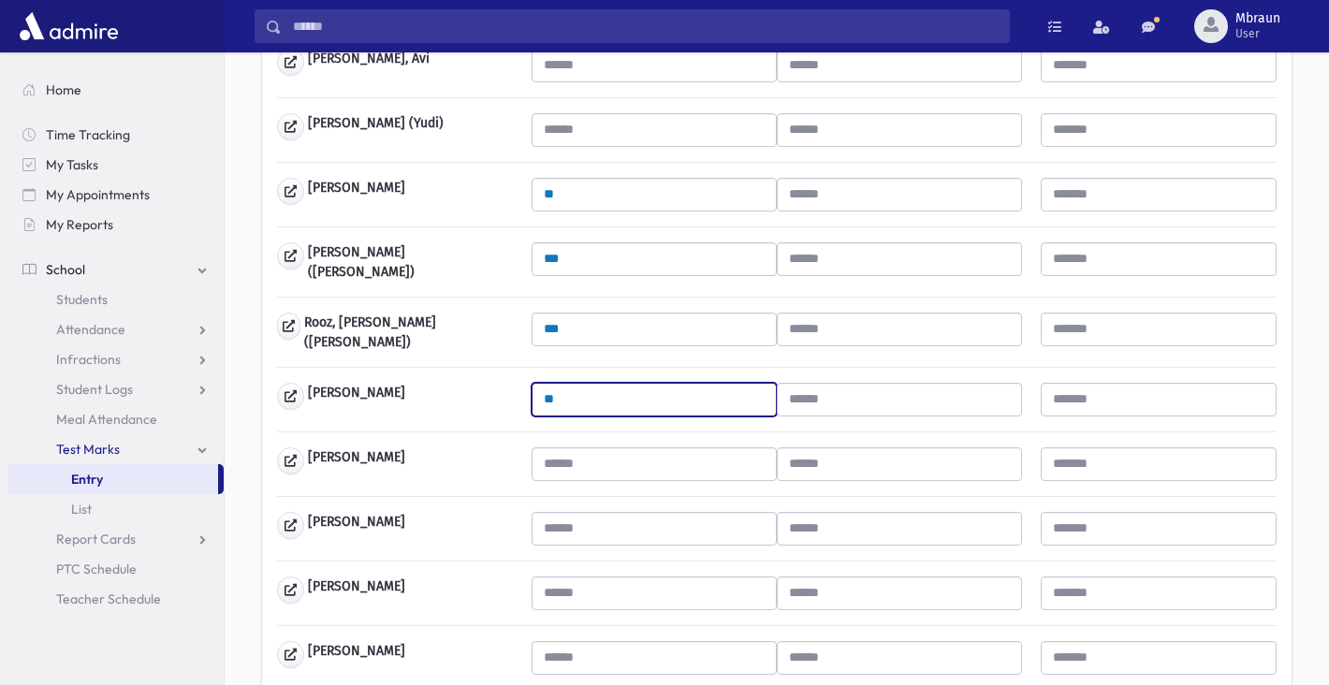
scroll to position [1057, 0]
type input "**"
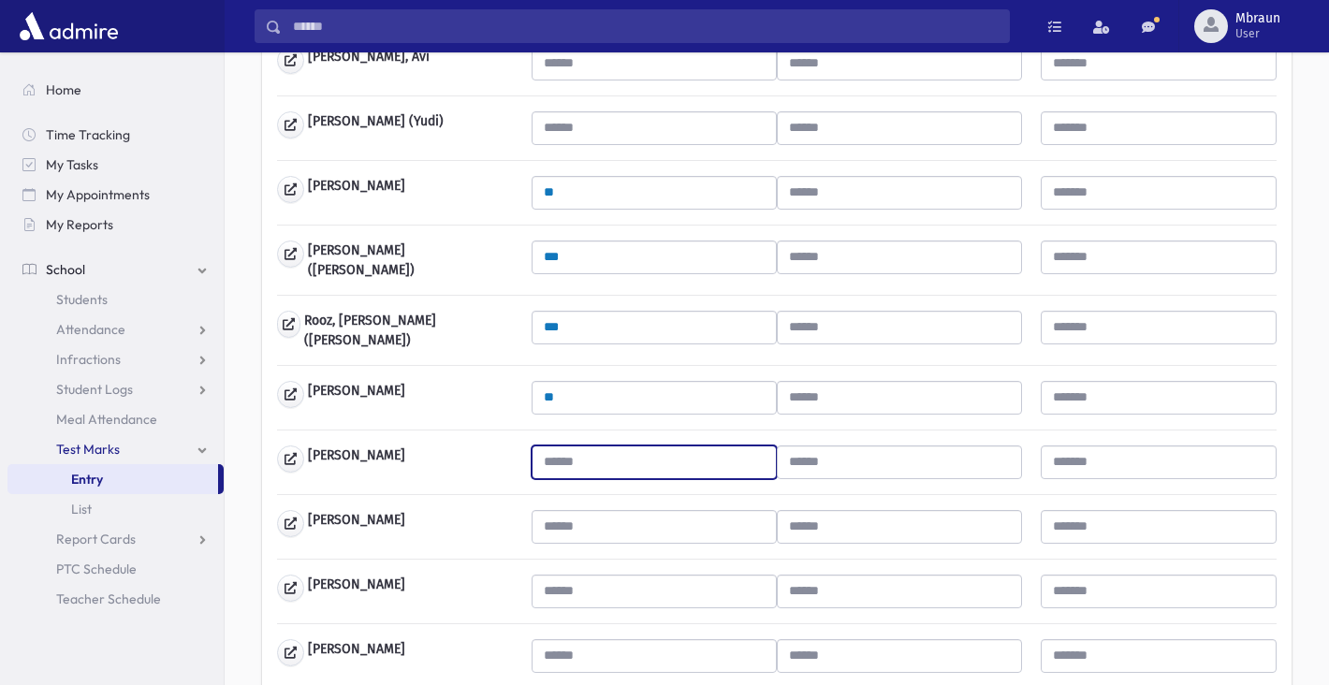
click at [601, 446] on input "text" at bounding box center [654, 463] width 245 height 34
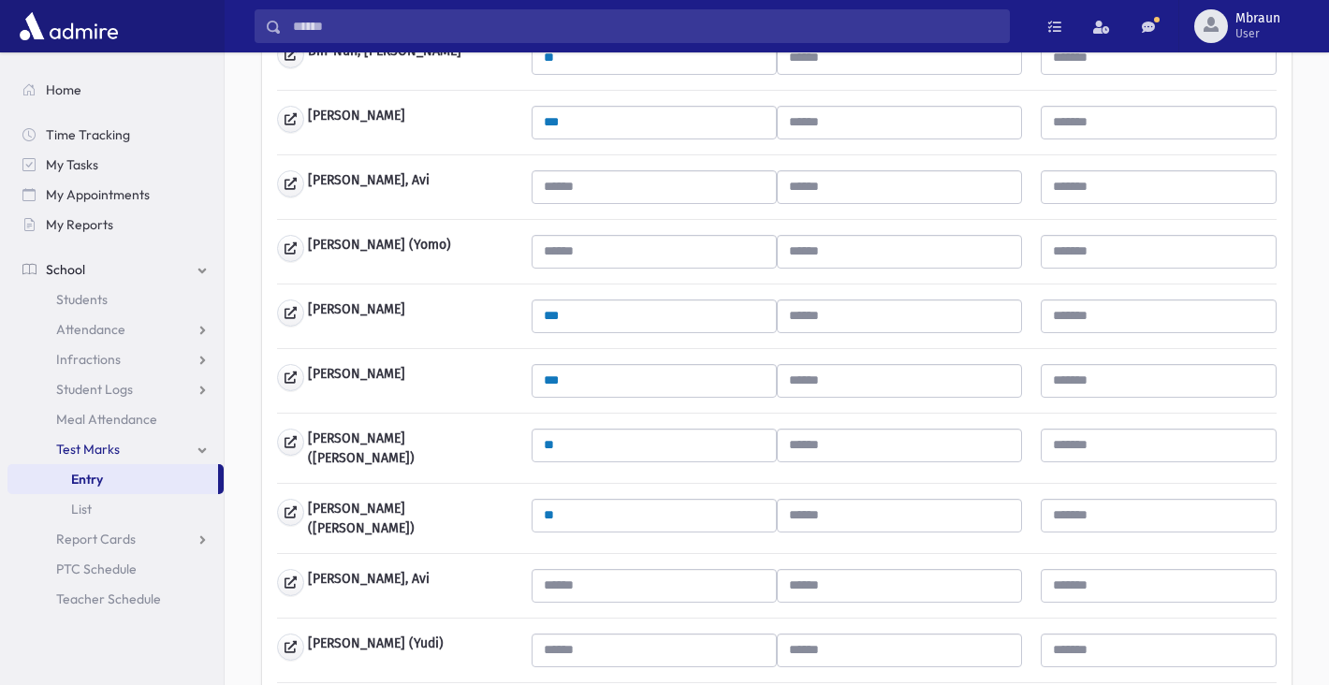
scroll to position [531, 0]
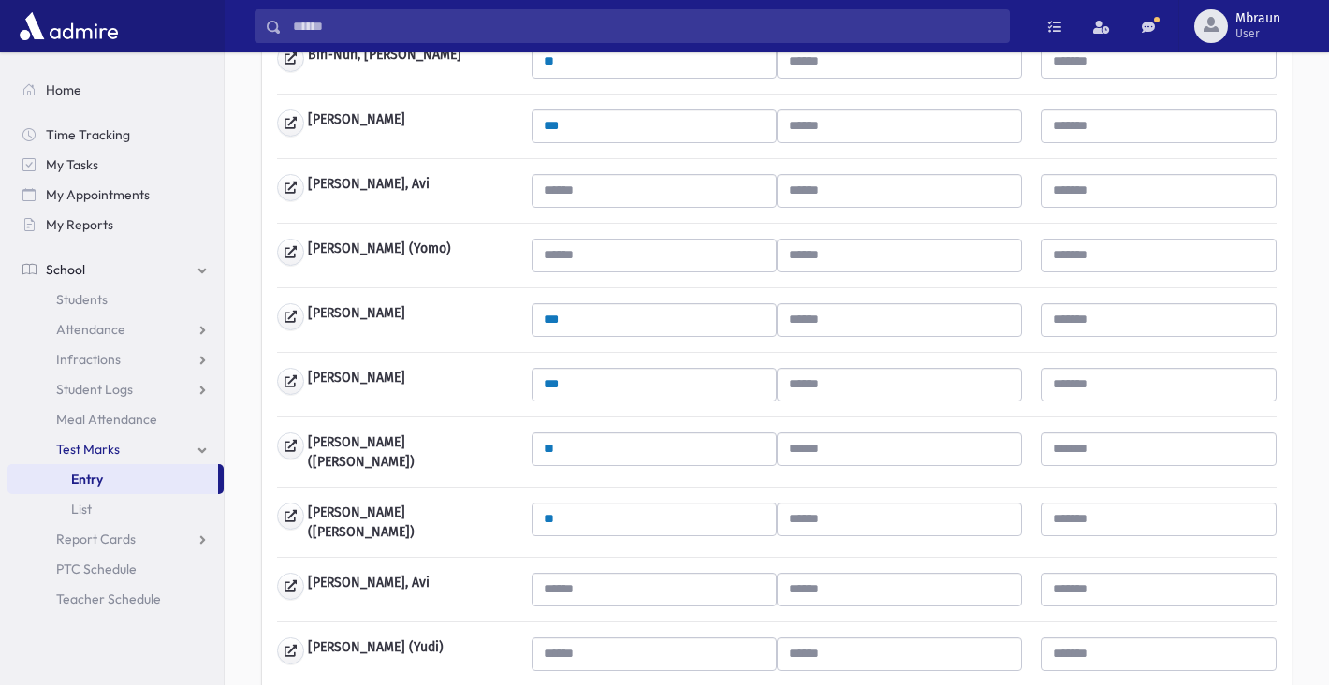
type input "***"
click at [672, 255] on input "text" at bounding box center [654, 256] width 245 height 34
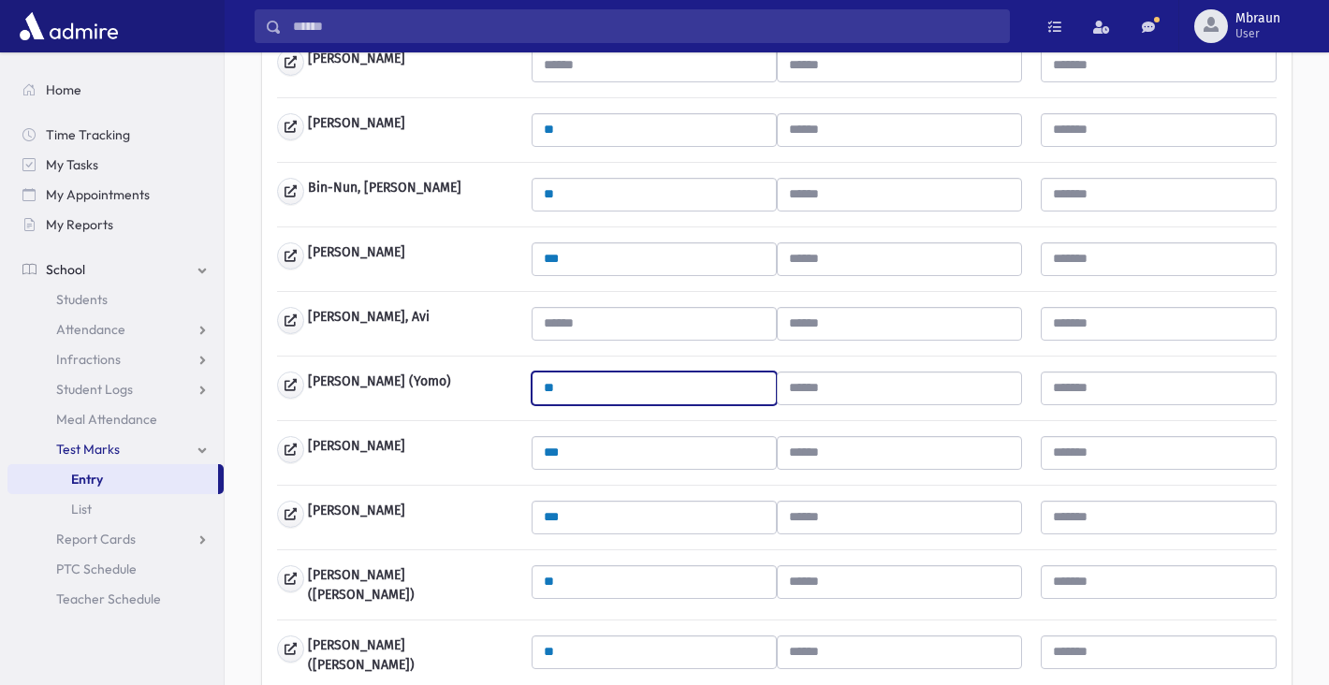
scroll to position [389, 0]
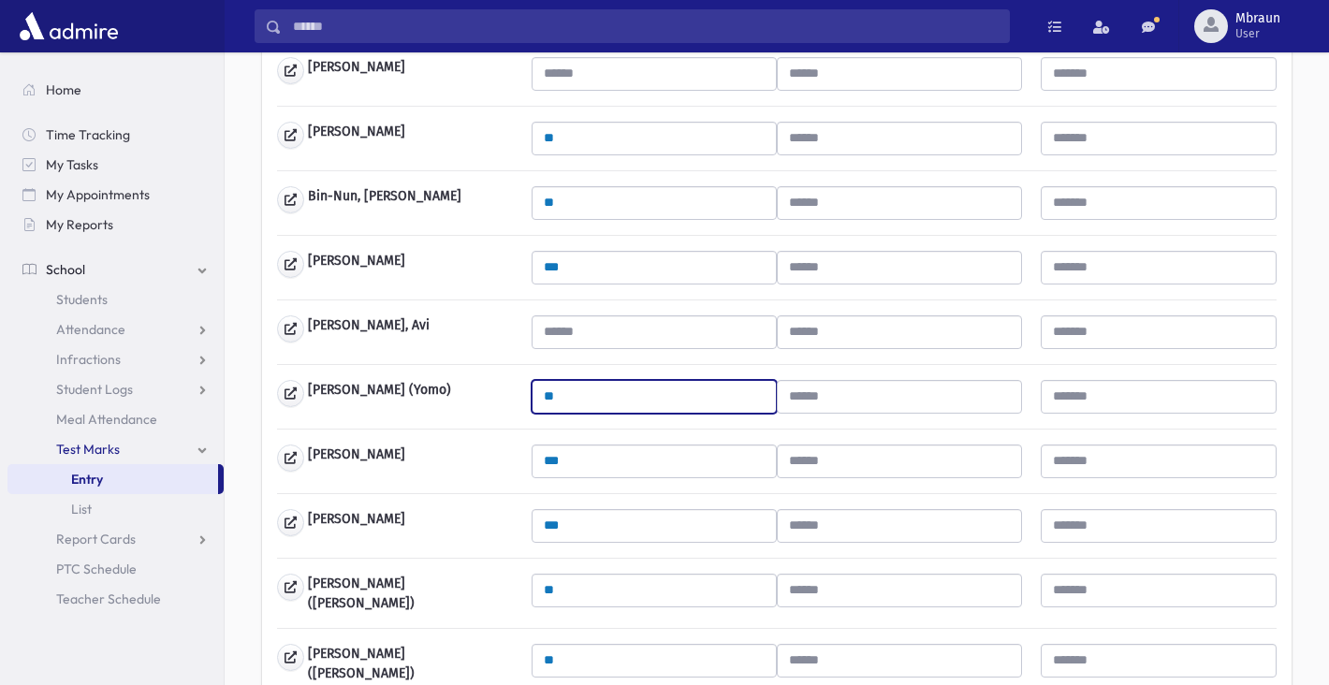
type input "**"
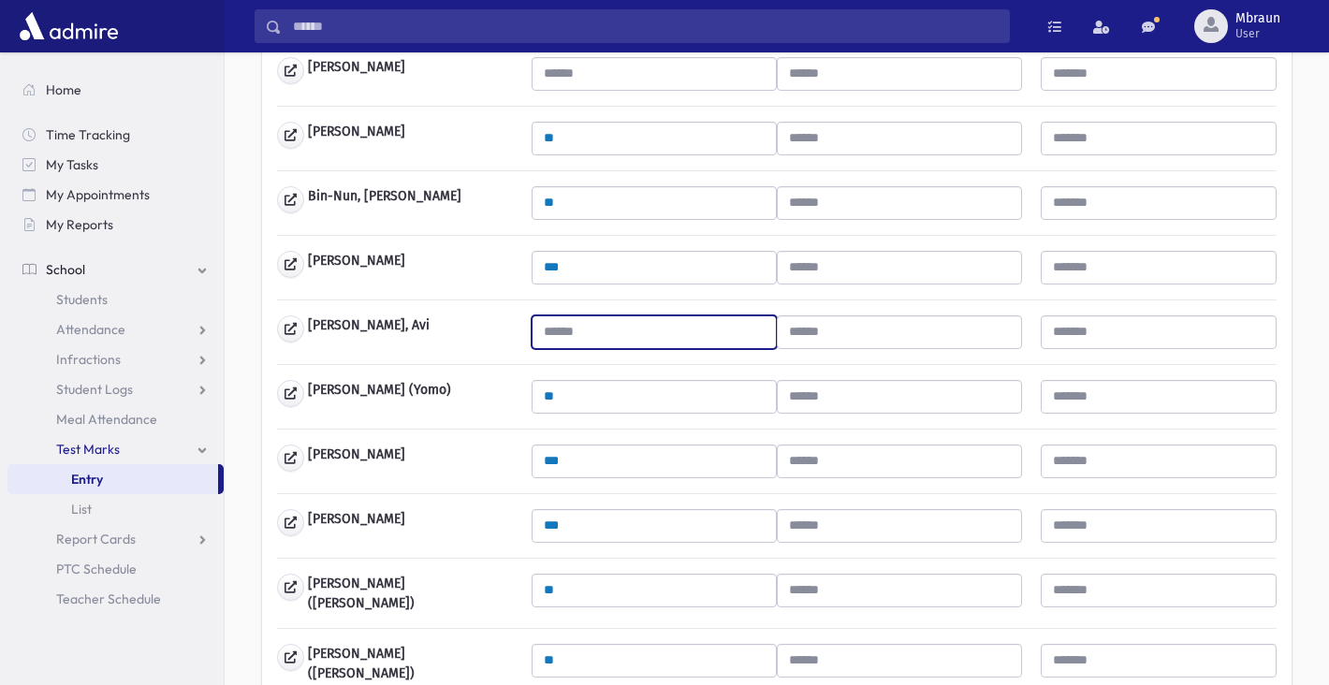
click at [596, 334] on input "text" at bounding box center [654, 332] width 245 height 34
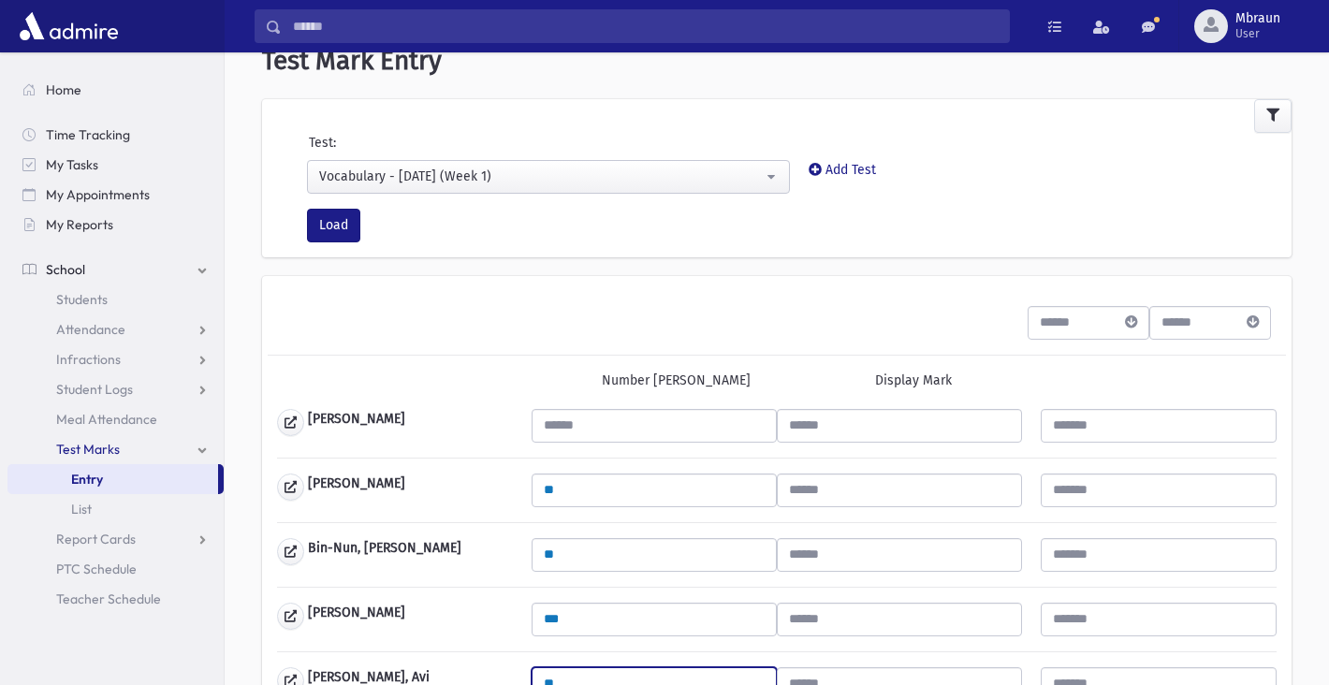
scroll to position [38, 0]
type input "**"
click at [572, 415] on input "text" at bounding box center [654, 425] width 245 height 34
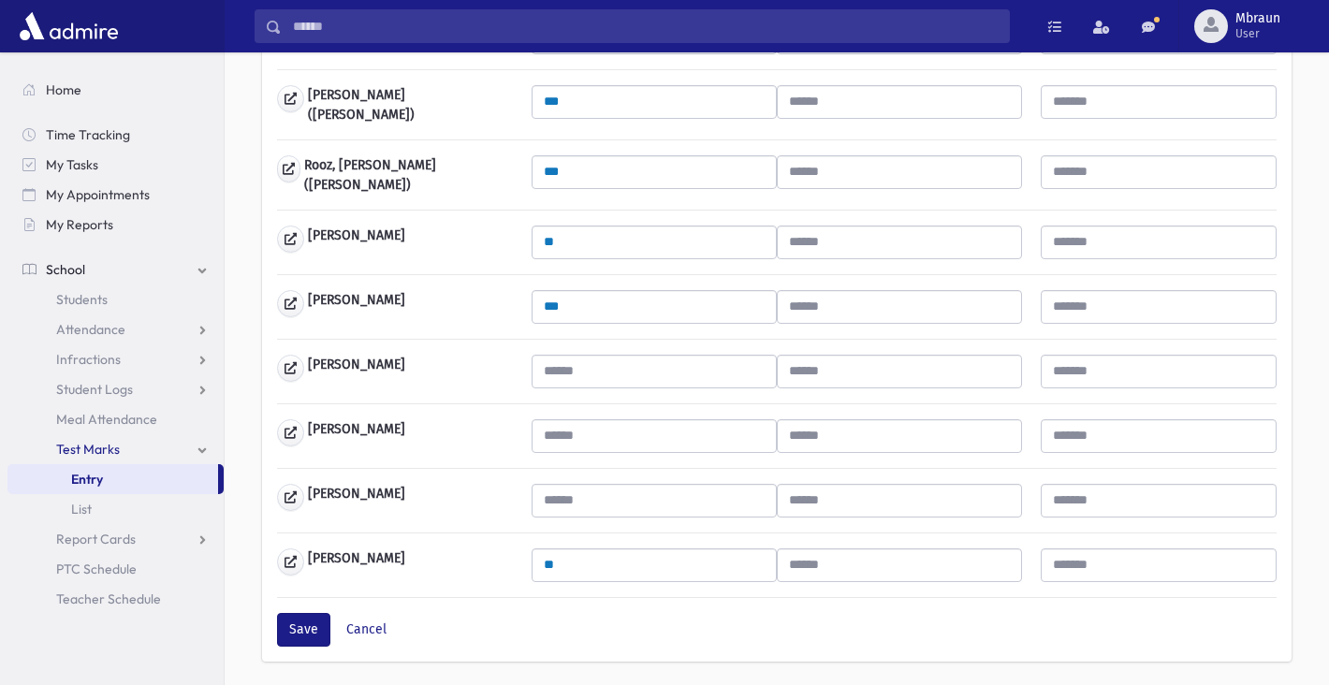
scroll to position [1210, 0]
type input "**"
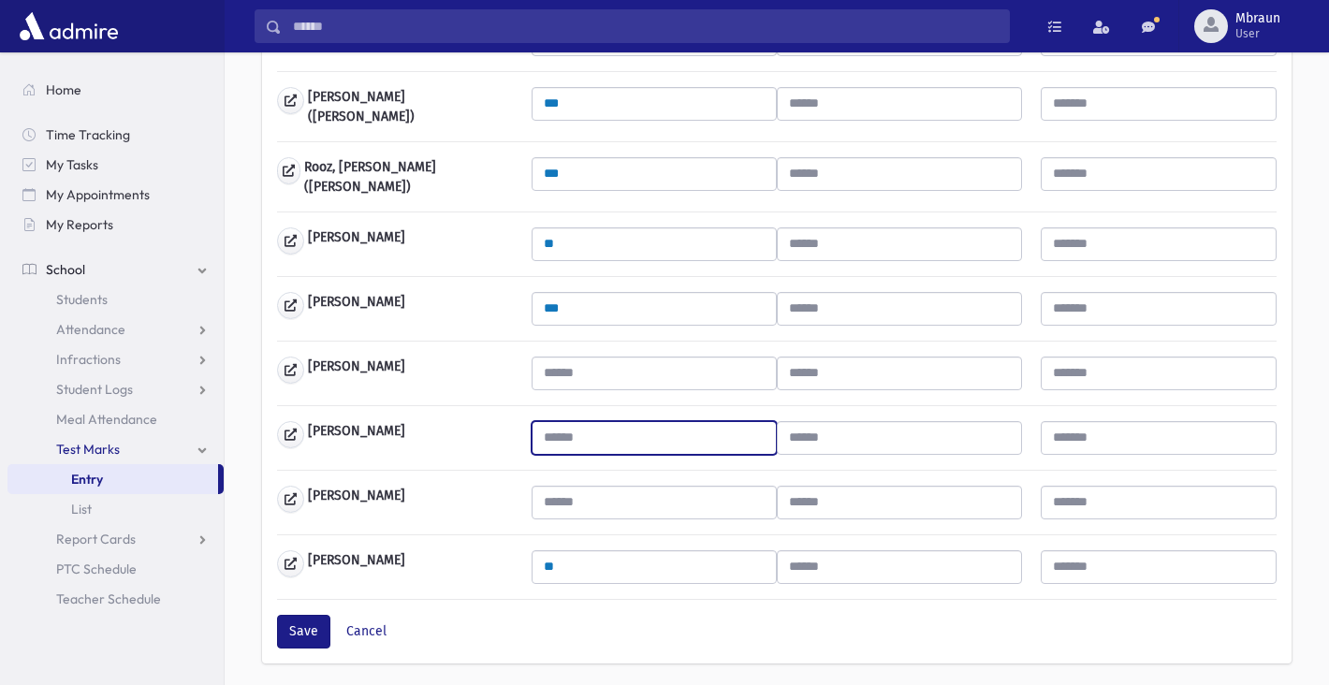
click at [582, 421] on input "text" at bounding box center [654, 438] width 245 height 34
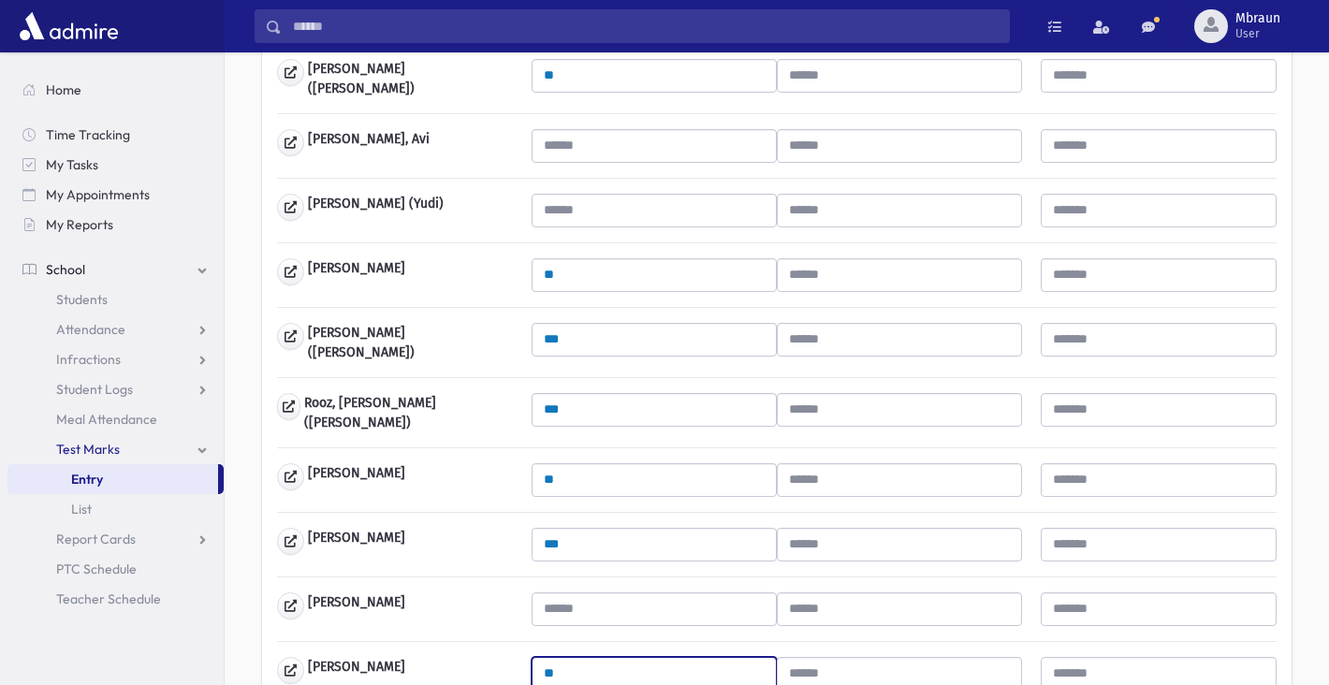
scroll to position [970, 0]
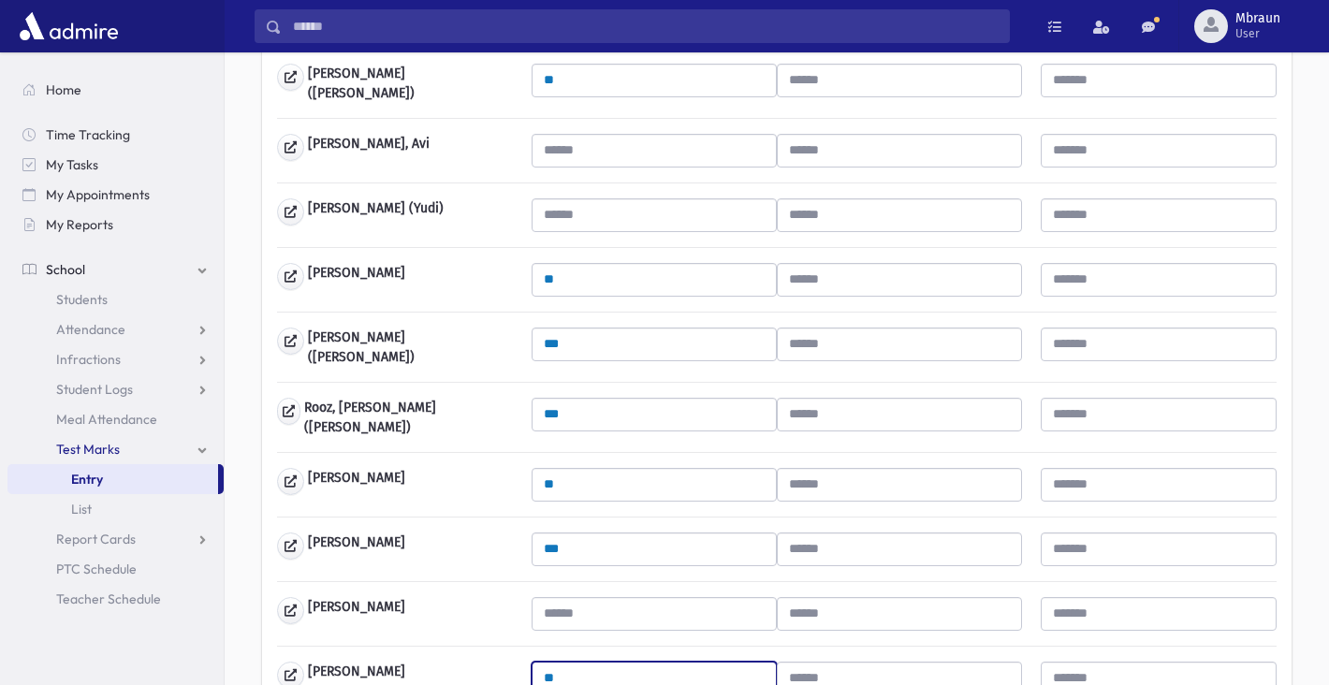
type input "**"
click at [590, 203] on input "text" at bounding box center [654, 215] width 245 height 34
type input "*"
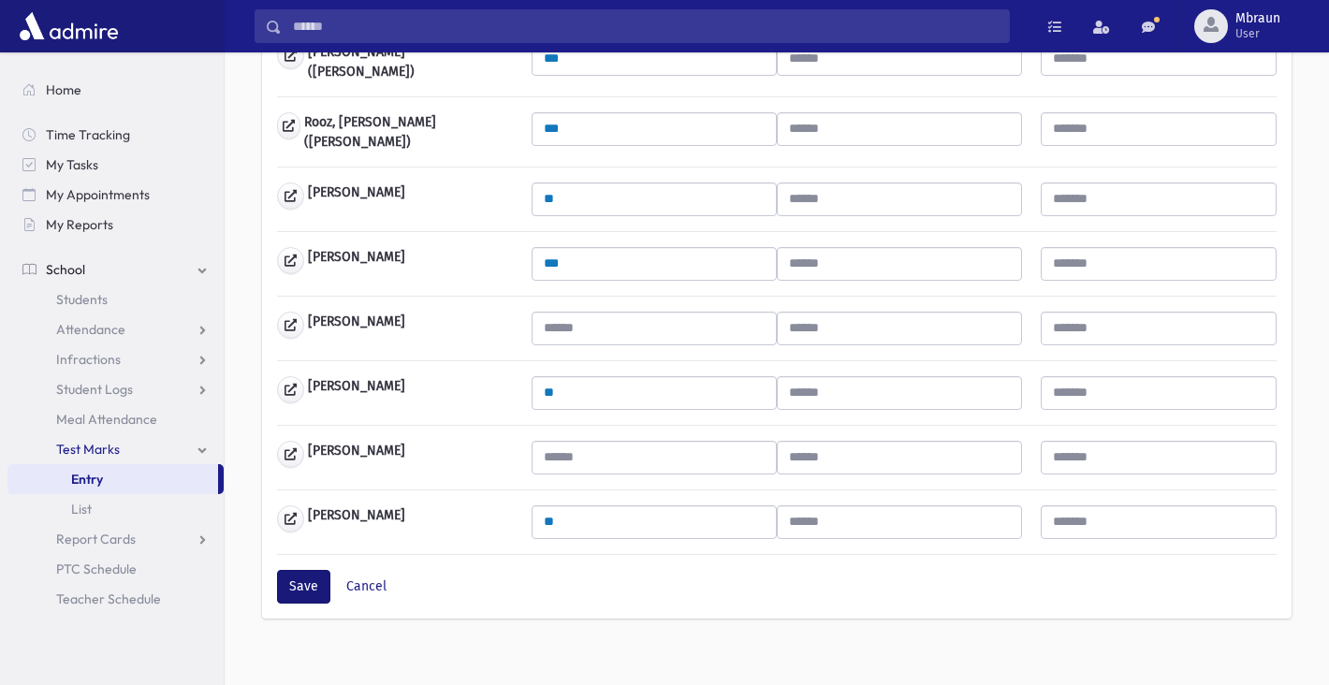
scroll to position [1254, 0]
type input "**"
click at [292, 573] on button "Save" at bounding box center [303, 588] width 53 height 34
click at [319, 571] on button "Save" at bounding box center [303, 588] width 53 height 34
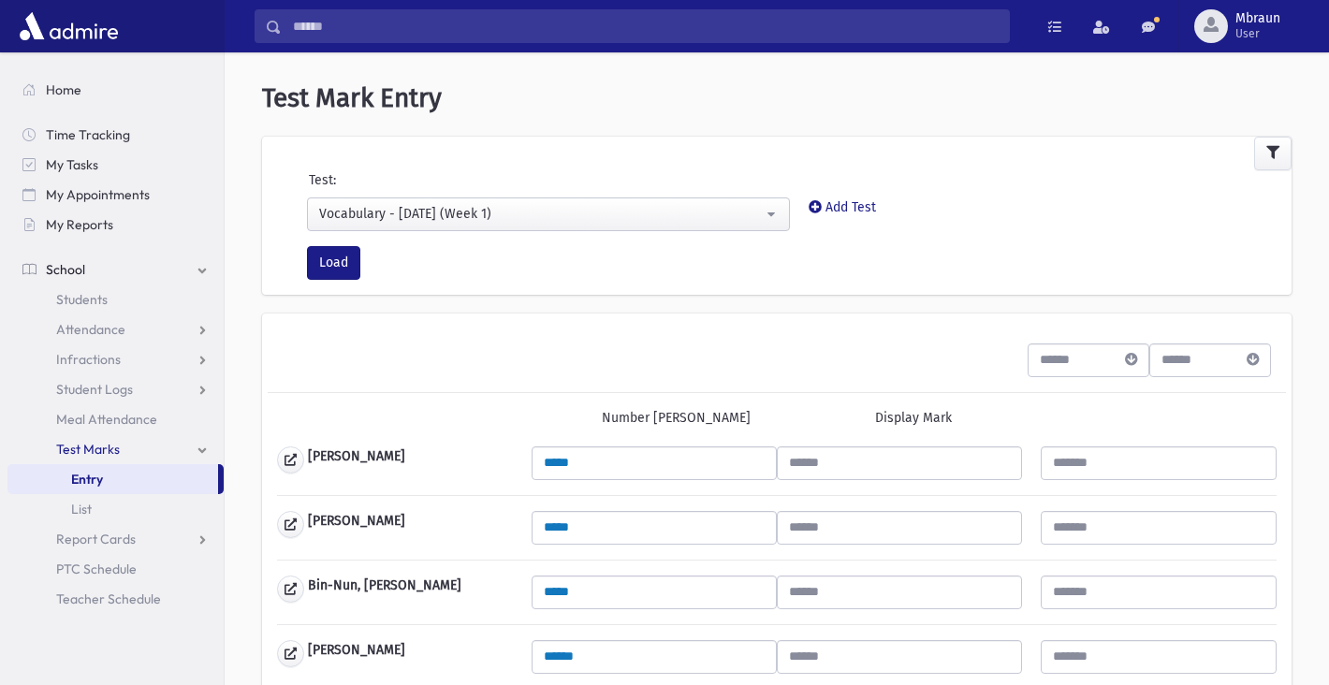
click at [560, 213] on div "Vocabulary - [DATE] (Week 1)" at bounding box center [541, 214] width 444 height 20
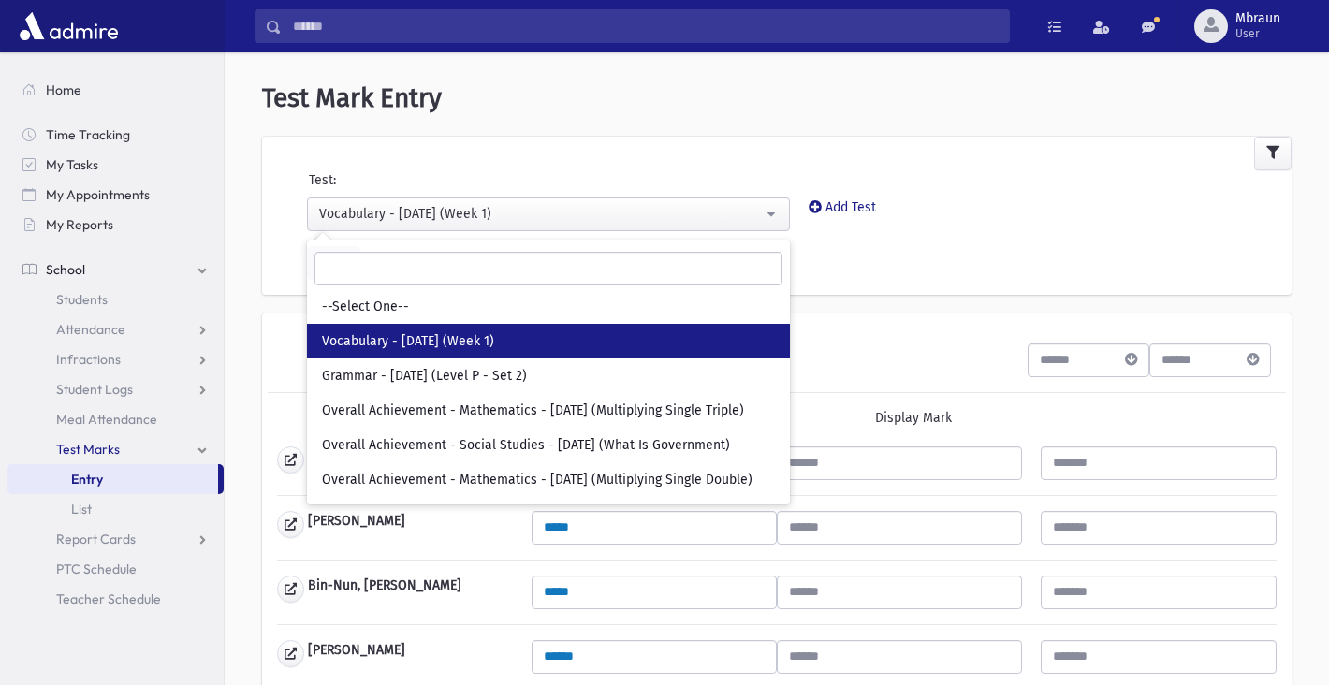
click at [896, 289] on div "Load" at bounding box center [800, 270] width 1004 height 49
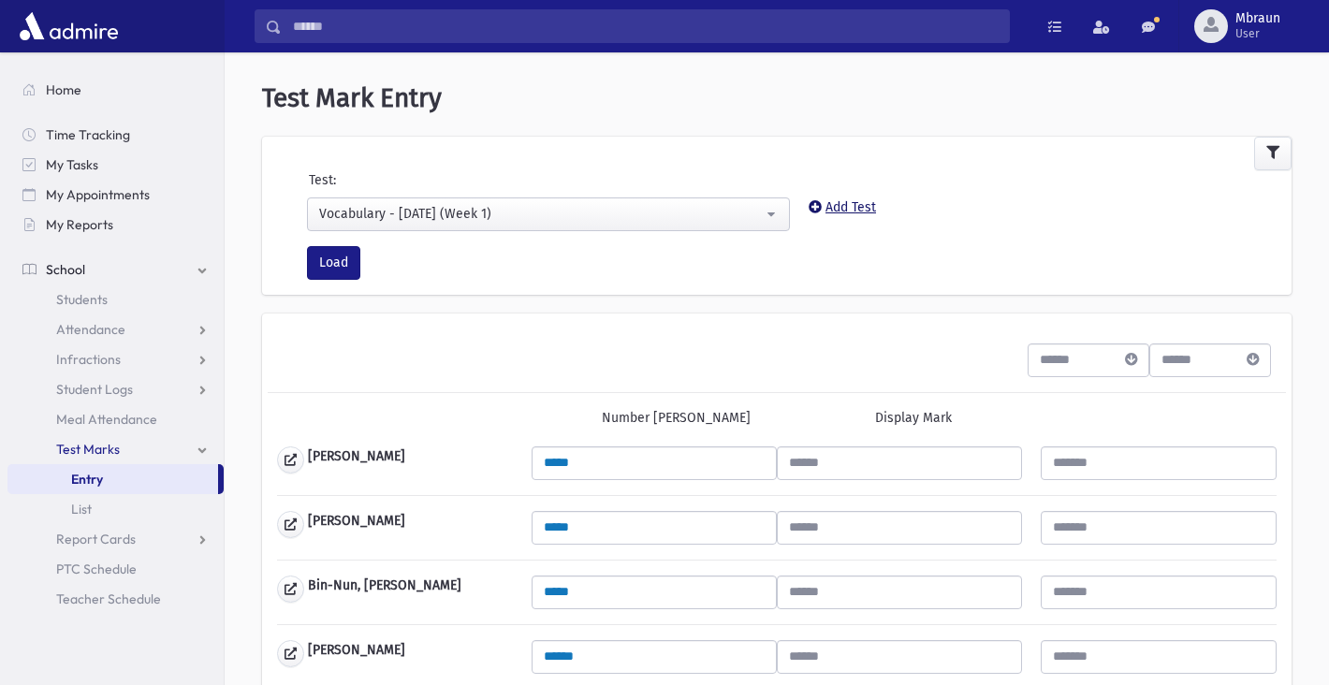
click at [868, 211] on link "Add Test" at bounding box center [842, 207] width 67 height 16
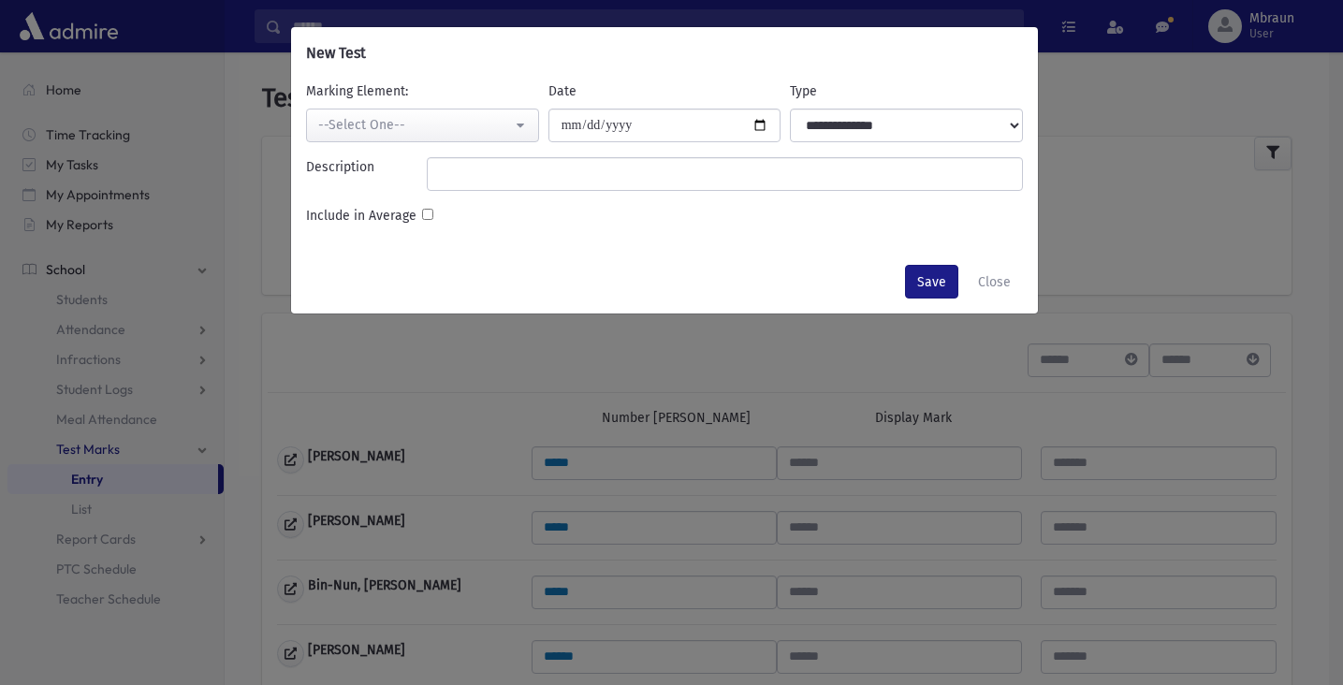
click at [488, 122] on div "--Select One--" at bounding box center [415, 125] width 194 height 20
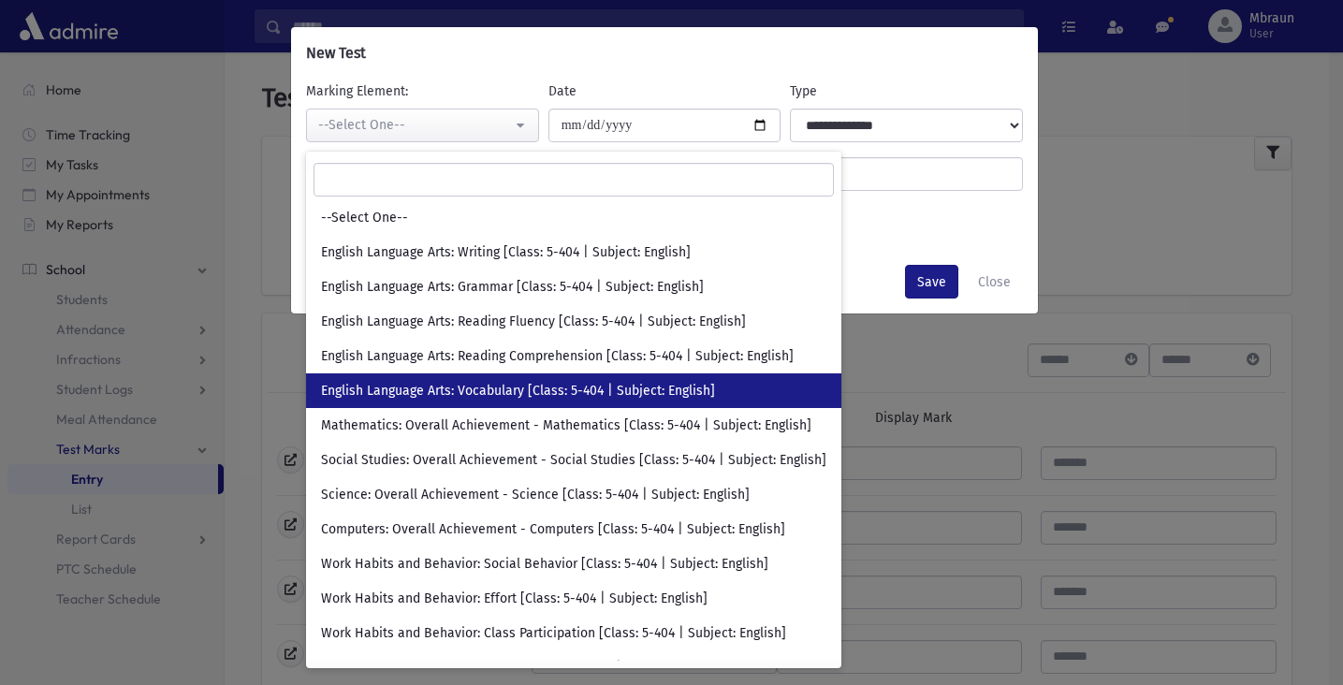
click at [535, 398] on span "English Language Arts: Vocabulary [Class: 5-404 | Subject: English]" at bounding box center [518, 391] width 394 height 19
select select "****"
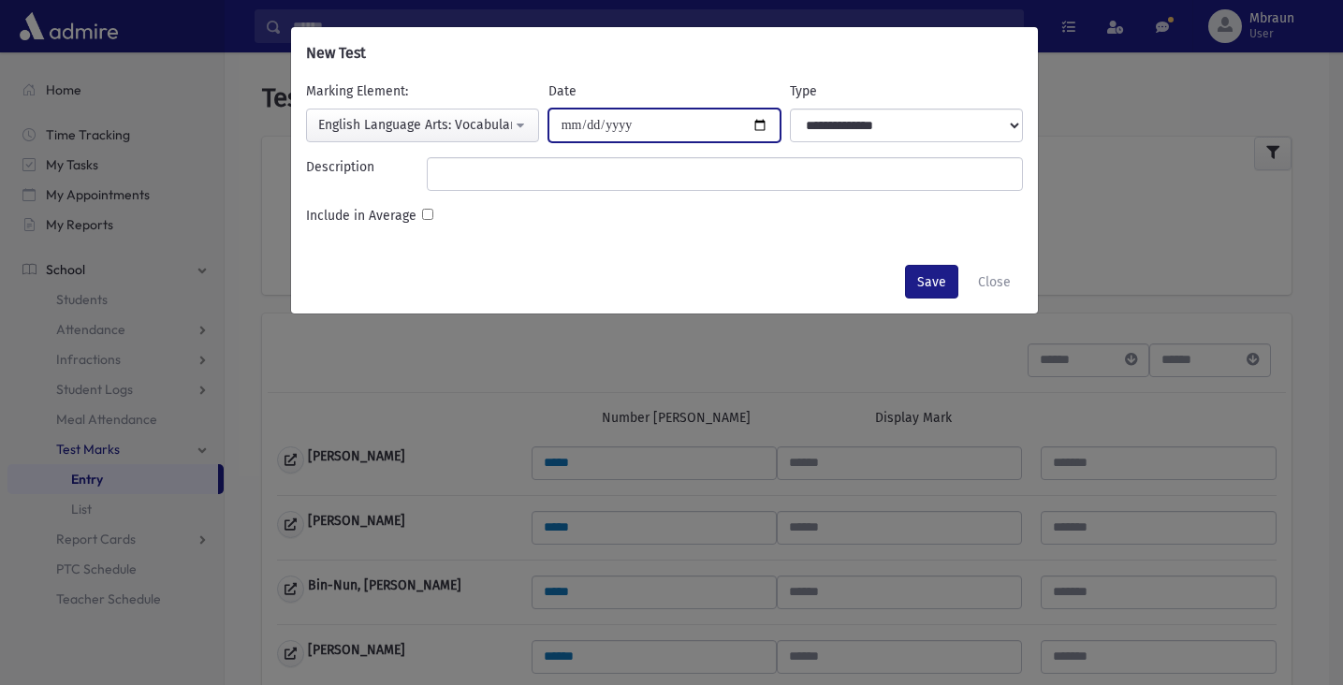
click at [633, 127] on input "Date" at bounding box center [665, 126] width 233 height 34
type input "**********"
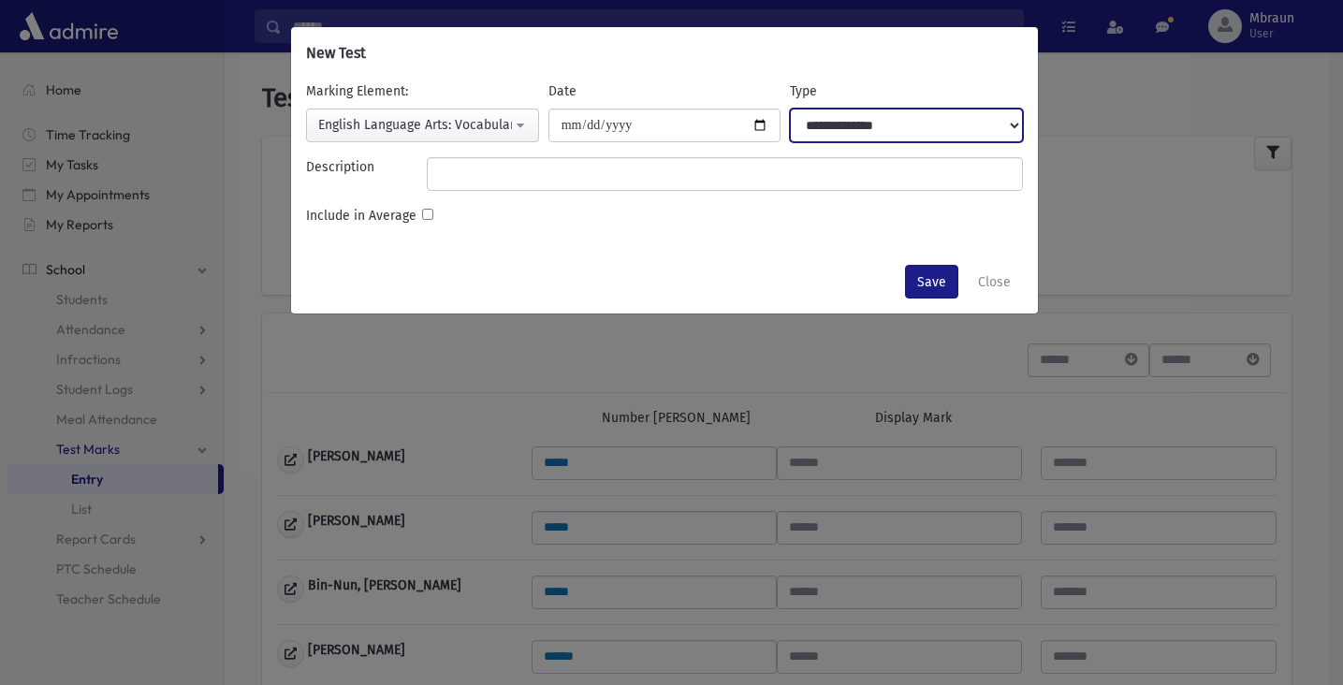
select select "**********"
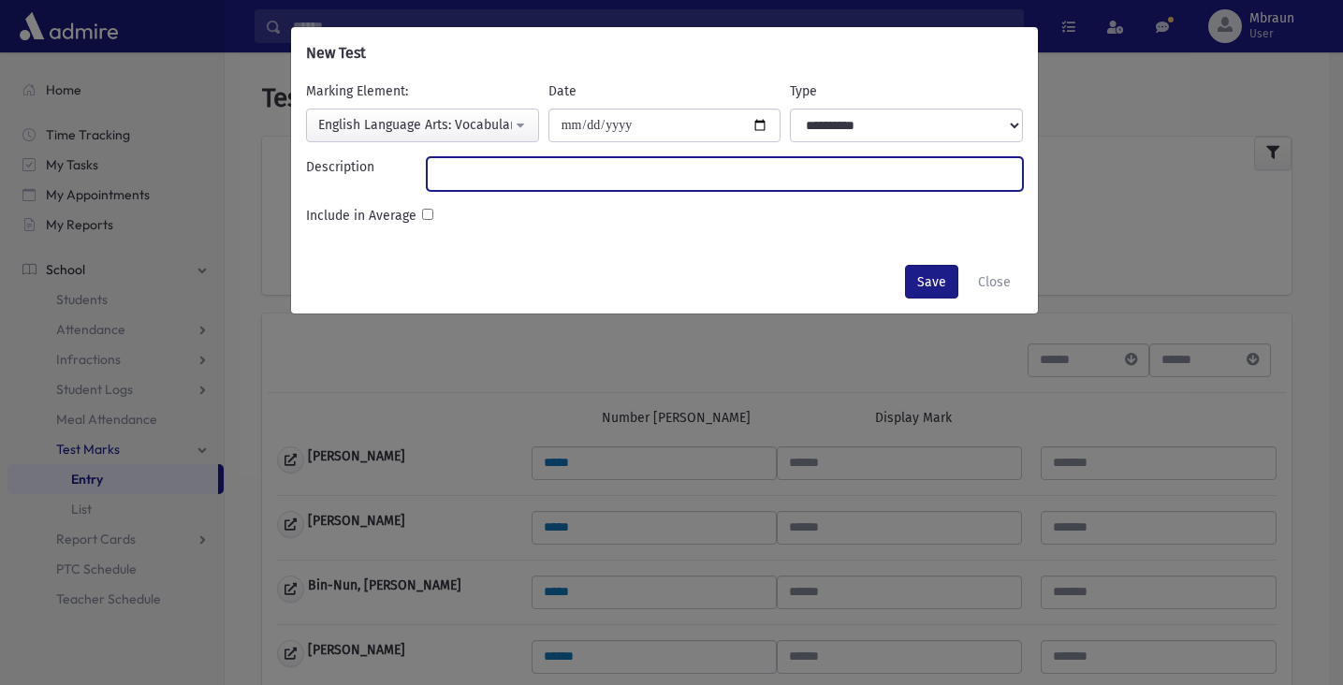
click at [703, 175] on input "Description" at bounding box center [725, 174] width 596 height 34
type input "*"
type input "**********"
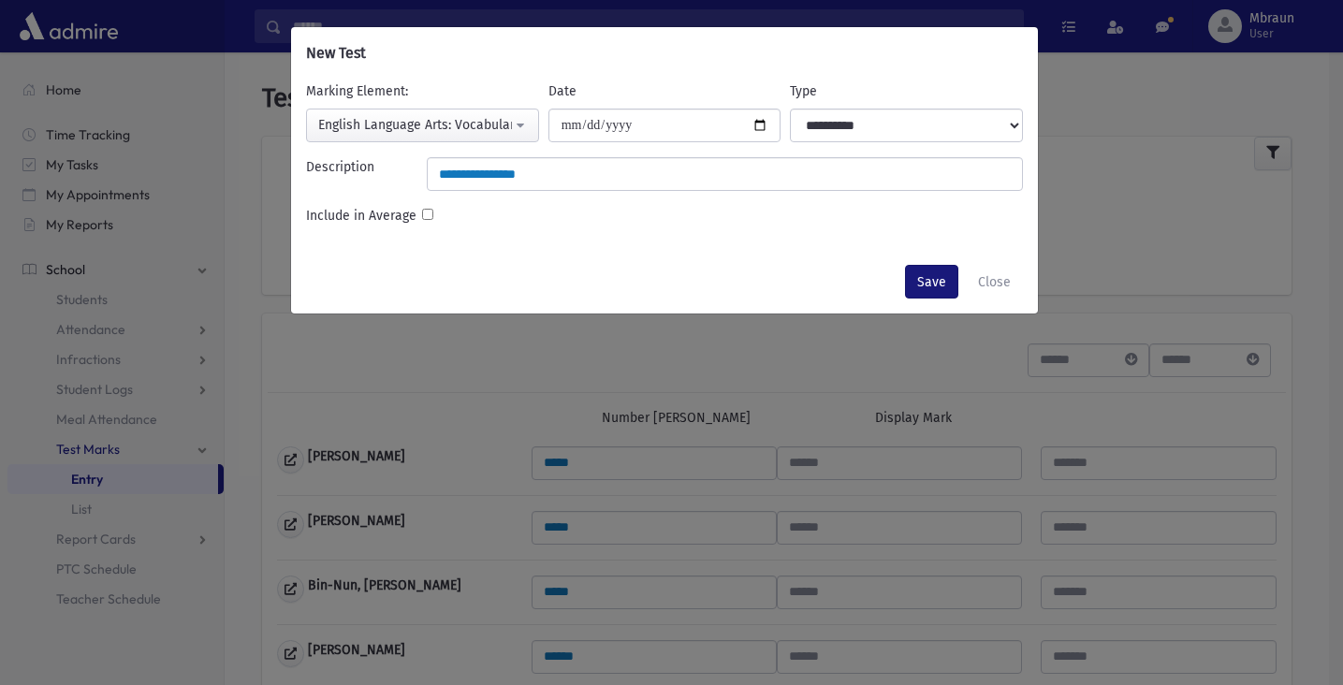
click at [933, 283] on button "Save" at bounding box center [931, 282] width 53 height 34
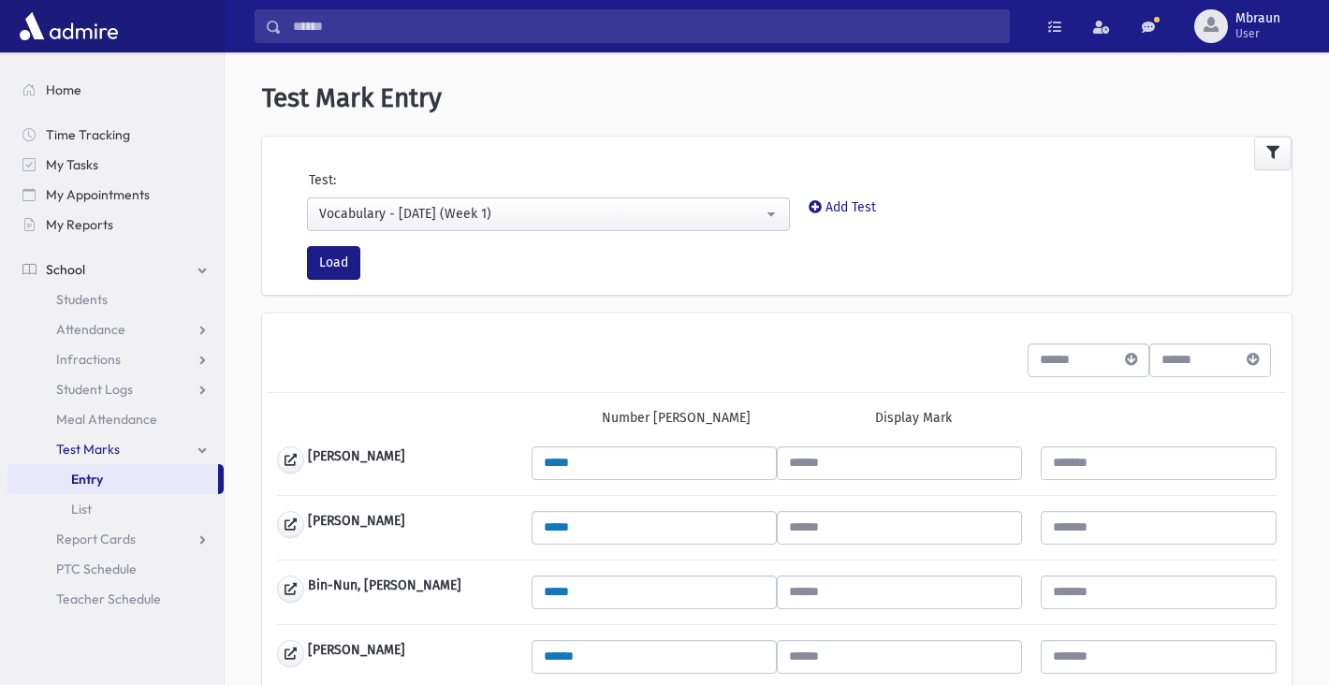
click at [493, 217] on div "Vocabulary - [DATE] (Week 1)" at bounding box center [541, 214] width 444 height 20
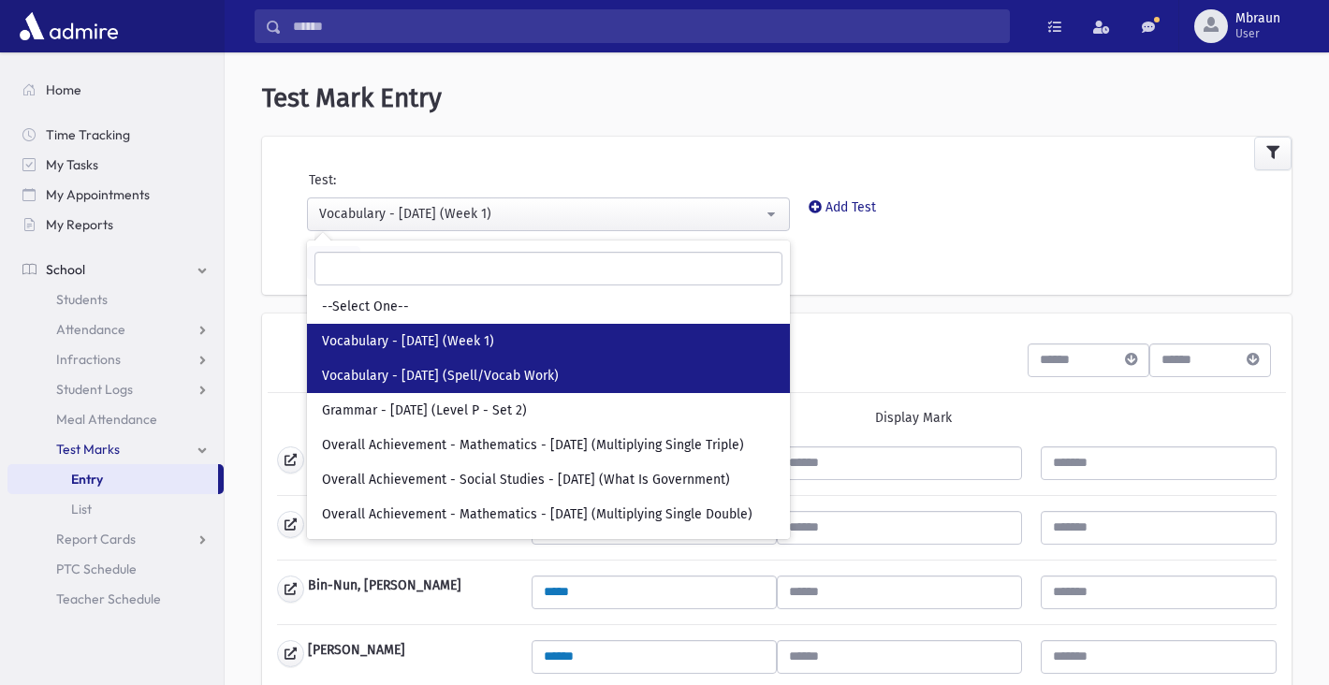
click at [582, 376] on link "Vocabulary - [DATE] (Spell/Vocab Work)" at bounding box center [548, 376] width 483 height 35
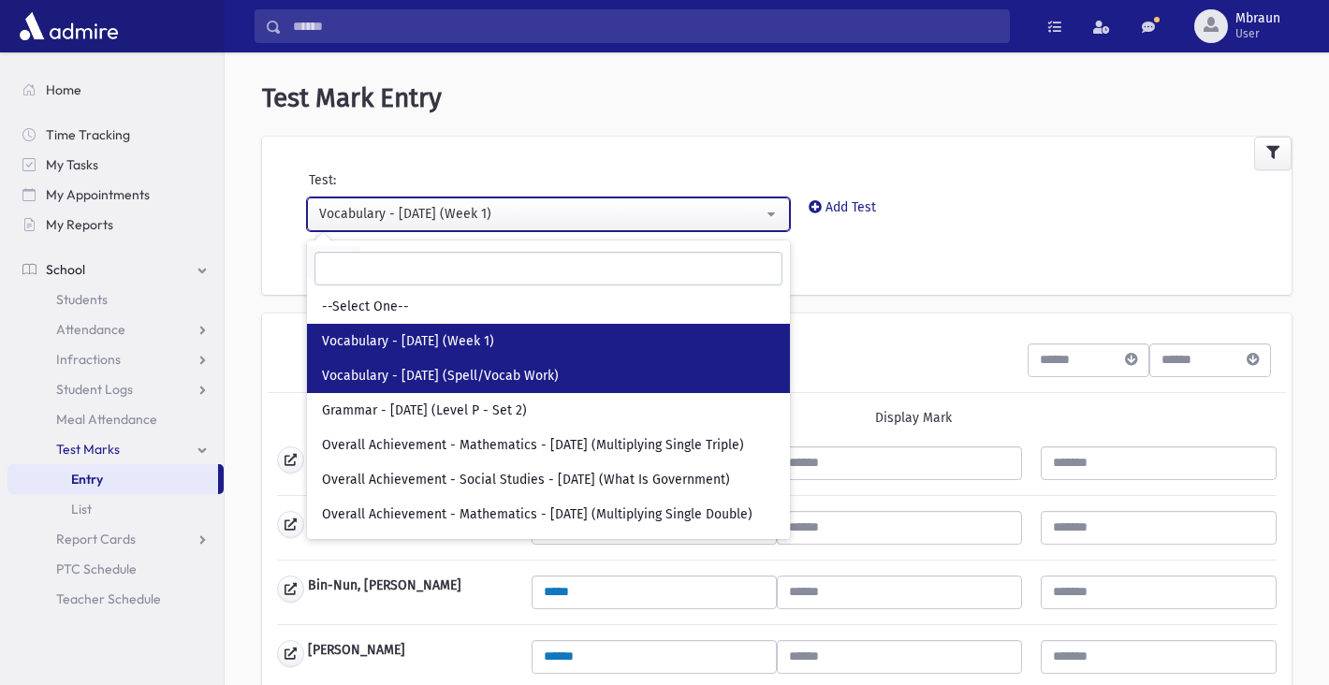
select select "***"
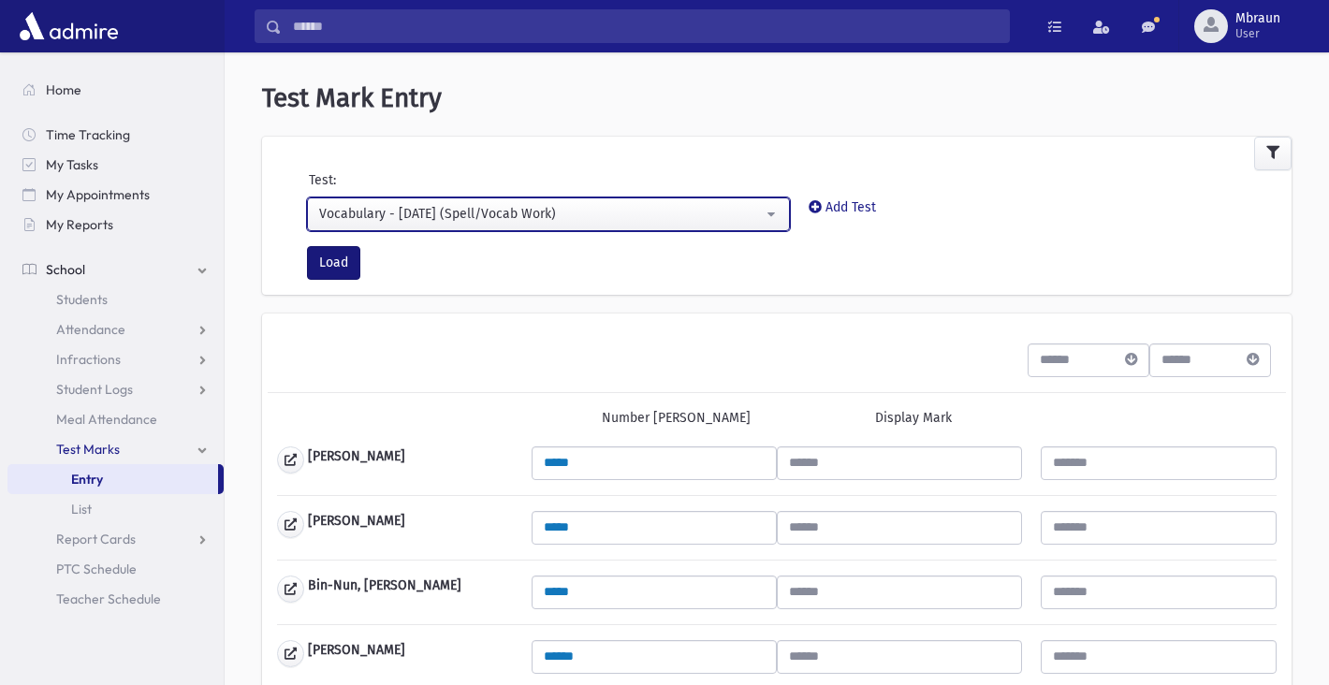
scroll to position [-1, 0]
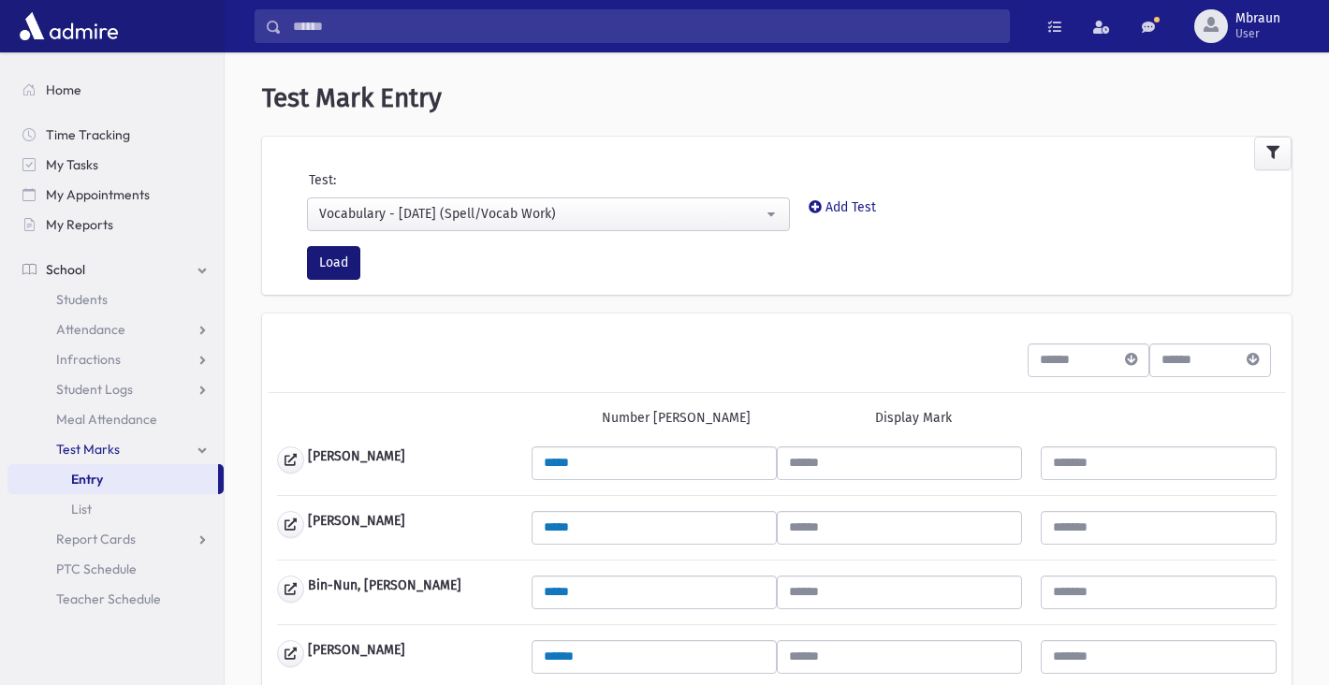
click at [331, 258] on button "Load" at bounding box center [333, 263] width 53 height 34
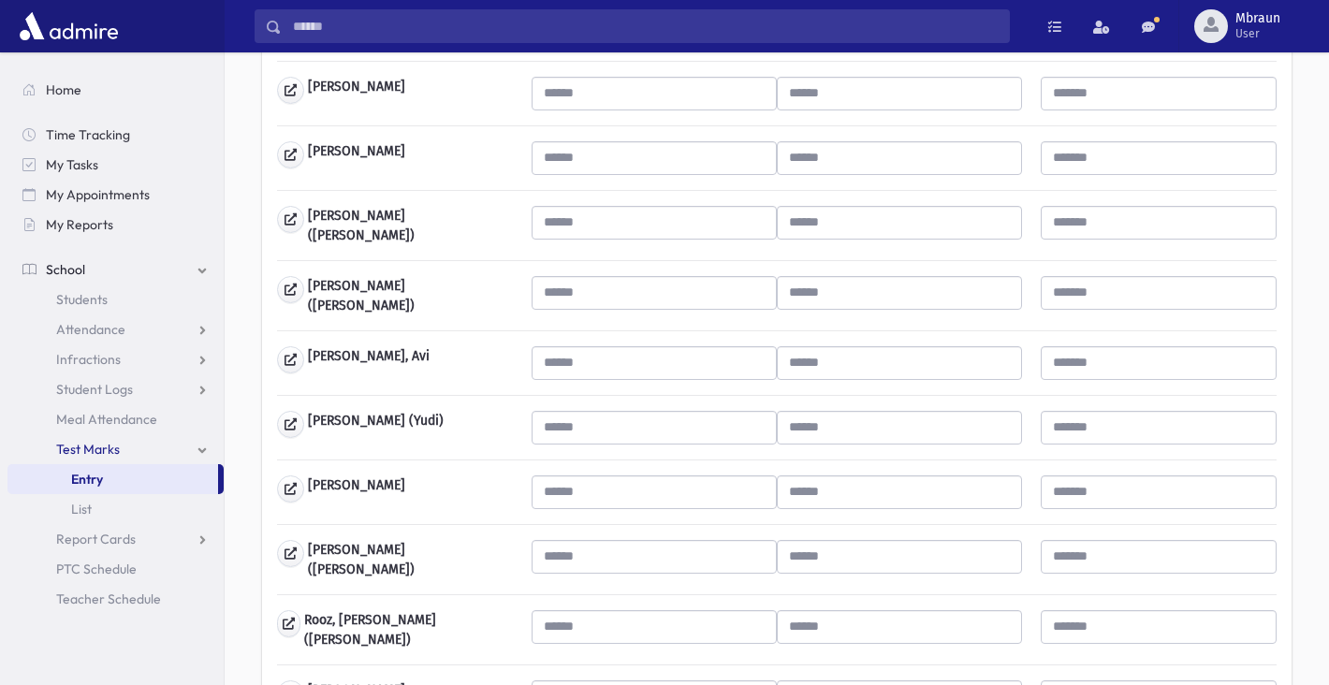
scroll to position [774, 0]
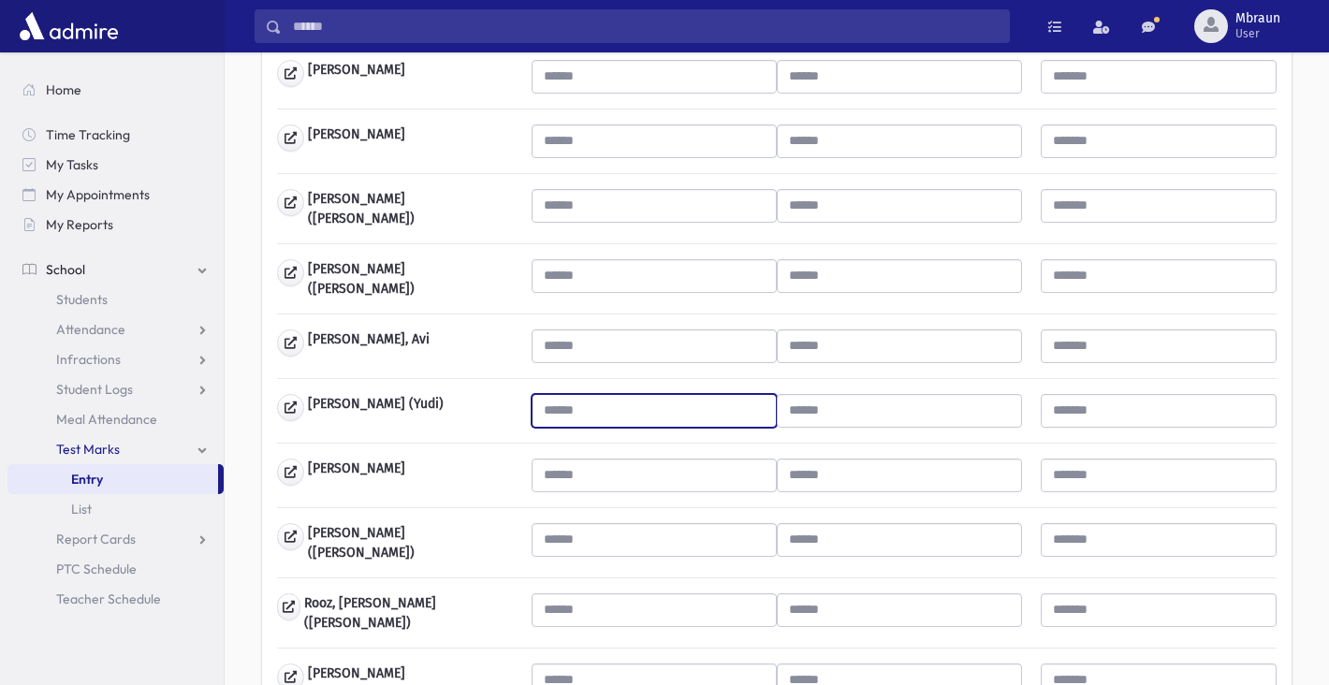
click at [594, 400] on input "text" at bounding box center [654, 411] width 245 height 34
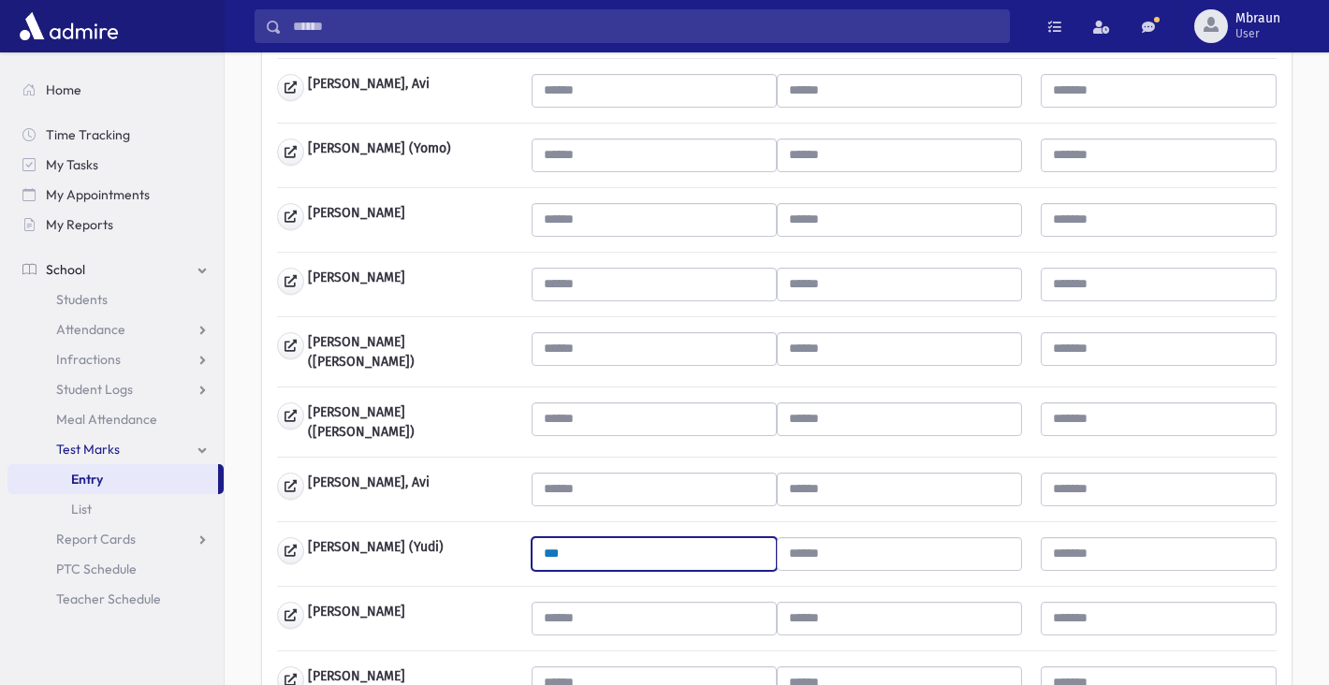
scroll to position [602, 0]
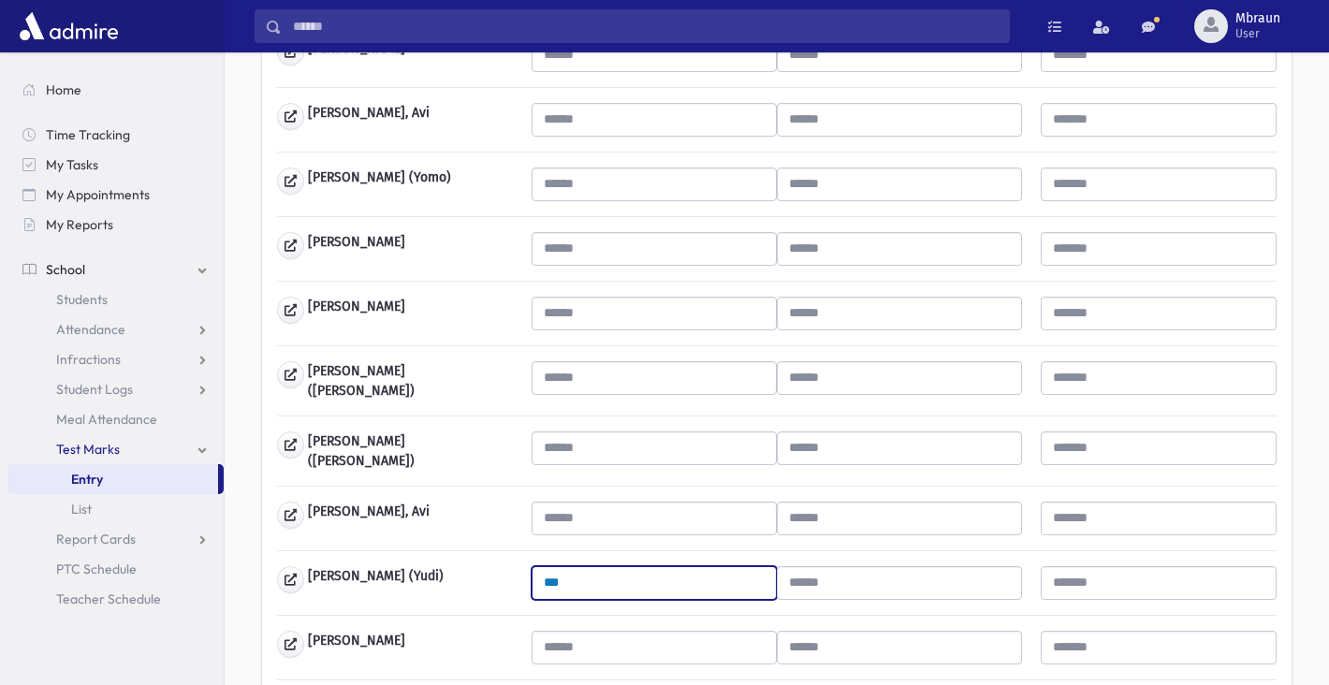
type input "***"
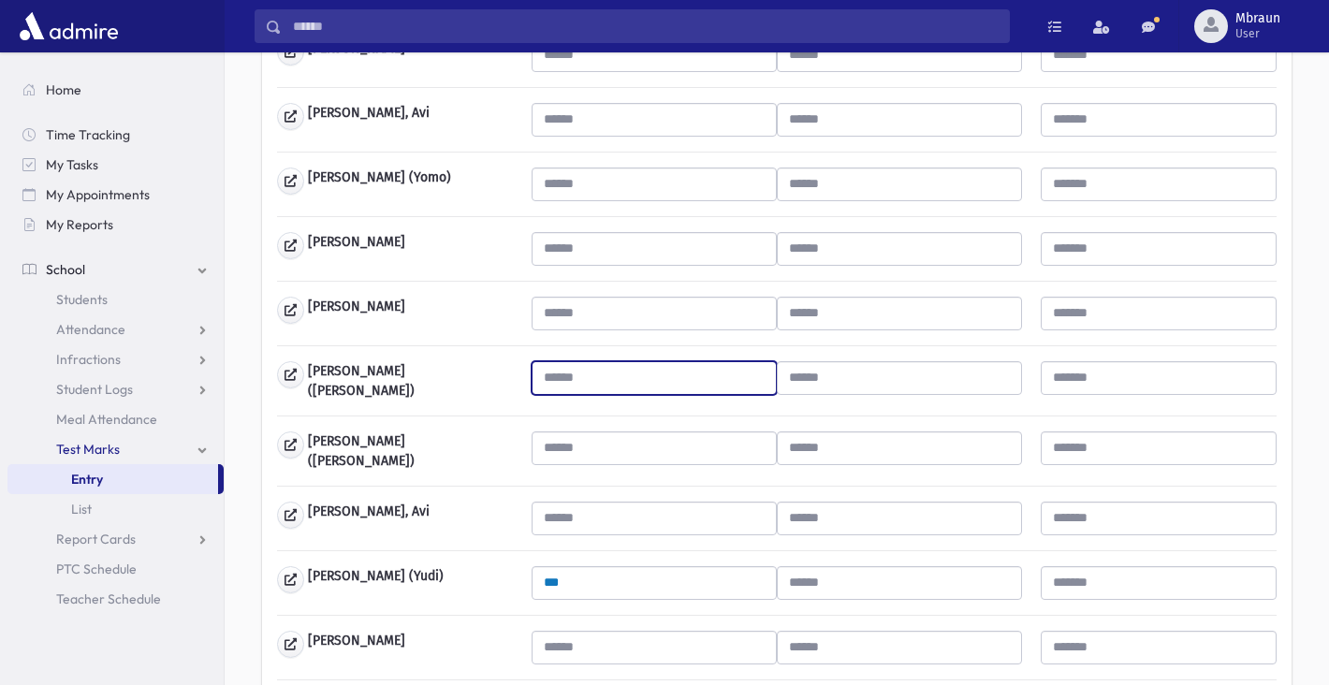
click at [604, 376] on input "text" at bounding box center [654, 378] width 245 height 34
type input "***"
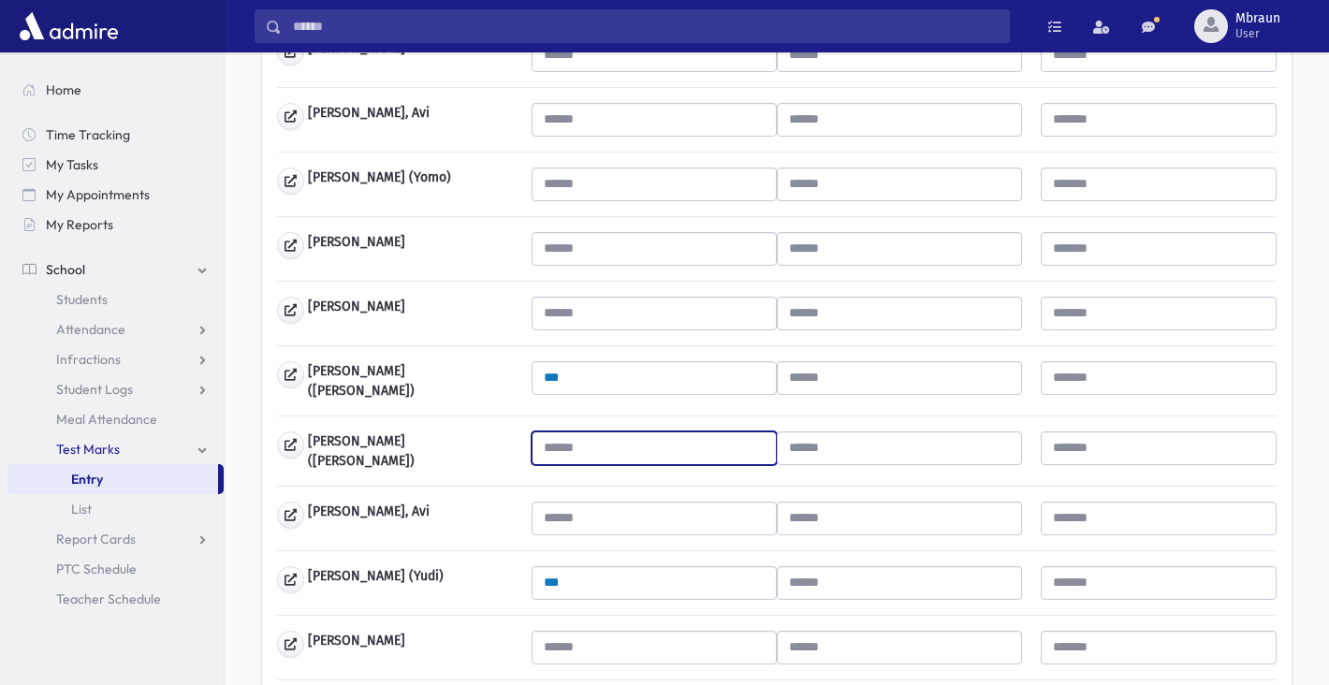
click at [674, 452] on input "text" at bounding box center [654, 449] width 245 height 34
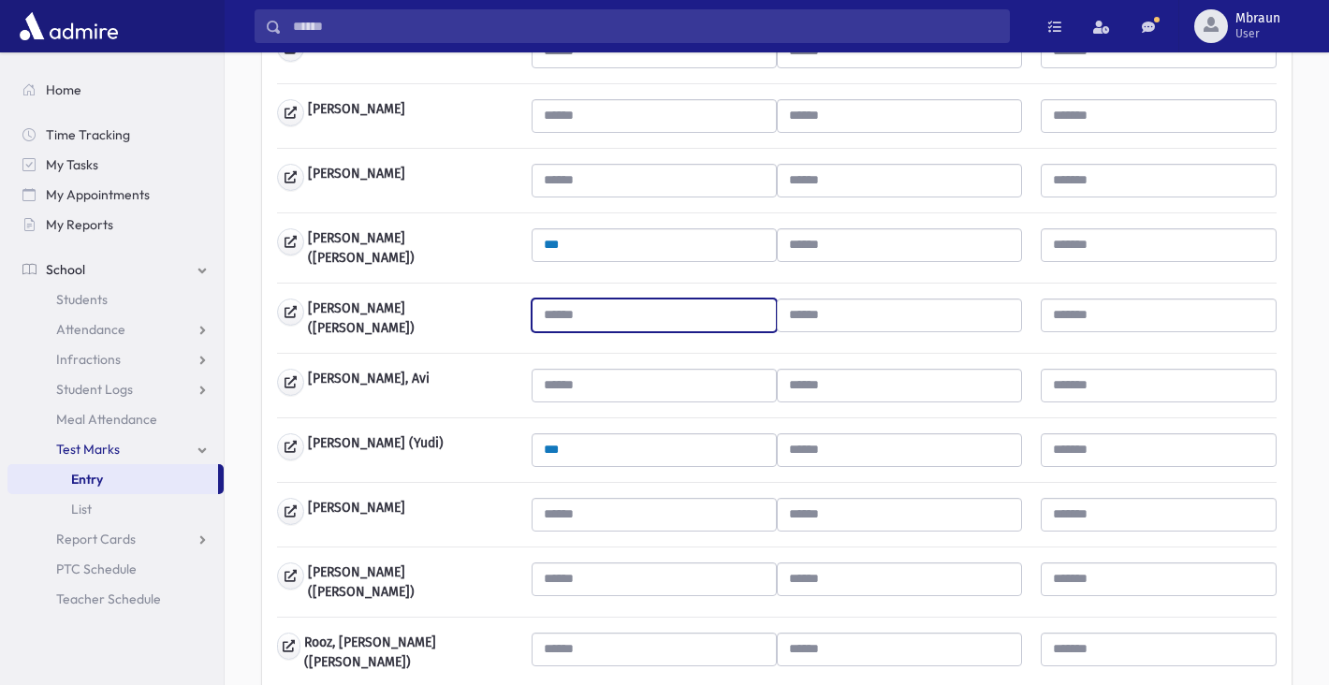
scroll to position [762, 0]
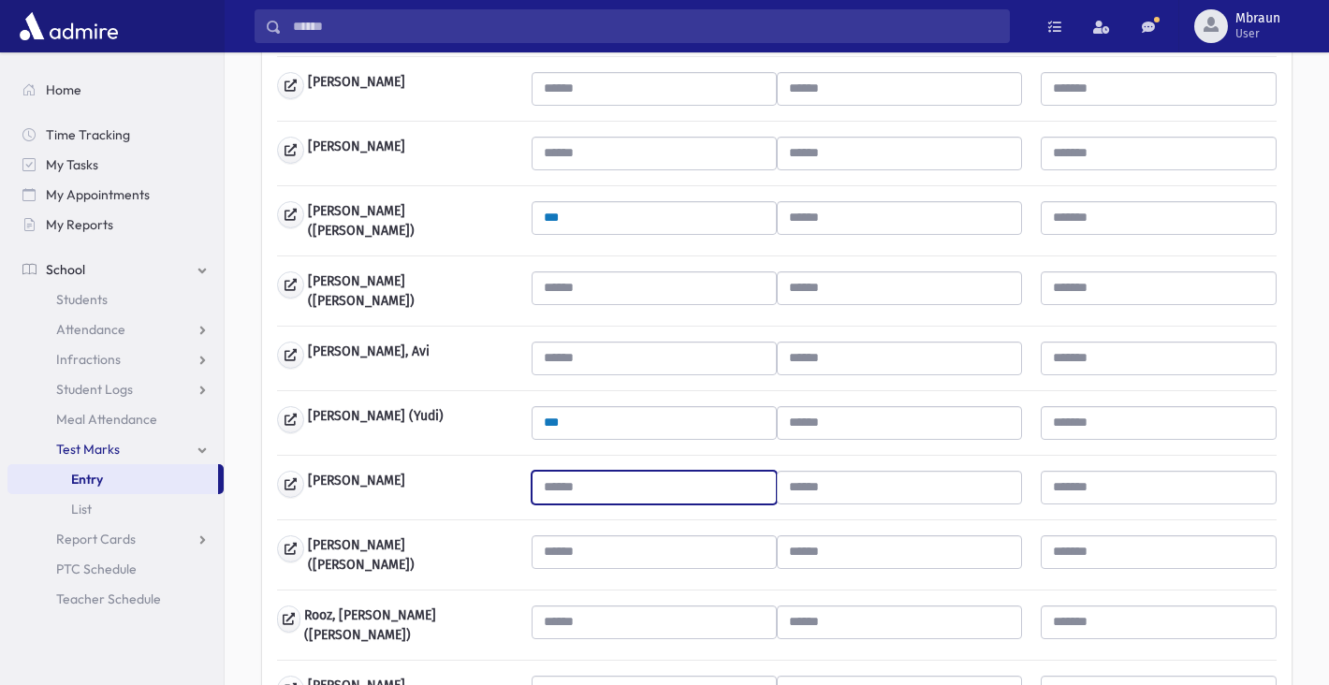
click at [638, 471] on input "text" at bounding box center [654, 488] width 245 height 34
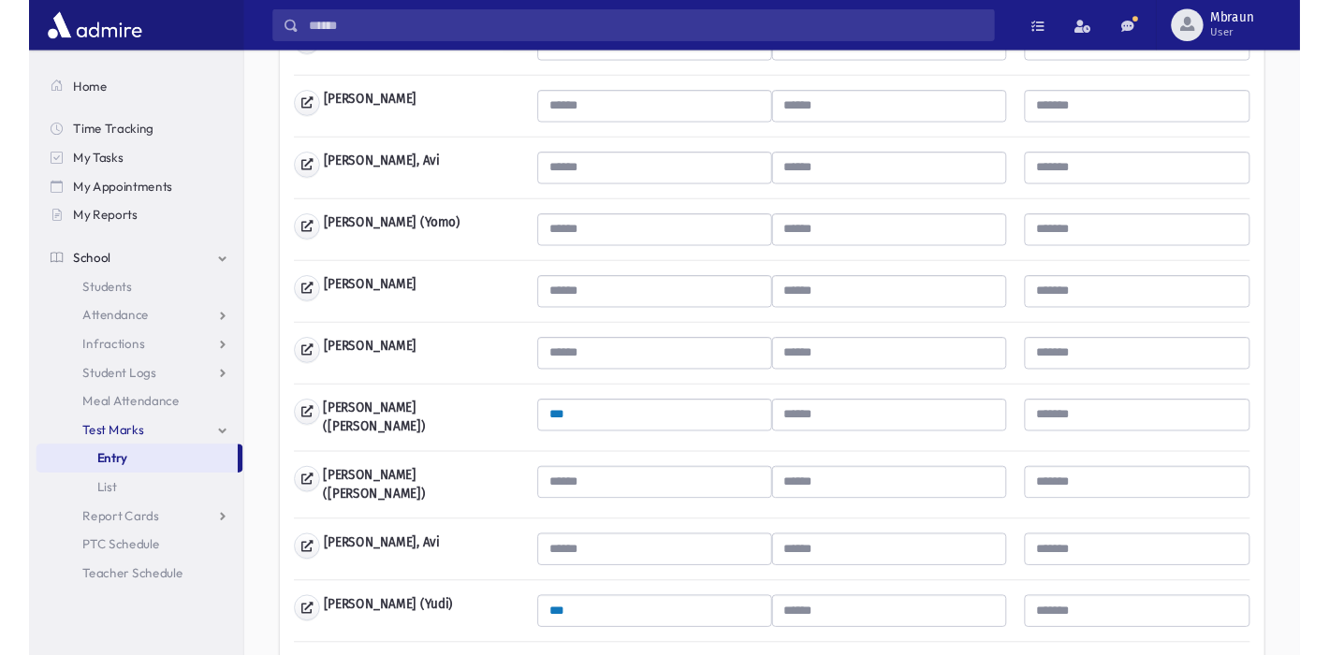
scroll to position [545, 0]
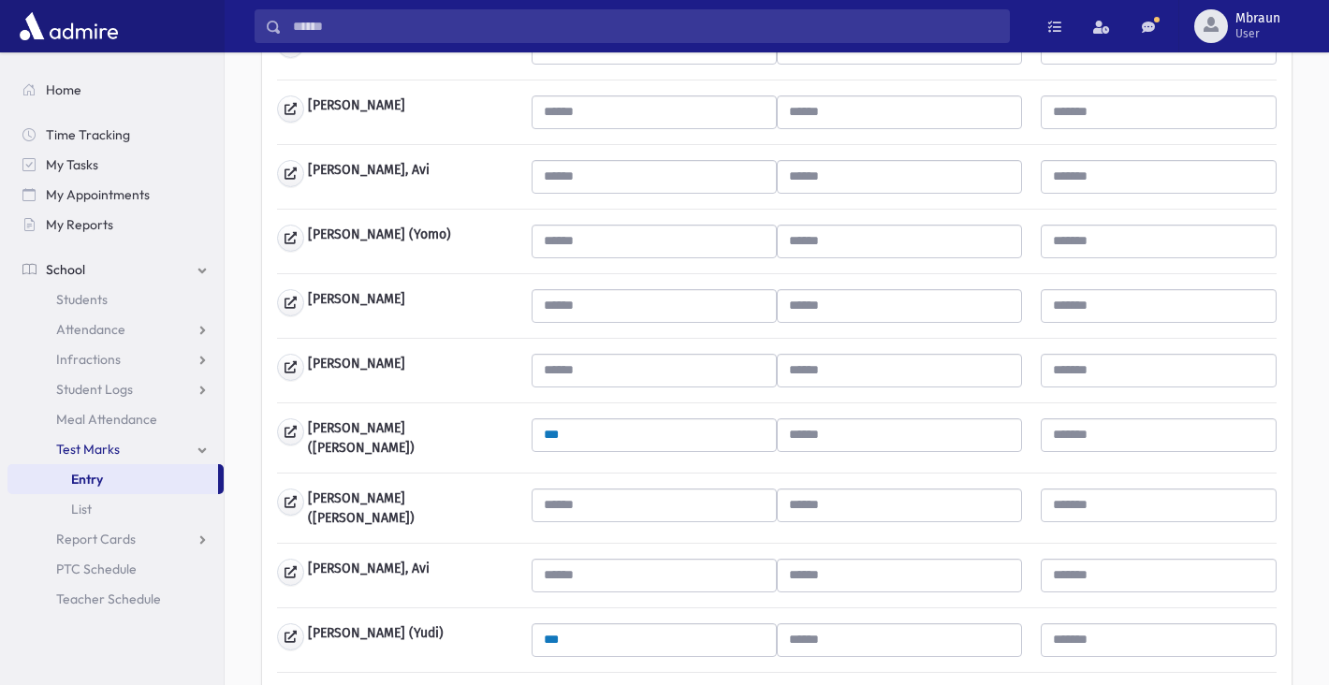
type input "***"
click at [621, 307] on input "text" at bounding box center [654, 306] width 245 height 34
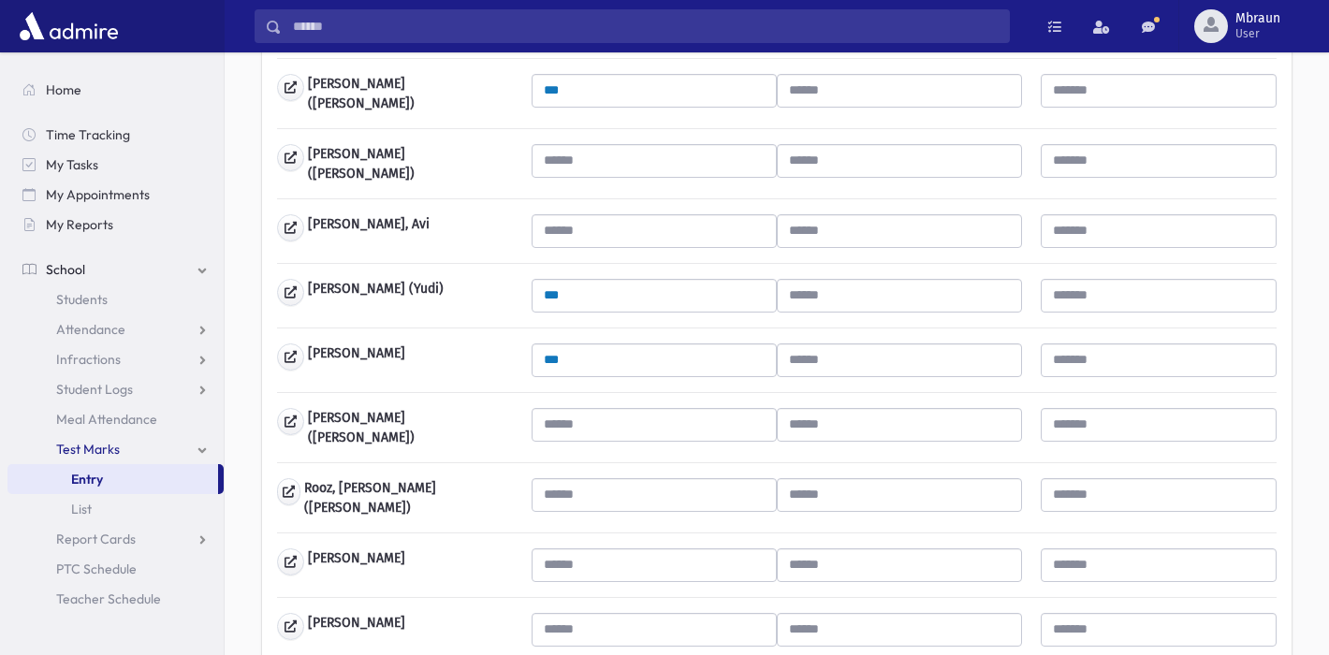
scroll to position [889, 0]
type input "***"
click at [590, 408] on input "text" at bounding box center [654, 425] width 245 height 34
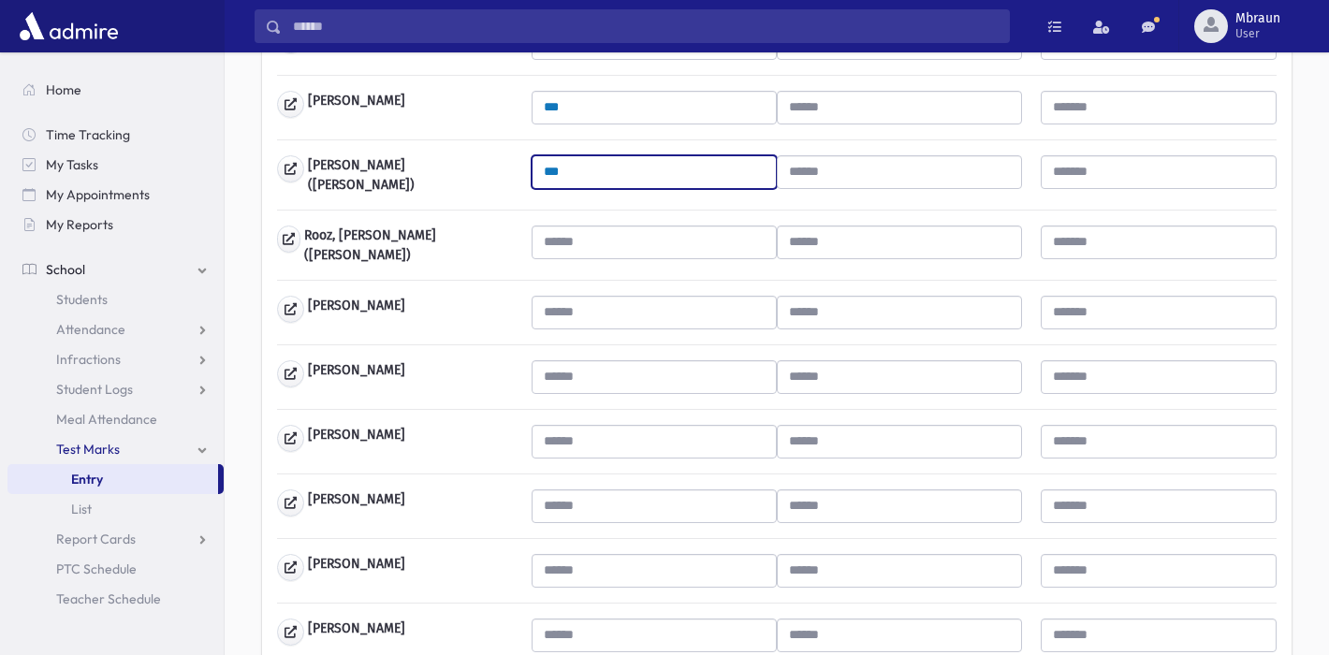
scroll to position [1174, 0]
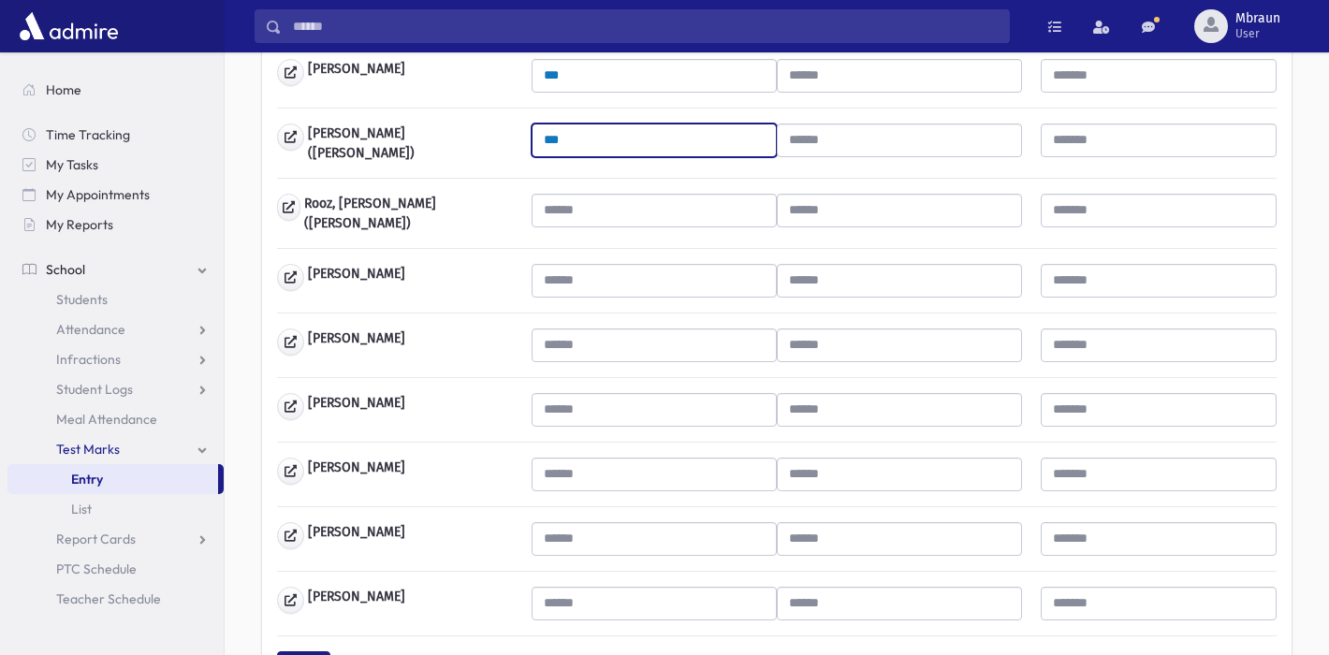
type input "***"
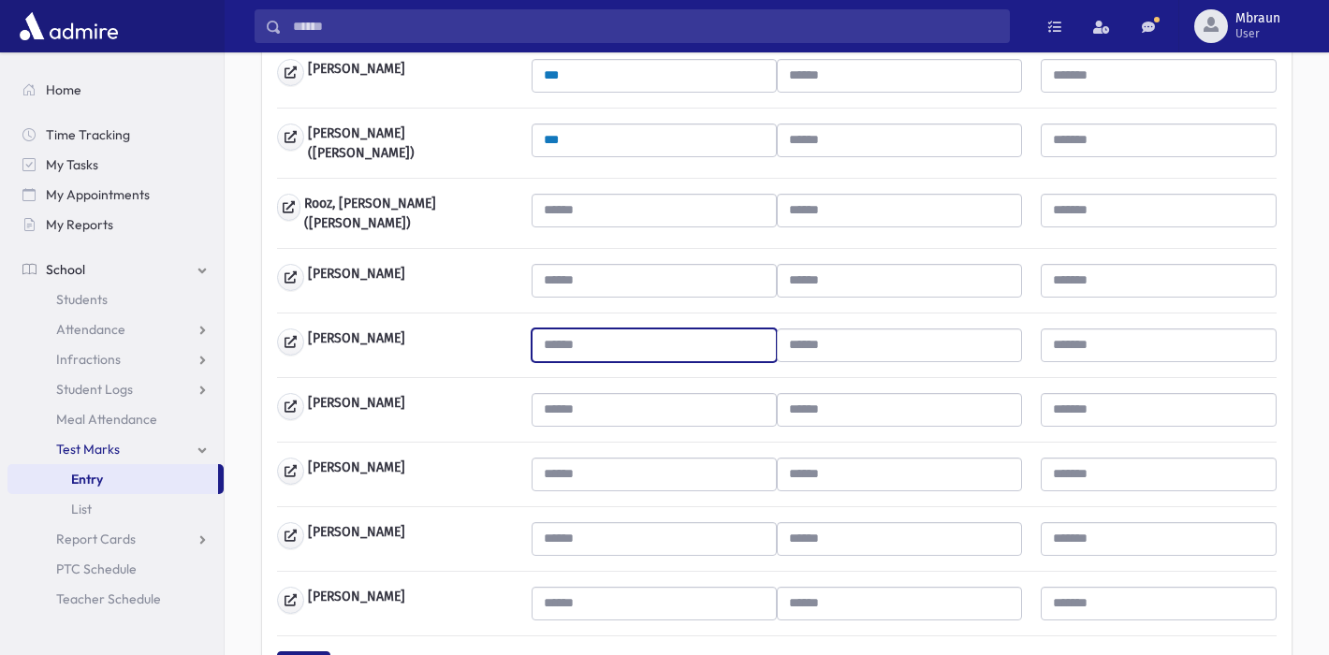
click at [608, 334] on input "text" at bounding box center [654, 346] width 245 height 34
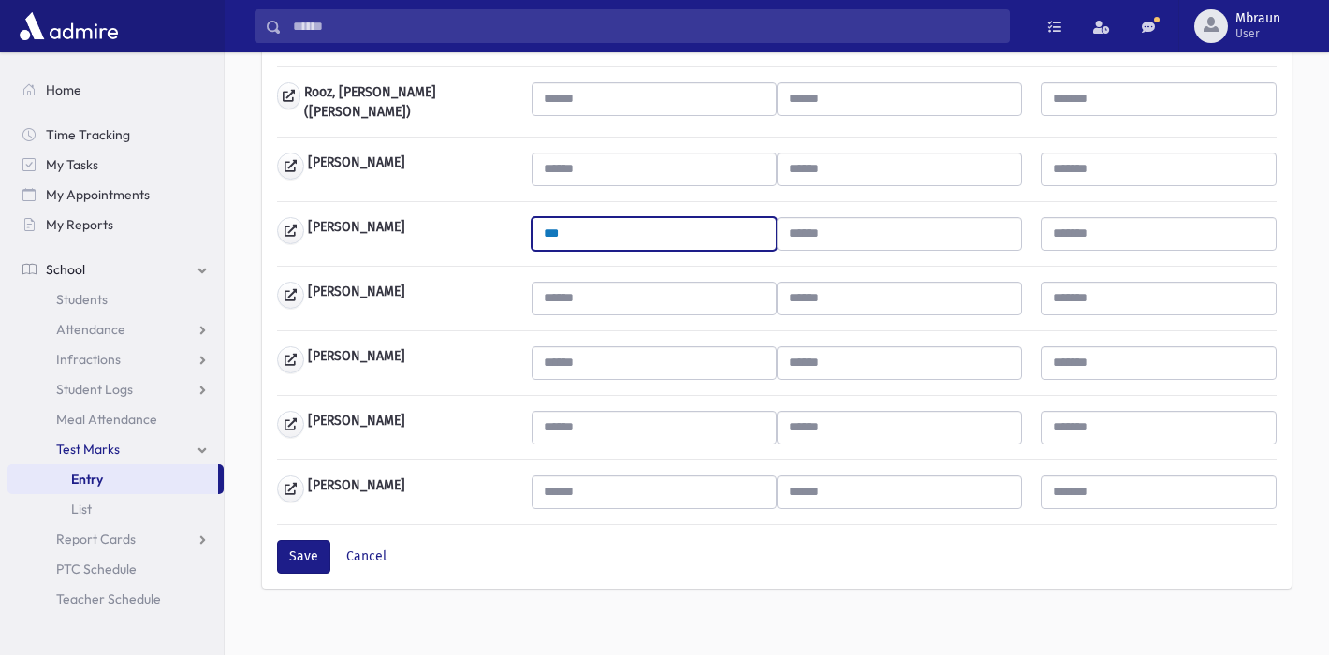
scroll to position [1284, 0]
type input "***"
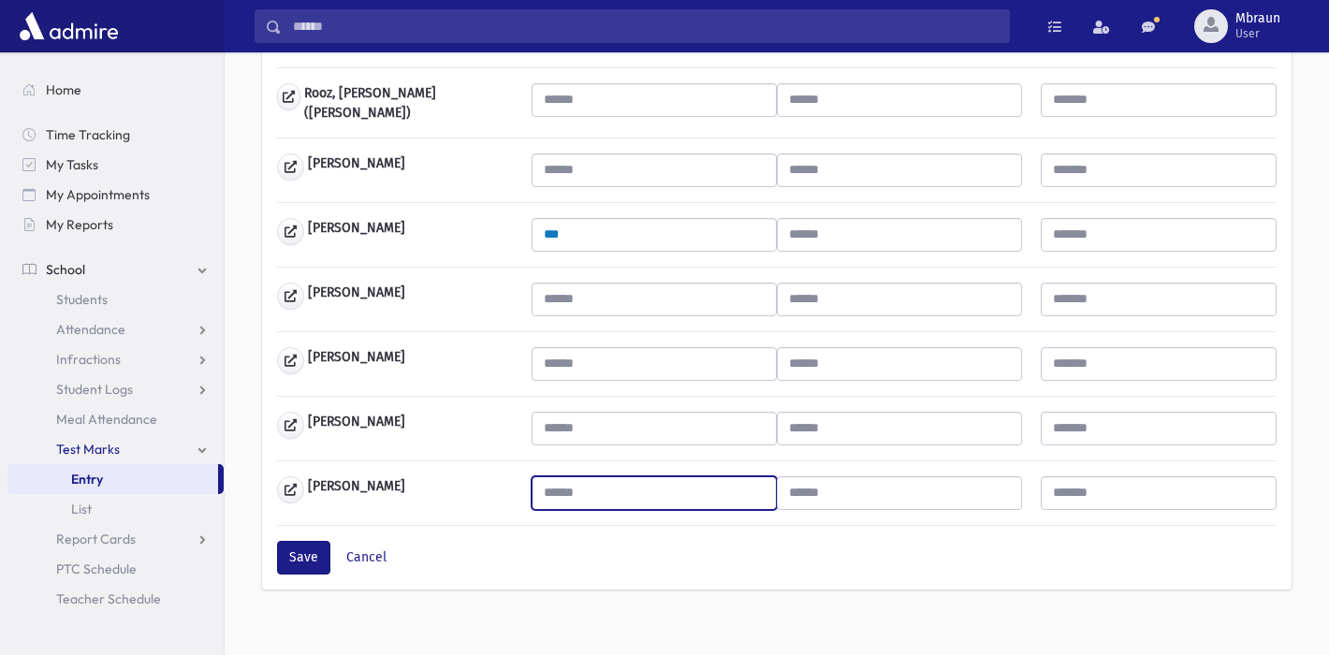
click at [586, 481] on input "text" at bounding box center [654, 493] width 245 height 34
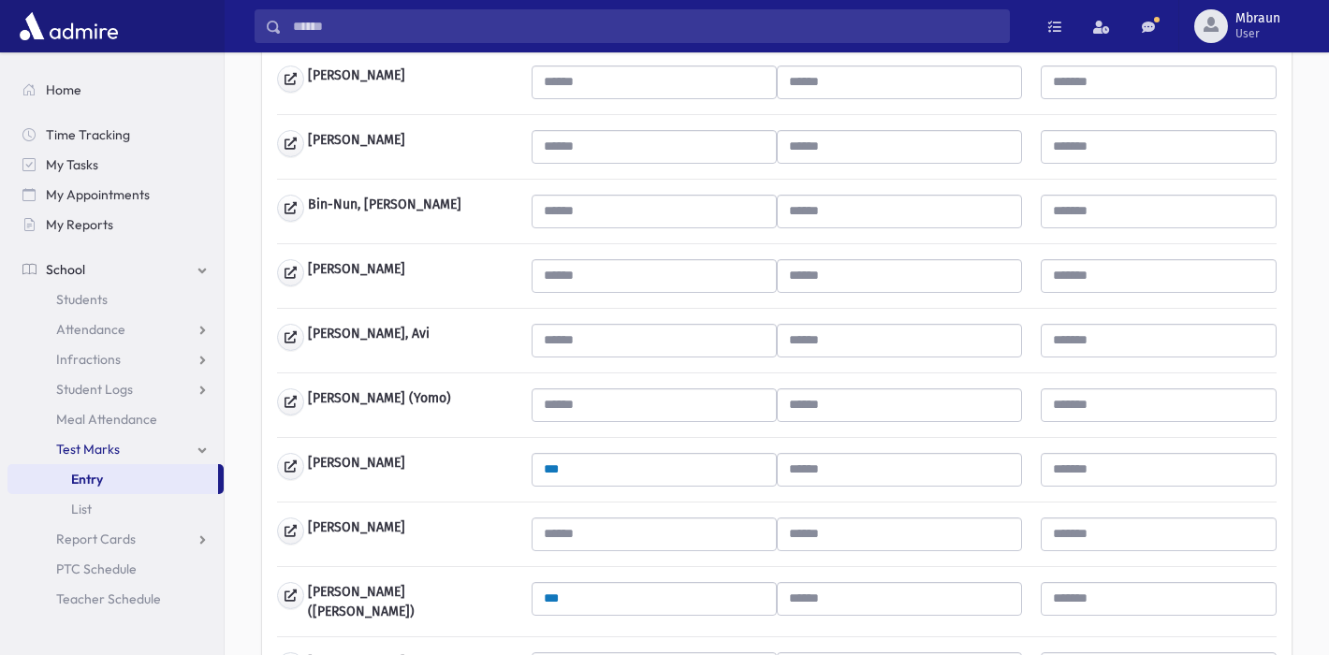
scroll to position [241, 0]
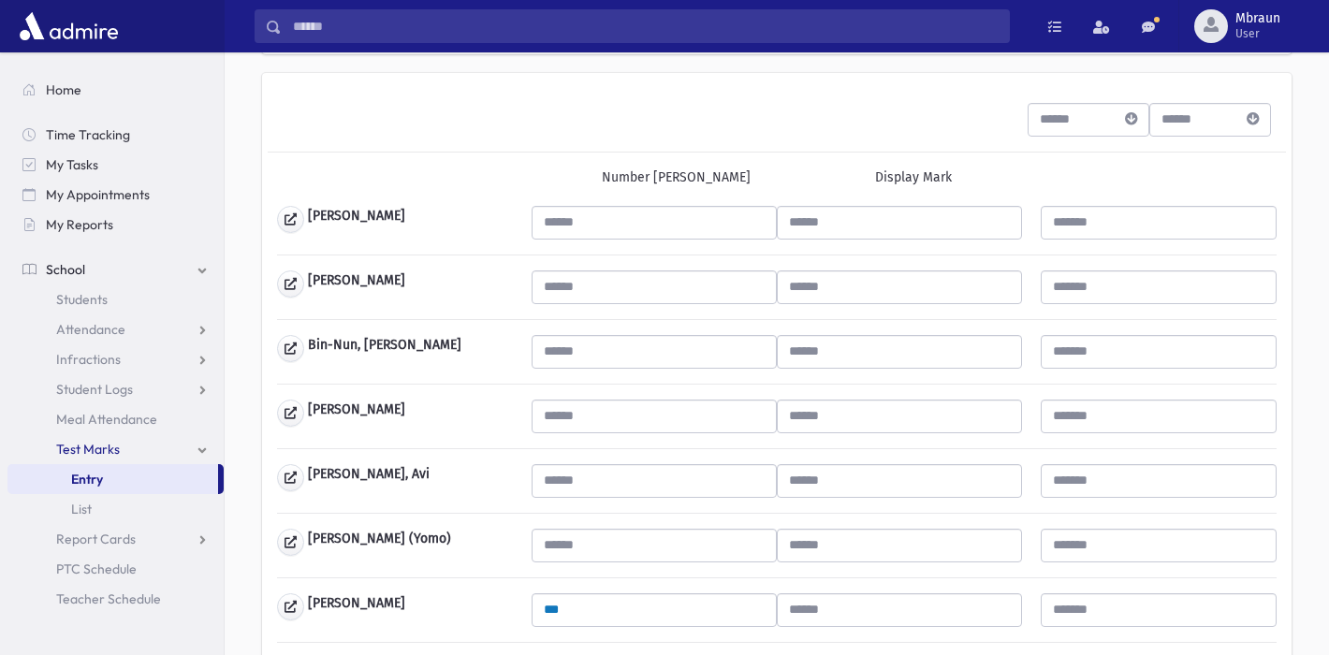
type input "**"
click at [586, 355] on input "text" at bounding box center [654, 352] width 245 height 34
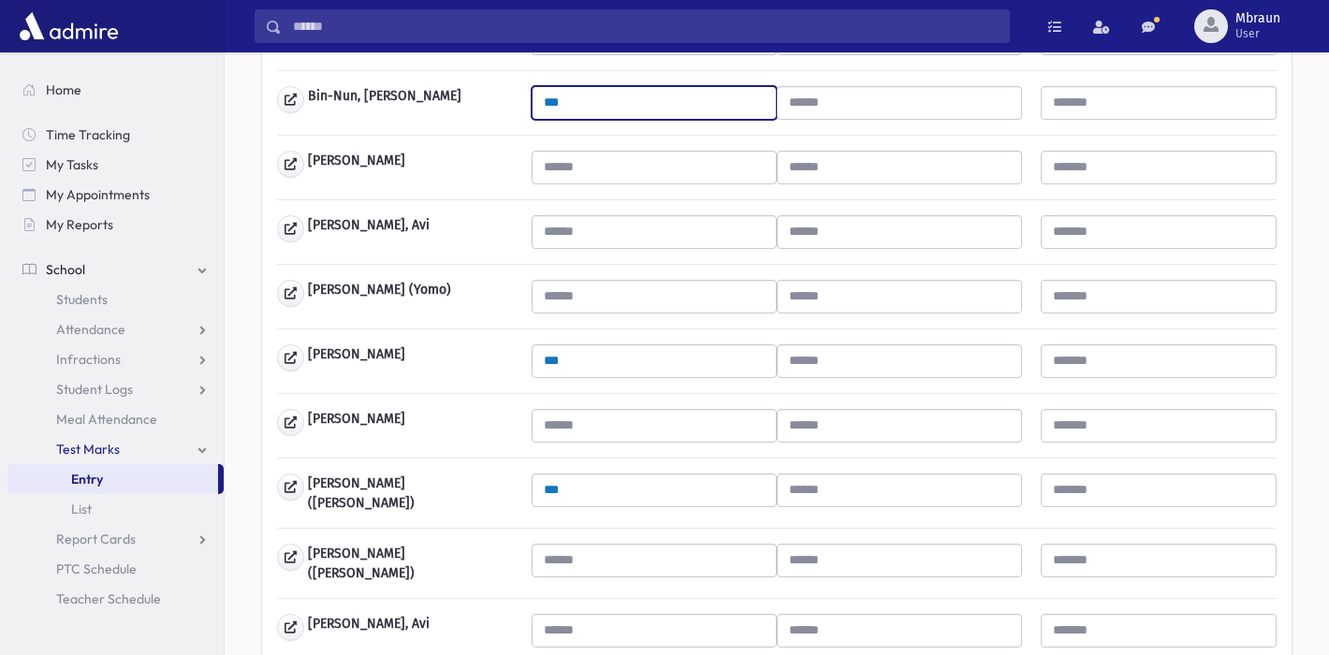
scroll to position [520, 0]
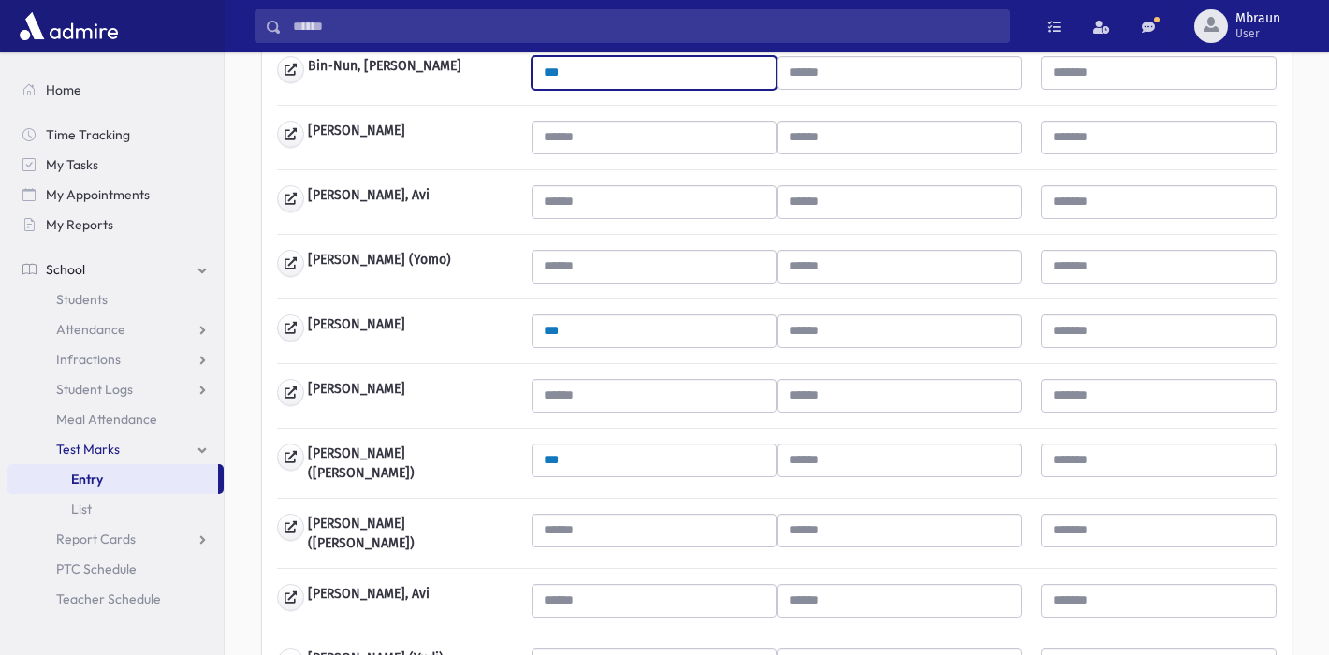
type input "***"
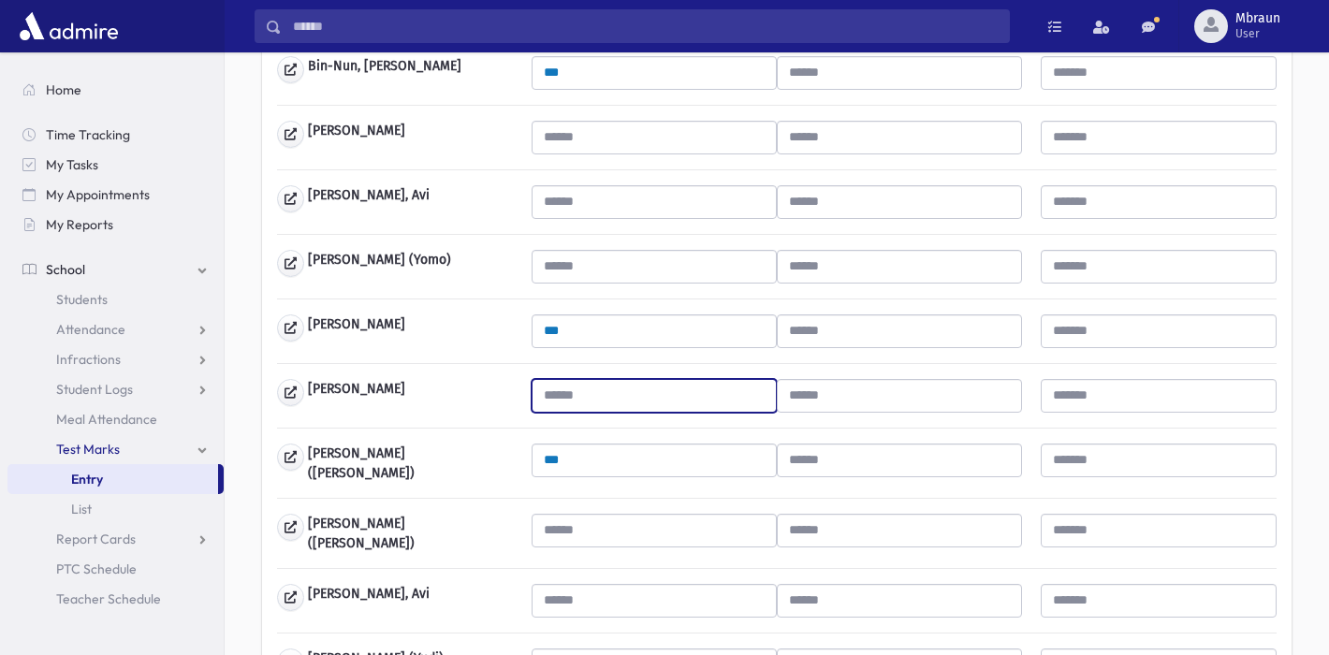
click at [610, 399] on input "text" at bounding box center [654, 396] width 245 height 34
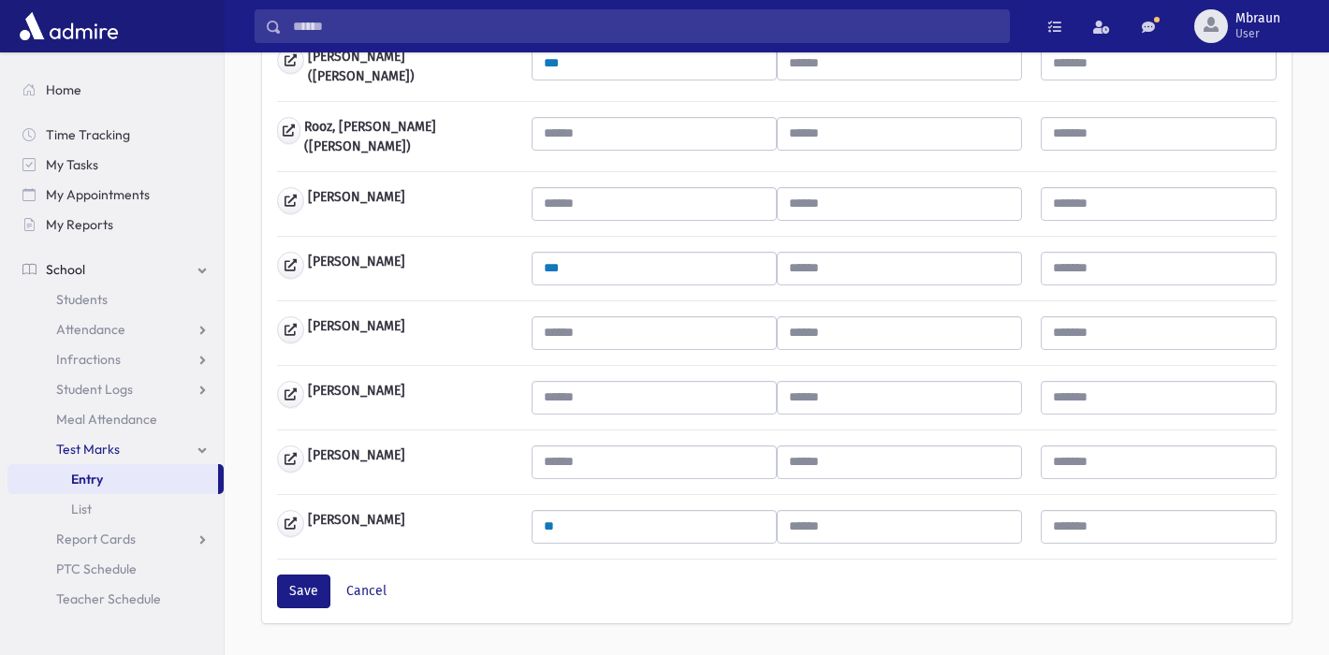
scroll to position [1265, 0]
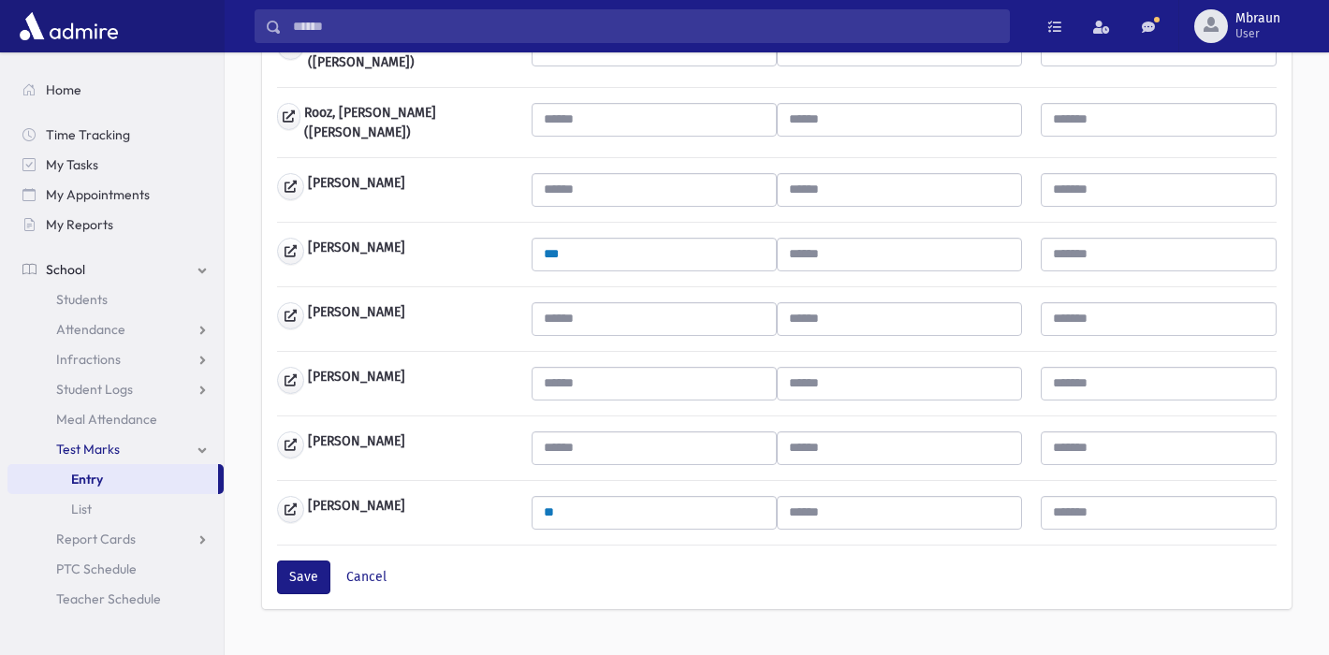
type input "***"
click at [618, 370] on input "text" at bounding box center [654, 384] width 245 height 34
click at [621, 369] on input "text" at bounding box center [654, 384] width 245 height 34
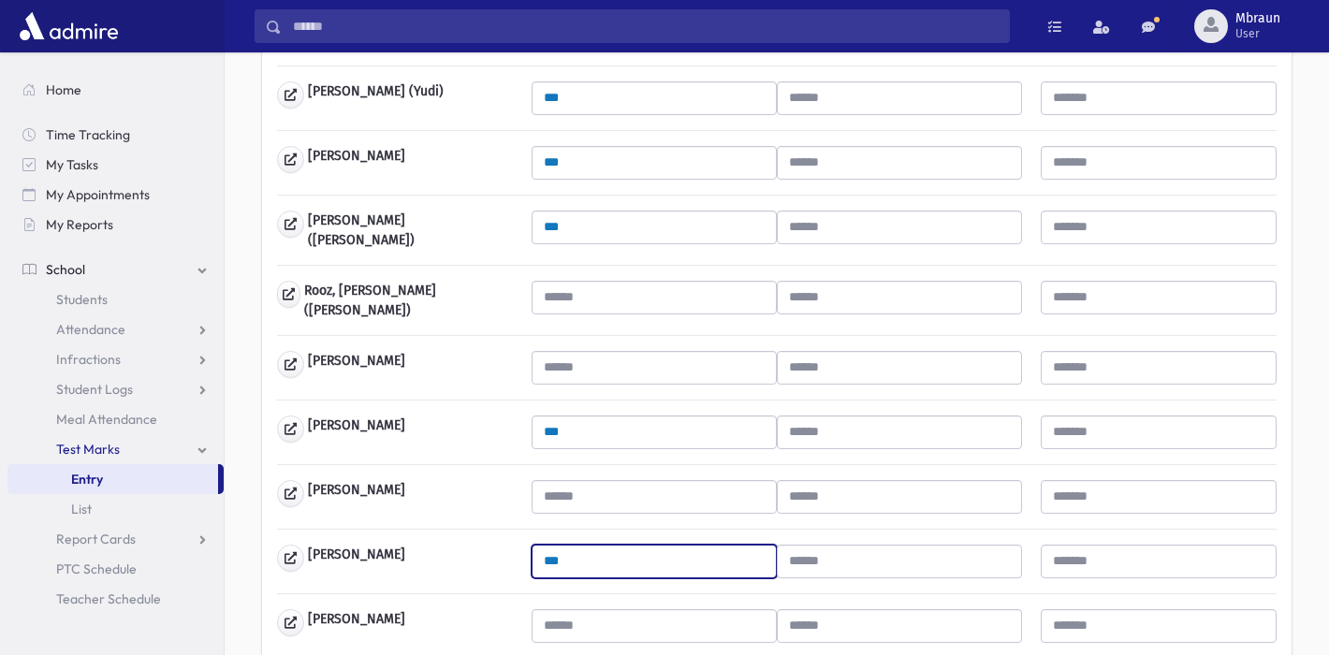
scroll to position [1087, 0]
type input "***"
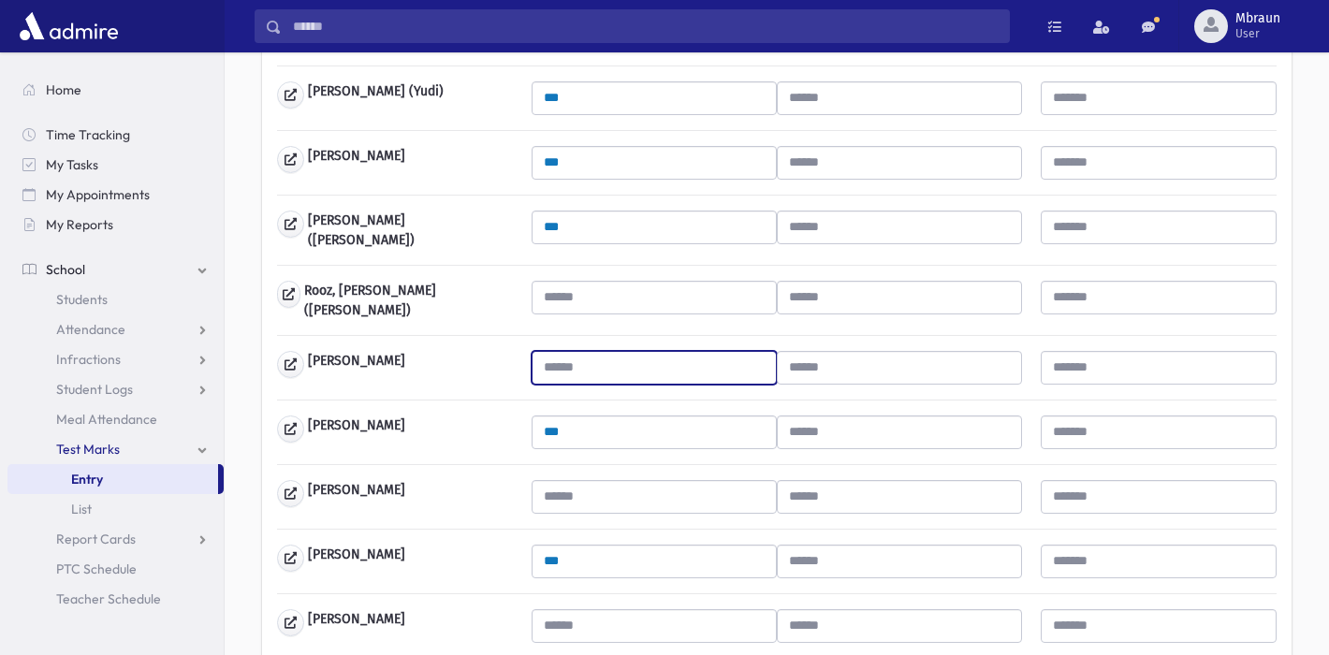
click at [601, 351] on input "text" at bounding box center [654, 368] width 245 height 34
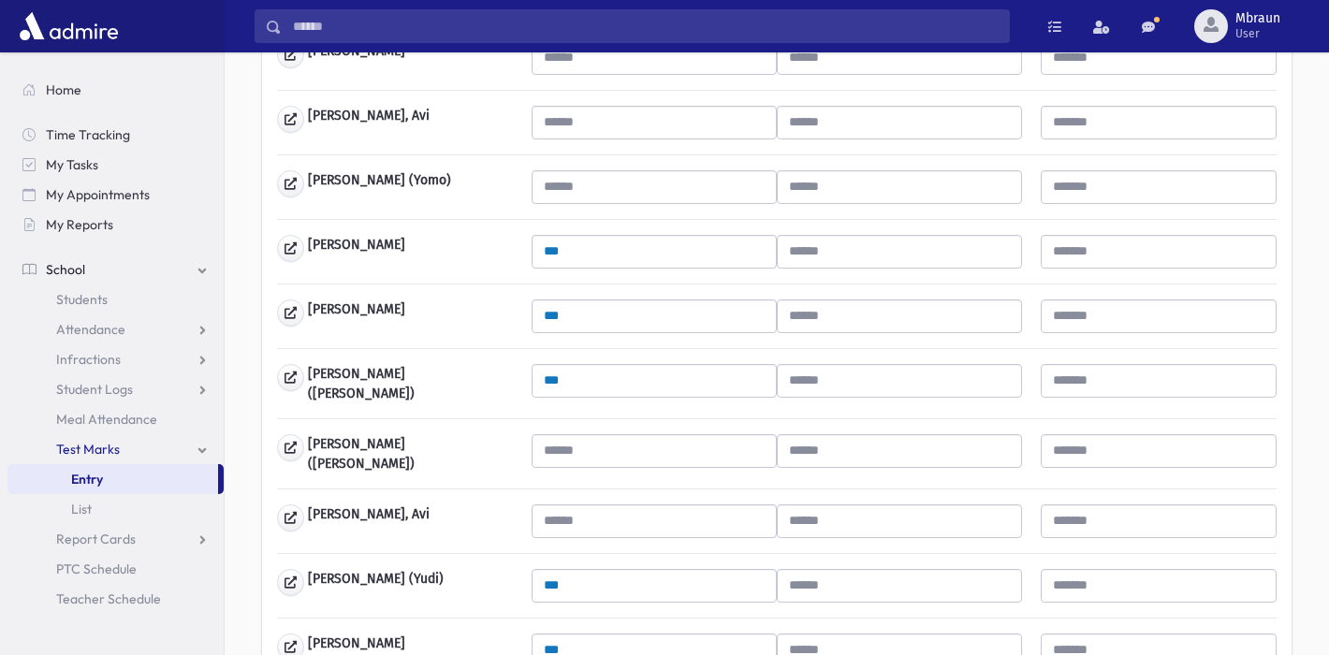
scroll to position [597, 0]
type input "***"
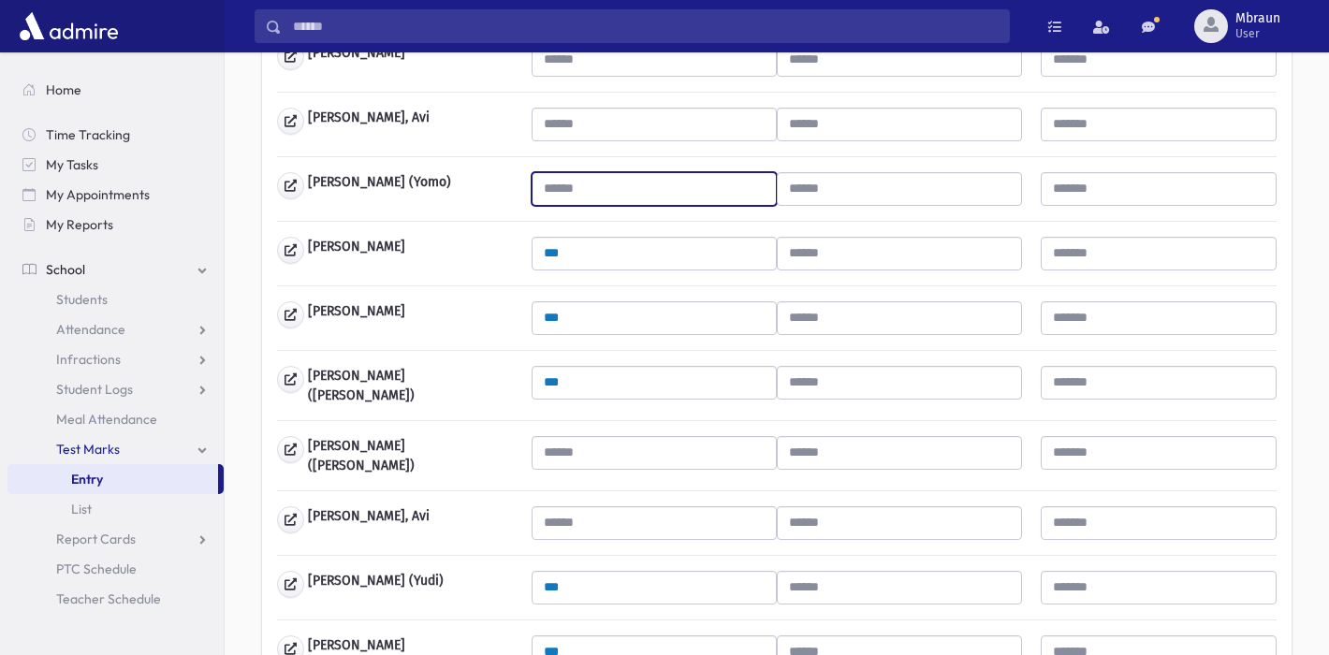
click at [614, 182] on input "text" at bounding box center [654, 189] width 245 height 34
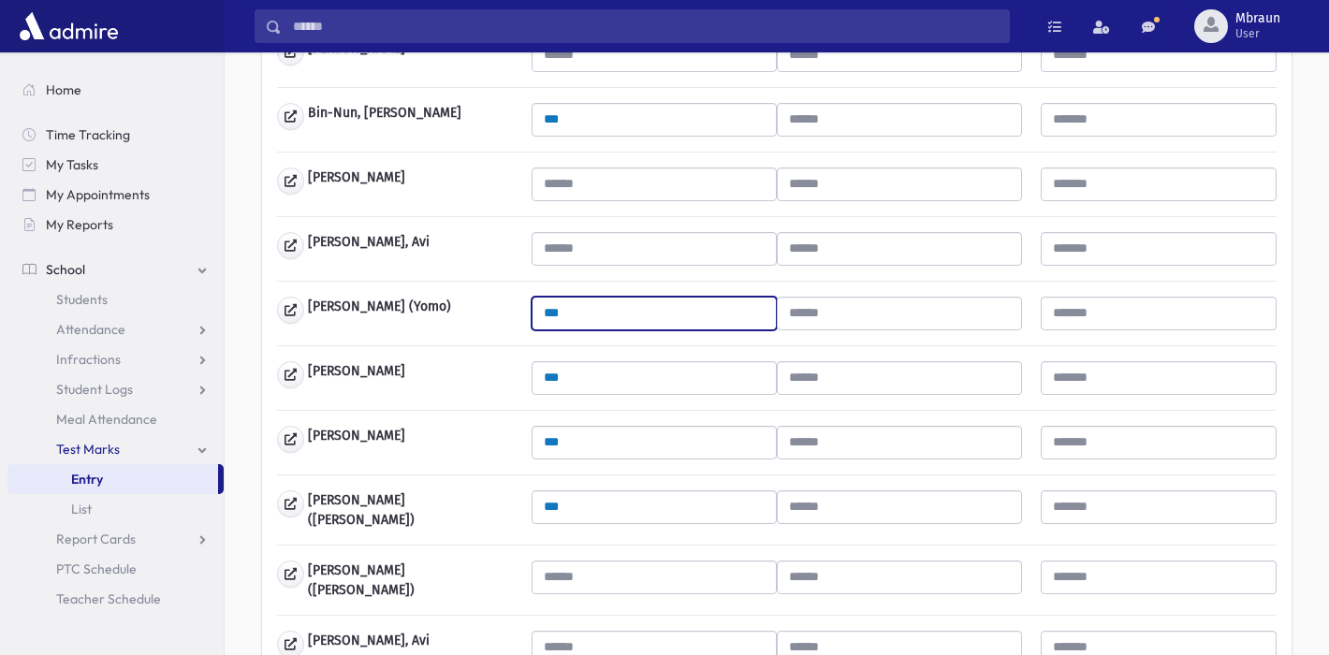
scroll to position [468, 0]
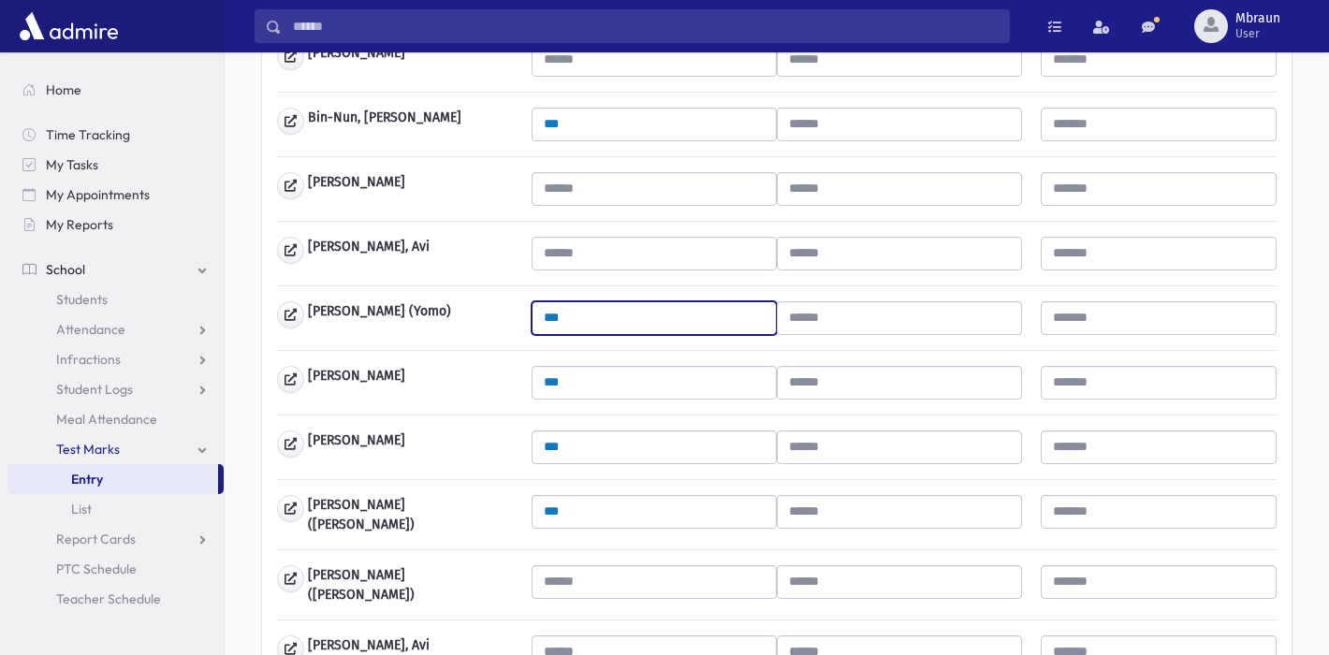
type input "***"
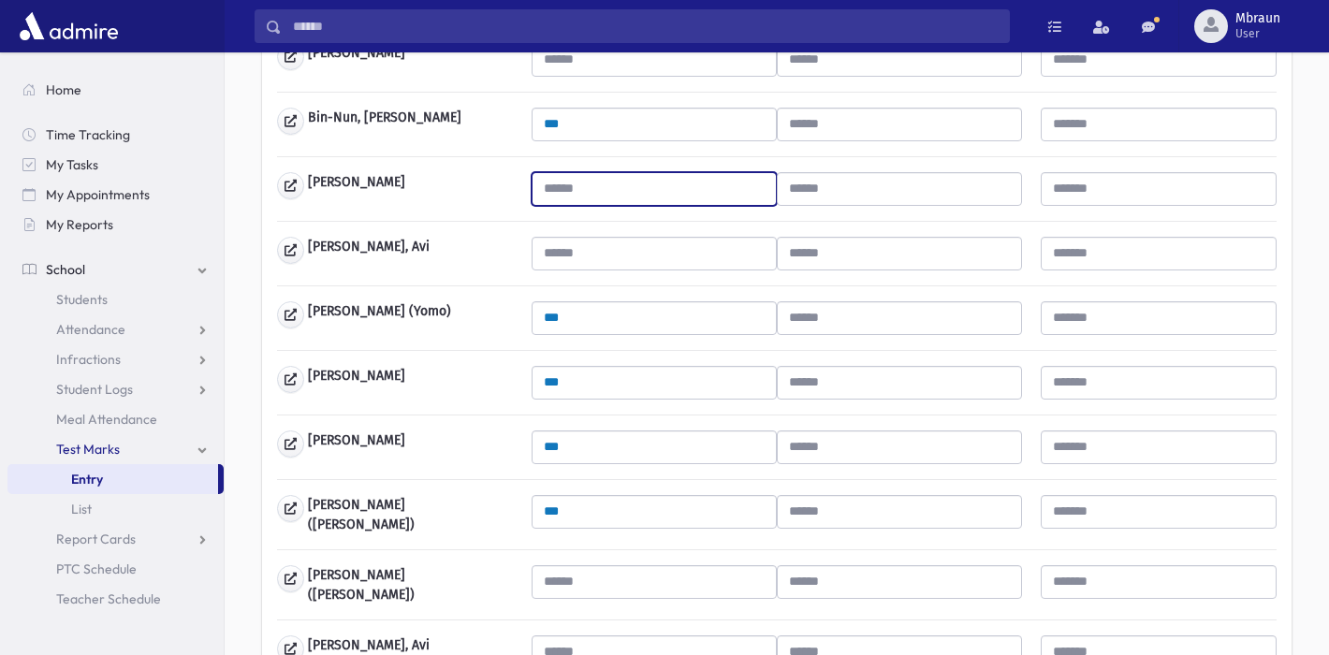
click at [611, 184] on input "text" at bounding box center [654, 189] width 245 height 34
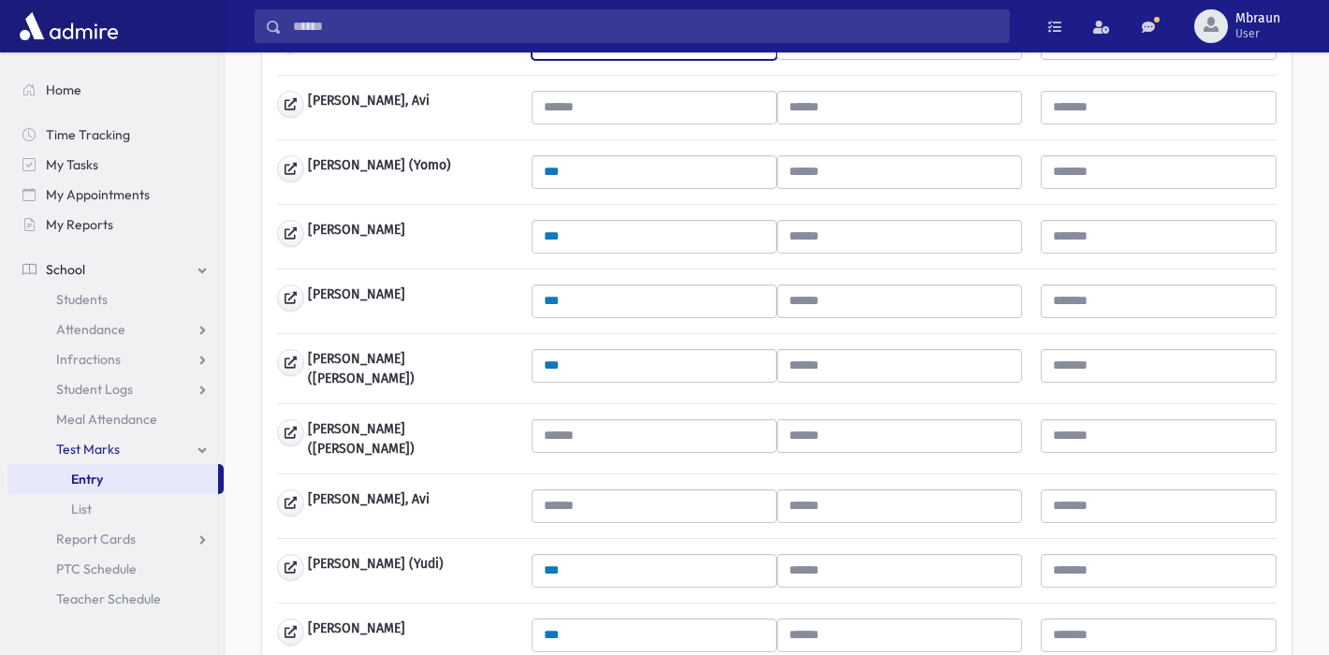
type input "***"
click at [621, 413] on div "[PERSON_NAME] [PERSON_NAME] Bin-Nun, [GEOGRAPHIC_DATA] ***" at bounding box center [777, 514] width 1000 height 1364
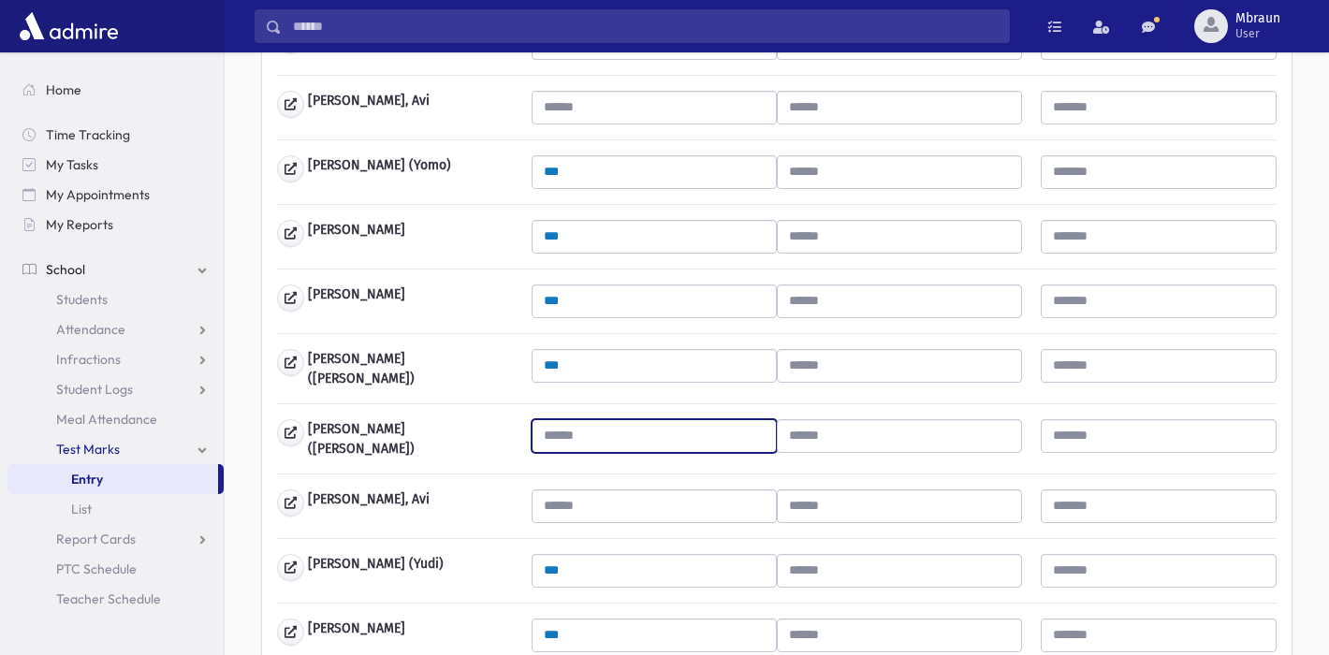
click at [623, 428] on input "text" at bounding box center [654, 436] width 245 height 34
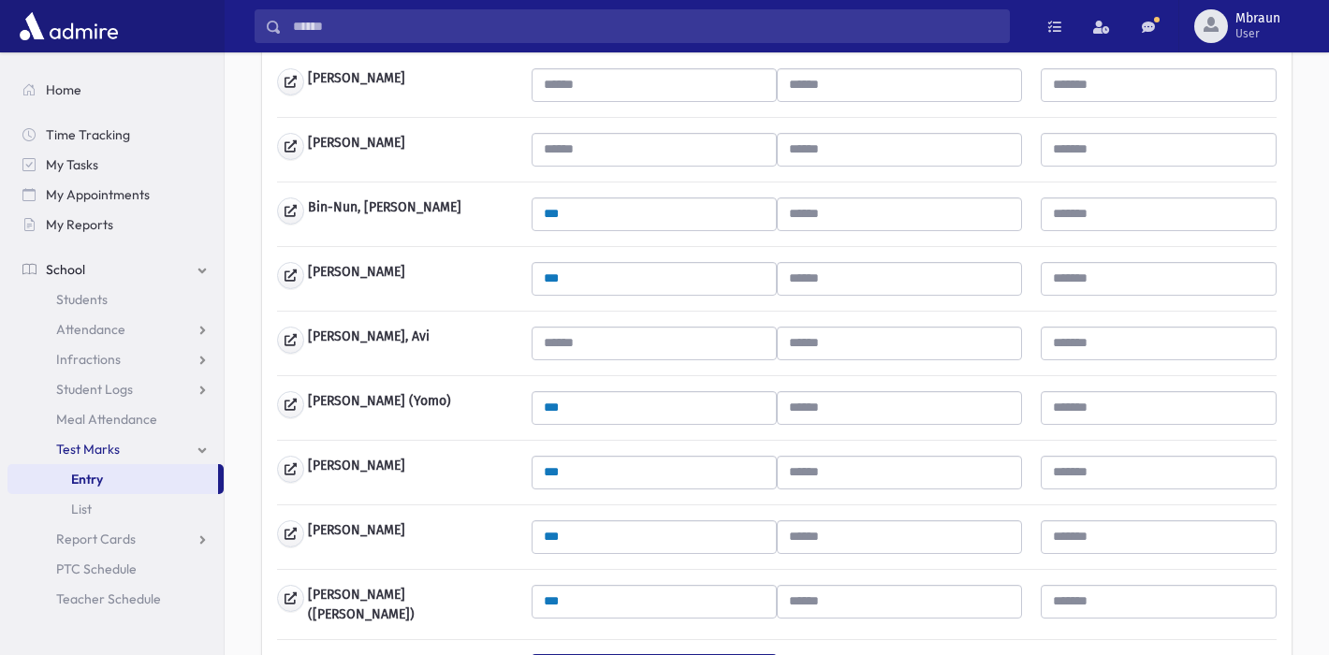
scroll to position [227, 0]
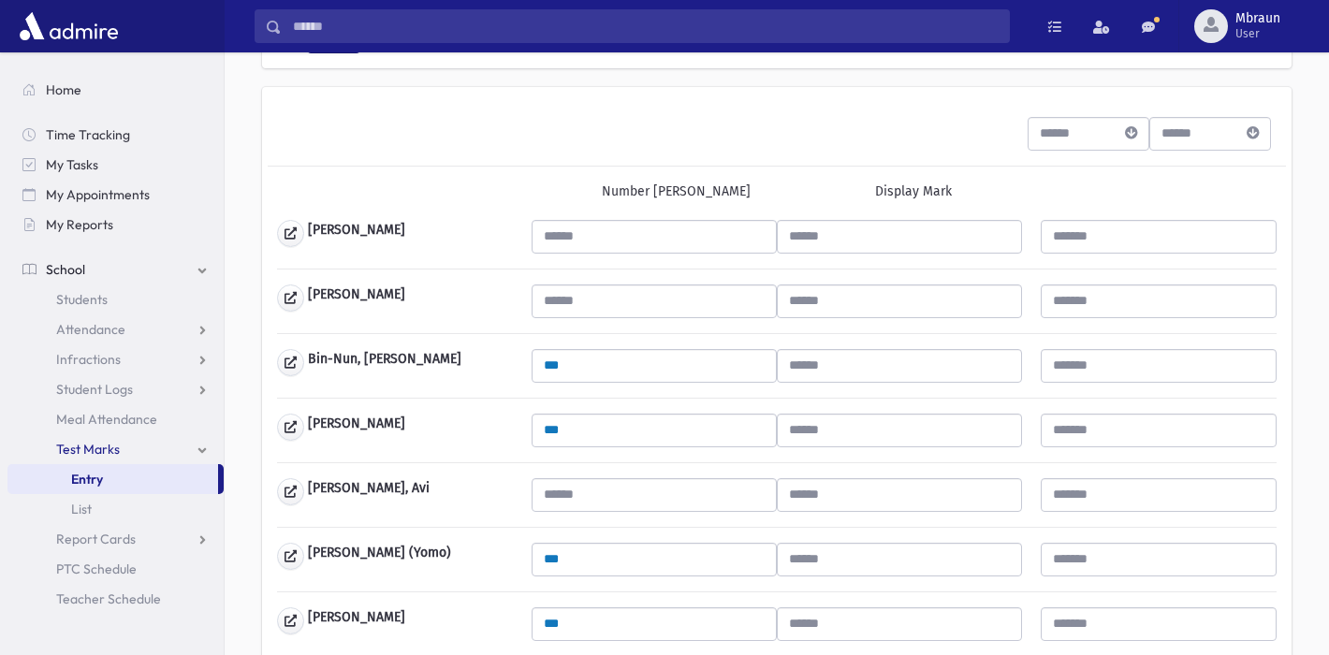
type input "***"
click at [604, 301] on input "text" at bounding box center [654, 302] width 245 height 34
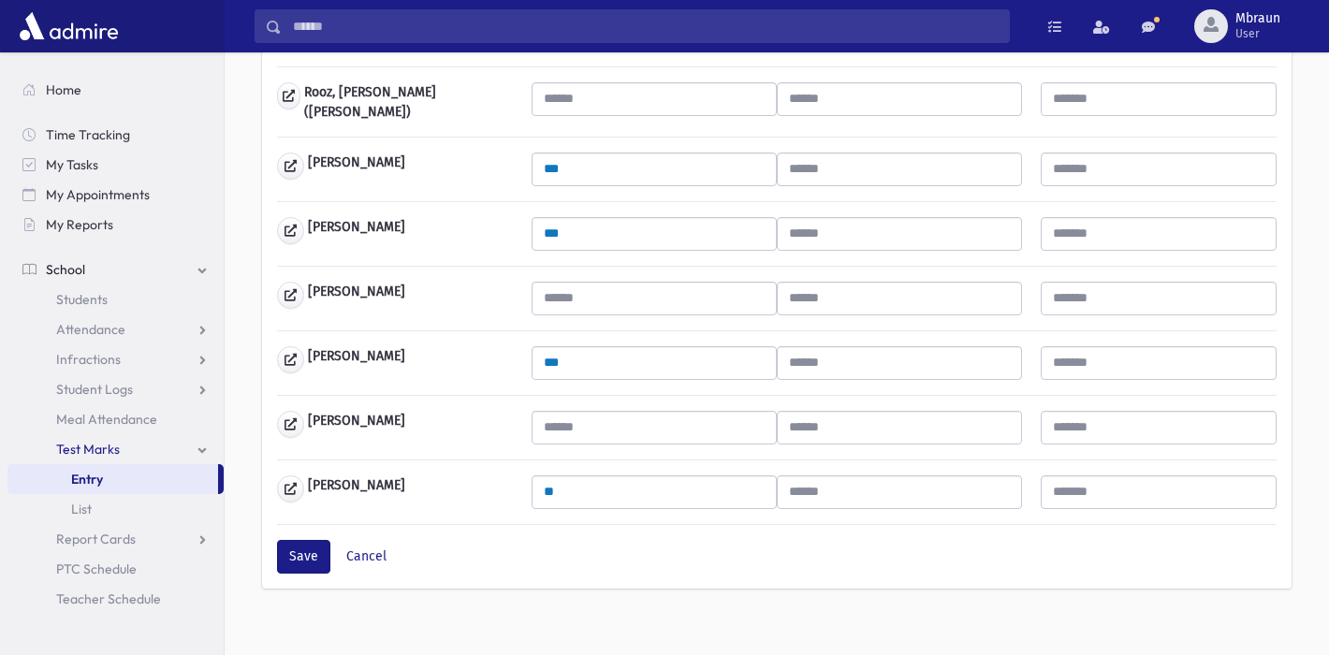
scroll to position [1284, 0]
type input "***"
click at [299, 551] on button "Save" at bounding box center [303, 558] width 53 height 34
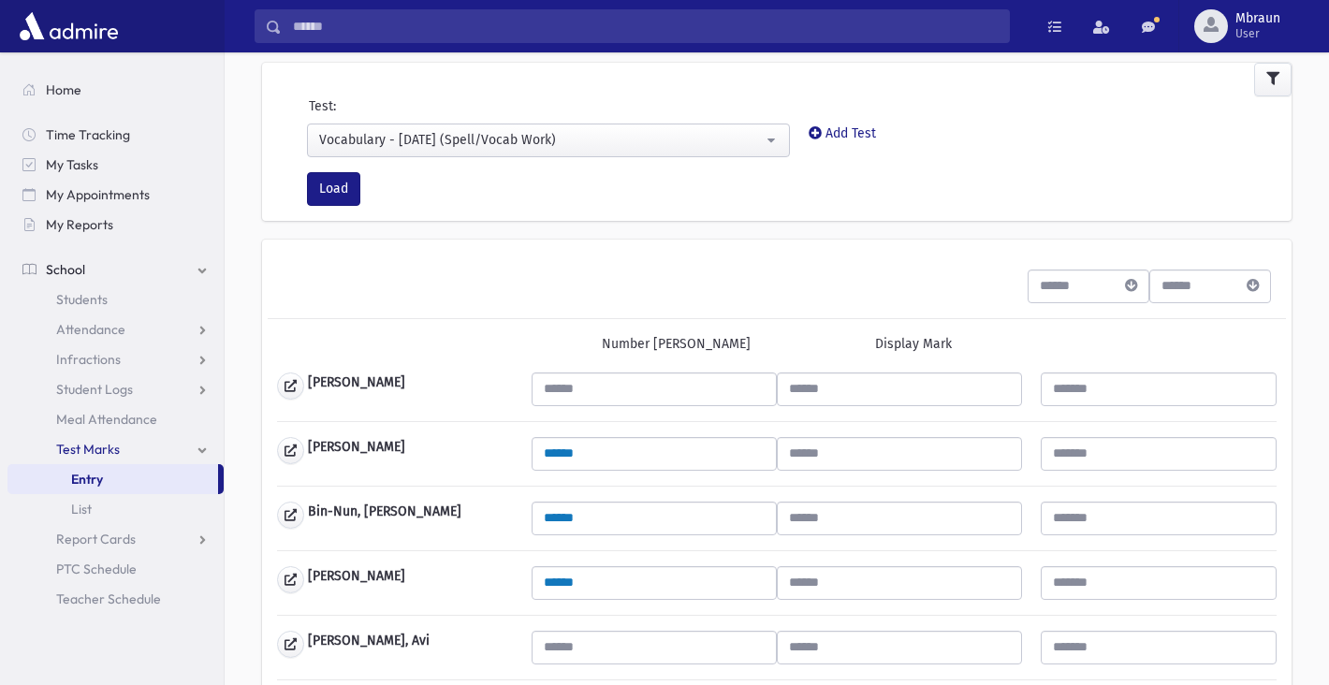
scroll to position [58, 0]
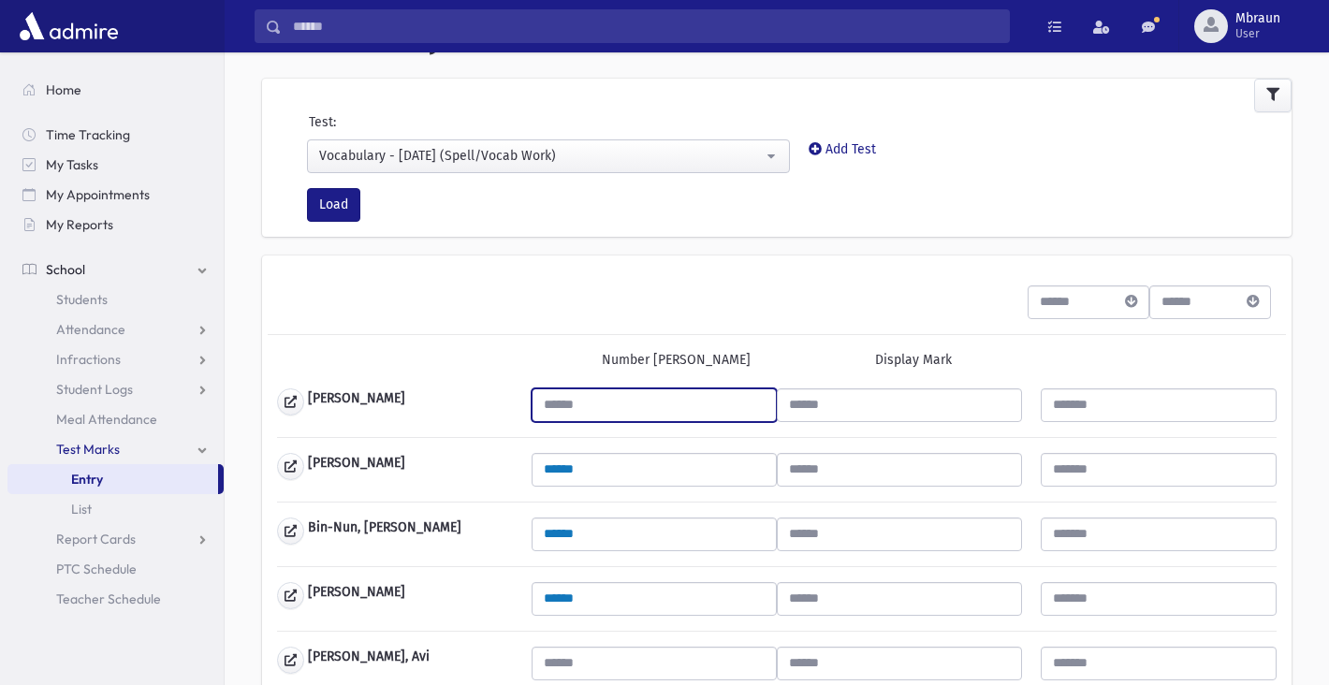
click at [584, 400] on input "text" at bounding box center [654, 405] width 245 height 34
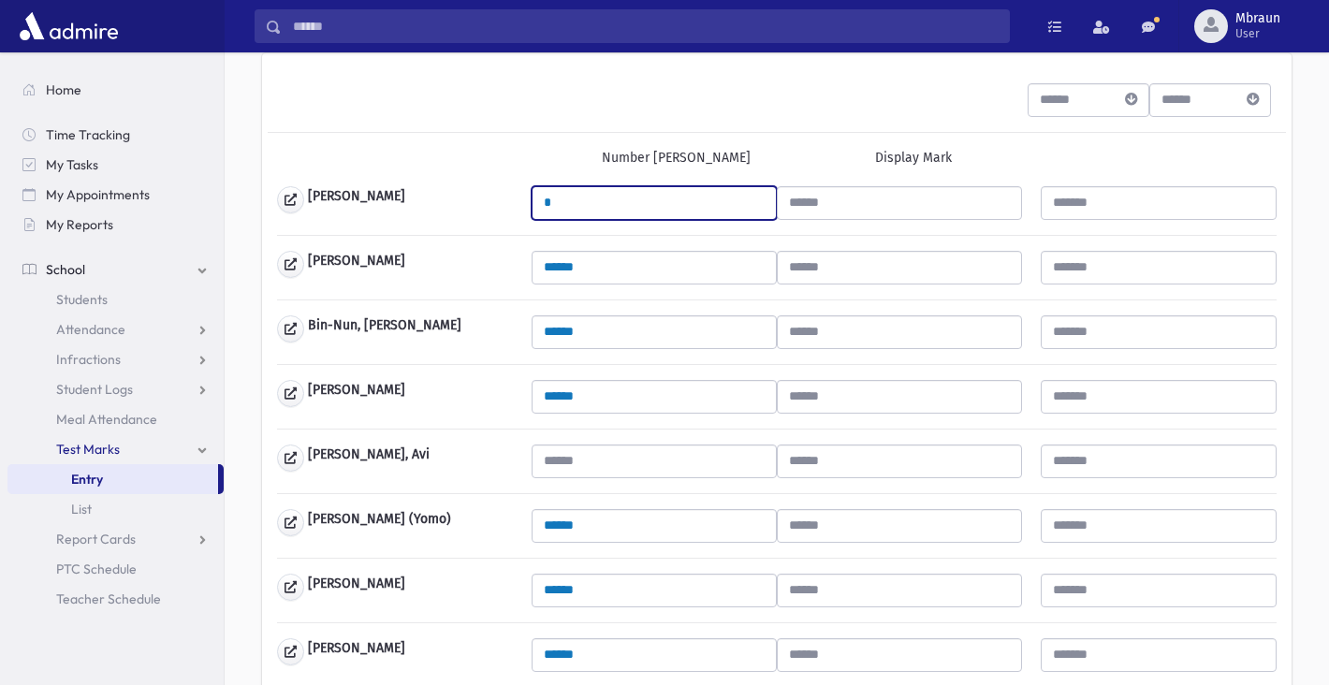
scroll to position [280, 0]
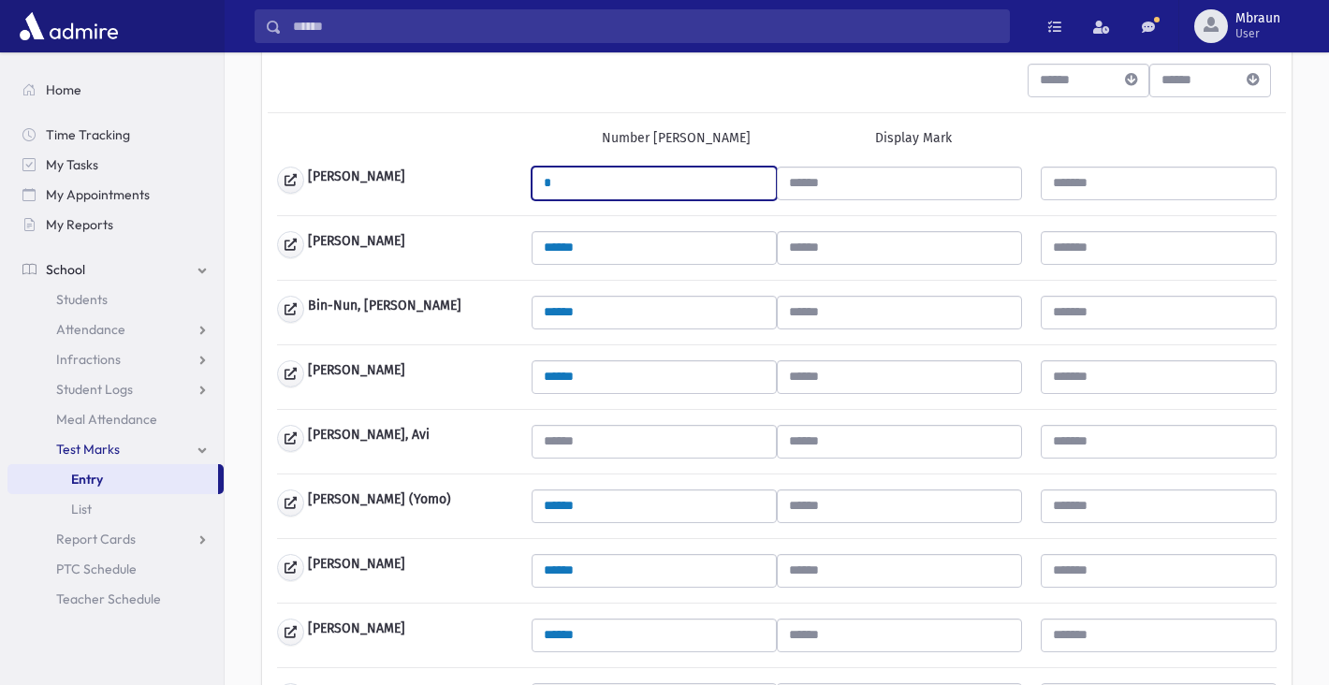
type input "*"
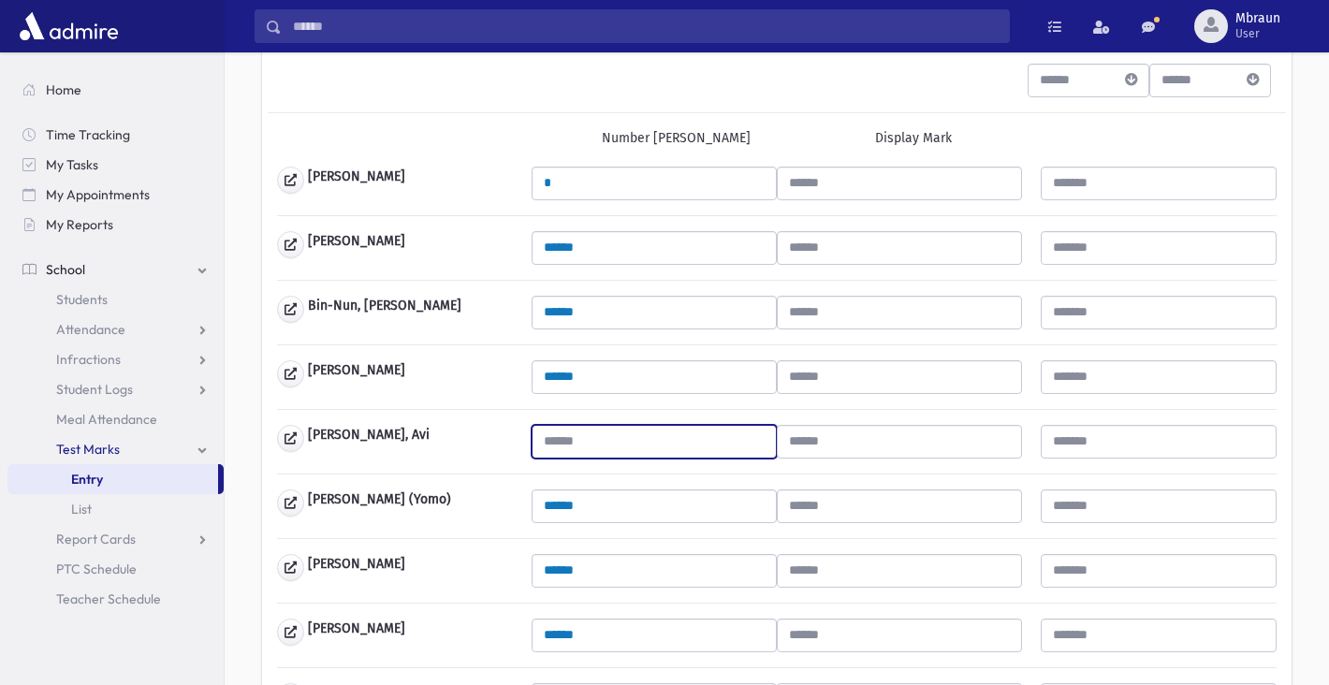
click at [594, 436] on input "text" at bounding box center [654, 442] width 245 height 34
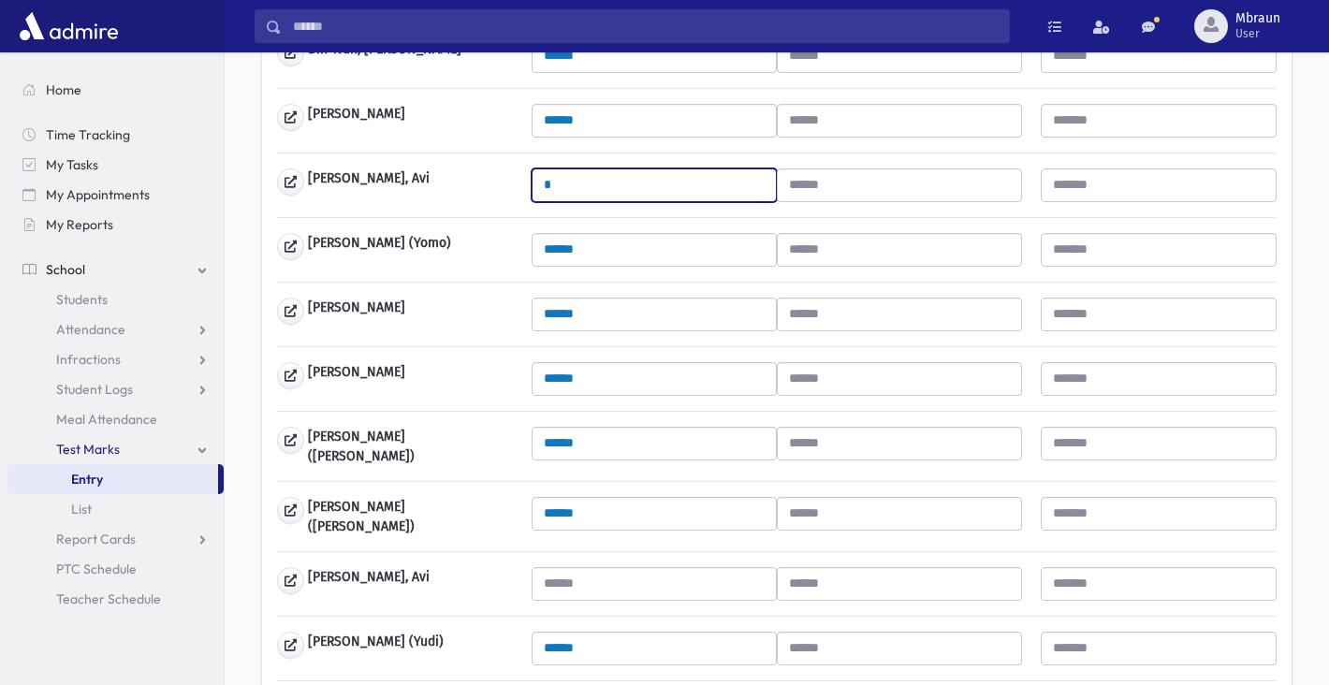
scroll to position [587, 0]
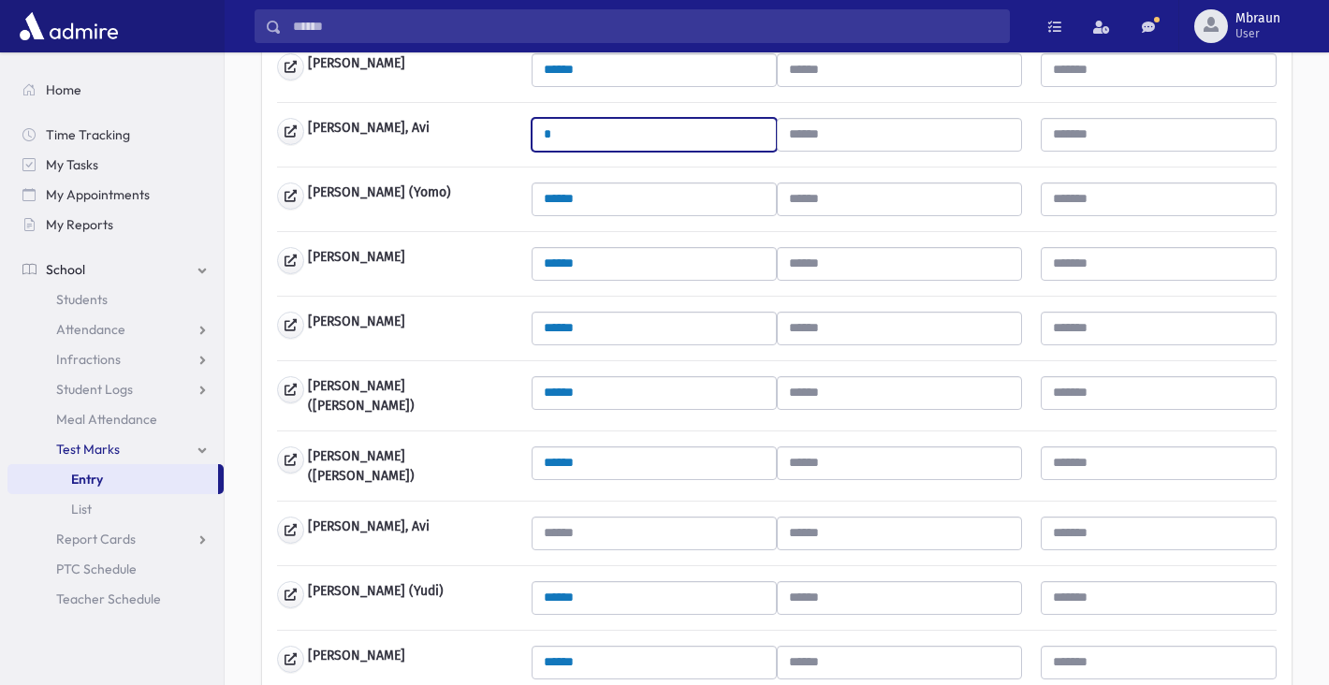
type input "*"
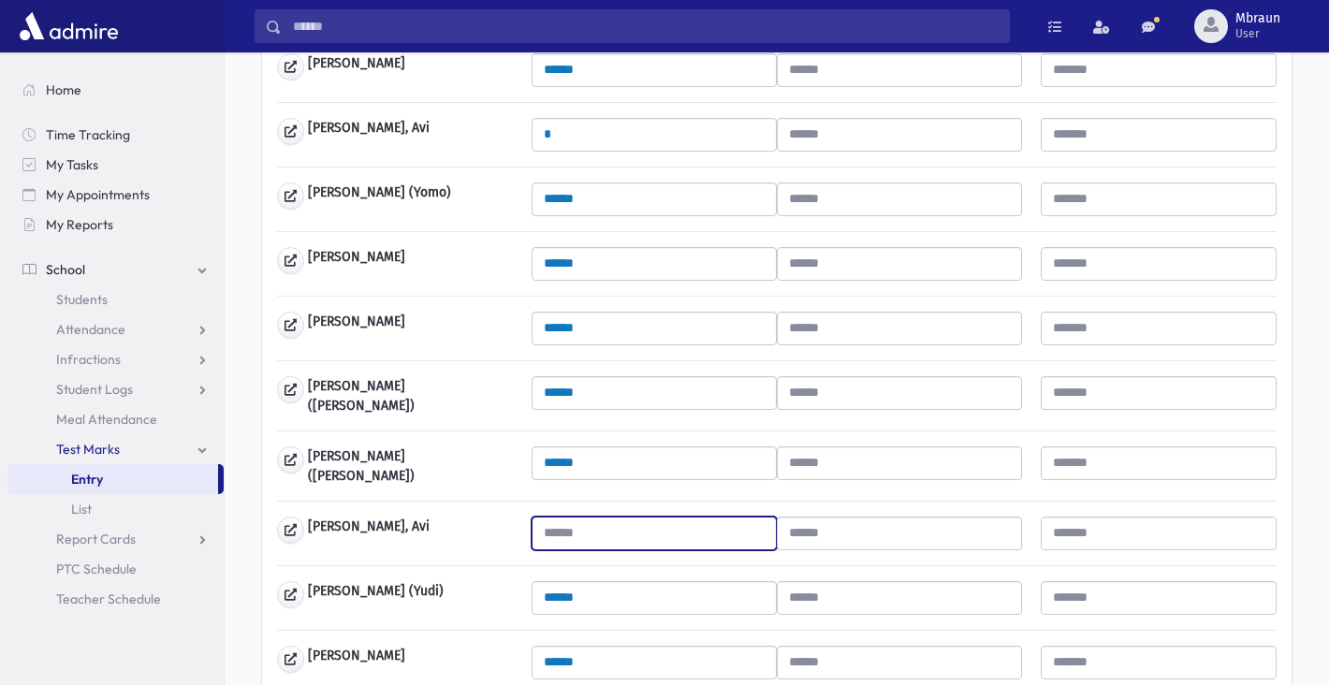
click at [589, 519] on input "text" at bounding box center [654, 534] width 245 height 34
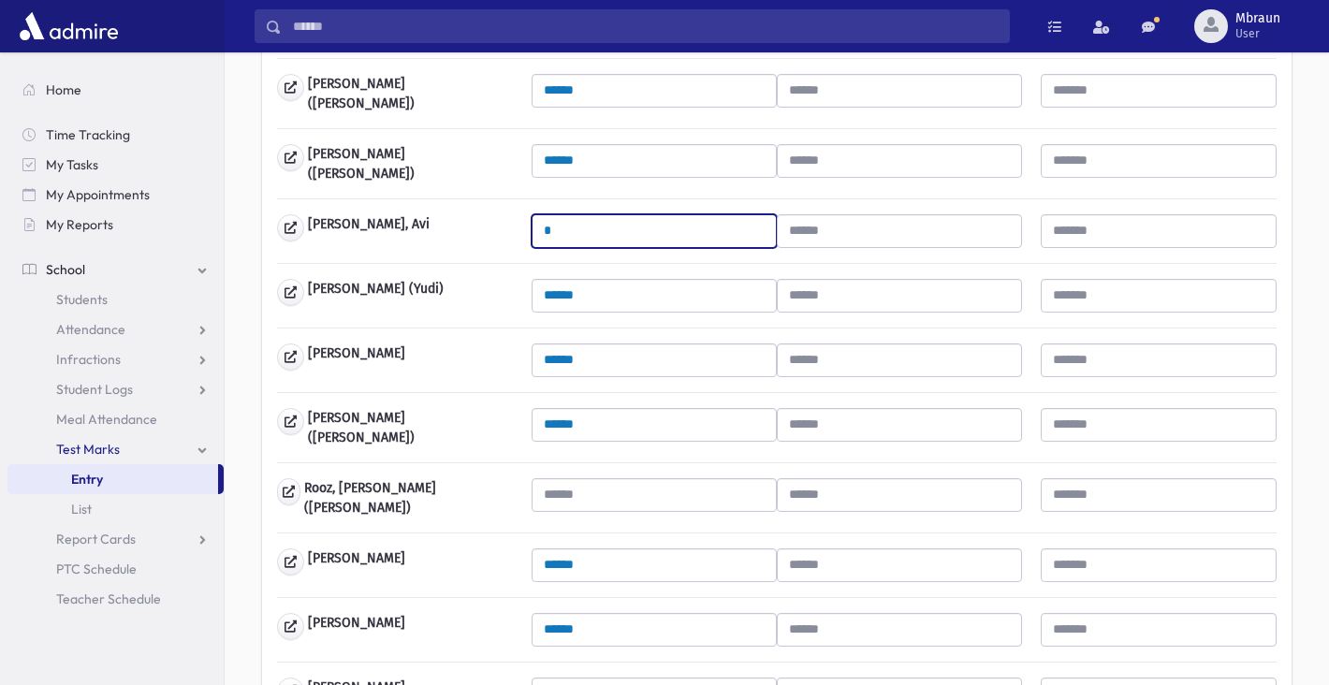
scroll to position [965, 0]
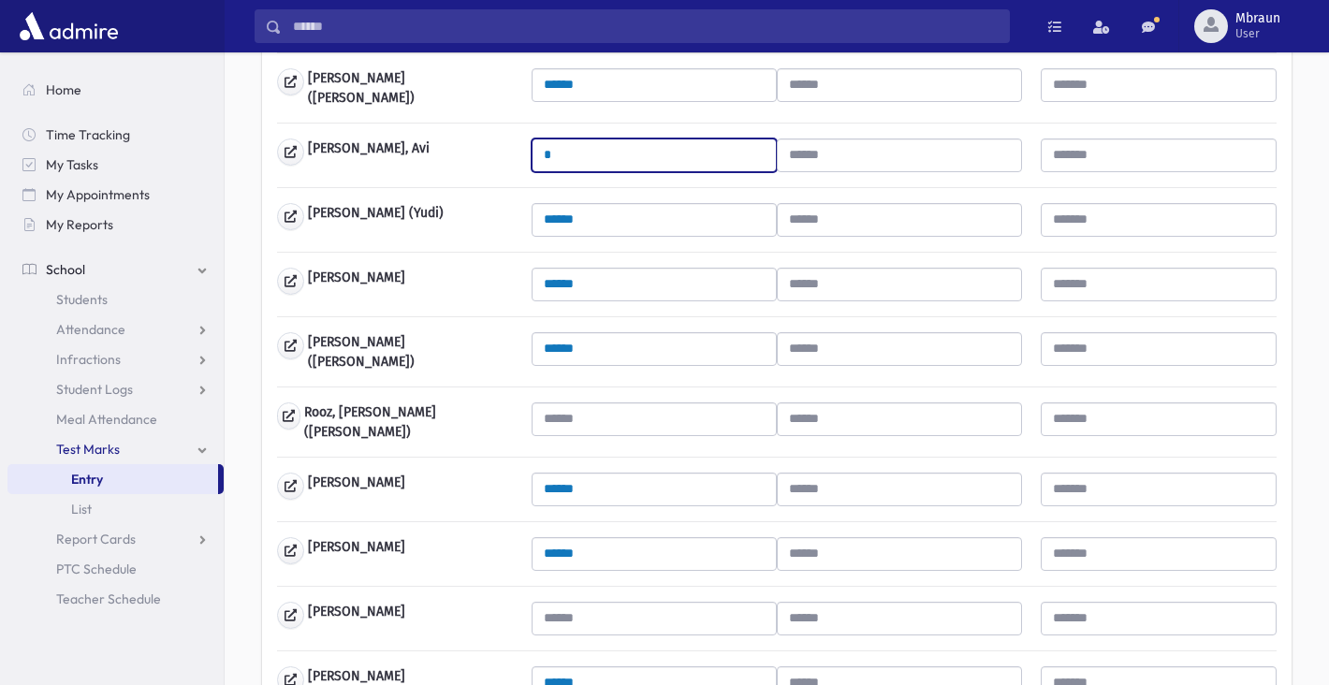
type input "*"
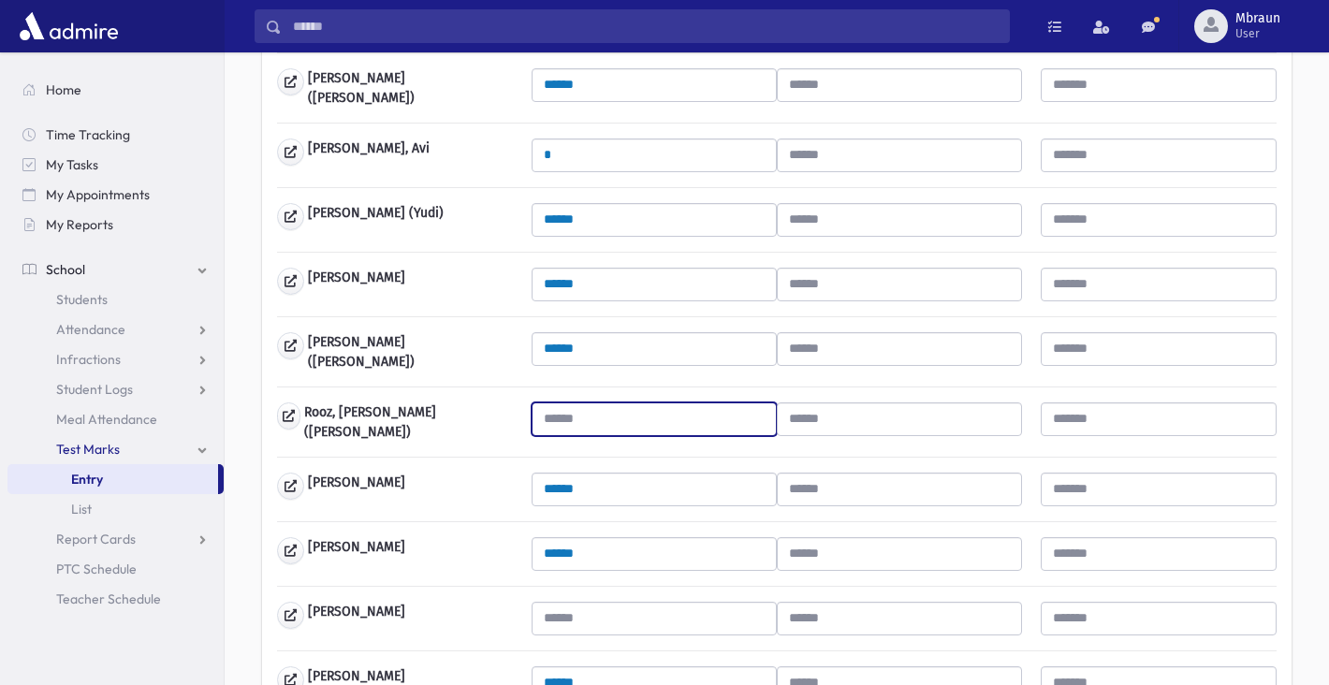
click at [589, 418] on input "text" at bounding box center [654, 420] width 245 height 34
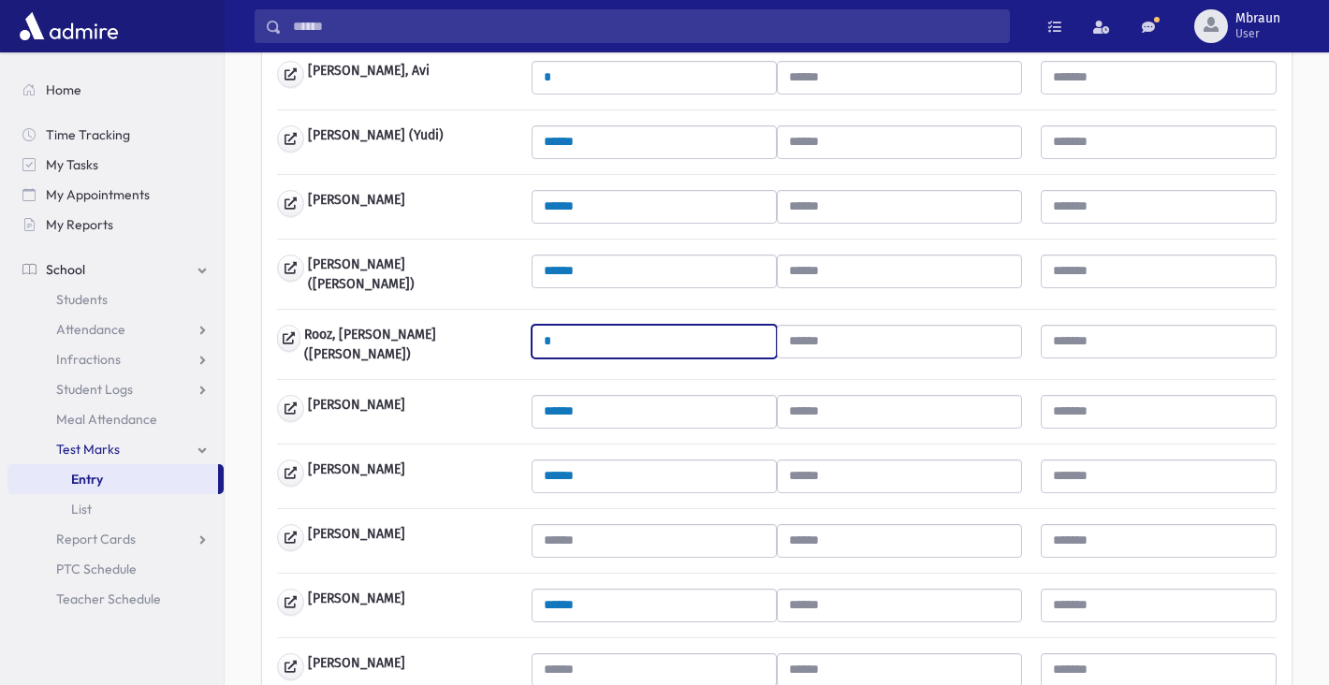
scroll to position [1214, 0]
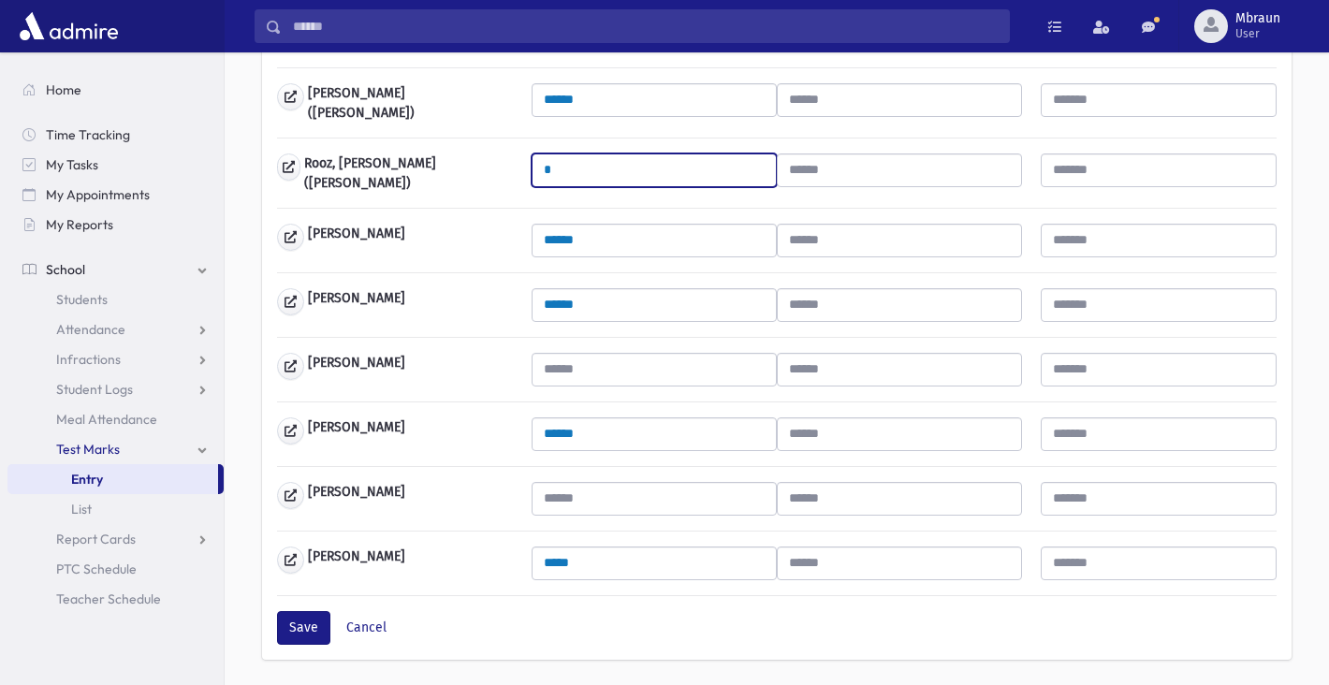
type input "*"
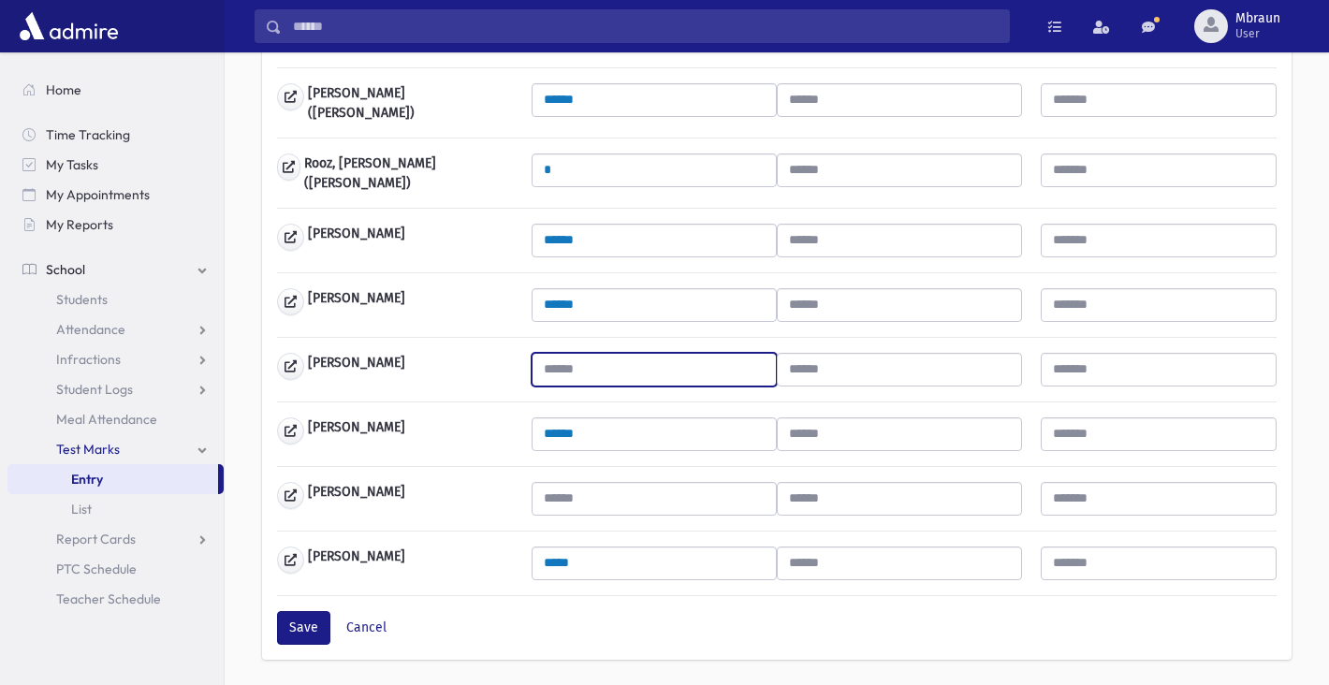
click at [579, 365] on input "text" at bounding box center [654, 370] width 245 height 34
type input "*"
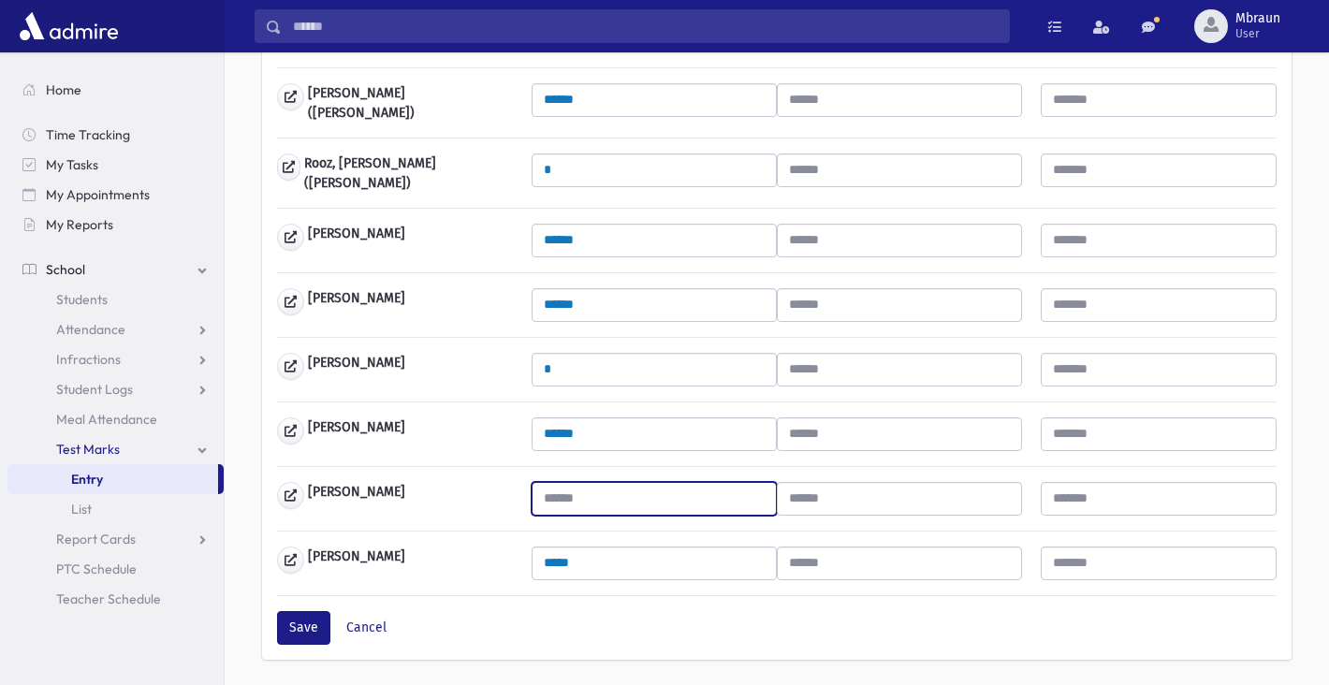
click at [590, 482] on input "text" at bounding box center [654, 499] width 245 height 34
type input "*"
click at [303, 611] on button "Save" at bounding box center [303, 628] width 53 height 34
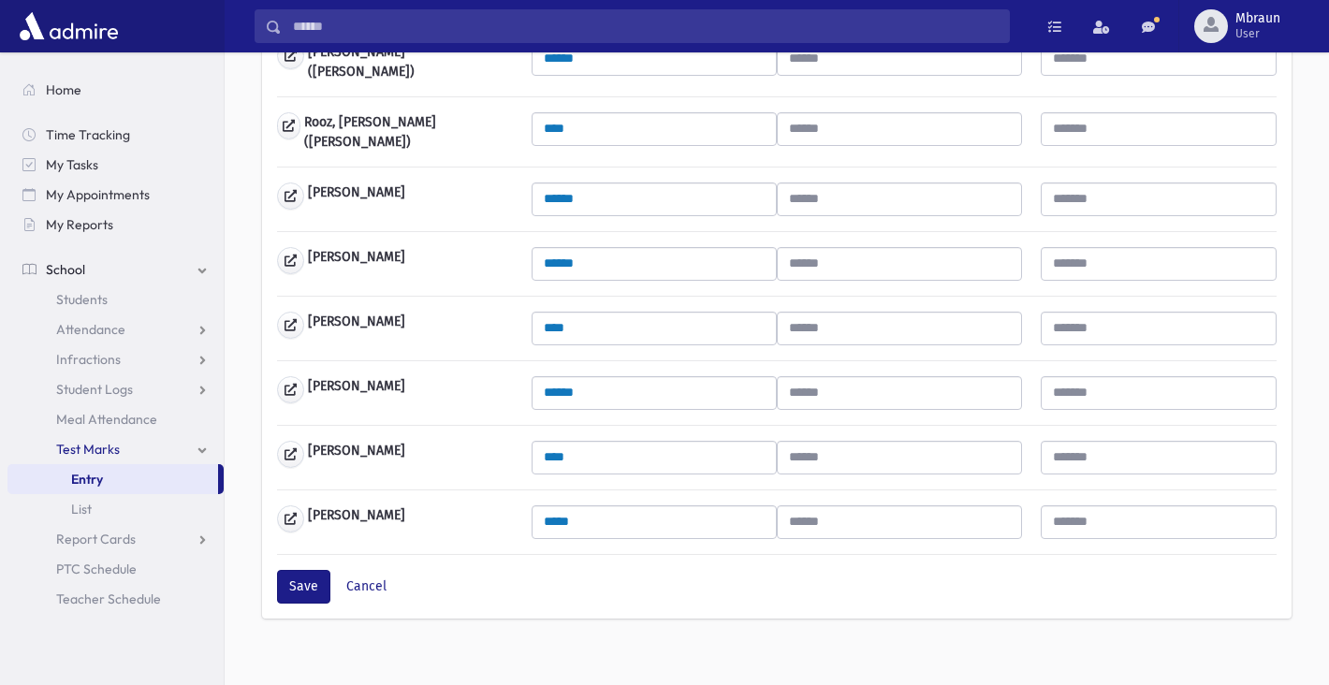
scroll to position [1254, 0]
click at [311, 571] on button "Save" at bounding box center [303, 588] width 53 height 34
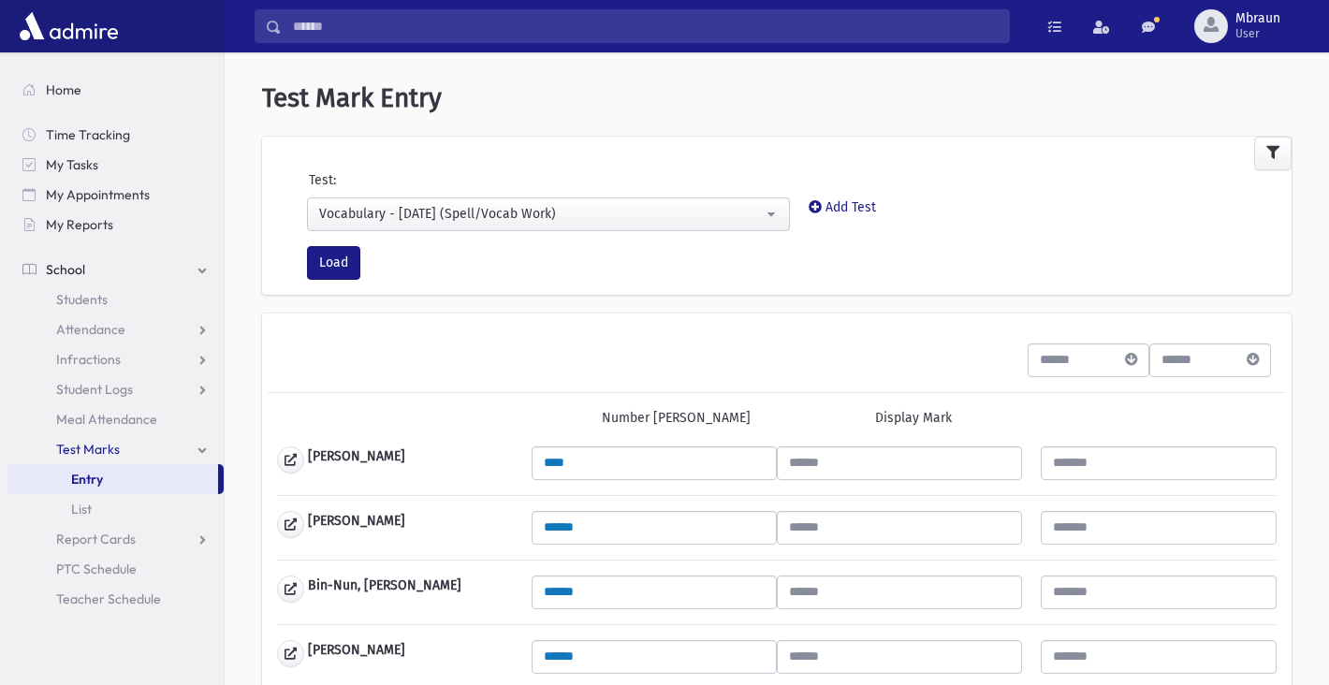
click at [469, 209] on div "Vocabulary - [DATE] (Spell/Vocab Work)" at bounding box center [541, 214] width 444 height 20
click at [480, 217] on div "Vocabulary - [DATE] (Spell/Vocab Work)" at bounding box center [541, 214] width 444 height 20
click at [477, 222] on div "Vocabulary - [DATE] (Spell/Vocab Work)" at bounding box center [541, 214] width 444 height 20
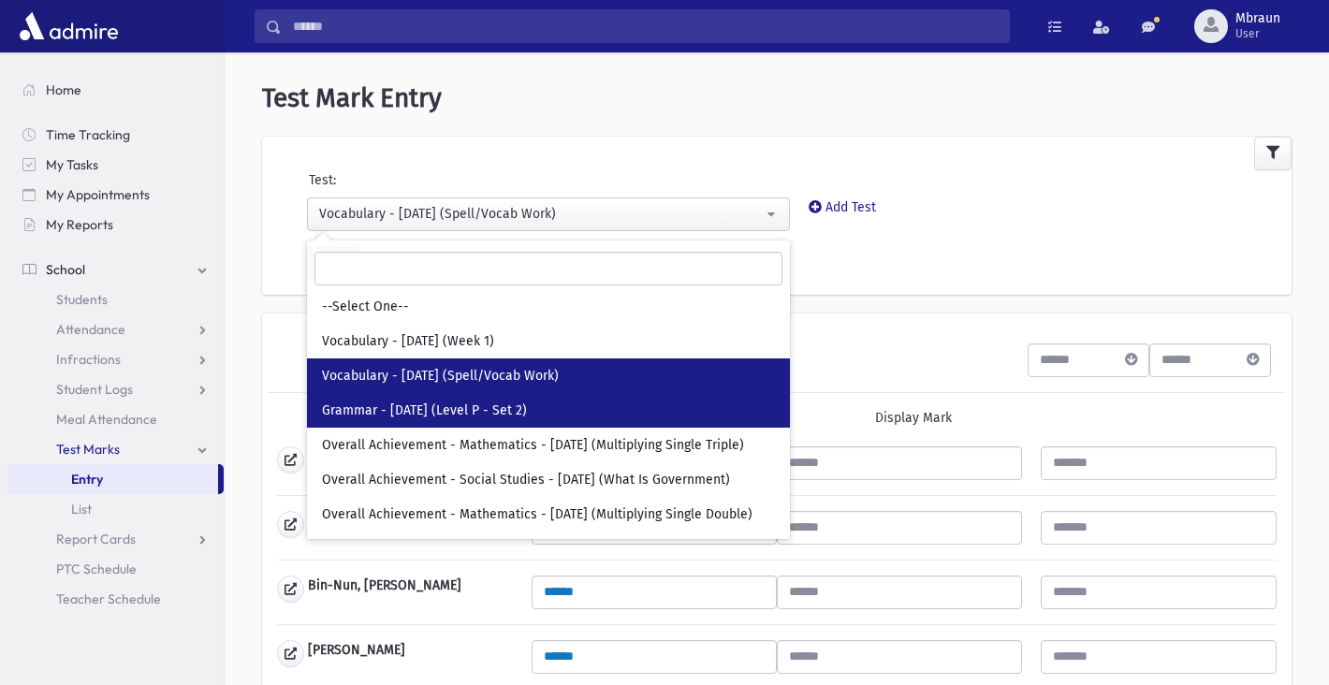
click at [456, 403] on span "Grammar - [DATE] (Level P - Set 2)" at bounding box center [424, 411] width 205 height 19
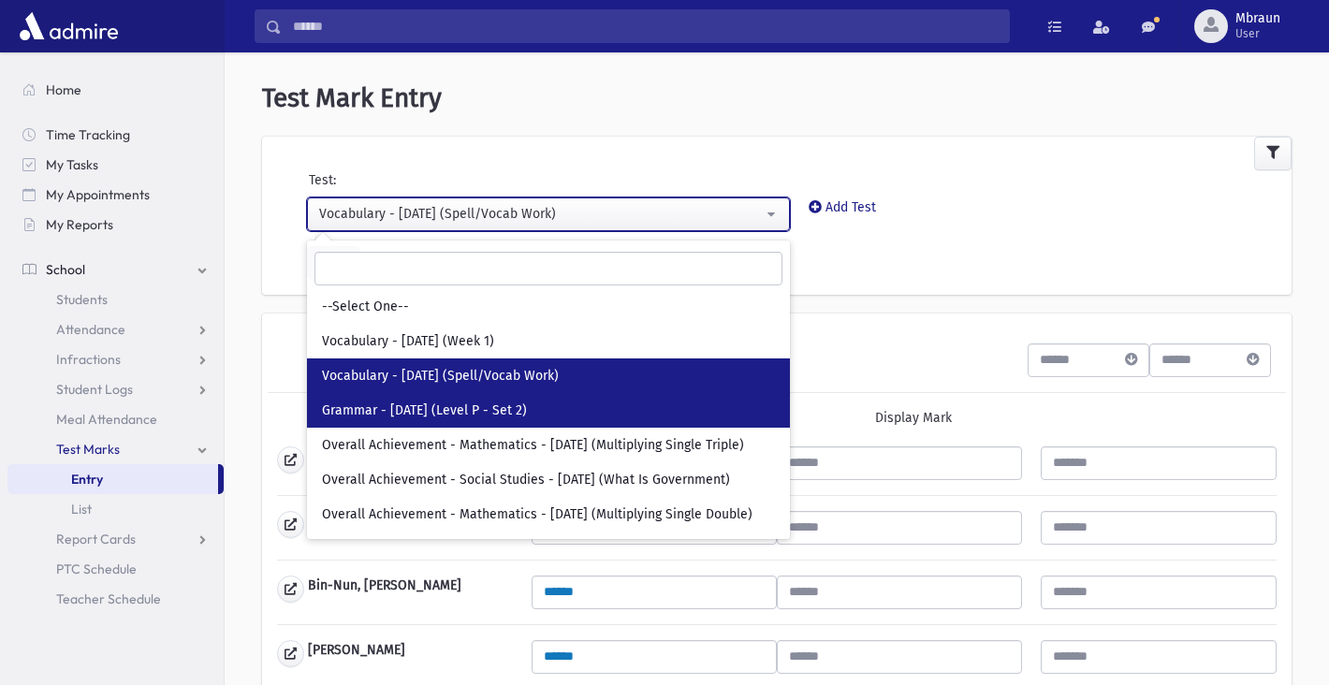
select select "***"
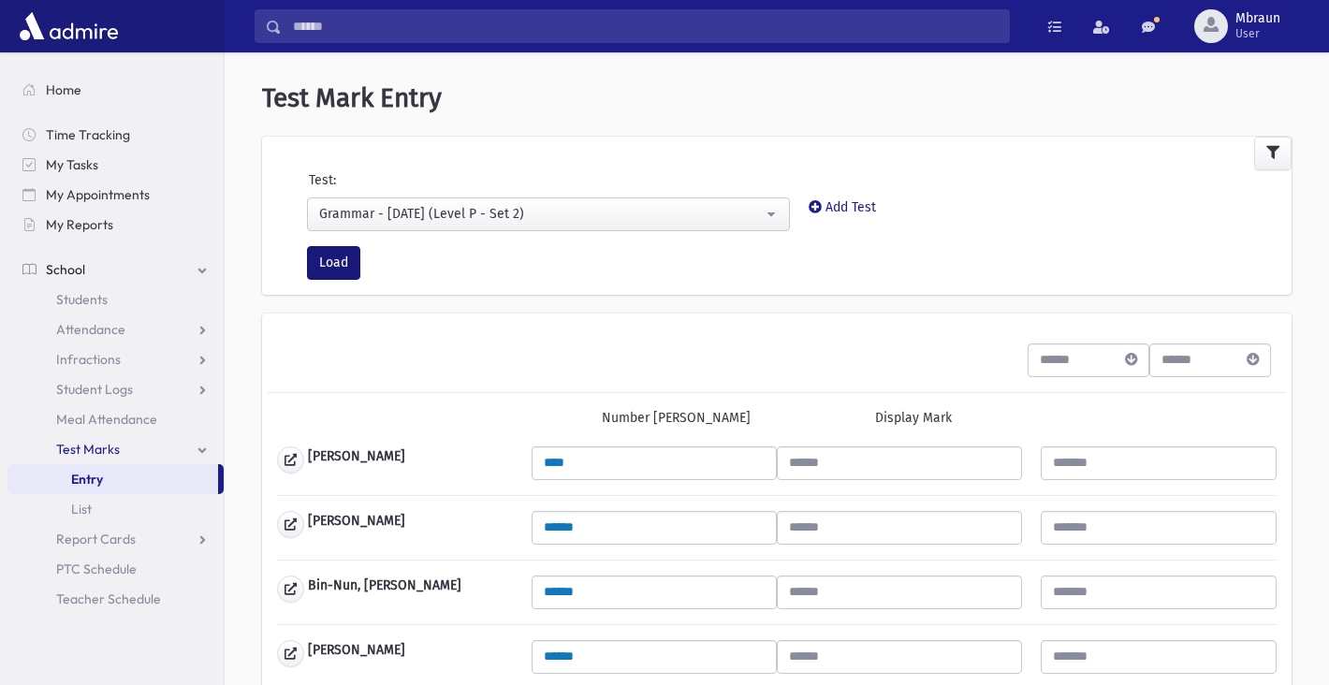
click at [320, 263] on button "Load" at bounding box center [333, 263] width 53 height 34
click at [445, 220] on div "Grammar - [DATE] (Level P - Set 2)" at bounding box center [541, 214] width 444 height 20
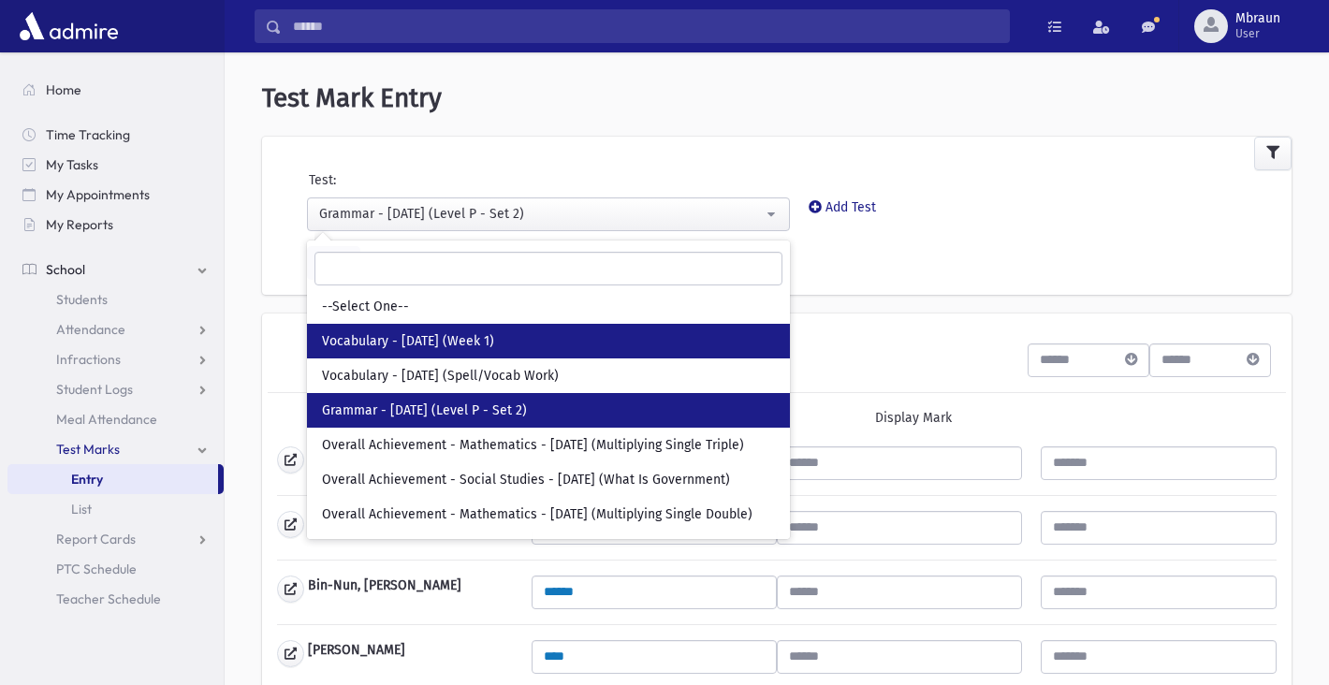
click at [460, 347] on span "Vocabulary - [DATE] (Week 1)" at bounding box center [408, 341] width 172 height 19
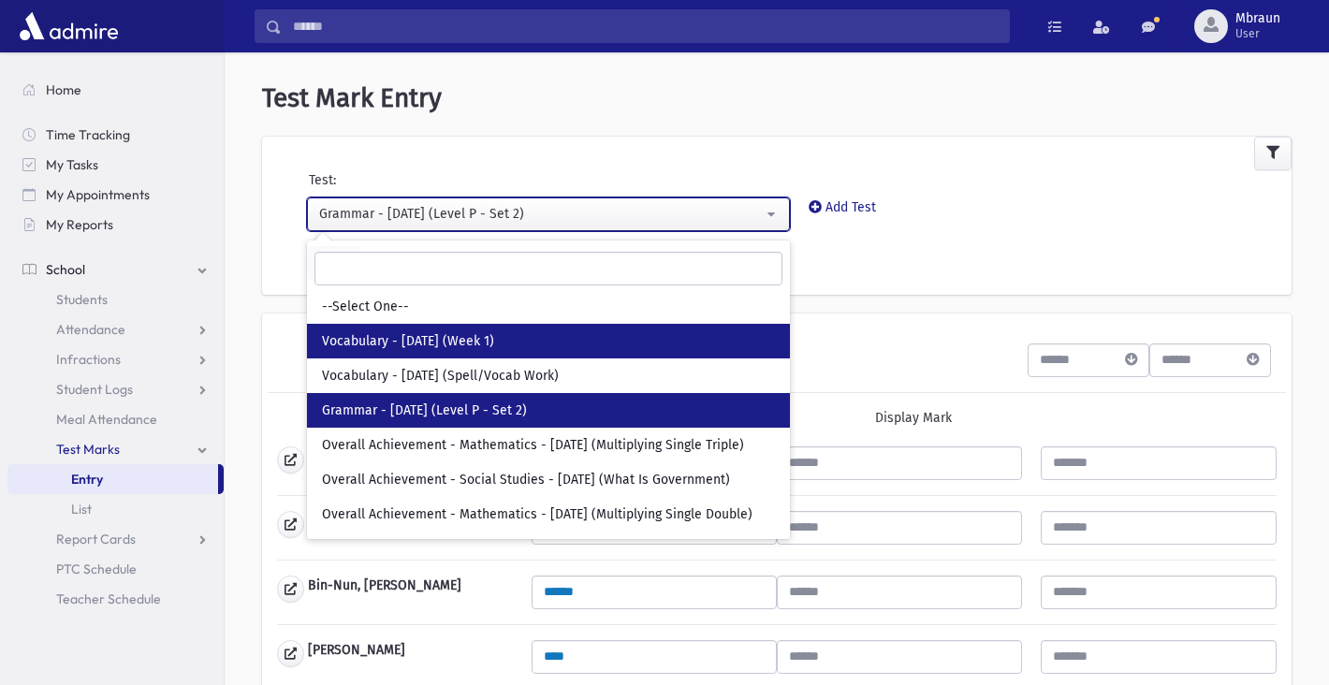
select select "***"
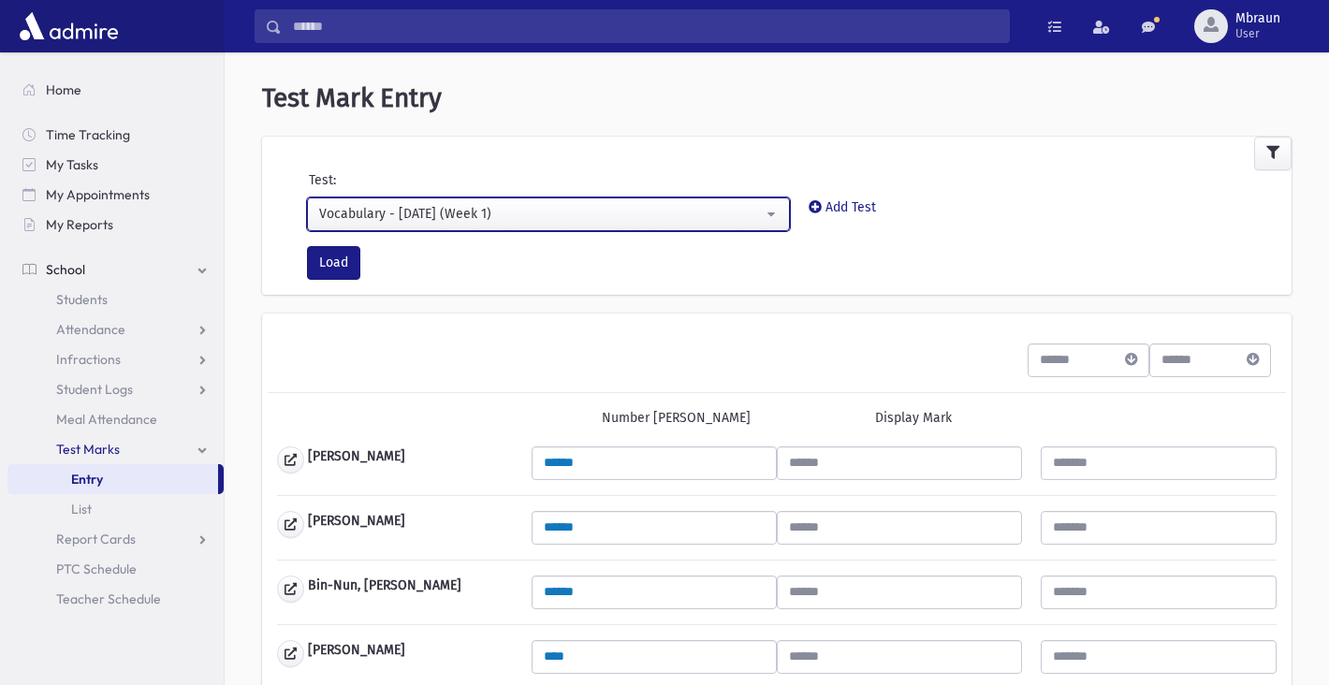
scroll to position [27, 0]
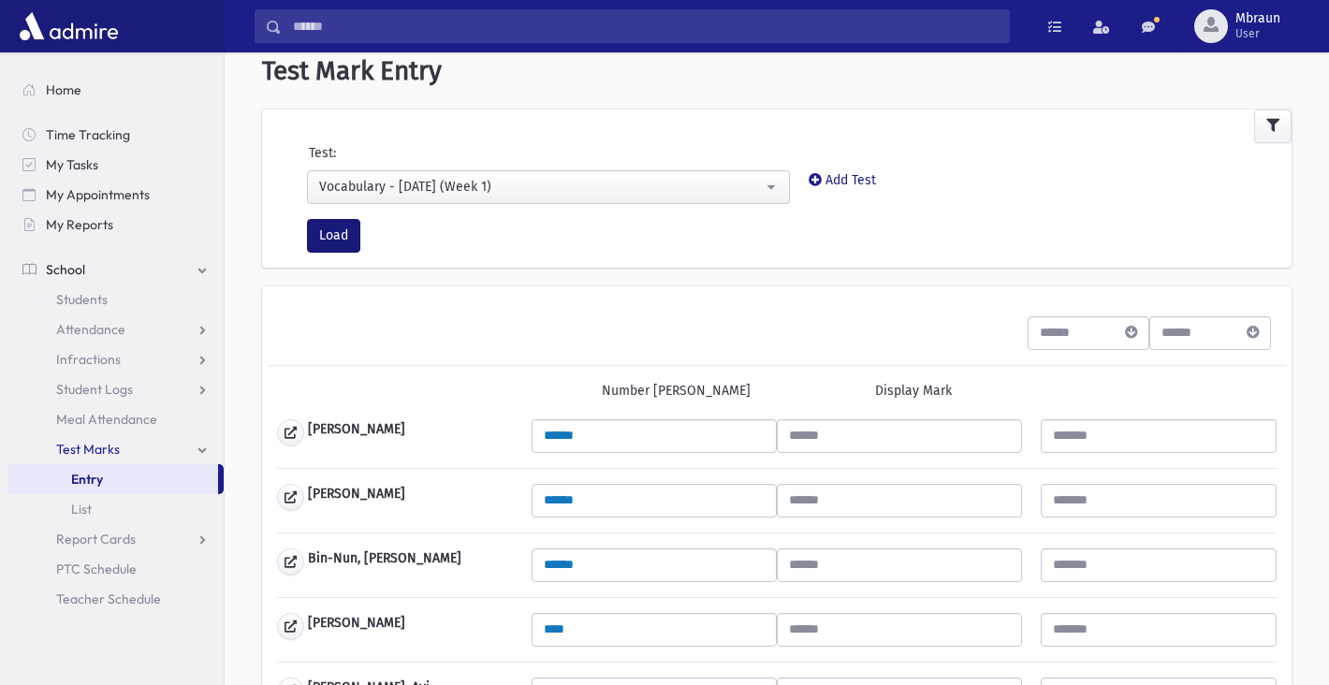
click at [330, 231] on button "Load" at bounding box center [333, 236] width 53 height 34
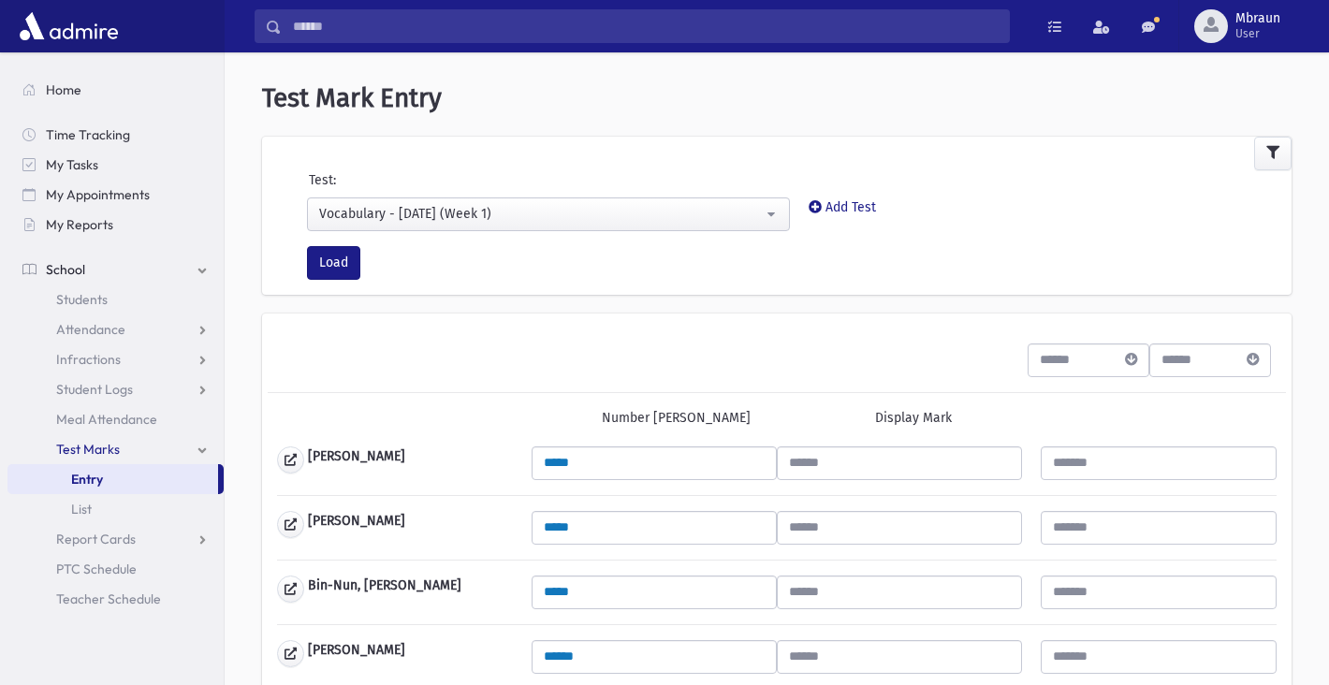
scroll to position [206, 0]
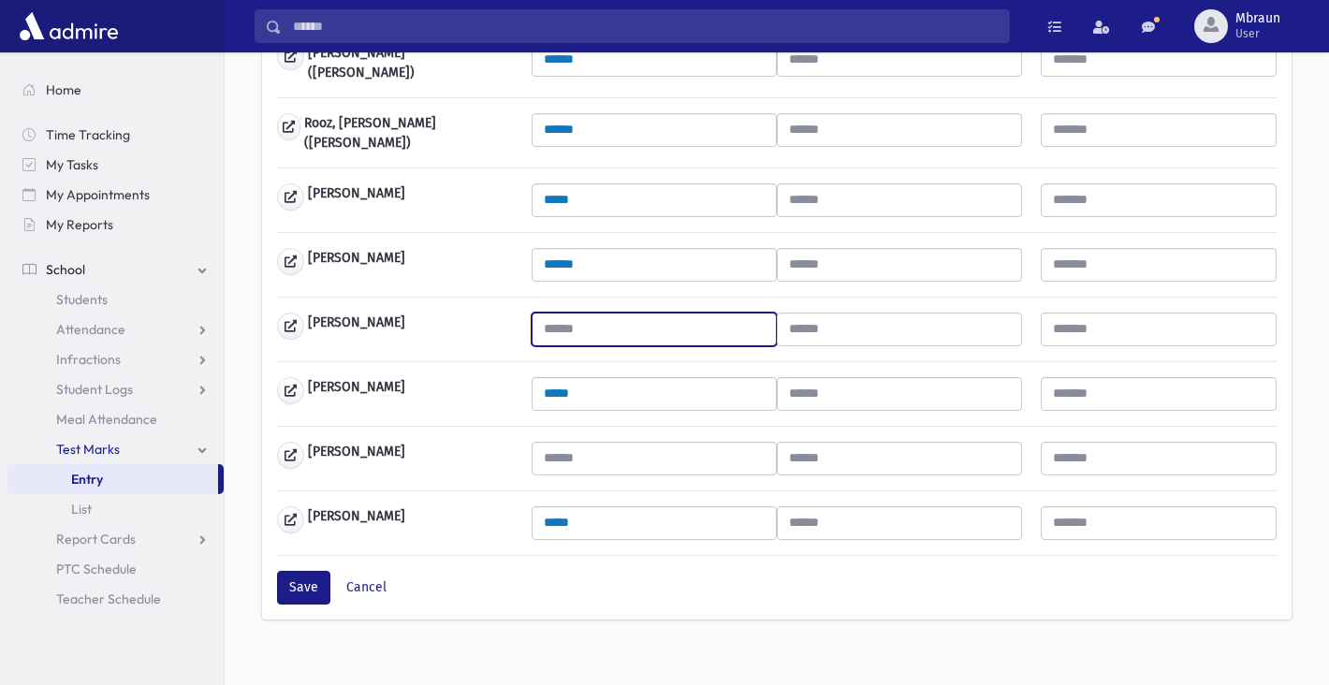
click at [590, 315] on input "text" at bounding box center [654, 330] width 245 height 34
type input "*"
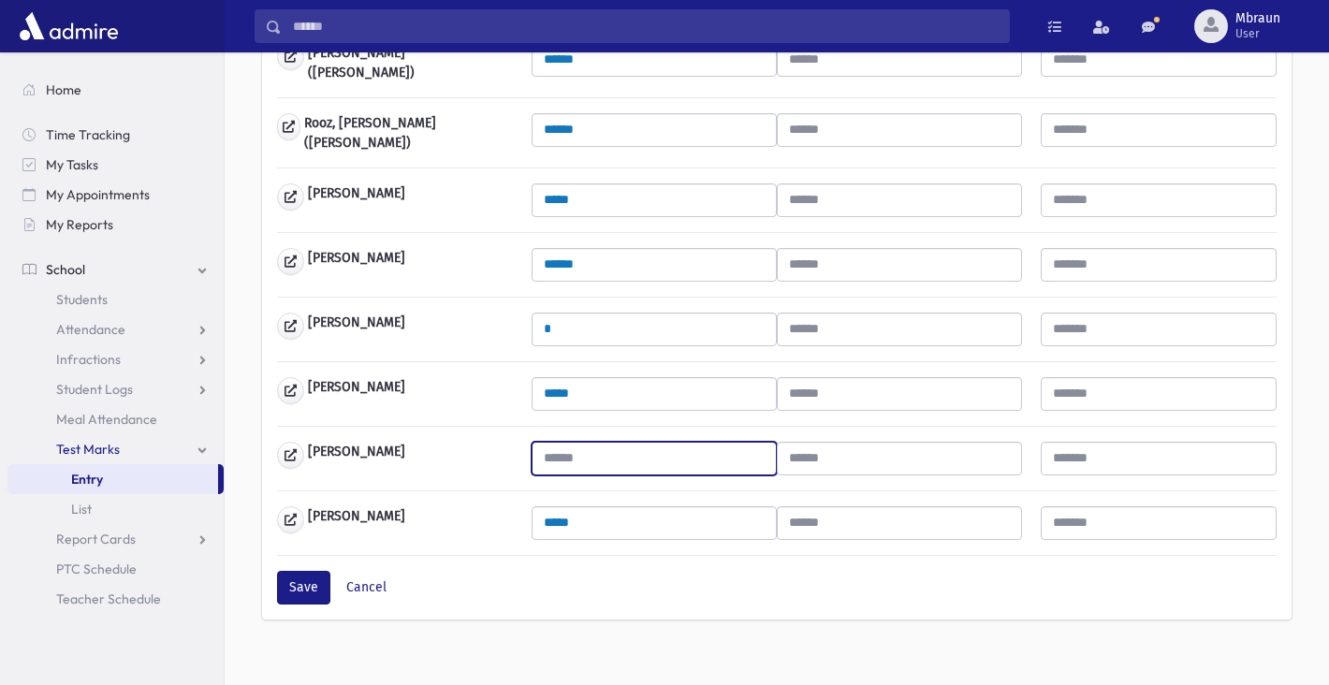
click at [591, 444] on input "text" at bounding box center [654, 459] width 245 height 34
type input "*"
click at [313, 571] on button "Save" at bounding box center [303, 588] width 53 height 34
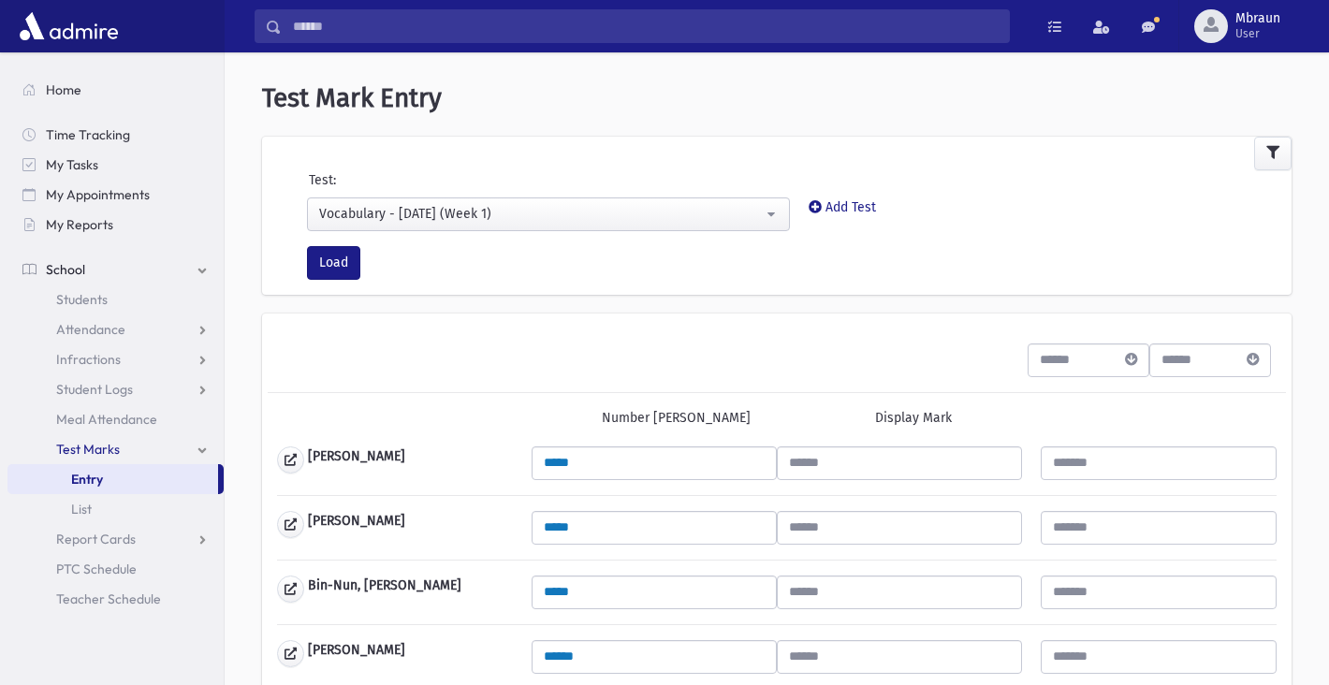
click at [433, 217] on div "Vocabulary - 09/11/25 (Week 1)" at bounding box center [541, 214] width 444 height 20
click at [434, 220] on div "Vocabulary - 09/11/25 (Week 1)" at bounding box center [541, 214] width 444 height 20
click at [435, 217] on div "Vocabulary - 09/11/25 (Week 1)" at bounding box center [541, 214] width 444 height 20
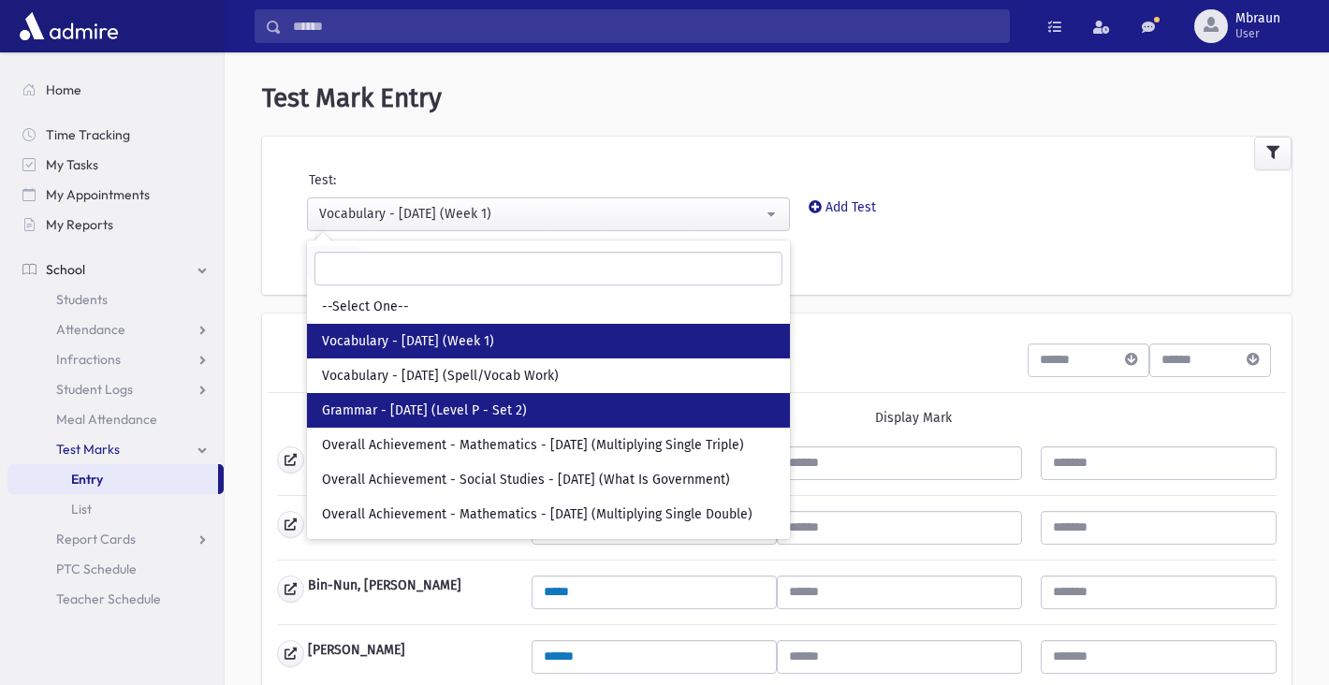
click at [431, 414] on span "Grammar - 09/10/25 (Level P - Set 2)" at bounding box center [424, 411] width 205 height 19
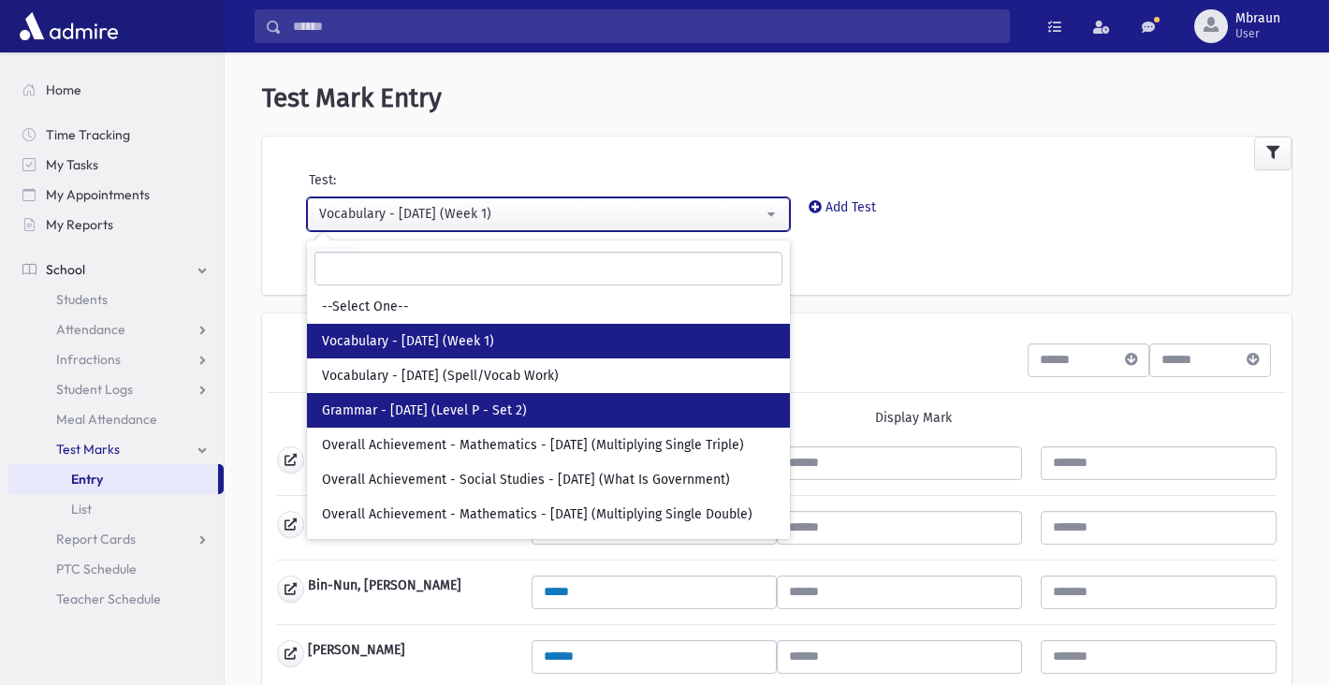
select select "***"
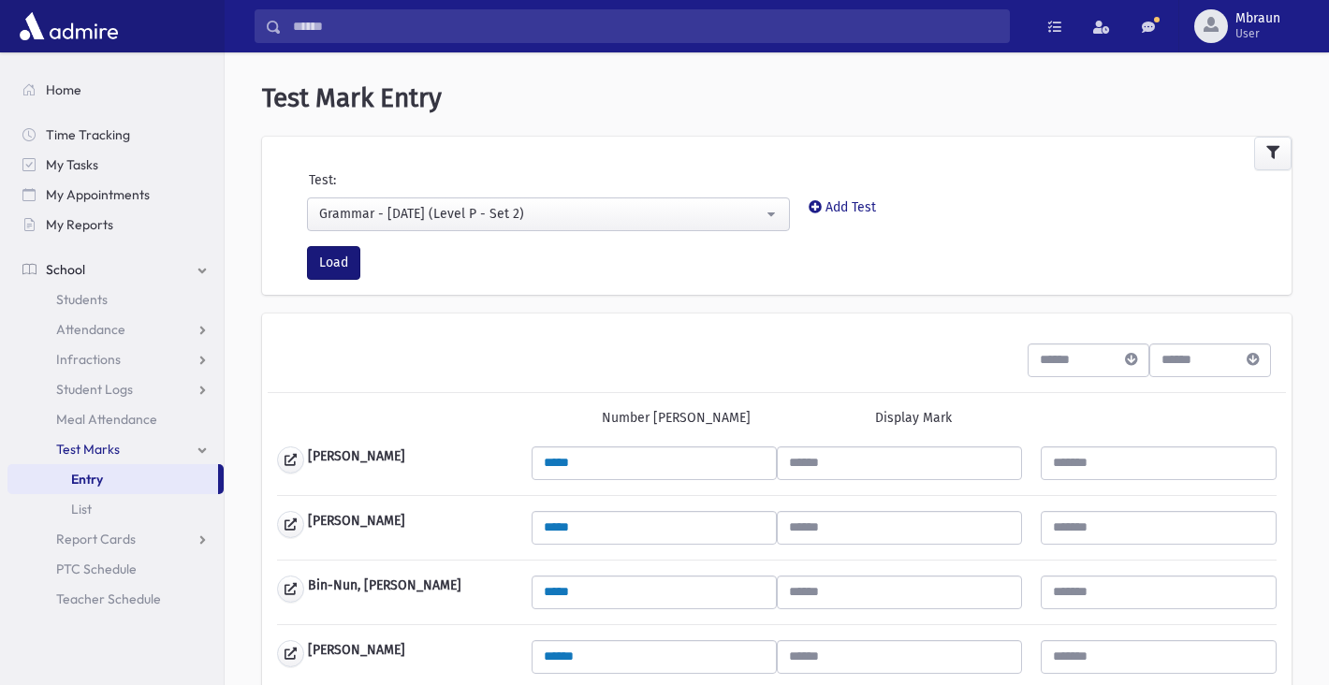
click at [332, 268] on button "Load" at bounding box center [333, 263] width 53 height 34
click at [487, 216] on div "Grammar - 09/10/25 (Level P - Set 2)" at bounding box center [541, 214] width 444 height 20
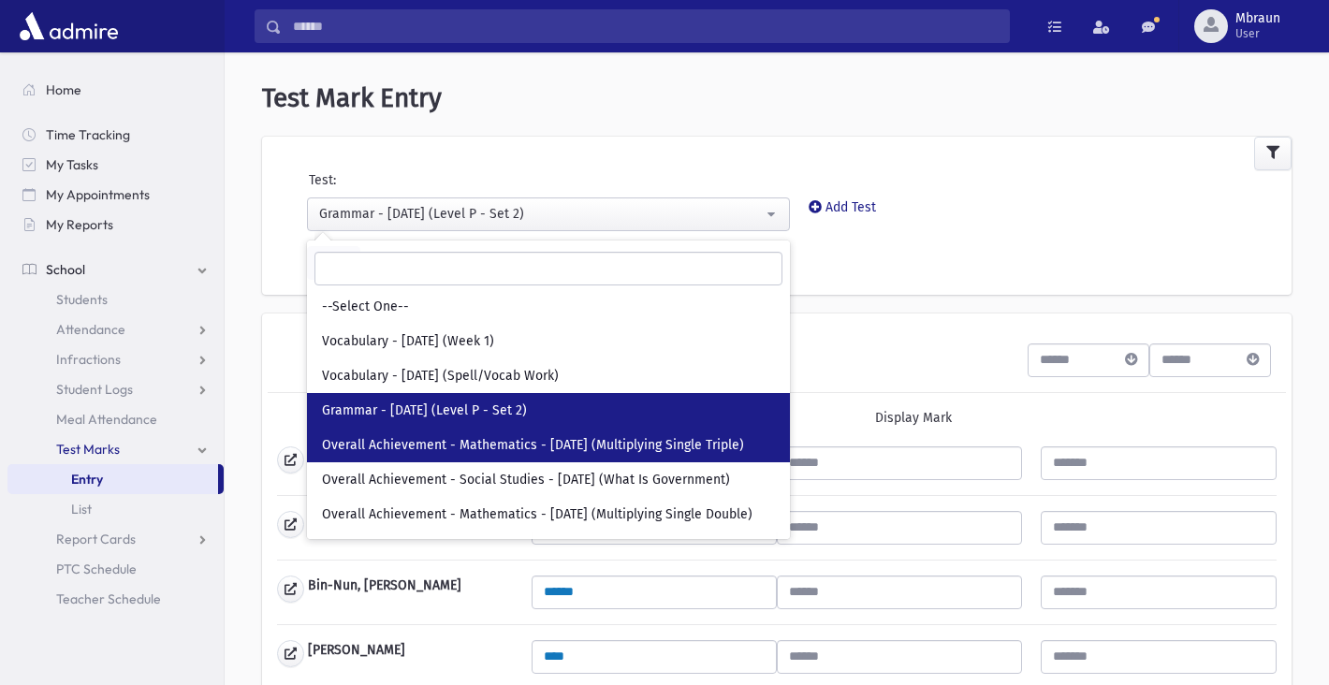
click at [477, 454] on link "Overall Achievement - Mathematics - 09/09/25 (Multiplying Single Triple)" at bounding box center [548, 445] width 483 height 35
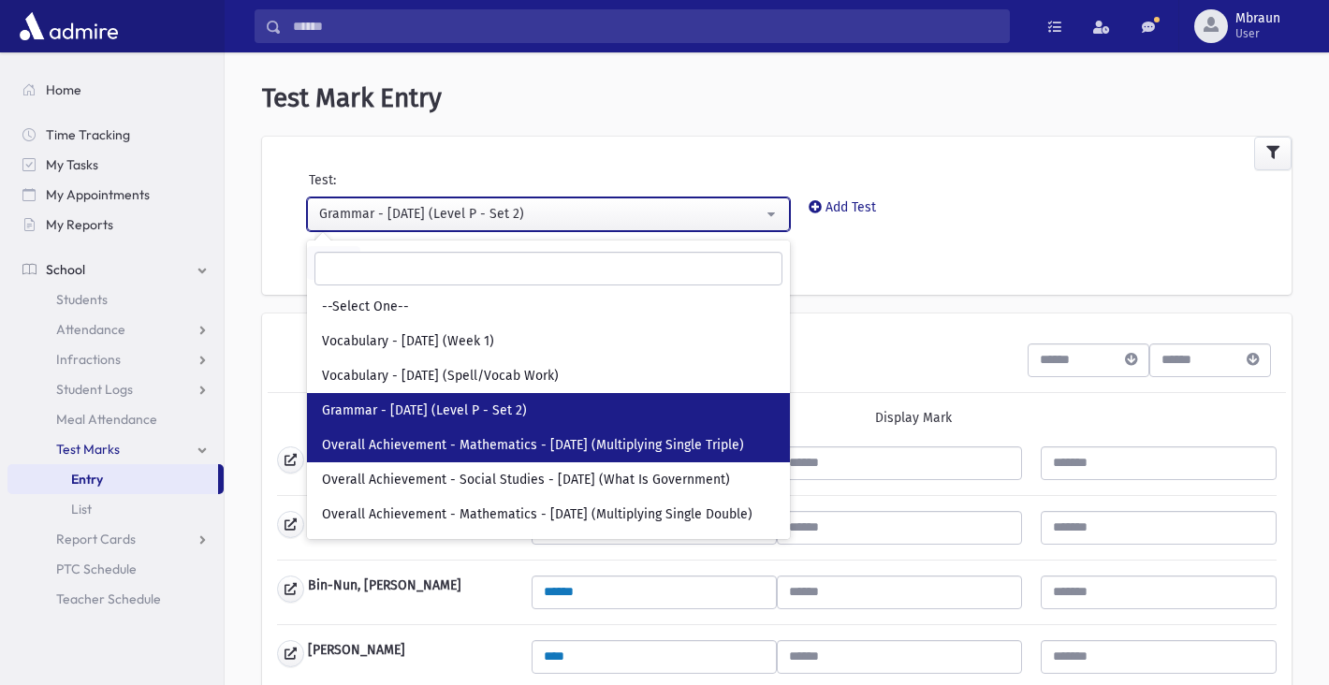
select select "***"
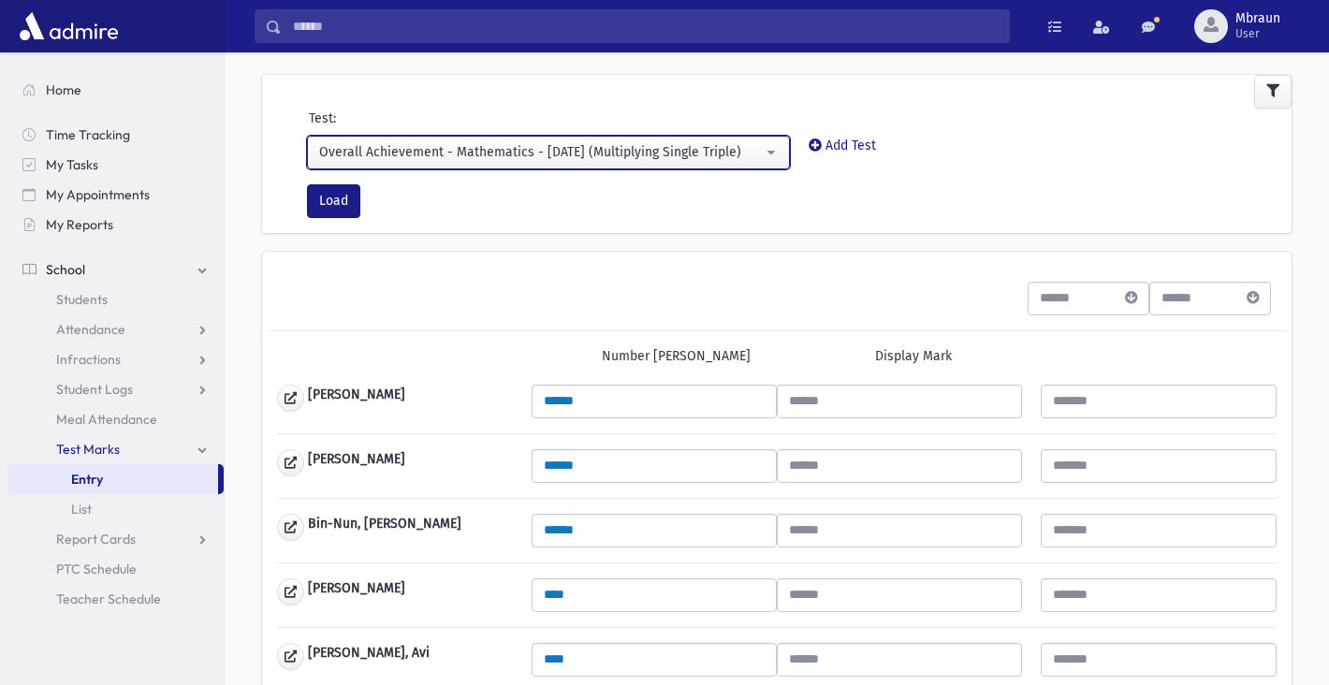
scroll to position [63, 0]
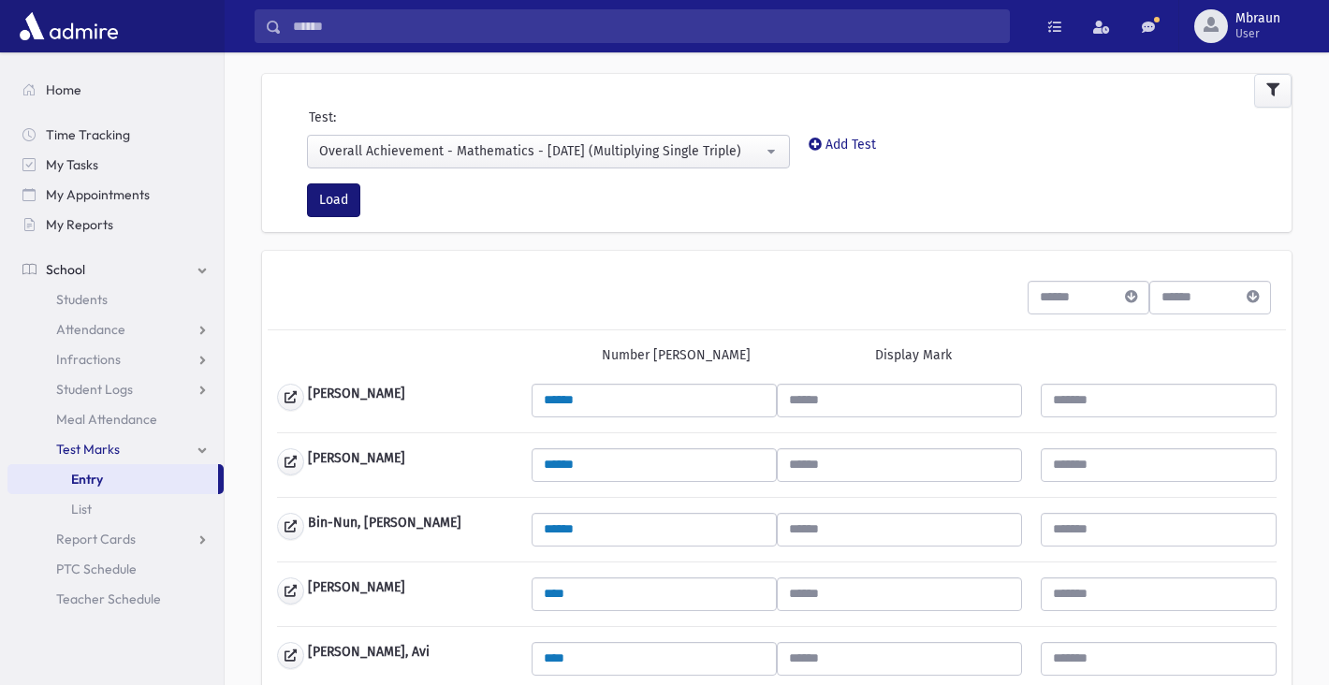
click at [330, 196] on button "Load" at bounding box center [333, 200] width 53 height 34
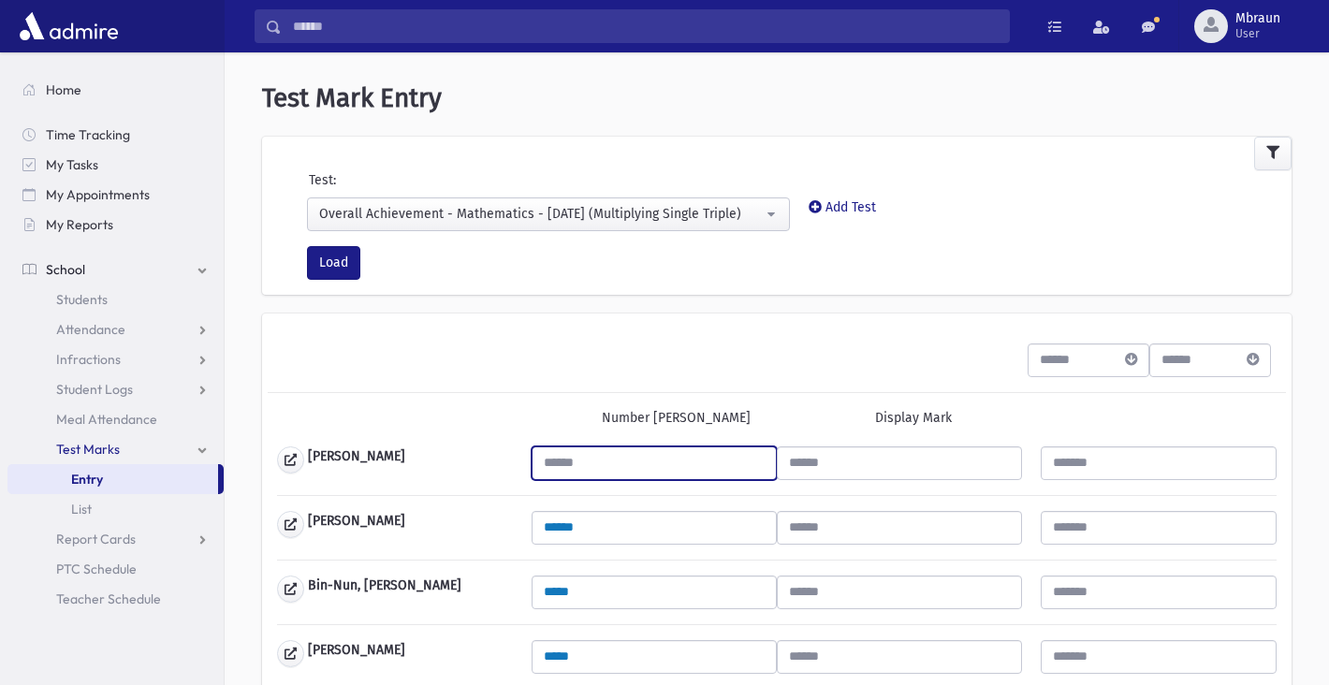
click at [582, 461] on input "text" at bounding box center [654, 464] width 245 height 34
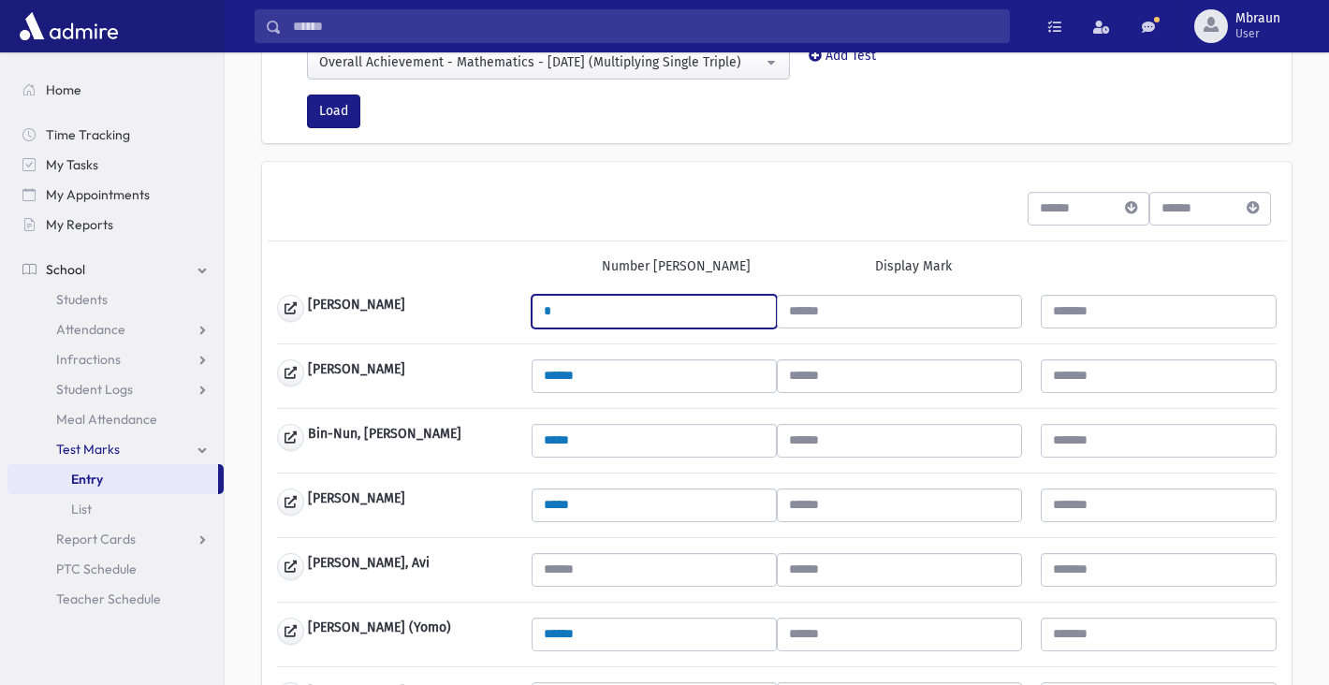
type input "*"
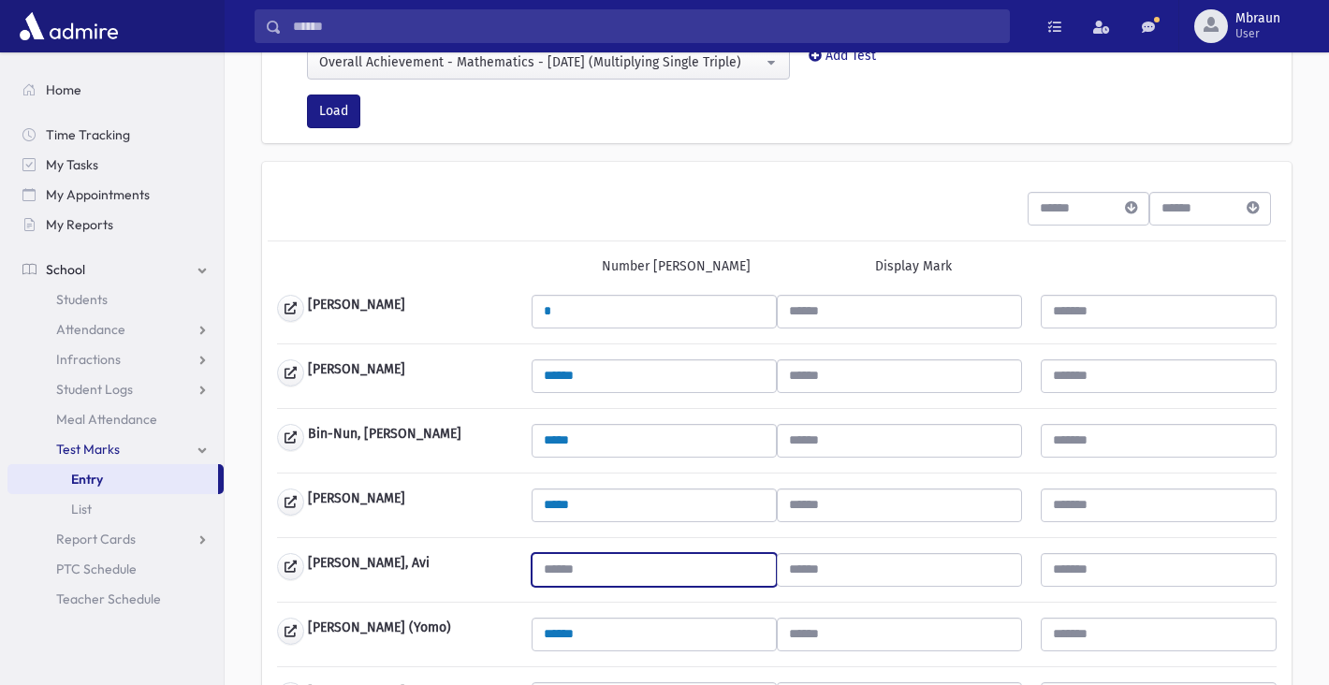
click at [580, 564] on input "text" at bounding box center [654, 570] width 245 height 34
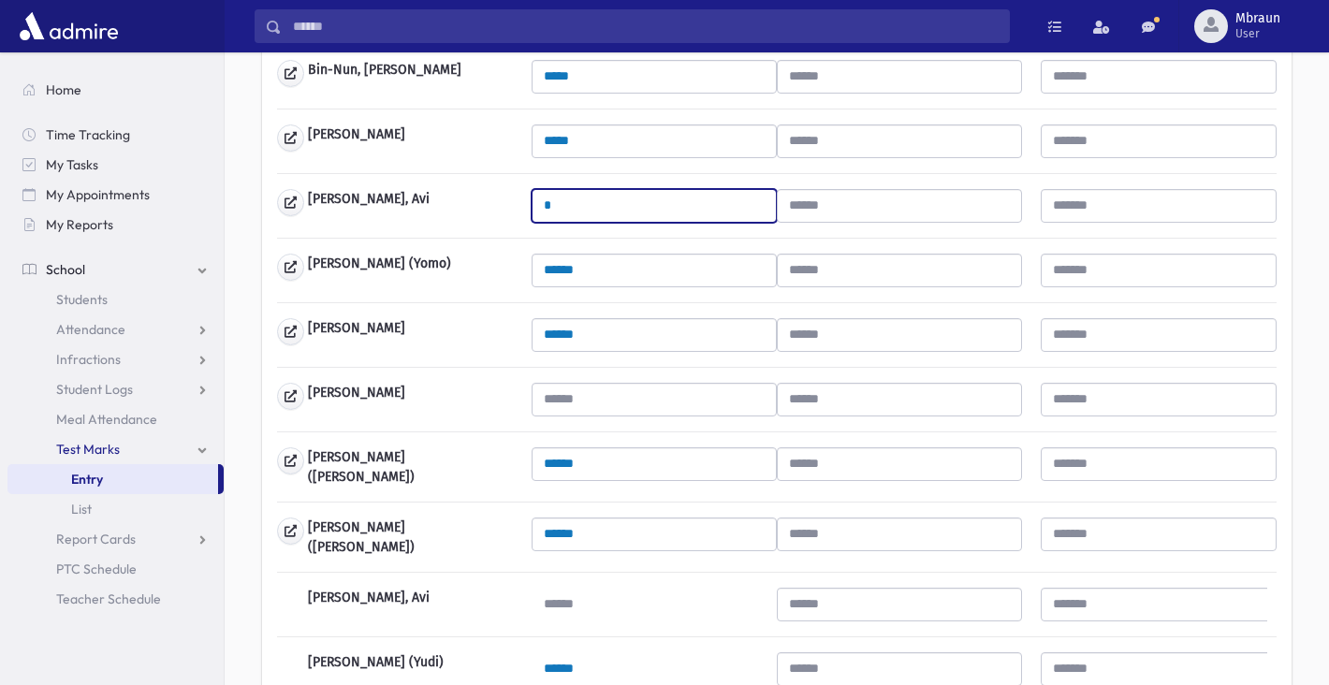
scroll to position [755, 0]
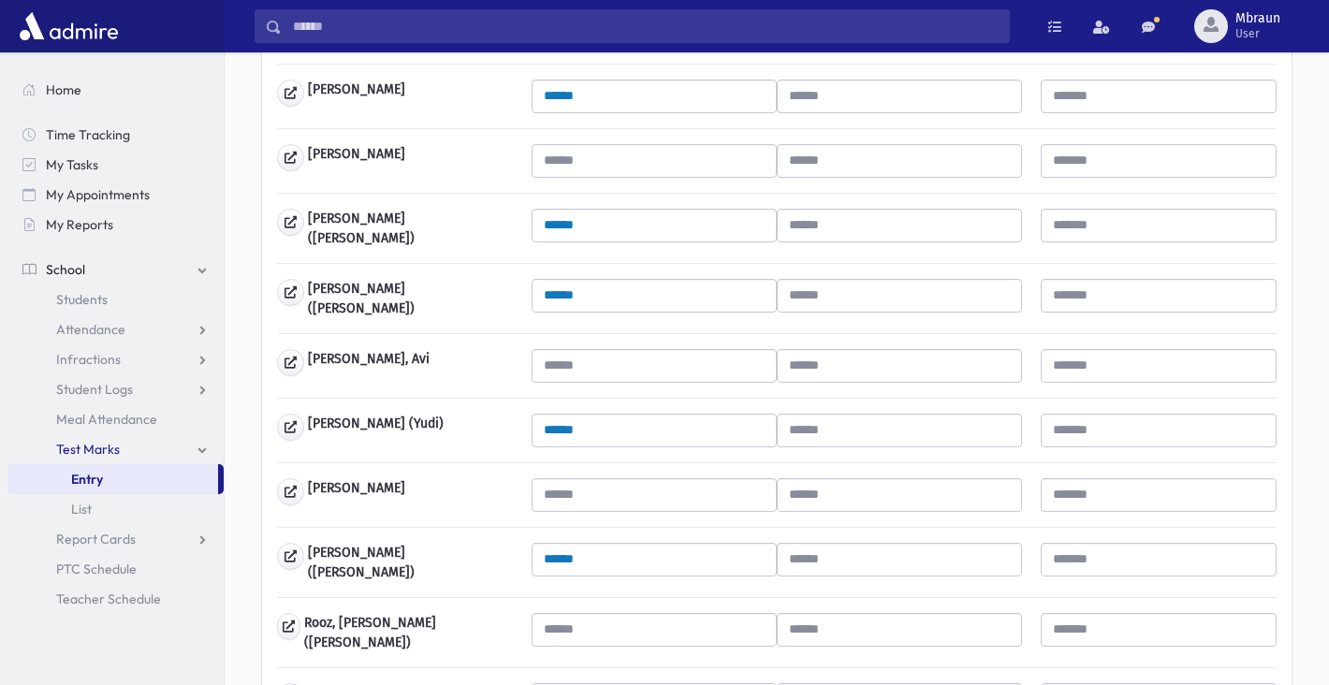
type input "*"
click at [582, 355] on input "text" at bounding box center [654, 366] width 245 height 34
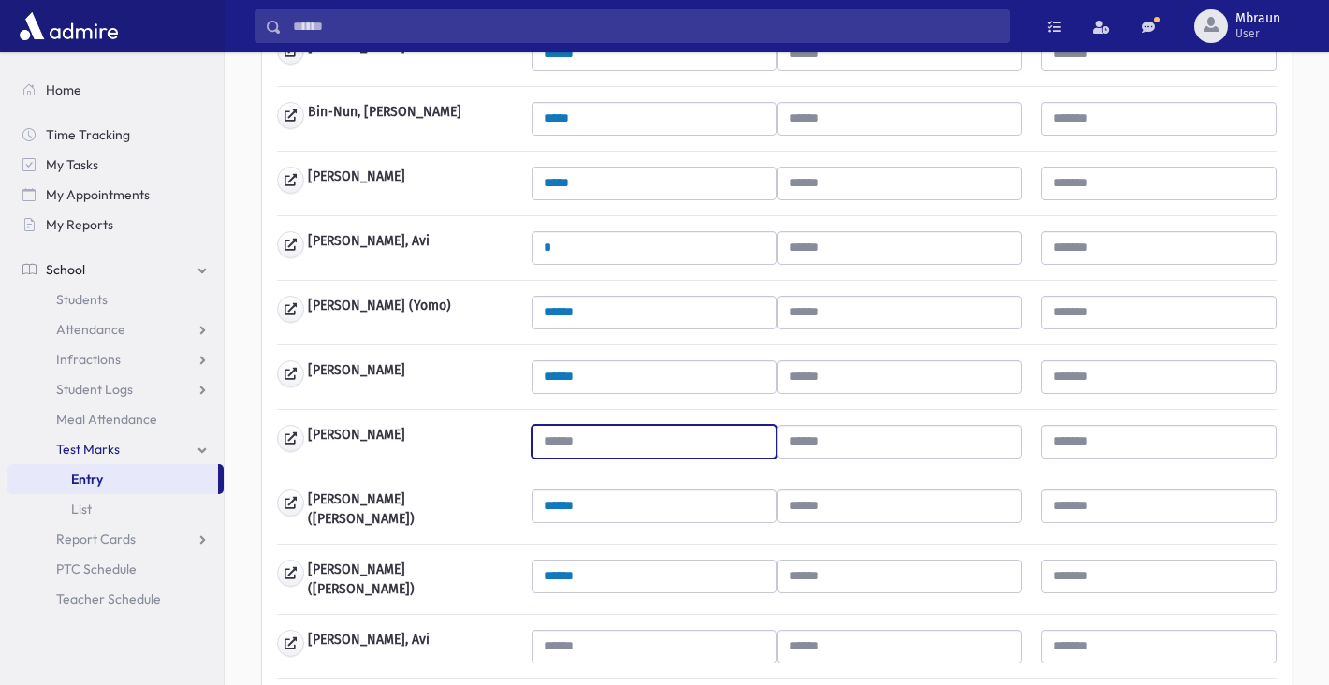
click at [576, 456] on input "text" at bounding box center [654, 442] width 245 height 34
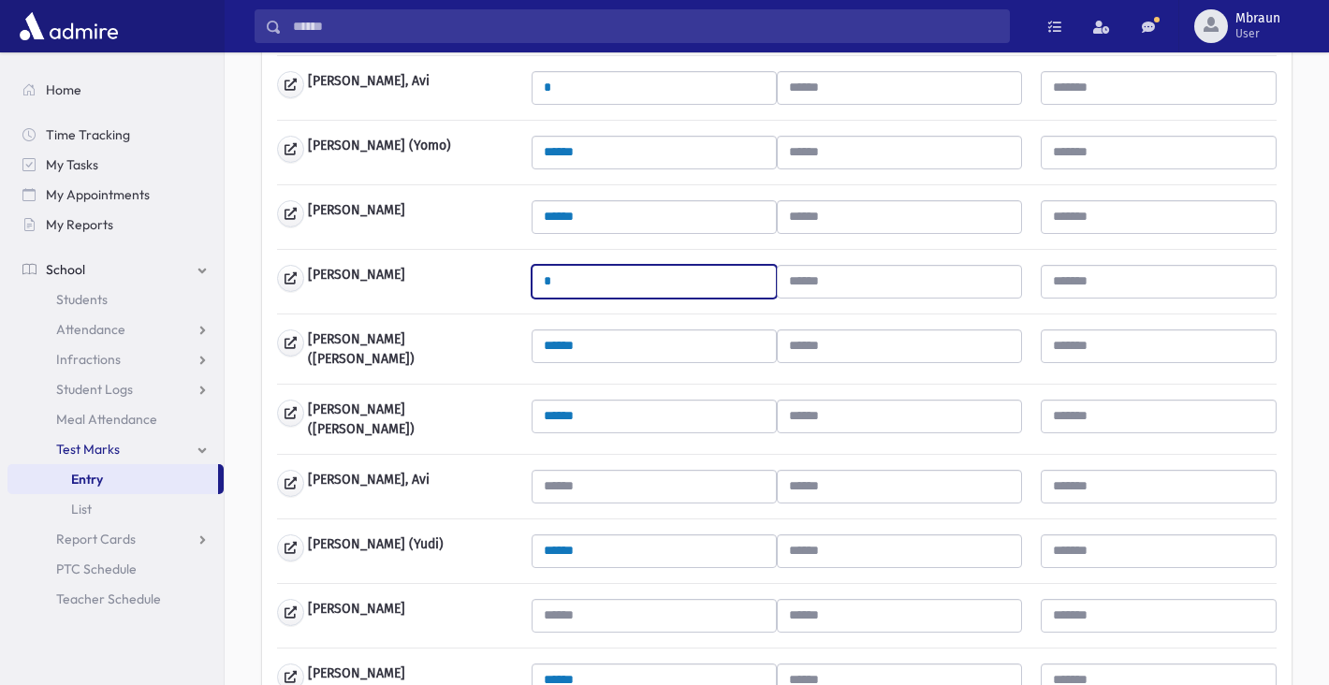
scroll to position [652, 0]
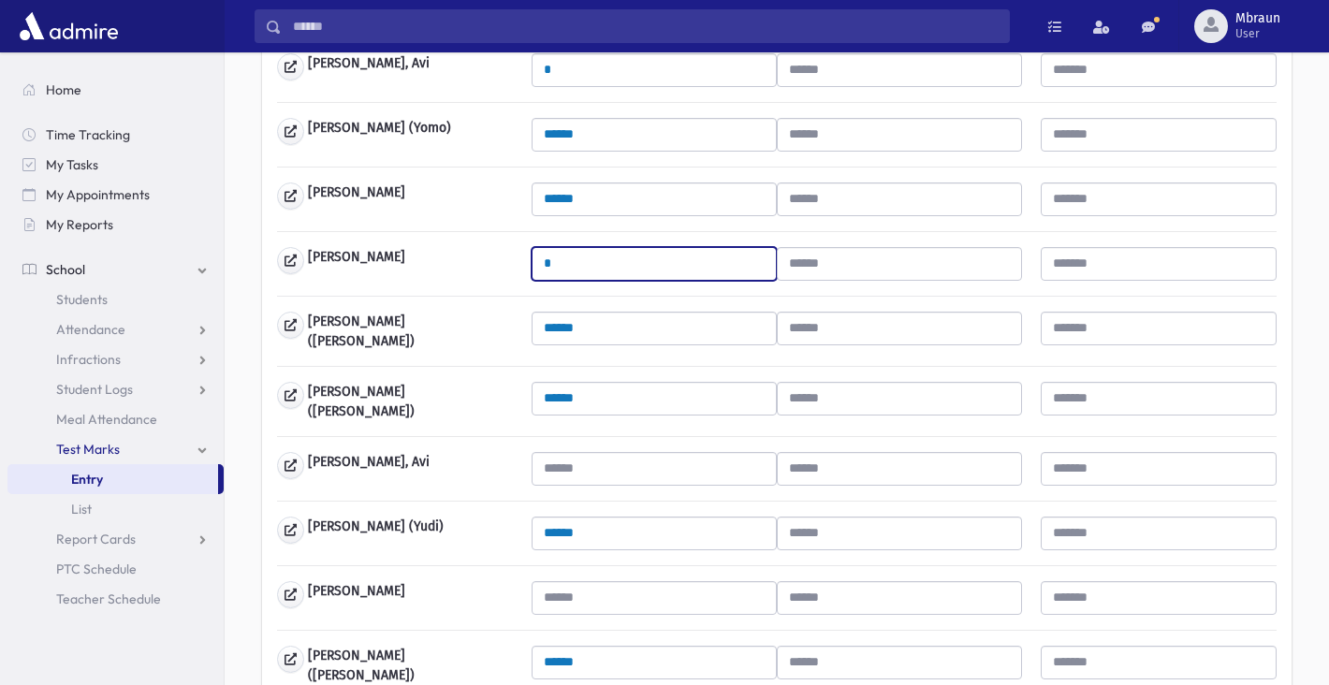
type input "*"
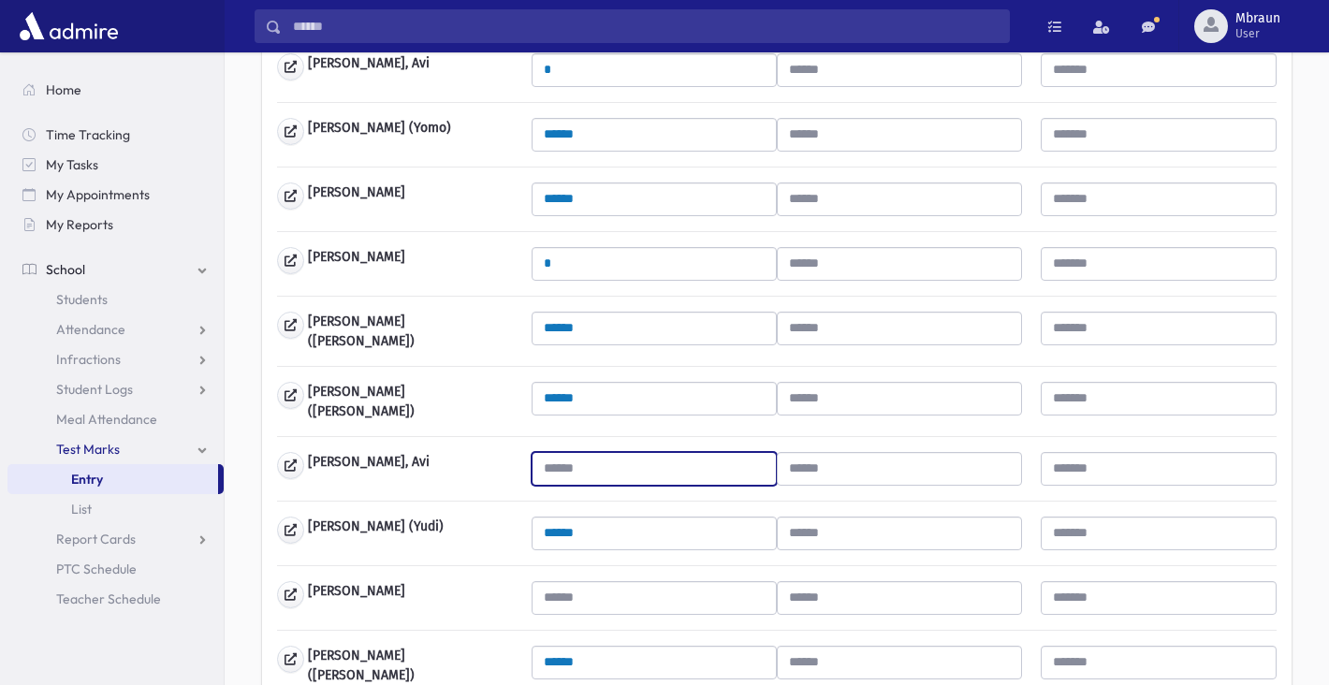
click at [570, 452] on input "text" at bounding box center [654, 469] width 245 height 34
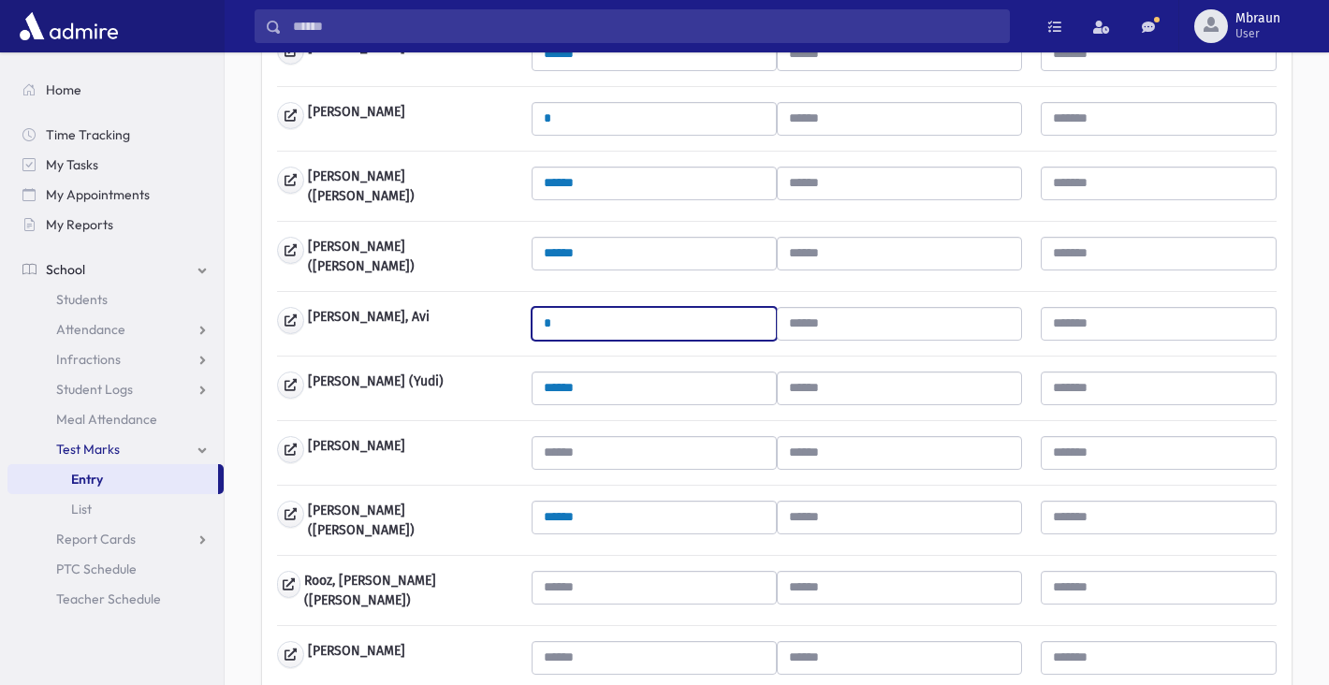
type input "*"
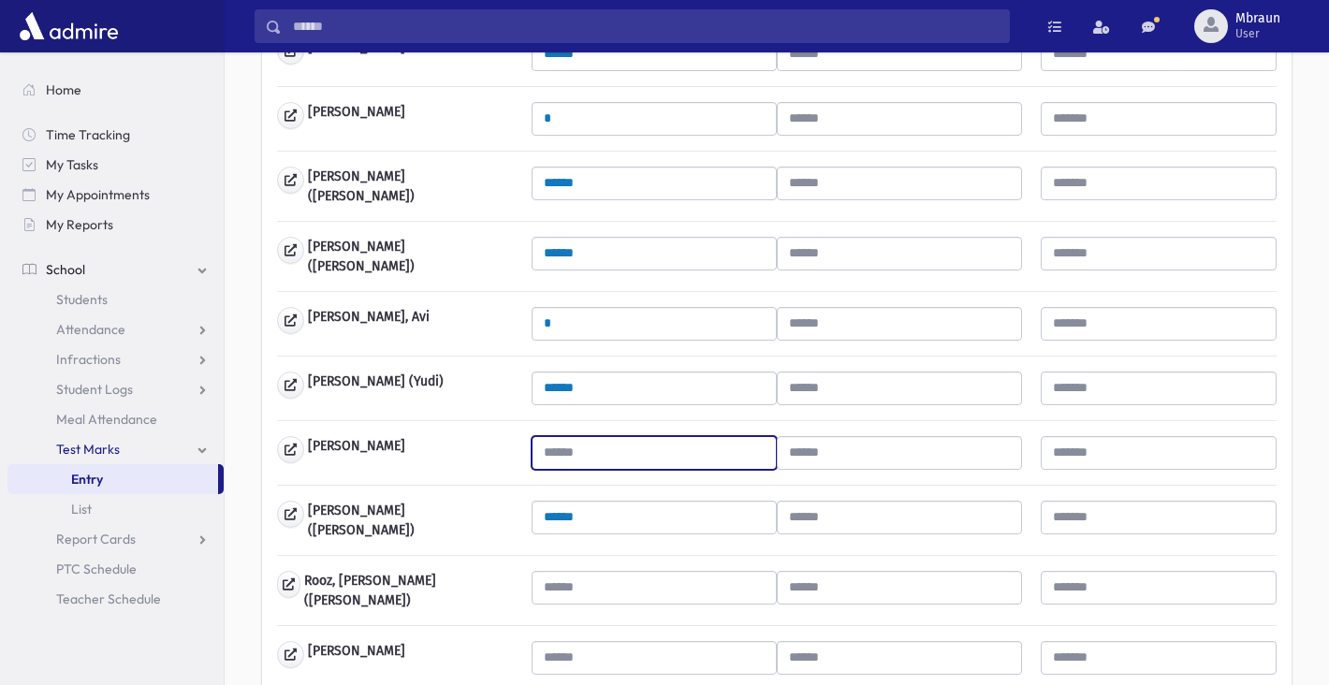
click at [571, 440] on input "text" at bounding box center [654, 453] width 245 height 34
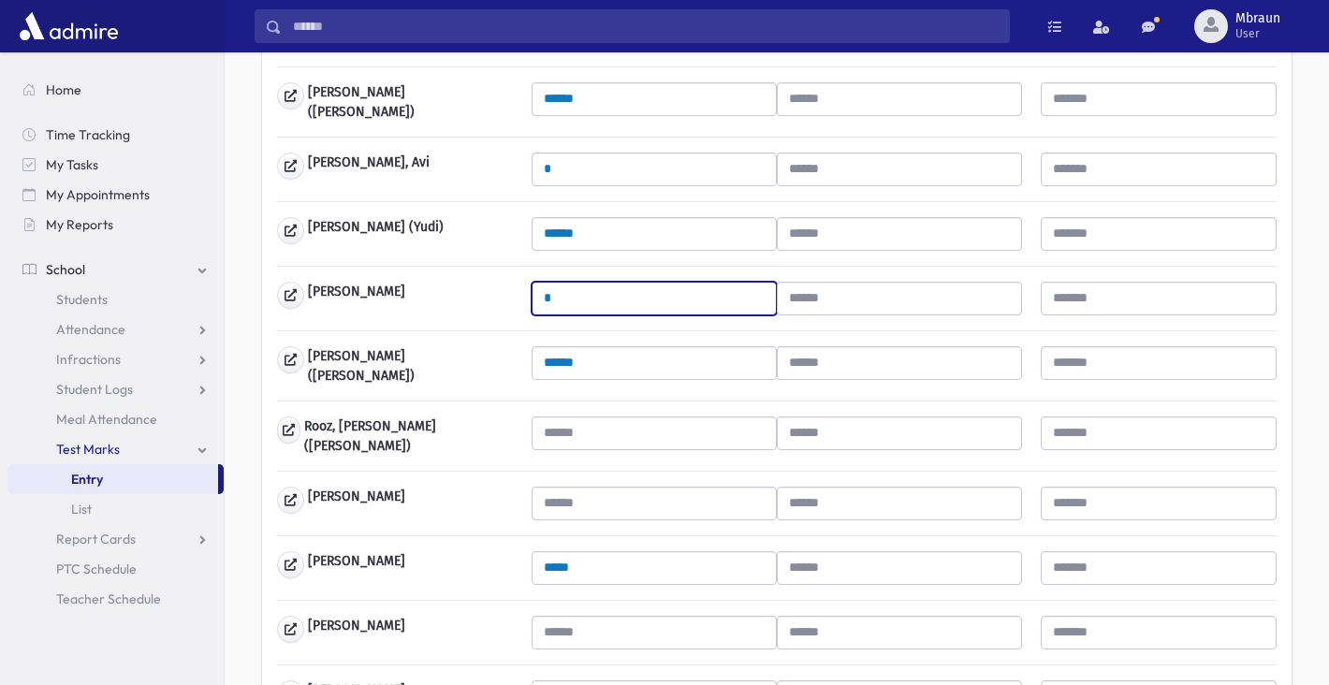
type input "*"
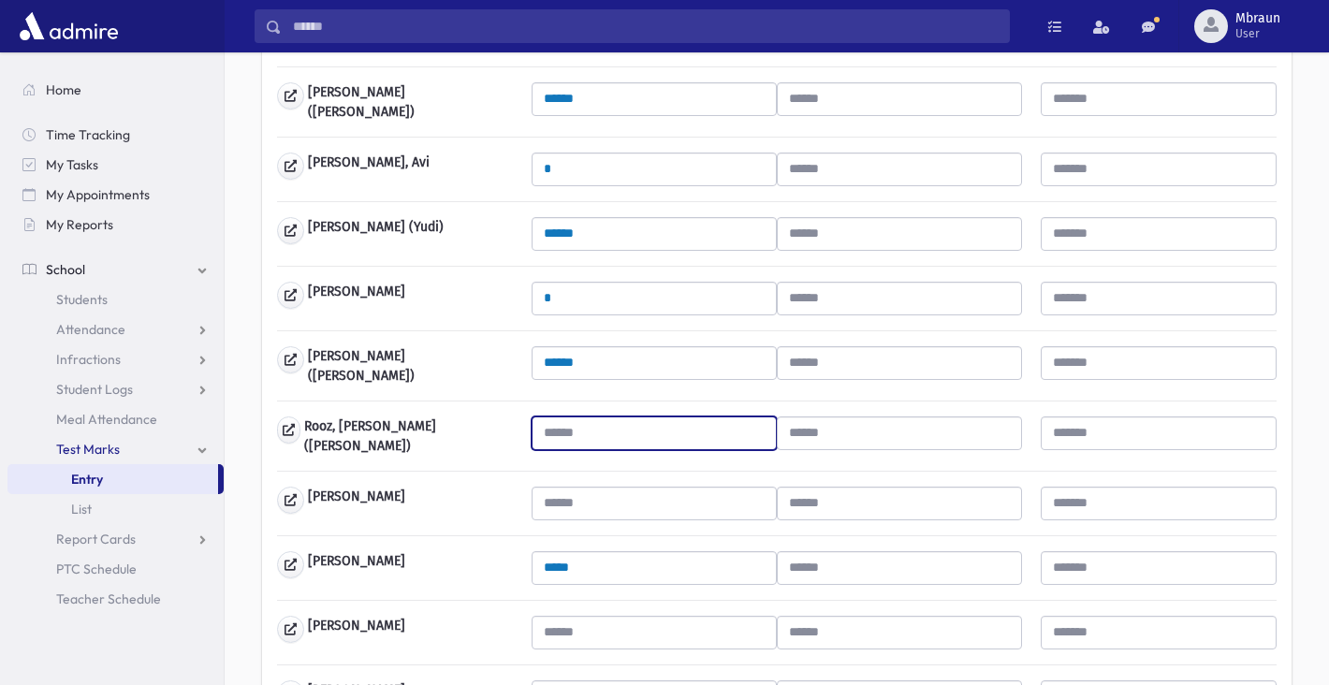
click at [569, 432] on input "text" at bounding box center [654, 434] width 245 height 34
type input "*"
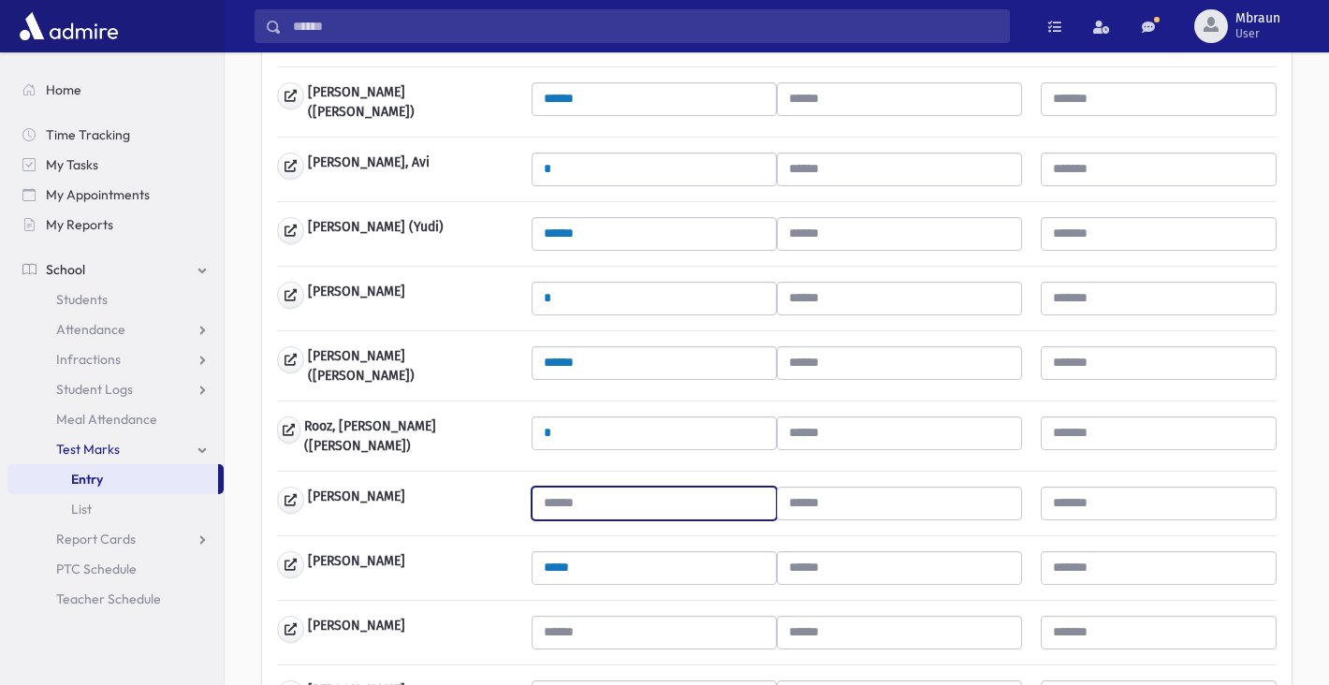
click at [573, 487] on input "text" at bounding box center [654, 504] width 245 height 34
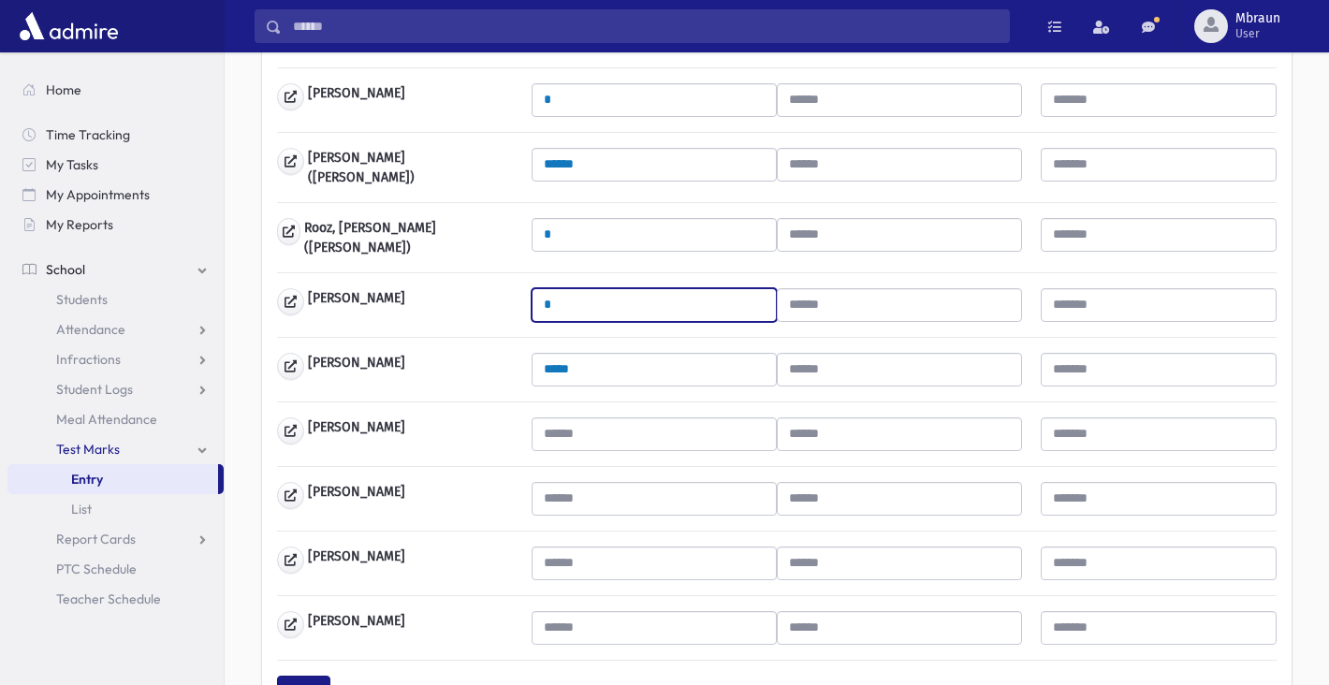
scroll to position [1152, 0]
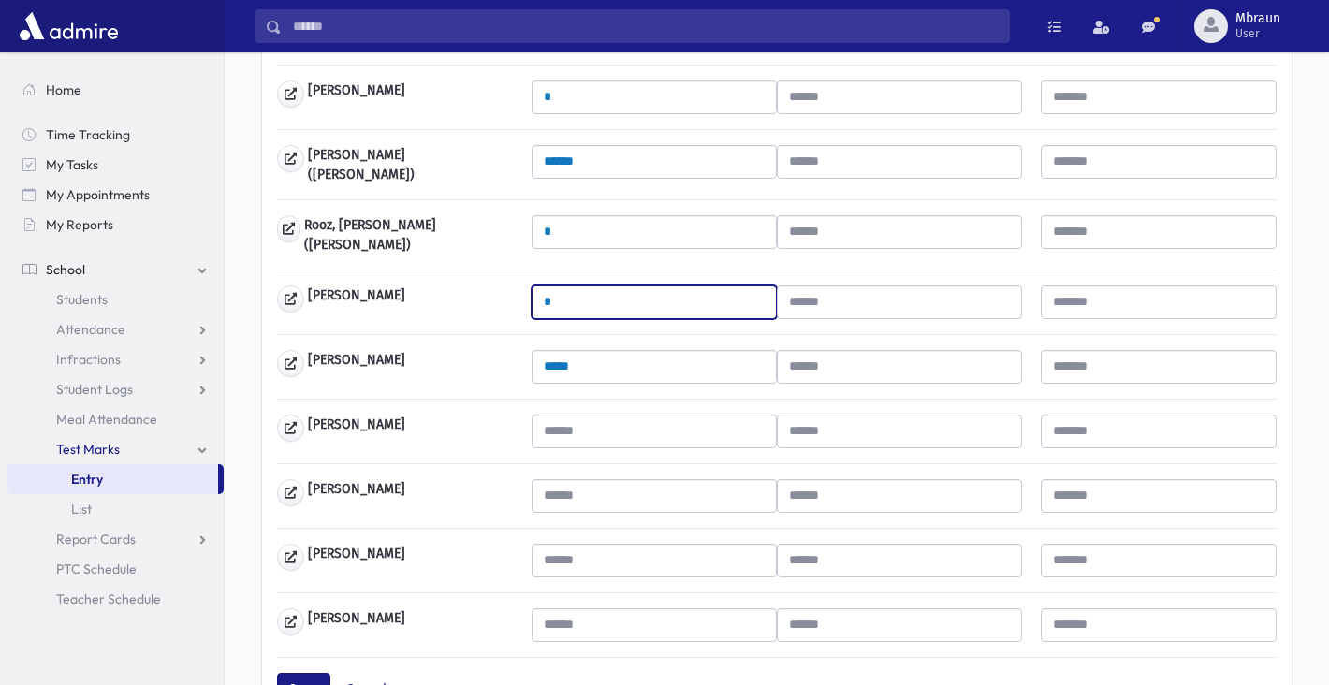
type input "*"
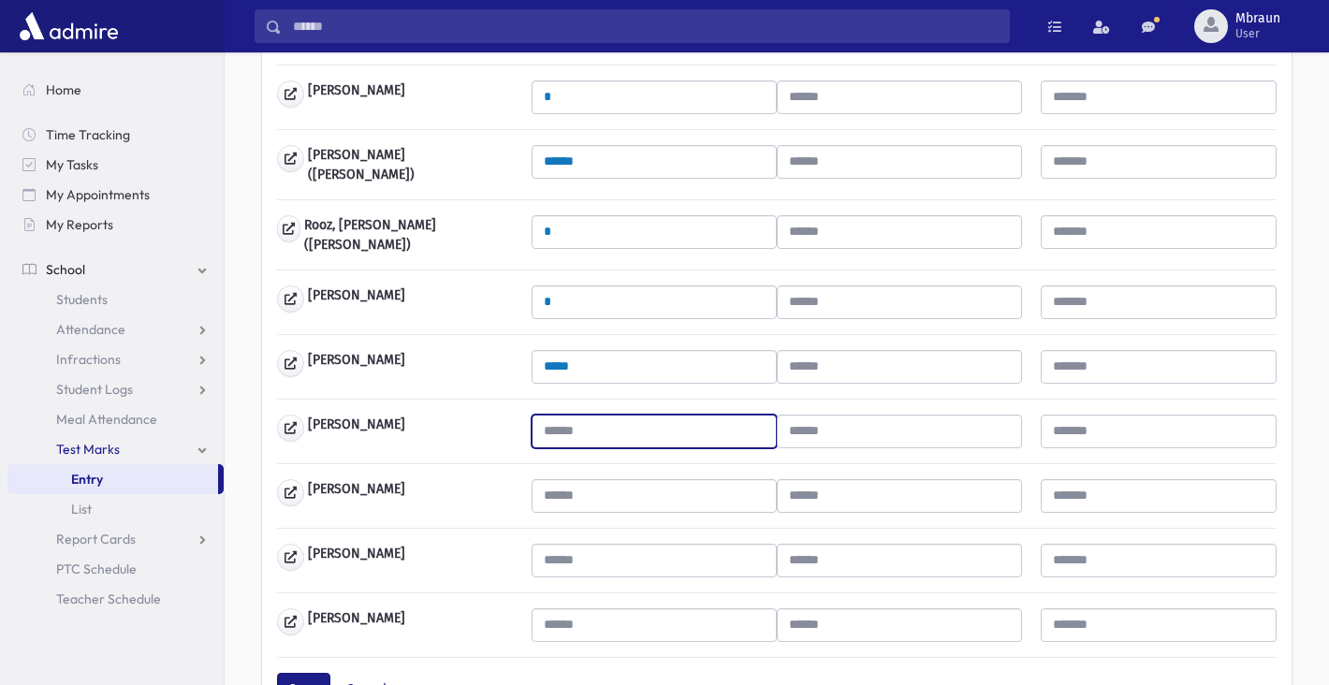
click at [558, 415] on input "text" at bounding box center [654, 432] width 245 height 34
type input "*"
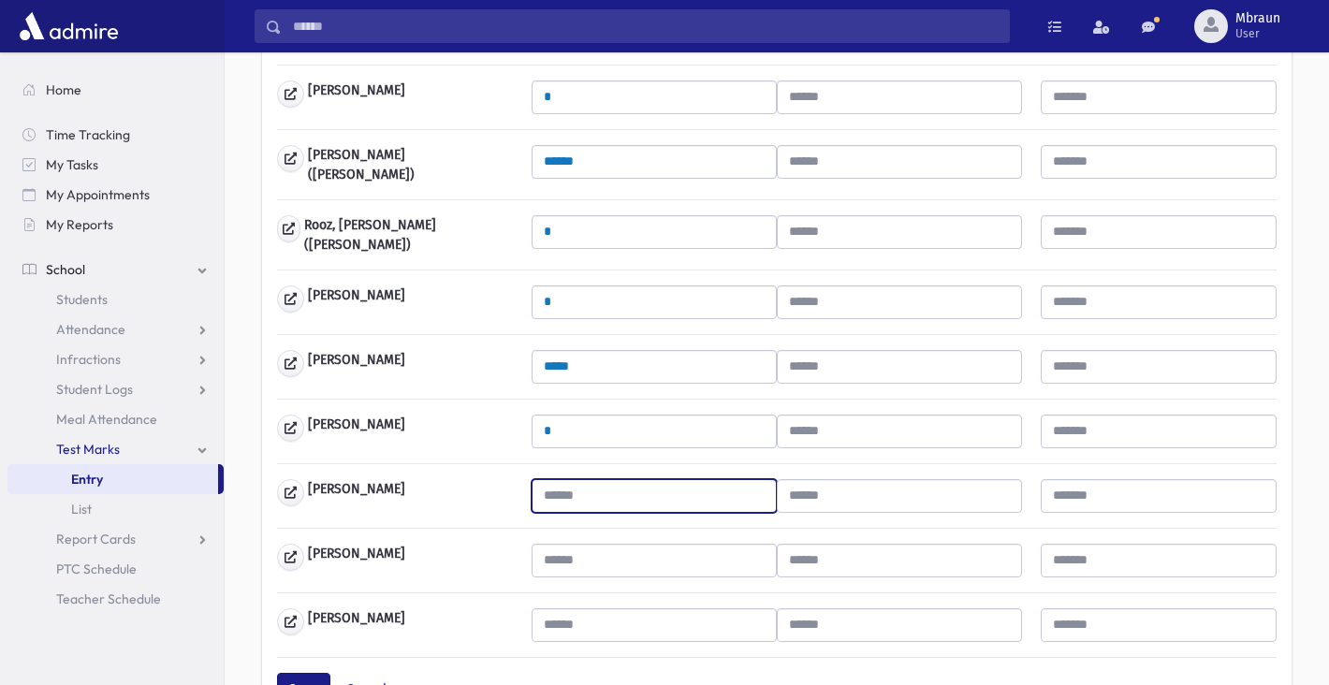
click at [567, 479] on input "text" at bounding box center [654, 496] width 245 height 34
type input "*"
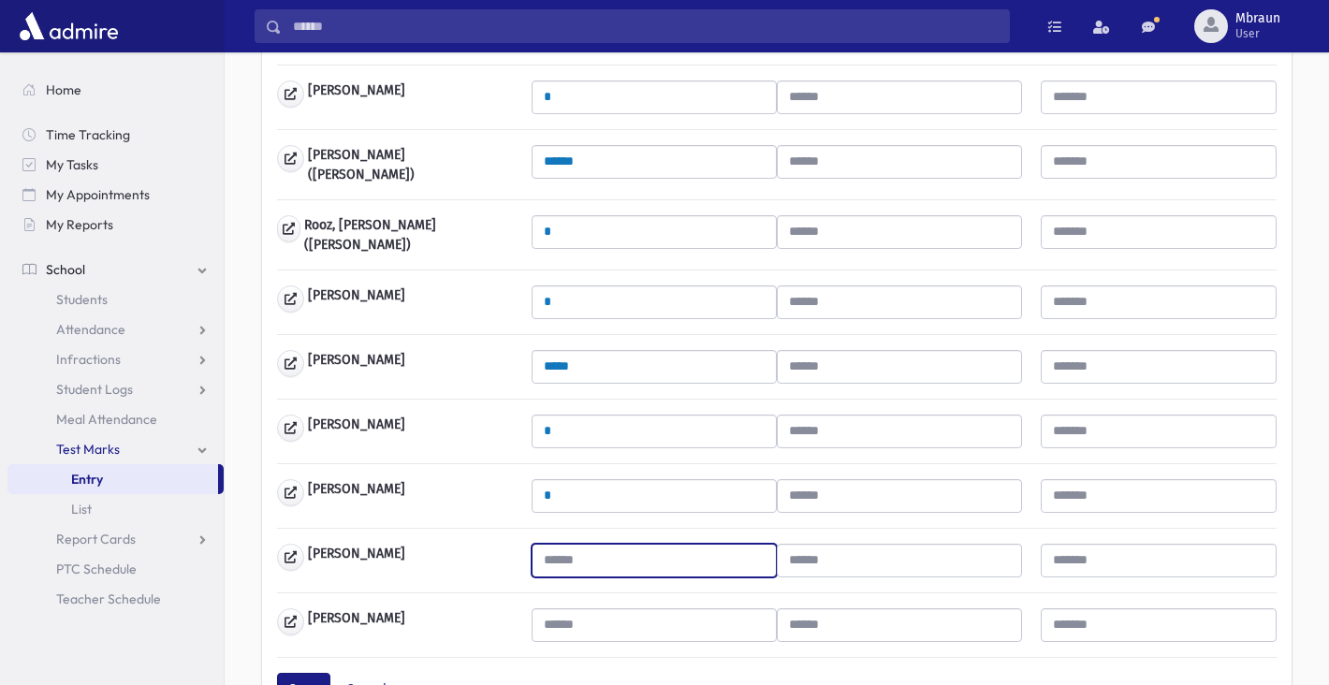
click at [573, 544] on input "text" at bounding box center [654, 561] width 245 height 34
type input "*"
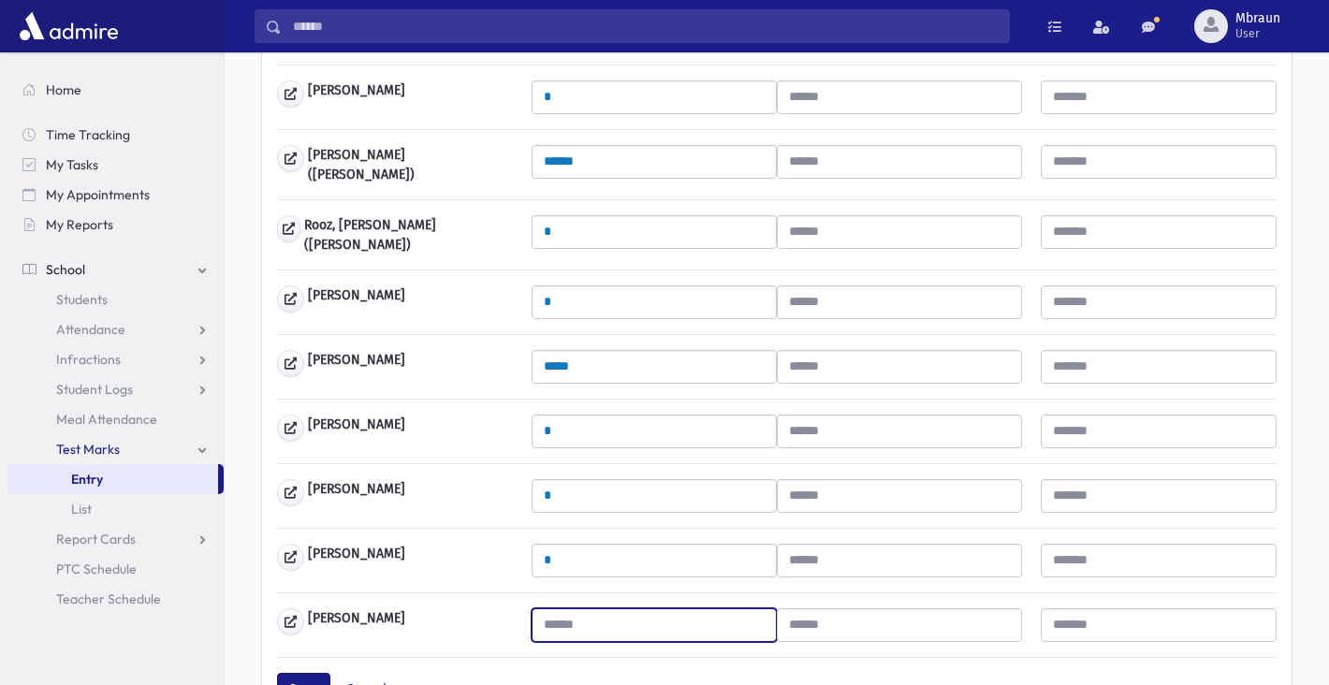
click at [594, 618] on input "text" at bounding box center [654, 625] width 245 height 34
type input "*"
click at [320, 673] on button "Save" at bounding box center [303, 690] width 53 height 34
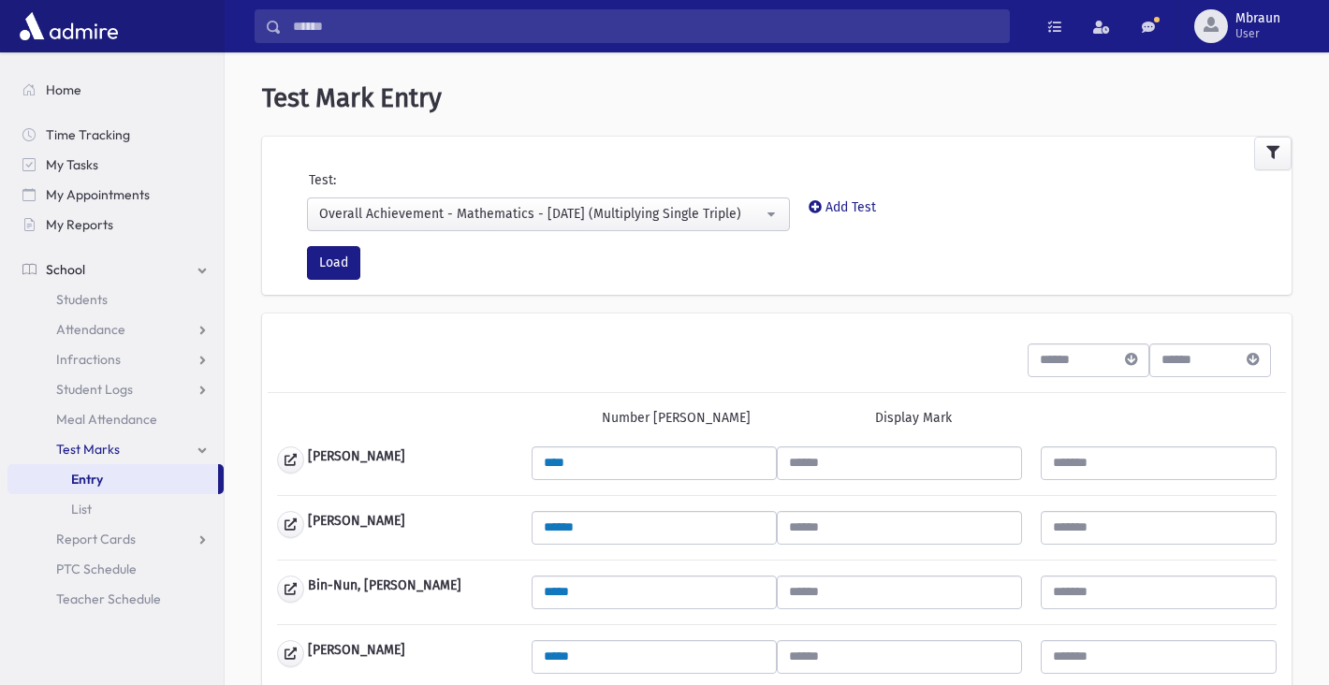
click at [418, 213] on div "Overall Achievement - Mathematics - [DATE] (Multiplying Single Triple)" at bounding box center [541, 214] width 444 height 20
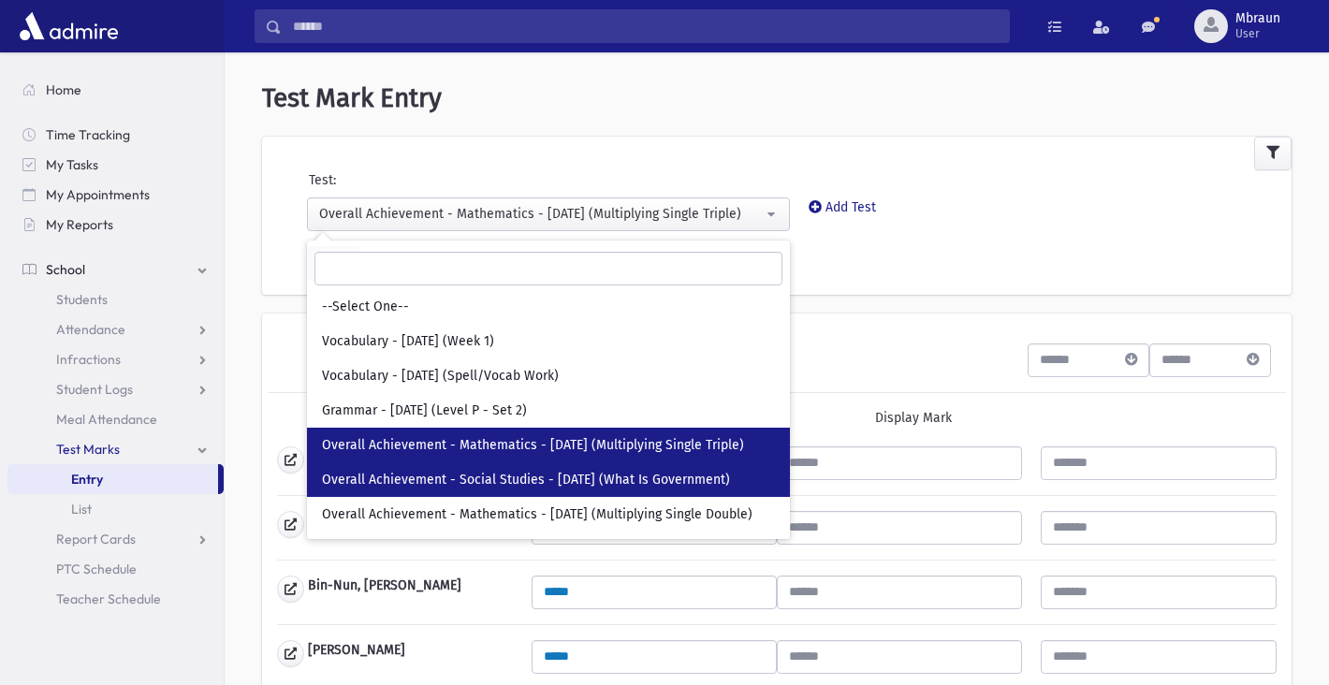
click at [464, 472] on span "Overall Achievement - Social Studies - [DATE] (What Is Government)" at bounding box center [526, 480] width 408 height 19
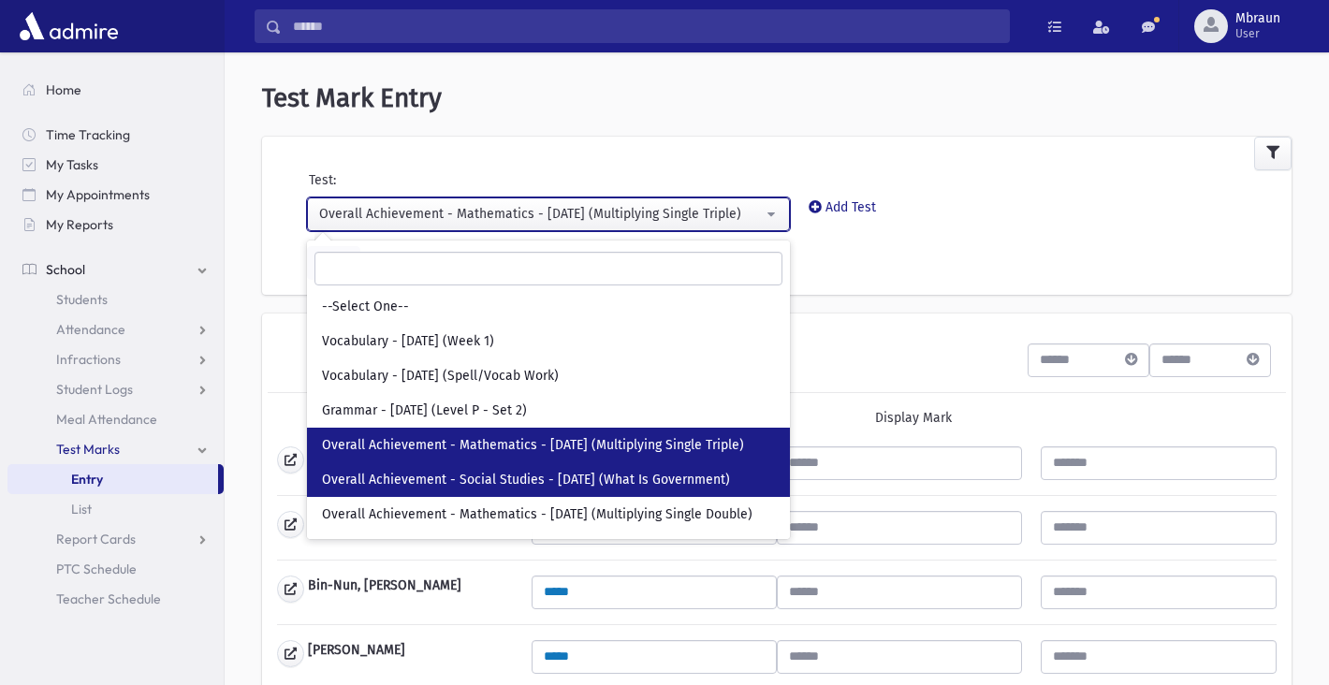
select select "***"
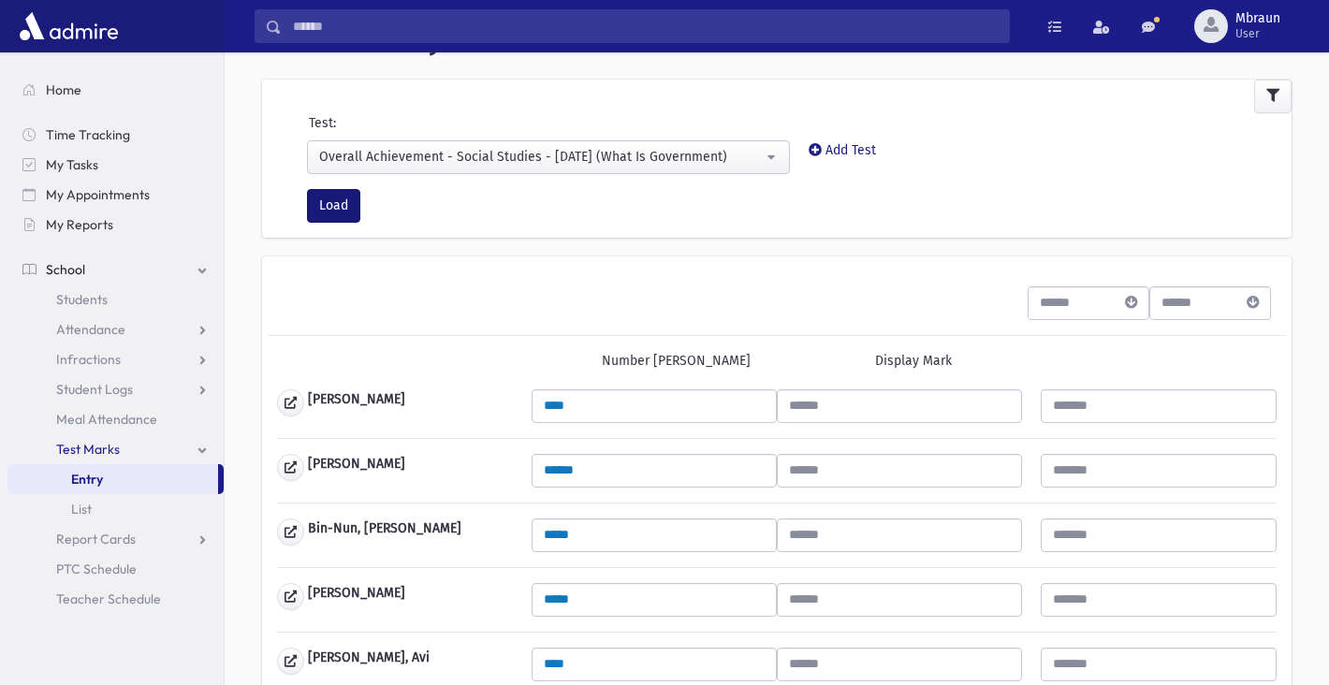
click at [337, 198] on button "Load" at bounding box center [333, 206] width 53 height 34
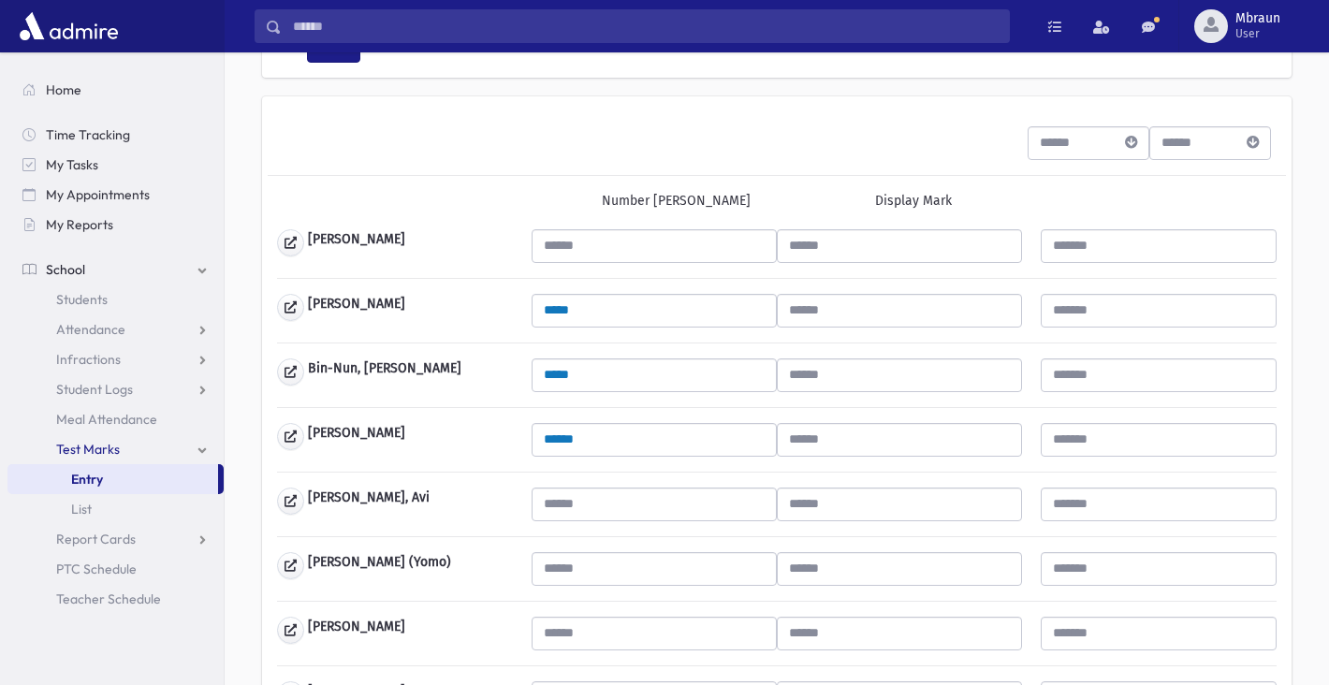
scroll to position [208, 0]
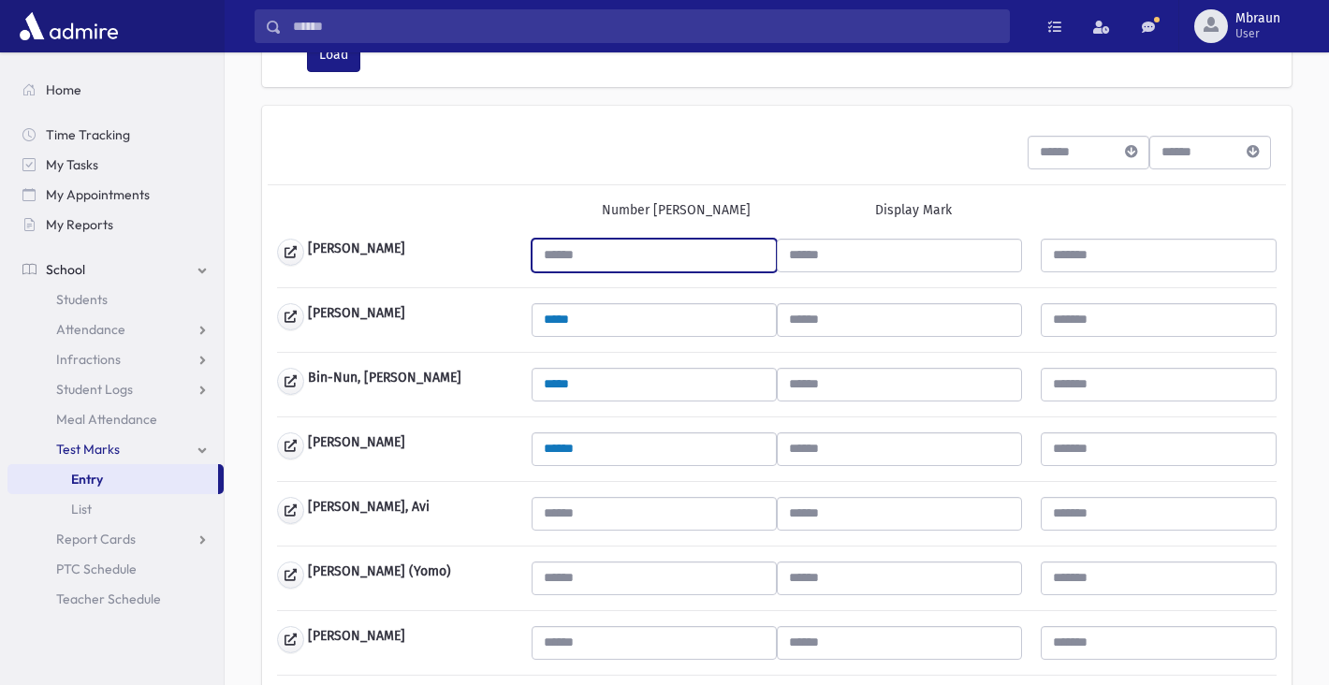
click at [544, 262] on input "text" at bounding box center [654, 256] width 245 height 34
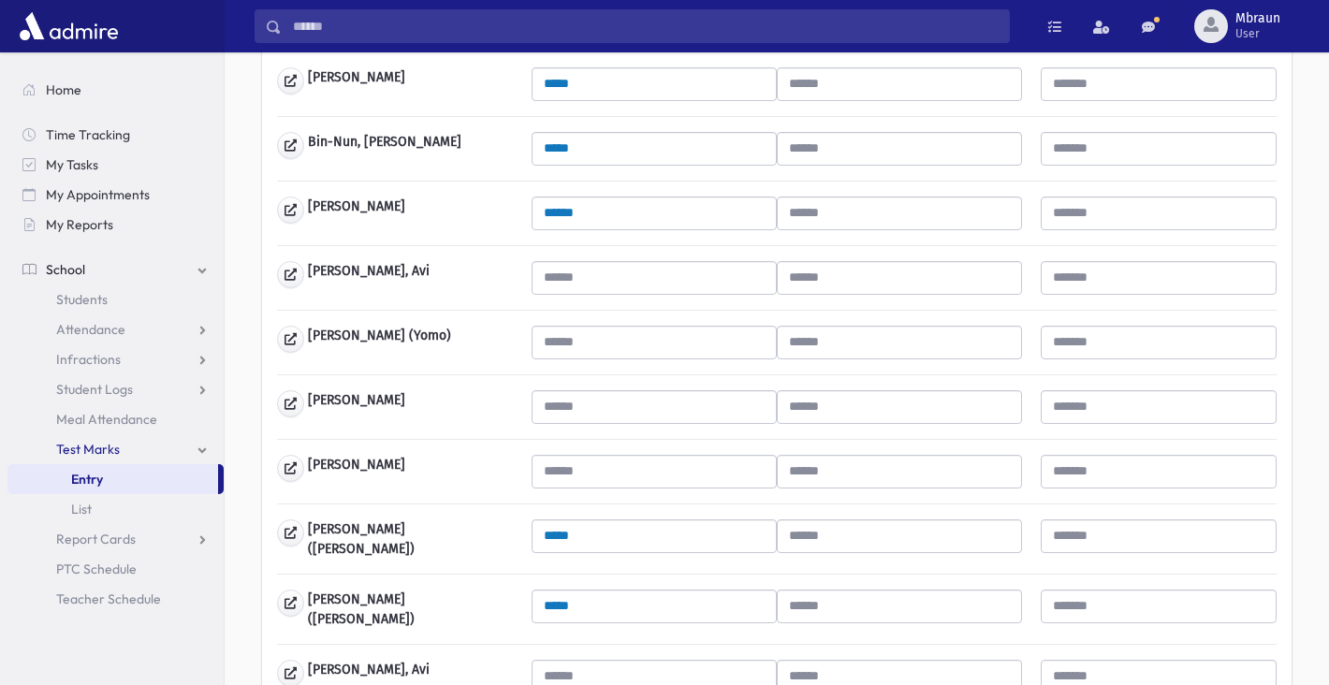
type input "*"
click at [565, 276] on input "text" at bounding box center [654, 278] width 245 height 34
type input "*"
click at [570, 332] on input "text" at bounding box center [654, 343] width 245 height 34
type input "*"
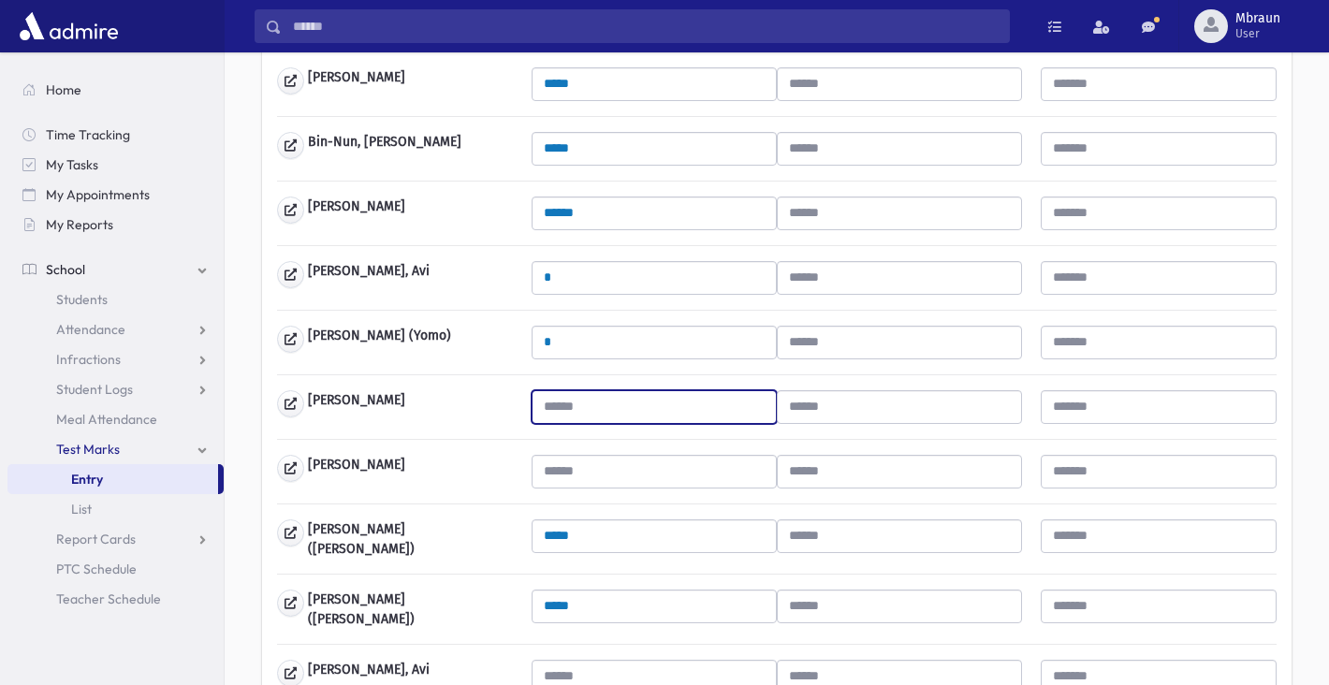
click at [569, 410] on input "text" at bounding box center [654, 407] width 245 height 34
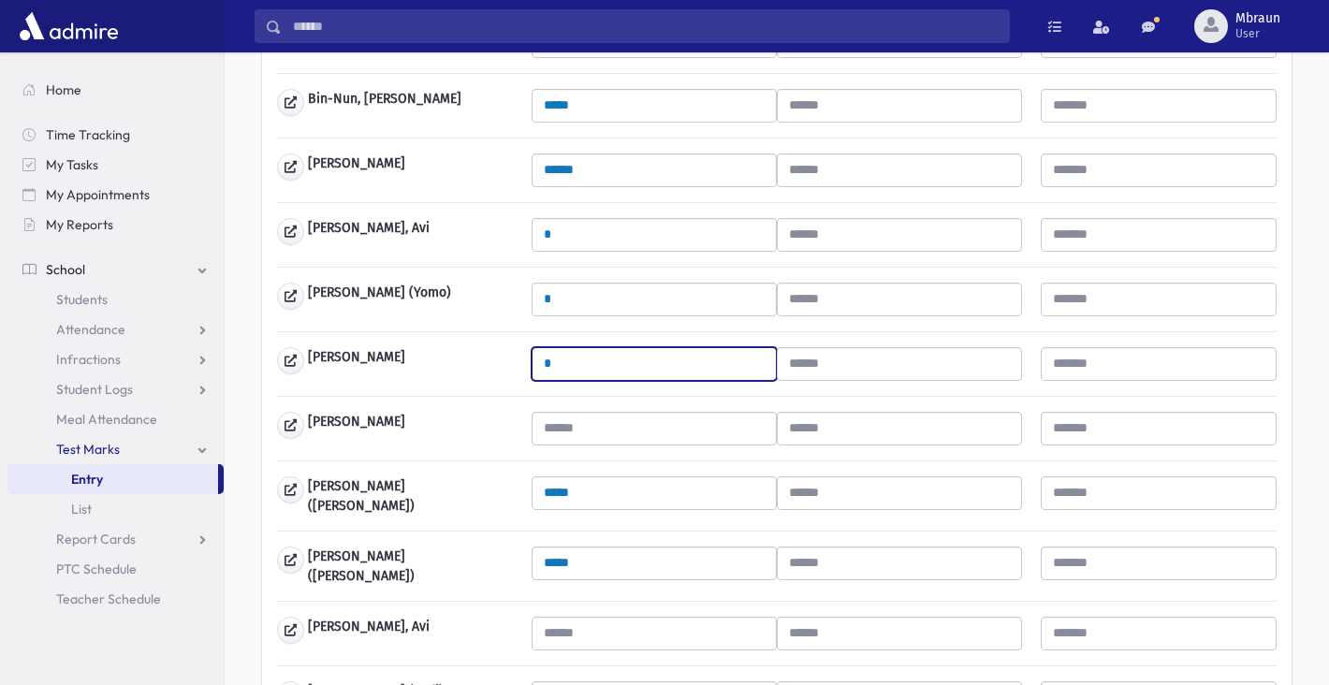
type input "*"
click at [569, 409] on div "[PERSON_NAME] * [PERSON_NAME] ***** Bin-Nun, [GEOGRAPHIC_DATA] *****" at bounding box center [777, 642] width 1000 height 1364
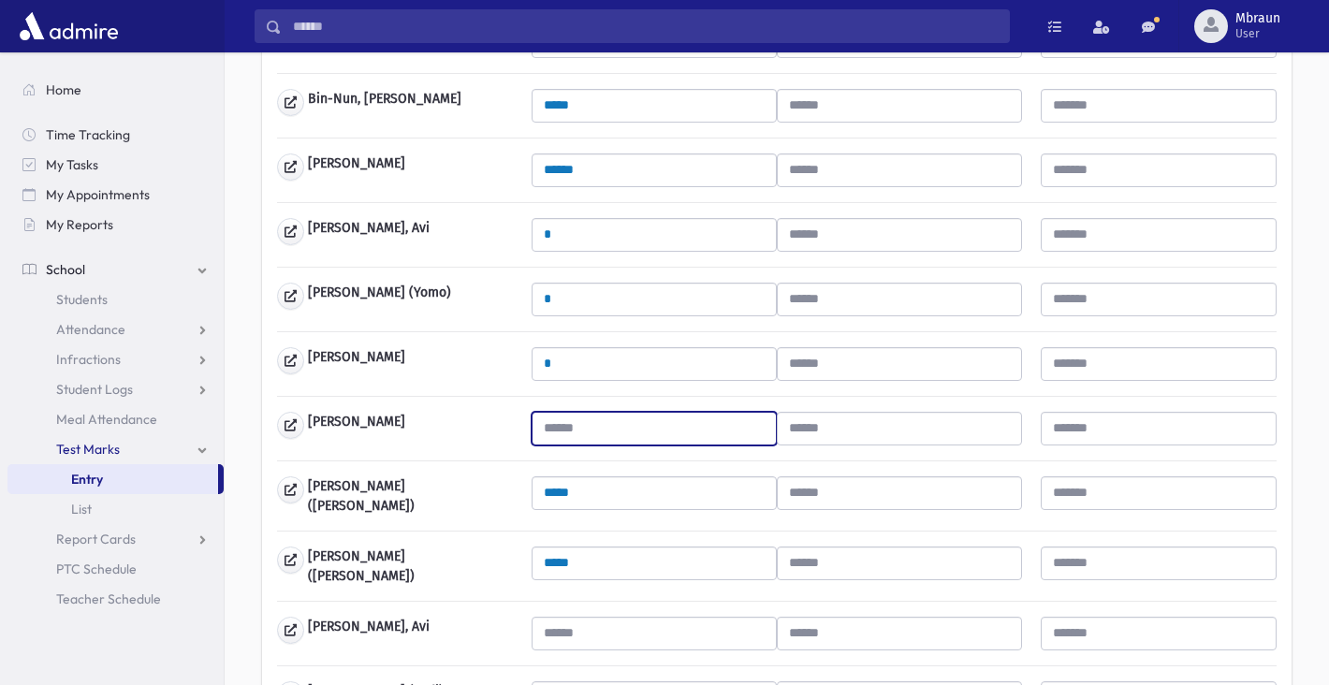
click at [569, 426] on input "text" at bounding box center [654, 429] width 245 height 34
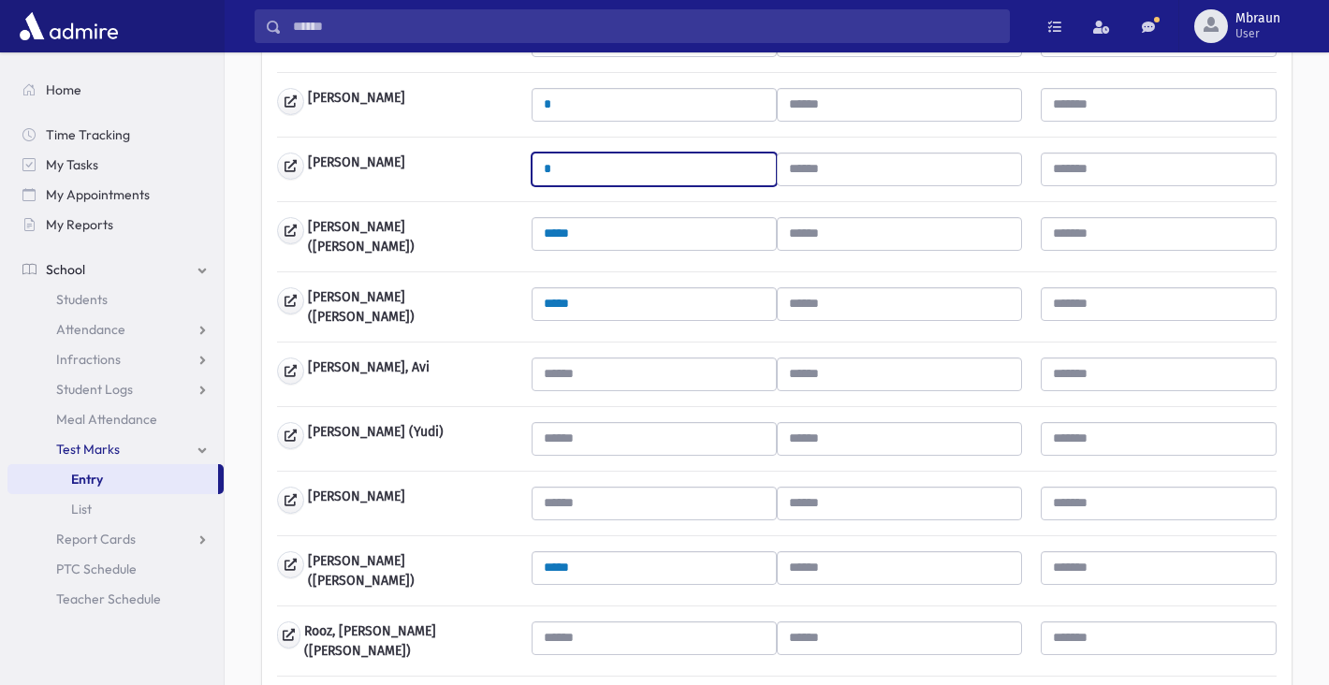
scroll to position [750, 0]
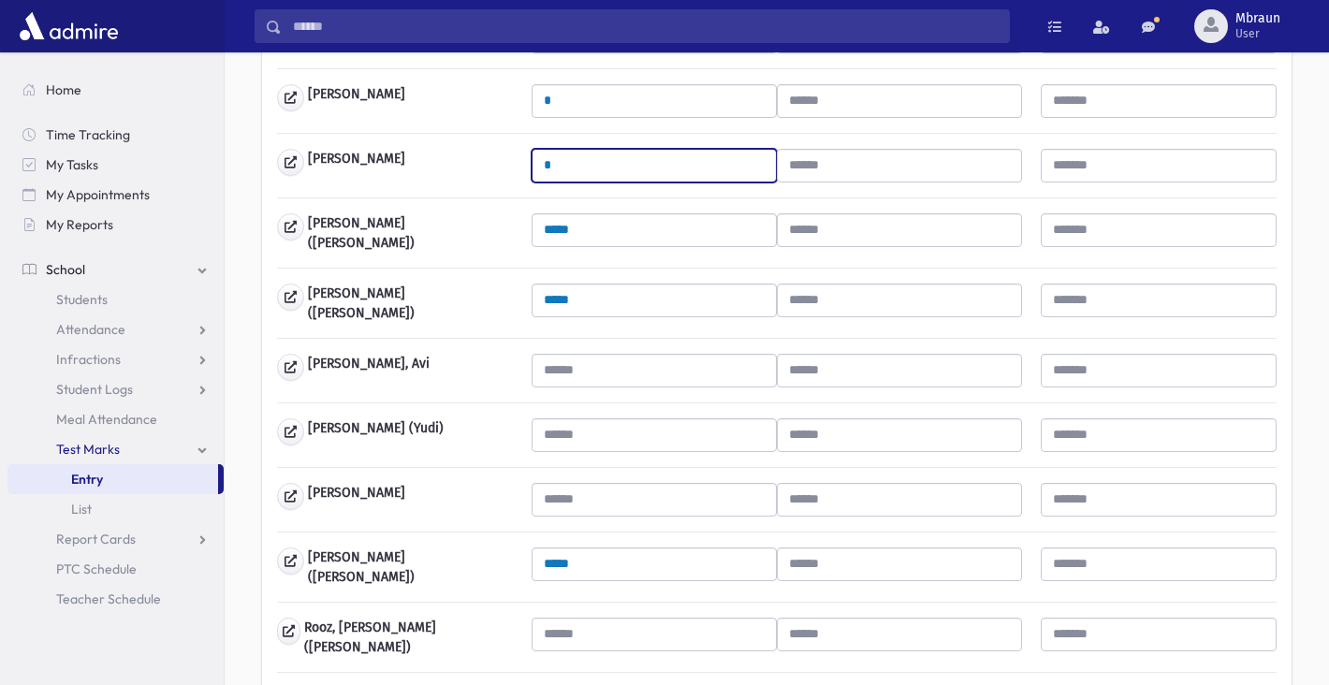
type input "*"
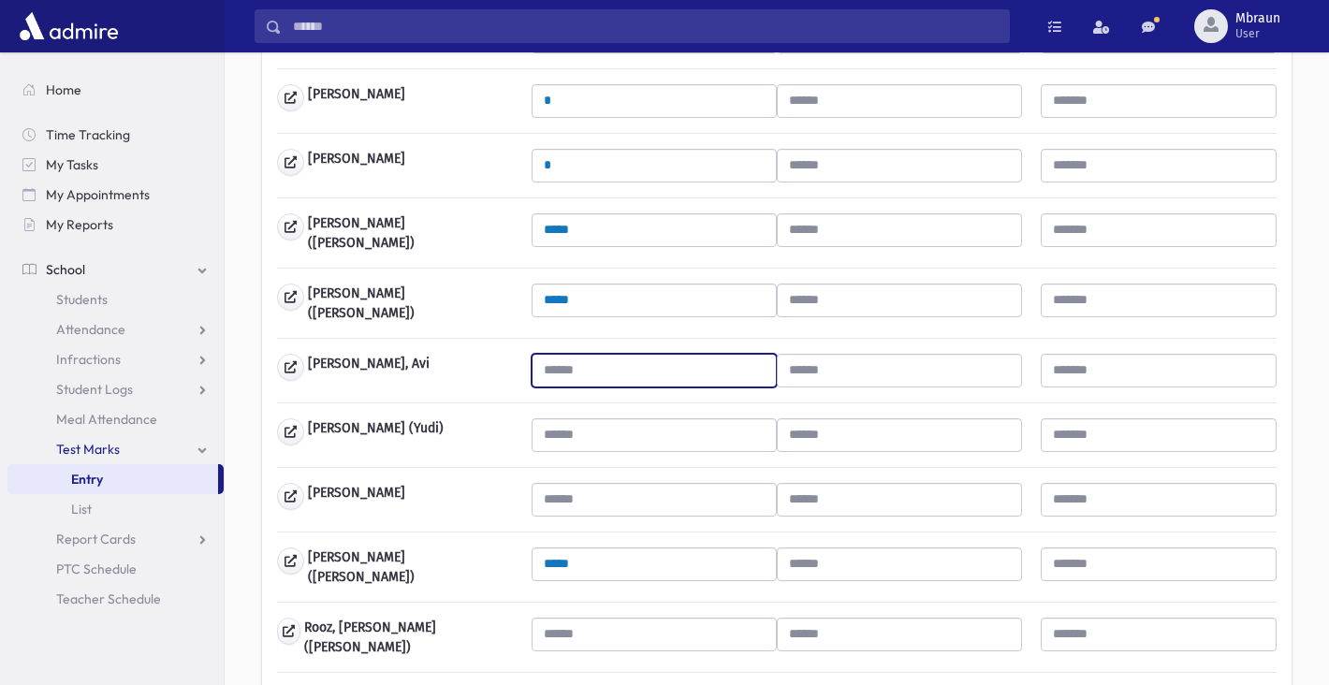
click at [564, 359] on input "text" at bounding box center [654, 371] width 245 height 34
type input "*"
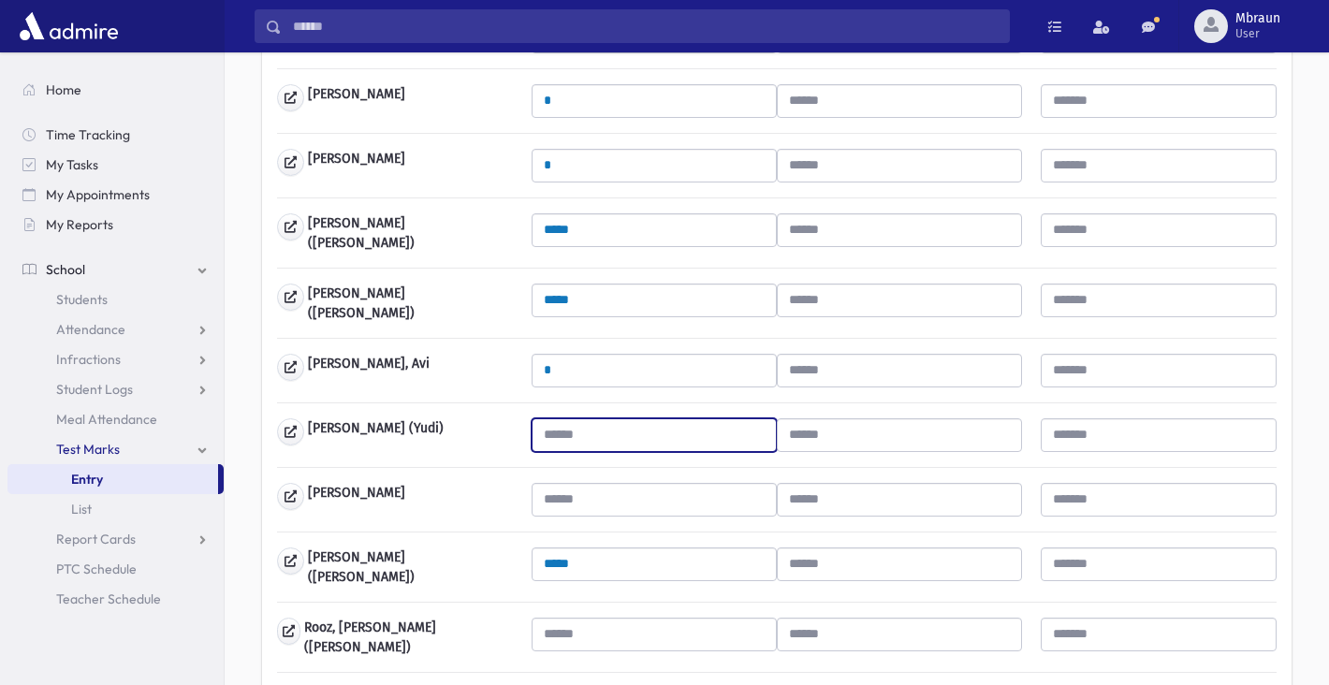
click at [574, 418] on input "text" at bounding box center [654, 435] width 245 height 34
type input "*"
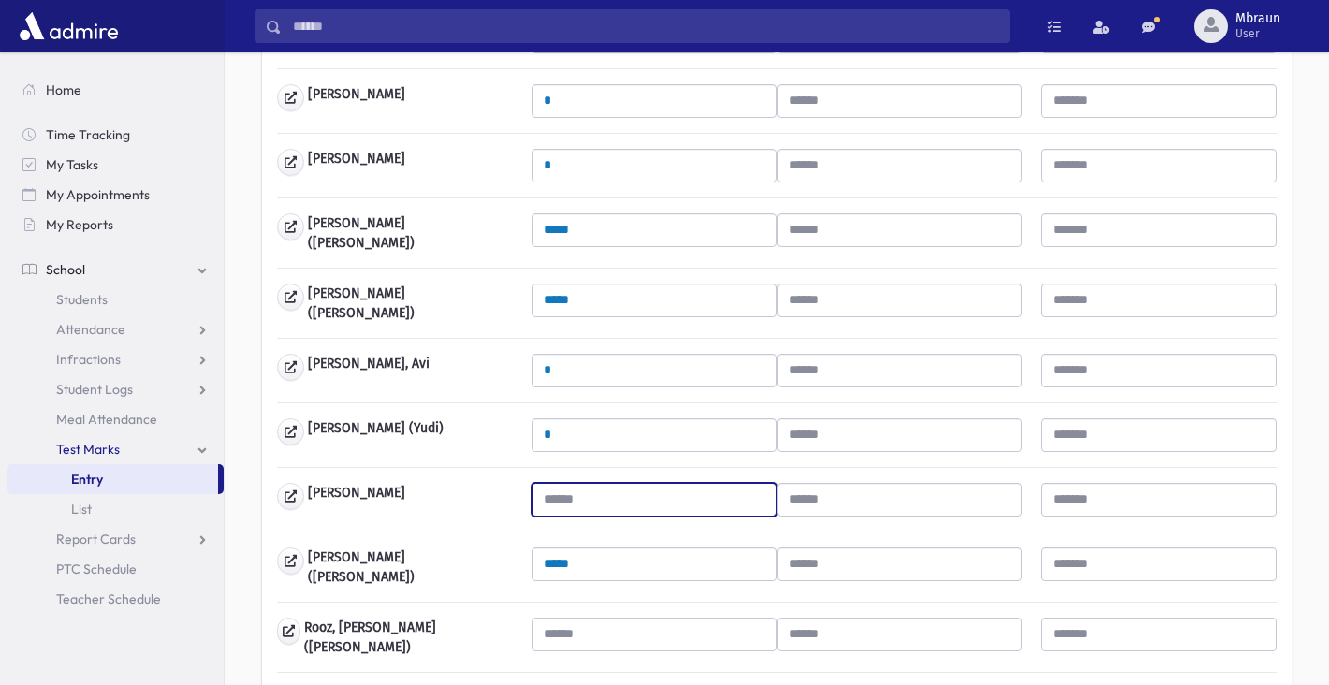
click at [572, 492] on input "text" at bounding box center [654, 500] width 245 height 34
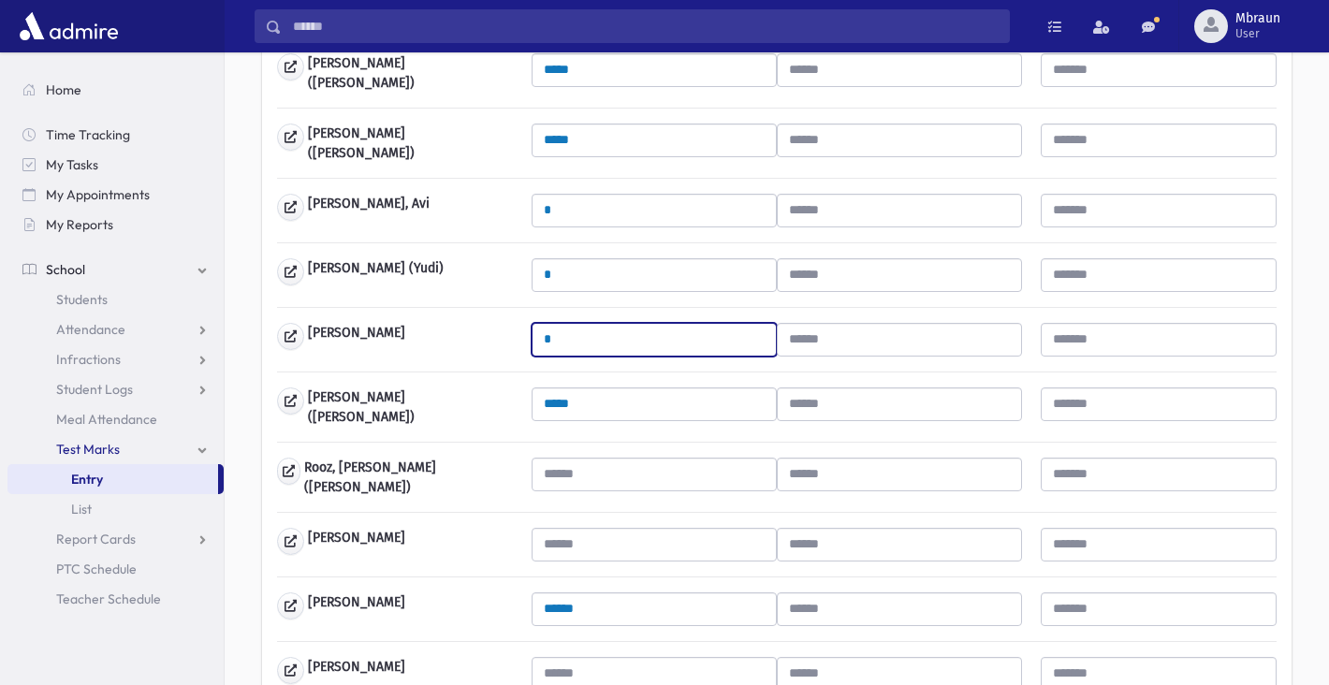
scroll to position [972, 0]
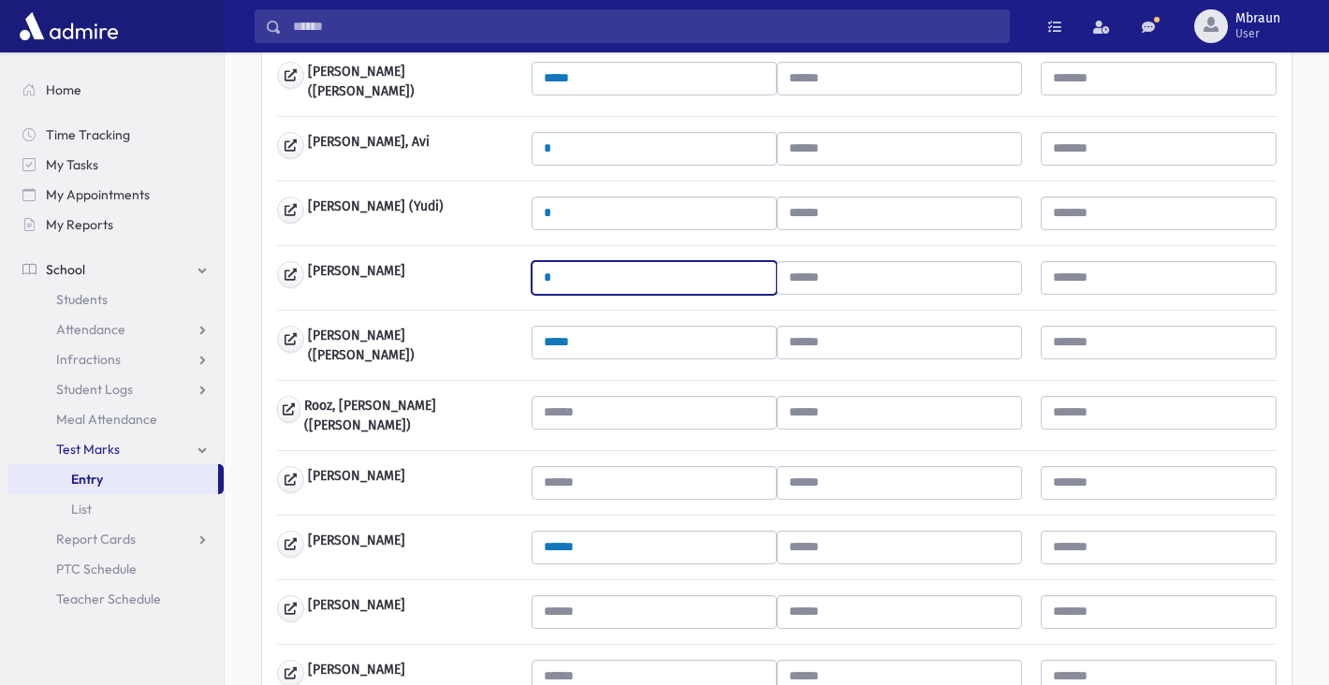
type input "*"
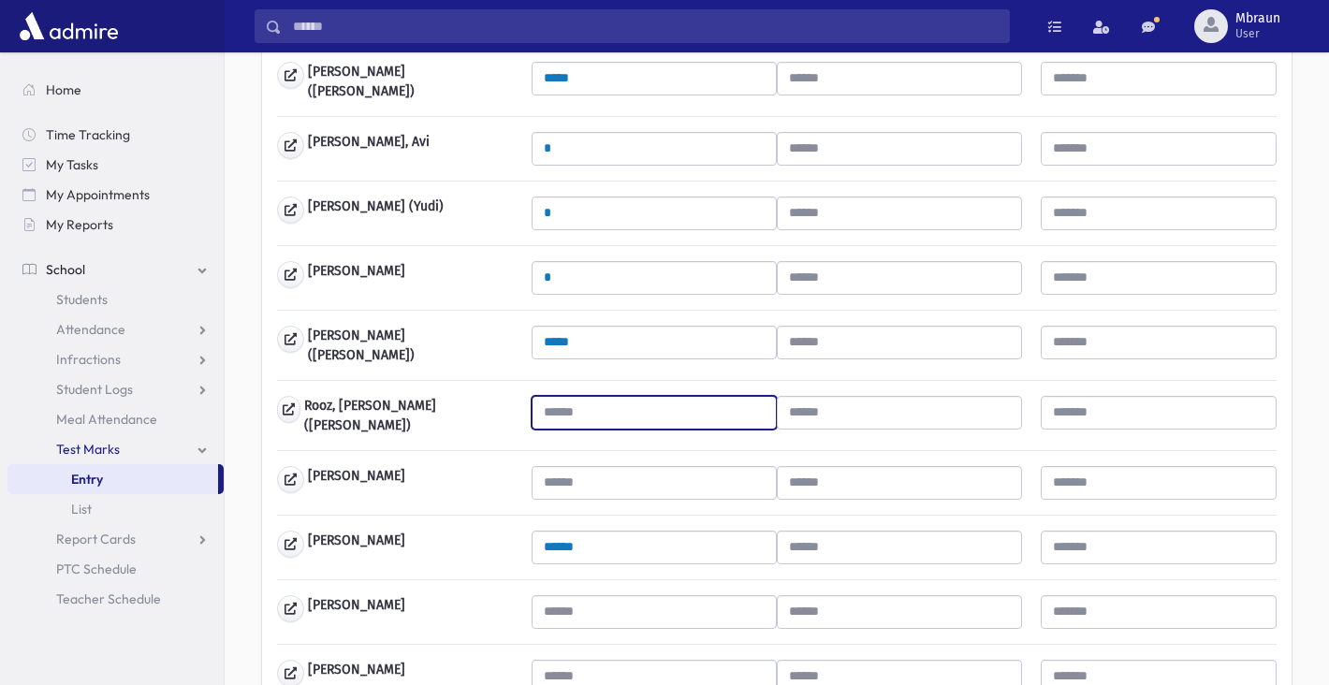
click at [566, 398] on input "text" at bounding box center [654, 413] width 245 height 34
type input "*"
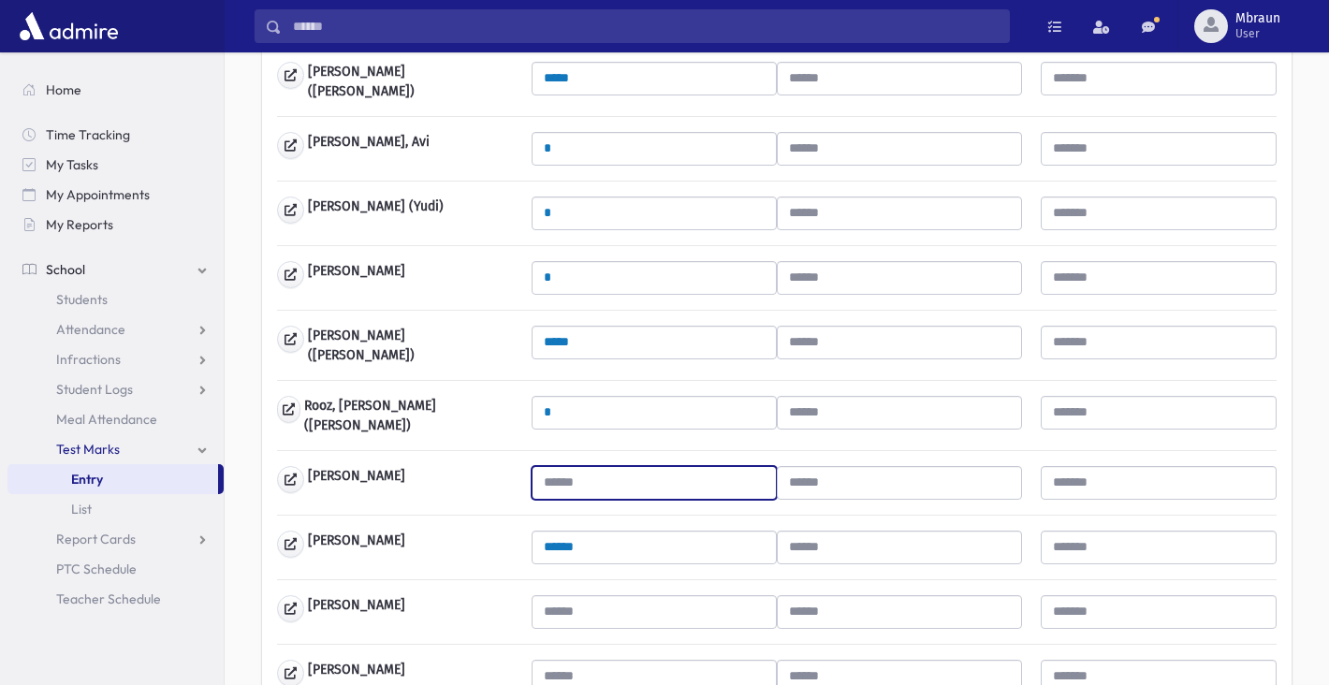
click at [573, 473] on input "text" at bounding box center [654, 483] width 245 height 34
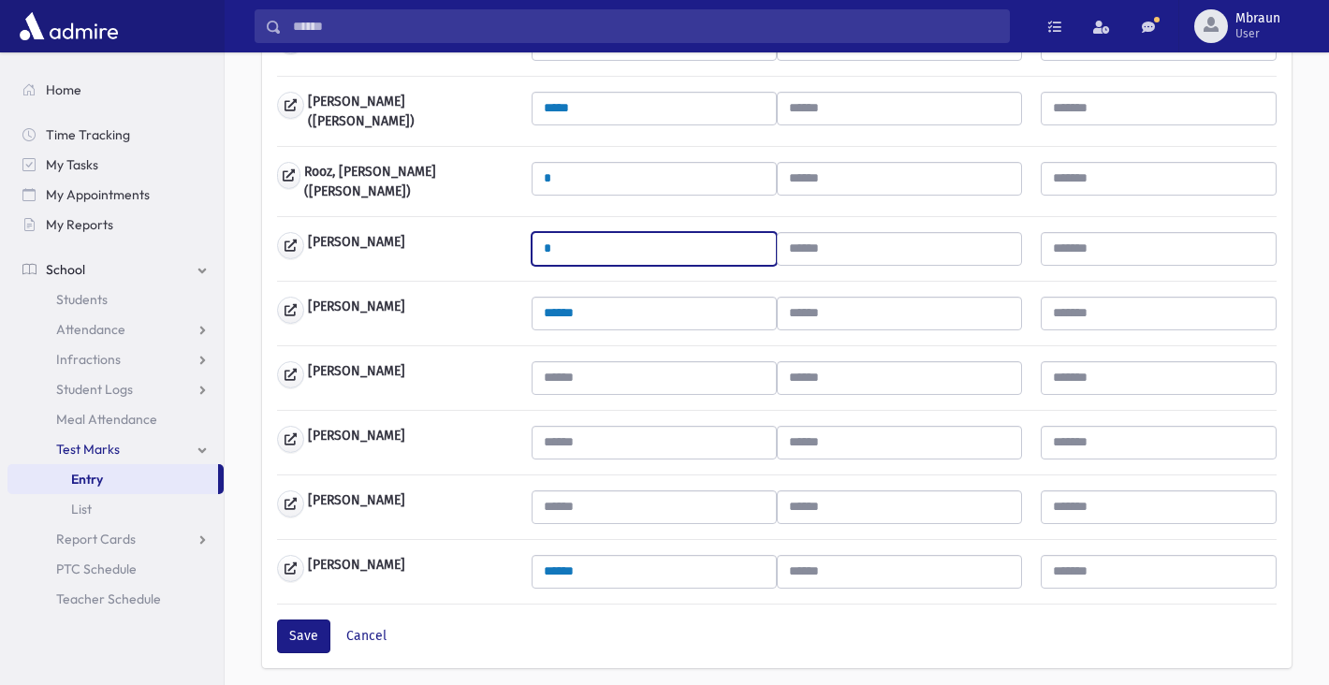
scroll to position [1208, 0]
type input "*"
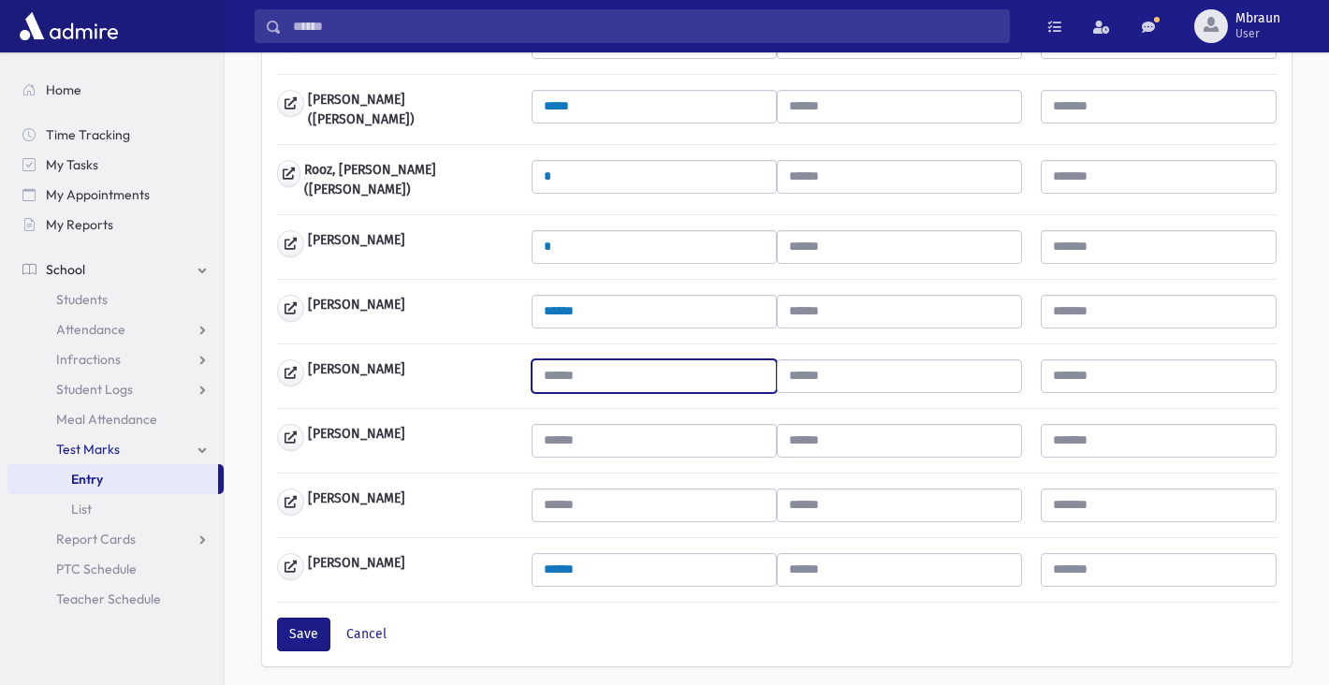
click at [569, 365] on input "text" at bounding box center [654, 376] width 245 height 34
type input "*"
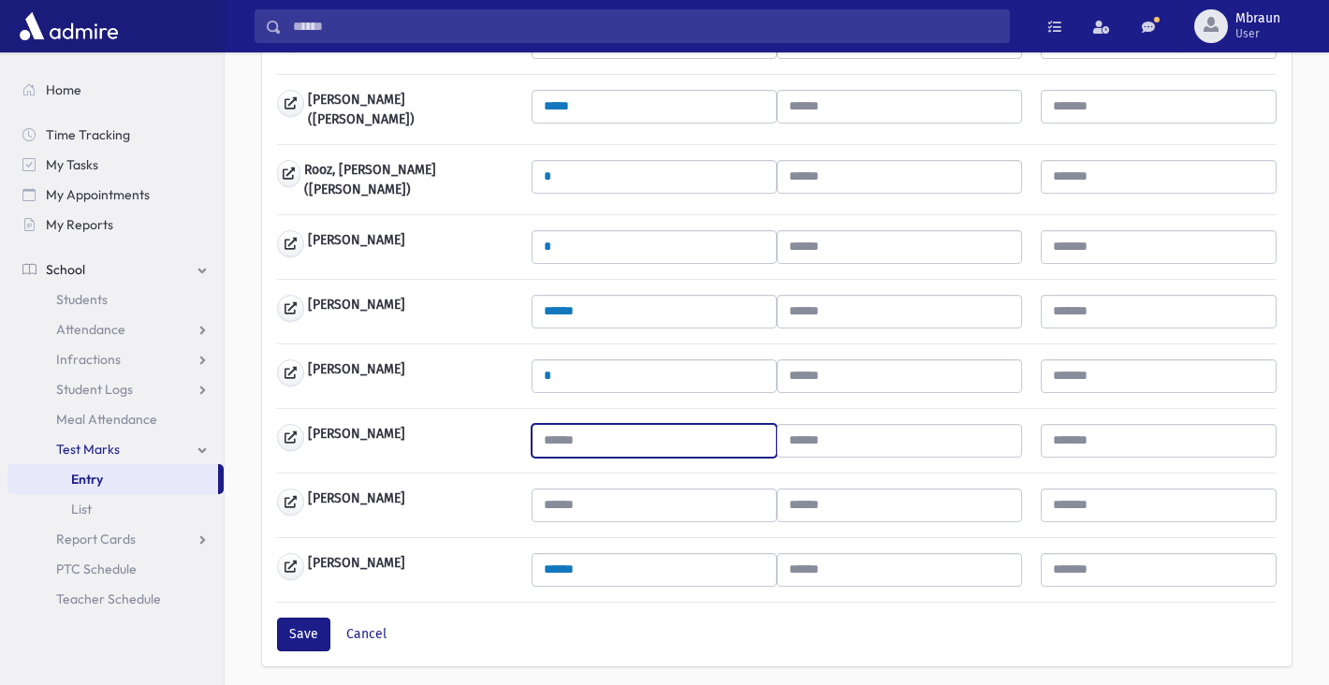
click at [571, 431] on input "text" at bounding box center [654, 441] width 245 height 34
type input "*"
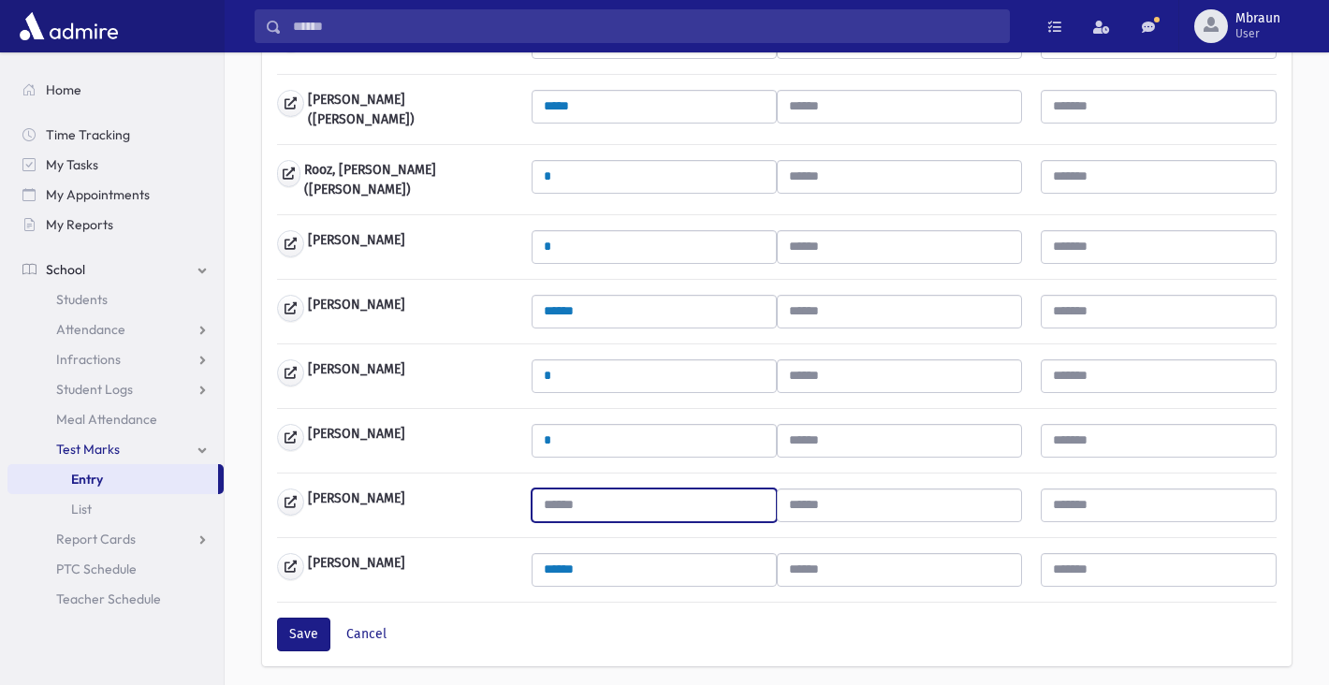
click at [574, 489] on input "text" at bounding box center [654, 506] width 245 height 34
type input "*"
click at [307, 621] on button "Save" at bounding box center [303, 635] width 53 height 34
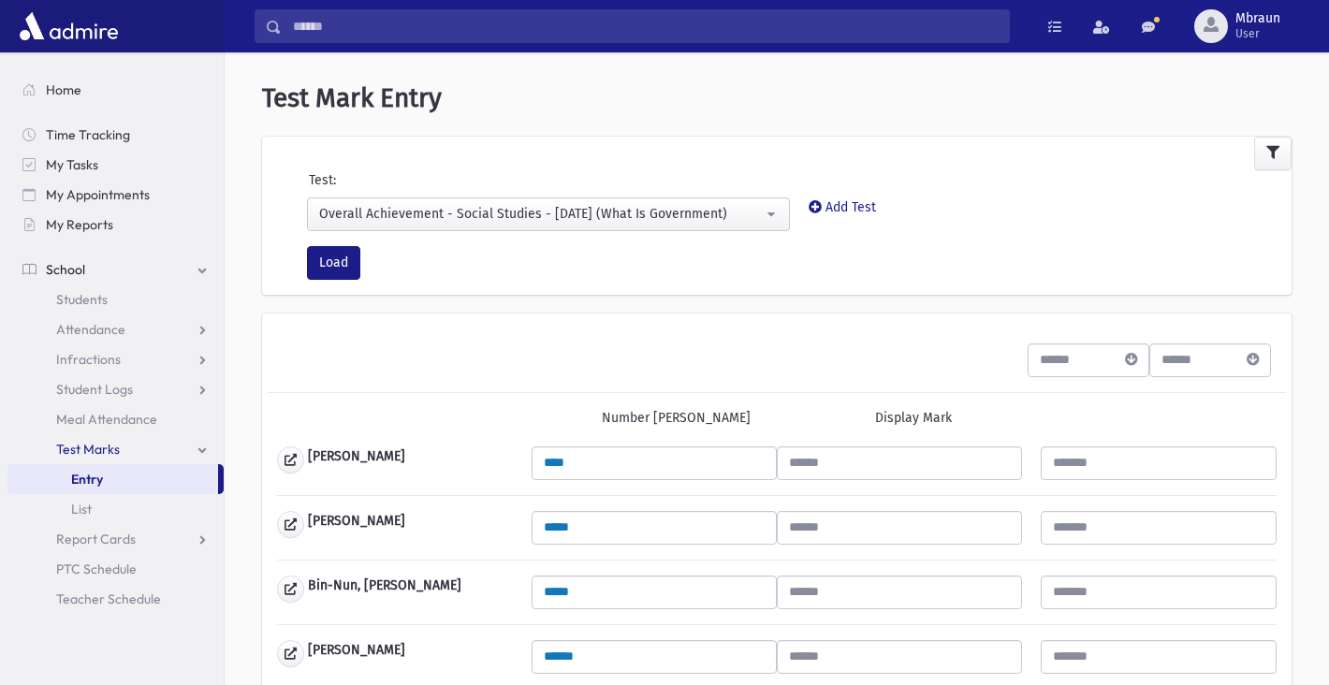
click at [556, 221] on div "Overall Achievement - Social Studies - [DATE] (What Is Government)" at bounding box center [541, 214] width 444 height 20
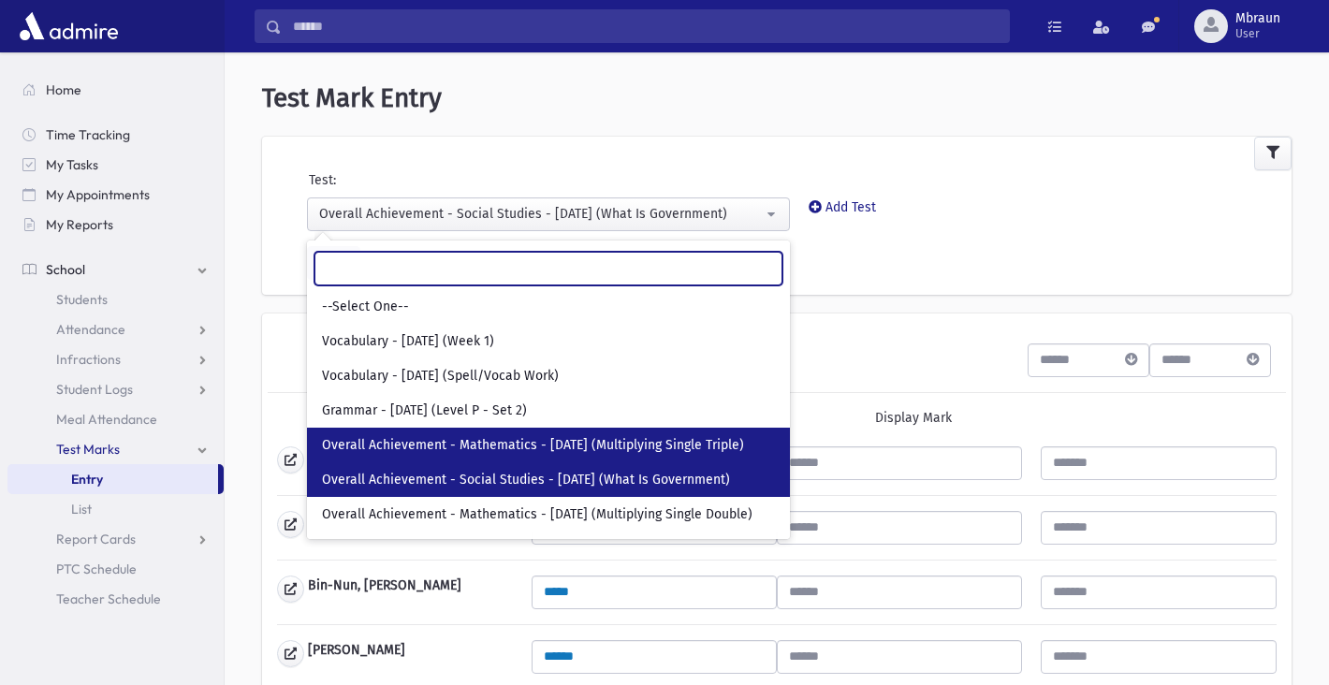
scroll to position [22, 0]
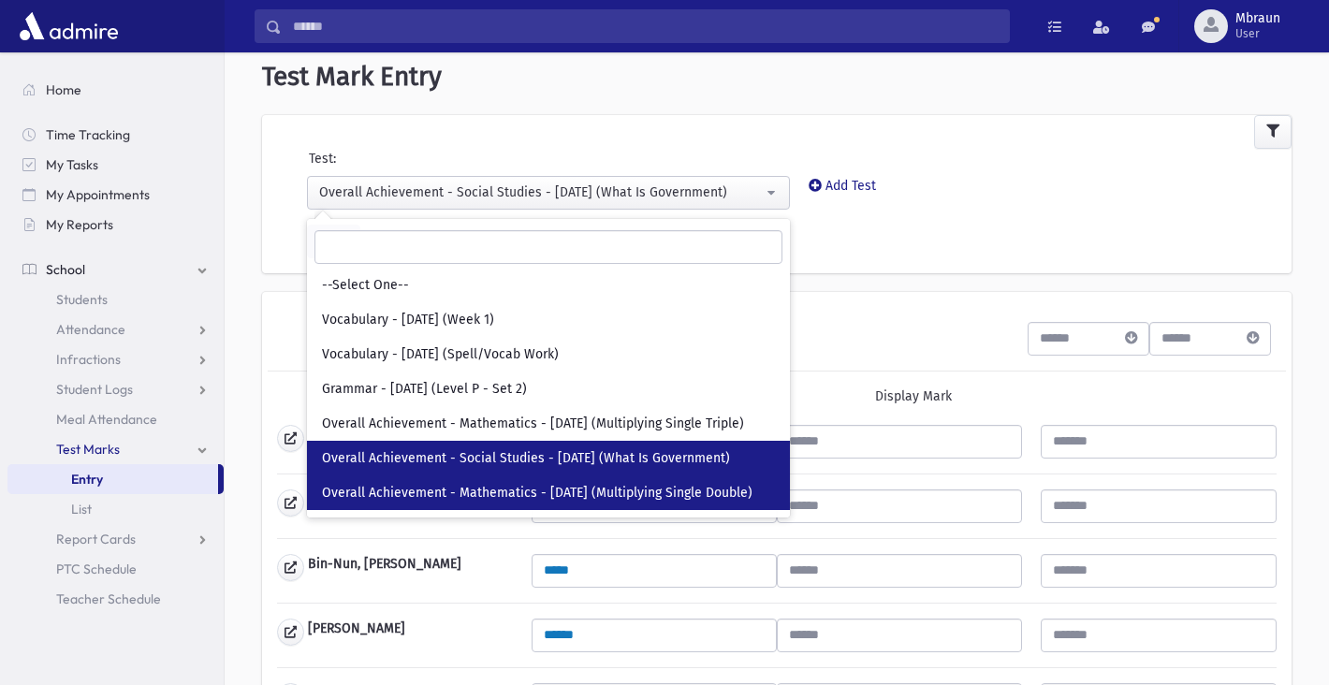
click at [530, 489] on span "Overall Achievement - Mathematics - [DATE] (Multiplying Single Double)" at bounding box center [537, 493] width 431 height 19
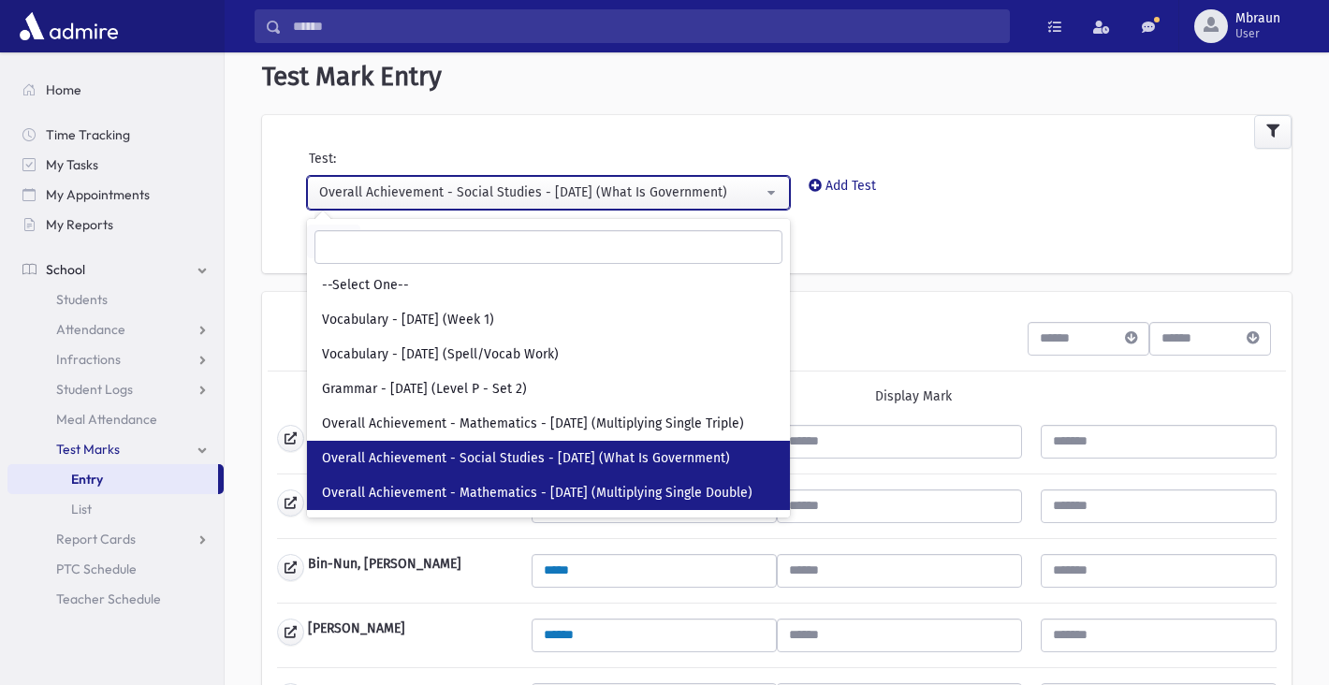
select select "***"
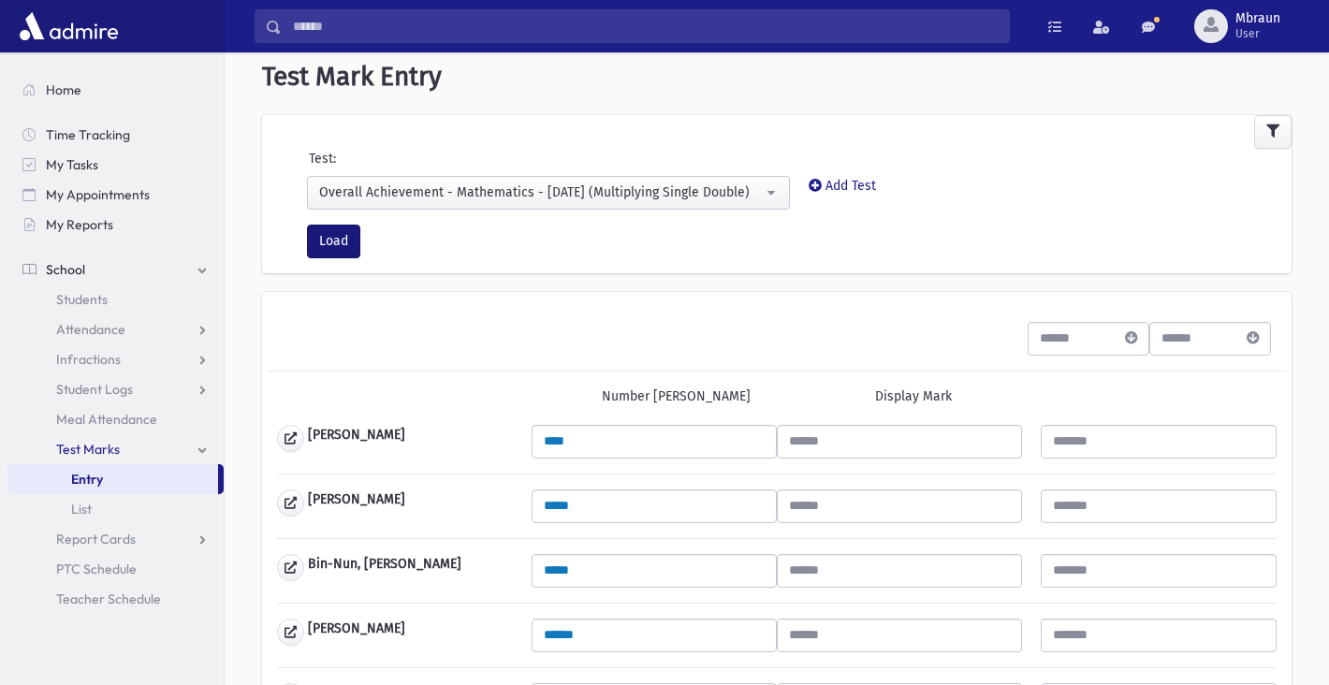
click at [343, 225] on button "Load" at bounding box center [333, 242] width 53 height 34
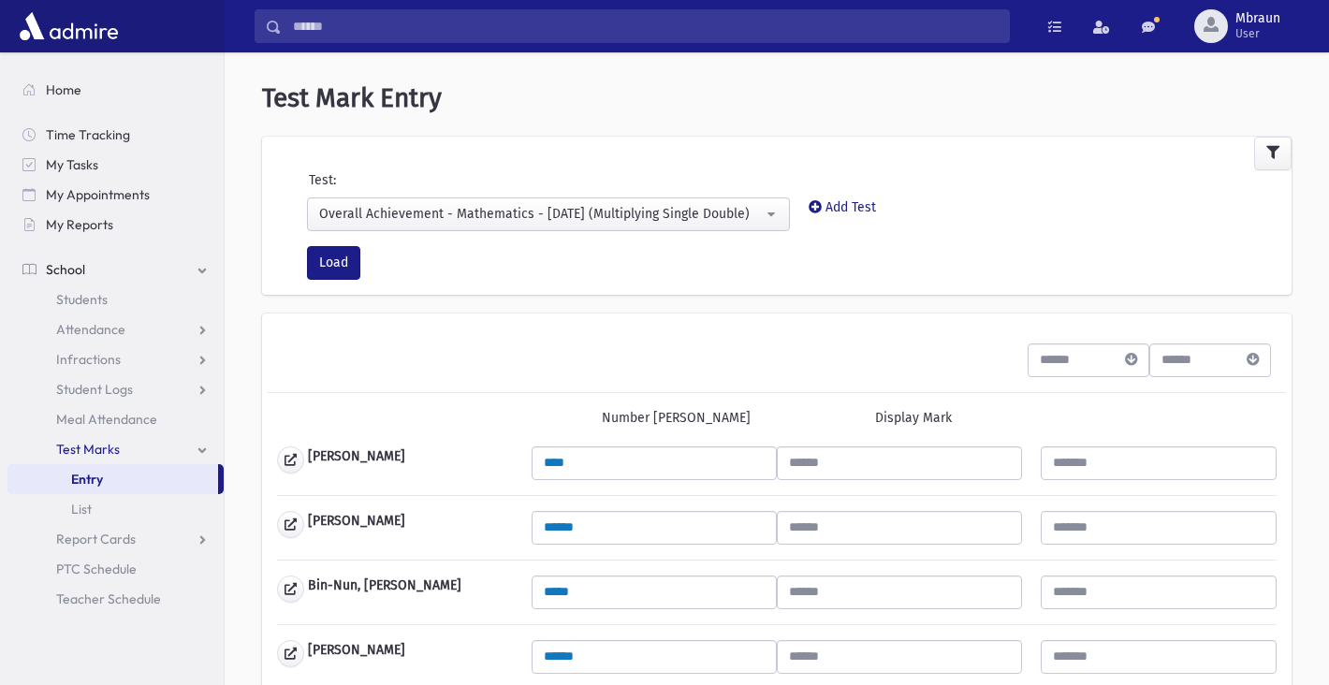
scroll to position [1254, 0]
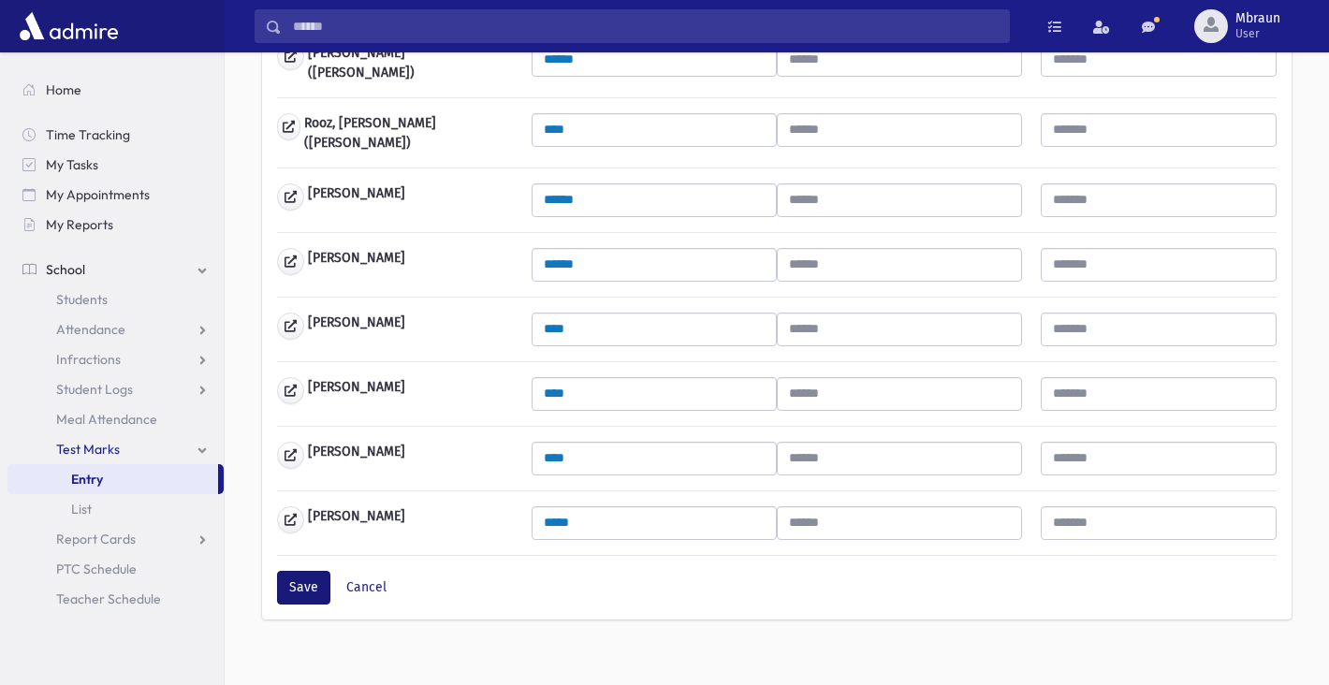
click at [310, 571] on button "Save" at bounding box center [303, 588] width 53 height 34
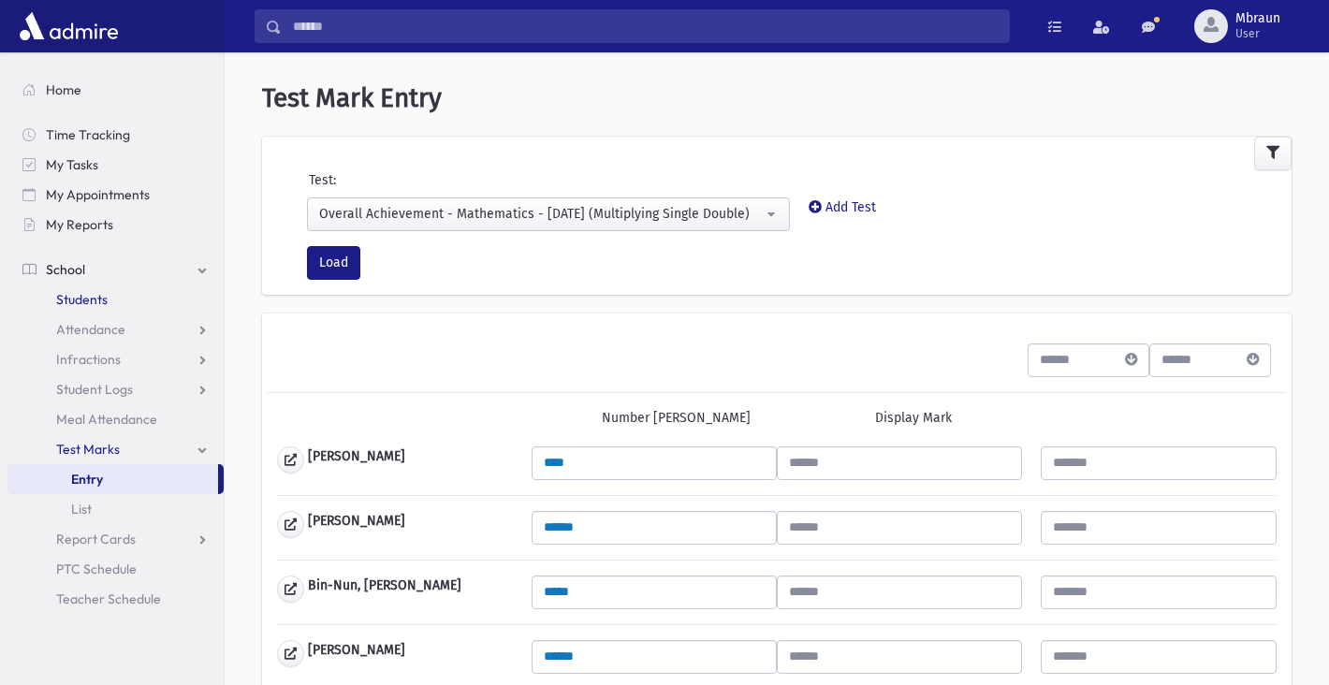
click at [97, 292] on span "Students" at bounding box center [81, 299] width 51 height 17
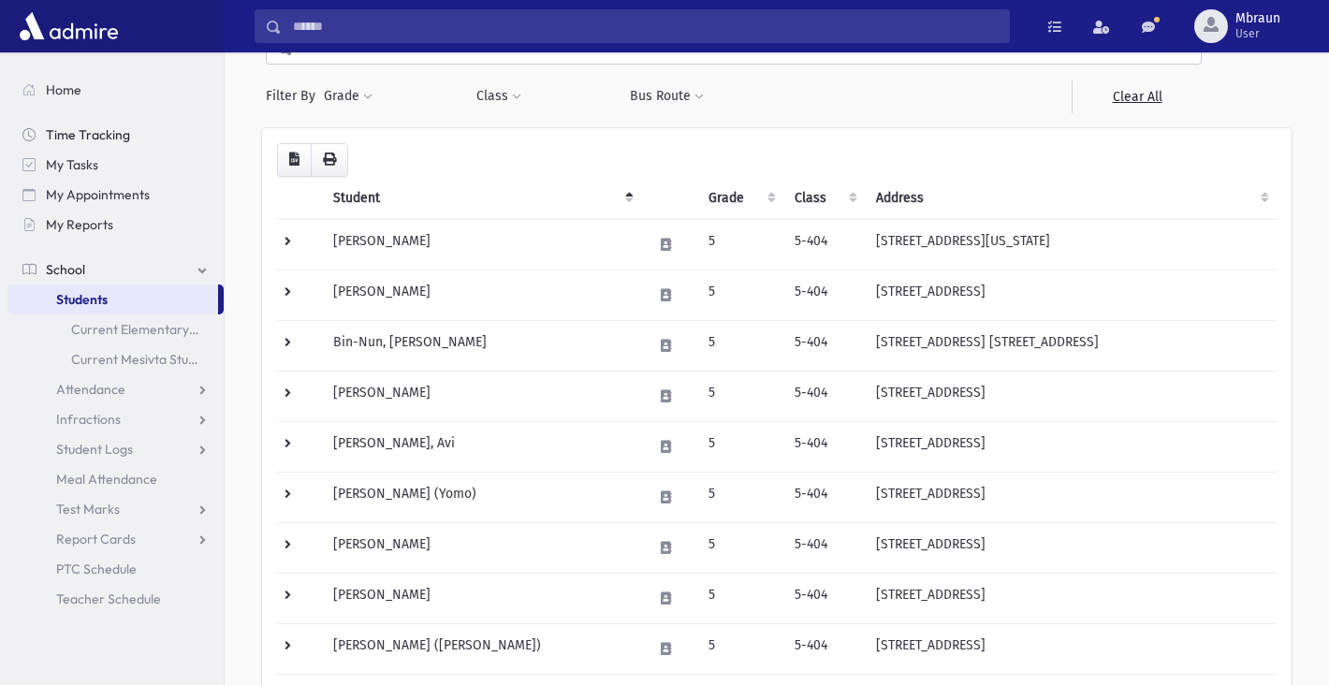
scroll to position [108, 0]
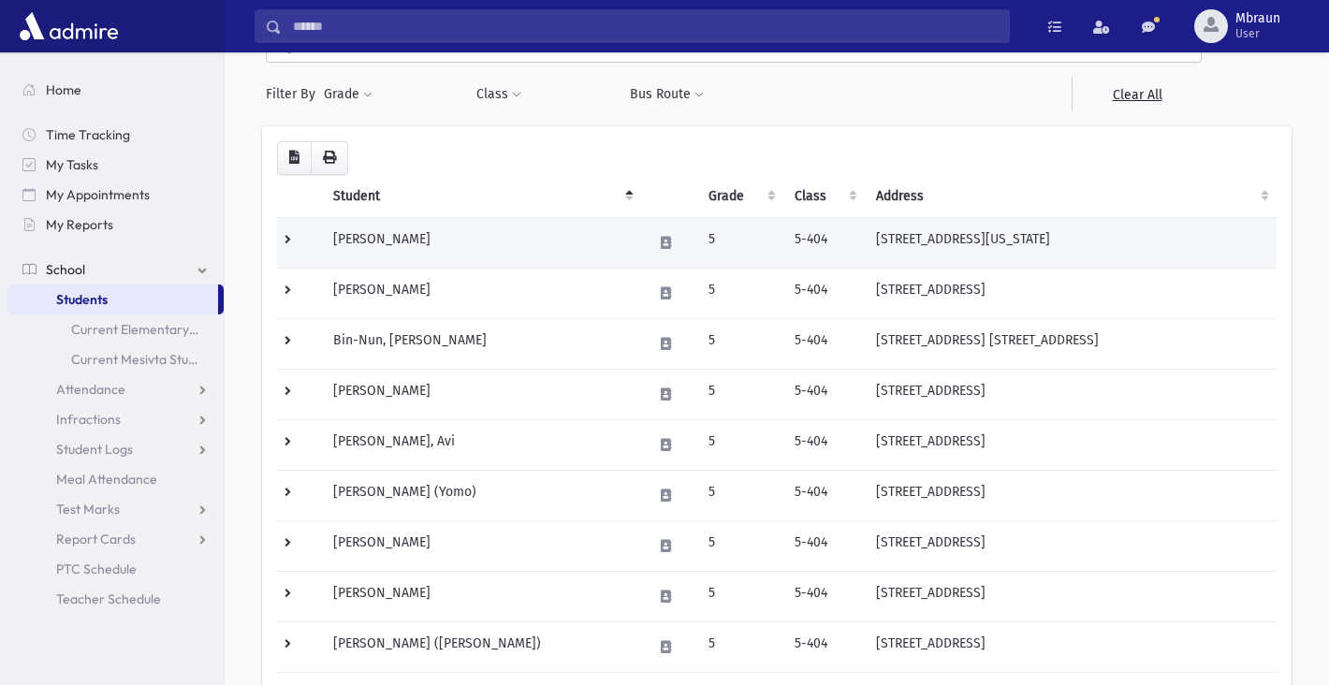
click at [391, 240] on td "[PERSON_NAME]" at bounding box center [481, 242] width 319 height 51
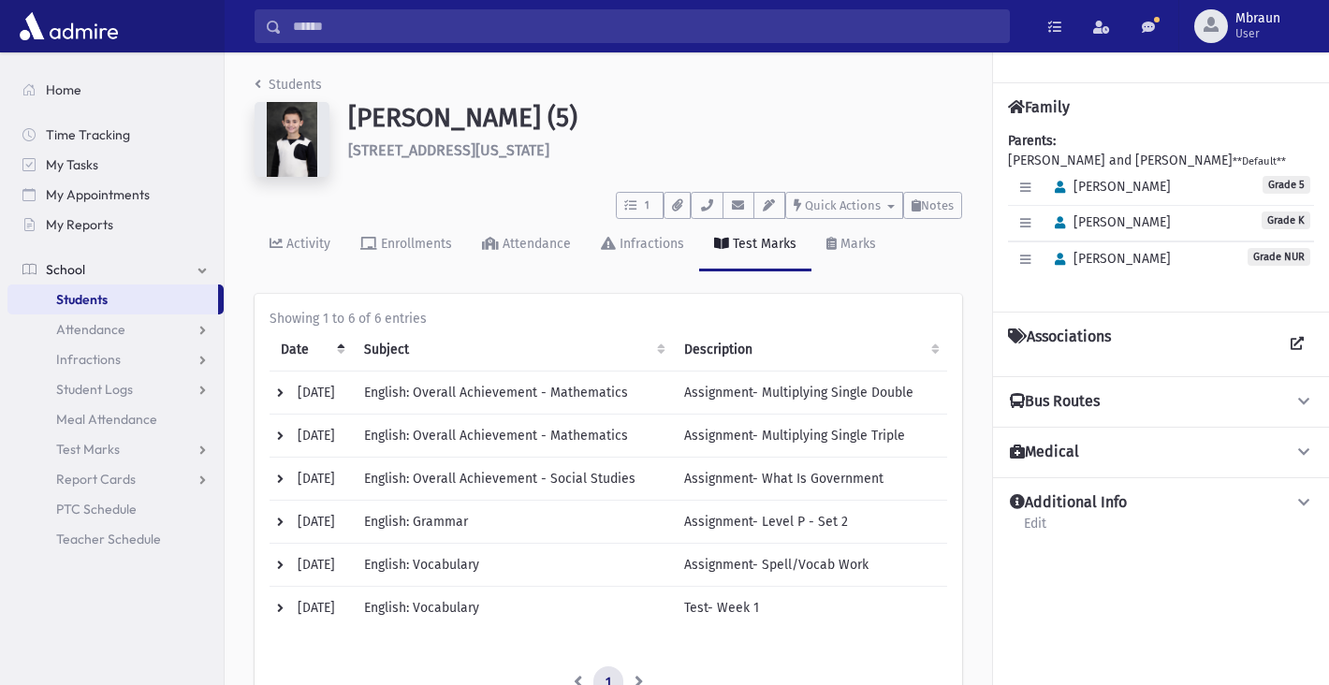
click at [784, 242] on div "Test Marks" at bounding box center [762, 244] width 67 height 16
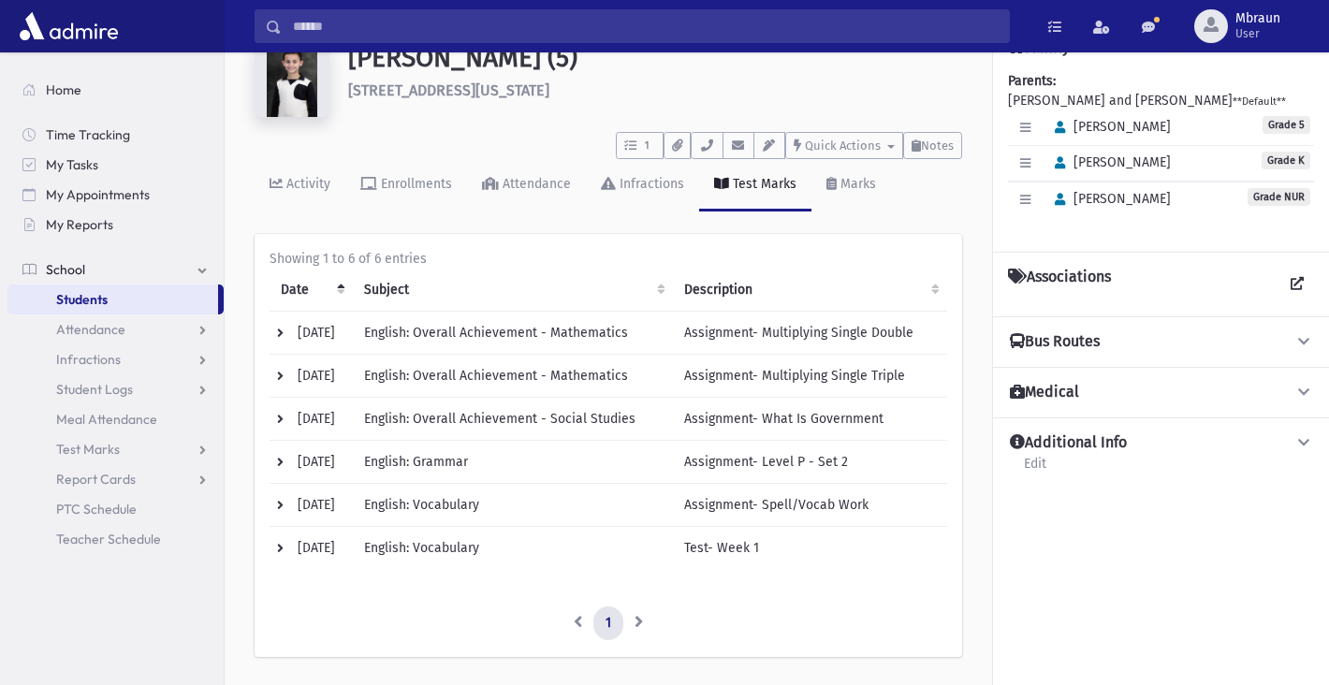
scroll to position [59, 0]
click at [936, 289] on th "Description" at bounding box center [810, 291] width 274 height 43
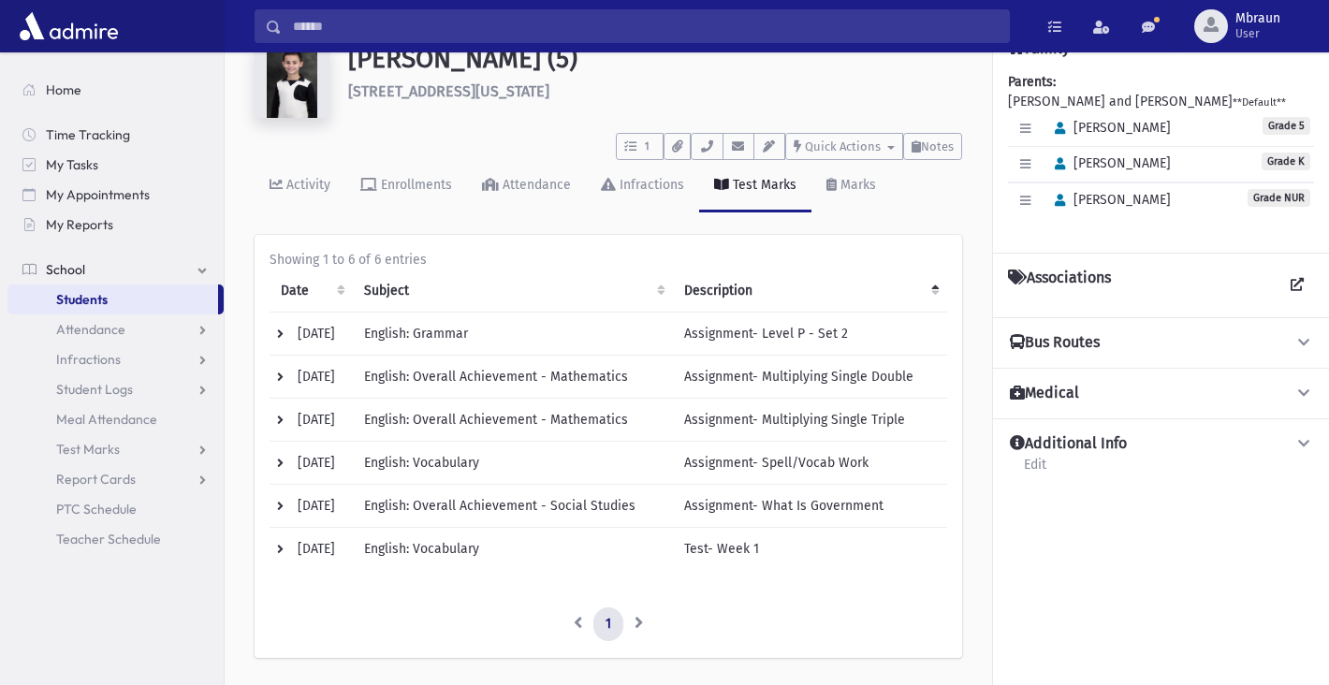
click at [936, 289] on th "Description" at bounding box center [810, 291] width 274 height 43
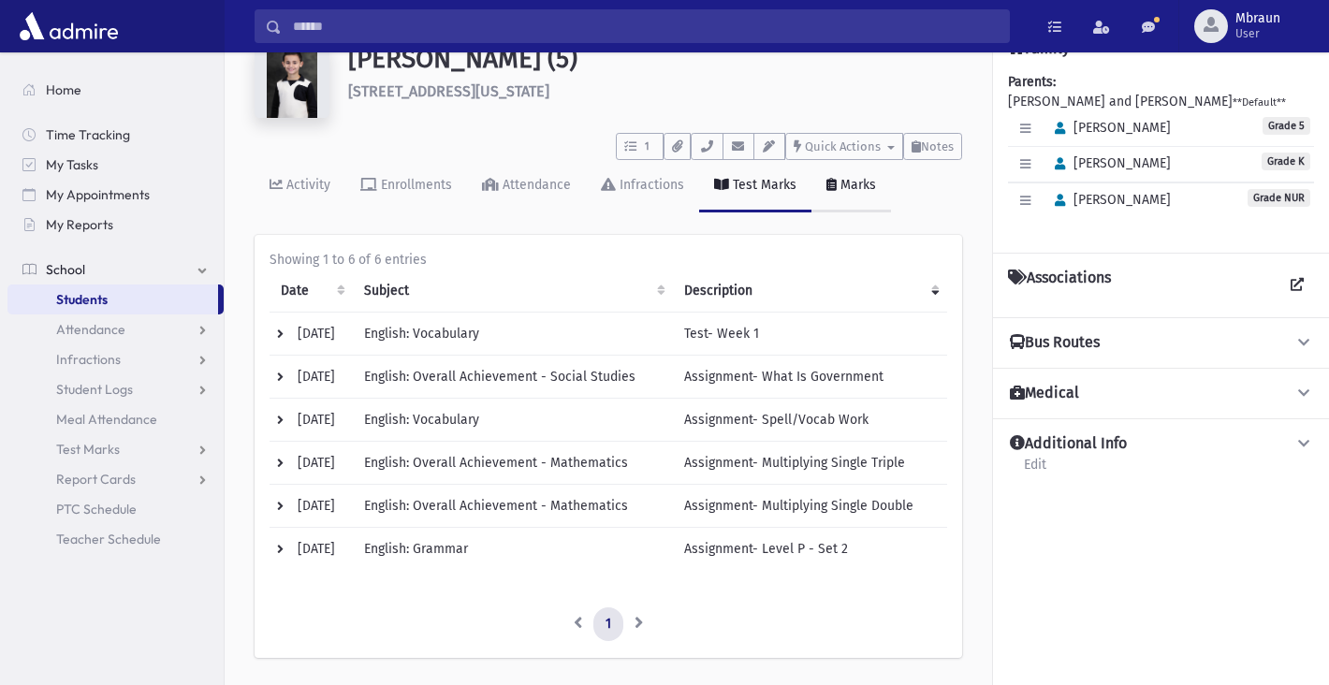
click at [829, 184] on icon at bounding box center [832, 184] width 10 height 13
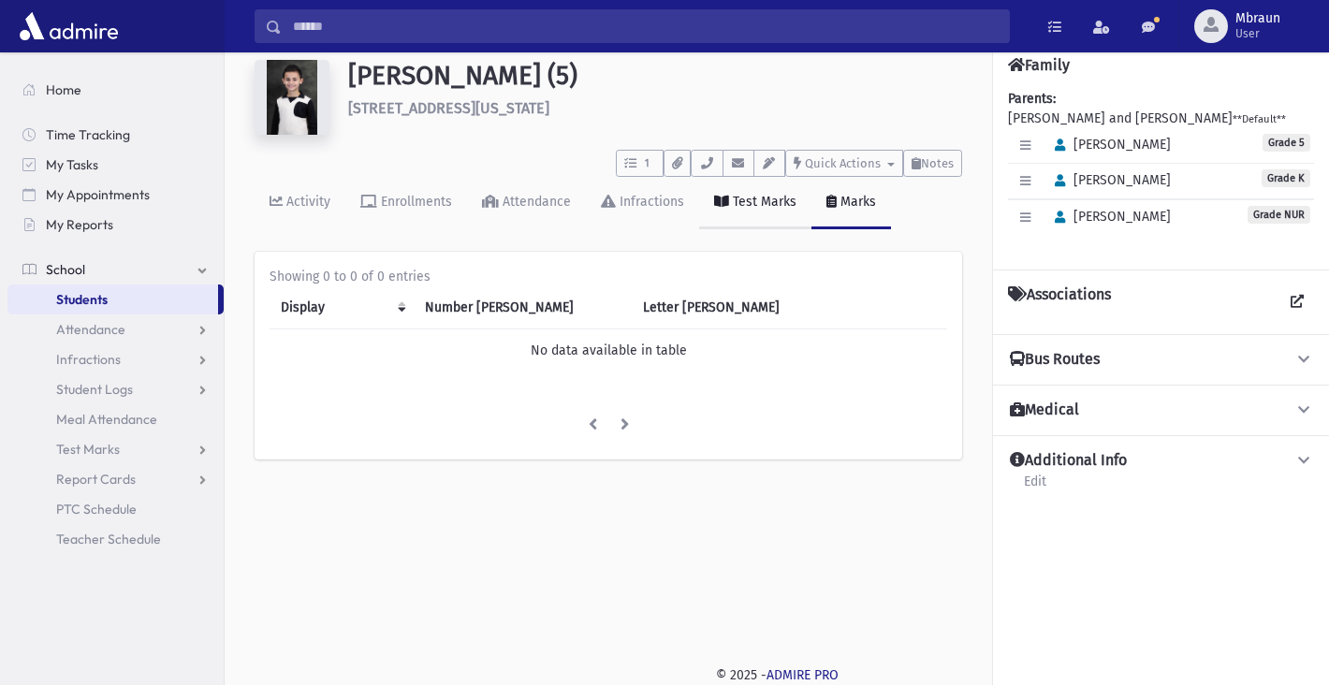
click at [772, 211] on link "Test Marks" at bounding box center [755, 203] width 112 height 52
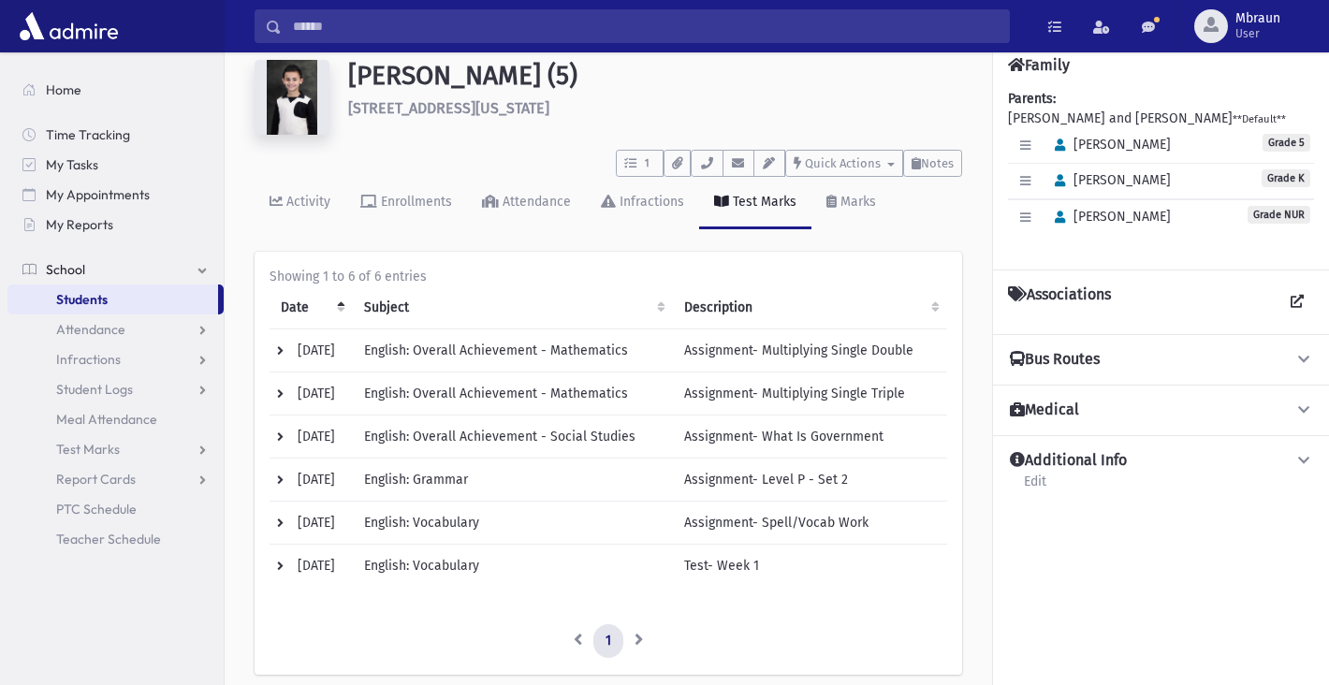
click at [276, 346] on td "09/08/2025" at bounding box center [311, 351] width 83 height 43
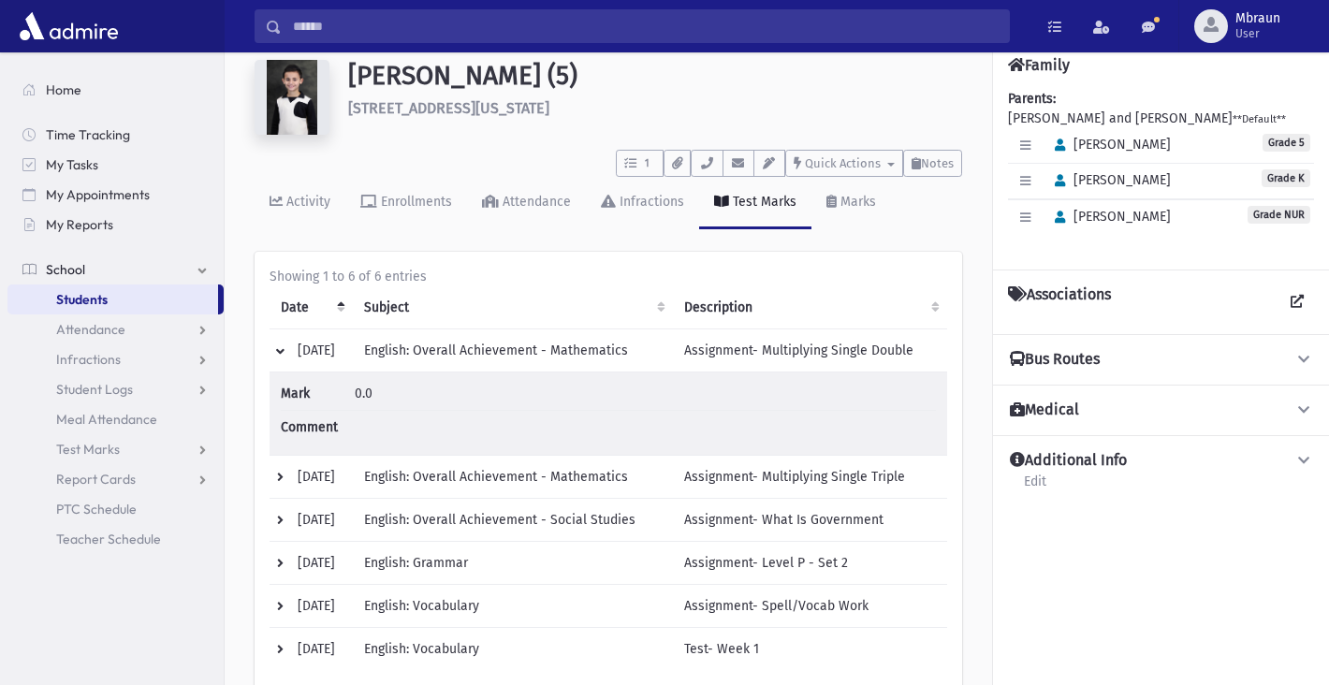
click at [277, 346] on td "09/08/2025" at bounding box center [311, 351] width 83 height 43
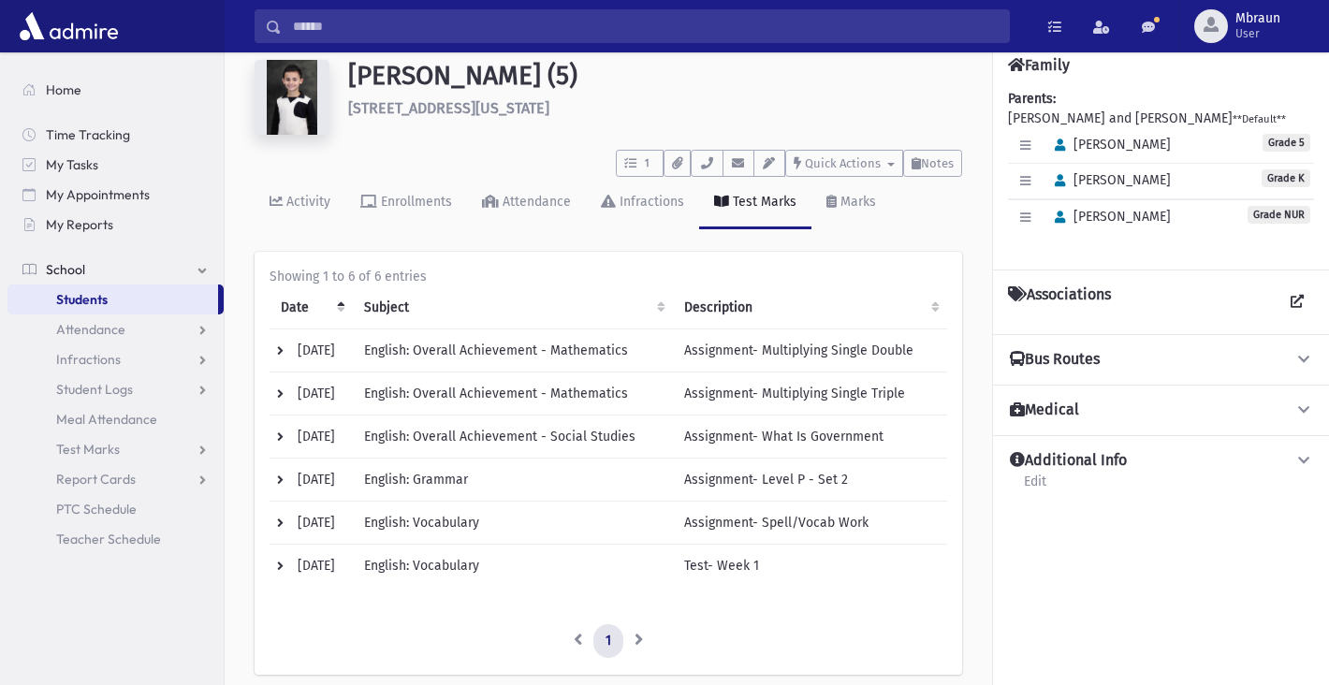
click at [277, 386] on td "09/09/2025" at bounding box center [311, 394] width 83 height 43
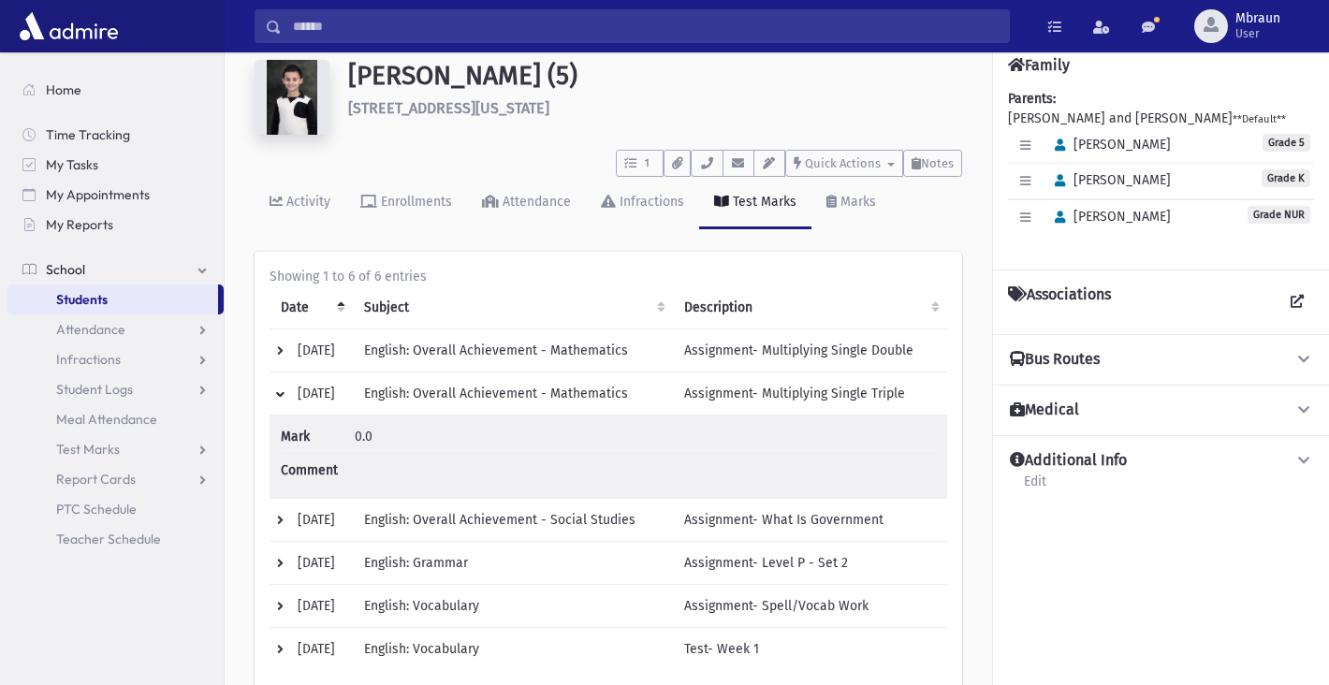
click at [277, 386] on td "09/09/2025" at bounding box center [311, 394] width 83 height 43
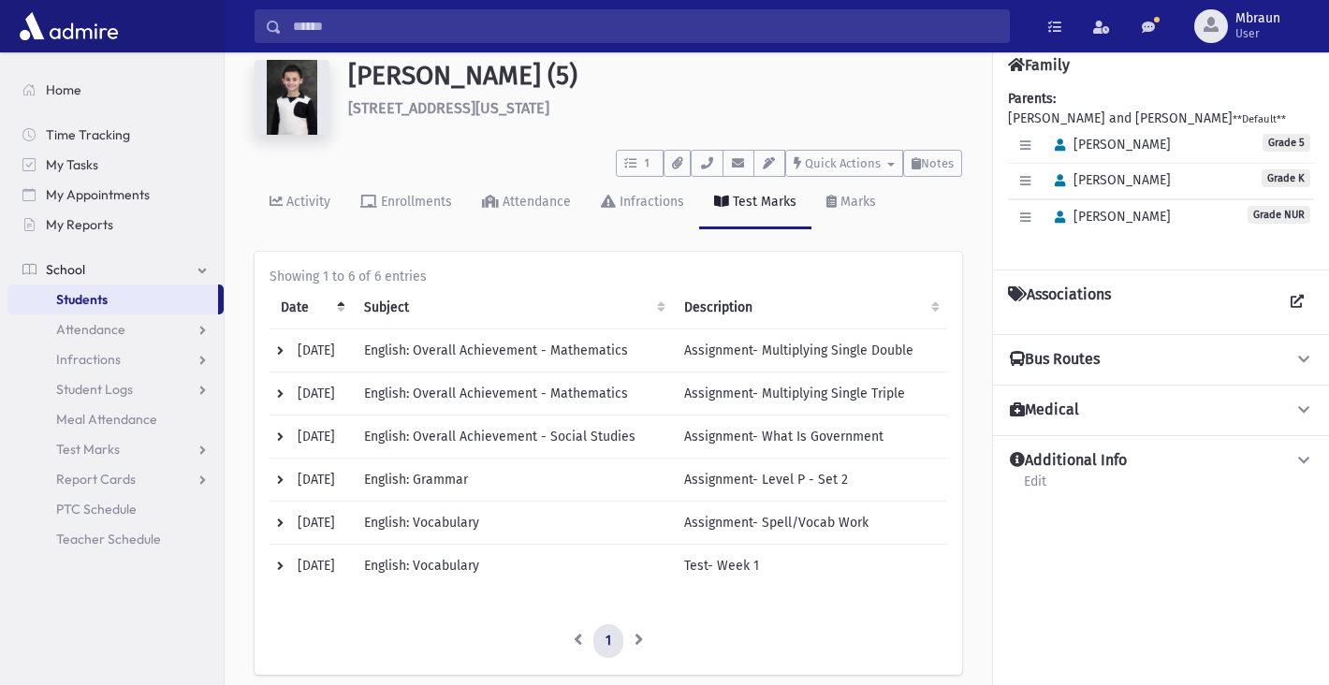
click at [282, 431] on td "09/09/2025" at bounding box center [311, 437] width 83 height 43
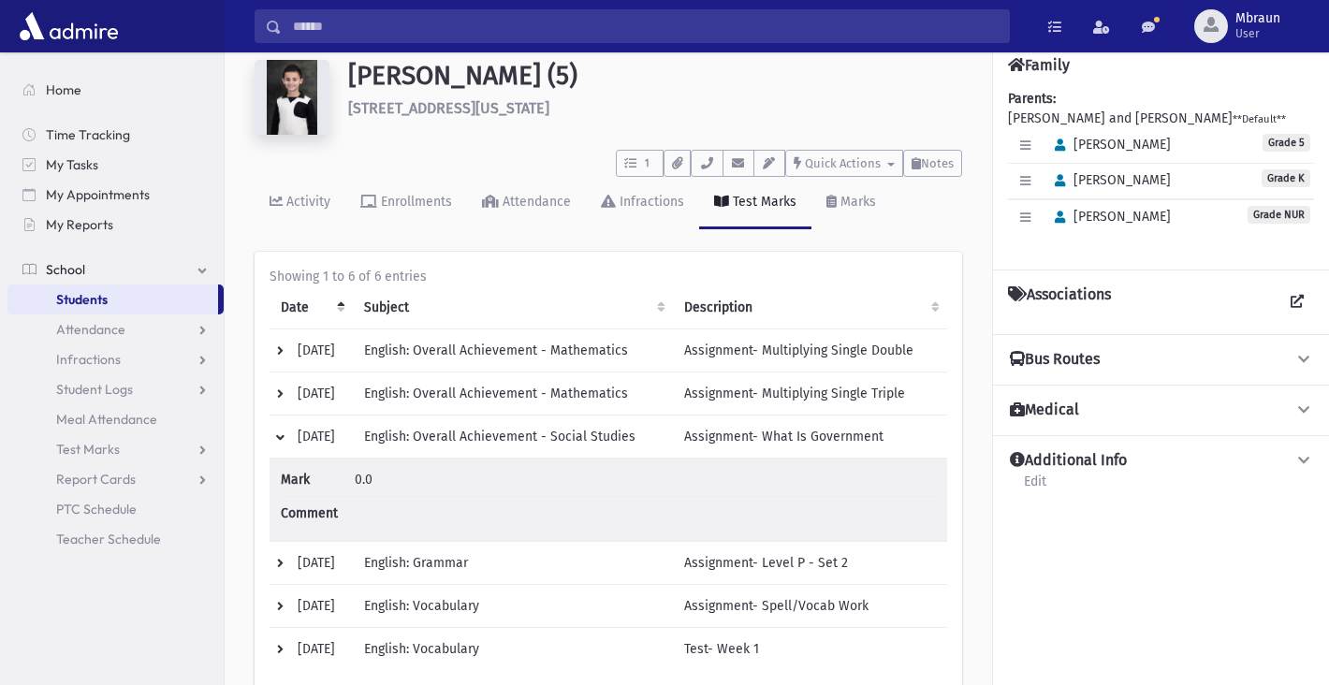
click at [282, 436] on td "09/09/2025" at bounding box center [311, 437] width 83 height 43
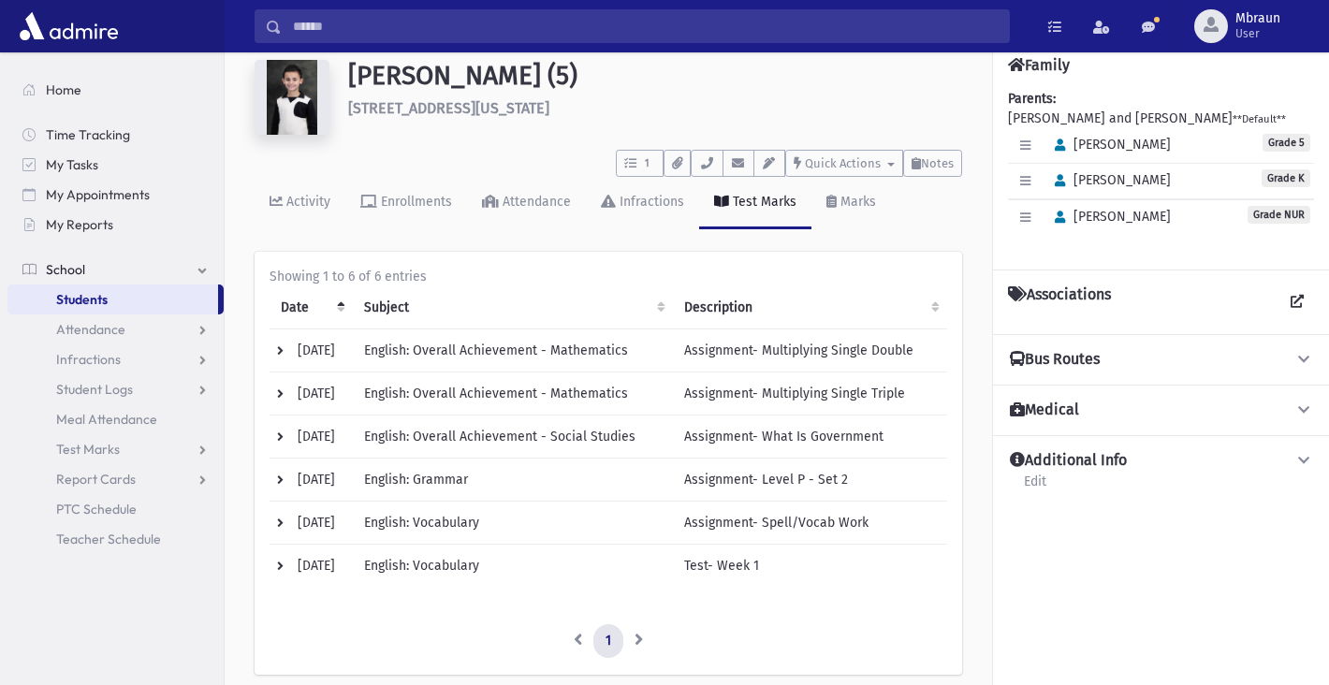
click at [282, 496] on td "09/10/2025" at bounding box center [311, 480] width 83 height 43
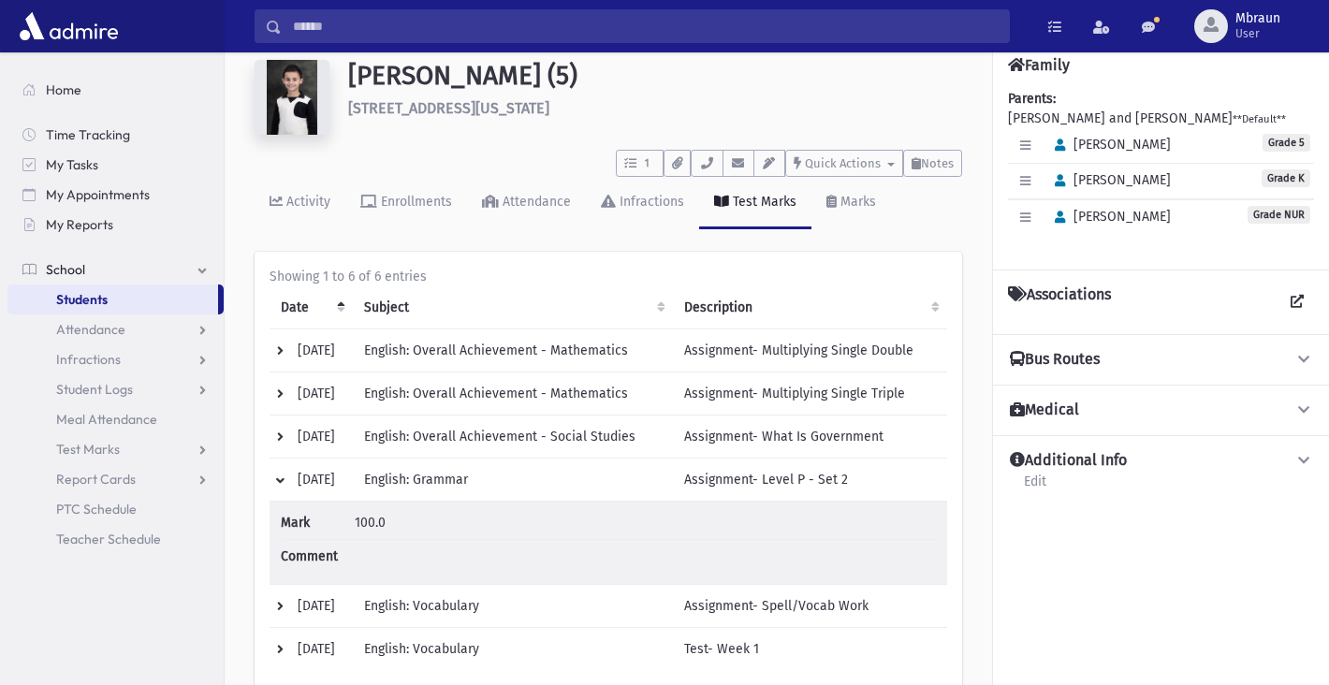
click at [282, 486] on td "09/10/2025" at bounding box center [311, 480] width 83 height 43
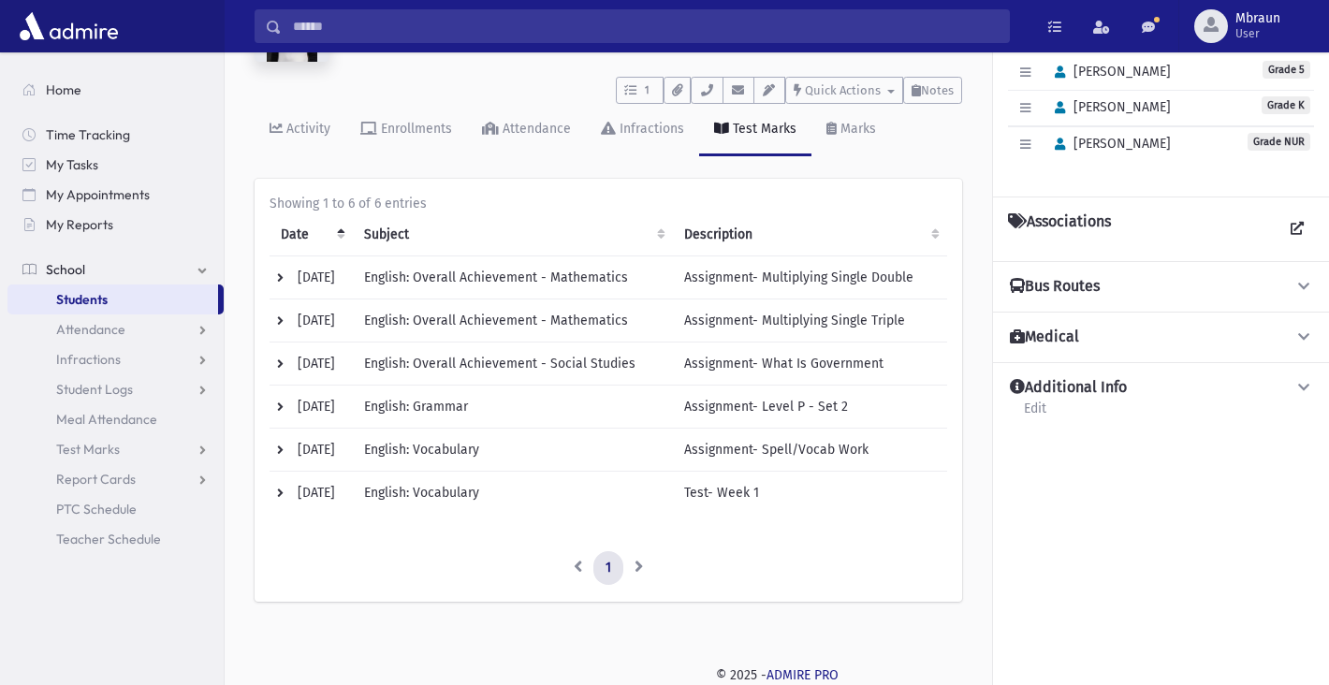
scroll to position [114, 0]
click at [282, 434] on td "09/10/2025" at bounding box center [311, 451] width 83 height 43
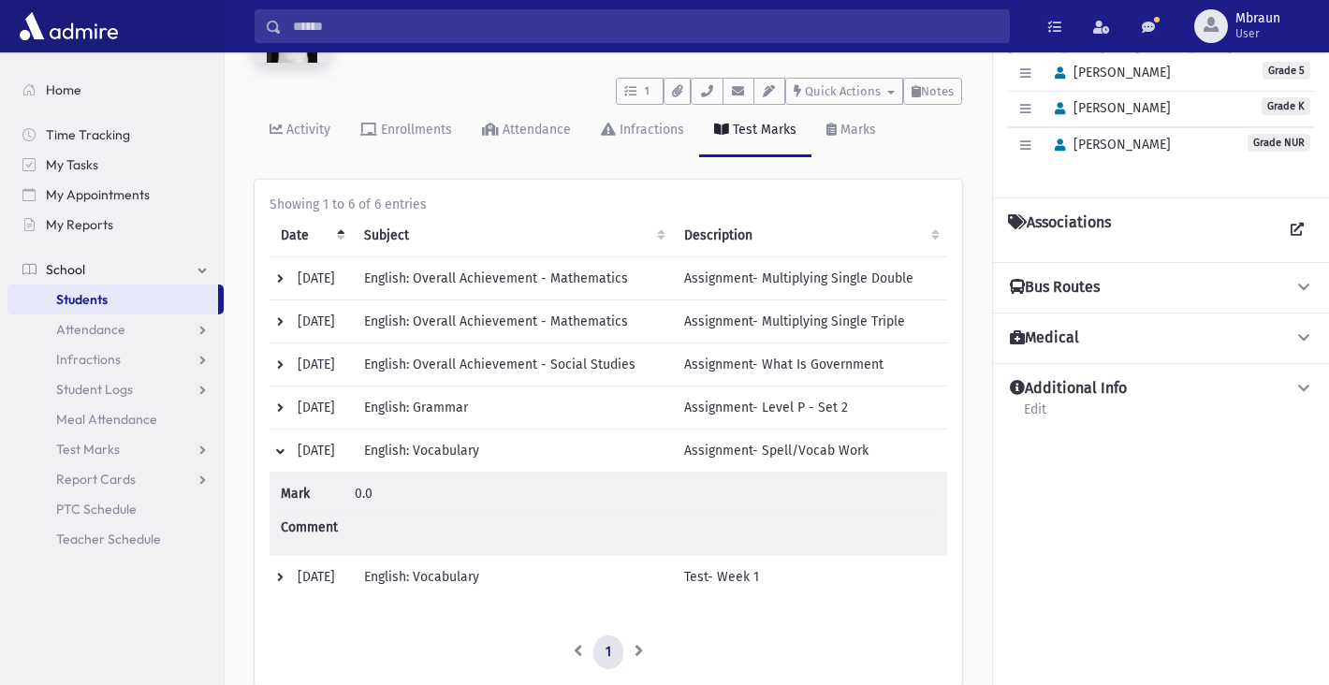
click at [284, 450] on td "09/10/2025" at bounding box center [311, 451] width 83 height 43
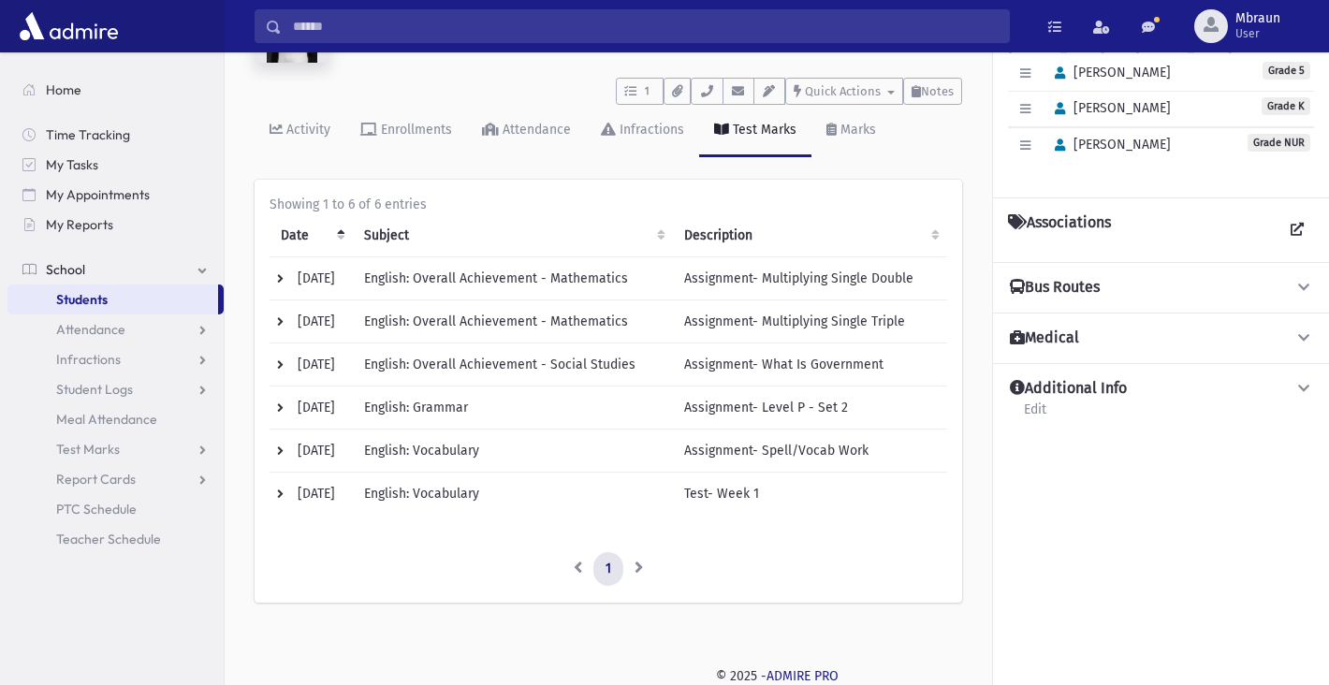
click at [286, 494] on td "09/11/2025" at bounding box center [311, 494] width 83 height 43
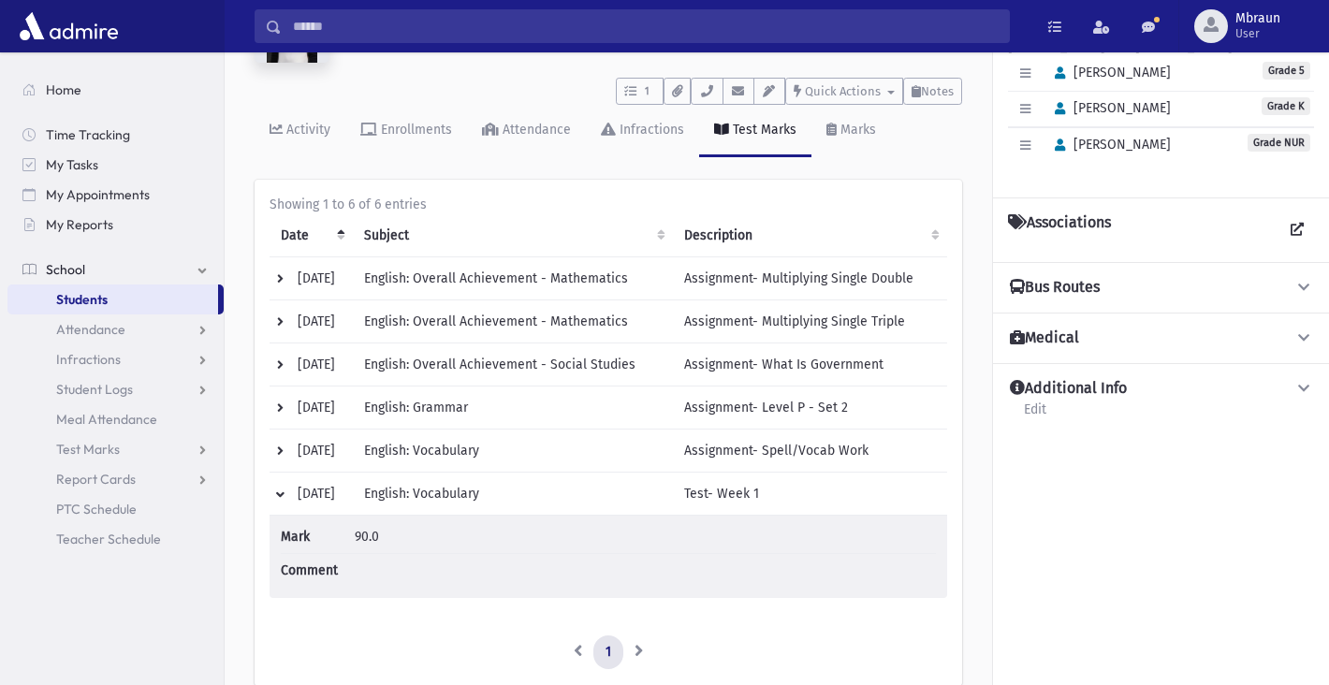
click at [280, 496] on td "09/11/2025" at bounding box center [311, 494] width 83 height 43
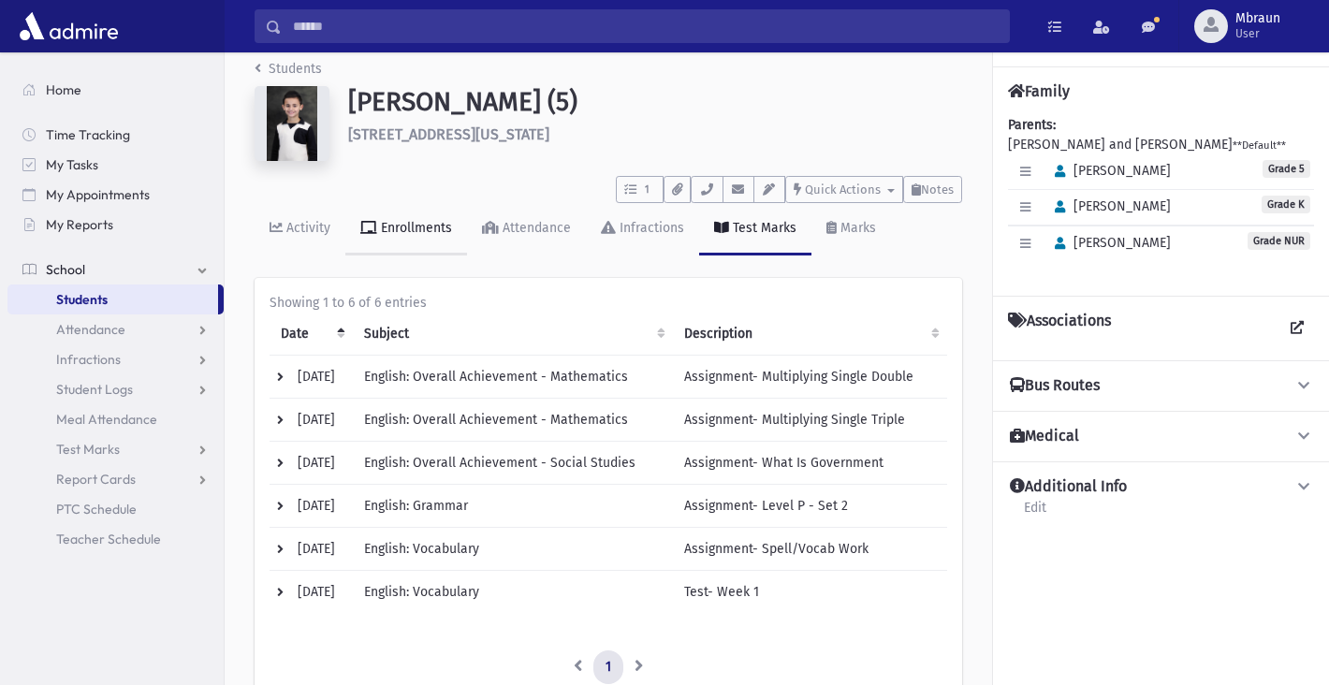
scroll to position [0, 0]
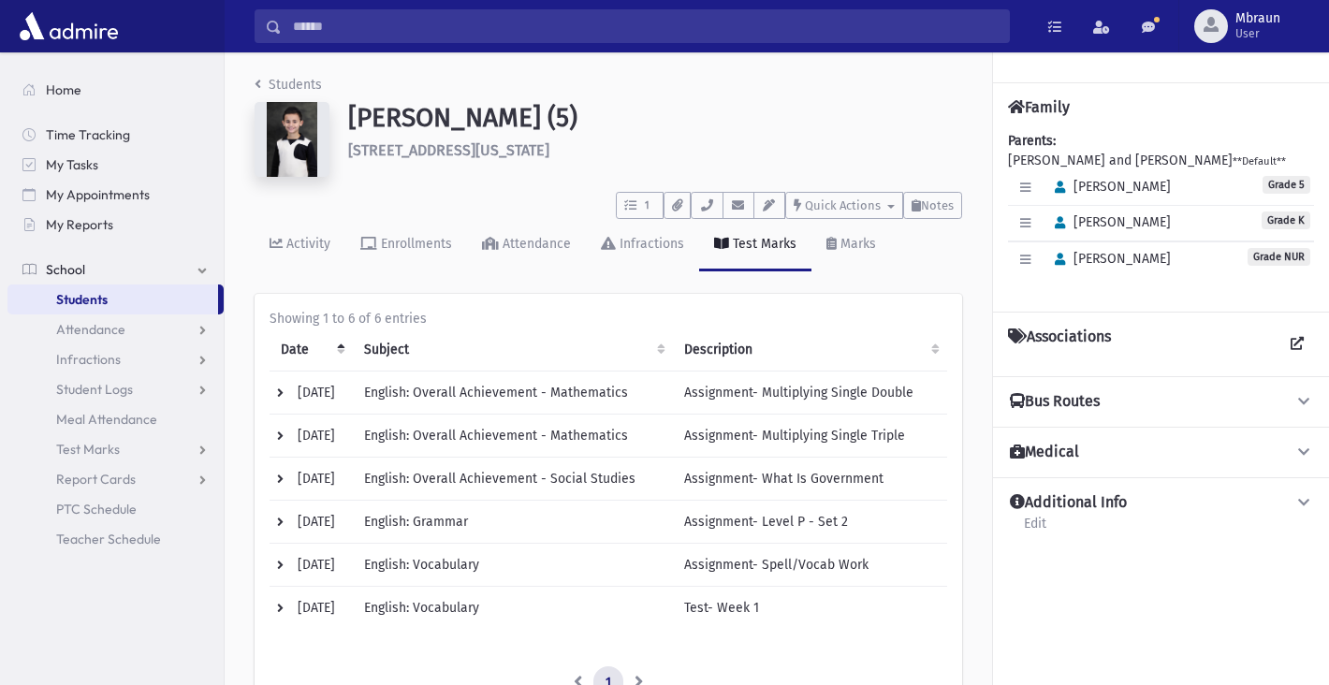
click at [281, 81] on link "Students" at bounding box center [288, 85] width 67 height 16
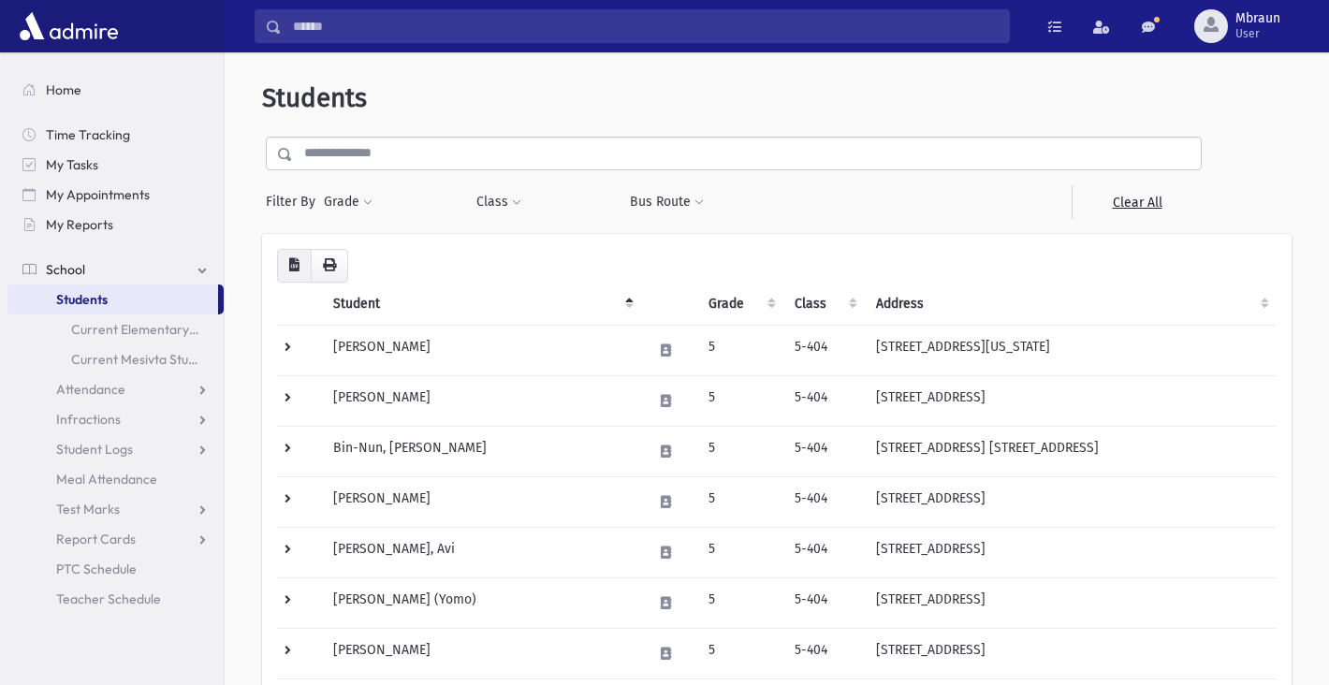
click at [300, 273] on button "button" at bounding box center [294, 266] width 35 height 34
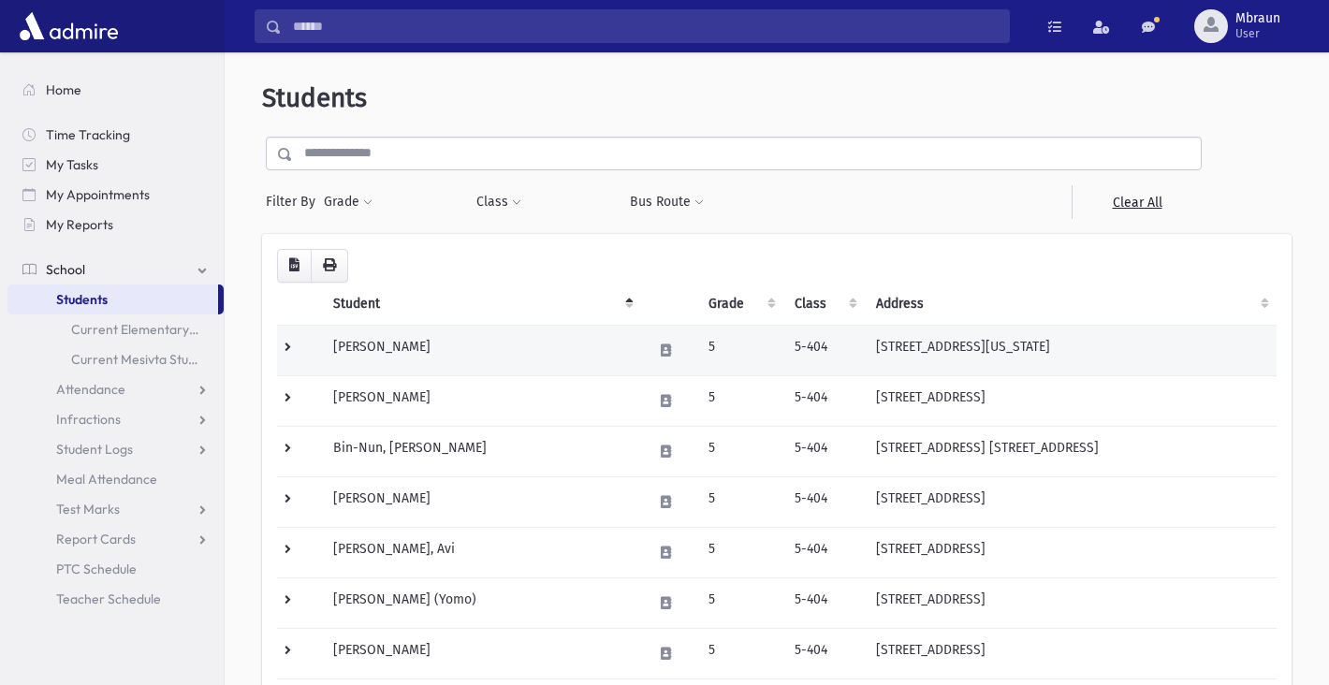
click at [374, 344] on td "[PERSON_NAME]" at bounding box center [481, 350] width 319 height 51
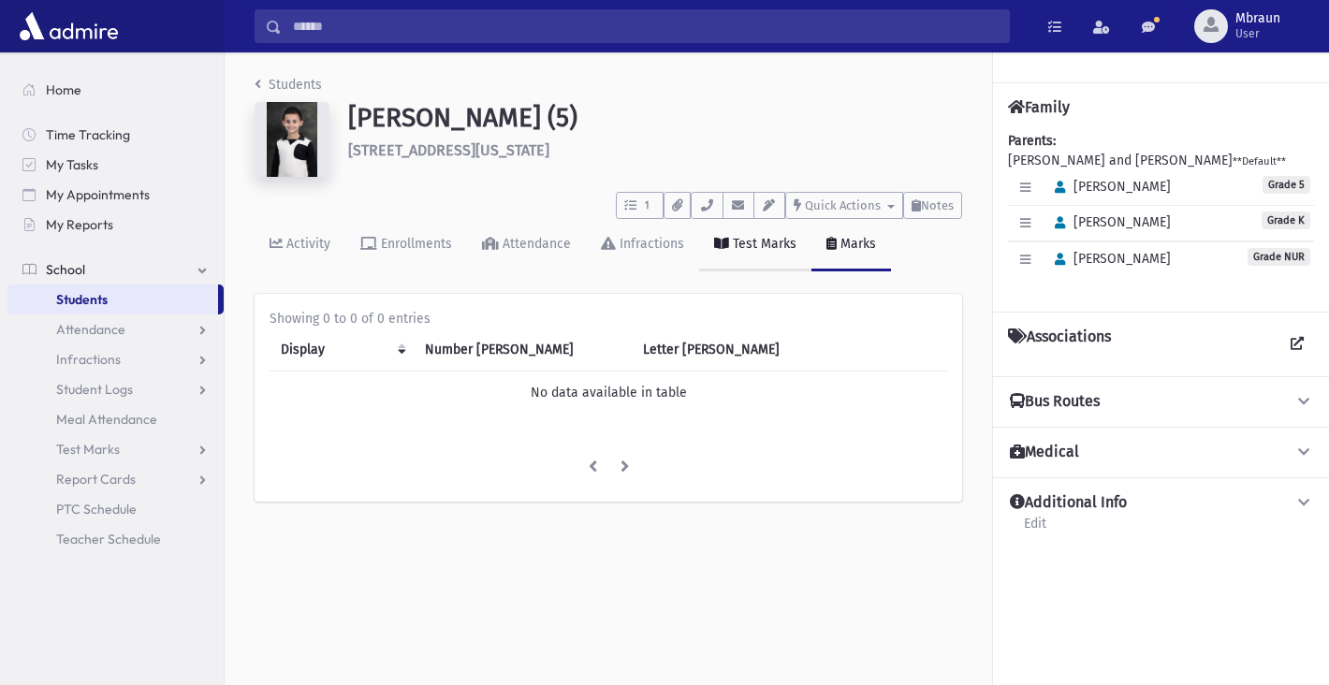
click at [776, 244] on div "Test Marks" at bounding box center [762, 244] width 67 height 16
click at [774, 244] on div "Test Marks" at bounding box center [762, 244] width 67 height 16
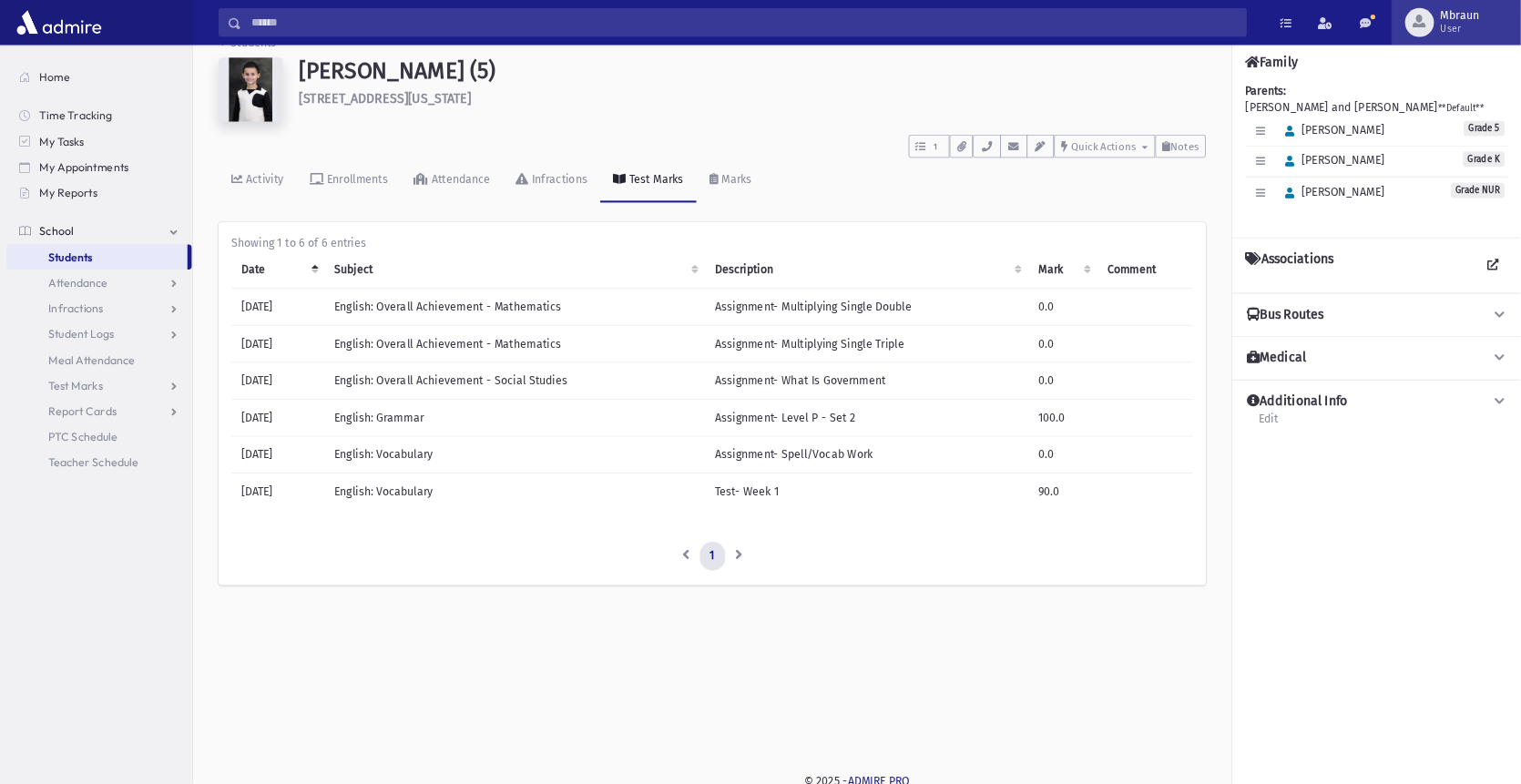
scroll to position [33, 0]
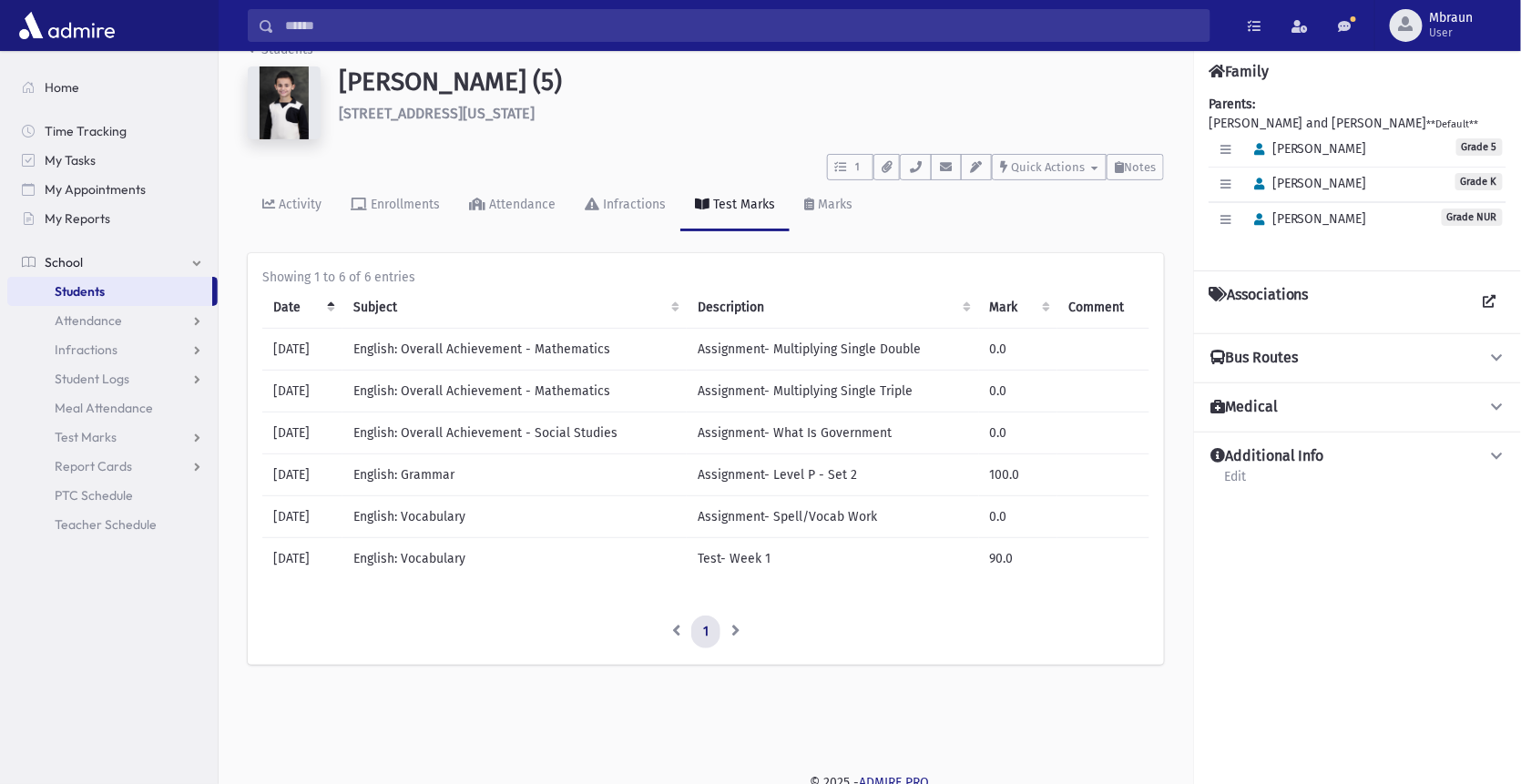
click at [142, 288] on link "Students" at bounding box center [109, 292] width 205 height 29
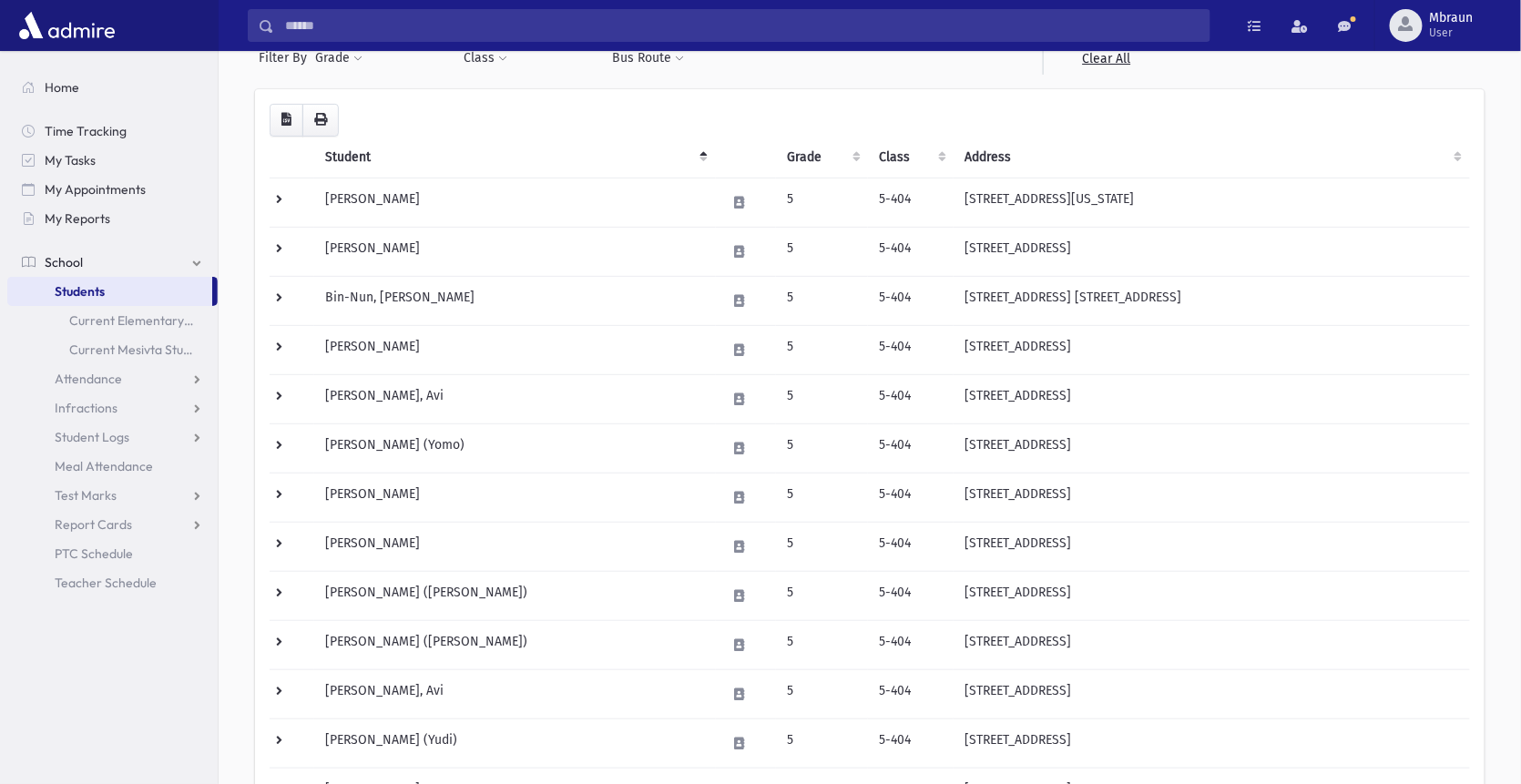
scroll to position [170, 0]
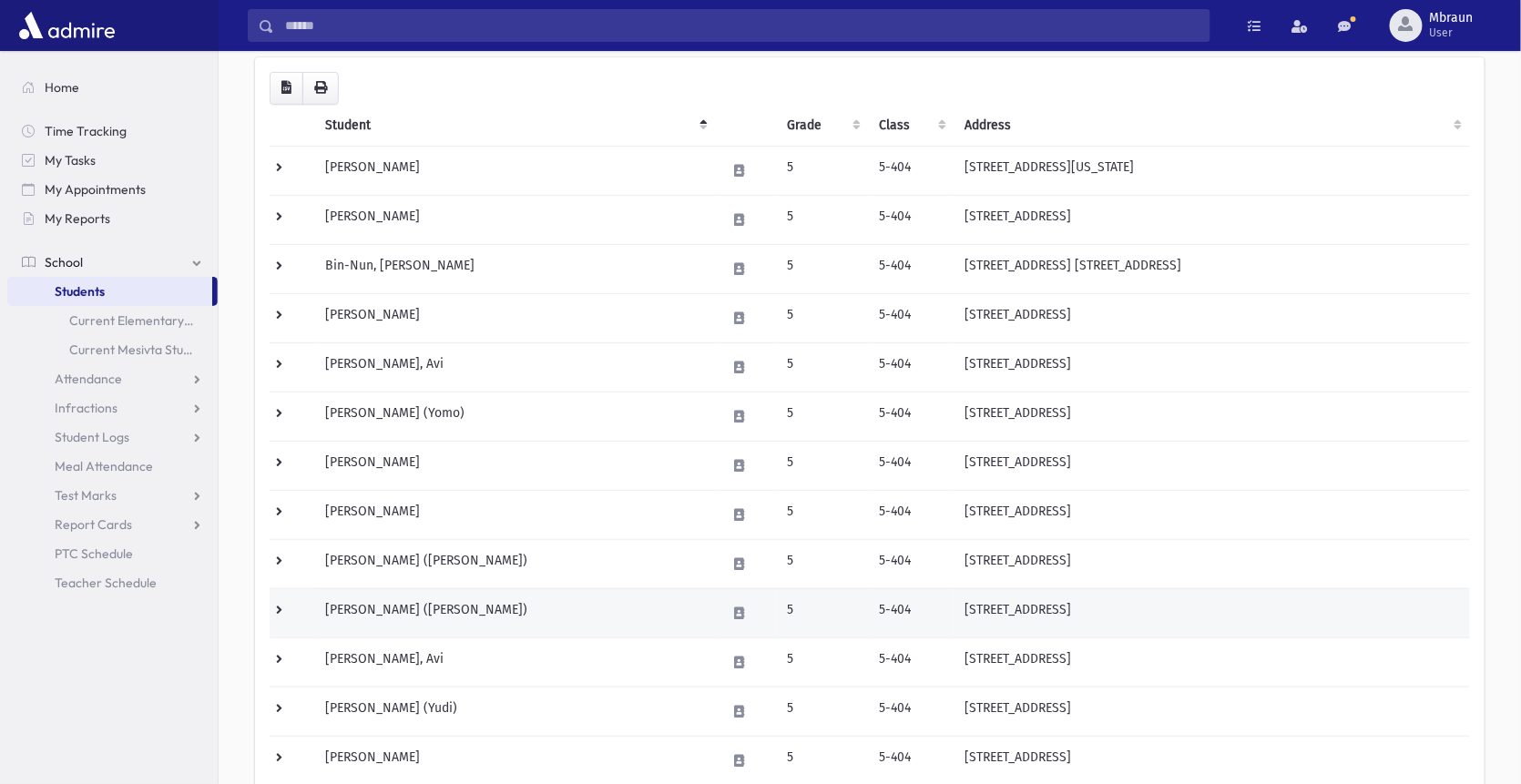
click at [414, 615] on td "[PERSON_NAME] ([PERSON_NAME])" at bounding box center [515, 613] width 402 height 50
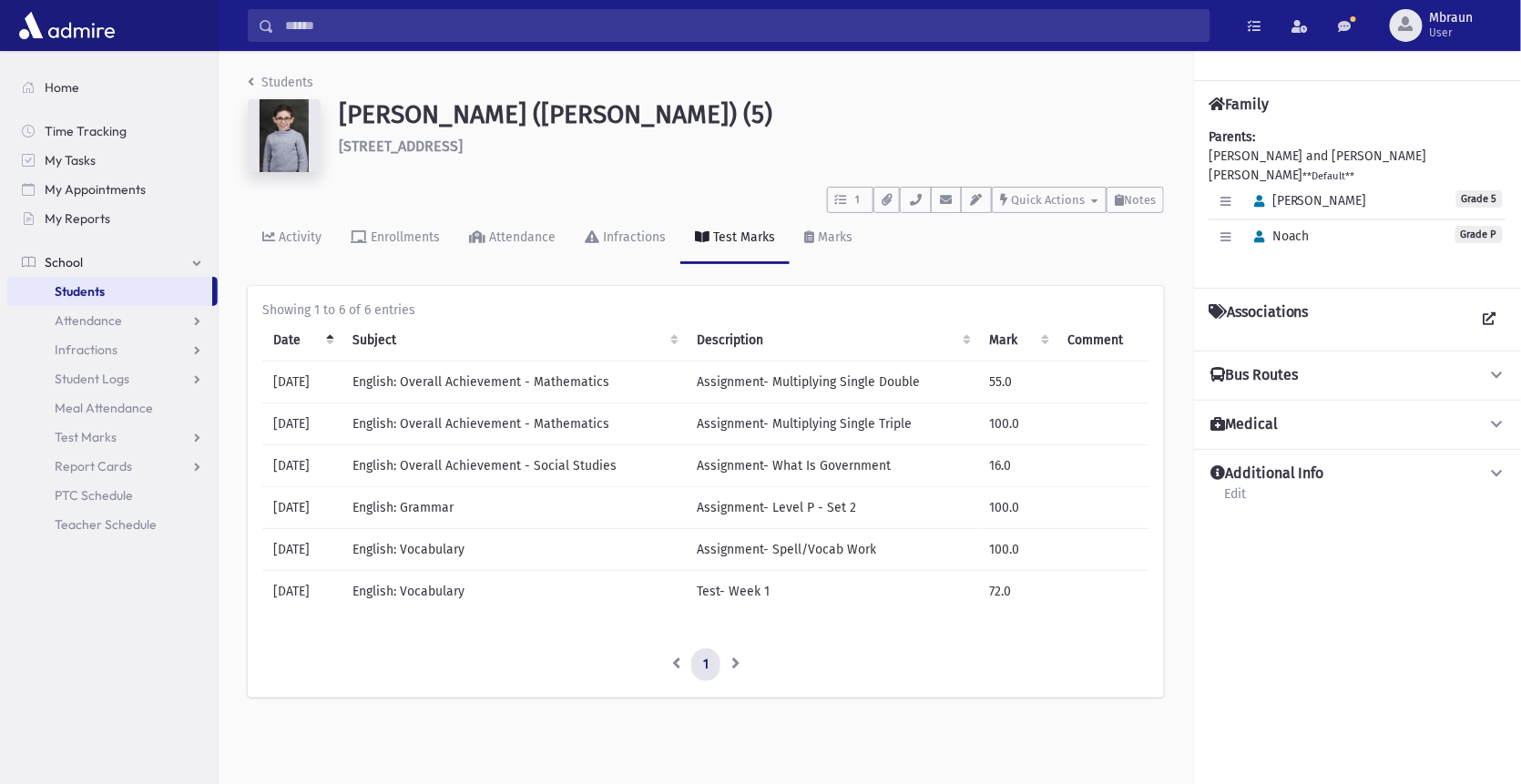
click at [416, 466] on td "English: Overall Achievement - Social Studies" at bounding box center [514, 466] width 344 height 42
click at [1009, 463] on td "16.0" at bounding box center [1017, 466] width 79 height 42
click at [1000, 468] on td "16.0" at bounding box center [1017, 466] width 79 height 42
click at [1051, 203] on span "Quick Actions" at bounding box center [1048, 199] width 74 height 14
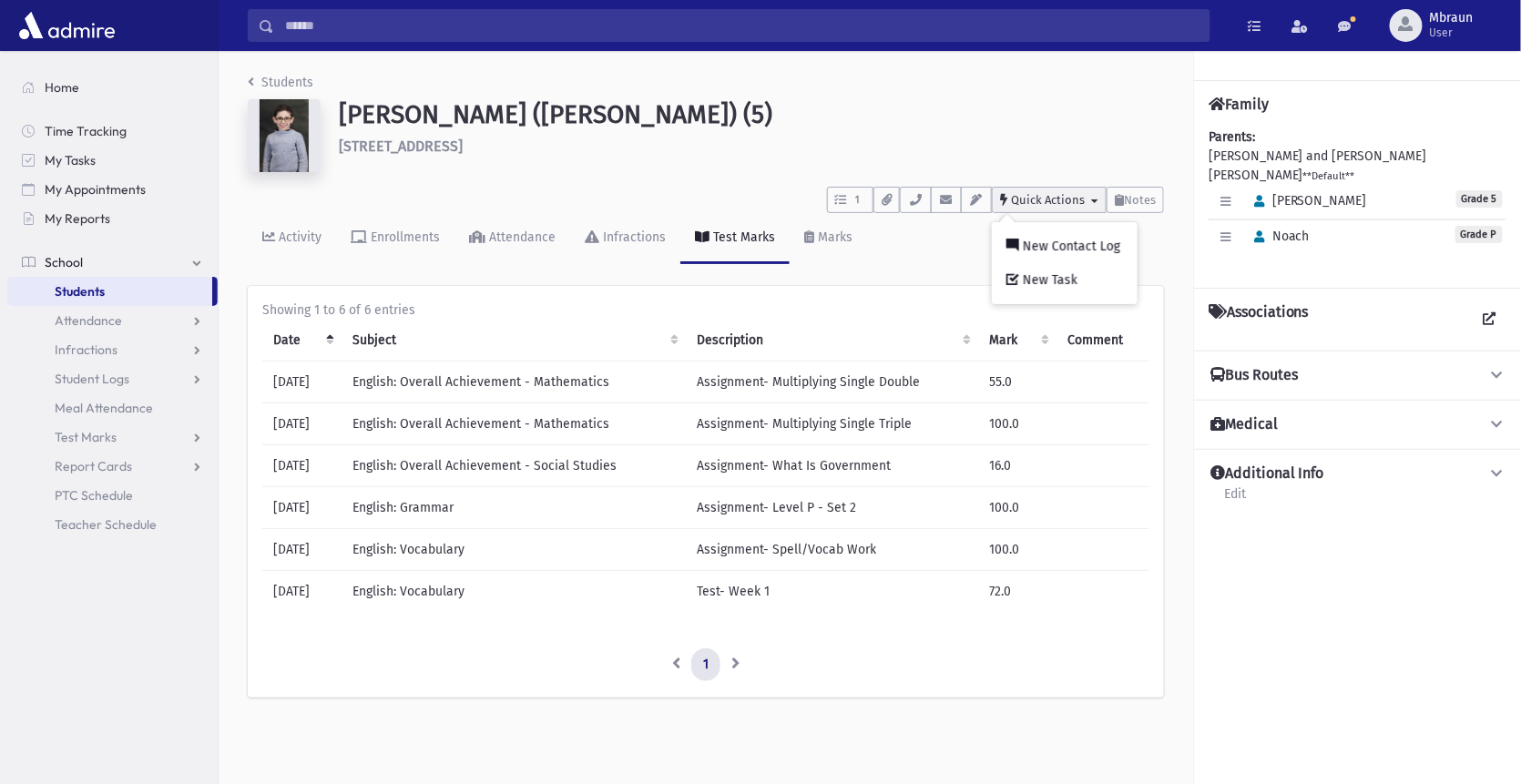
click at [1053, 196] on span "Quick Actions" at bounding box center [1048, 199] width 74 height 14
click at [1005, 506] on td "100.0" at bounding box center [1017, 508] width 79 height 42
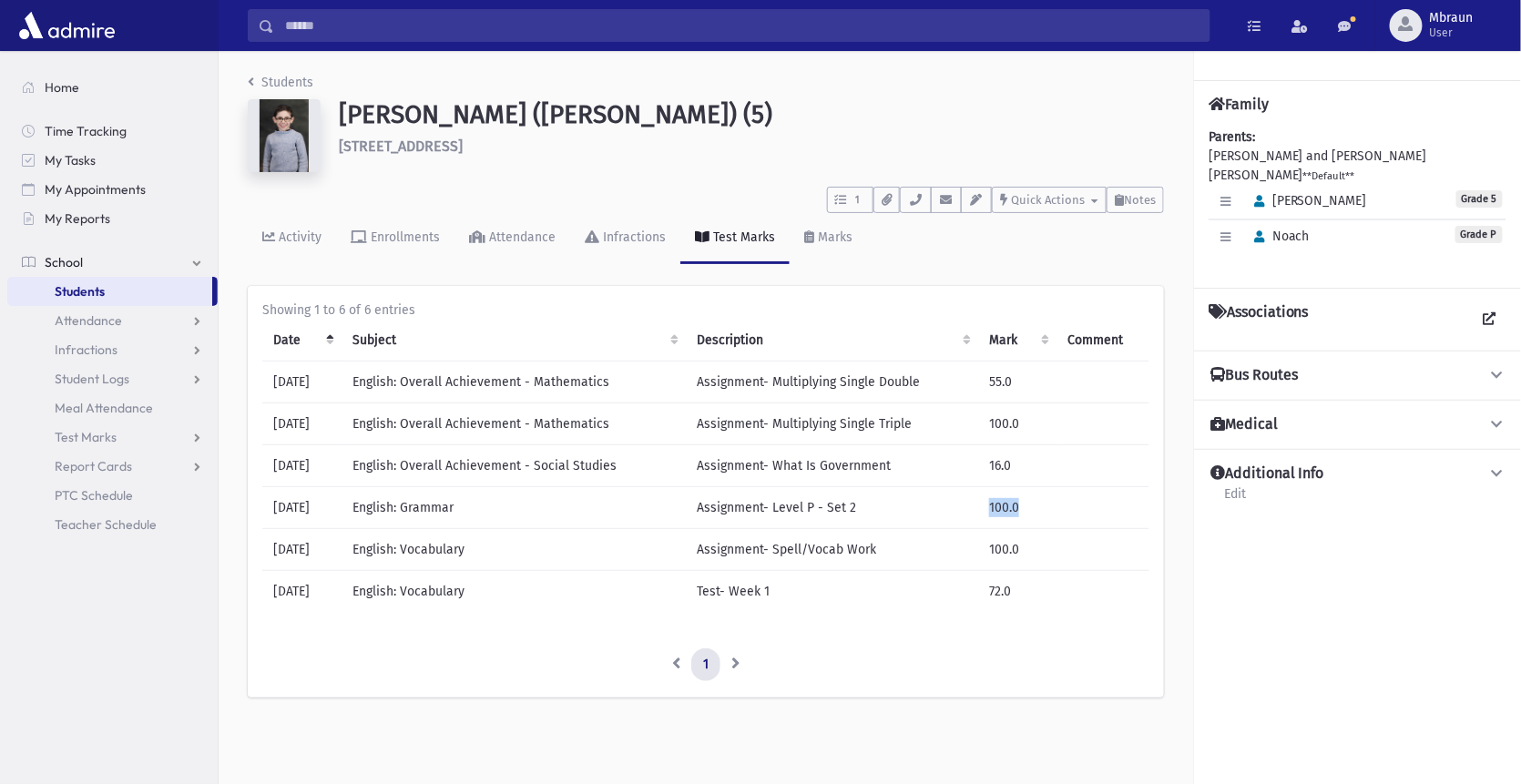
click at [994, 509] on td "100.0" at bounding box center [1017, 508] width 79 height 42
click at [993, 466] on td "16.0" at bounding box center [1017, 466] width 79 height 42
click at [1001, 466] on td "16.0" at bounding box center [1017, 466] width 79 height 42
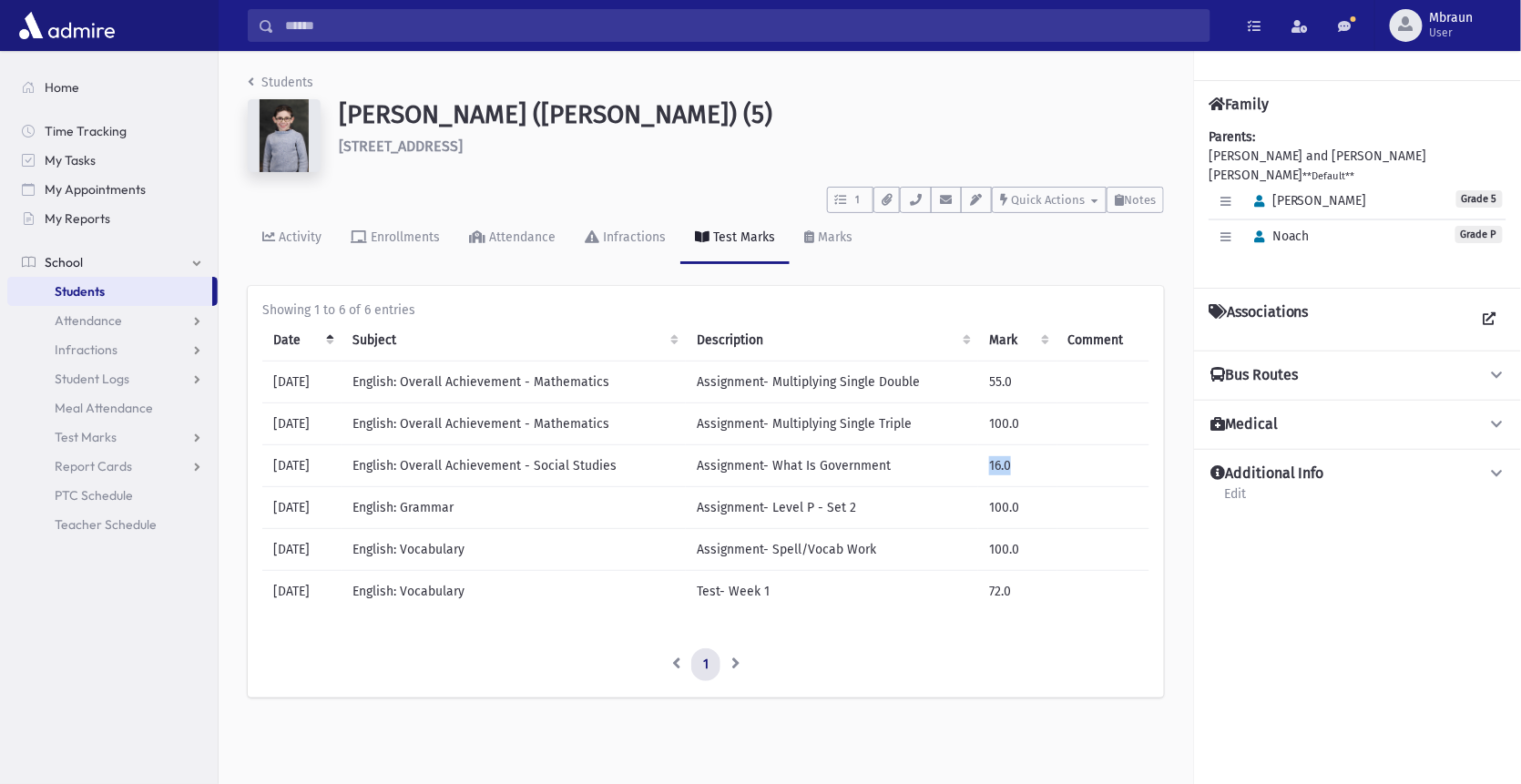
click at [1001, 466] on td "16.0" at bounding box center [1017, 466] width 79 height 42
click at [860, 464] on td "Assignment- What Is Government" at bounding box center [832, 466] width 292 height 42
click at [283, 465] on td "[DATE]" at bounding box center [302, 466] width 79 height 42
click at [387, 469] on td "English: Overall Achievement - Social Studies" at bounding box center [514, 466] width 344 height 42
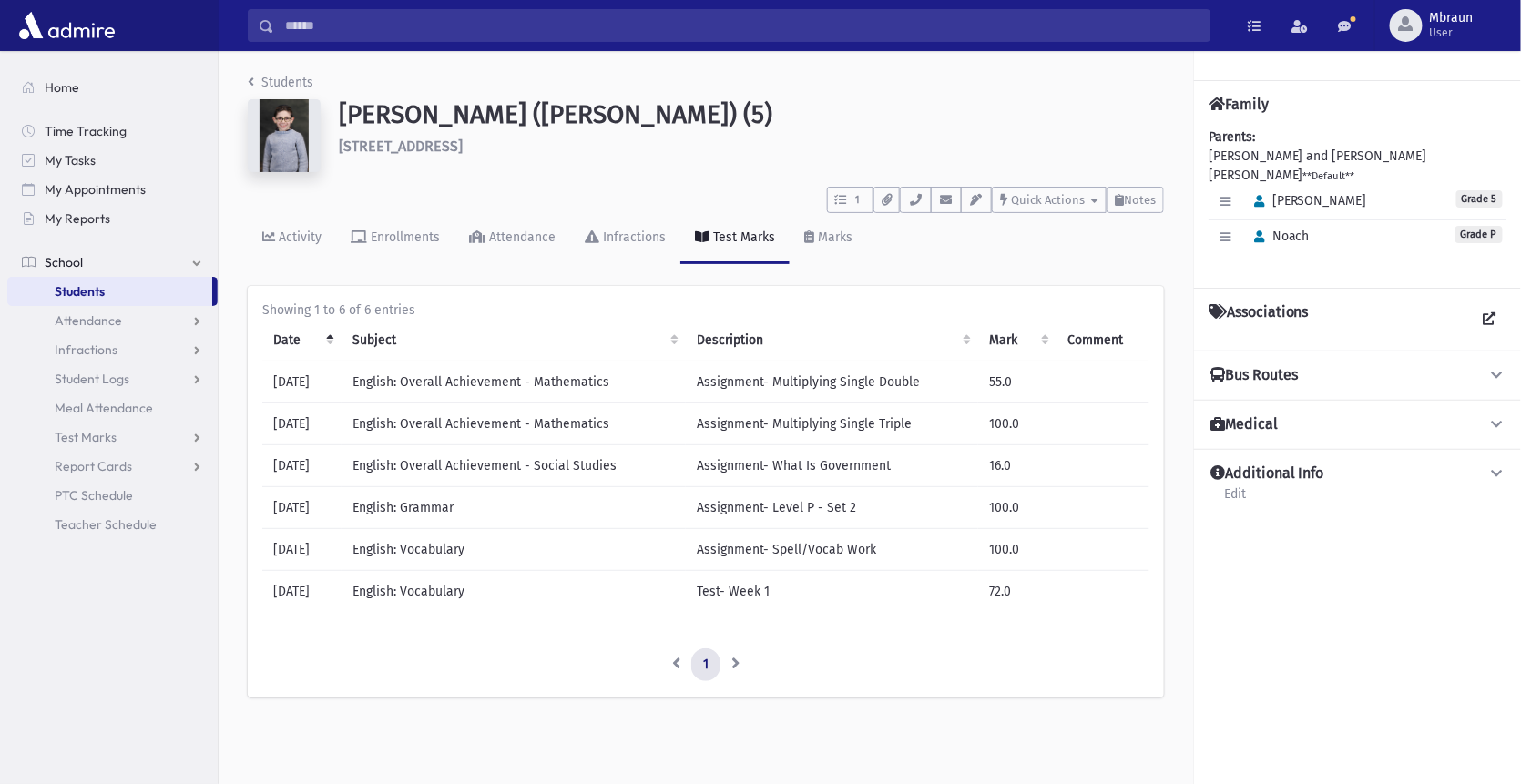
click at [393, 469] on td "English: Overall Achievement - Social Studies" at bounding box center [514, 466] width 344 height 42
click at [587, 466] on td "English: Overall Achievement - Social Studies" at bounding box center [514, 466] width 344 height 42
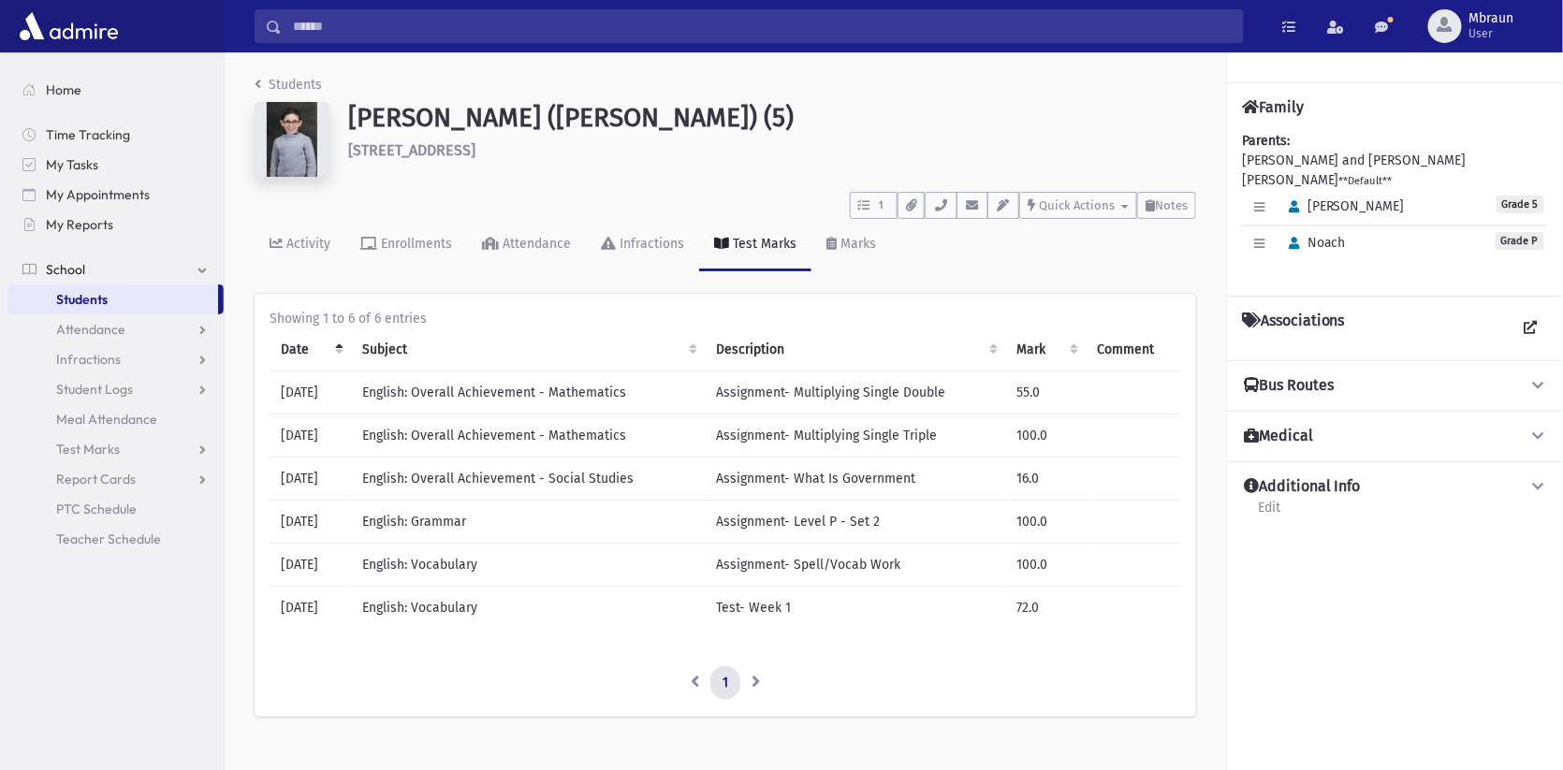
click at [108, 296] on span "Students" at bounding box center [81, 299] width 51 height 17
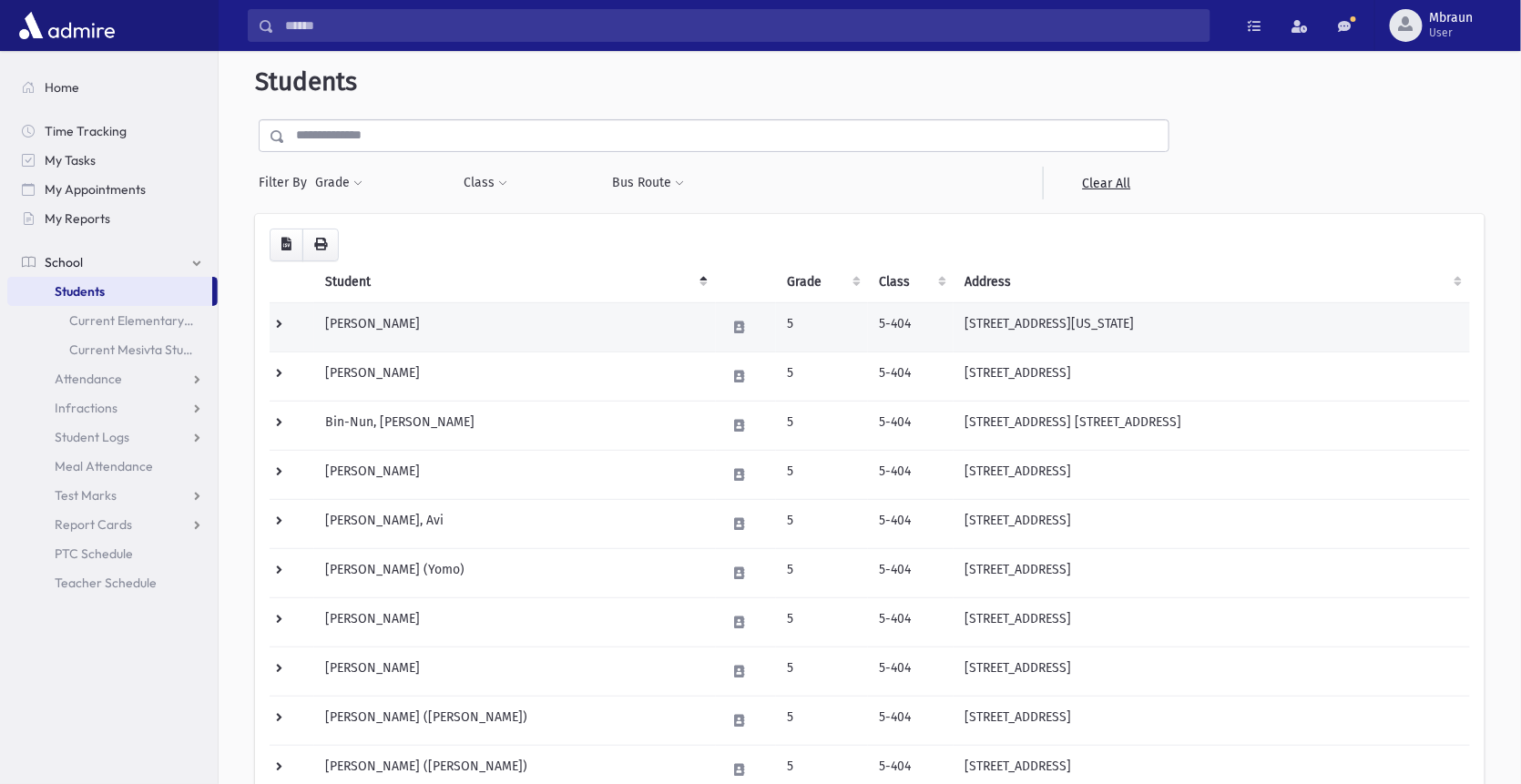
scroll to position [14, 0]
click at [381, 320] on td "[PERSON_NAME]" at bounding box center [515, 327] width 402 height 50
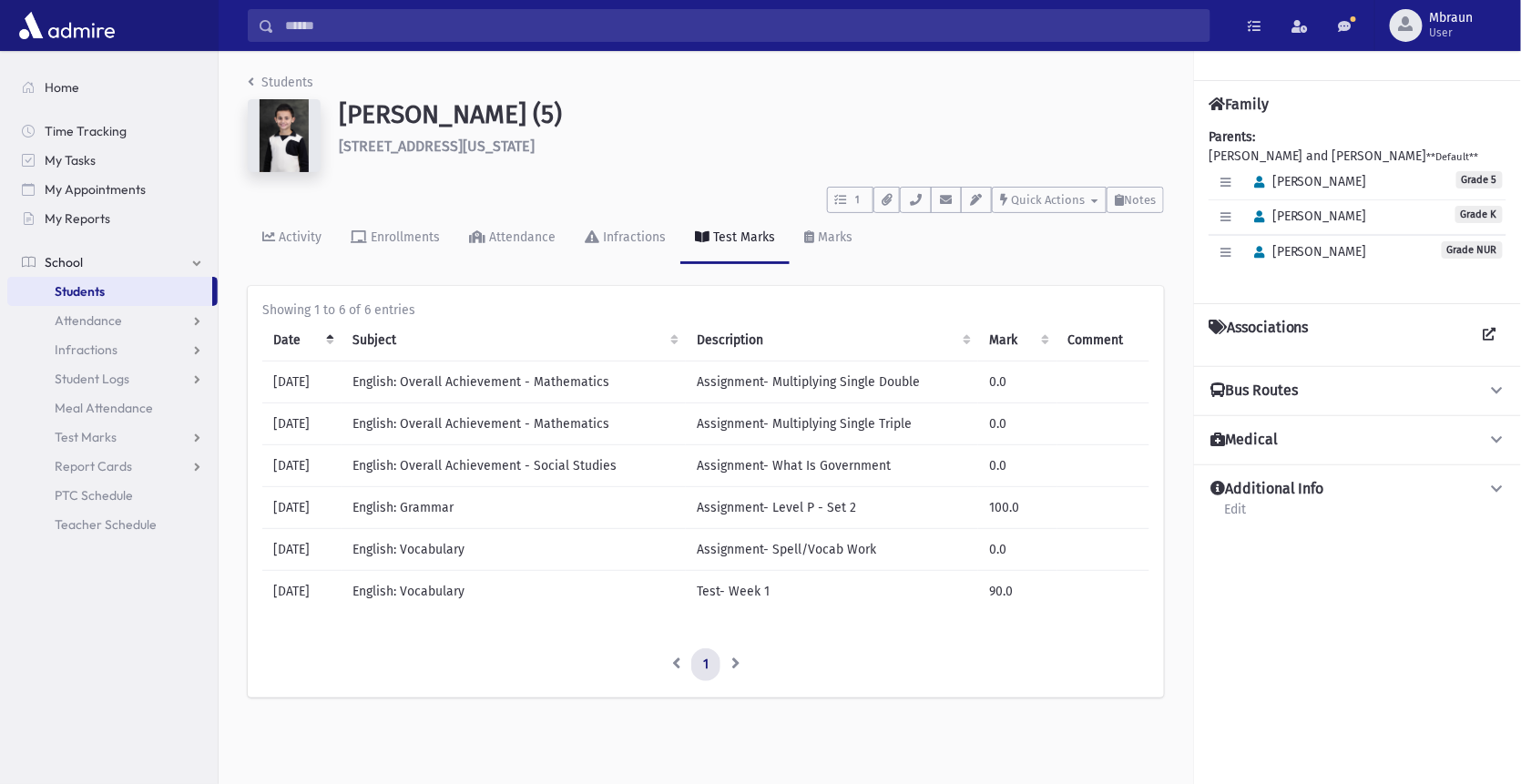
click at [260, 78] on link "Students" at bounding box center [280, 83] width 65 height 16
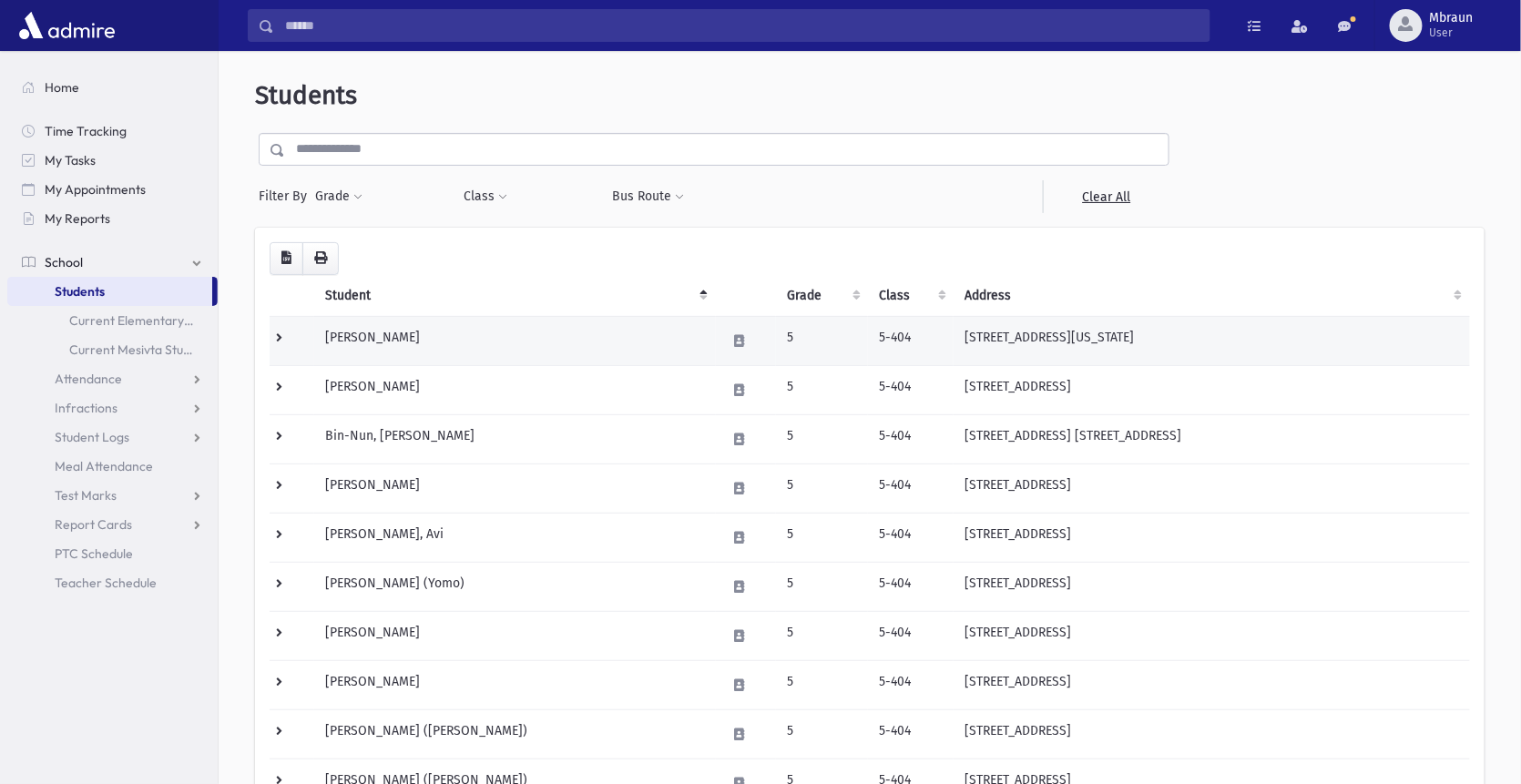
click at [379, 330] on td "[PERSON_NAME]" at bounding box center [515, 340] width 402 height 50
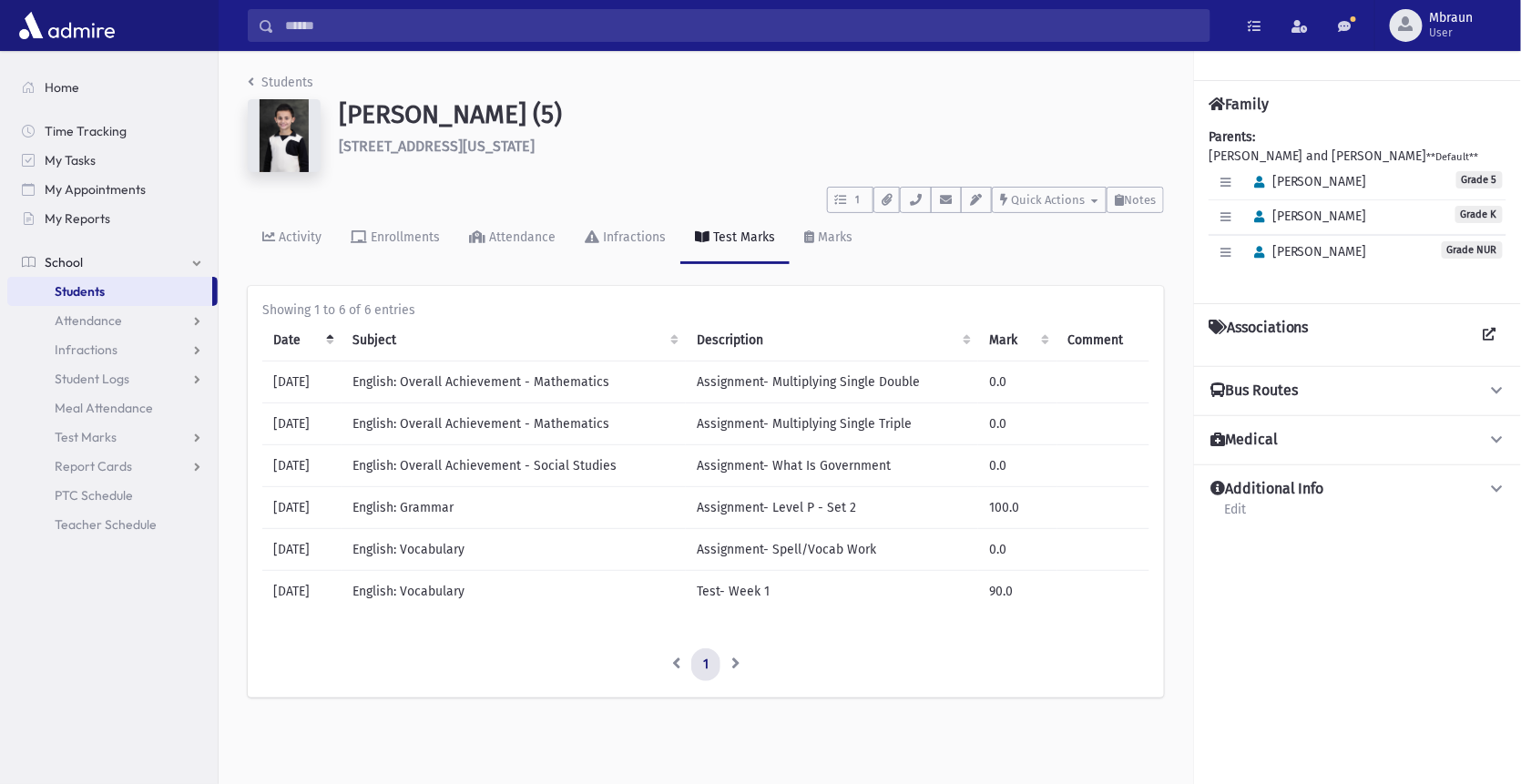
click at [453, 340] on th "Subject" at bounding box center [514, 340] width 344 height 42
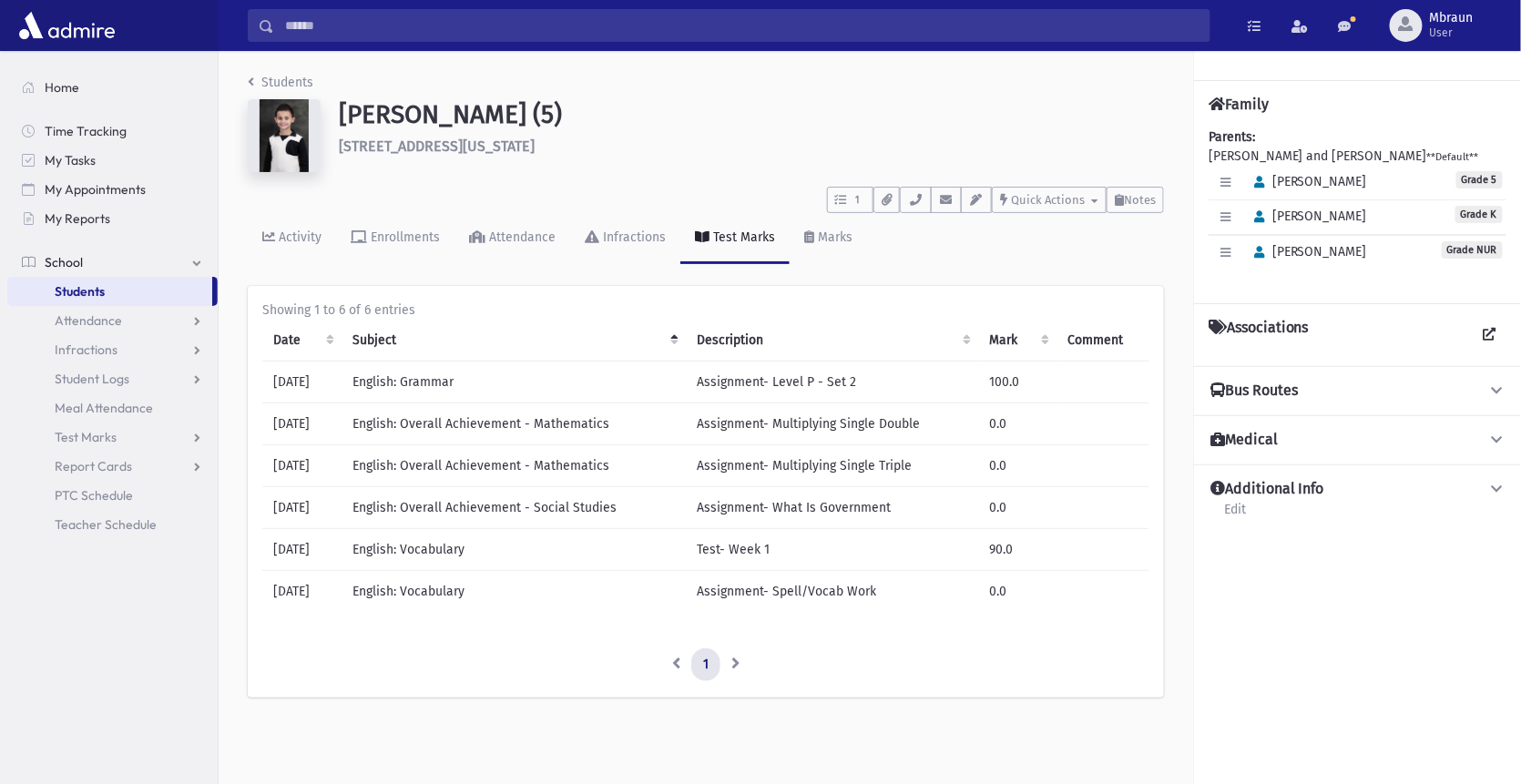
click at [312, 338] on th "Date" at bounding box center [302, 340] width 79 height 42
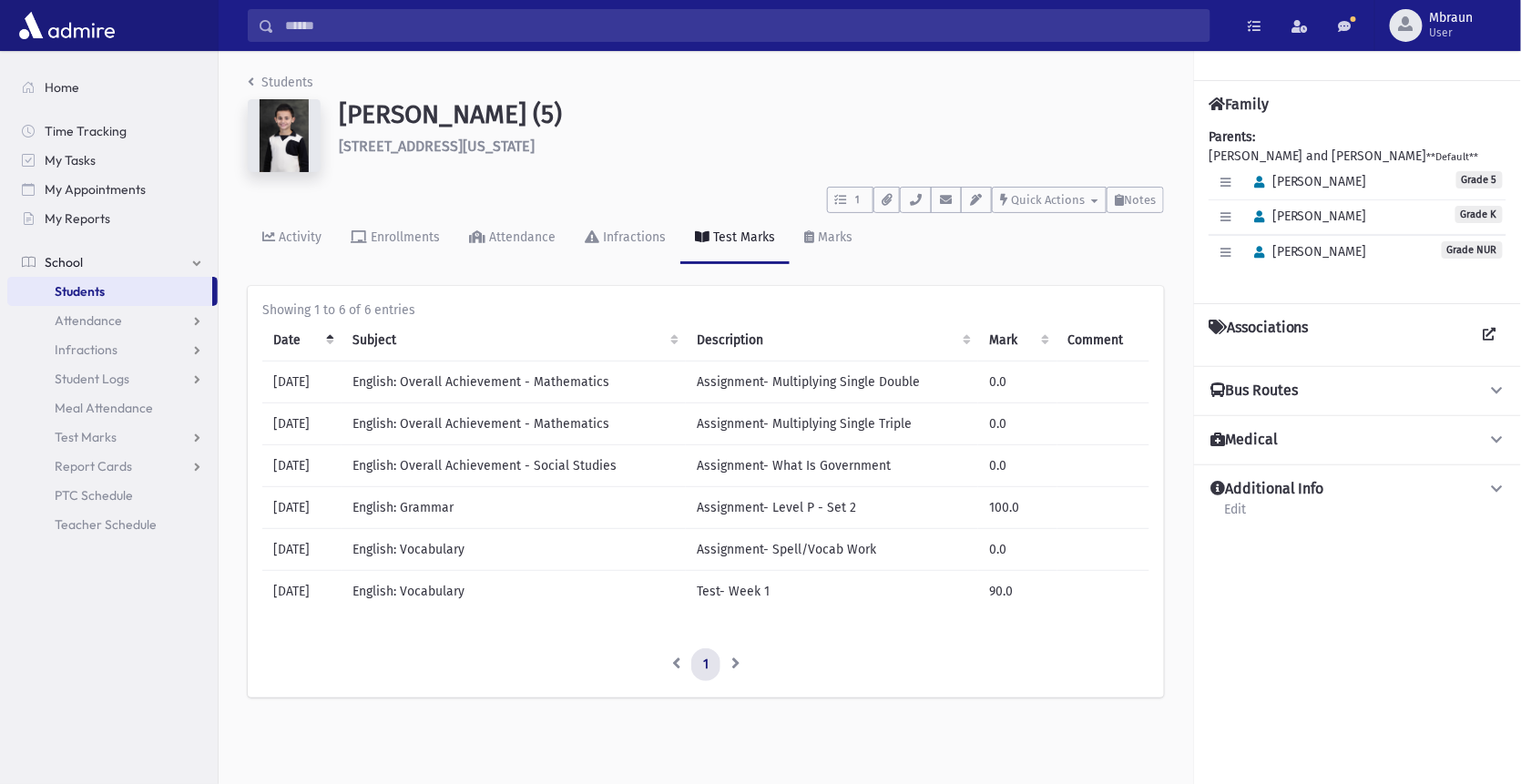
click at [286, 341] on th "Date" at bounding box center [302, 340] width 79 height 42
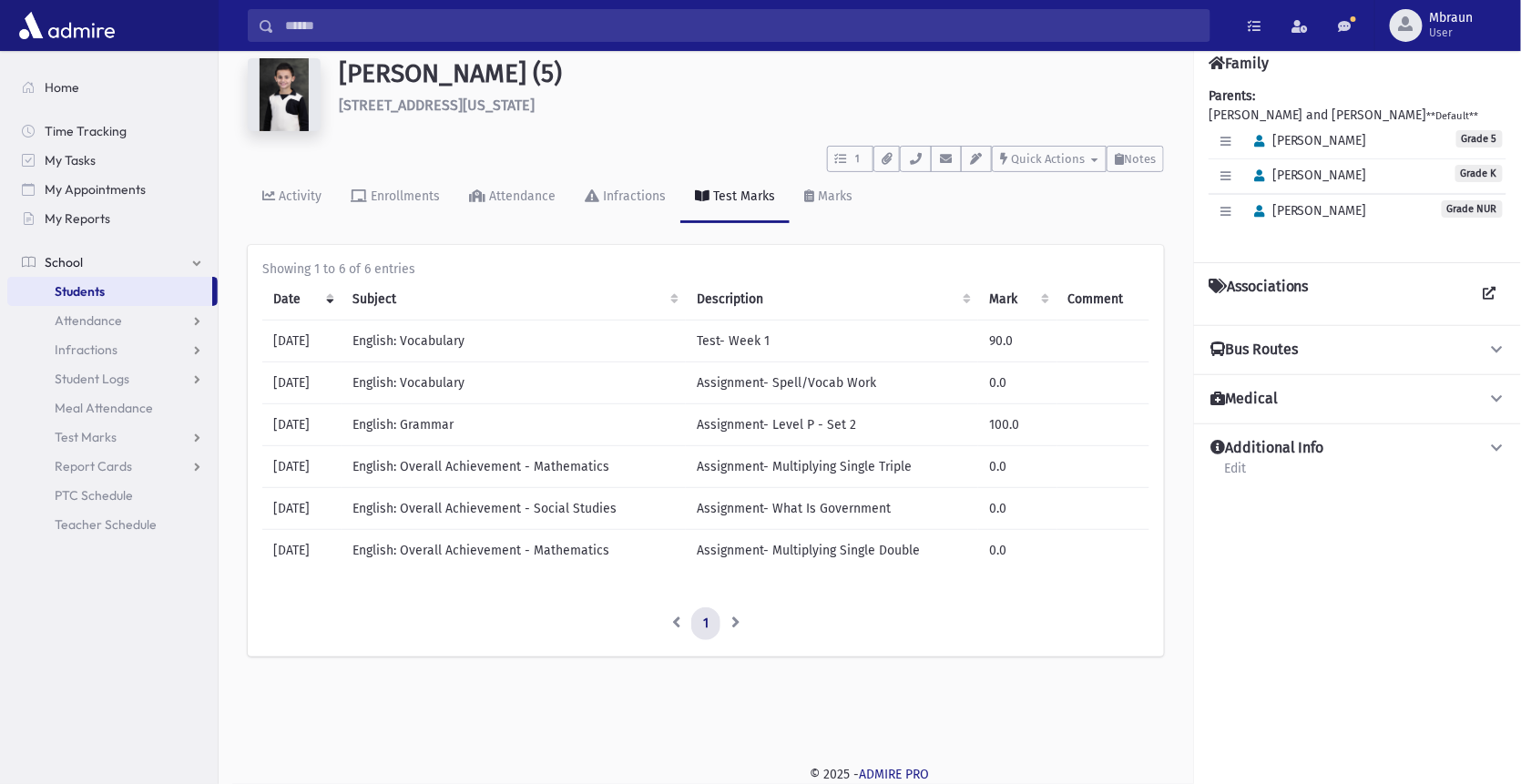
scroll to position [40, 0]
click at [87, 383] on span "Student Logs" at bounding box center [91, 378] width 75 height 17
click at [107, 498] on span "Test Marks" at bounding box center [86, 495] width 62 height 17
drag, startPoint x: 100, startPoint y: 544, endPoint x: 120, endPoint y: 518, distance: 32.8
click at [120, 518] on ul "Entry List" at bounding box center [112, 539] width 210 height 58
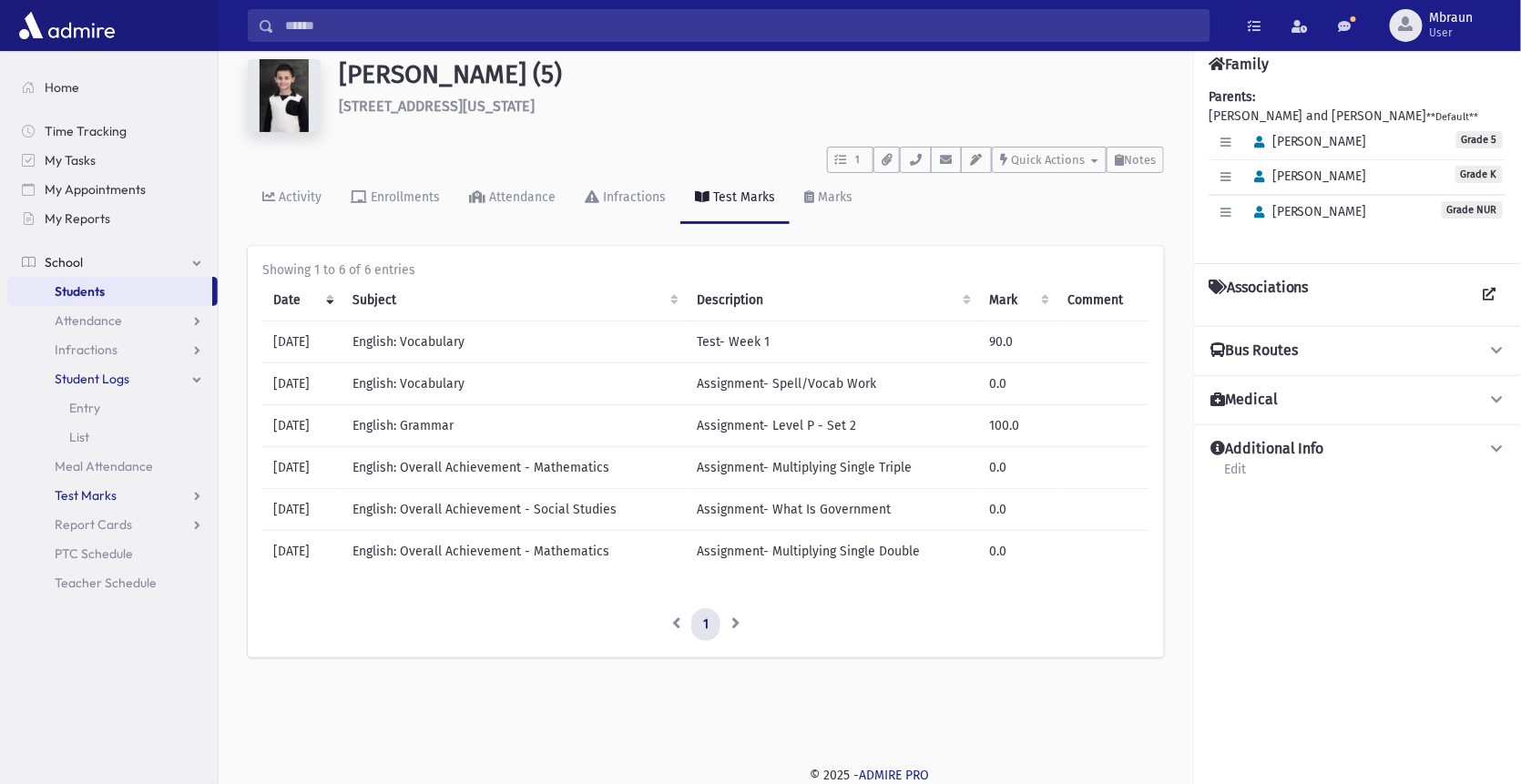
click at [107, 499] on span "Test Marks" at bounding box center [86, 495] width 62 height 17
click at [98, 552] on link "List" at bounding box center [112, 553] width 210 height 29
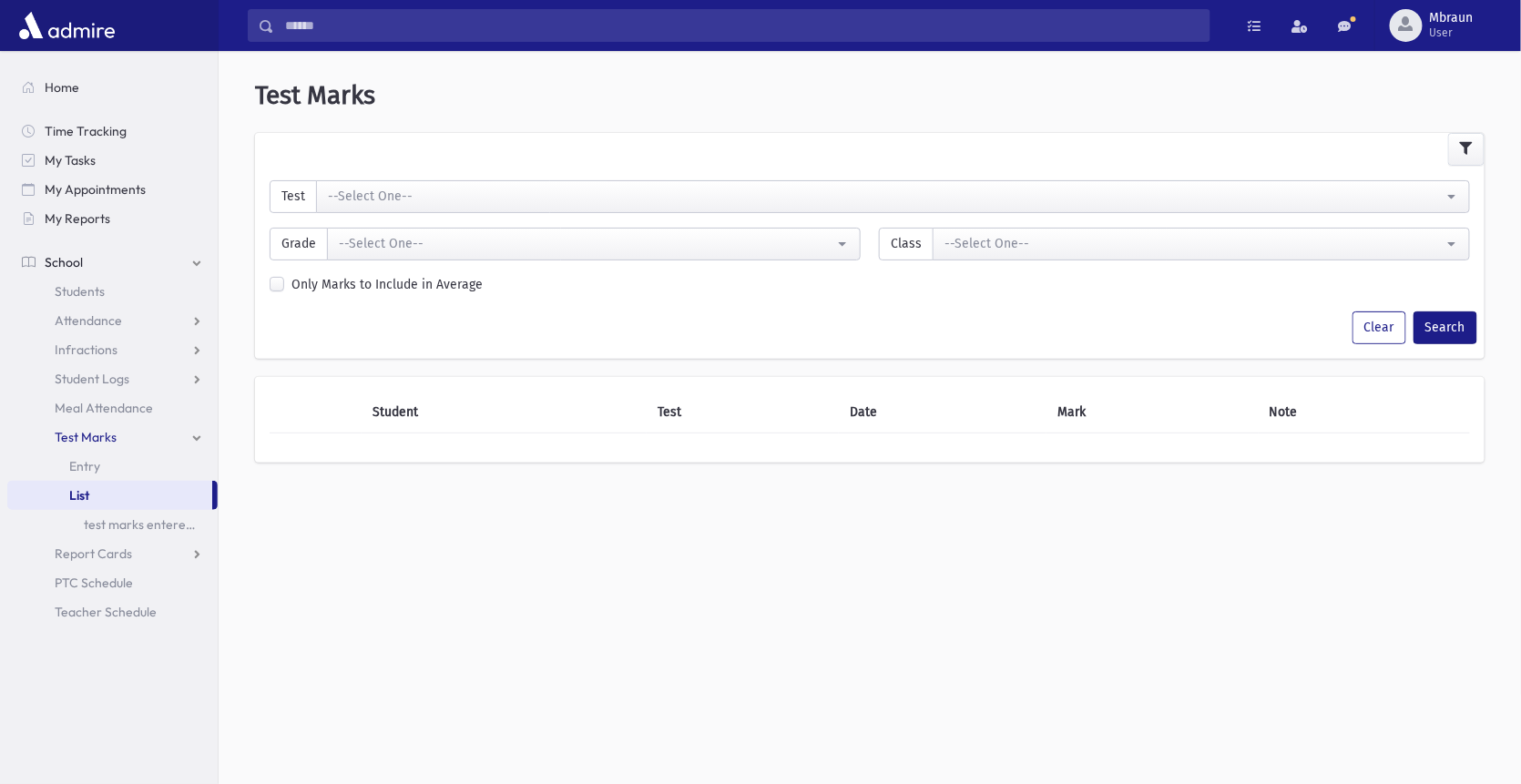
click at [81, 554] on span "Report Cards" at bounding box center [93, 553] width 78 height 17
click at [462, 191] on div "--Select One--" at bounding box center [886, 196] width 1116 height 19
click at [446, 196] on div "--Select One--" at bounding box center [886, 196] width 1116 height 19
click at [530, 202] on div "--Select One--" at bounding box center [886, 196] width 1116 height 19
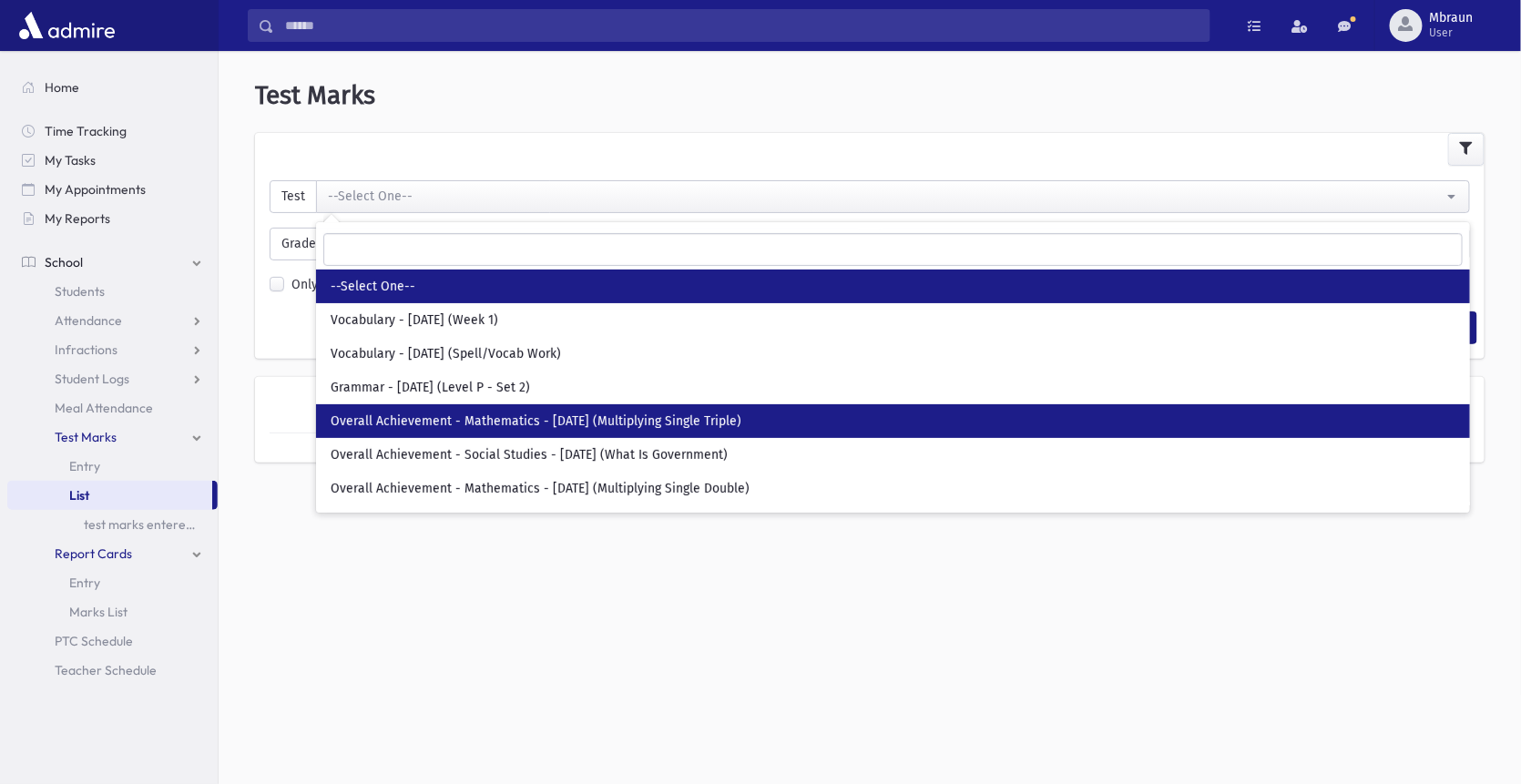
click at [451, 417] on span "Overall Achievement - Mathematics - [DATE] (Multiplying Single Triple)" at bounding box center [536, 421] width 411 height 18
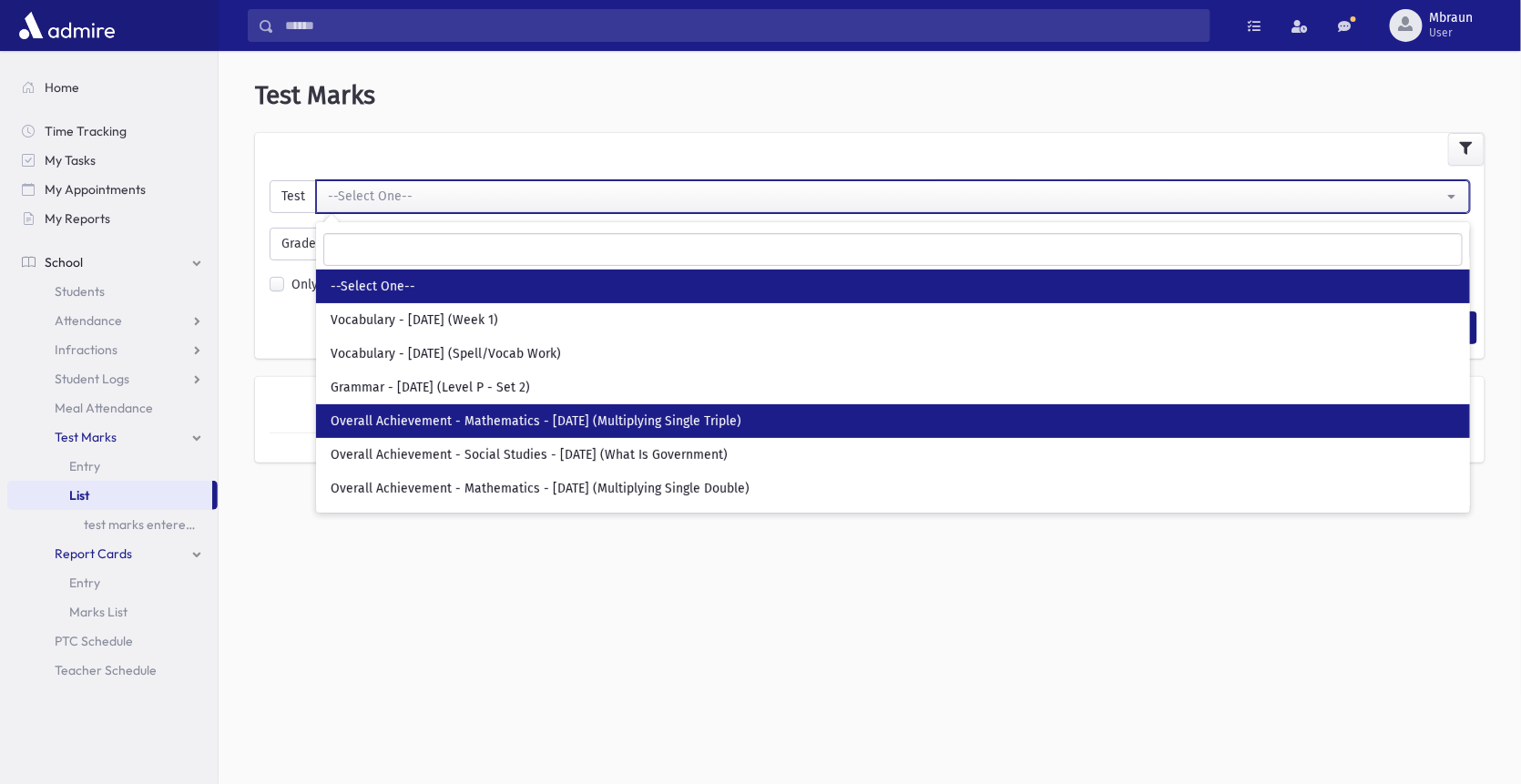
select select "***"
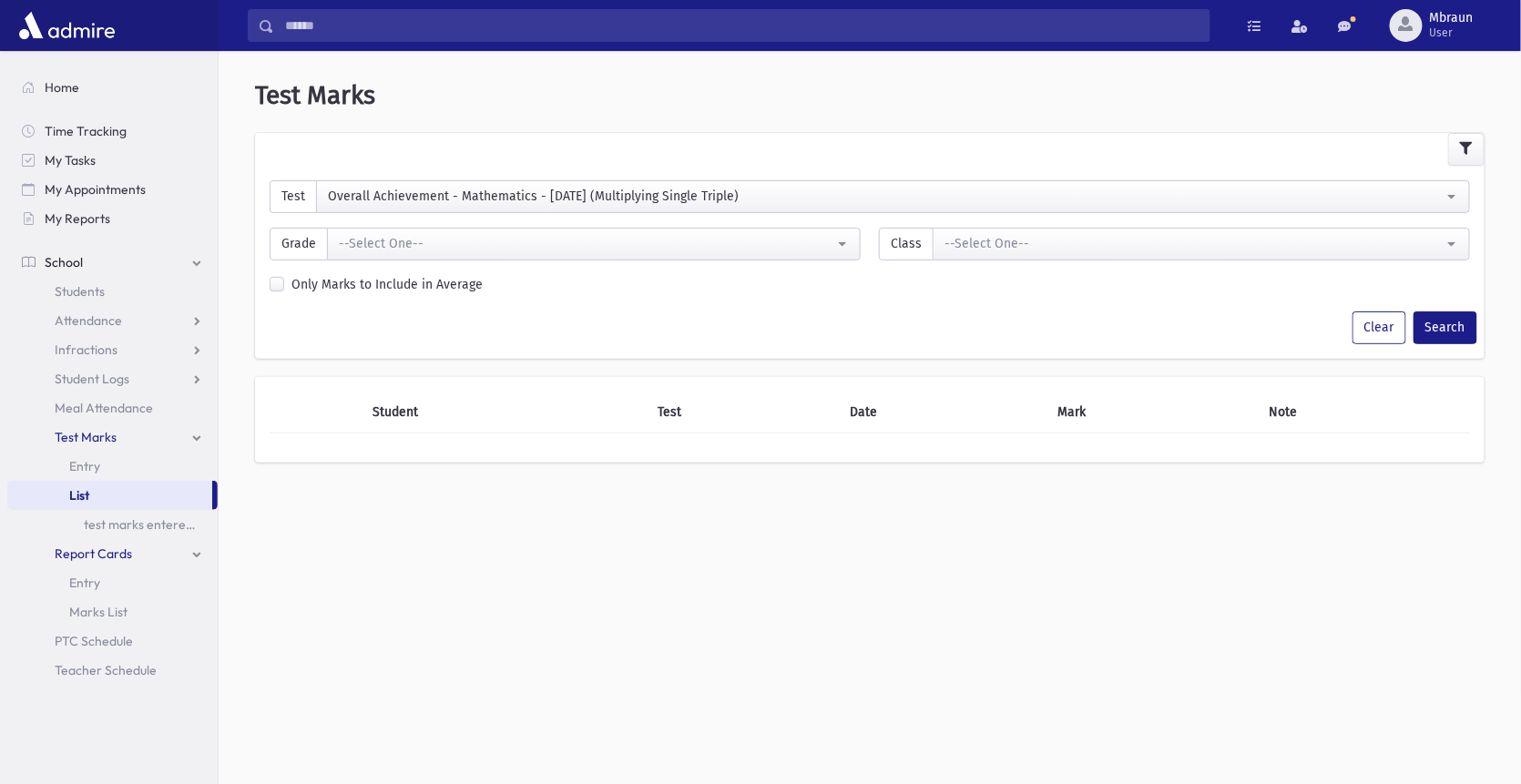
click at [477, 241] on div "--Select One--" at bounding box center [586, 244] width 495 height 19
click at [449, 190] on div "Overall Achievement - Mathematics - [DATE] (Multiplying Single Triple)" at bounding box center [886, 196] width 1116 height 19
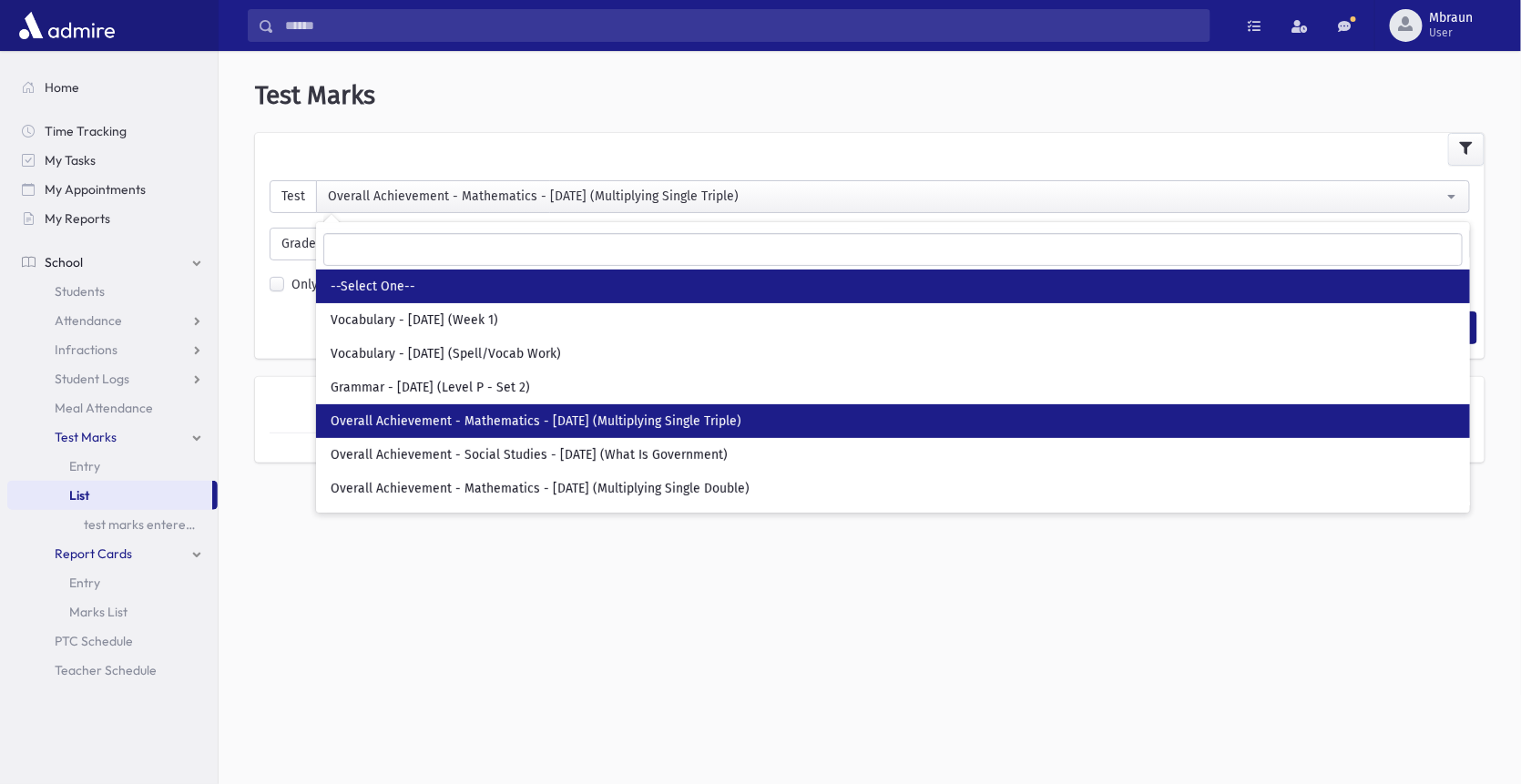
click at [423, 281] on link "--Select One--" at bounding box center [893, 286] width 1154 height 34
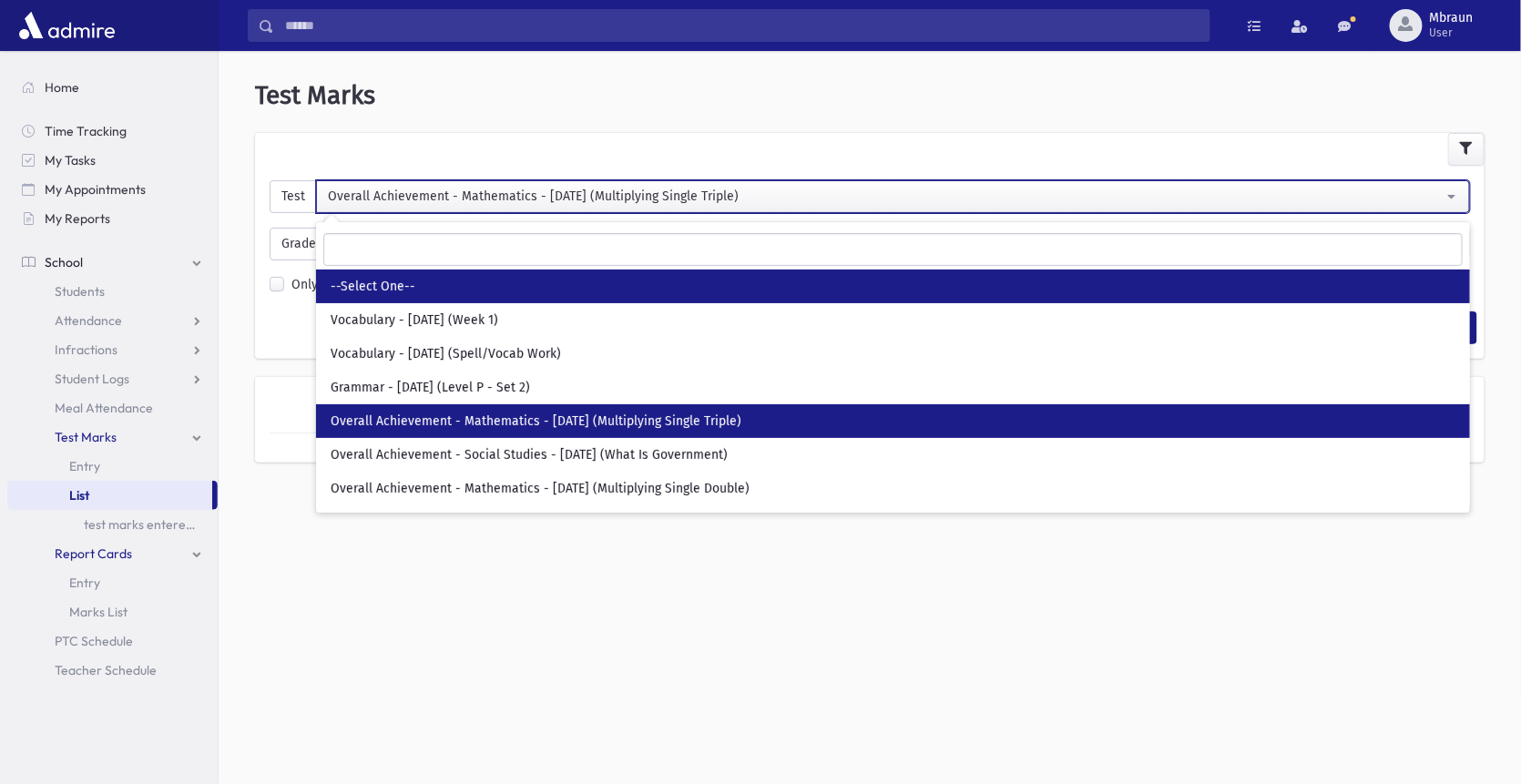
select select
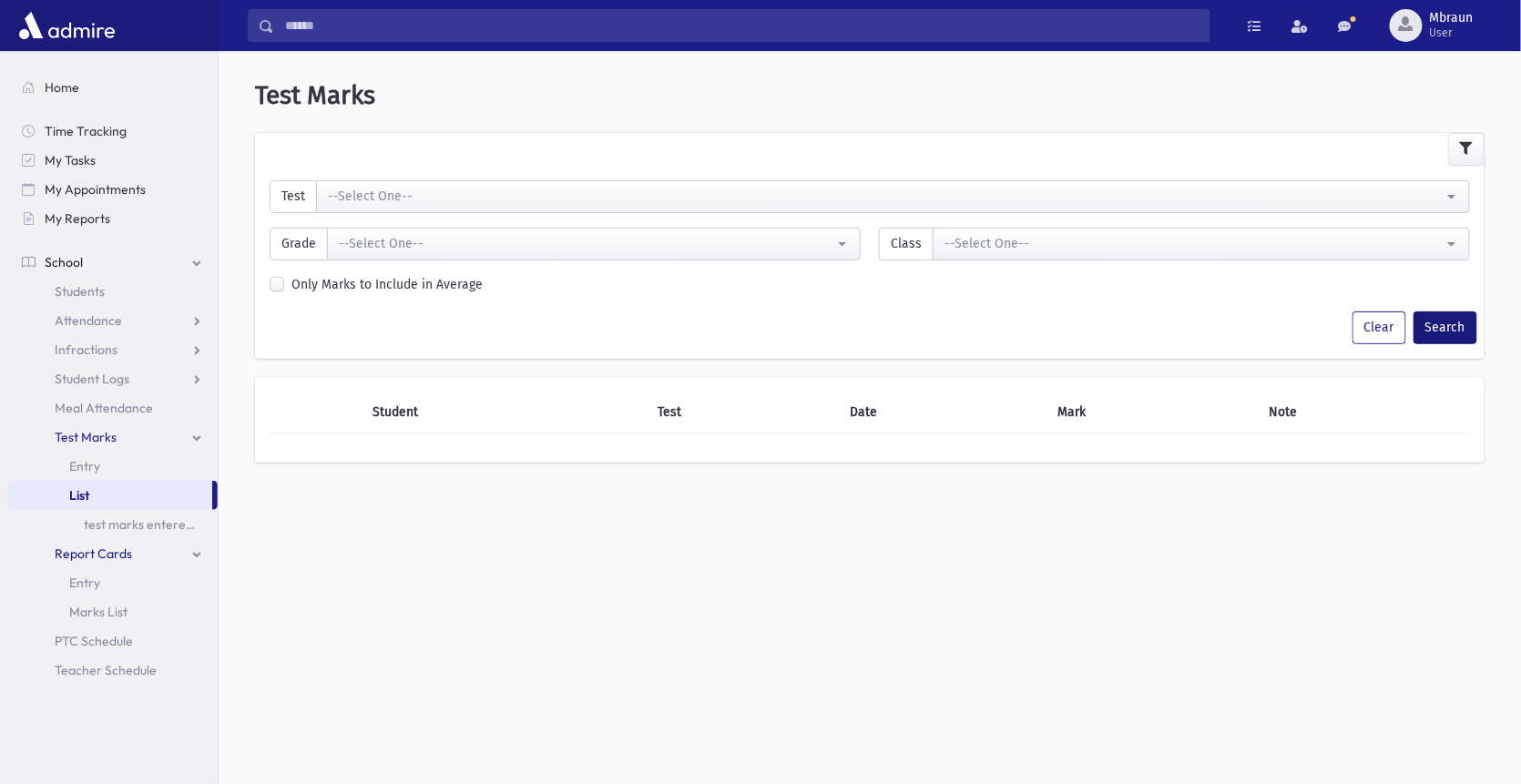
click at [1442, 333] on button "Search" at bounding box center [1446, 328] width 64 height 33
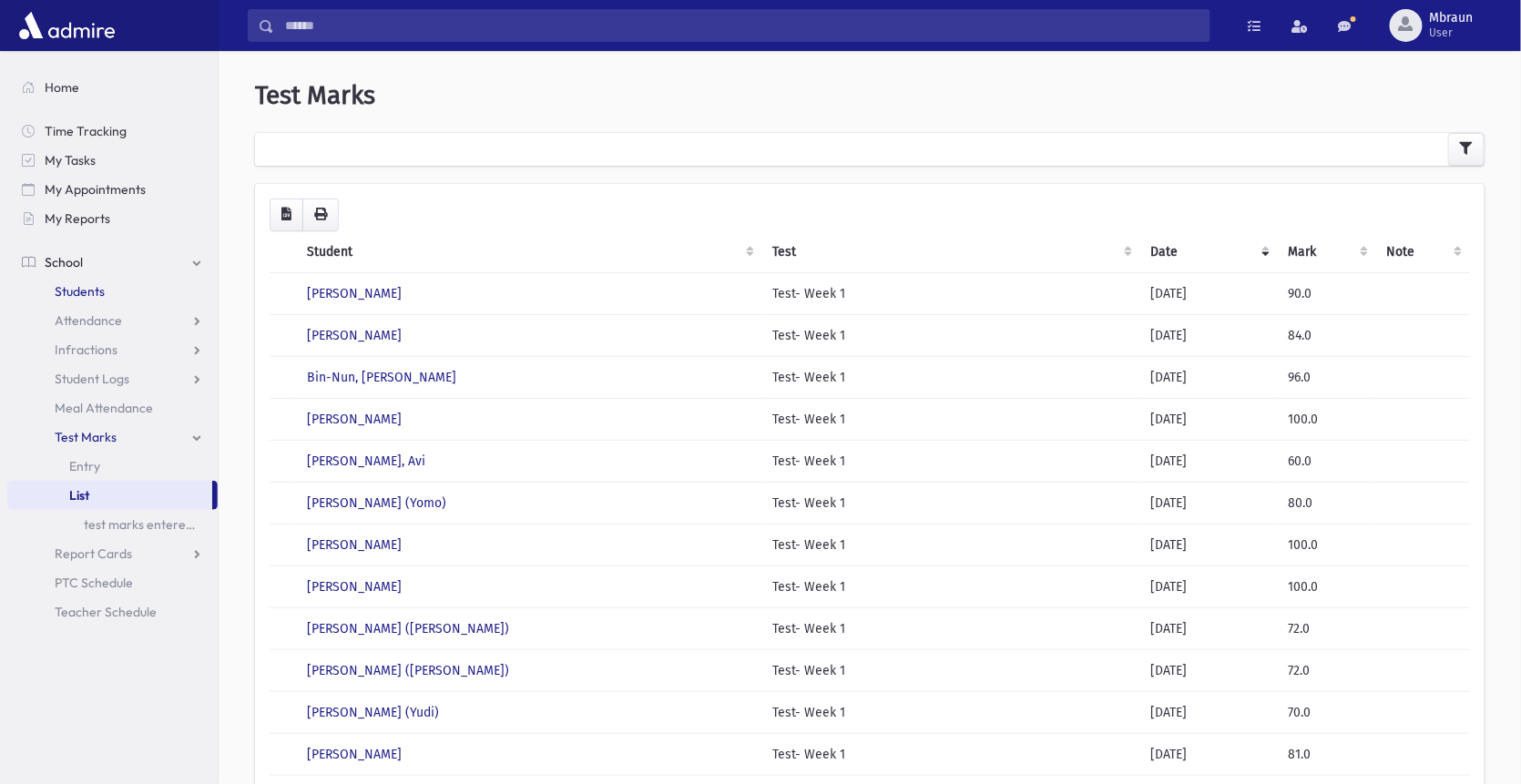
click at [75, 295] on span "Students" at bounding box center [79, 291] width 50 height 17
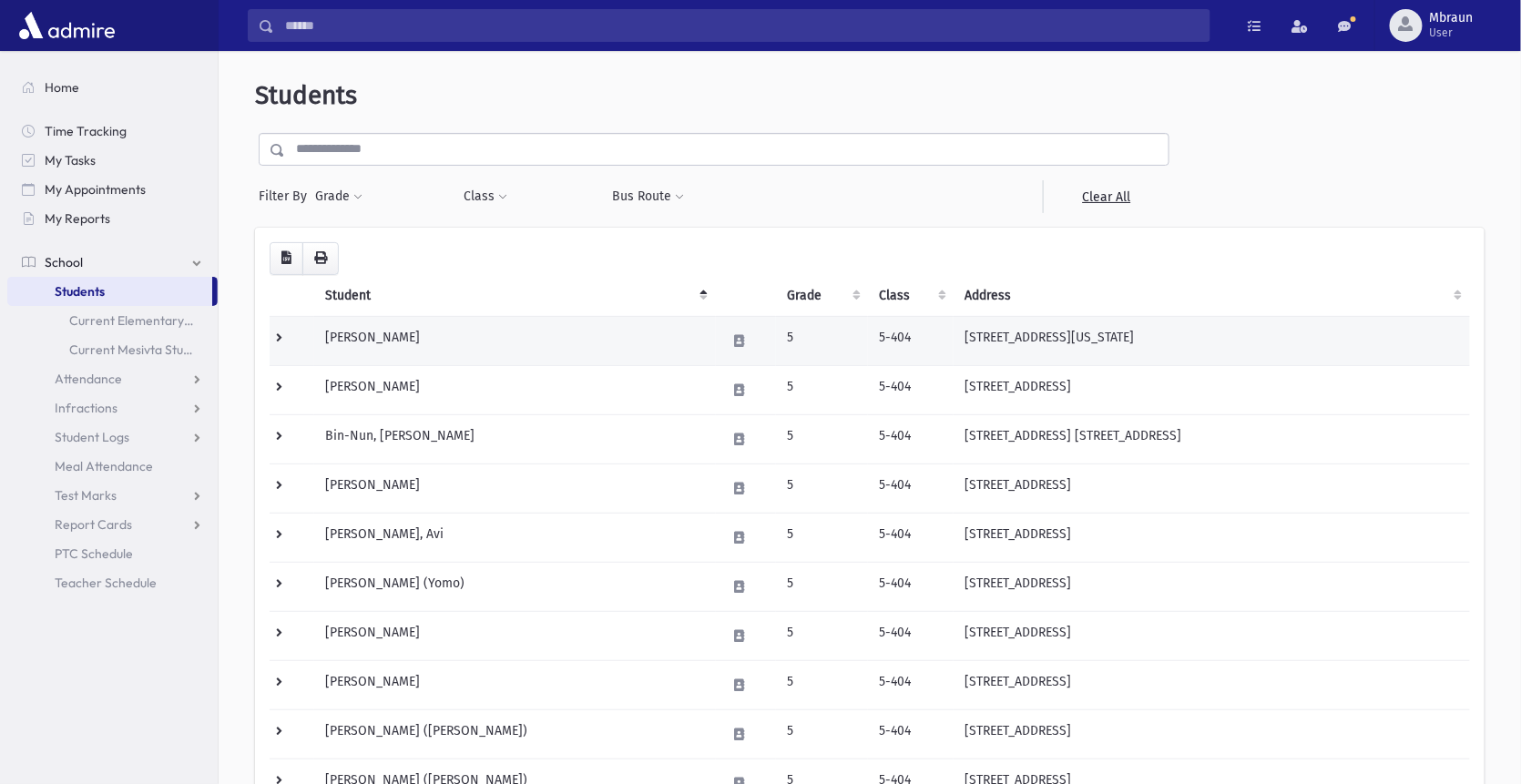
click at [380, 332] on td "[PERSON_NAME]" at bounding box center [515, 340] width 402 height 50
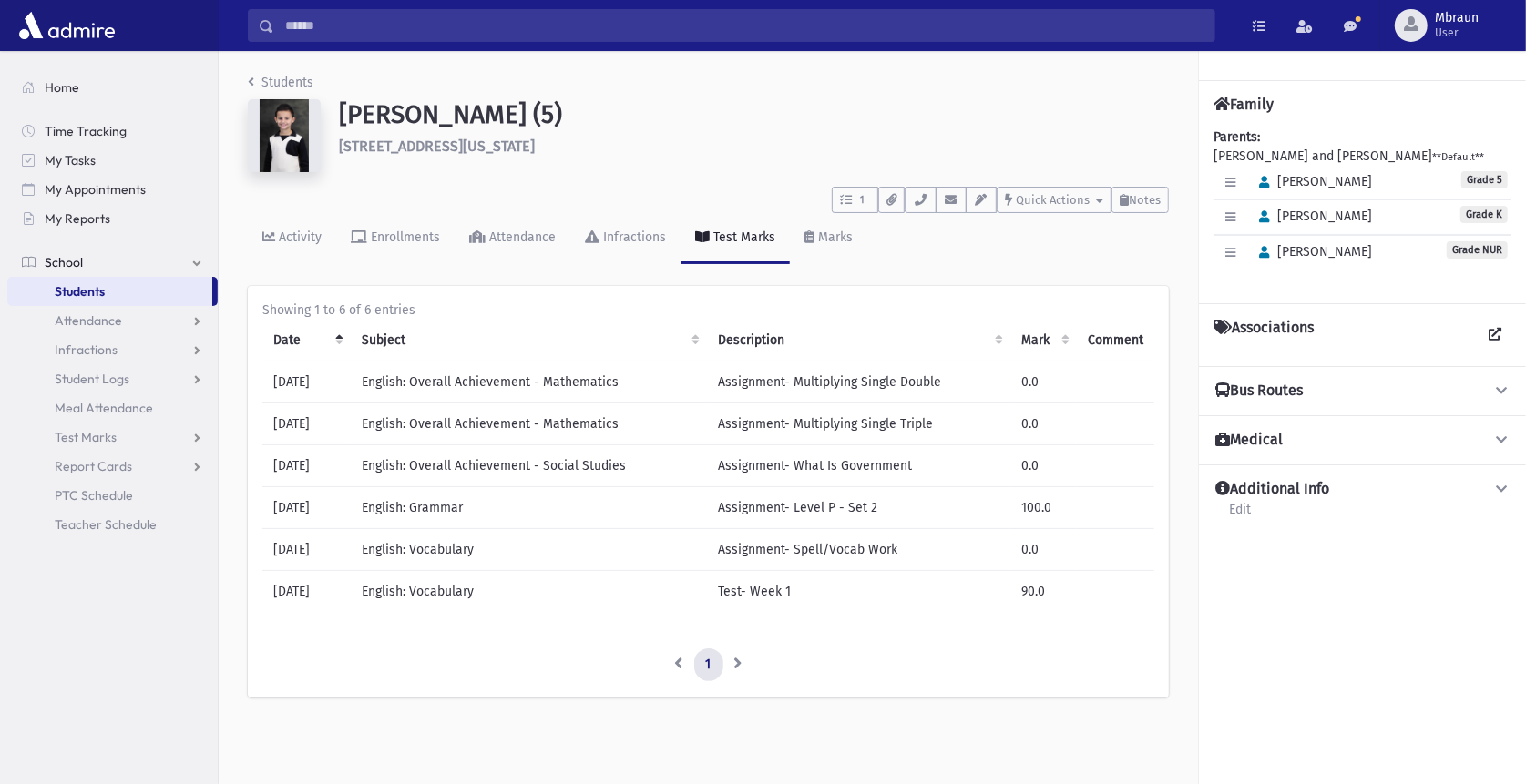
click at [442, 192] on div "1 To Do's Tasks (1) A New Parent Owes Money, Follow up [DATE] Administrative, b…" at bounding box center [708, 196] width 921 height 34
click at [280, 78] on link "Students" at bounding box center [280, 83] width 65 height 16
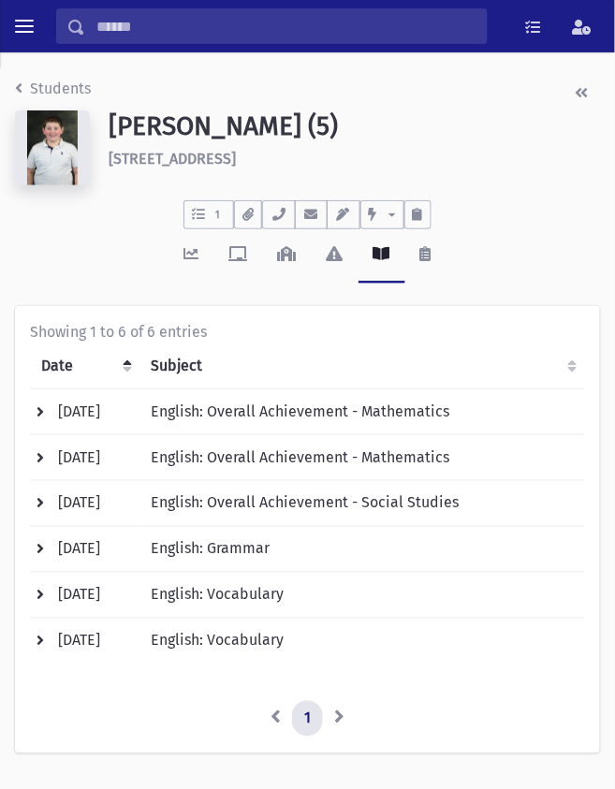
click at [77, 82] on link "Students" at bounding box center [53, 89] width 76 height 18
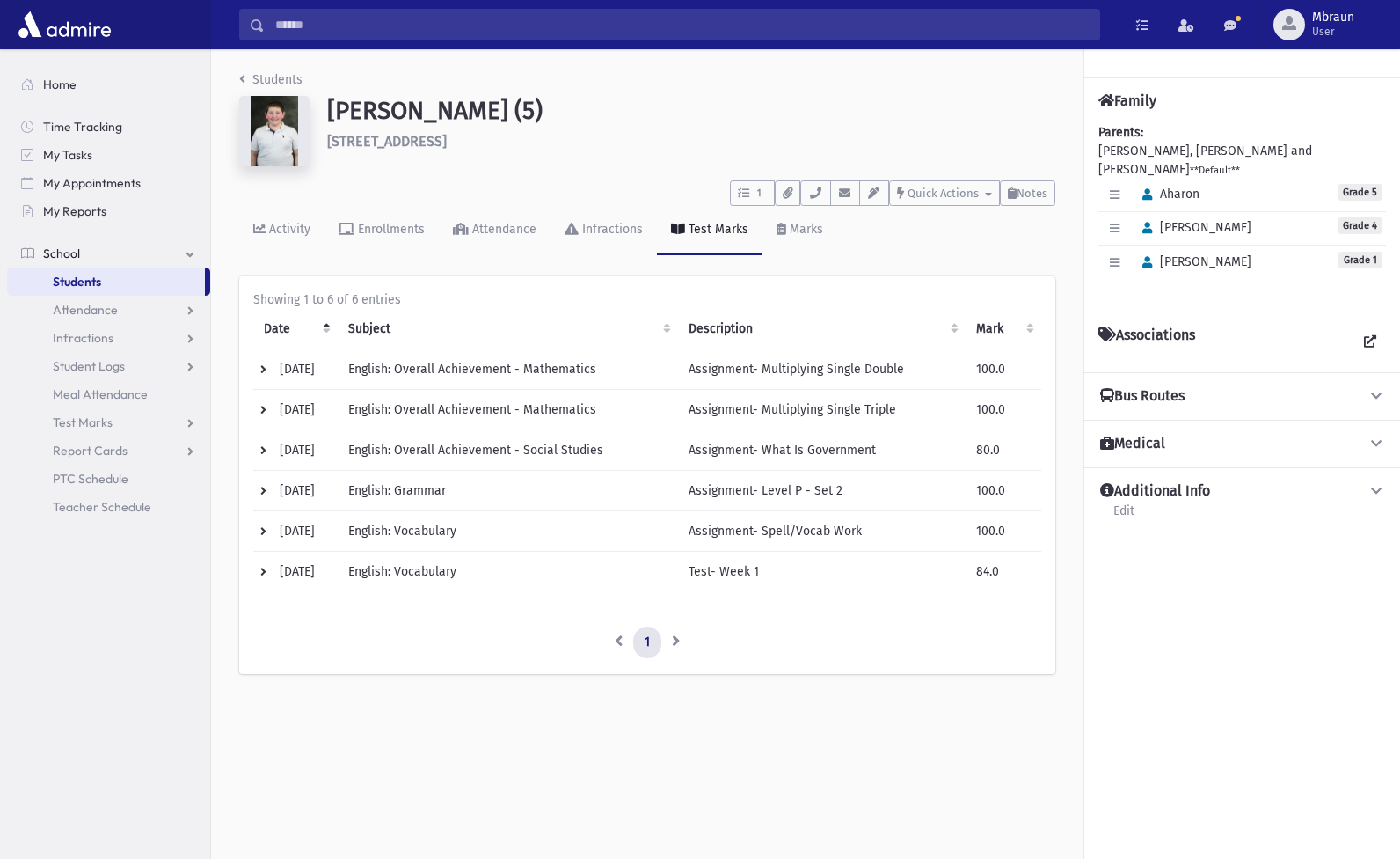
click at [93, 286] on span "Students" at bounding box center [76, 281] width 48 height 16
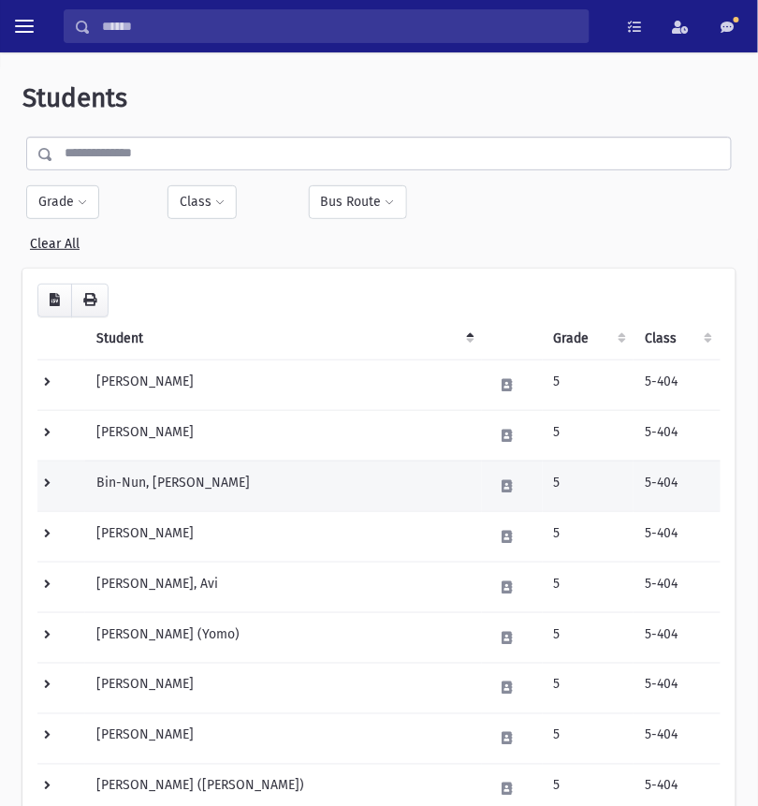
click at [135, 479] on td "Bin-Nun, [PERSON_NAME]" at bounding box center [283, 486] width 397 height 51
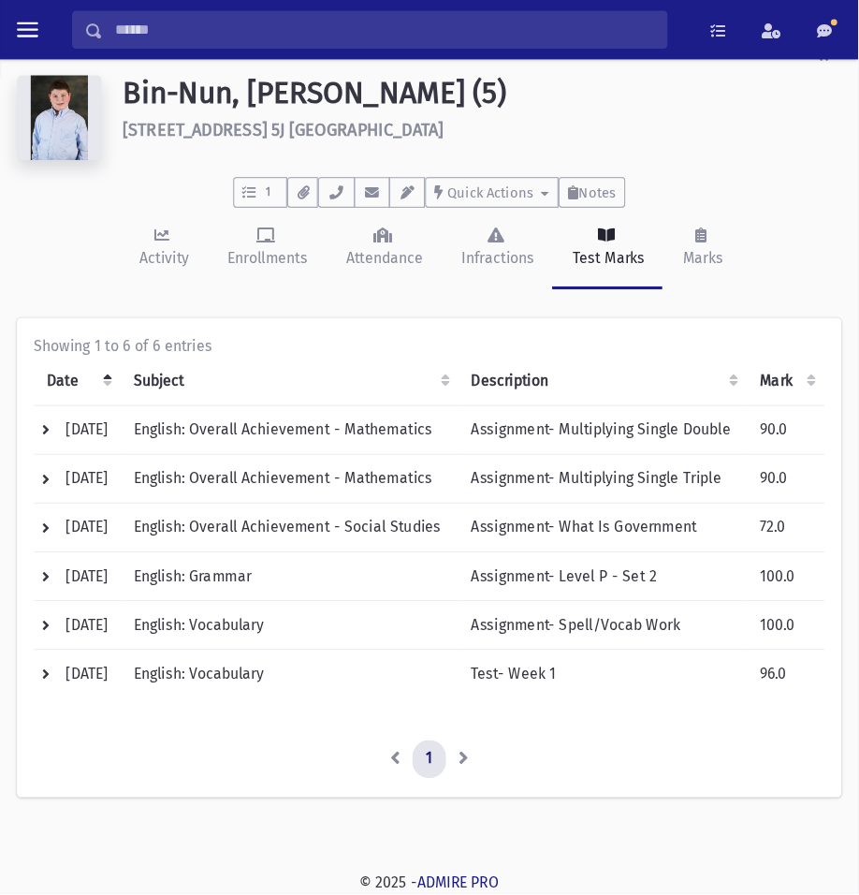
scroll to position [57, 0]
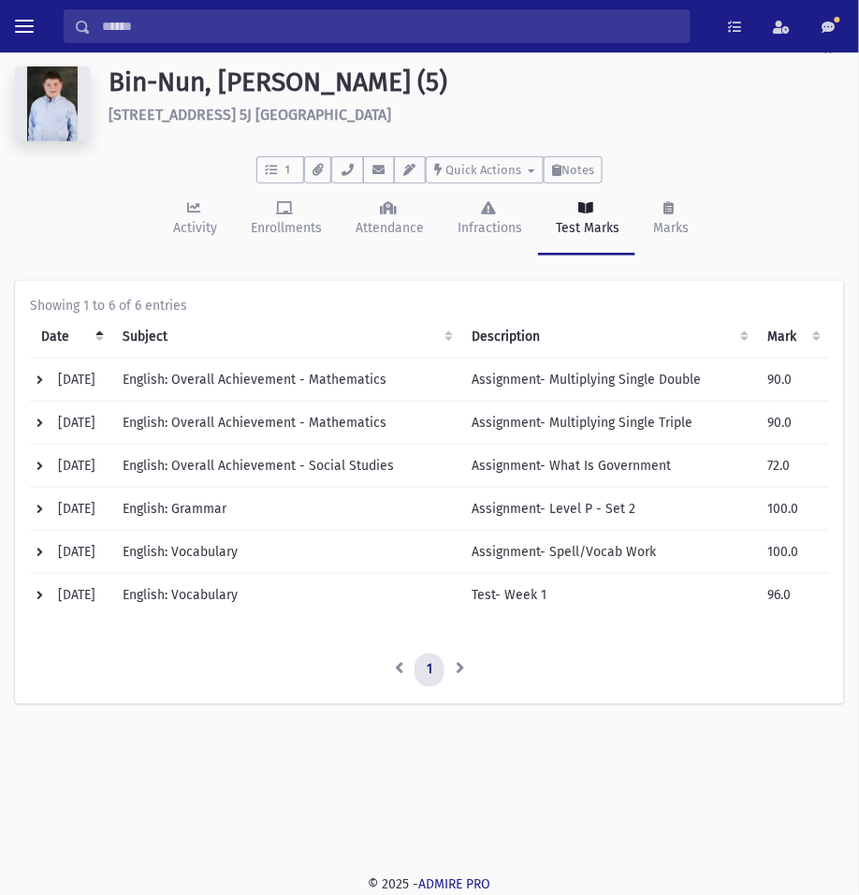
click at [461, 658] on li at bounding box center [461, 670] width 32 height 34
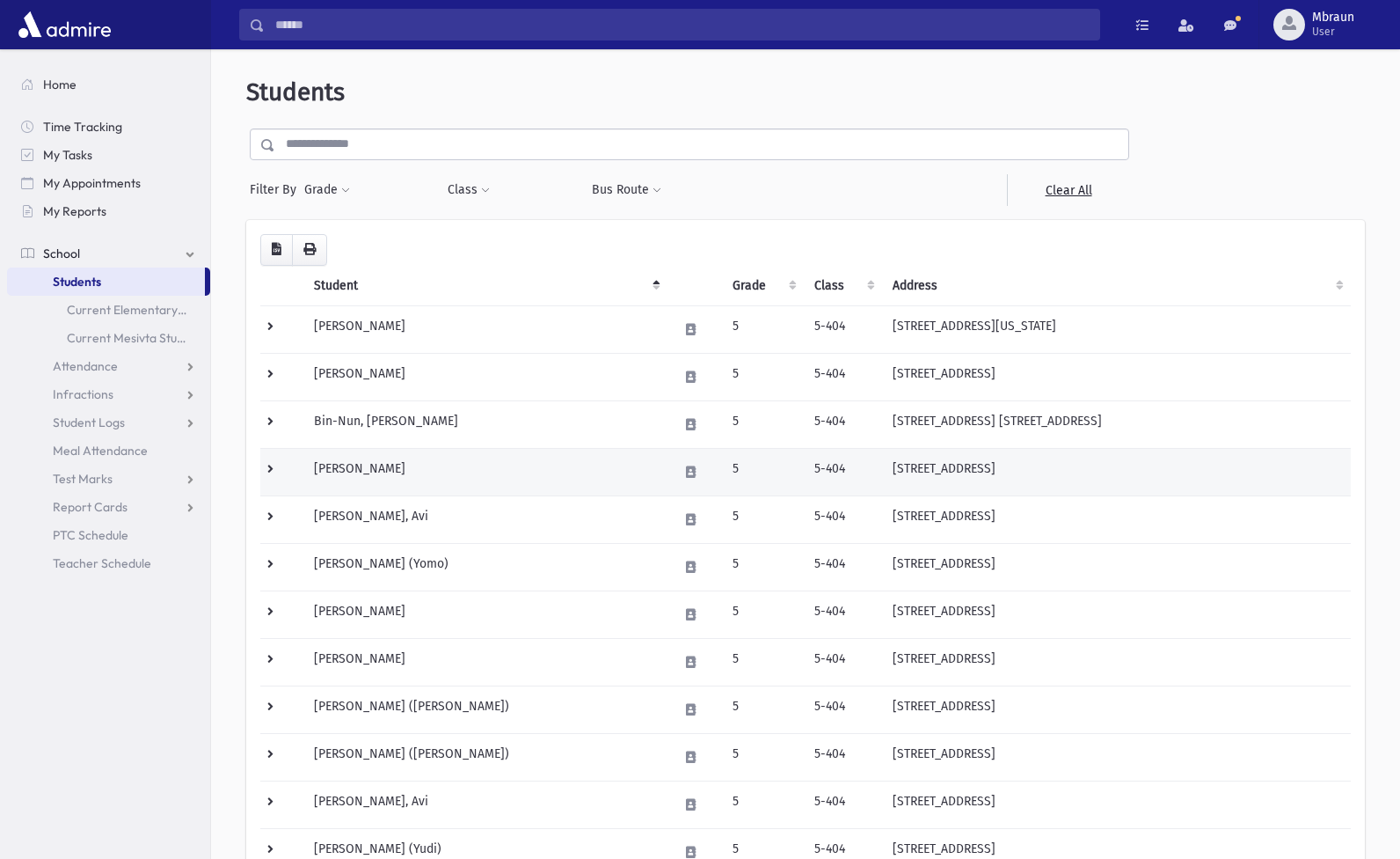
click at [375, 469] on td "Dembitzer, Yossi" at bounding box center [486, 471] width 365 height 48
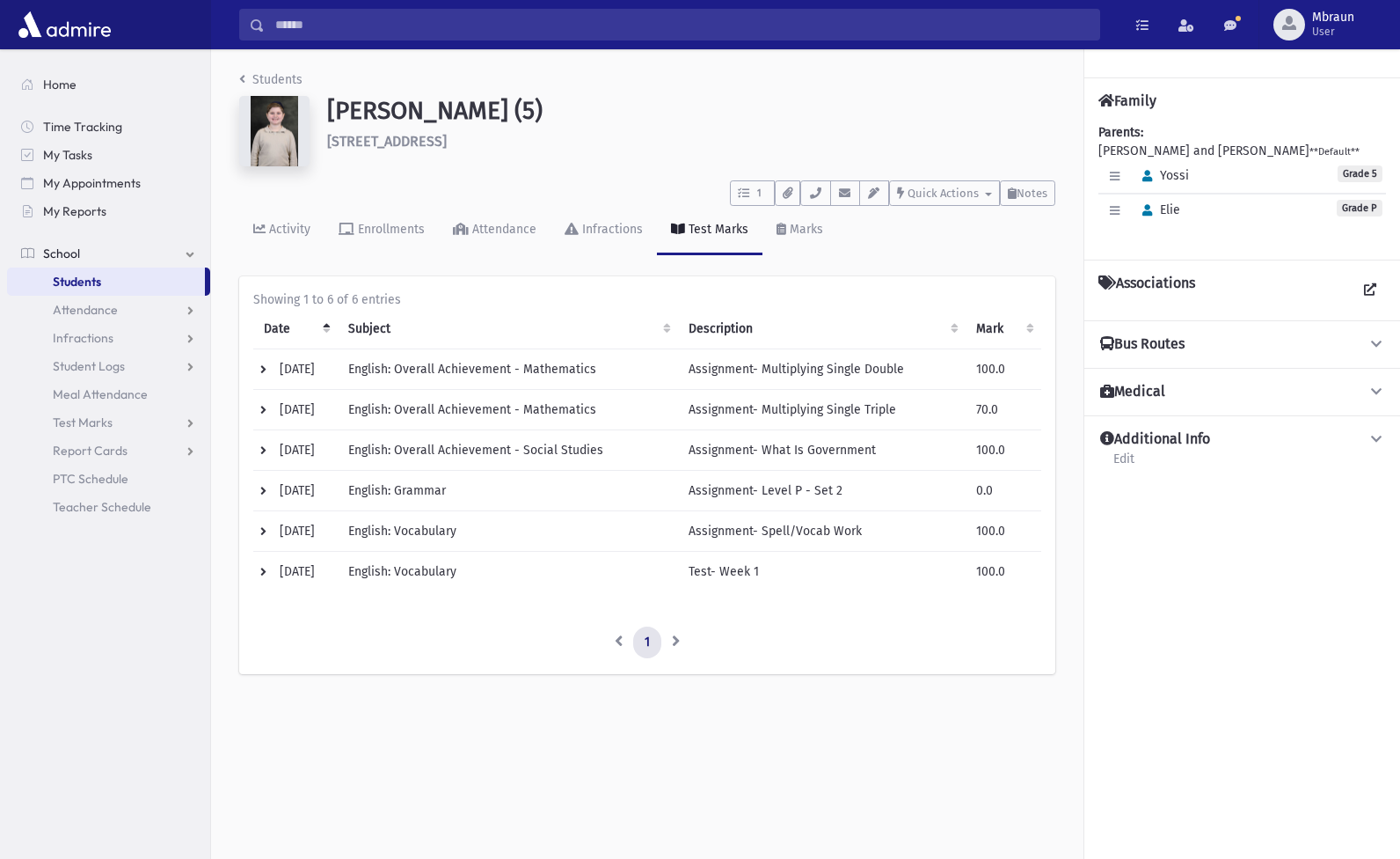
click at [292, 79] on link "Students" at bounding box center [271, 80] width 63 height 15
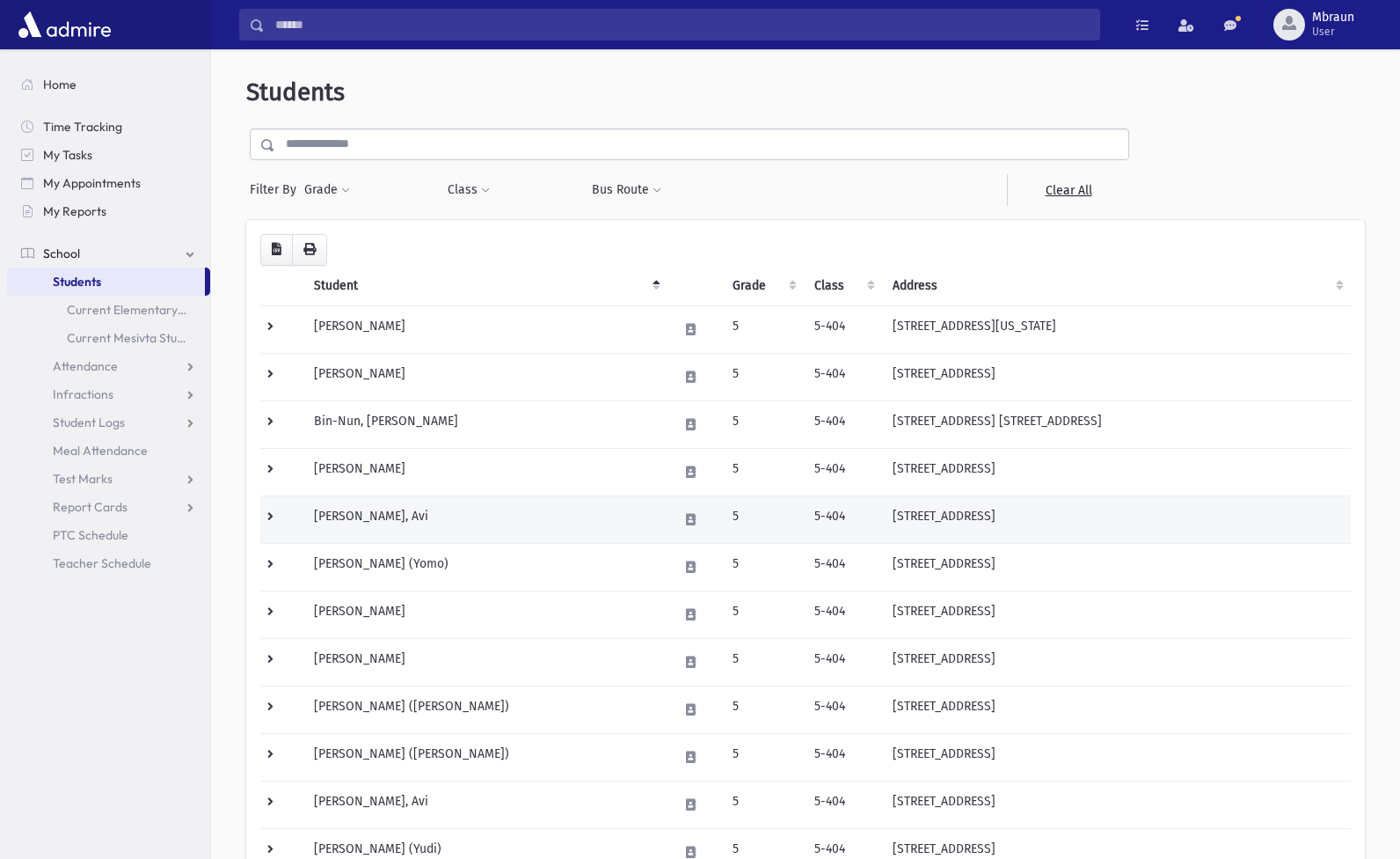
click at [355, 515] on td "[PERSON_NAME], Avi" at bounding box center [486, 519] width 365 height 48
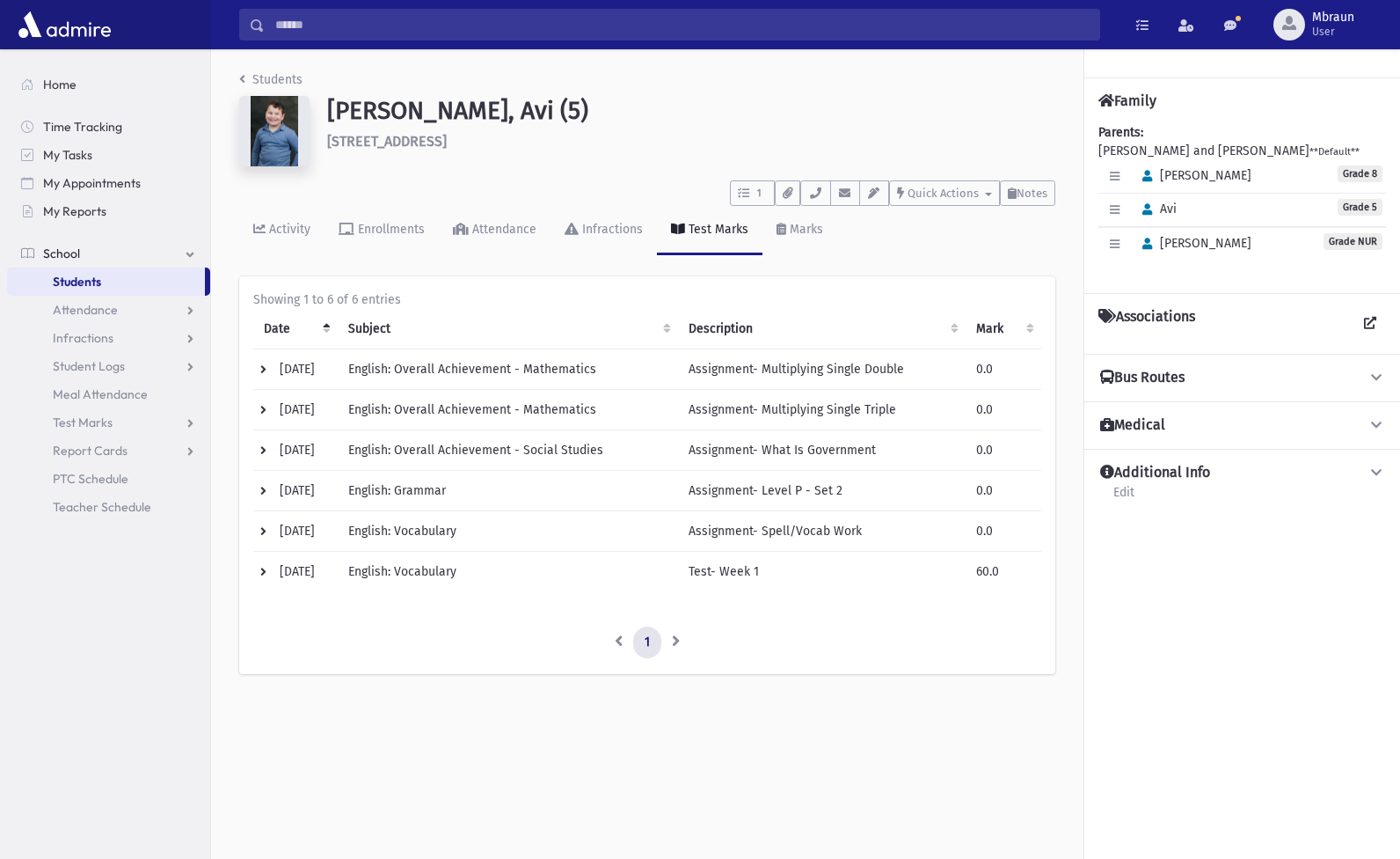
click at [269, 74] on link "Students" at bounding box center [271, 80] width 63 height 15
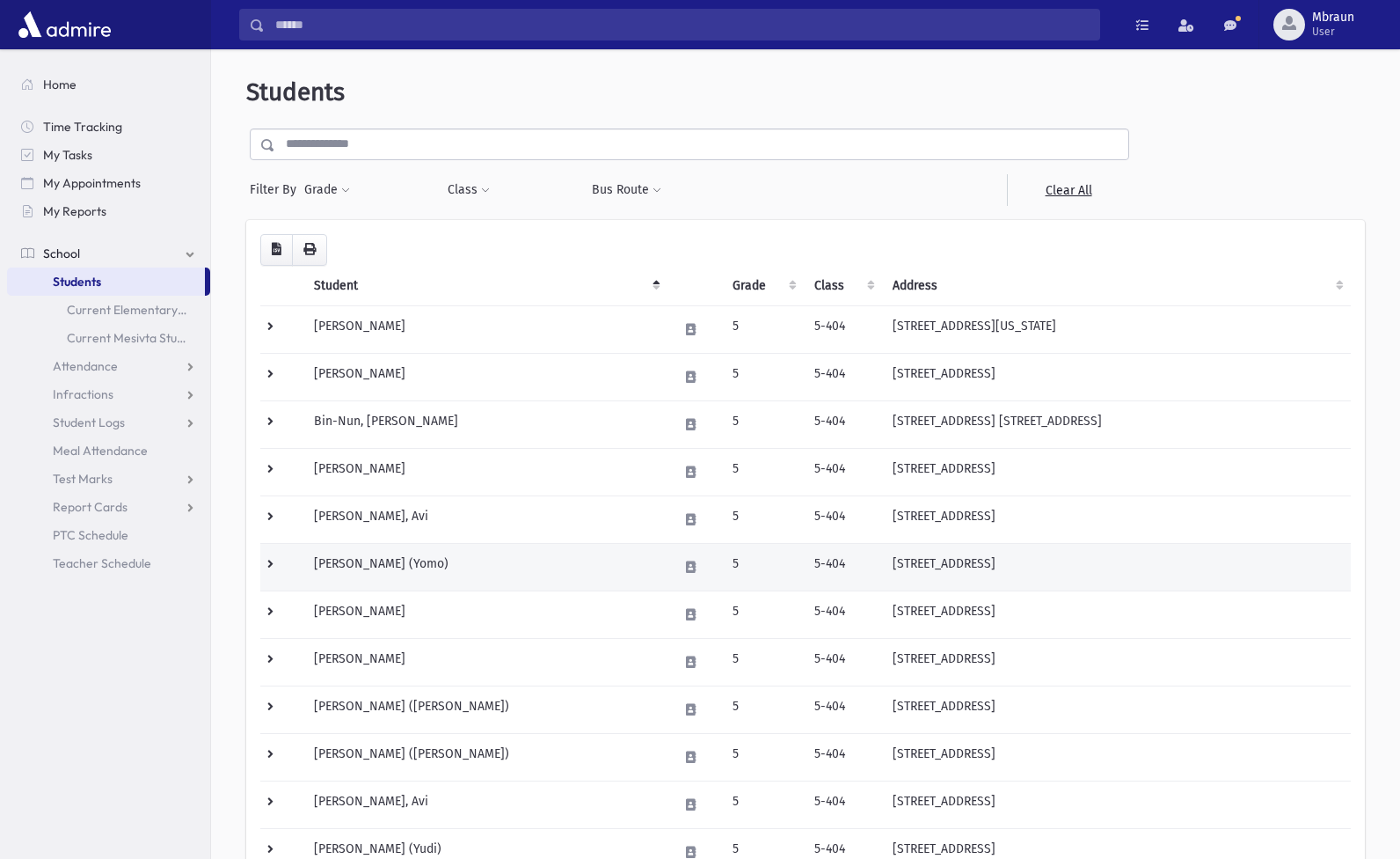
click at [373, 568] on td "[PERSON_NAME] (Yomo)" at bounding box center [486, 567] width 365 height 48
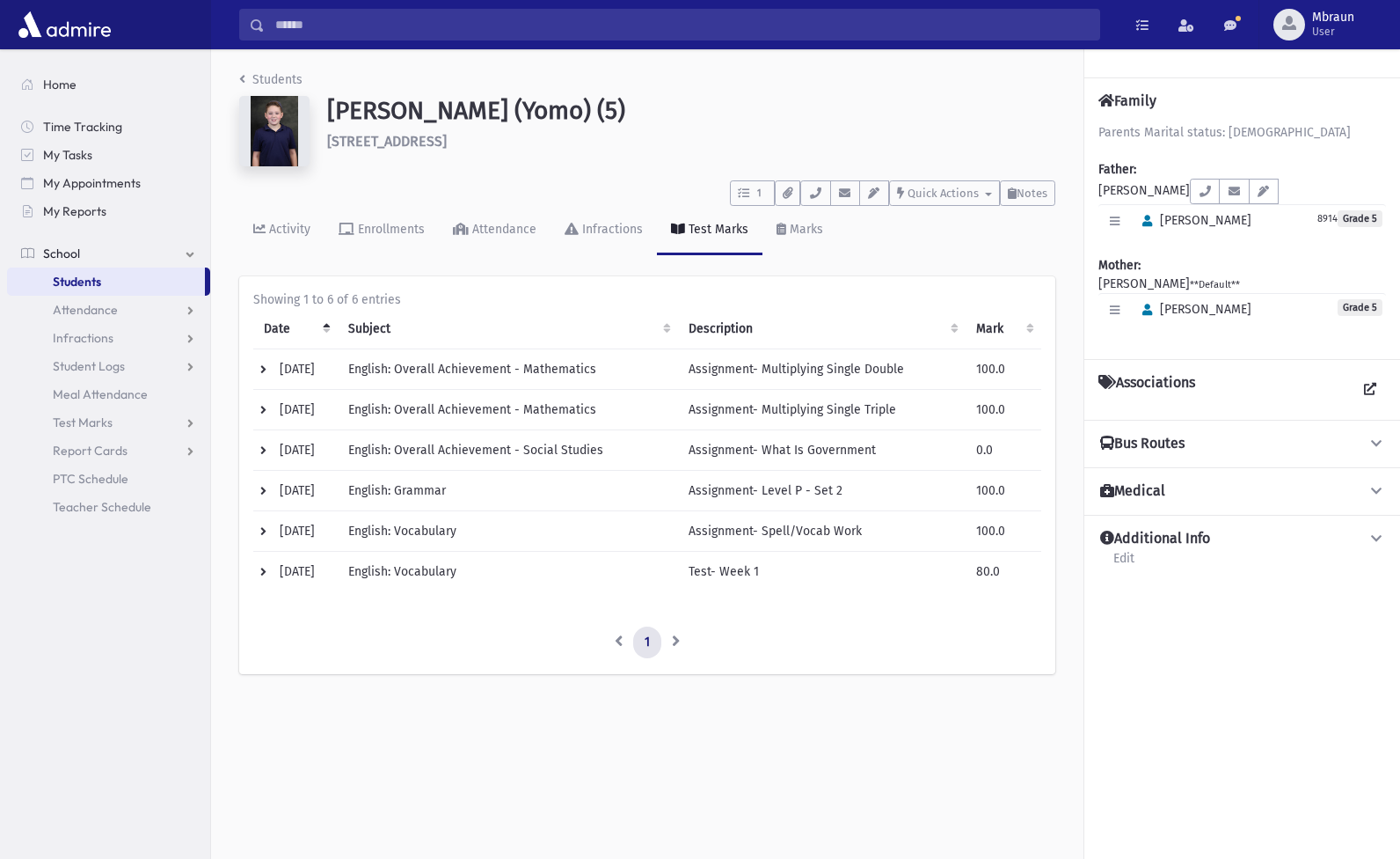
click at [283, 76] on link "Students" at bounding box center [271, 80] width 63 height 15
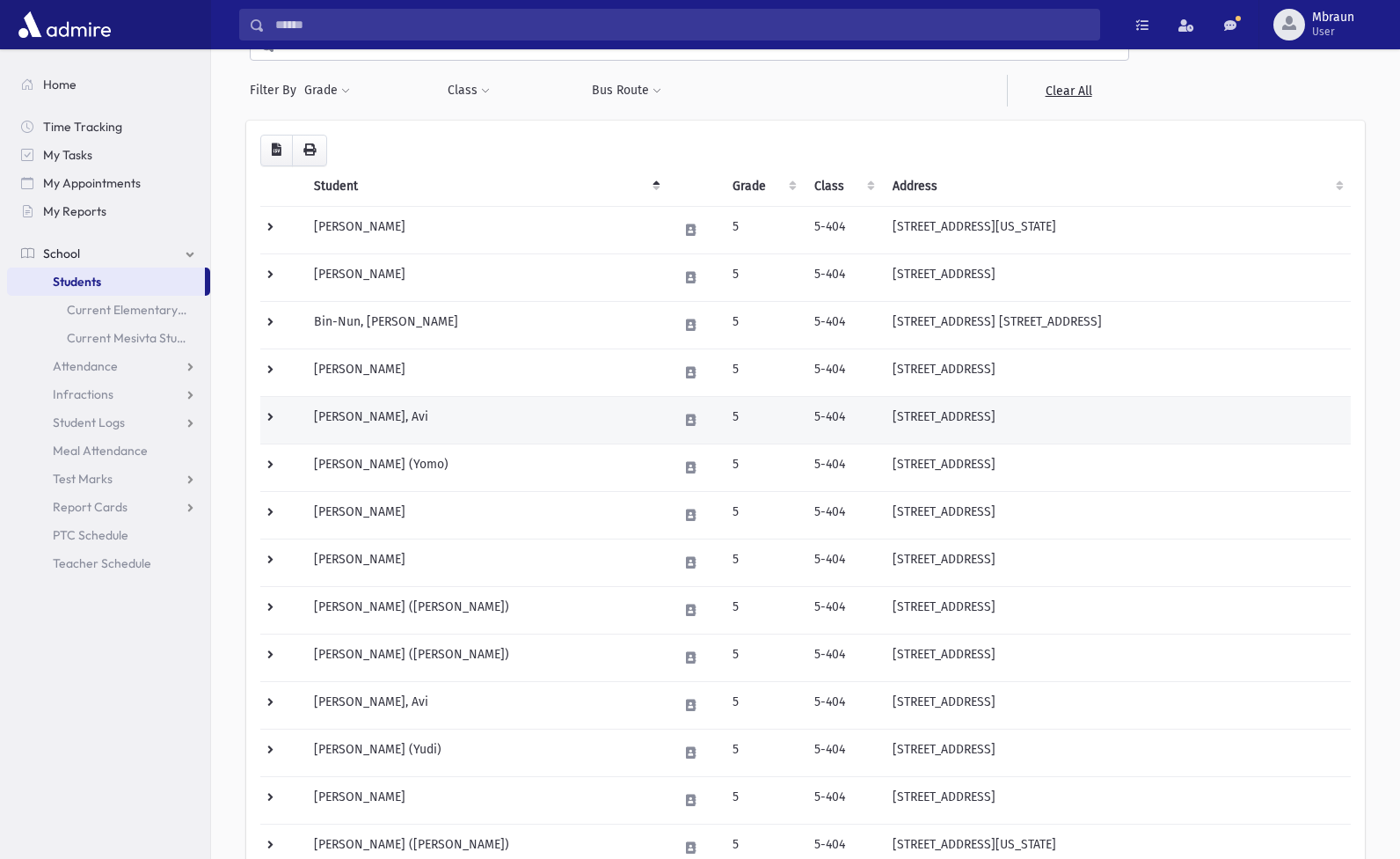
scroll to position [132, 0]
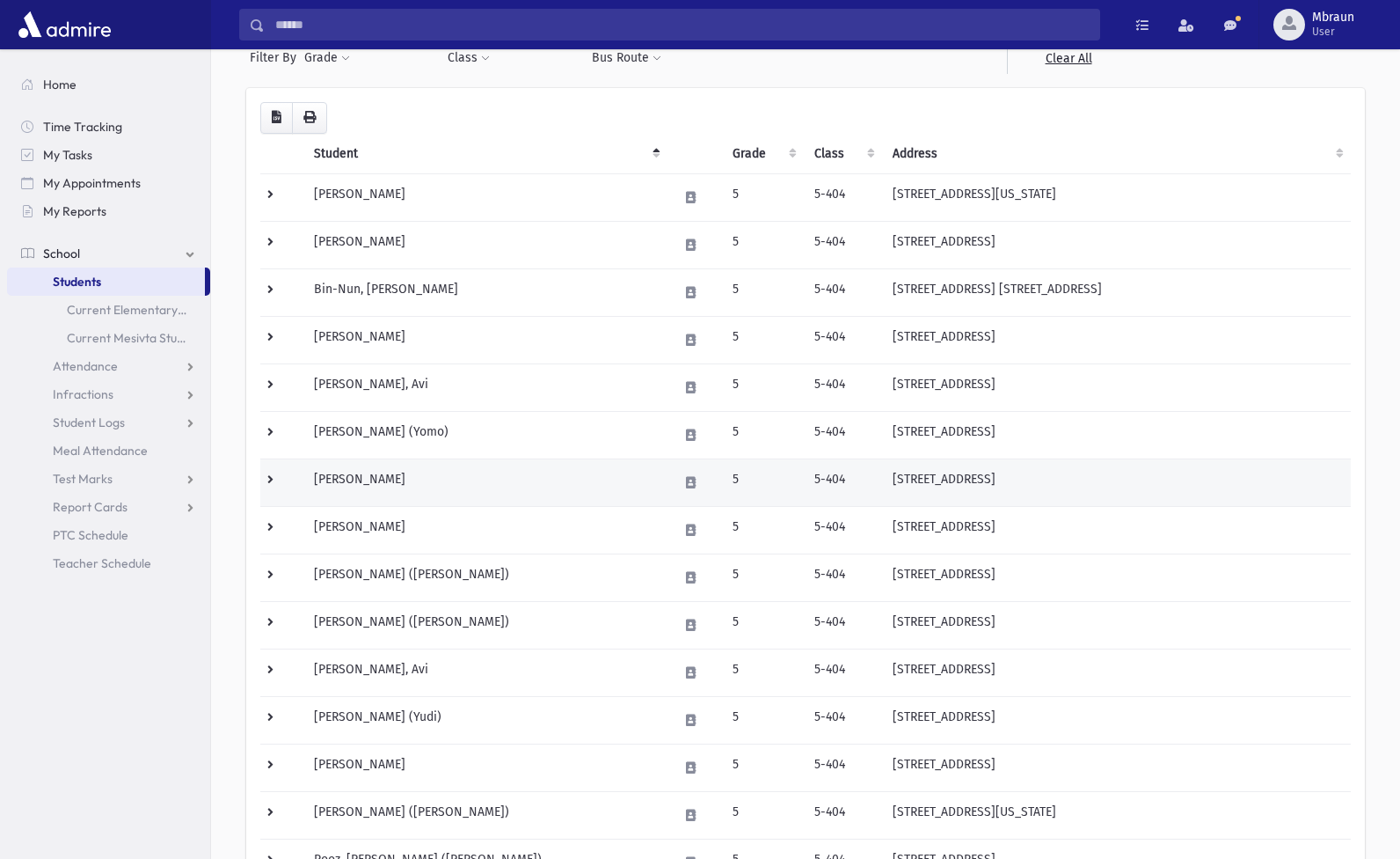
click at [360, 484] on td "Goldberg, Dovid" at bounding box center [486, 482] width 365 height 48
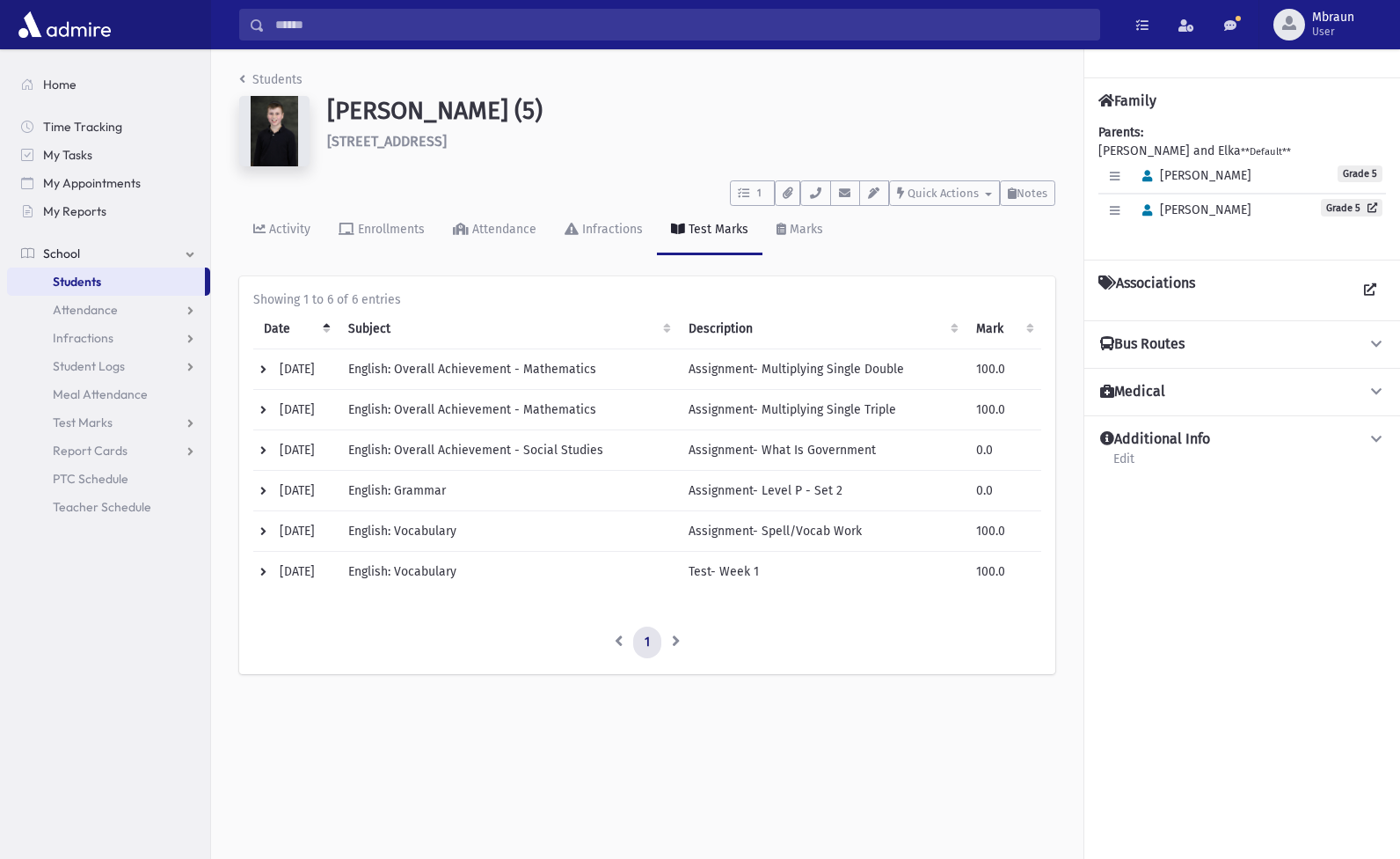
click at [283, 78] on link "Students" at bounding box center [271, 80] width 63 height 15
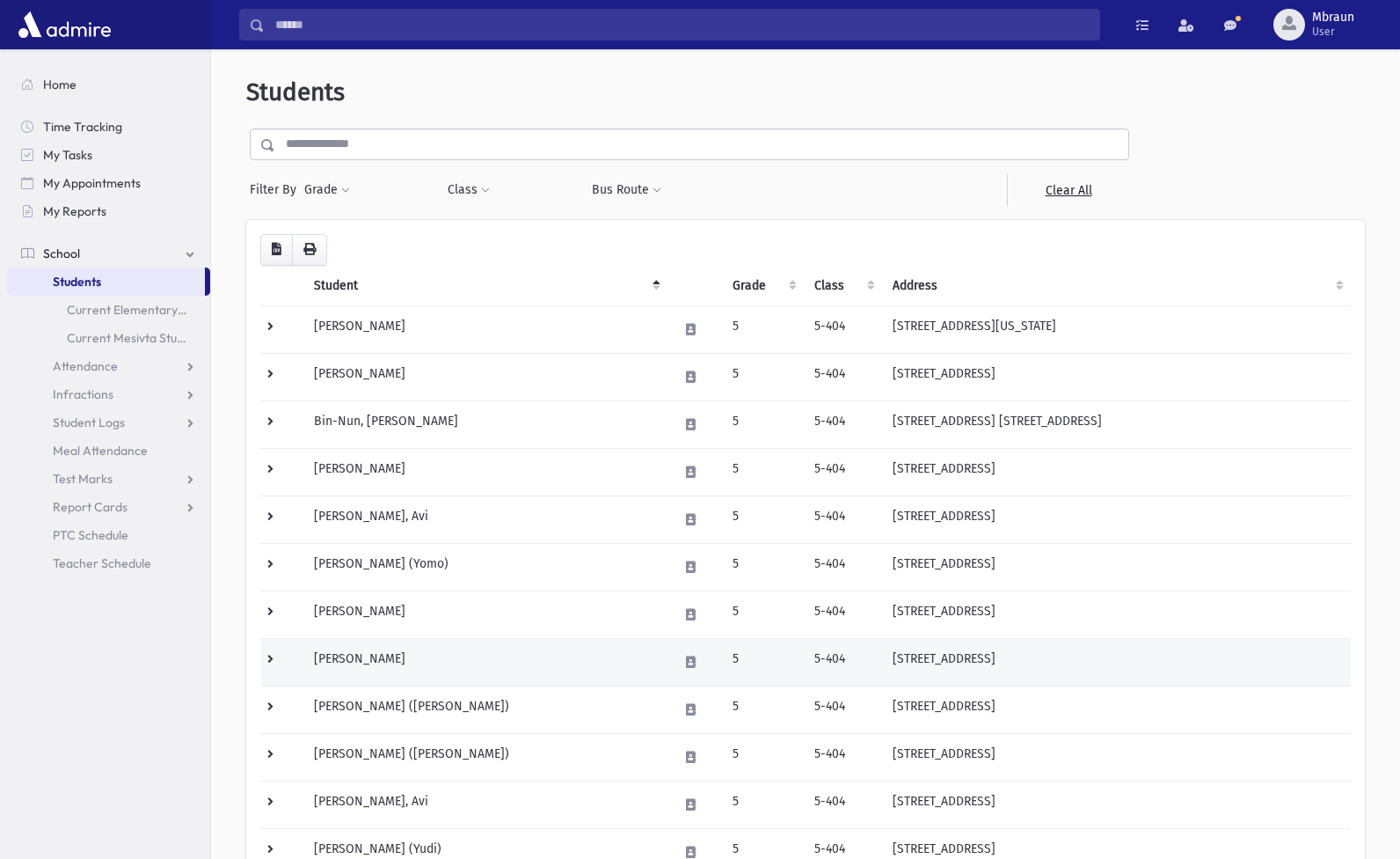
click at [383, 662] on td "[PERSON_NAME]" at bounding box center [486, 662] width 365 height 48
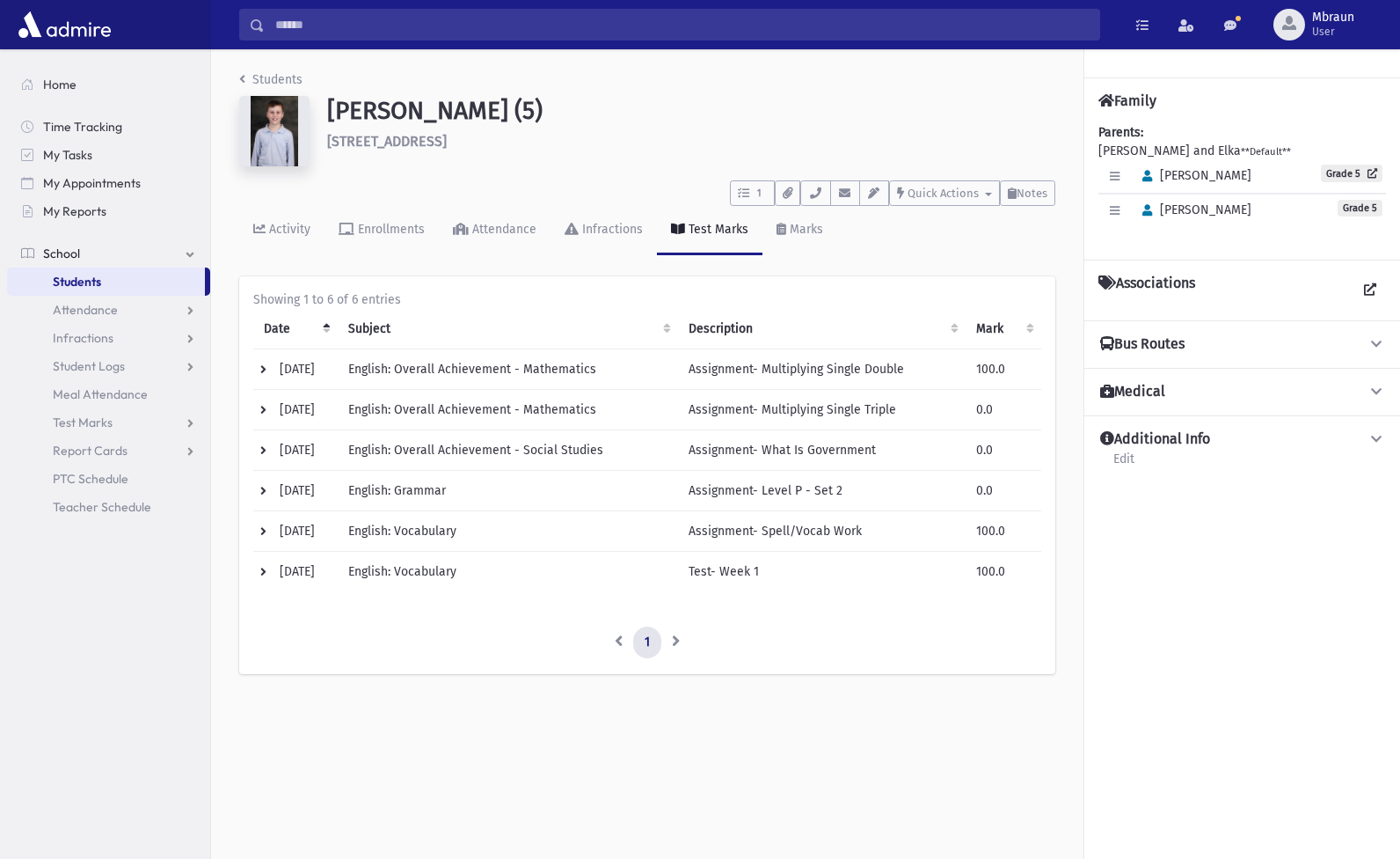
click at [272, 79] on link "Students" at bounding box center [271, 80] width 63 height 15
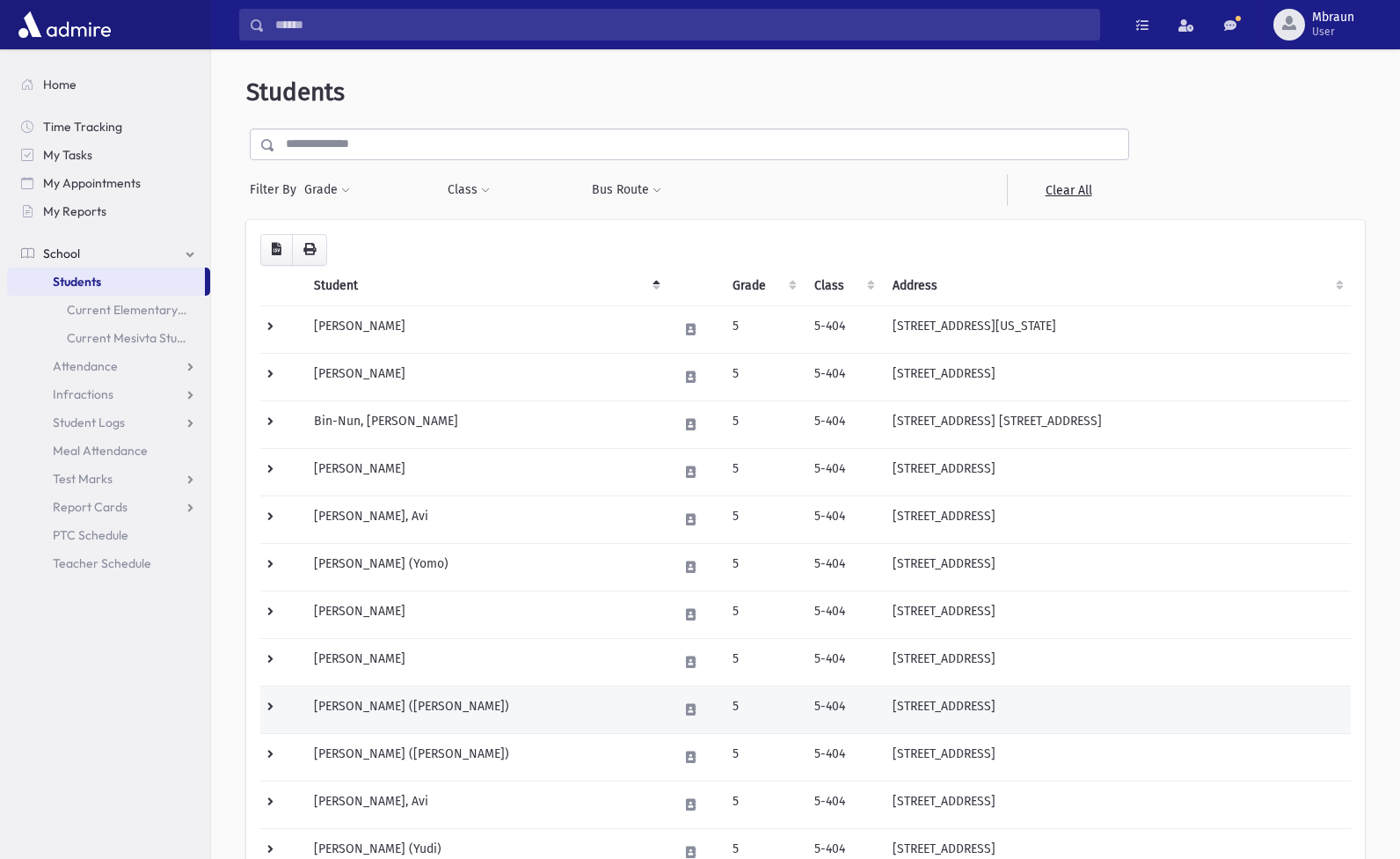
click at [364, 711] on td "[PERSON_NAME] ([PERSON_NAME])" at bounding box center [486, 709] width 365 height 48
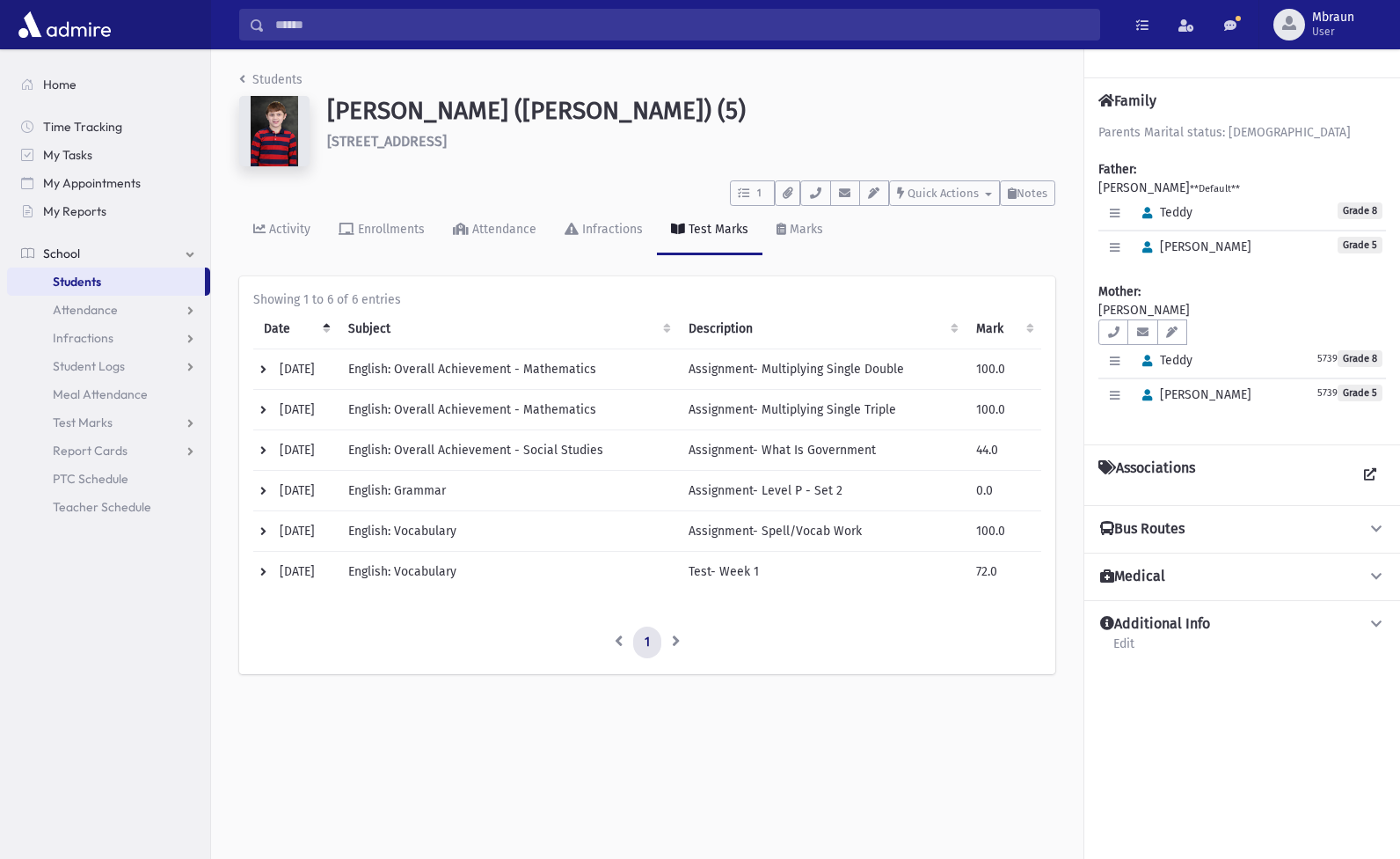
click at [275, 79] on link "Students" at bounding box center [271, 80] width 63 height 15
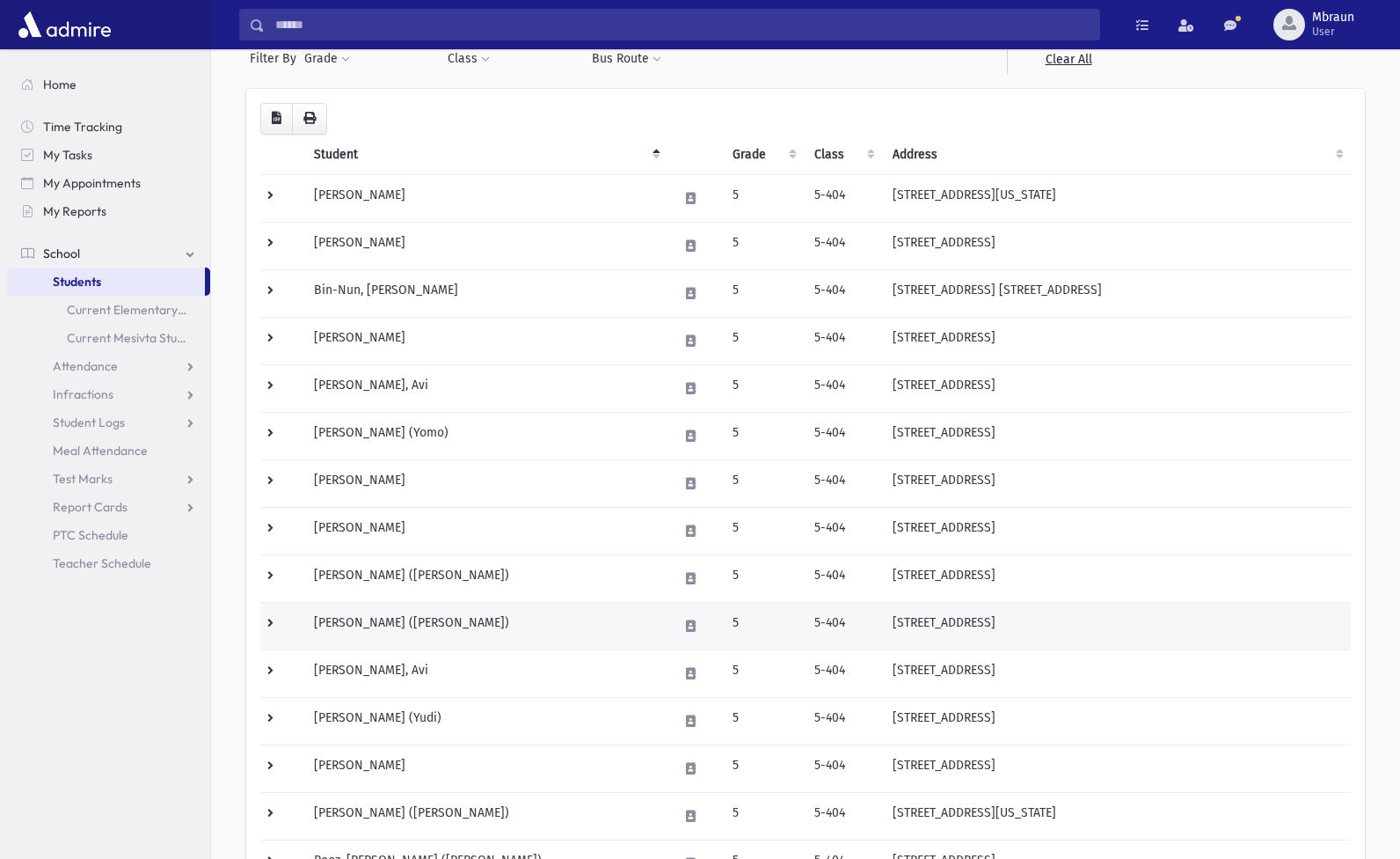
scroll to position [133, 0]
click at [383, 621] on td "[PERSON_NAME] ([PERSON_NAME])" at bounding box center [486, 623] width 365 height 48
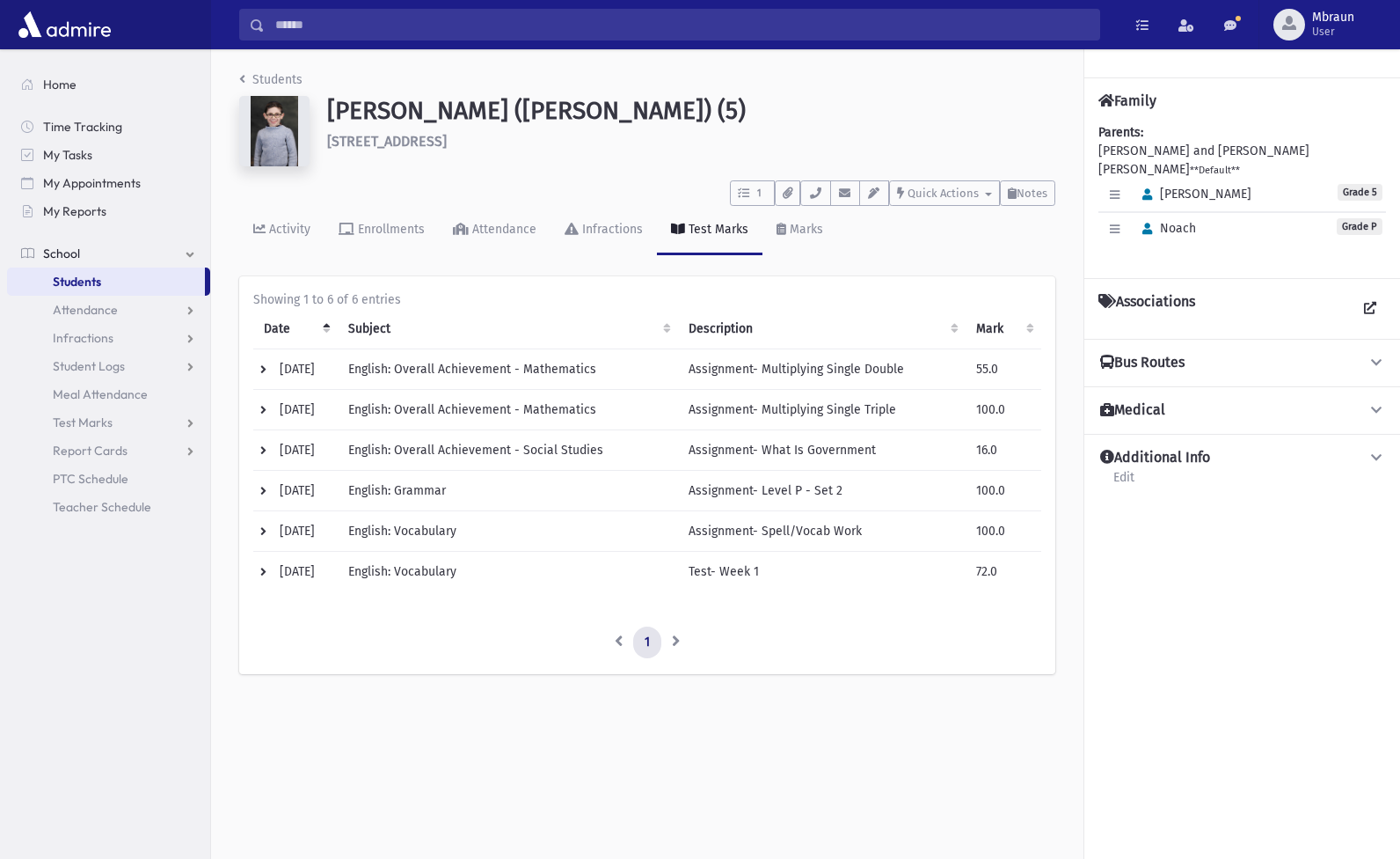
click at [257, 74] on link "Students" at bounding box center [271, 80] width 63 height 15
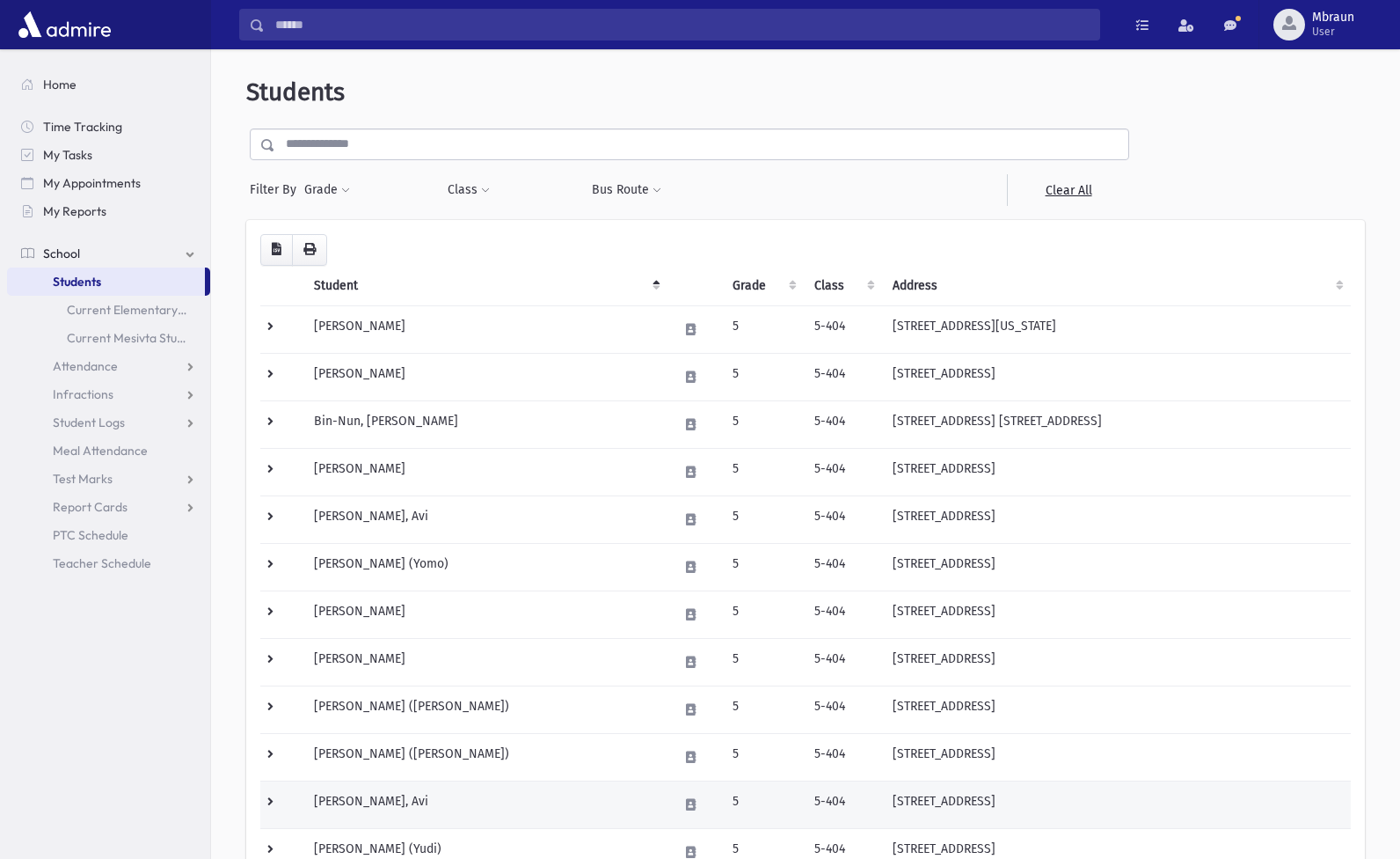
scroll to position [155, 0]
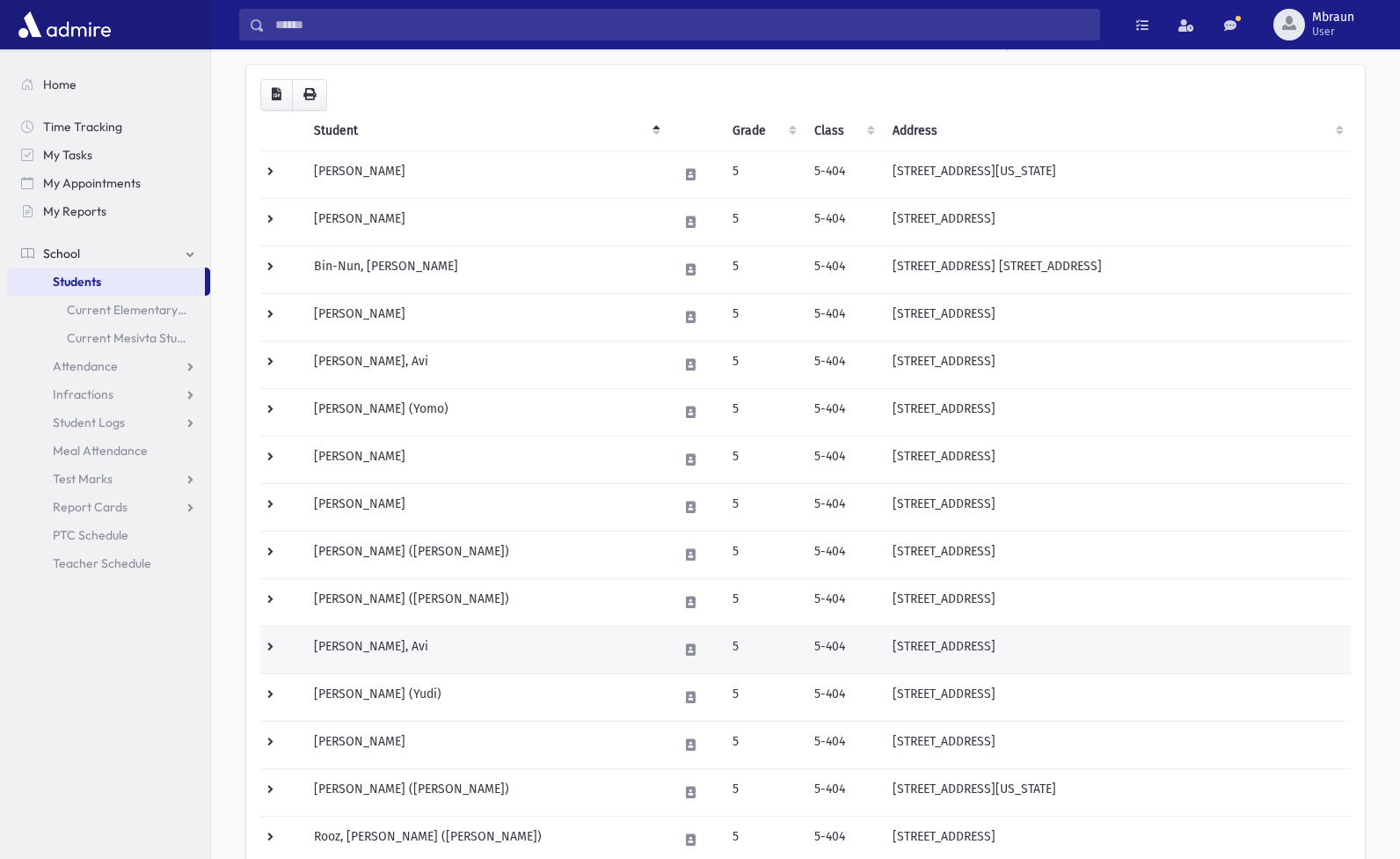
click at [352, 651] on td "[PERSON_NAME], Avi" at bounding box center [486, 649] width 365 height 48
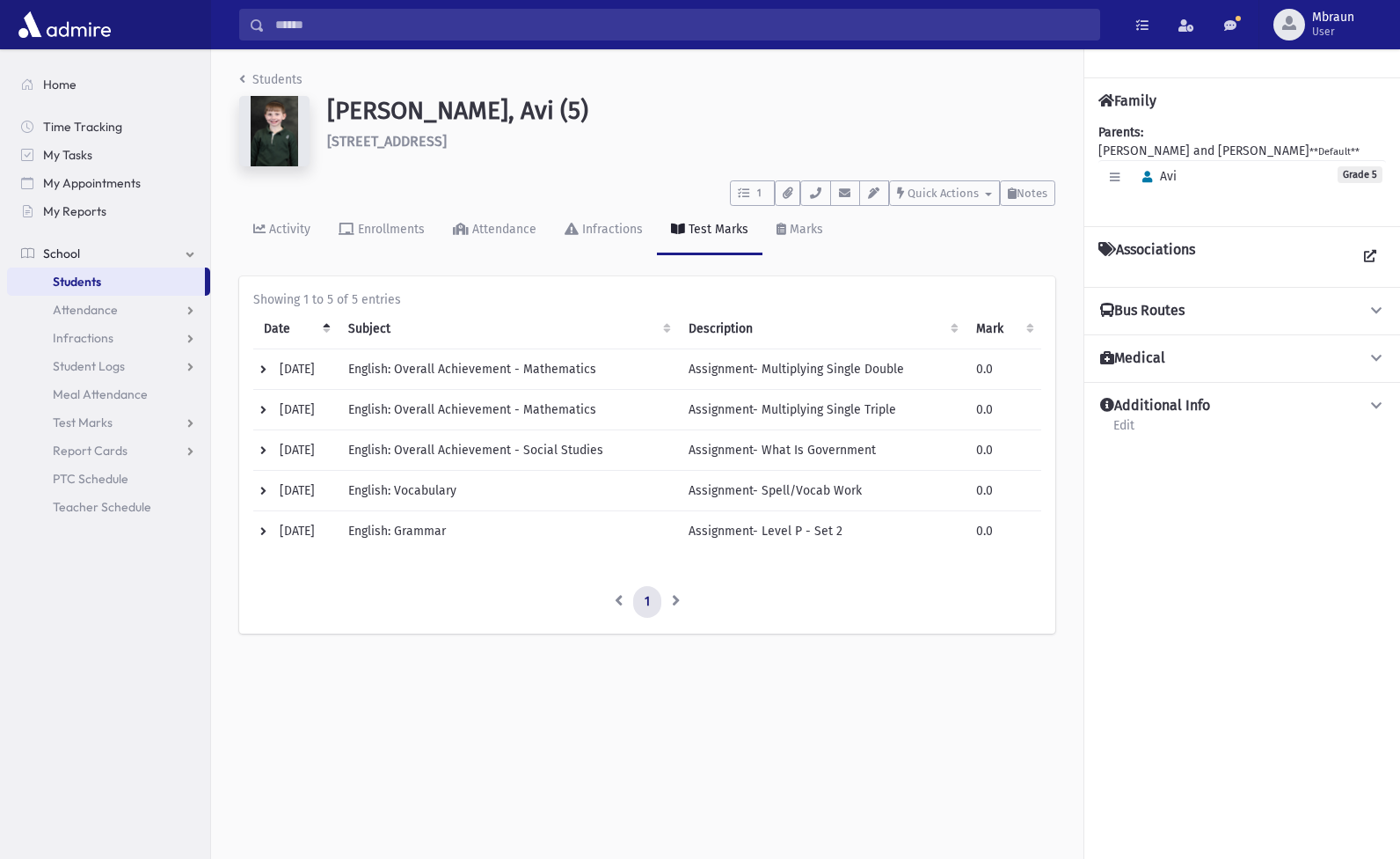
click at [285, 77] on link "Students" at bounding box center [271, 80] width 63 height 15
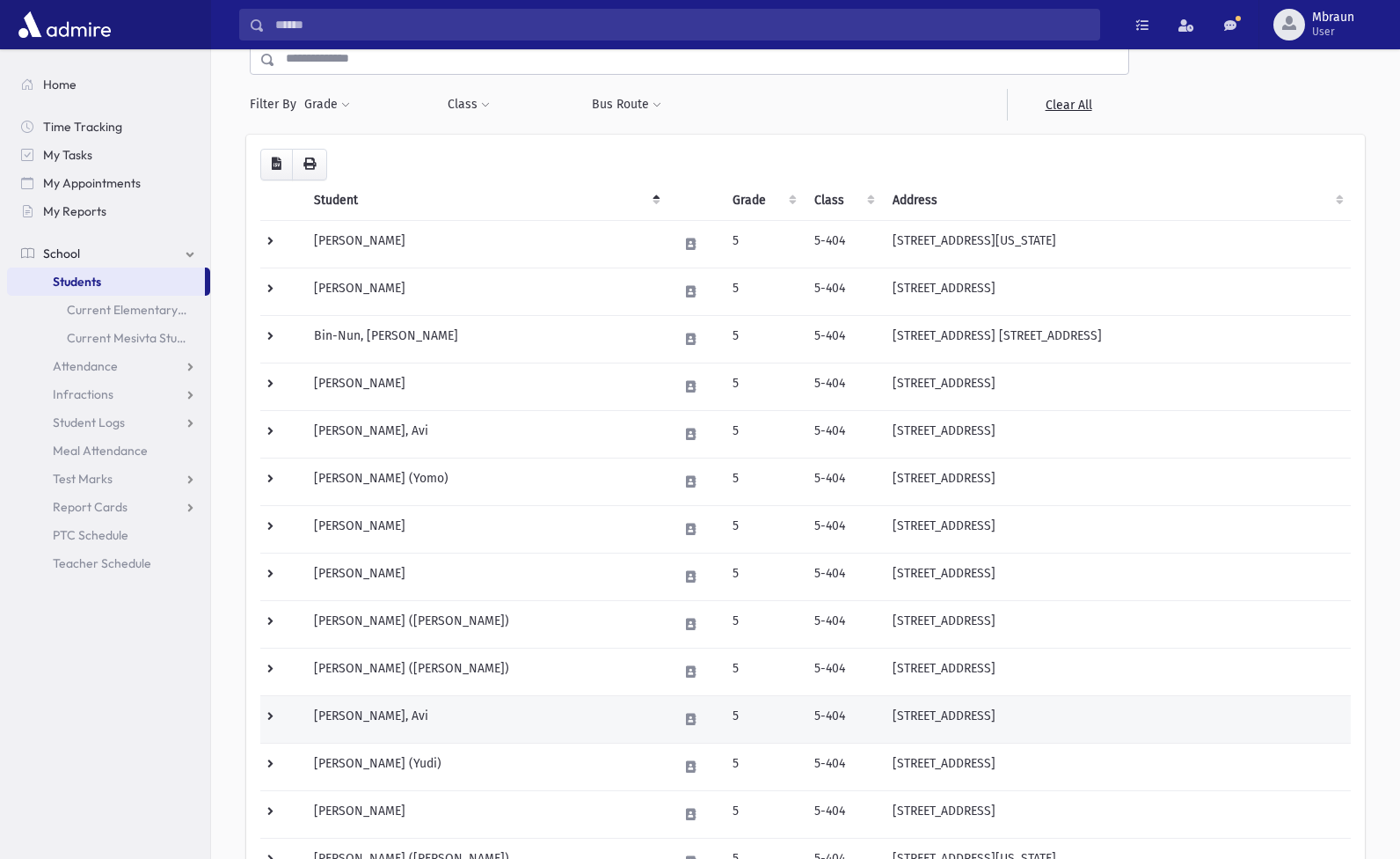
scroll to position [86, 0]
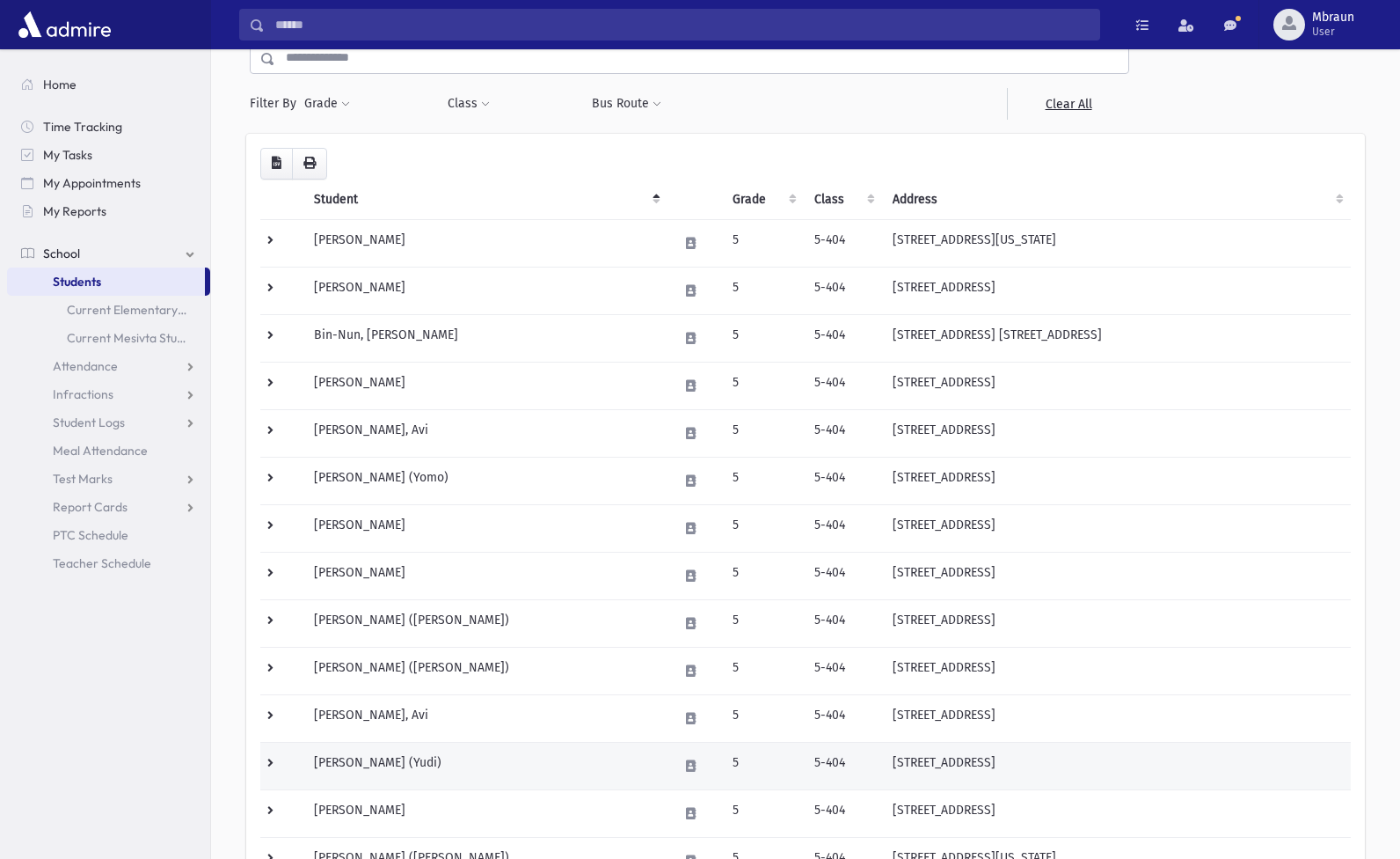
click at [393, 773] on td "[PERSON_NAME] (Yudi)" at bounding box center [486, 765] width 365 height 48
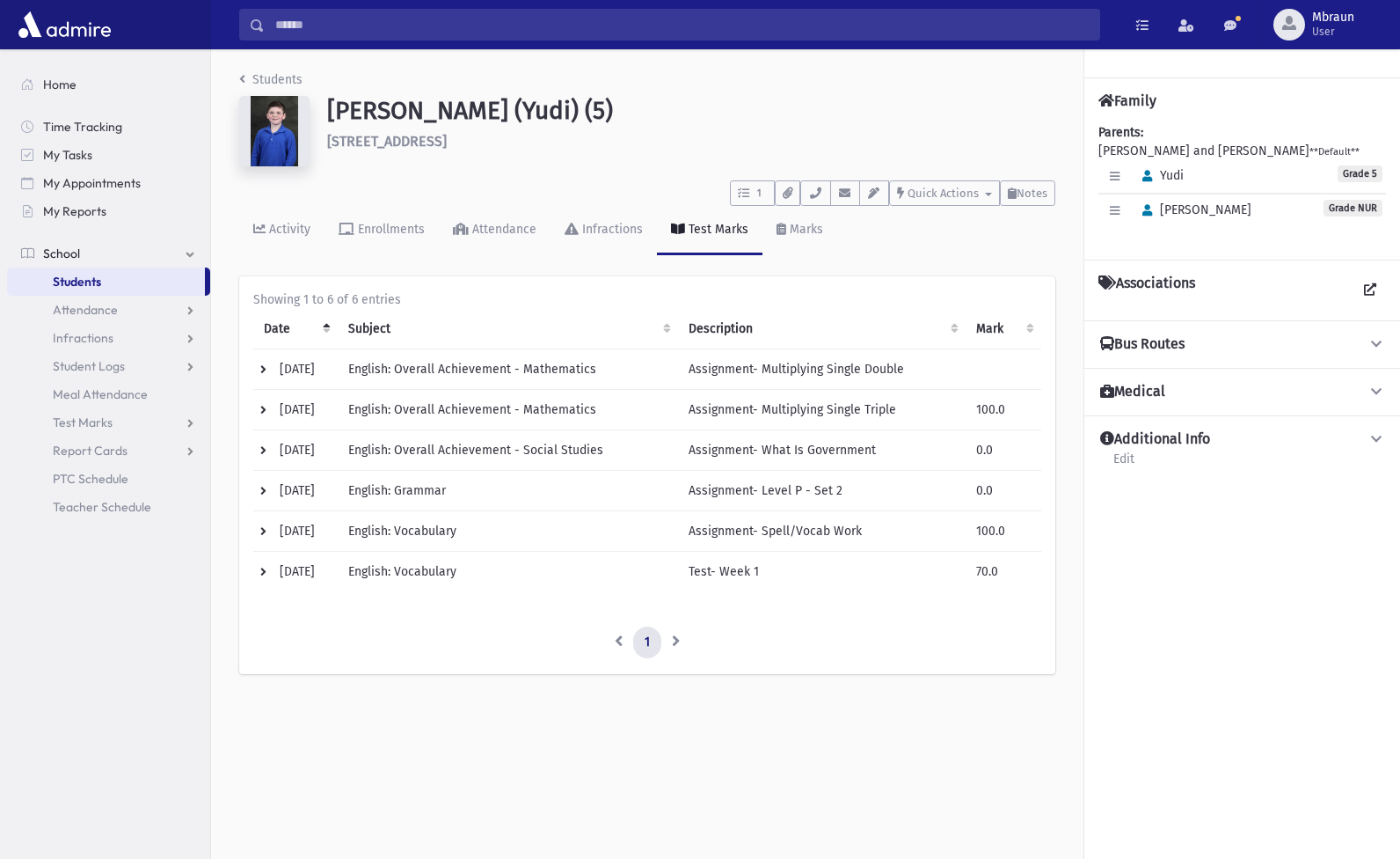
click at [280, 79] on link "Students" at bounding box center [271, 80] width 63 height 15
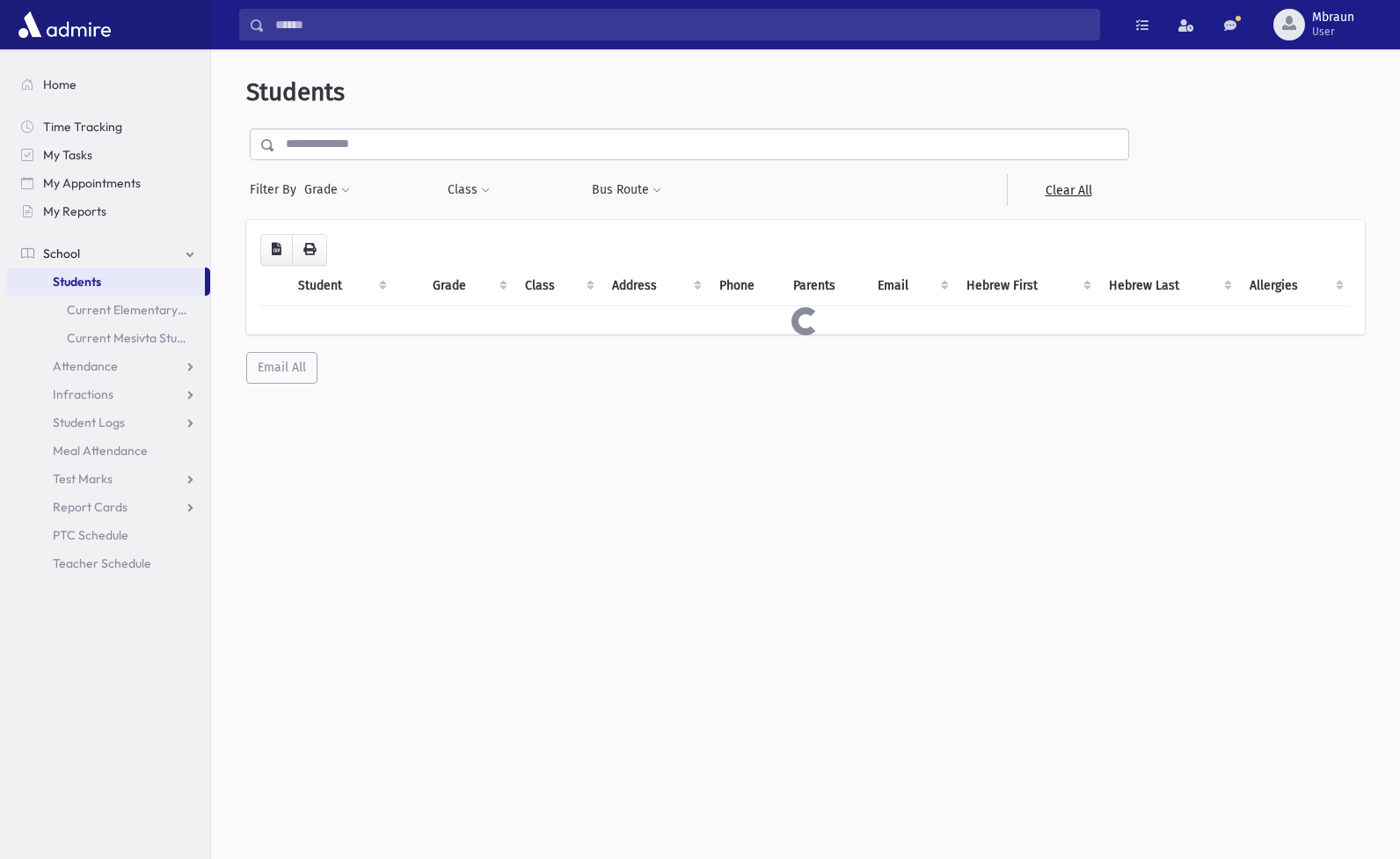
scroll to position [363, 0]
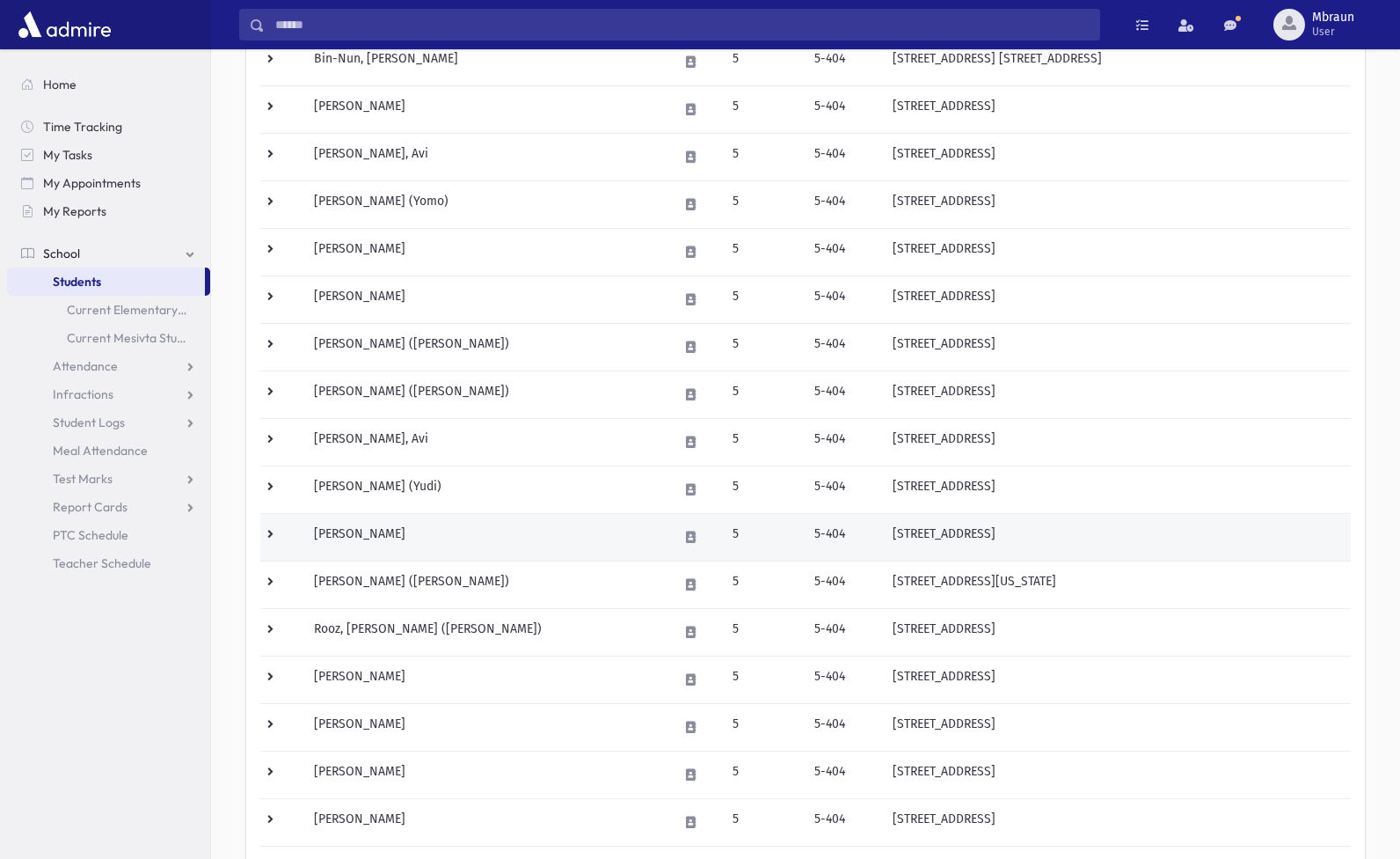
click at [363, 539] on td "Noble, Ezra" at bounding box center [486, 537] width 365 height 48
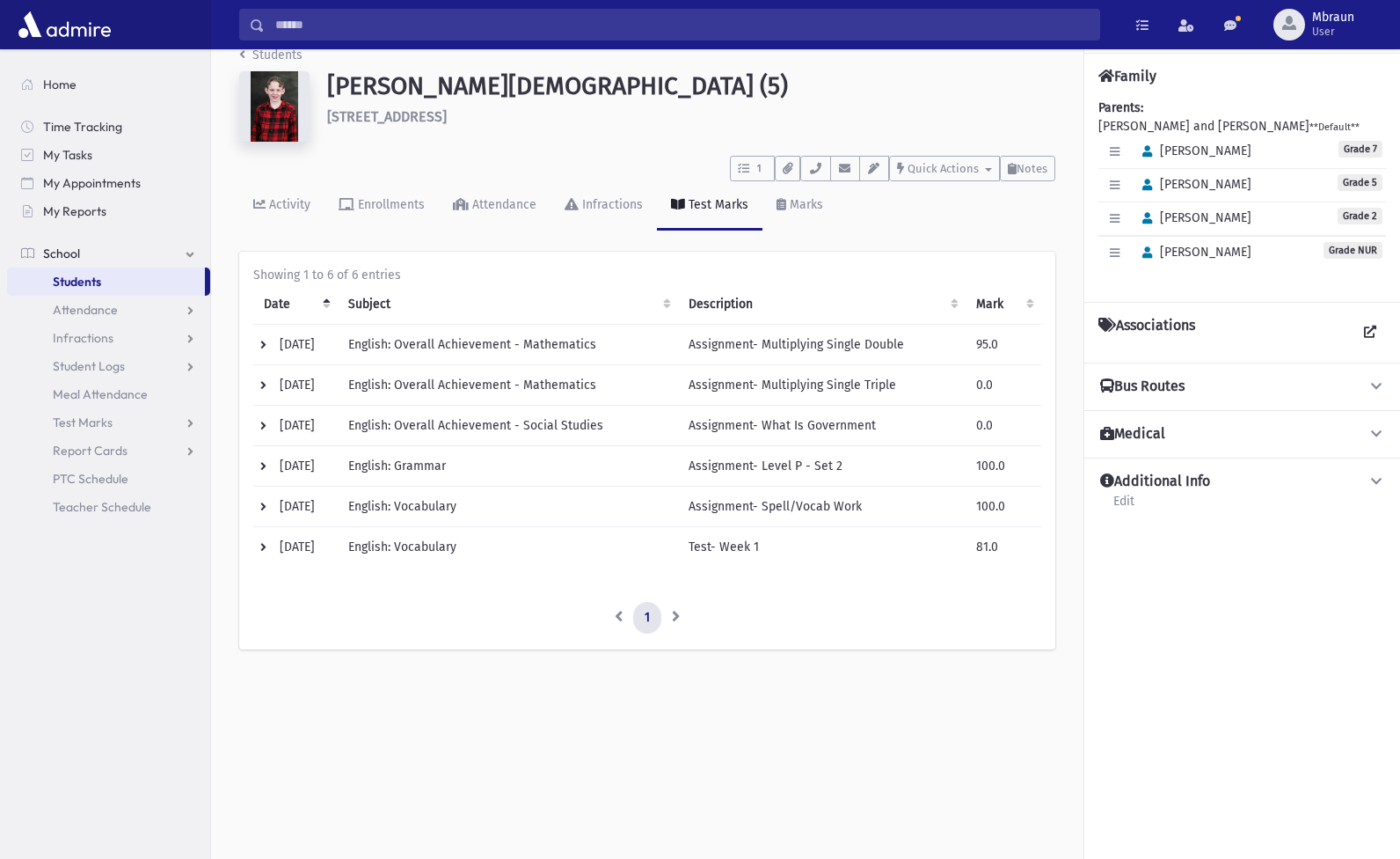
scroll to position [2, 0]
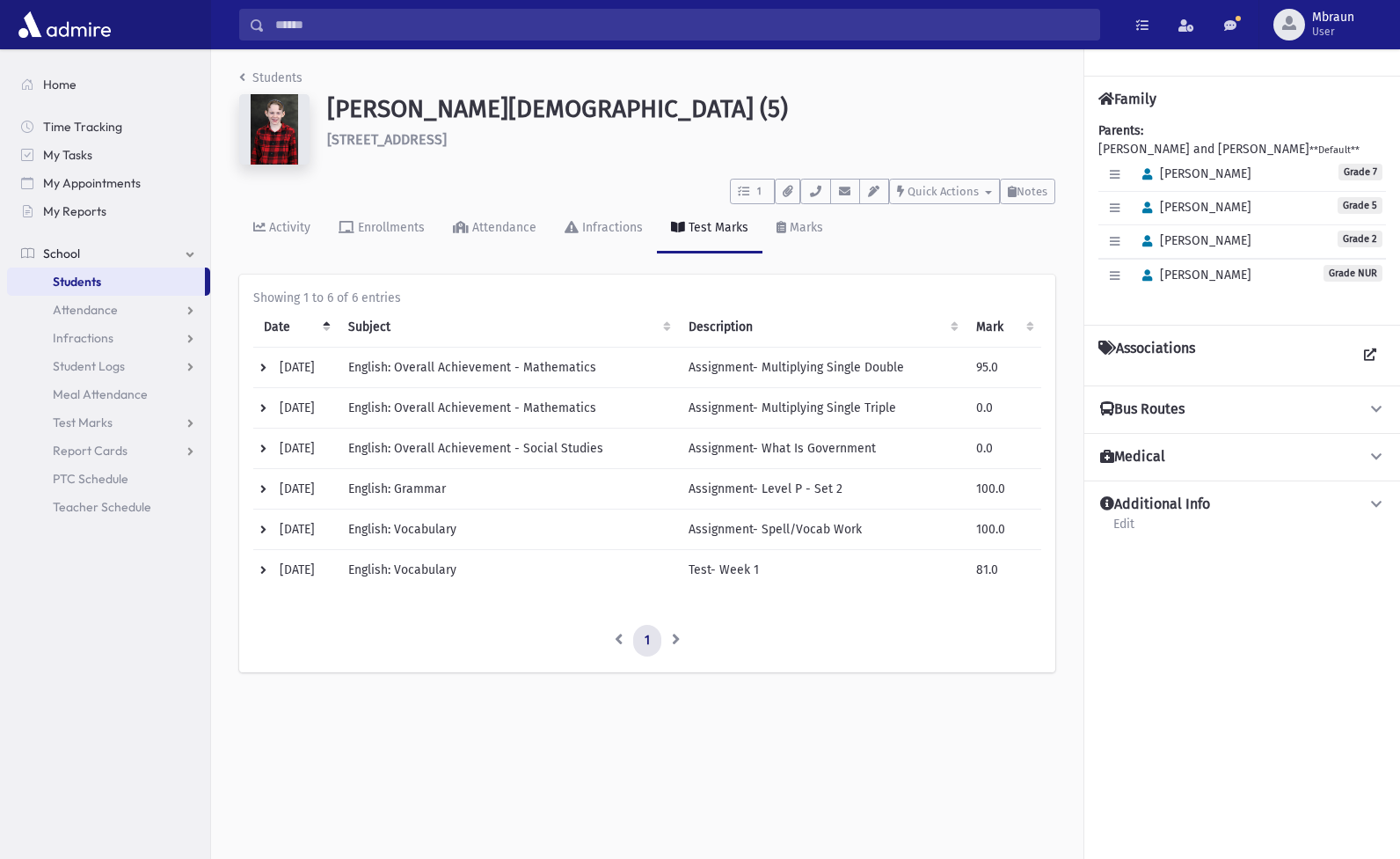
click at [287, 72] on link "Students" at bounding box center [271, 78] width 63 height 15
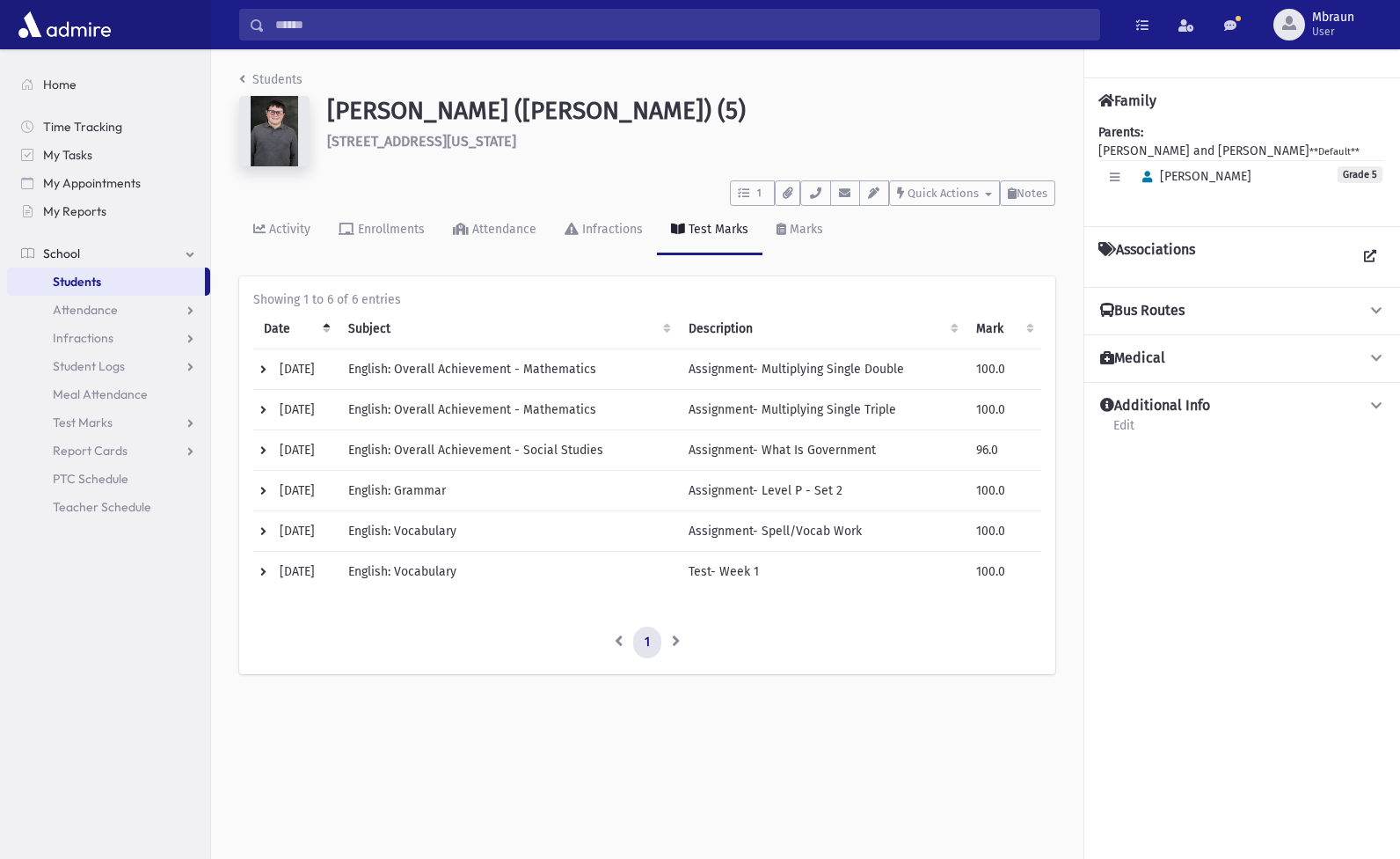
click at [286, 81] on link "Students" at bounding box center [271, 80] width 63 height 15
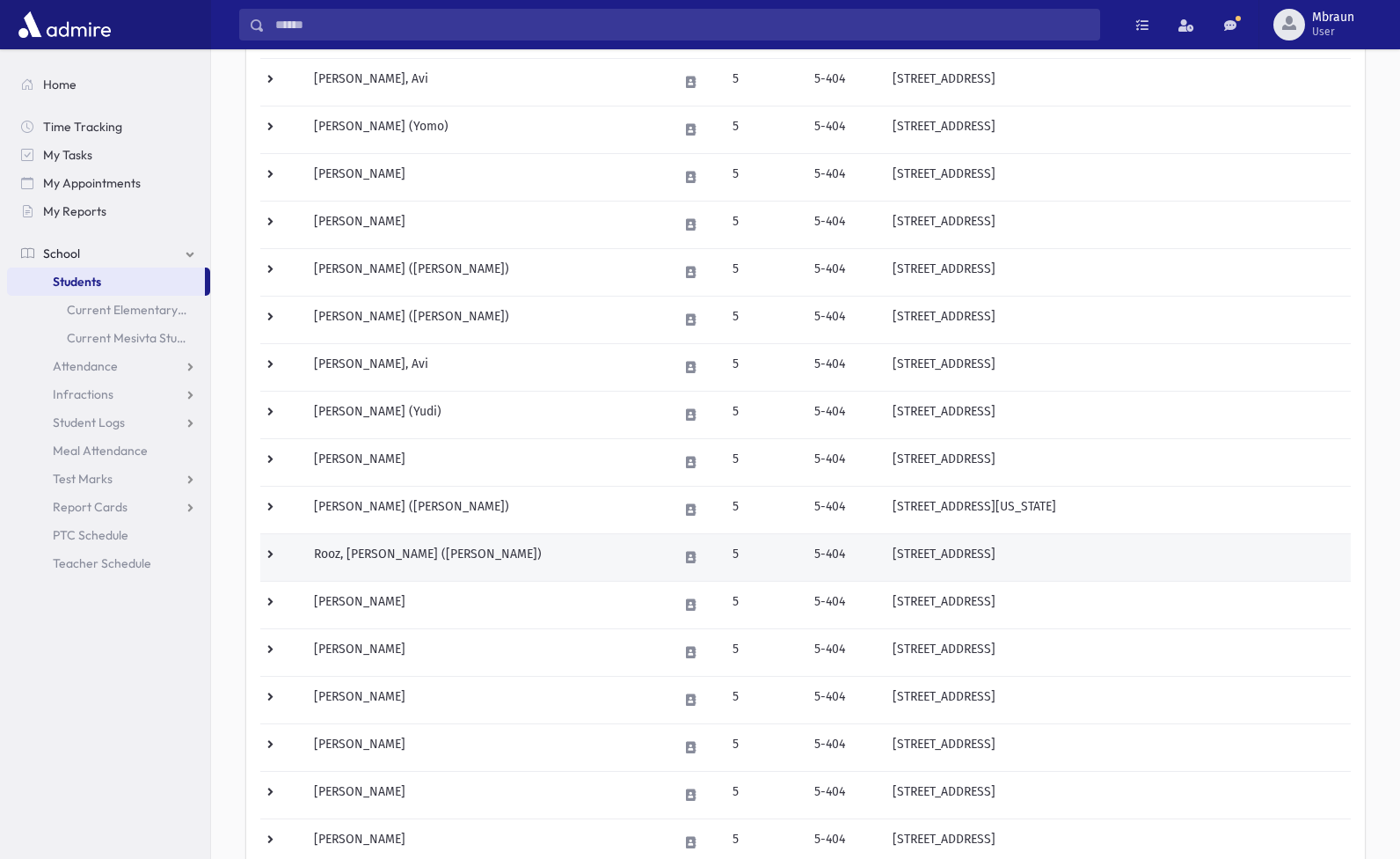
scroll to position [445, 0]
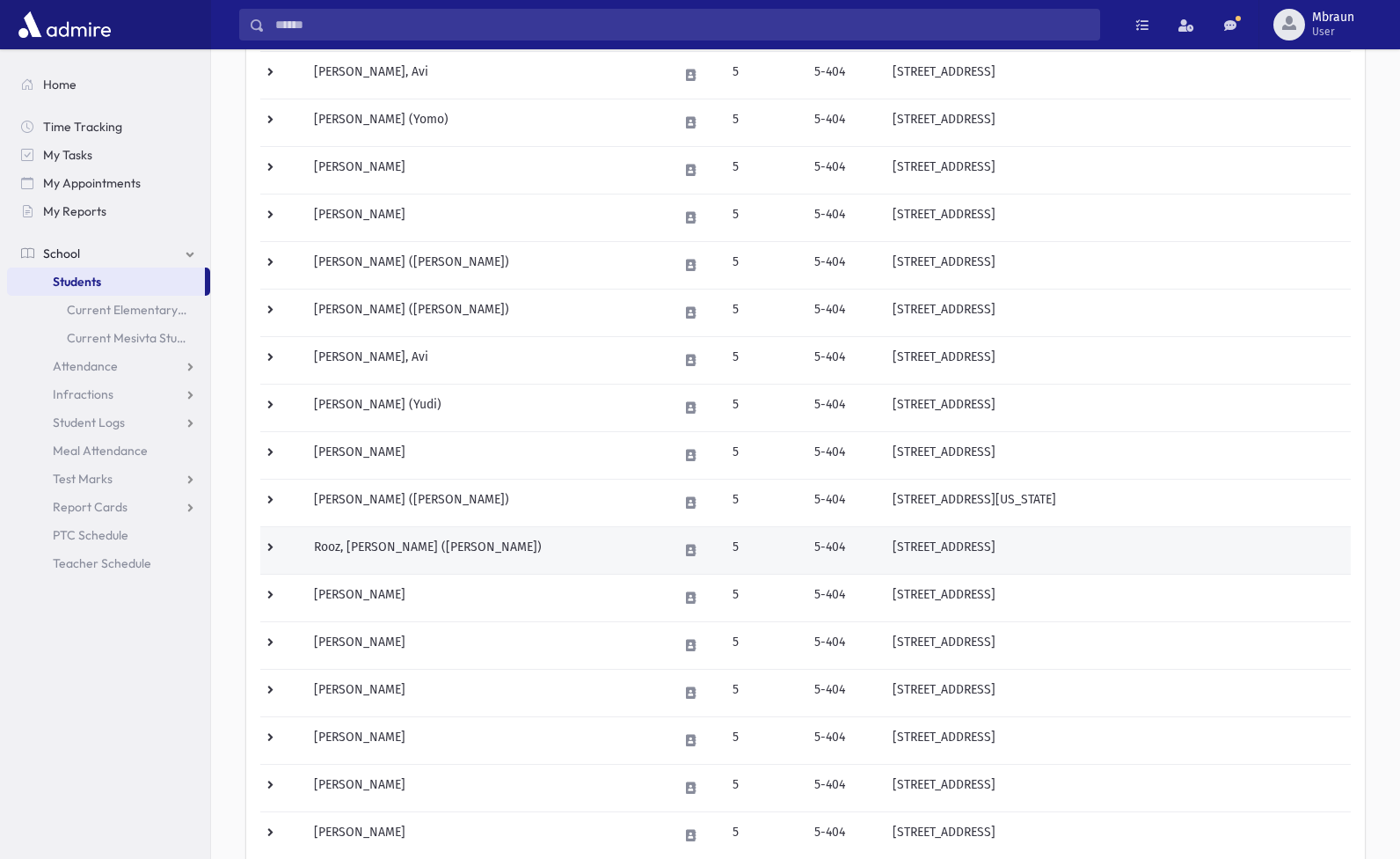
click at [384, 557] on td "Rooz, Levi Yitzchok (Levi)" at bounding box center [486, 550] width 365 height 48
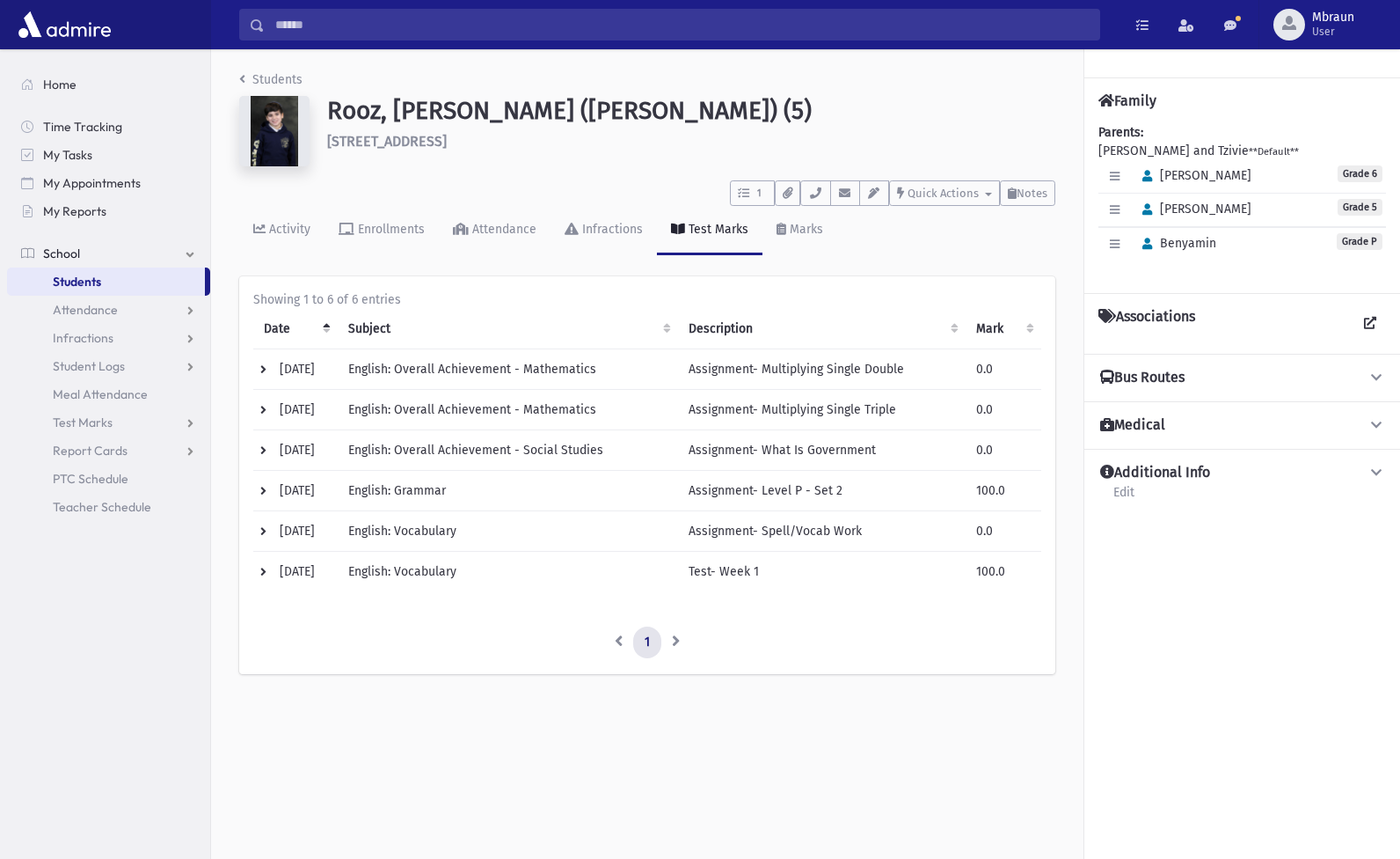
click at [292, 77] on link "Students" at bounding box center [271, 80] width 63 height 15
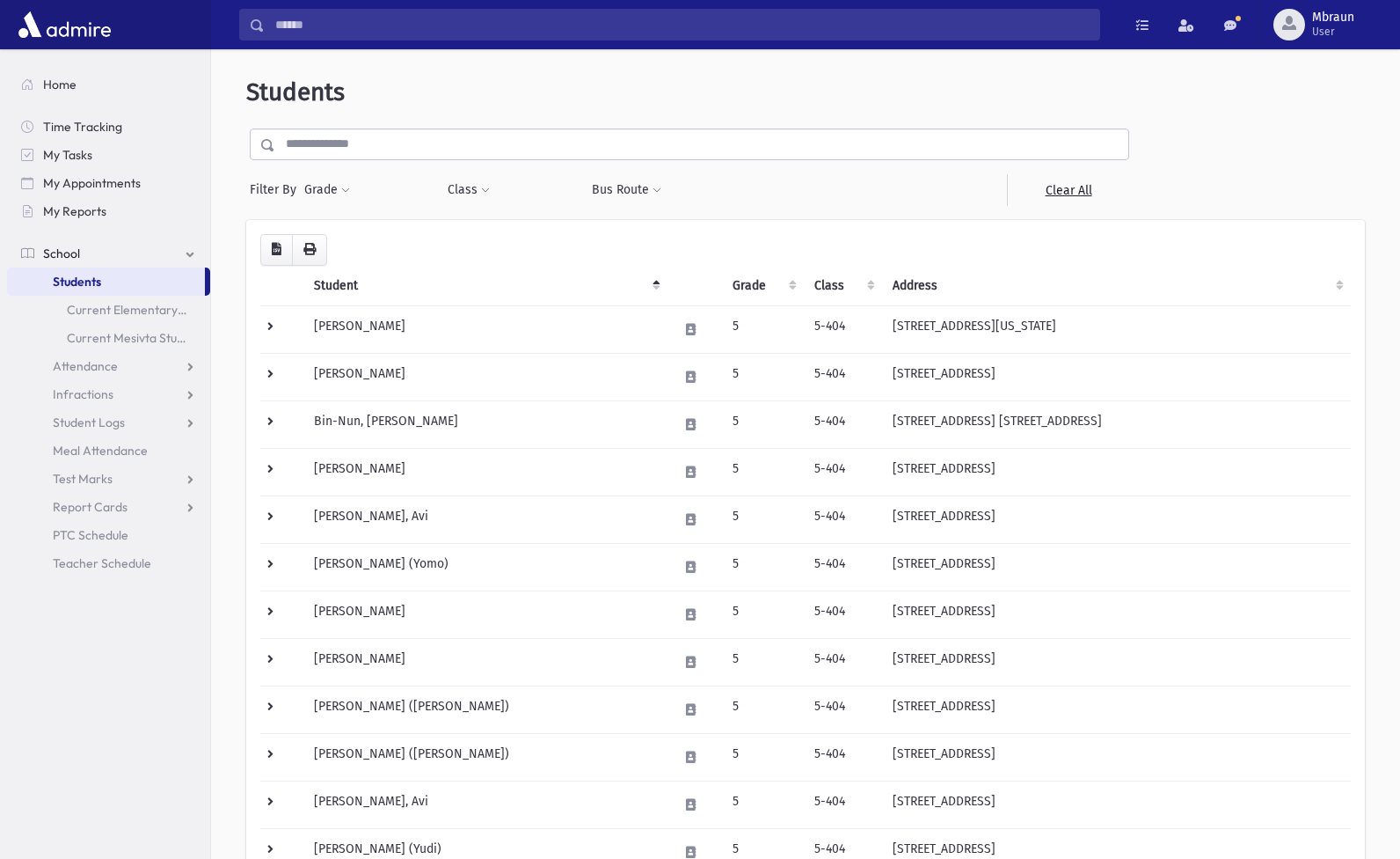
scroll to position [290, 0]
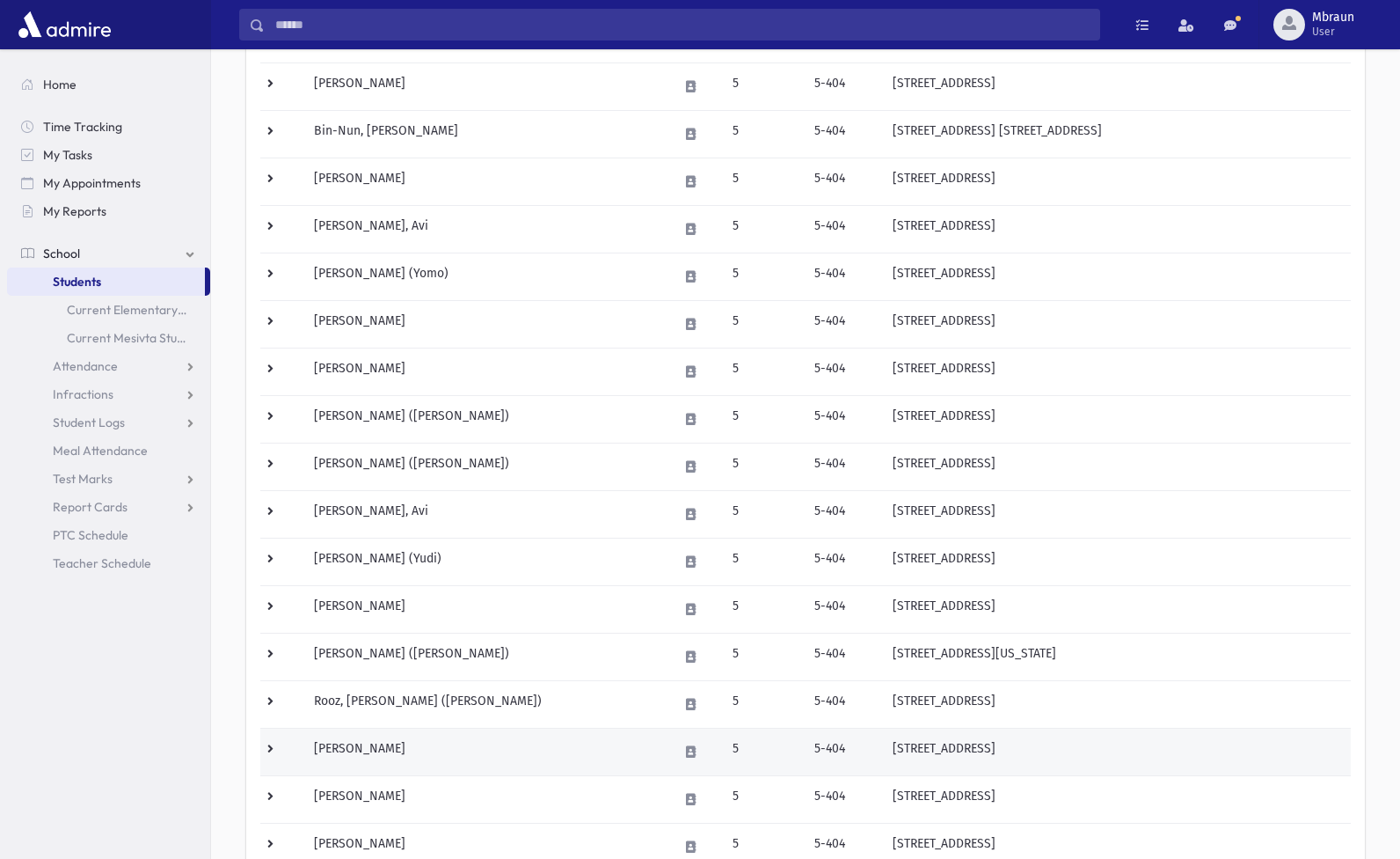
click at [379, 757] on td "[PERSON_NAME]" at bounding box center [486, 751] width 365 height 48
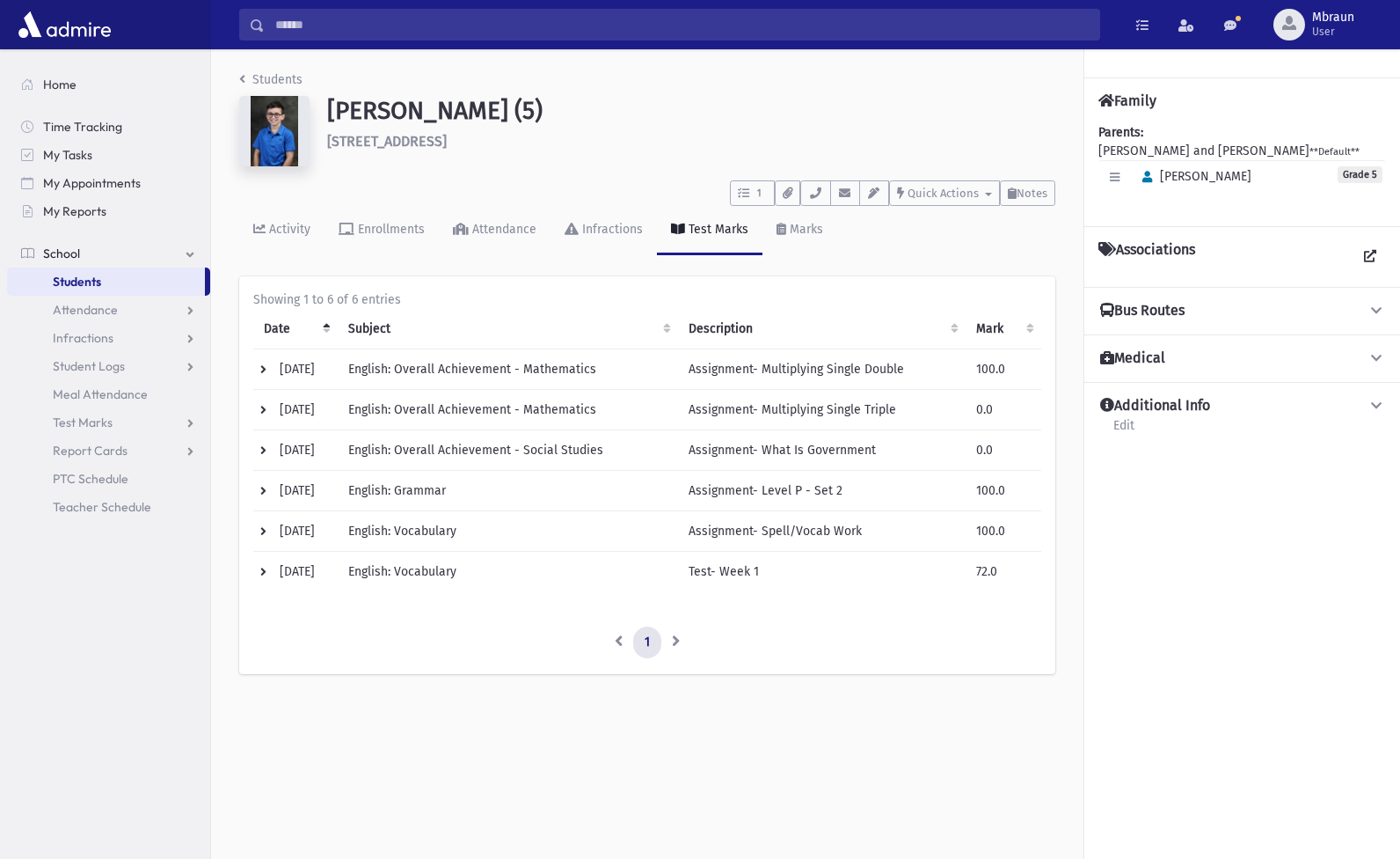
click at [288, 76] on link "Students" at bounding box center [271, 80] width 63 height 15
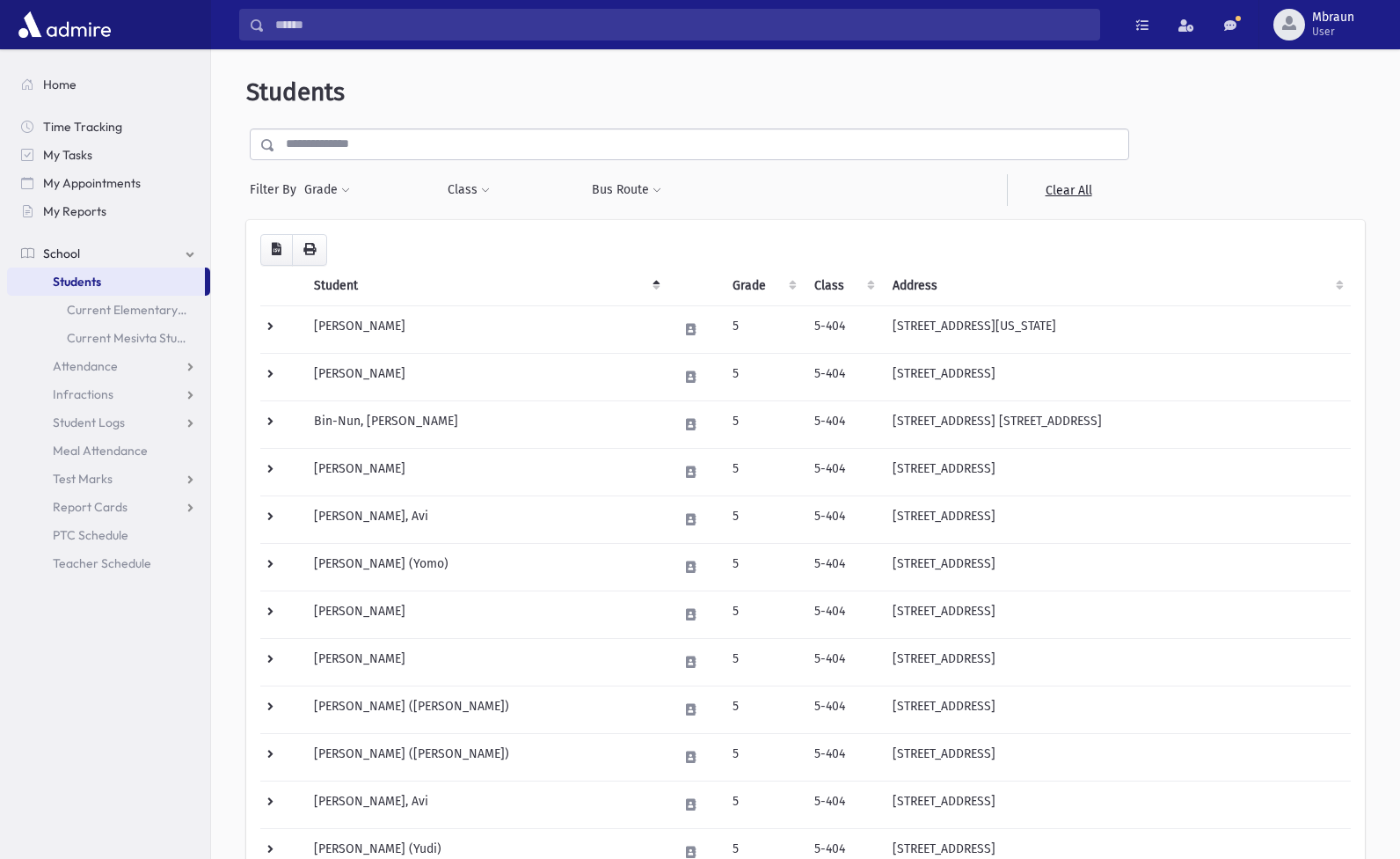
scroll to position [648, 0]
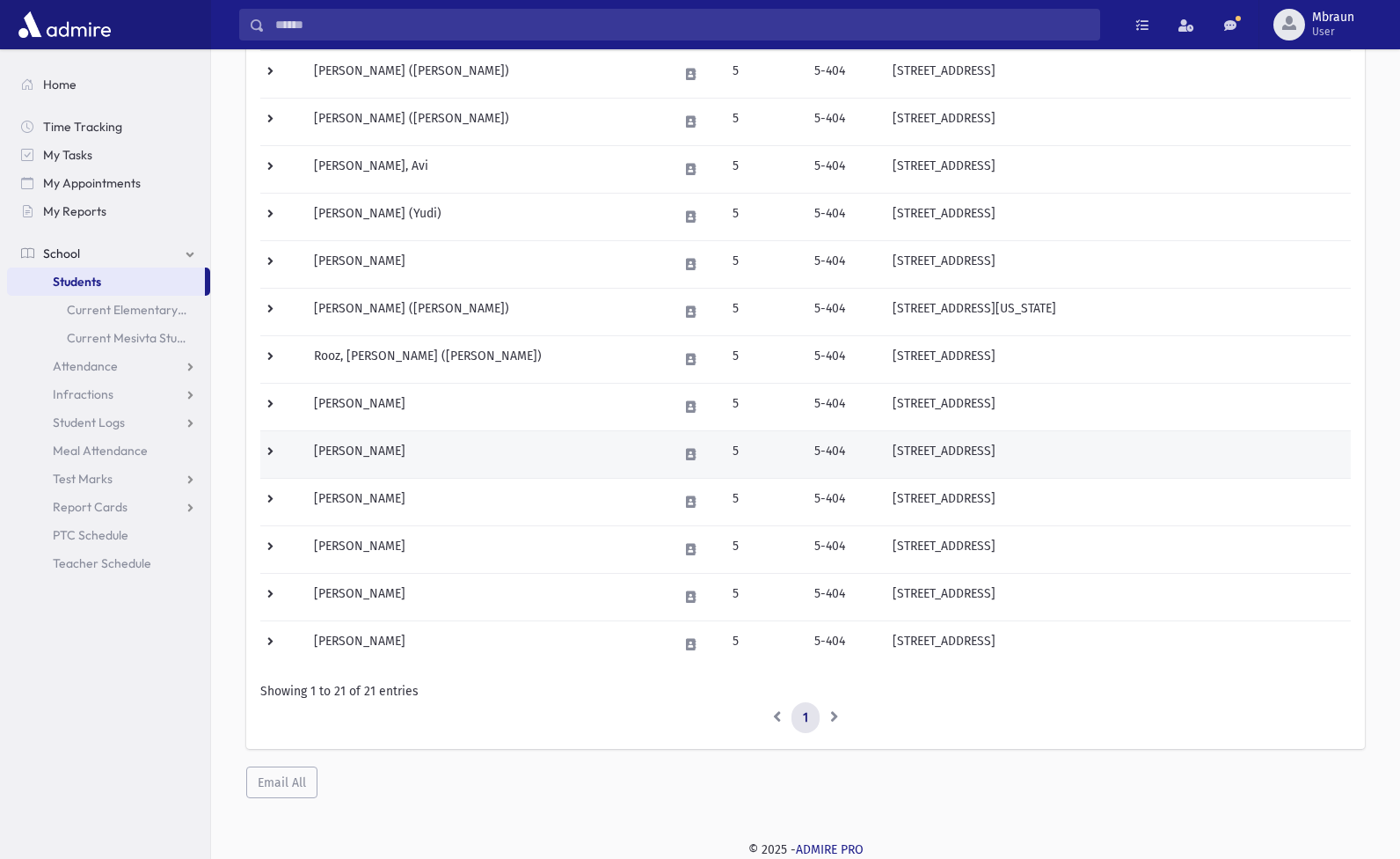
click at [377, 443] on td "[PERSON_NAME]" at bounding box center [486, 454] width 365 height 48
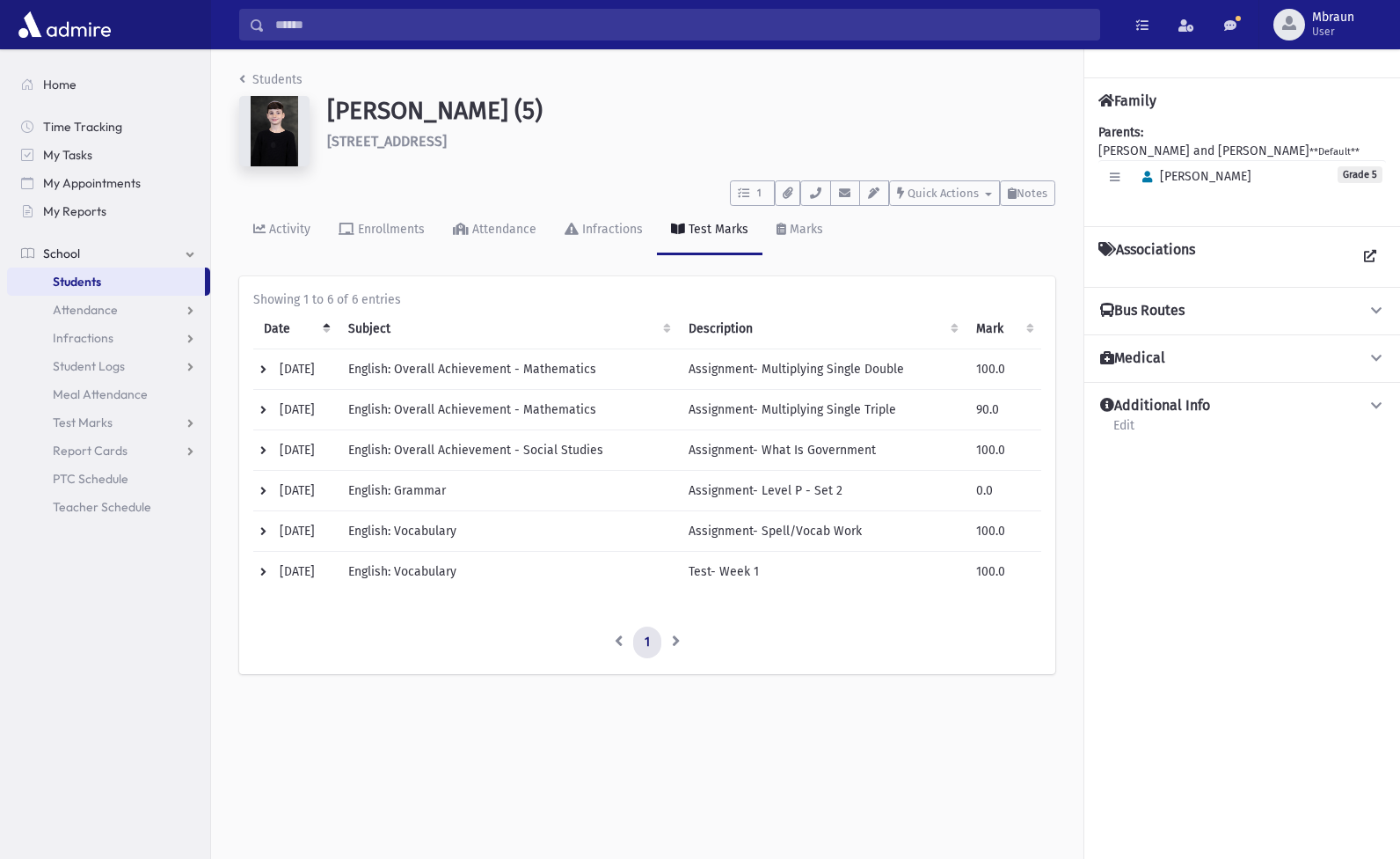
click at [288, 79] on link "Students" at bounding box center [271, 80] width 63 height 15
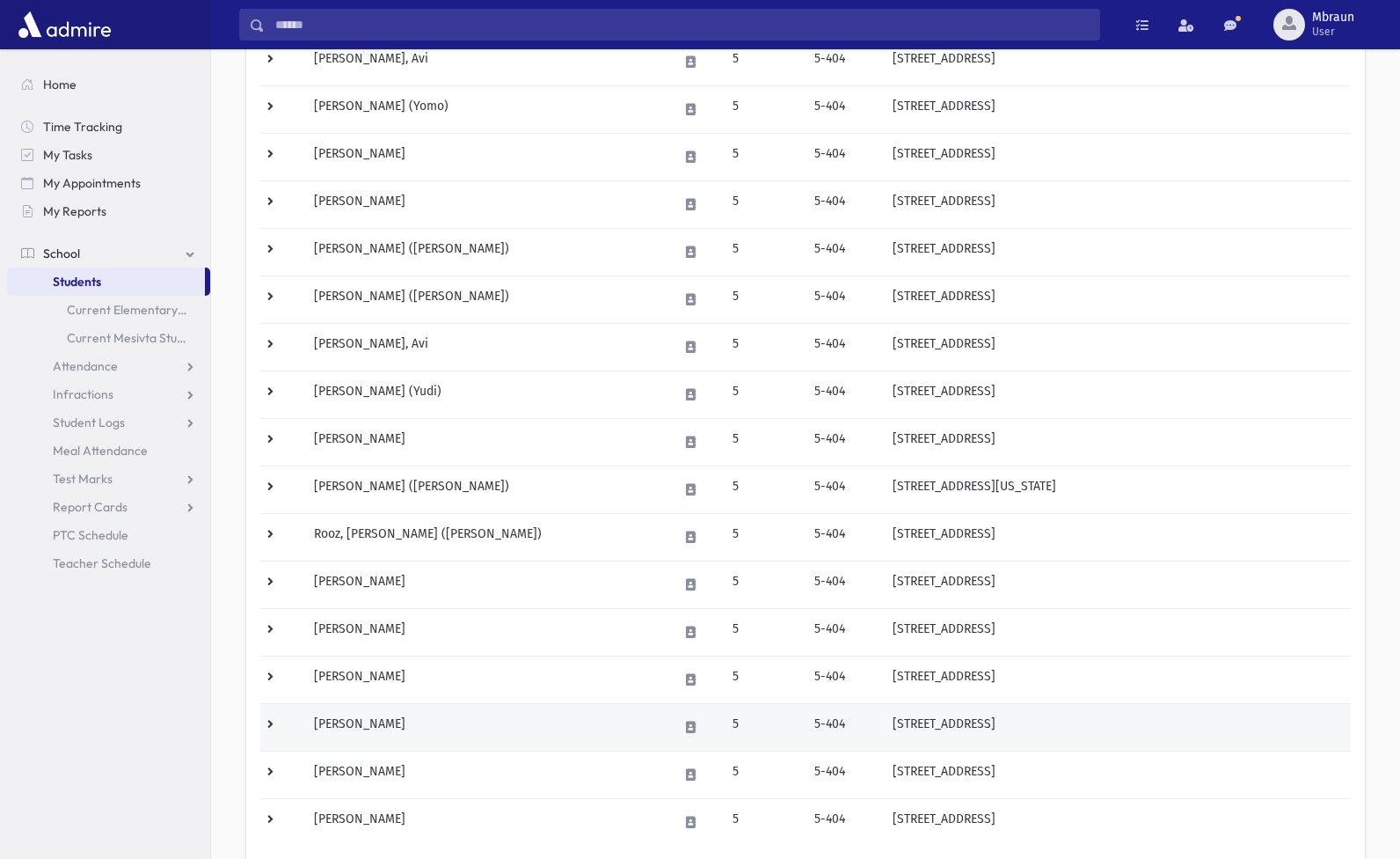
scroll to position [459, 0]
click at [384, 737] on td "[PERSON_NAME]" at bounding box center [486, 726] width 365 height 48
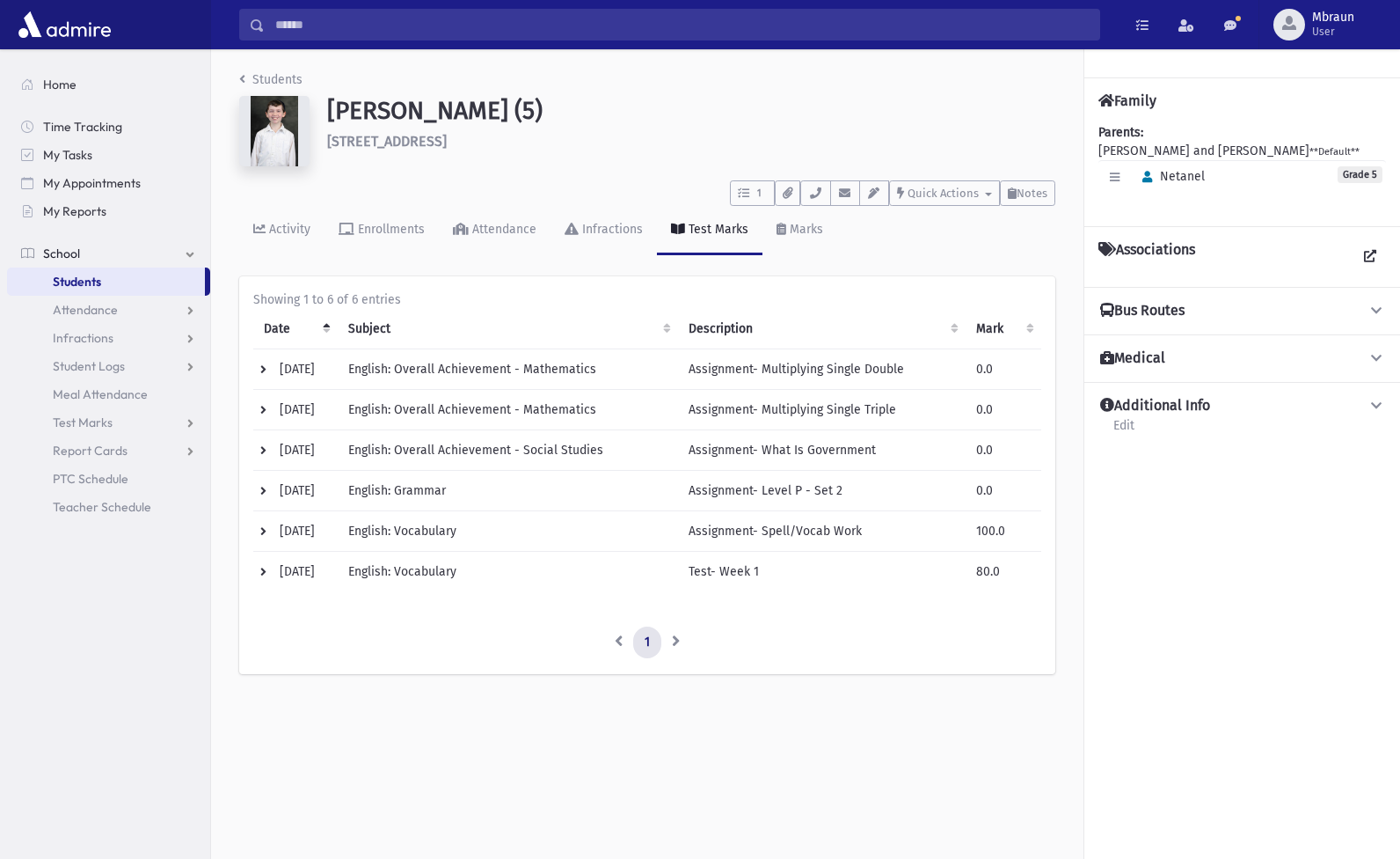
click at [255, 74] on link "Students" at bounding box center [271, 80] width 63 height 15
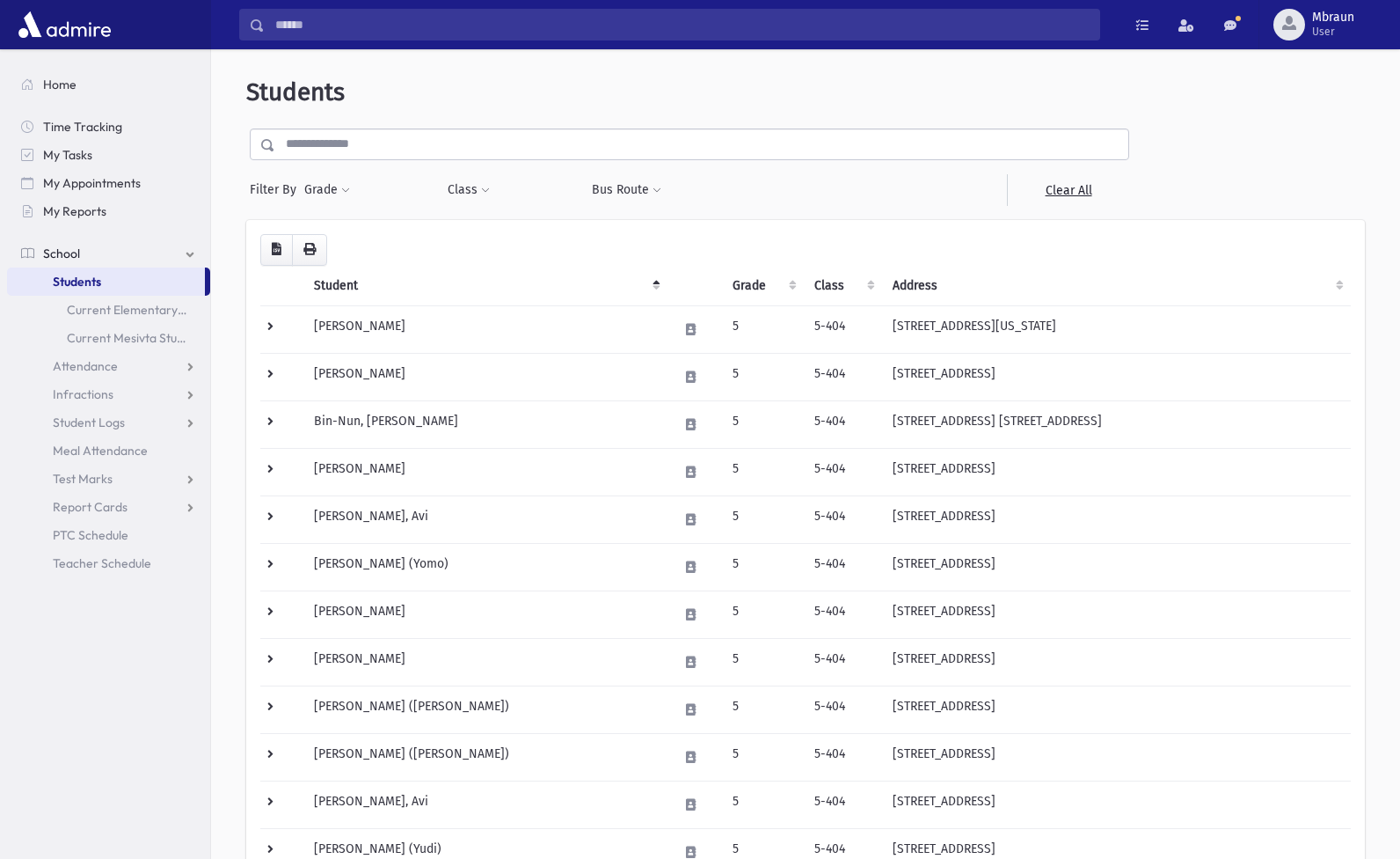
scroll to position [648, 0]
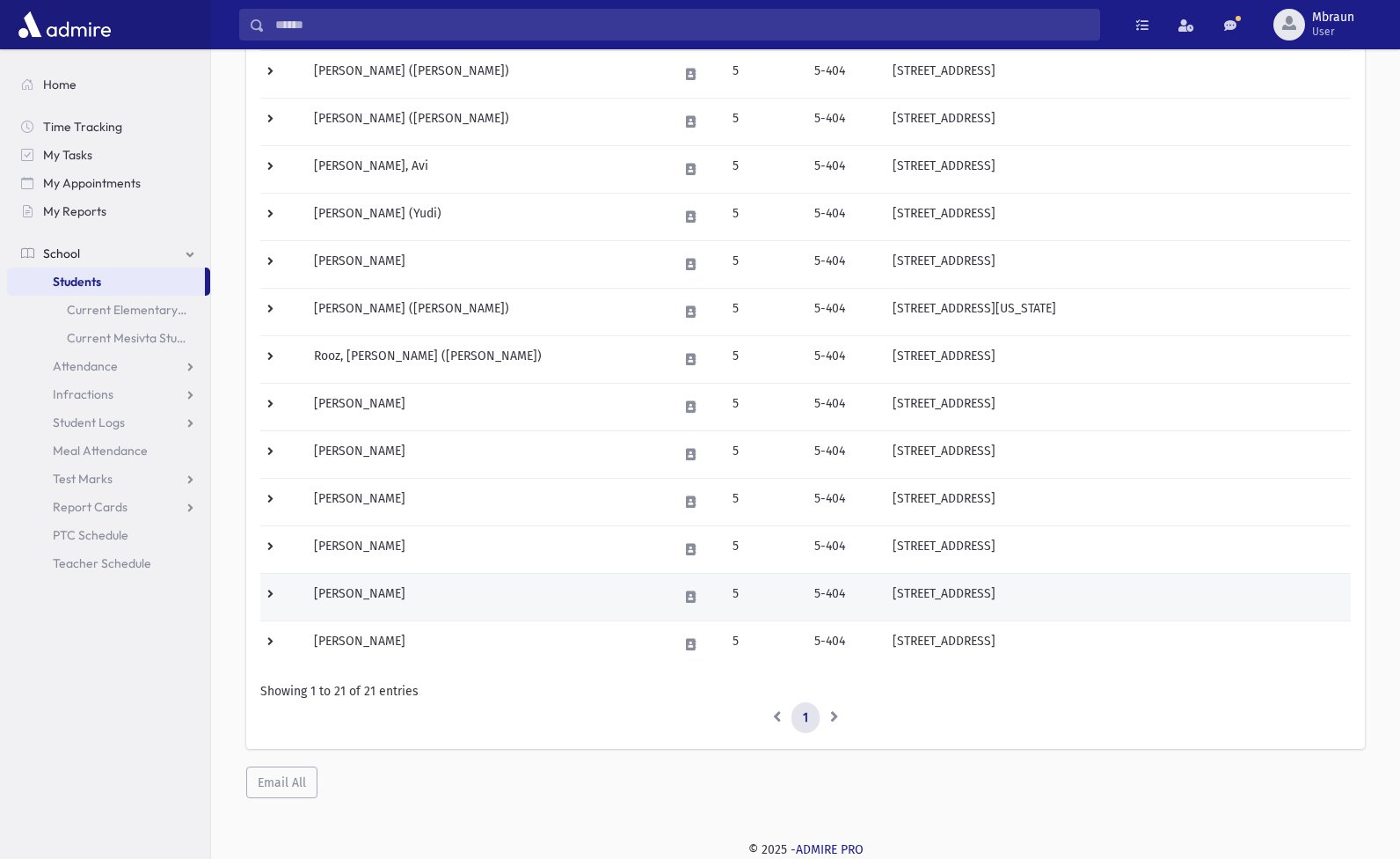
click at [367, 588] on td "Taub, Yosef" at bounding box center [486, 596] width 365 height 48
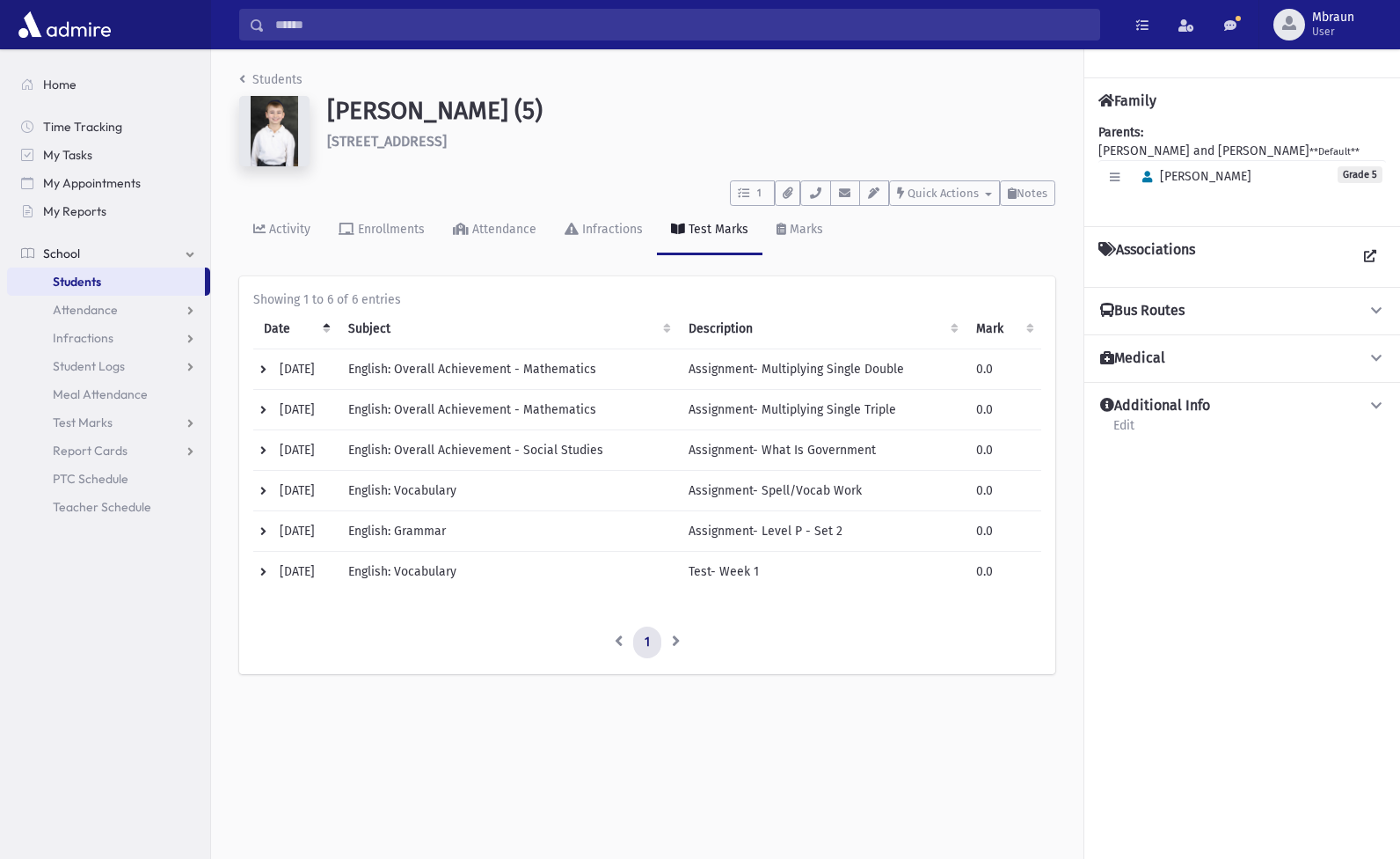
click at [275, 81] on link "Students" at bounding box center [271, 80] width 63 height 15
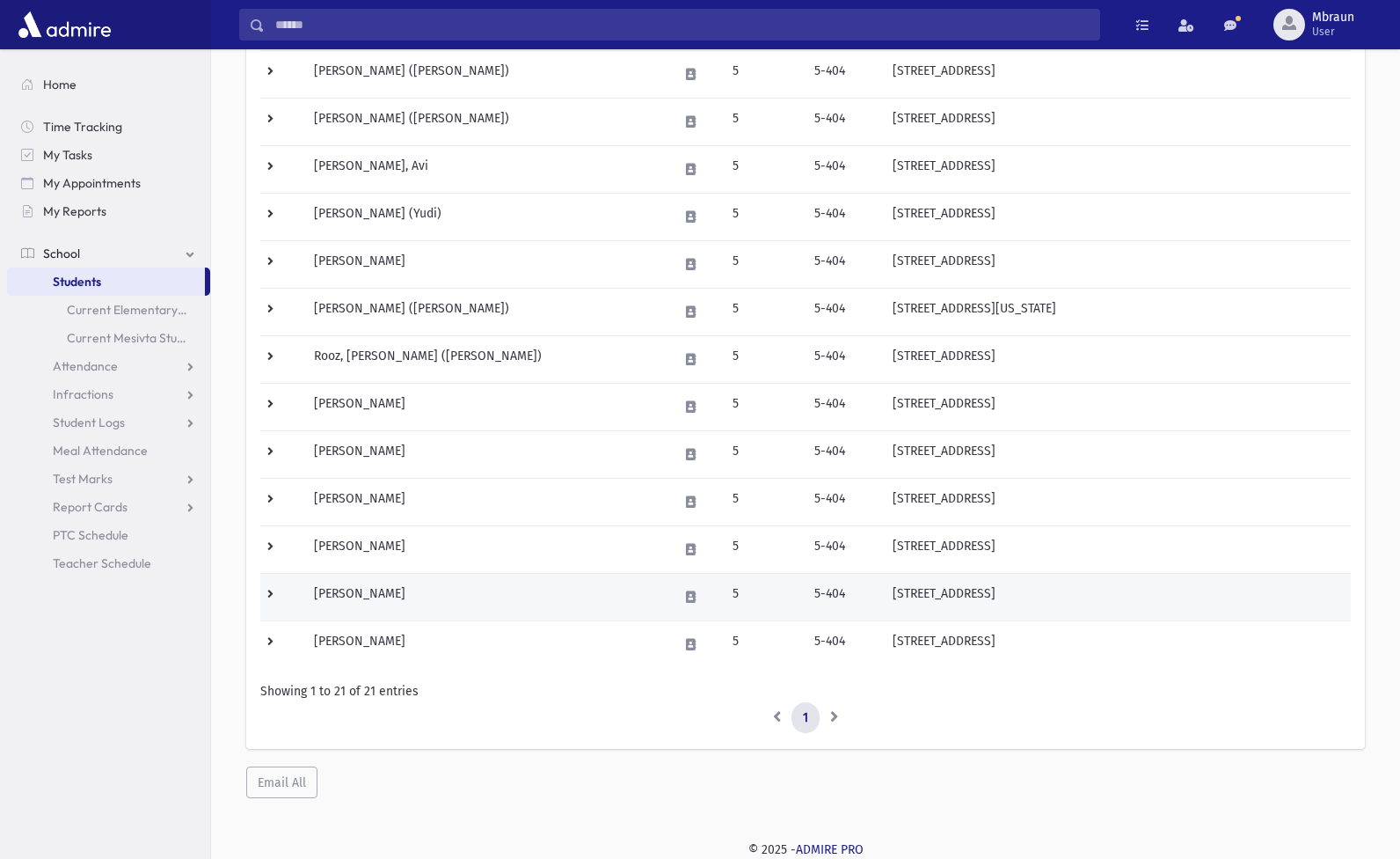
scroll to position [648, 0]
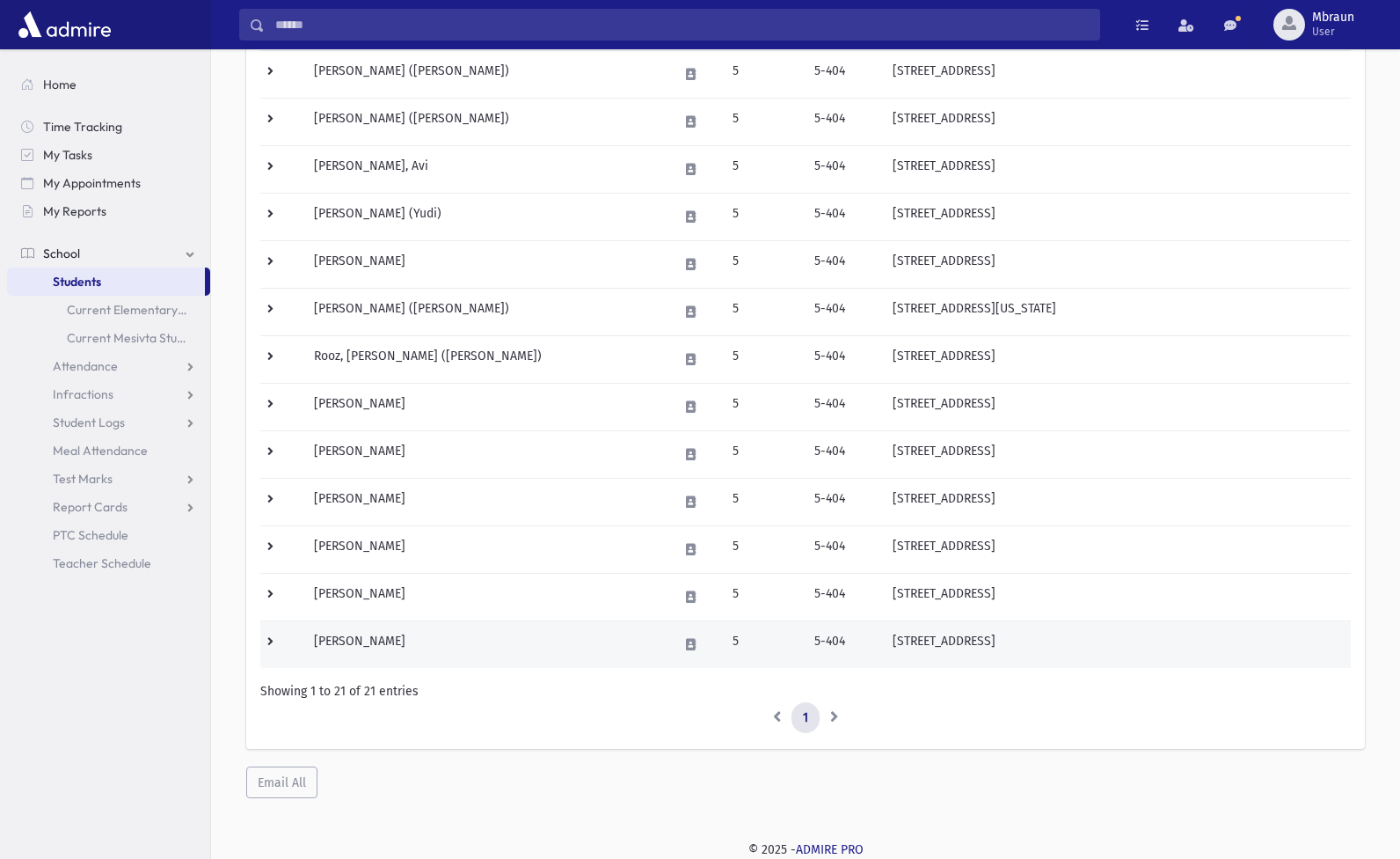
click at [366, 639] on td "[PERSON_NAME]" at bounding box center [486, 644] width 365 height 48
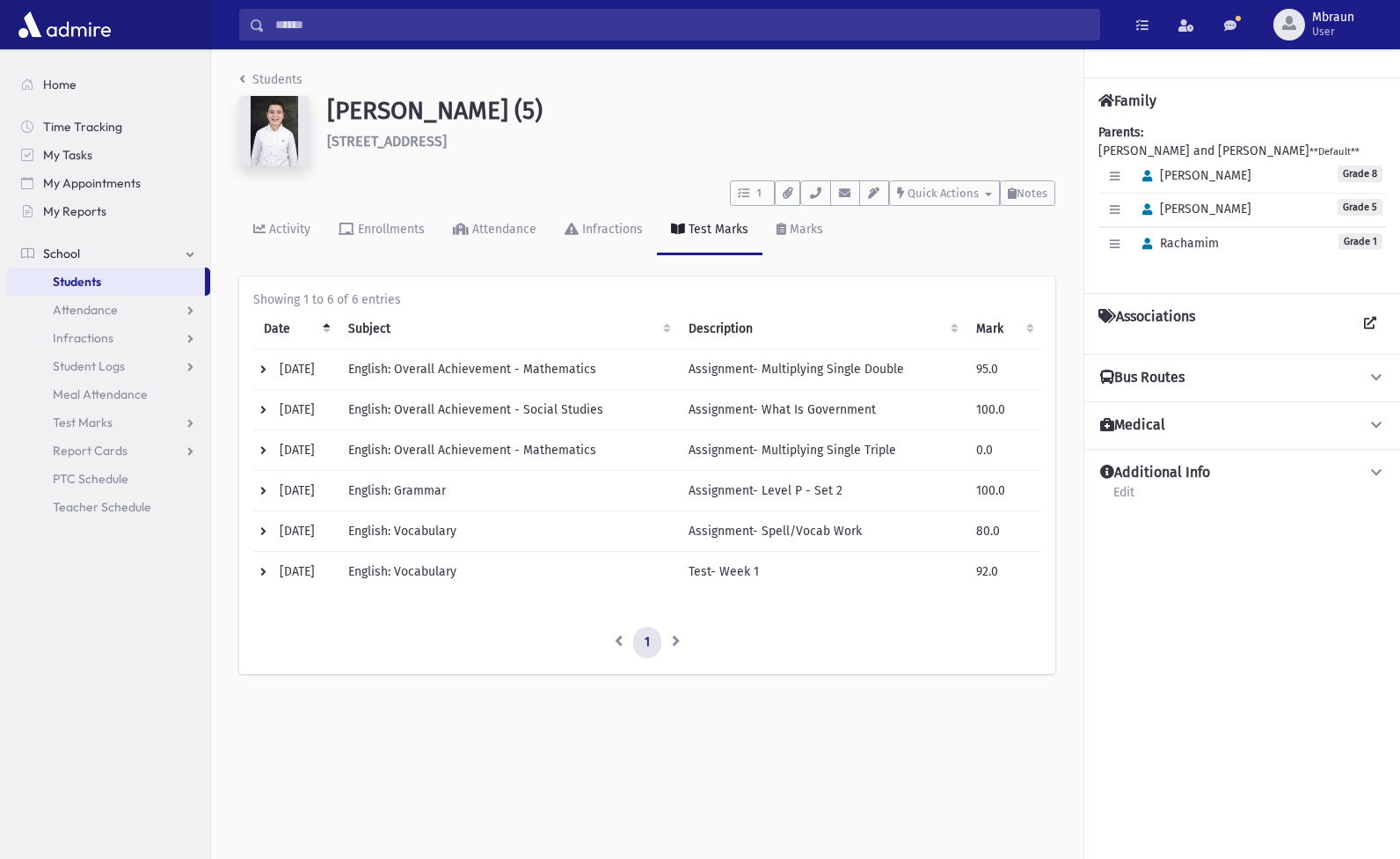
click at [272, 78] on link "Students" at bounding box center [271, 80] width 63 height 15
